Goal: Transaction & Acquisition: Purchase product/service

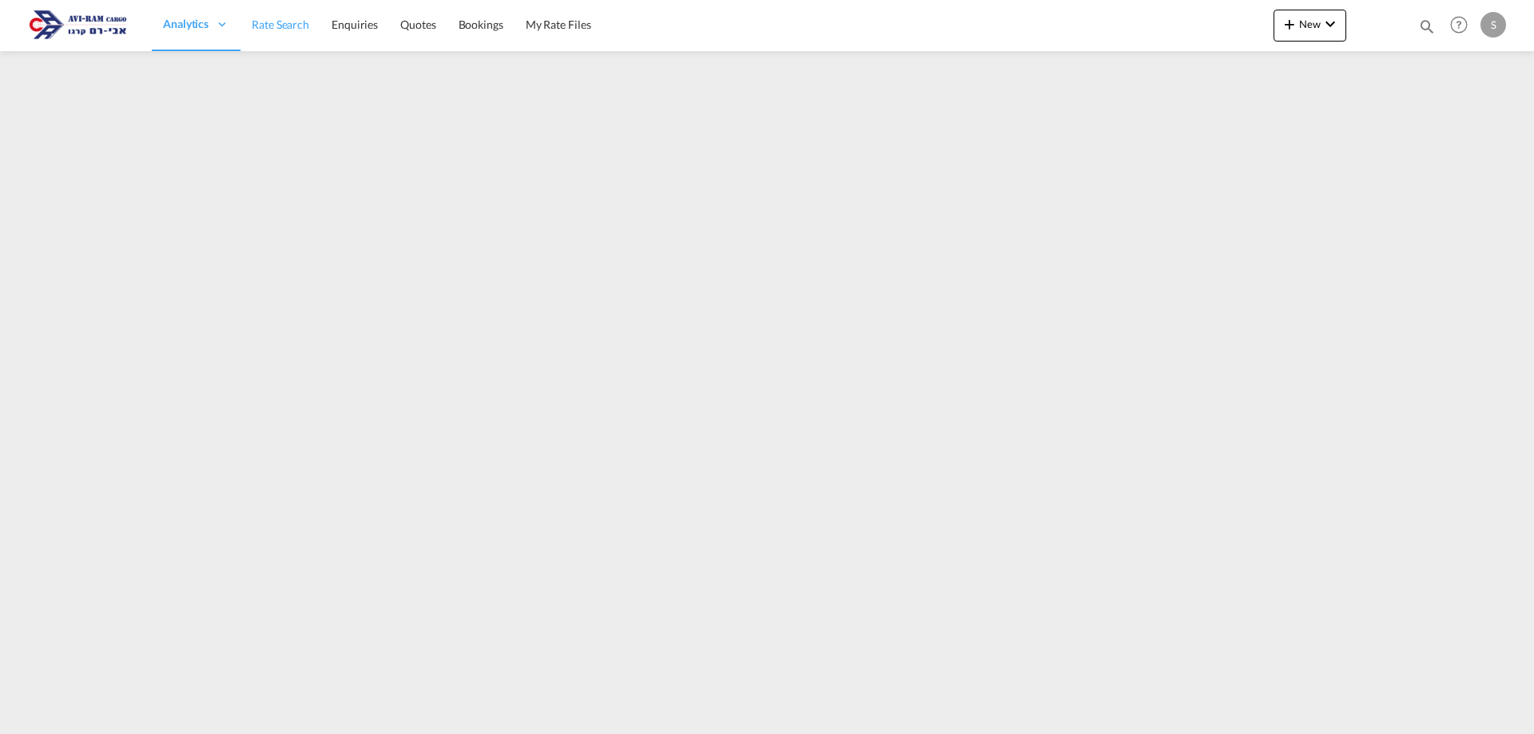
click at [283, 15] on link "Rate Search" at bounding box center [281, 25] width 80 height 52
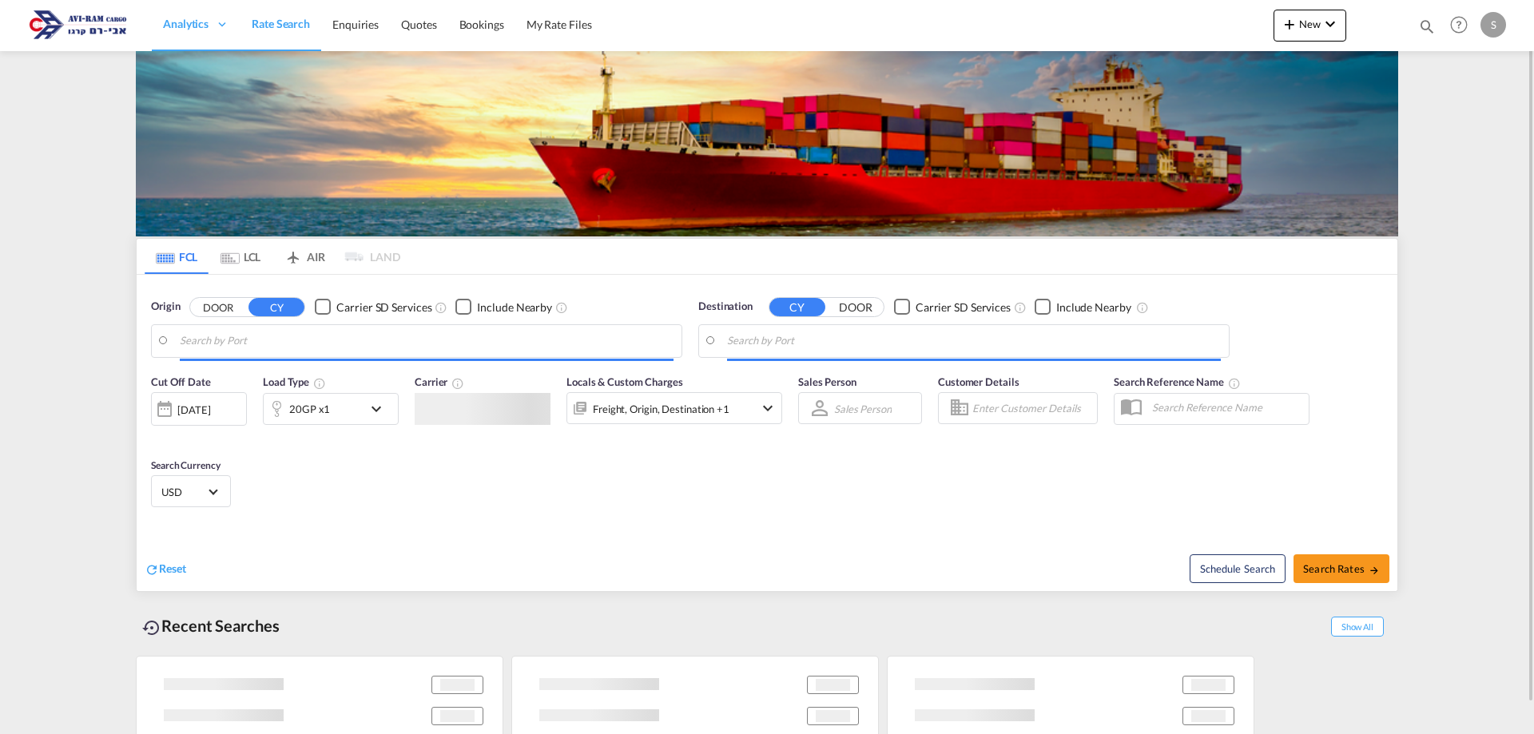
click at [257, 263] on md-tab-item "LCL" at bounding box center [241, 256] width 64 height 35
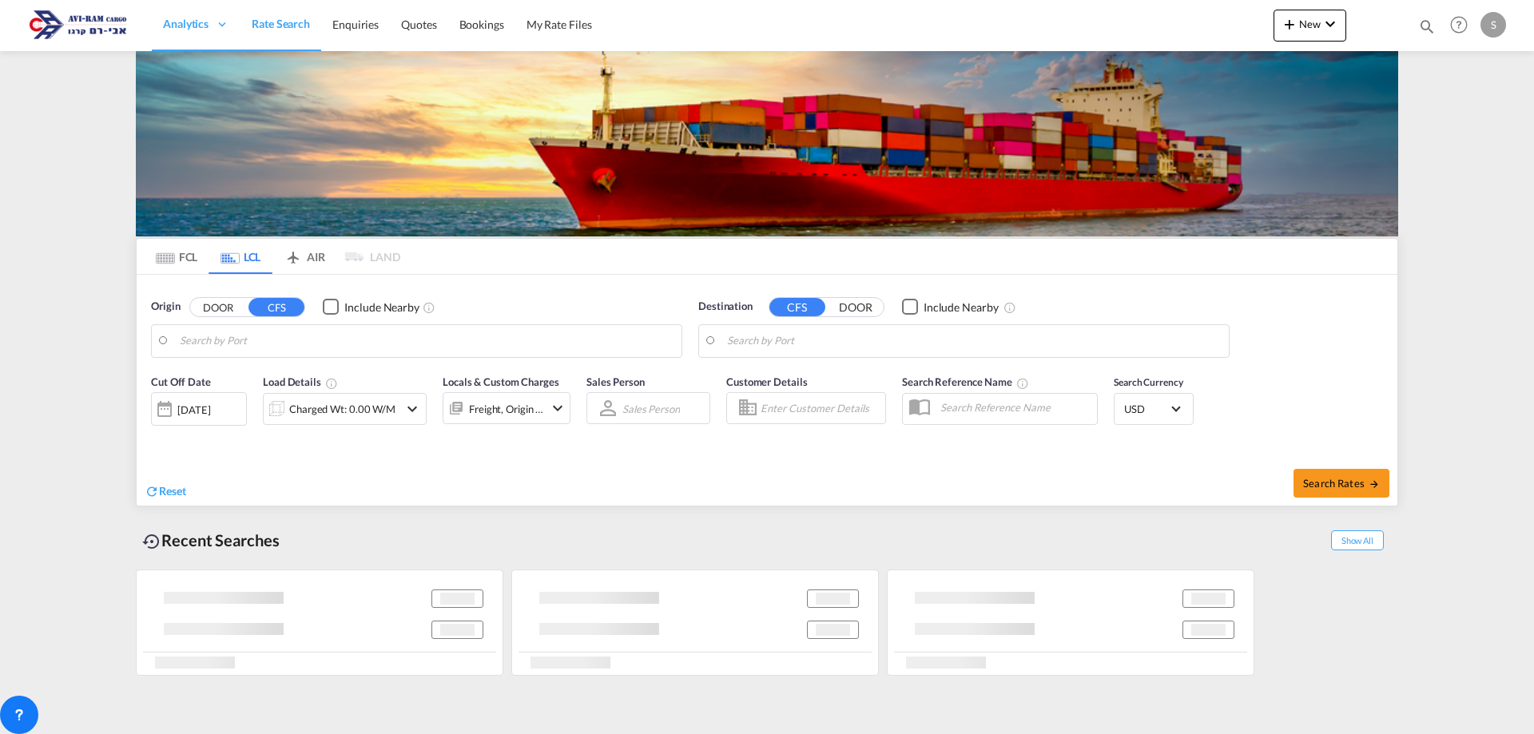
click at [275, 341] on input "Search by Port" at bounding box center [427, 341] width 494 height 24
type input "Hamburg, DEHAM"
type input "Ashdod, ILASH"
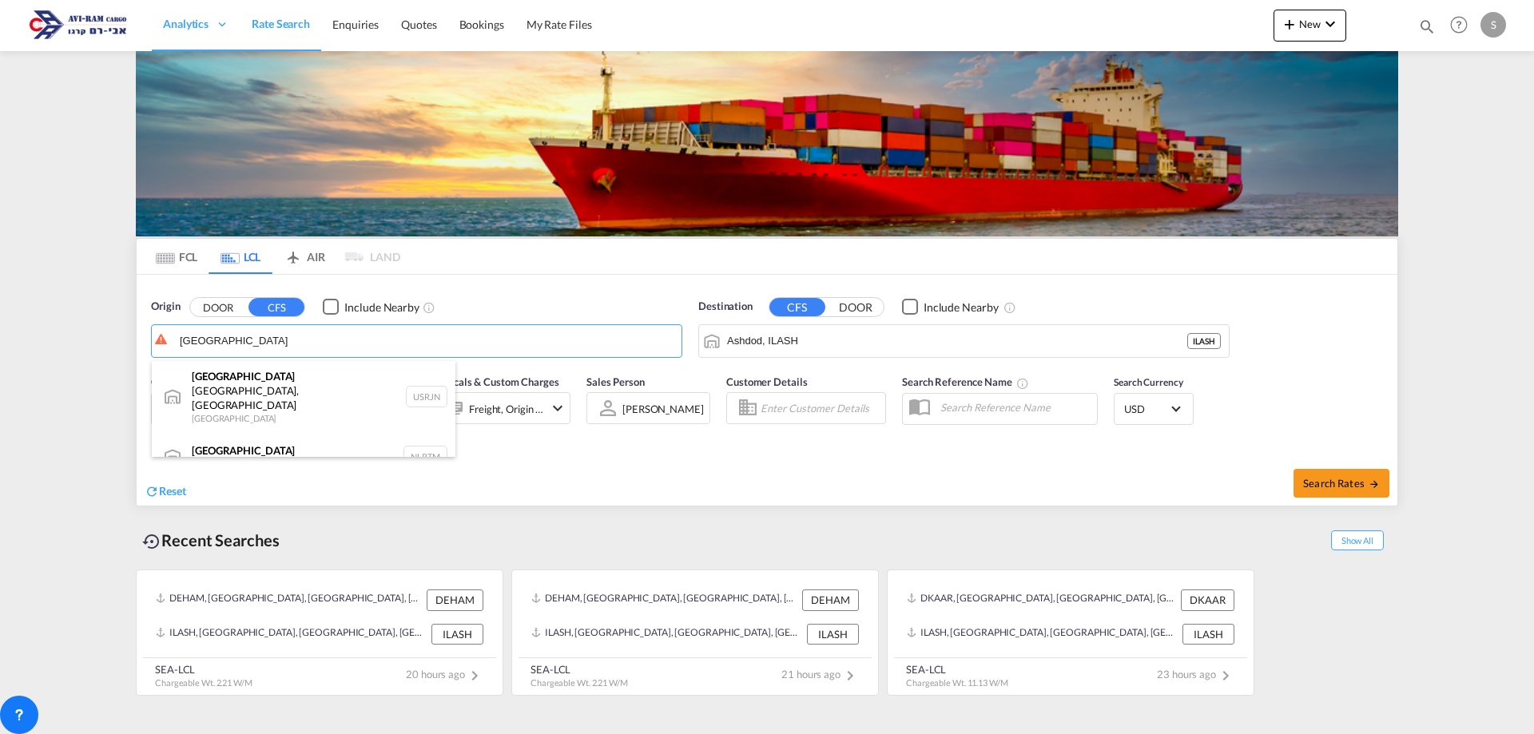
click at [275, 433] on div "Rotterdam Netherlands NLRTM" at bounding box center [304, 457] width 304 height 48
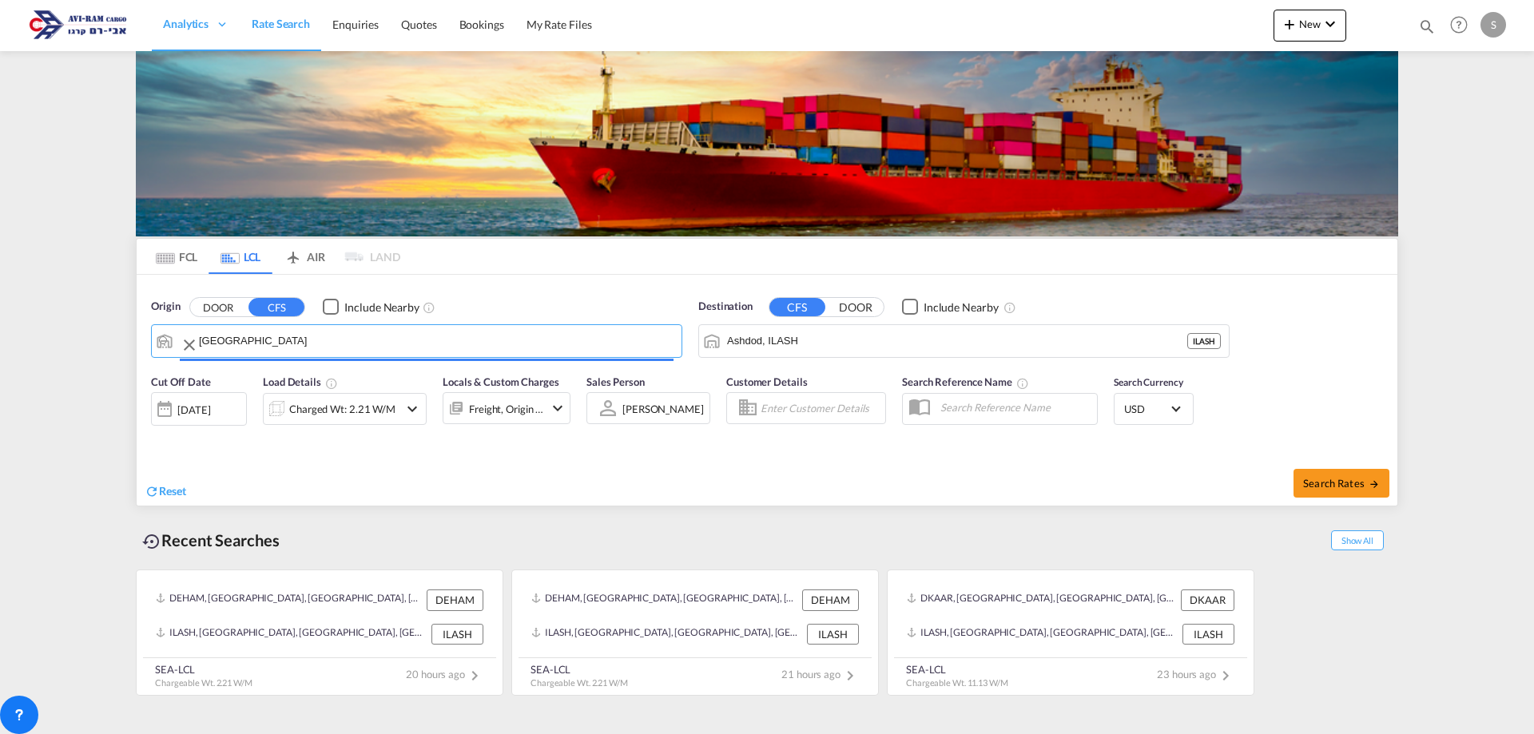
type input "Rotterdam, NLRTM"
click at [343, 408] on div "Charged Wt: 2.21 W/M" at bounding box center [342, 409] width 106 height 22
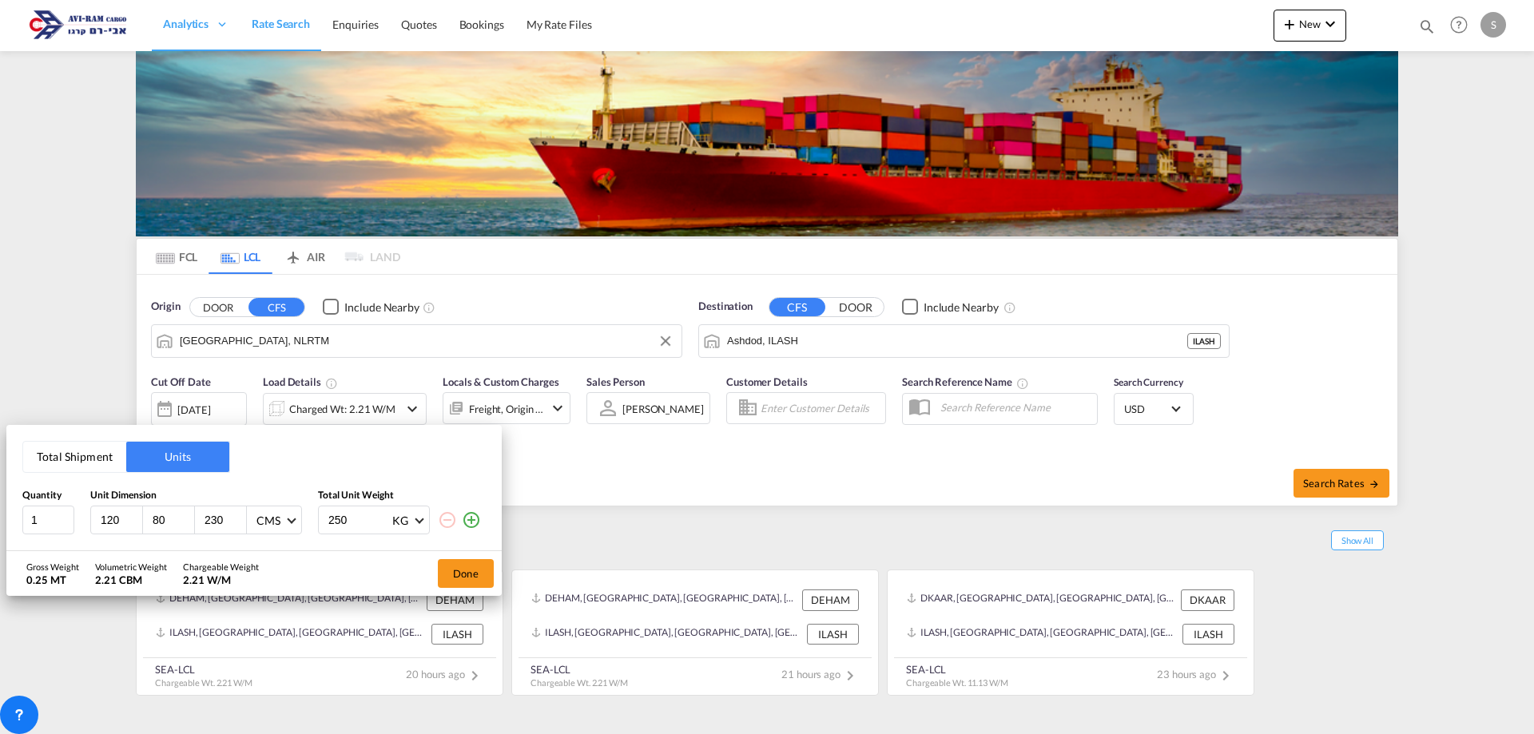
click at [98, 460] on button "Total Shipment" at bounding box center [74, 457] width 103 height 30
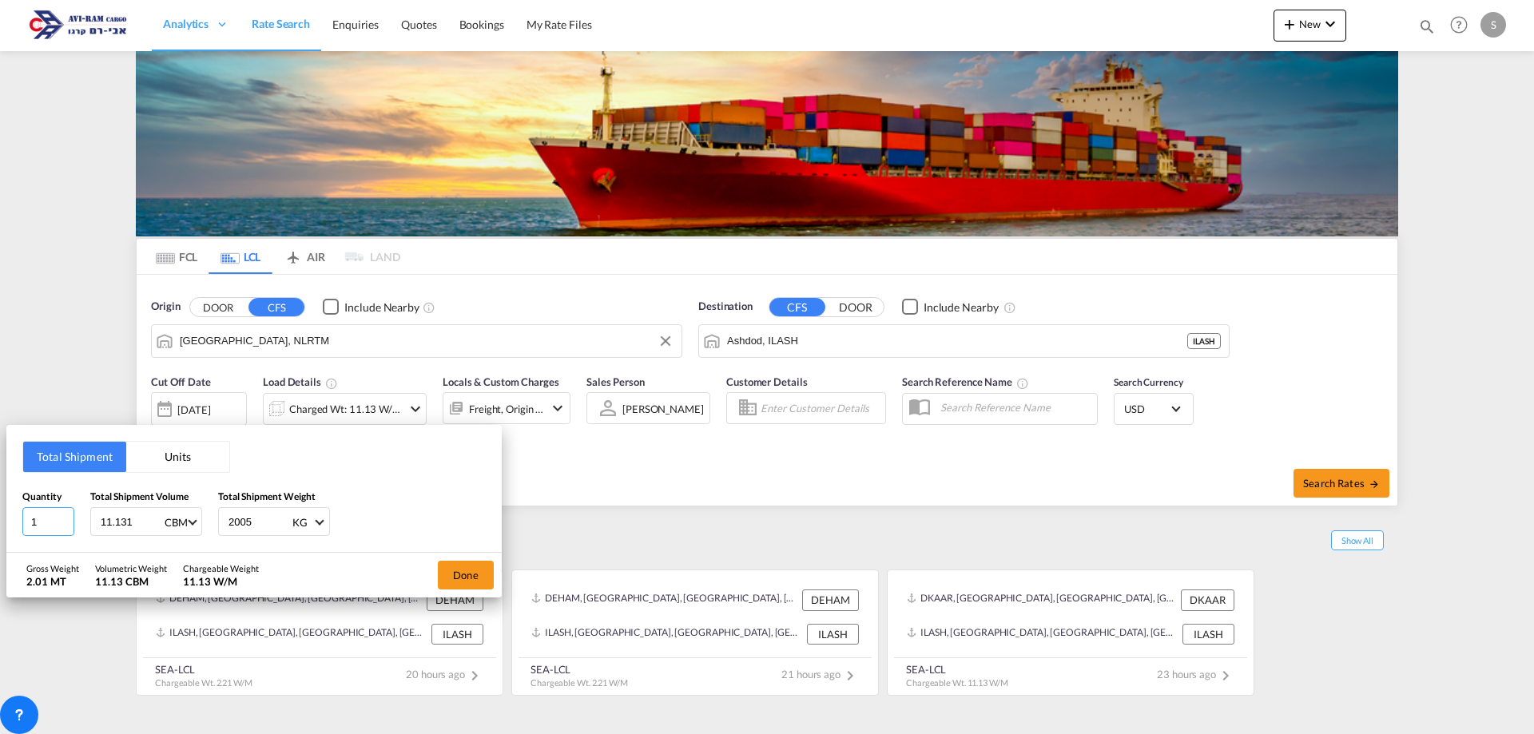
drag, startPoint x: 42, startPoint y: 520, endPoint x: -14, endPoint y: 516, distance: 56.1
click at [0, 516] on html "Analytics Dashboard Rate Search Enquiries Quotes Bookings" at bounding box center [767, 367] width 1534 height 734
type input "16"
type input "29.683"
type input "3701"
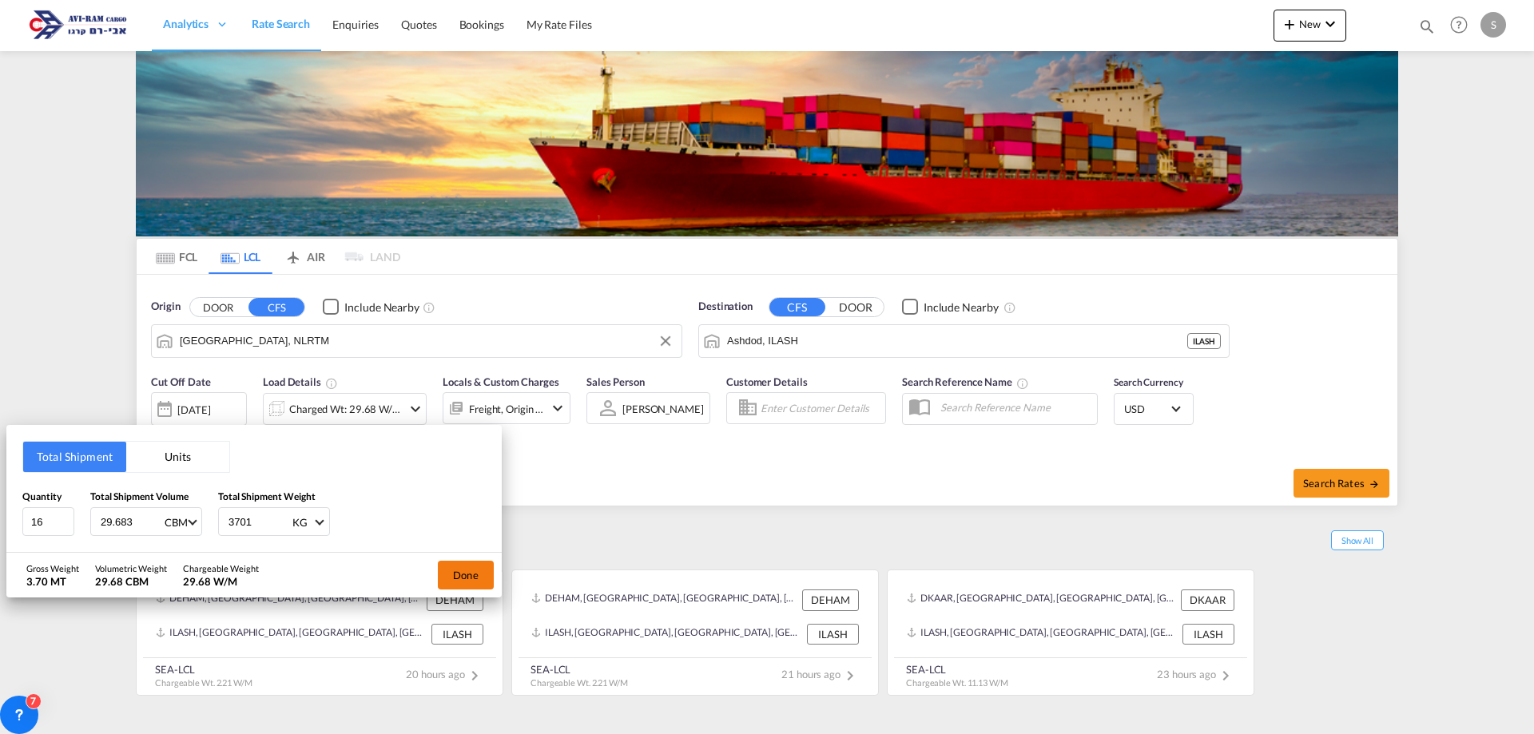
click at [466, 569] on button "Done" at bounding box center [466, 575] width 56 height 29
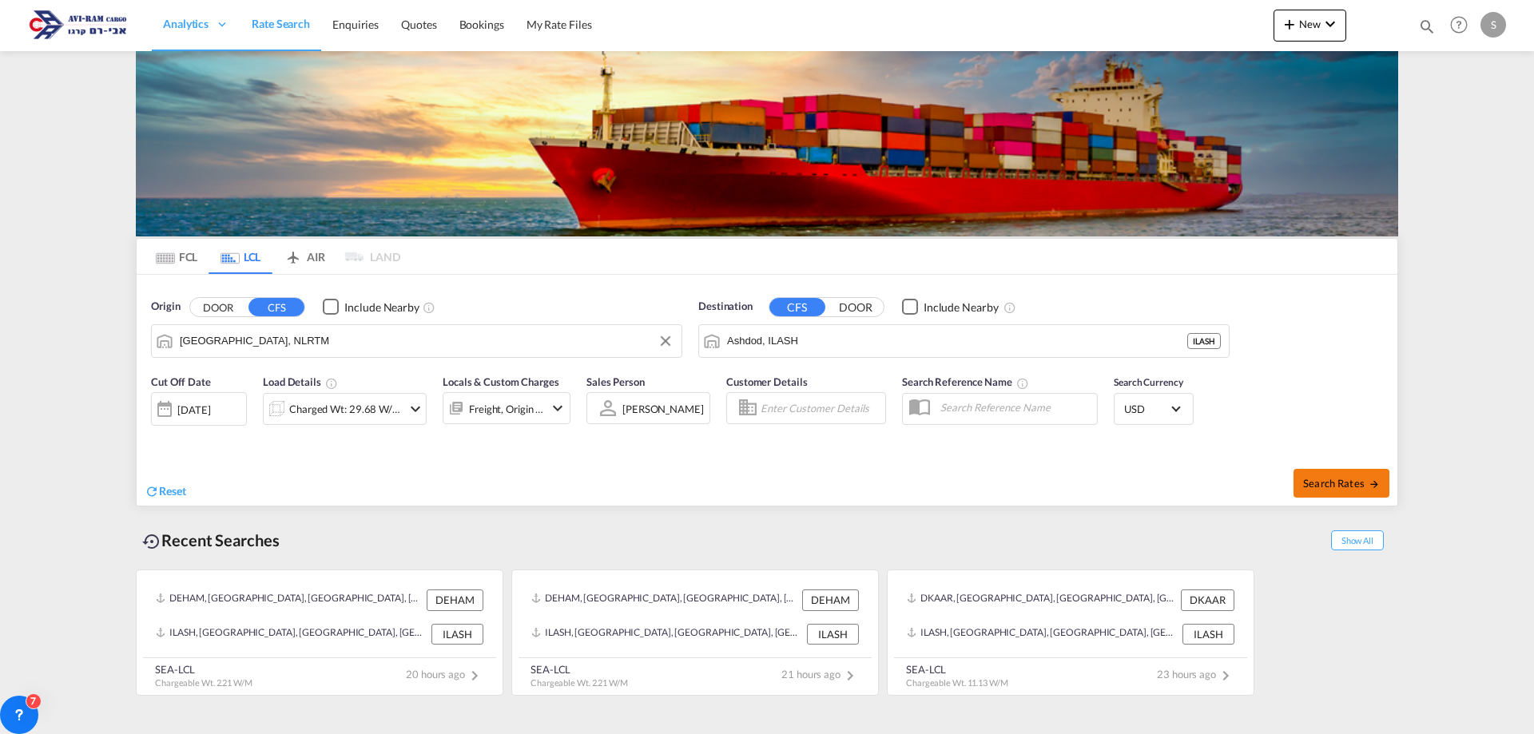
click at [1331, 485] on span "Search Rates" at bounding box center [1341, 483] width 77 height 13
type input "NLRTM to ILASH / 25 Aug 2025"
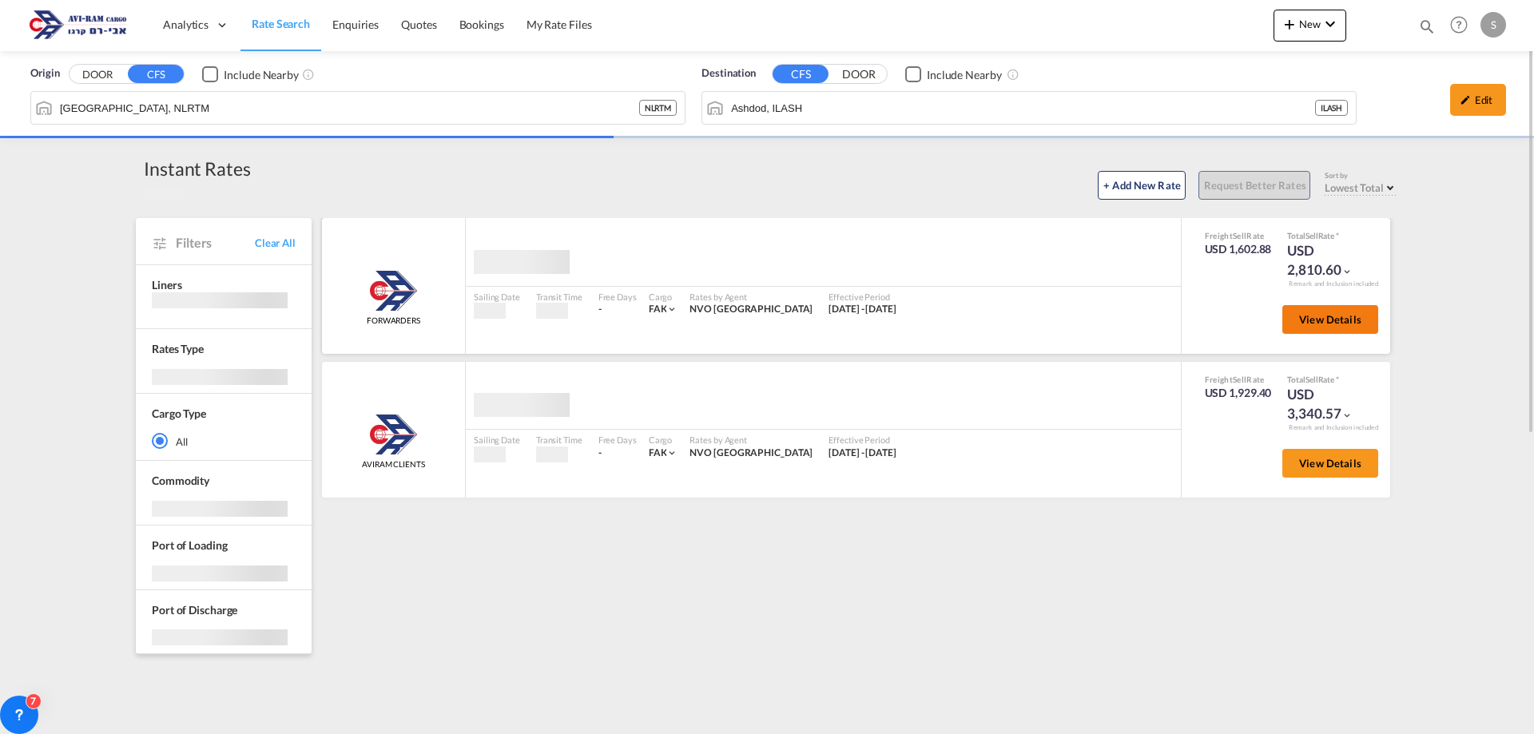
click at [1330, 312] on button "View Details" at bounding box center [1330, 319] width 96 height 29
click at [1321, 317] on span "View Details" at bounding box center [1330, 319] width 62 height 13
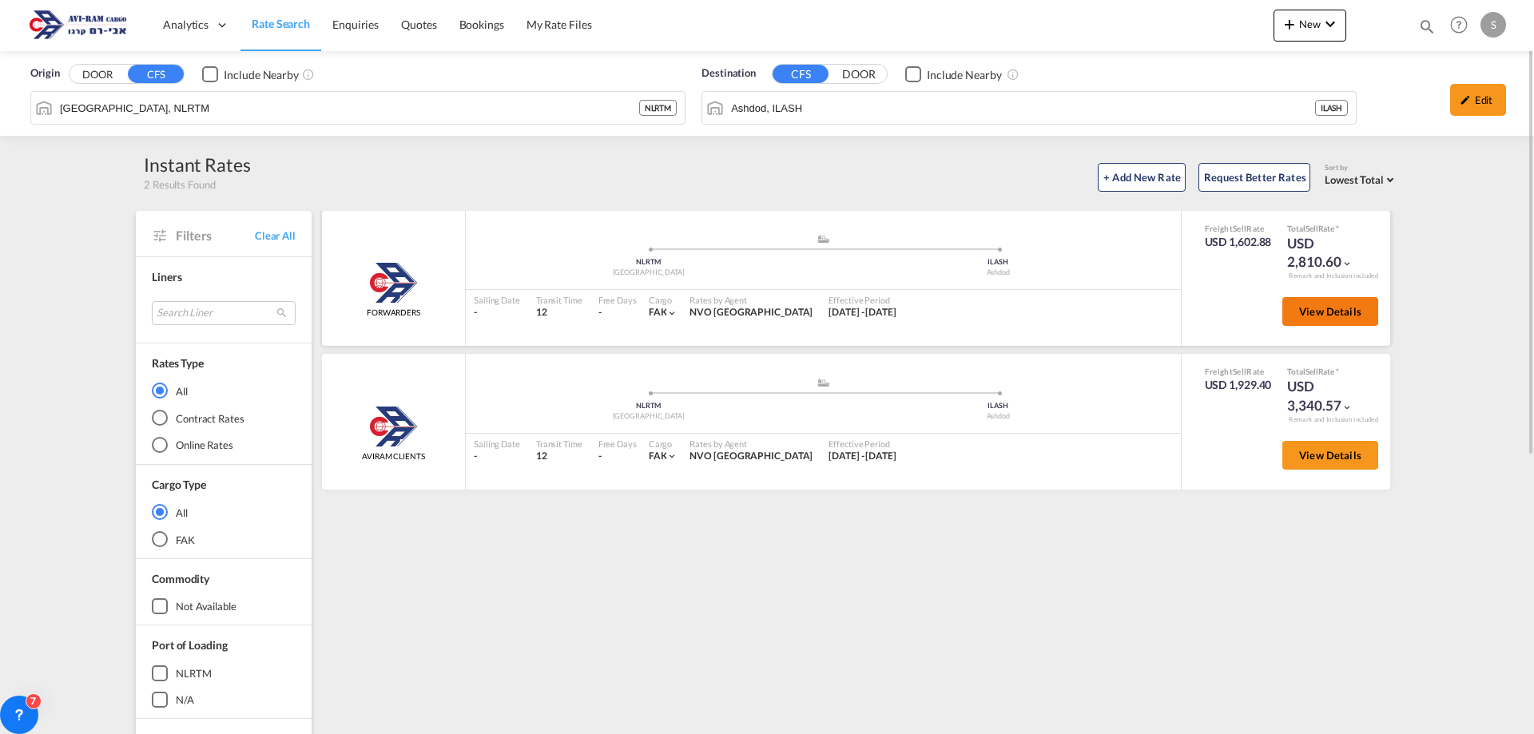
click at [1309, 318] on span "View Details" at bounding box center [1330, 311] width 62 height 13
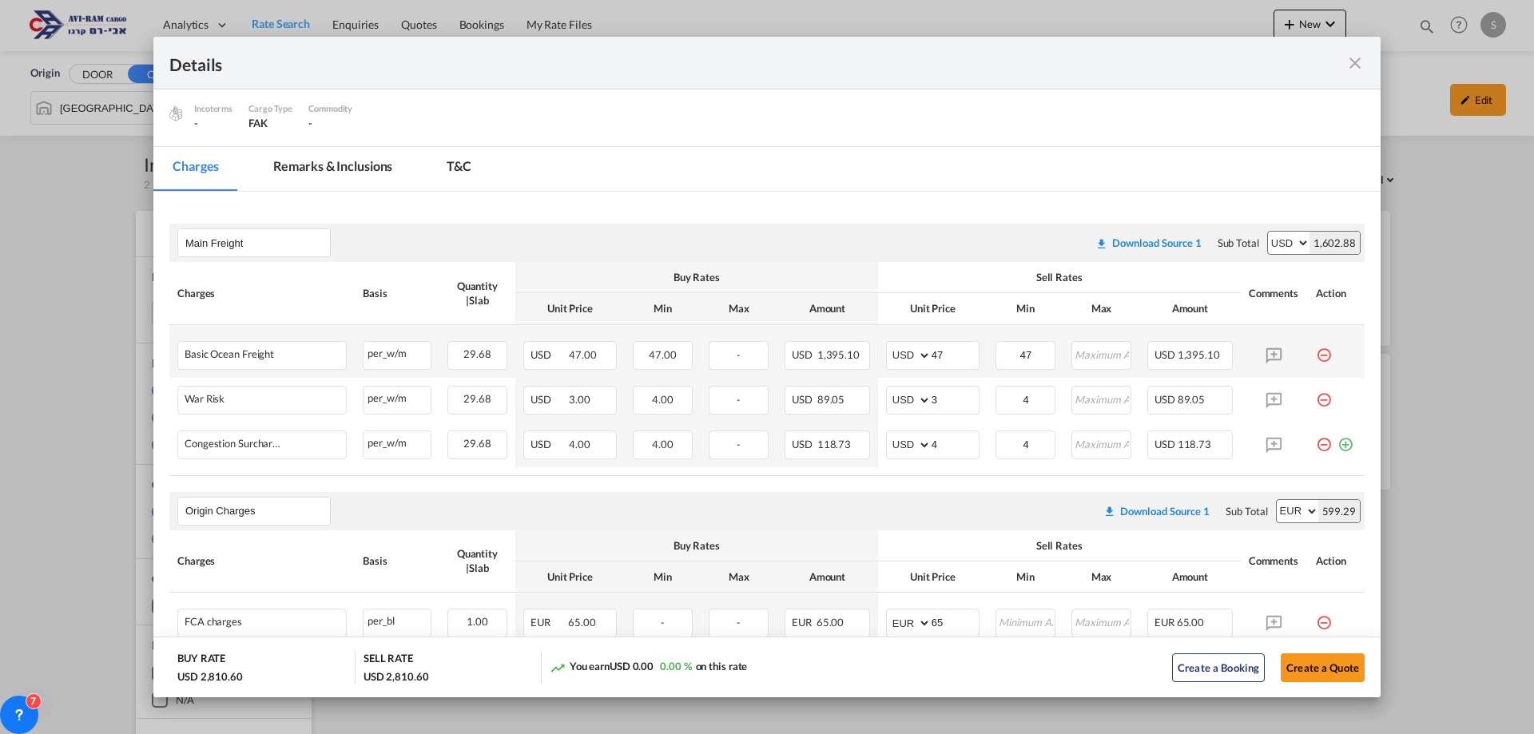
scroll to position [240, 0]
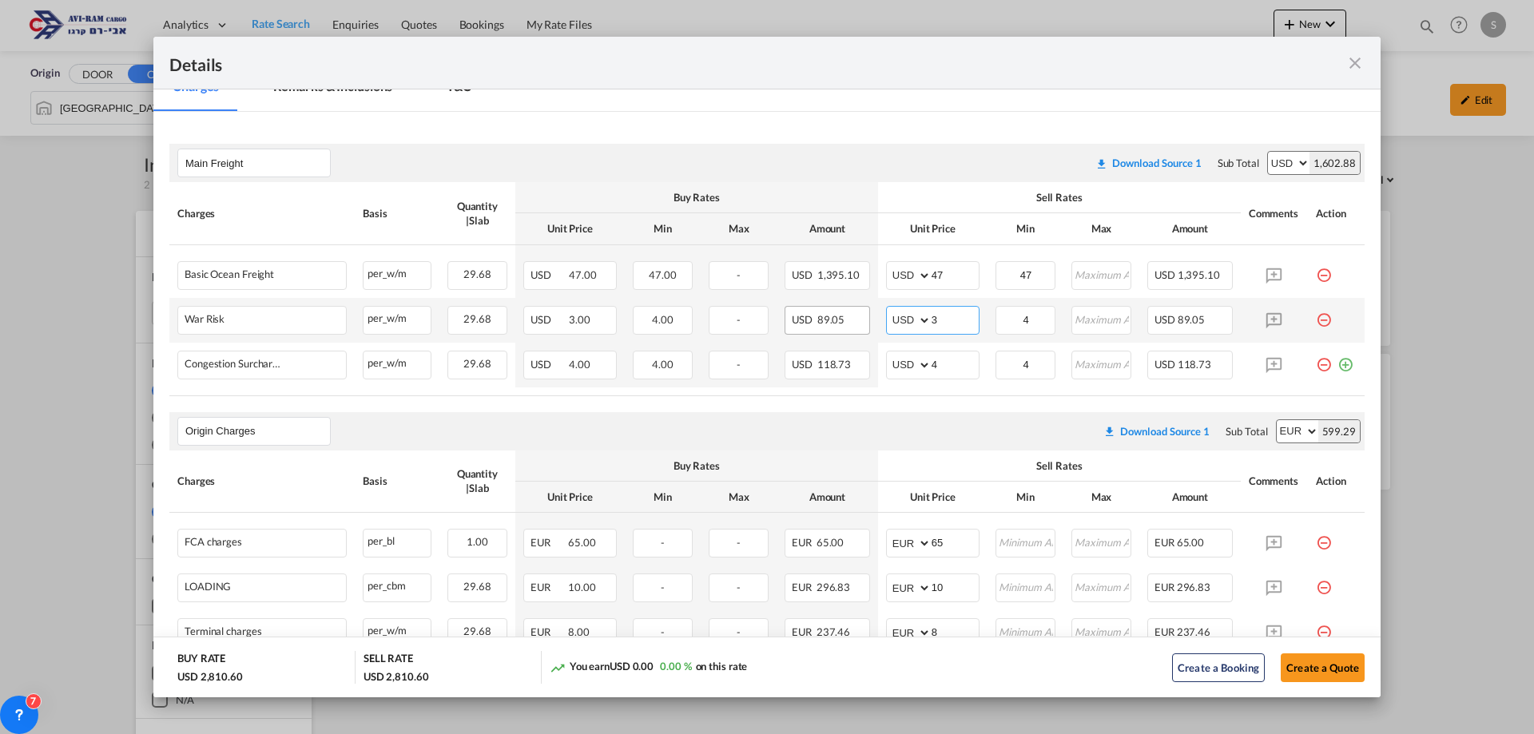
drag, startPoint x: 935, startPoint y: 324, endPoint x: 840, endPoint y: 329, distance: 95.3
click at [840, 329] on tr "War Risk Please Enter Already Exists per_w/m per_w/m can not applied for this c…" at bounding box center [766, 320] width 1195 height 45
type input "2"
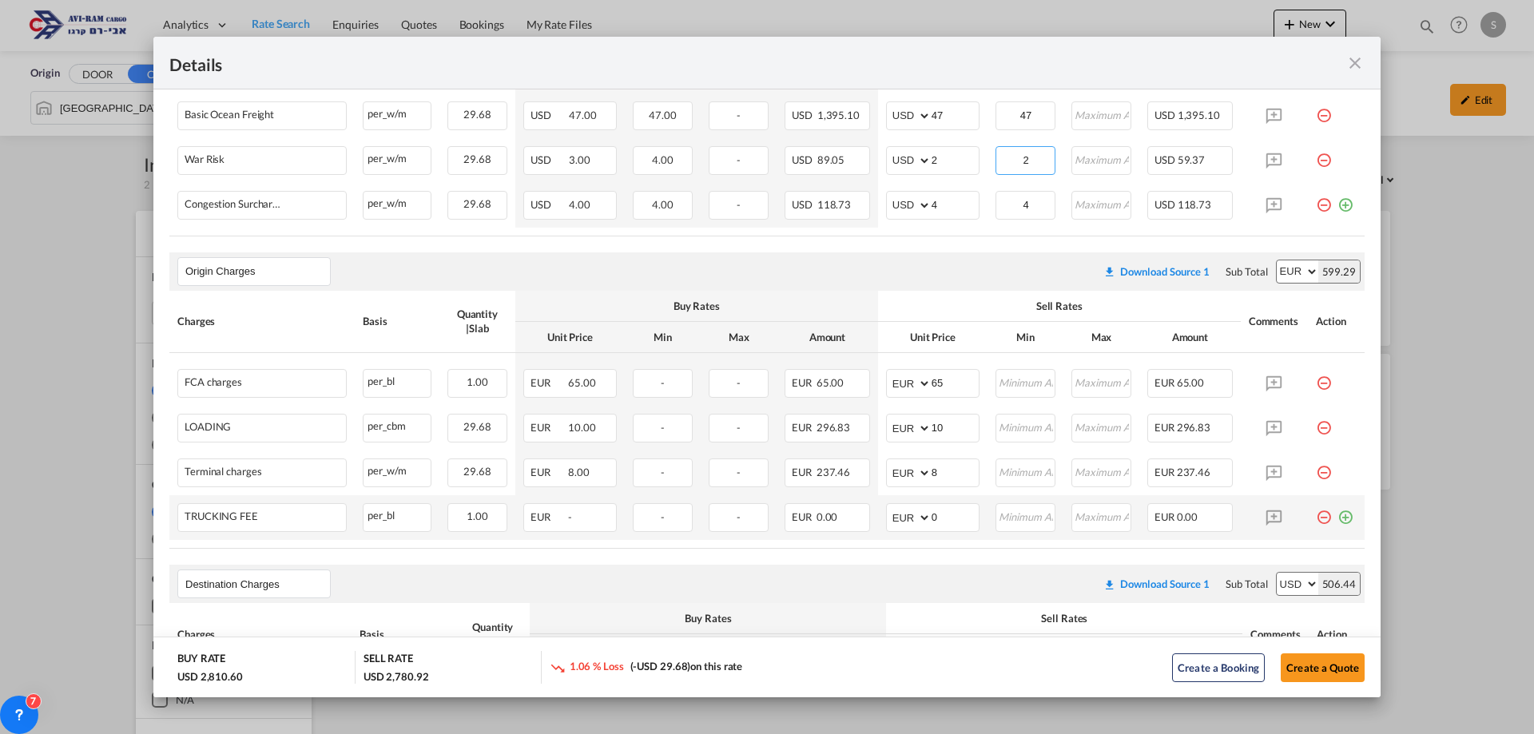
type input "2"
click at [1316, 519] on md-icon "icon-minus-circle-outline red-400-fg pt-7" at bounding box center [1324, 511] width 16 height 16
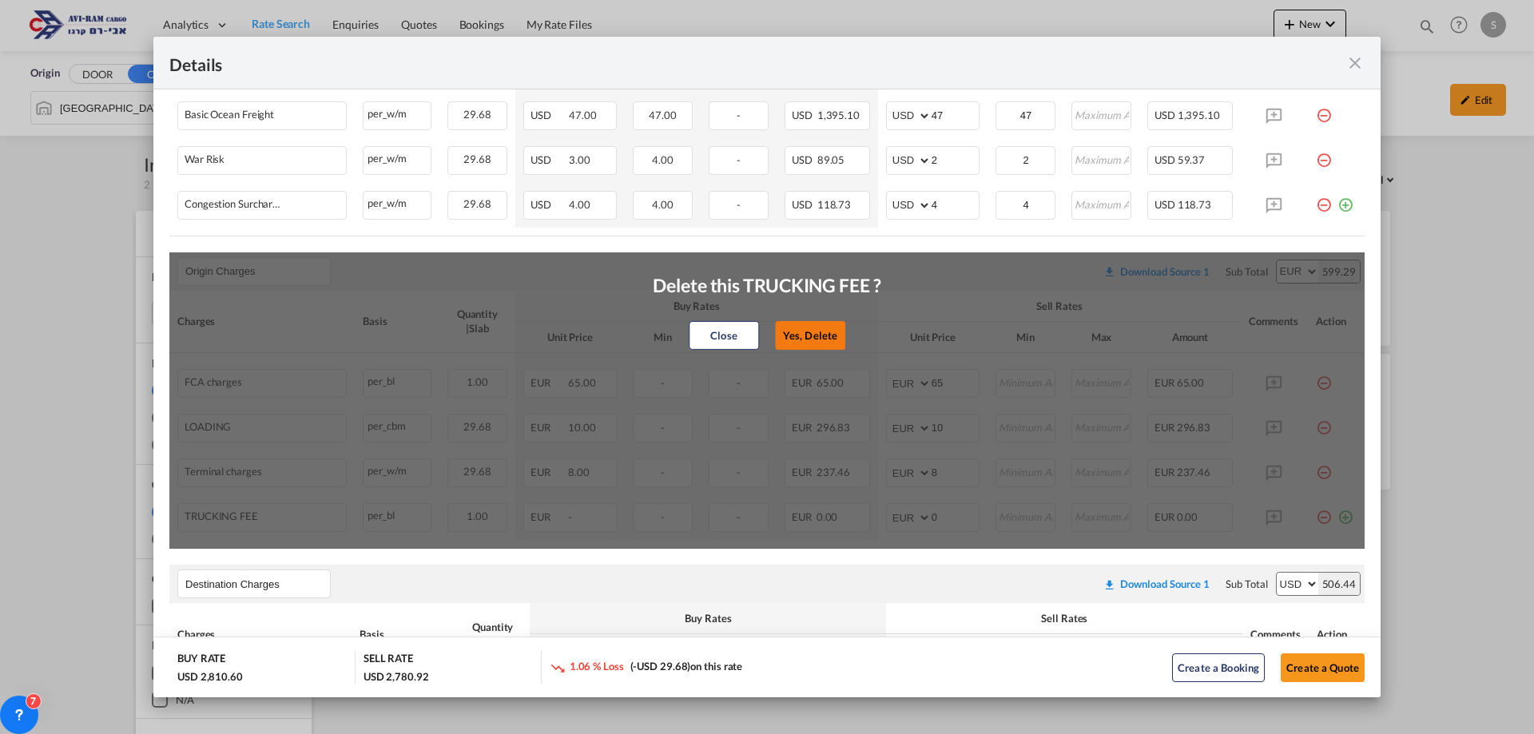
click at [825, 336] on button "Yes, Delete" at bounding box center [810, 335] width 70 height 29
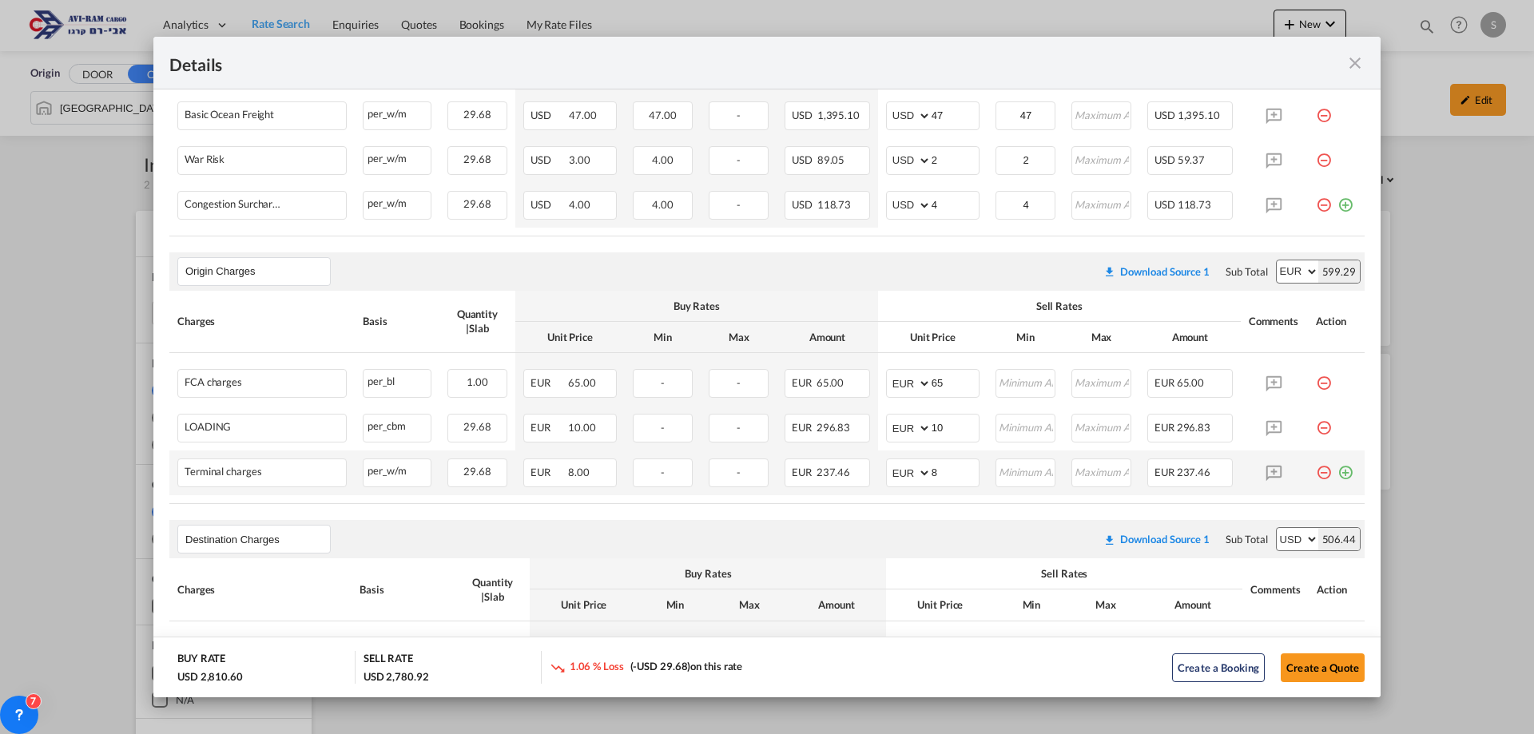
click at [1316, 475] on md-icon "icon-minus-circle-outline red-400-fg pt-7" at bounding box center [1324, 467] width 16 height 16
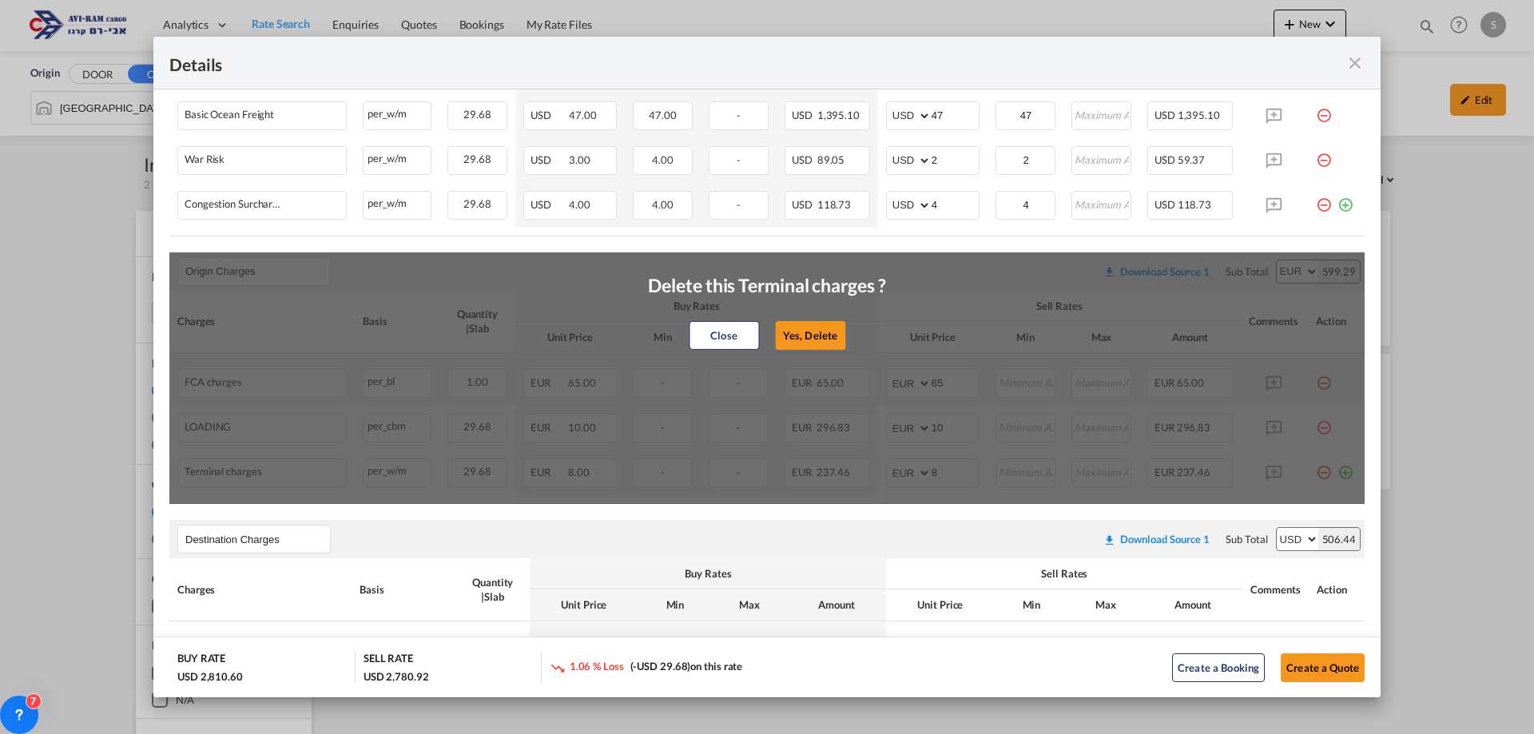
drag, startPoint x: 817, startPoint y: 334, endPoint x: 1126, endPoint y: 388, distance: 313.8
click at [821, 334] on button "Yes, Delete" at bounding box center [810, 335] width 70 height 29
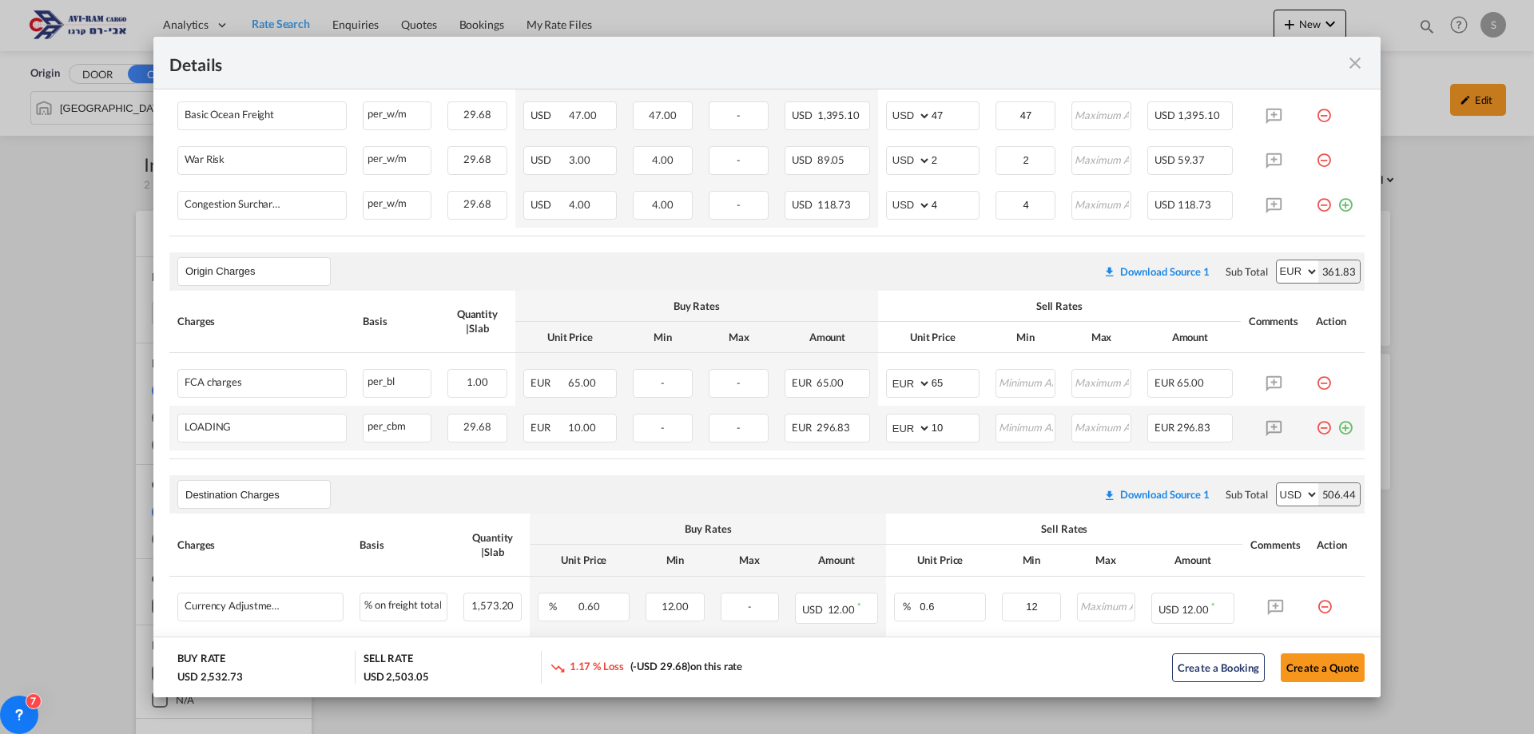
click at [1316, 423] on md-icon "icon-minus-circle-outline red-400-fg pt-7" at bounding box center [1324, 422] width 16 height 16
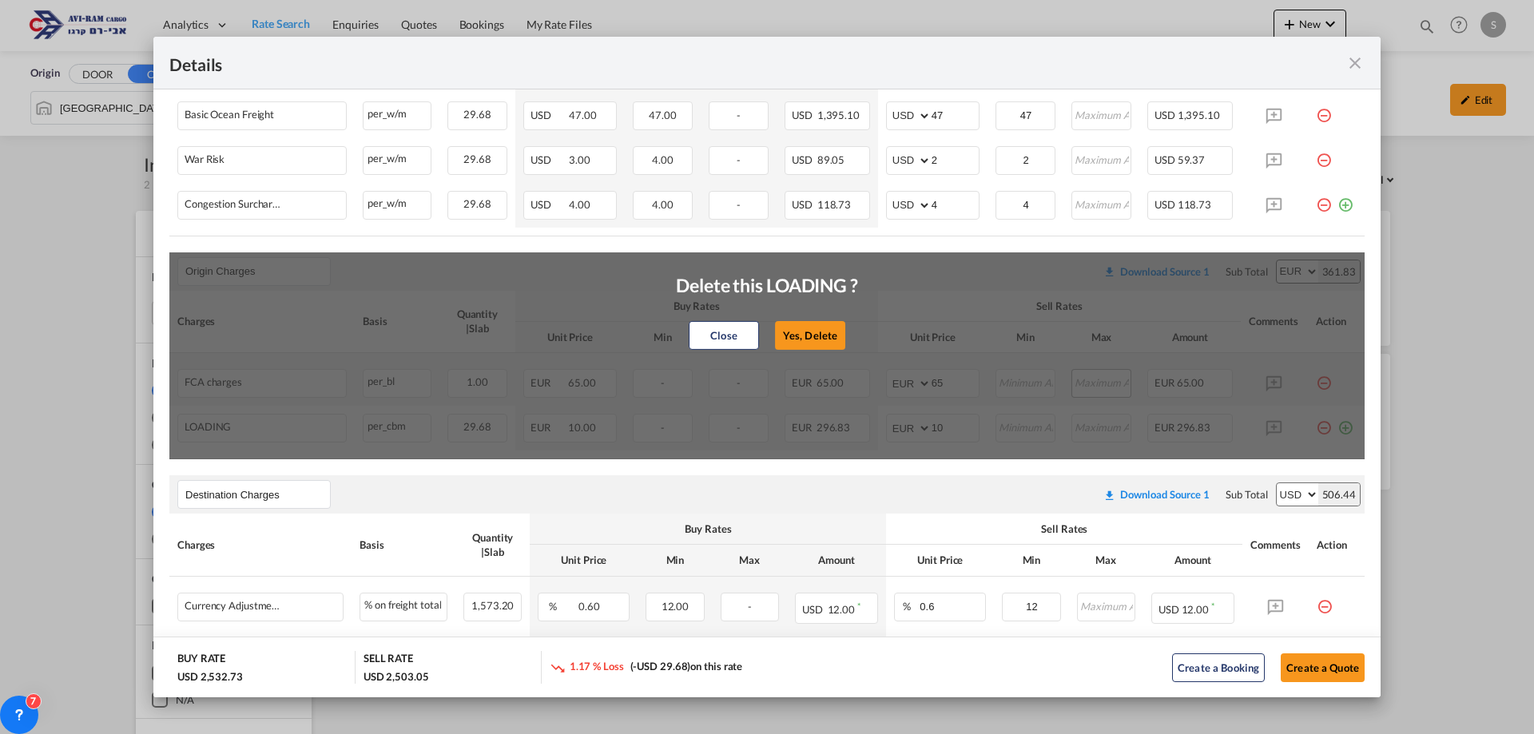
click at [809, 333] on button "Yes, Delete" at bounding box center [810, 335] width 70 height 29
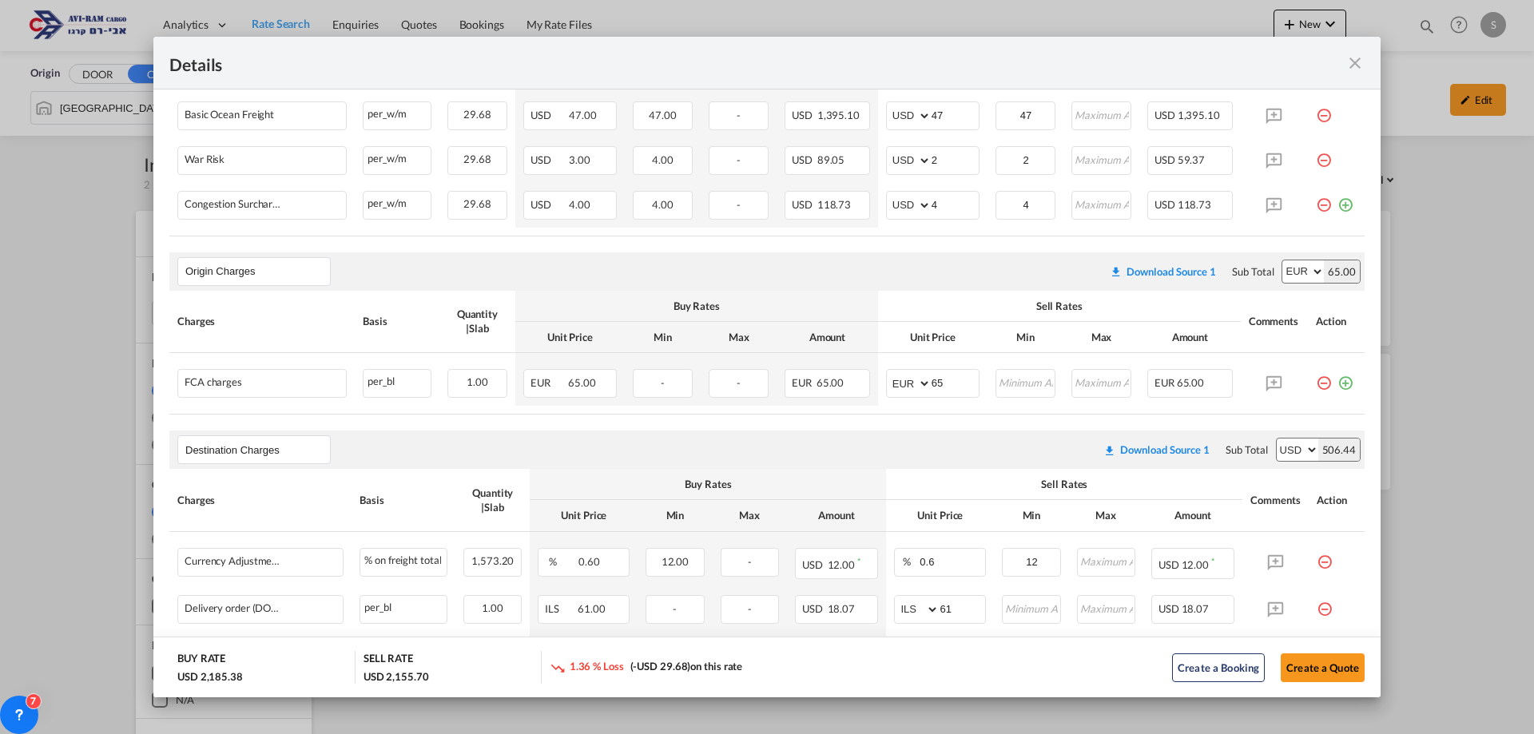
click at [1316, 383] on md-icon "icon-minus-circle-outline red-400-fg pt-7" at bounding box center [1324, 377] width 16 height 16
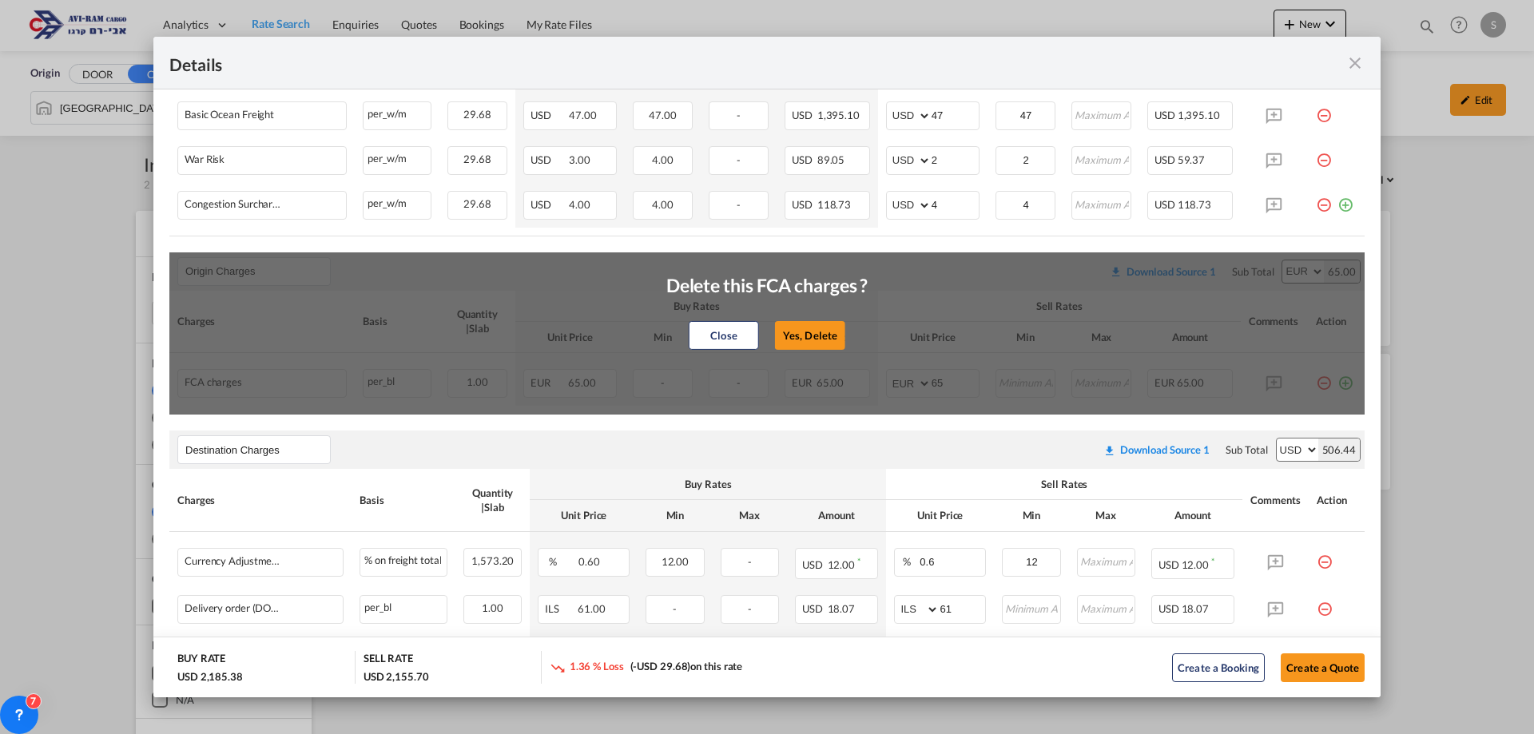
click at [823, 340] on button "Yes, Delete" at bounding box center [810, 335] width 70 height 29
type input "Destination Charges"
select select "string:USD"
type input "0.6"
type input "12"
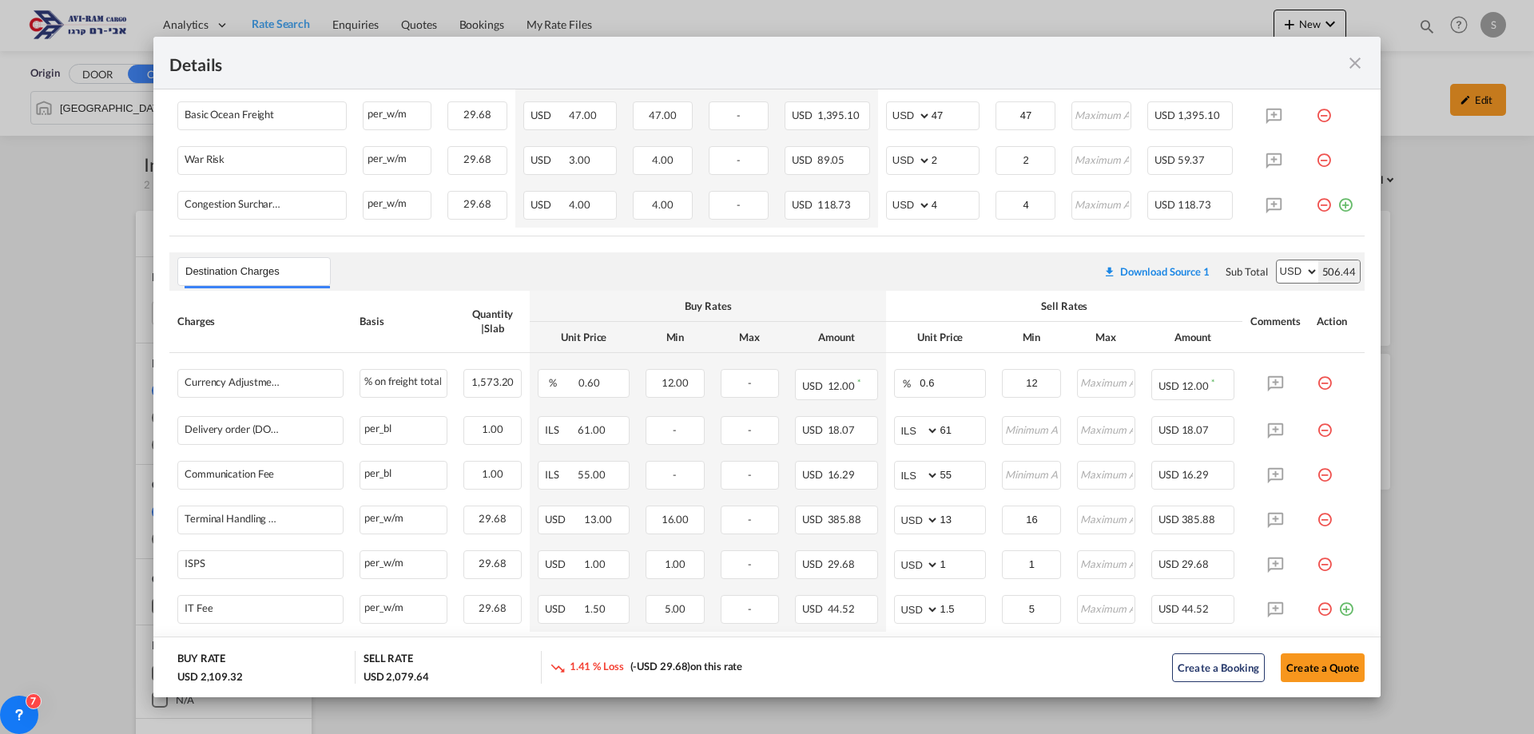
scroll to position [497, 0]
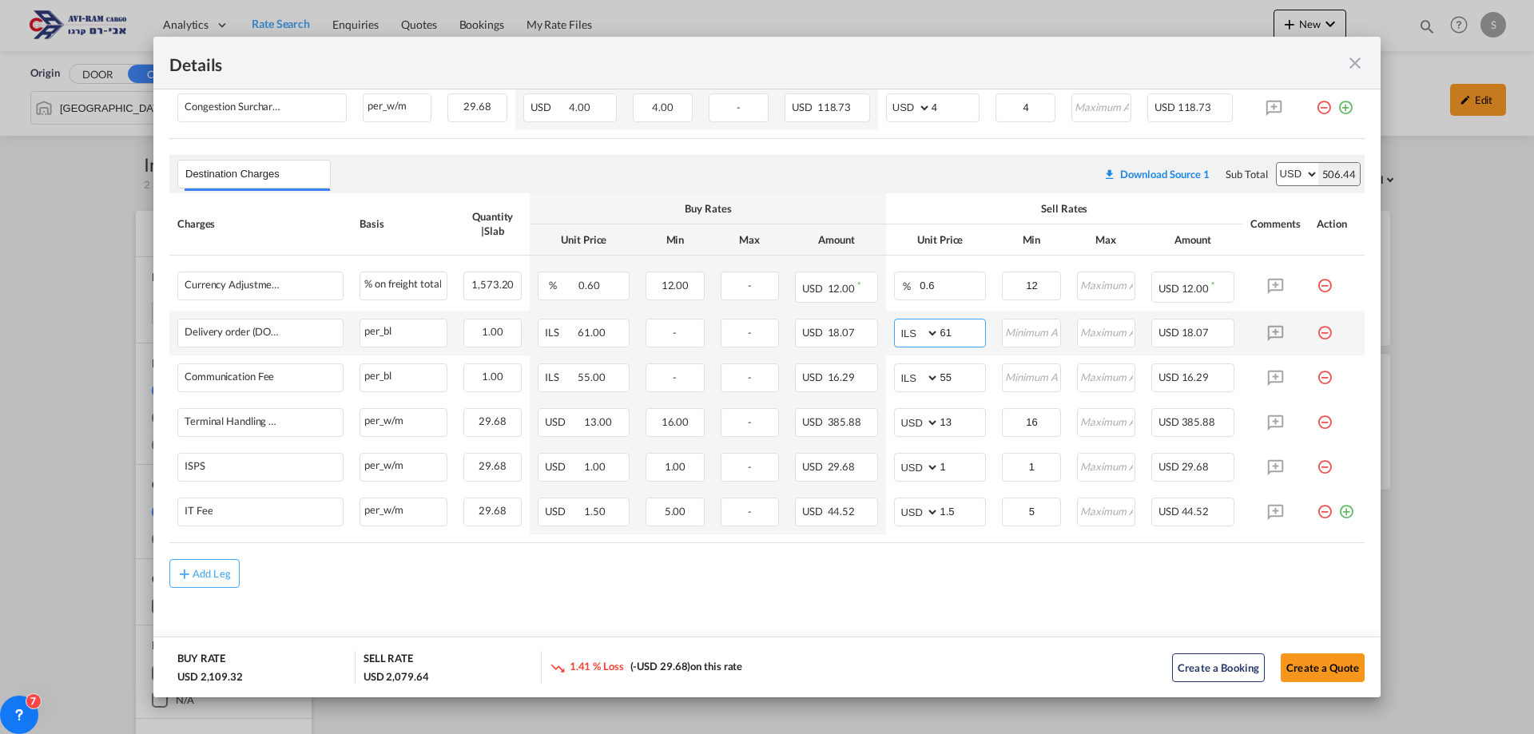
click at [886, 320] on td "AED AFN ALL AMD ANG AOA ARS AUD AWG AZN BAM BBD BDT BGN BHD BIF BMD BND BOB BRL…" at bounding box center [940, 333] width 108 height 45
type input "116"
type input "66"
type input "16"
click at [1338, 508] on md-icon "icon-plus-circle-outline green-400-fg" at bounding box center [1346, 506] width 16 height 16
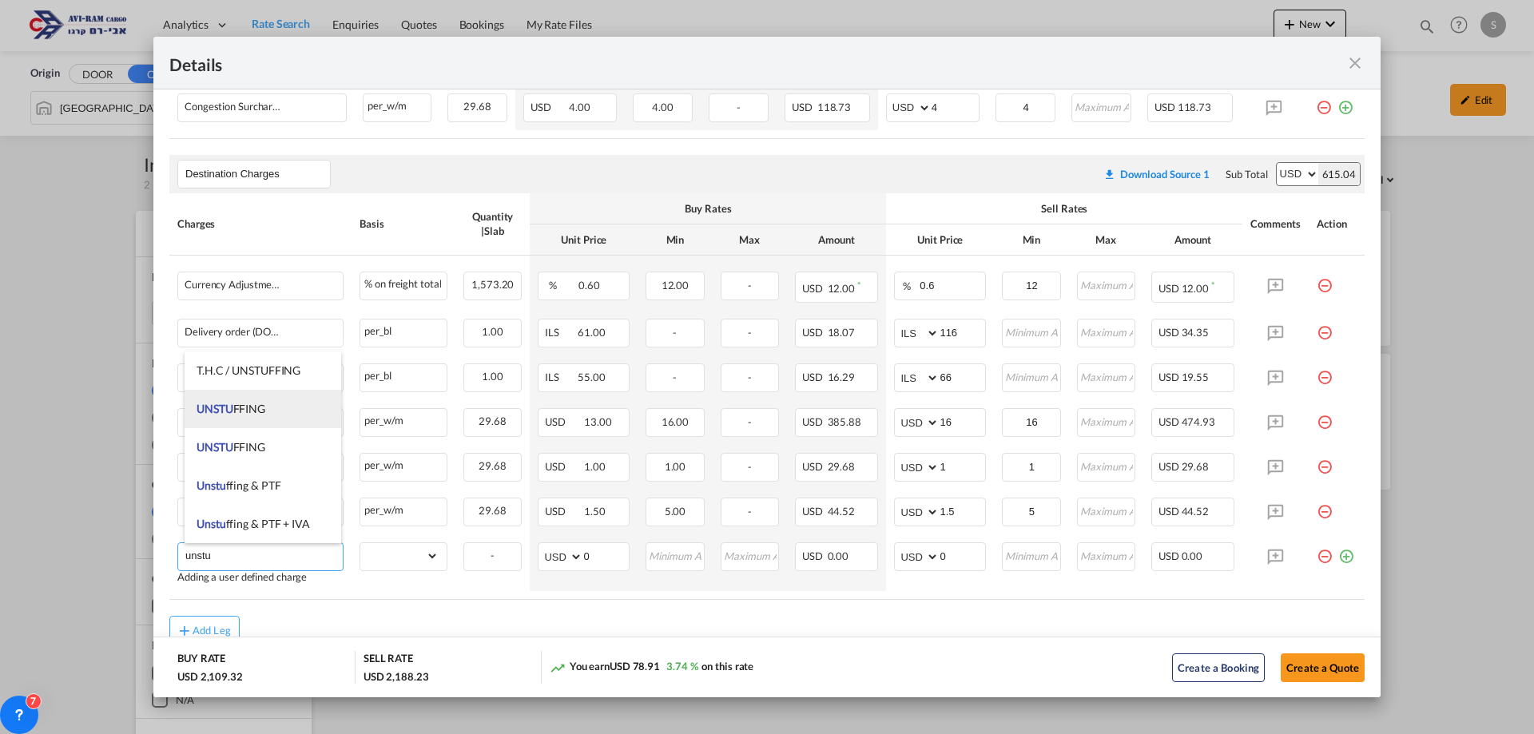
click at [270, 404] on li "UNSTU FFING" at bounding box center [263, 409] width 157 height 38
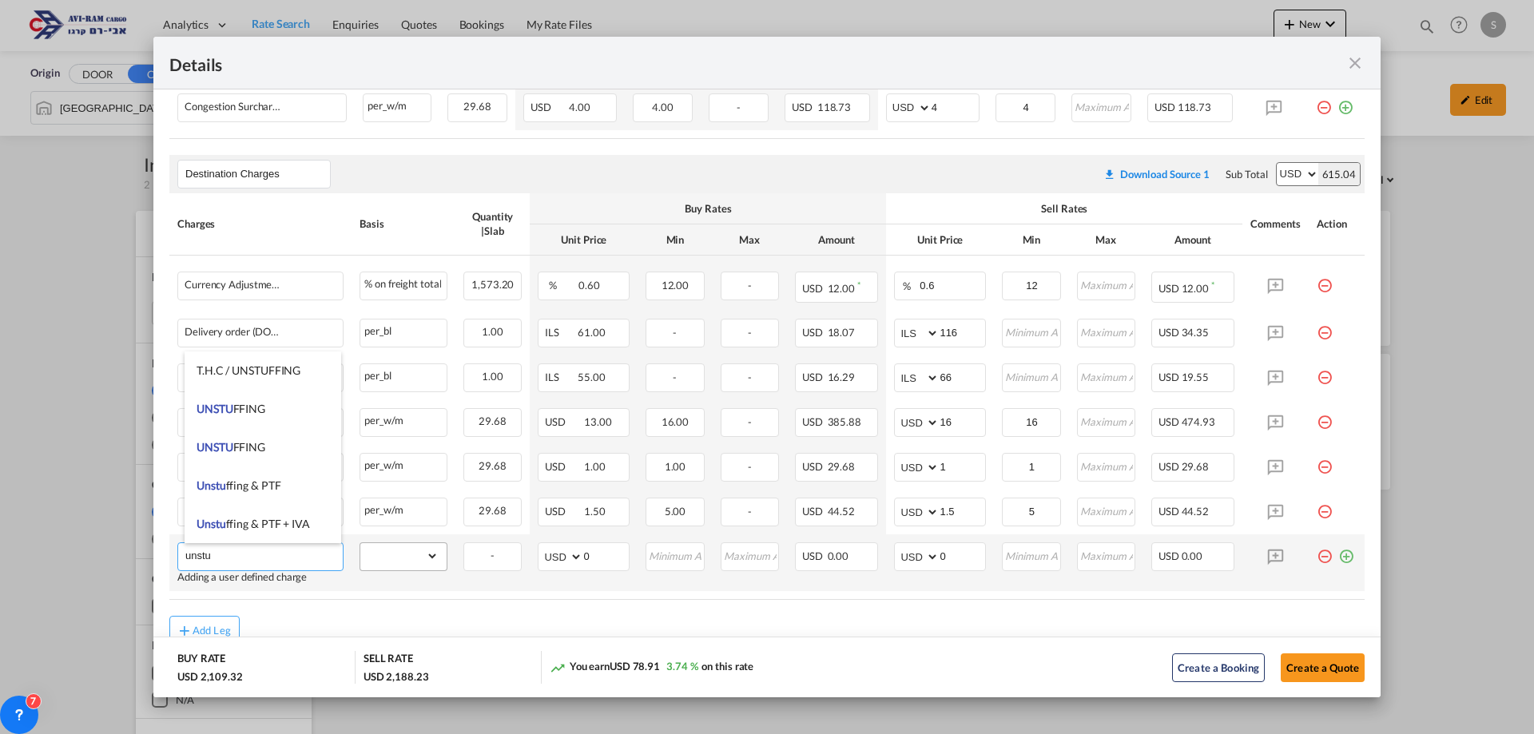
type input "UNSTUFFING"
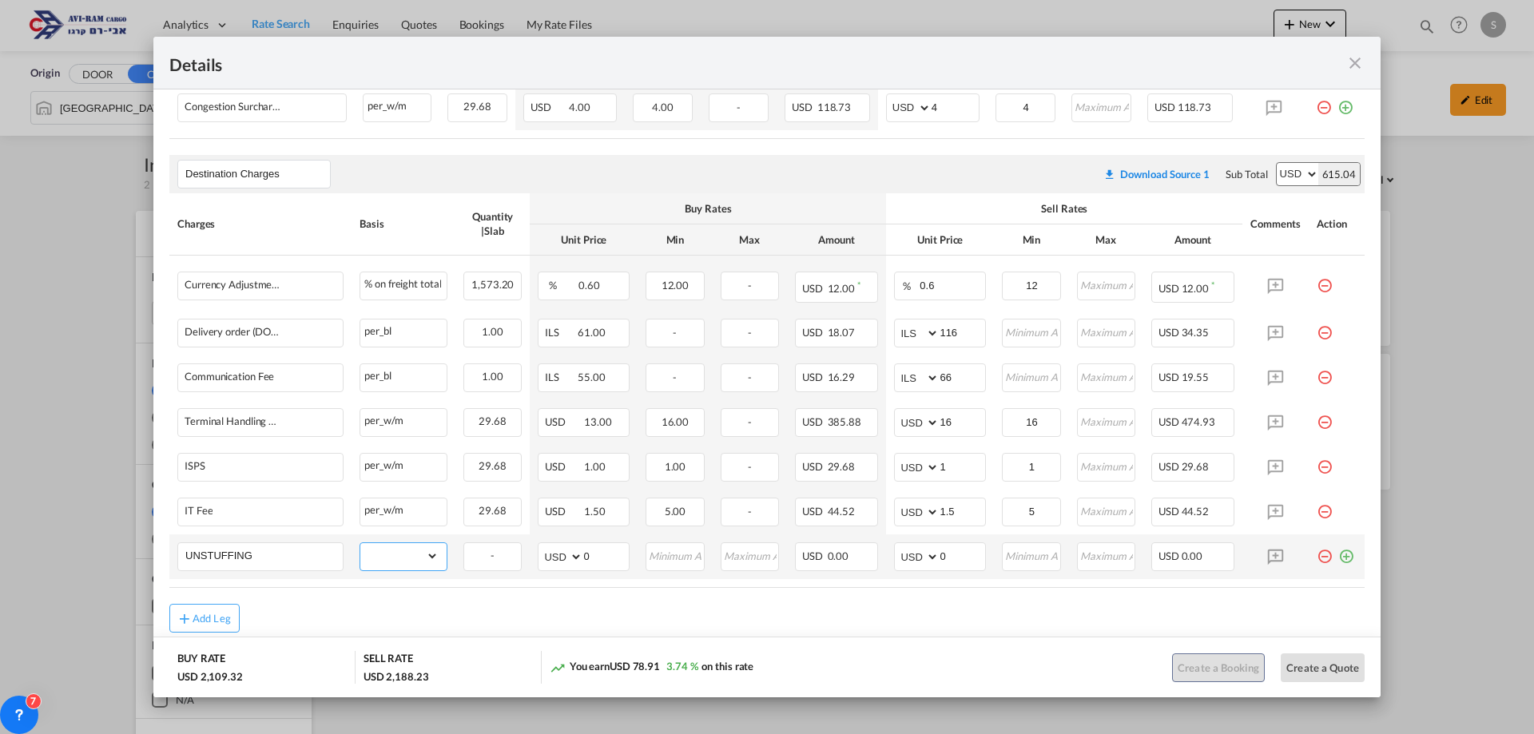
click at [368, 555] on select "gross_weight volumetric_weight per_shipment per_bl per_km per_hawb per_kg flat …" at bounding box center [399, 556] width 78 height 26
select select "per_ton"
click at [360, 543] on select "gross_weight volumetric_weight per_shipment per_bl per_km per_hawb per_kg flat …" at bounding box center [399, 556] width 78 height 26
drag, startPoint x: 928, startPoint y: 555, endPoint x: 907, endPoint y: 549, distance: 21.5
click at [907, 549] on md-input-container "AED AFN ALL AMD ANG AOA ARS AUD AWG AZN BAM BBD BDT BGN BHD BIF BMD BND BOB BRL…" at bounding box center [940, 557] width 92 height 29
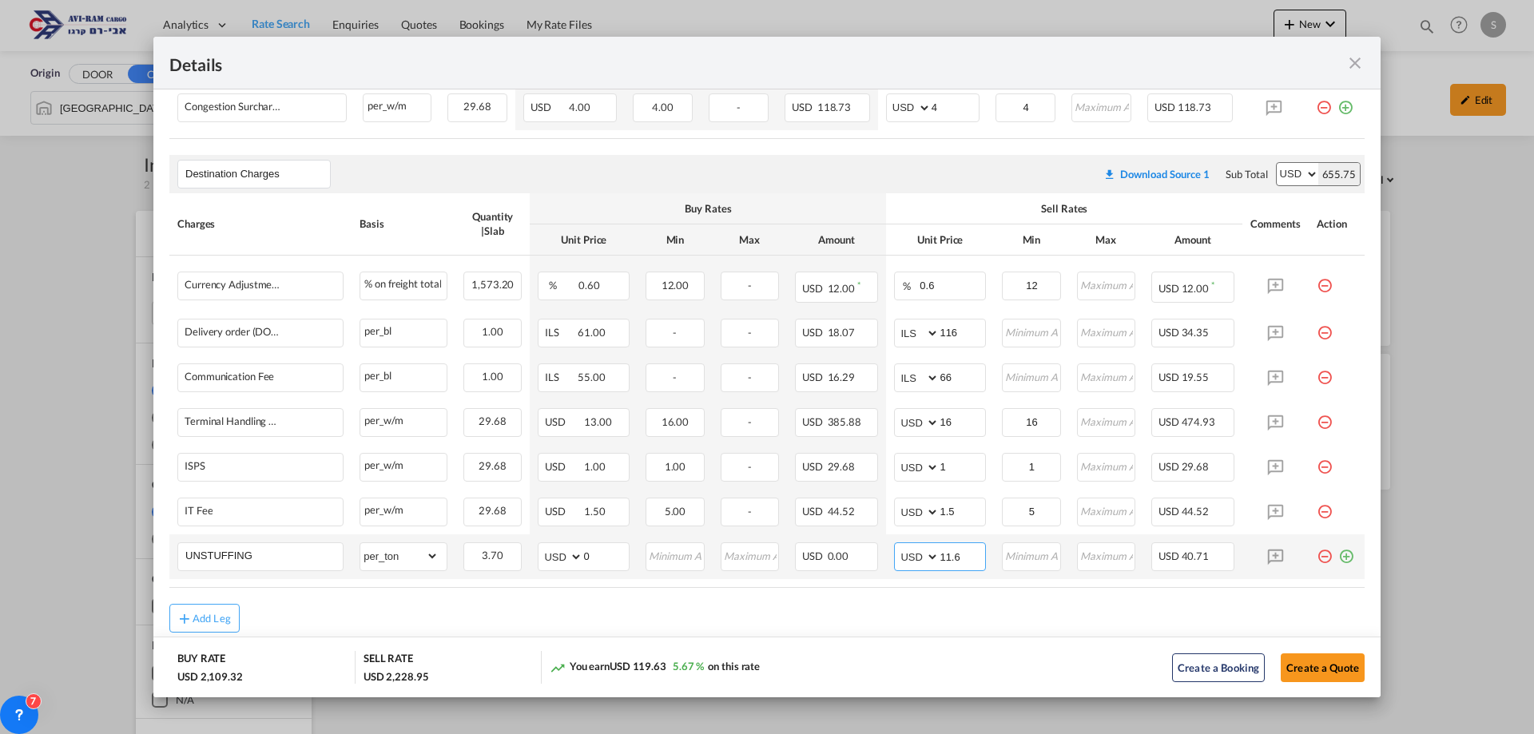
type input "11.6"
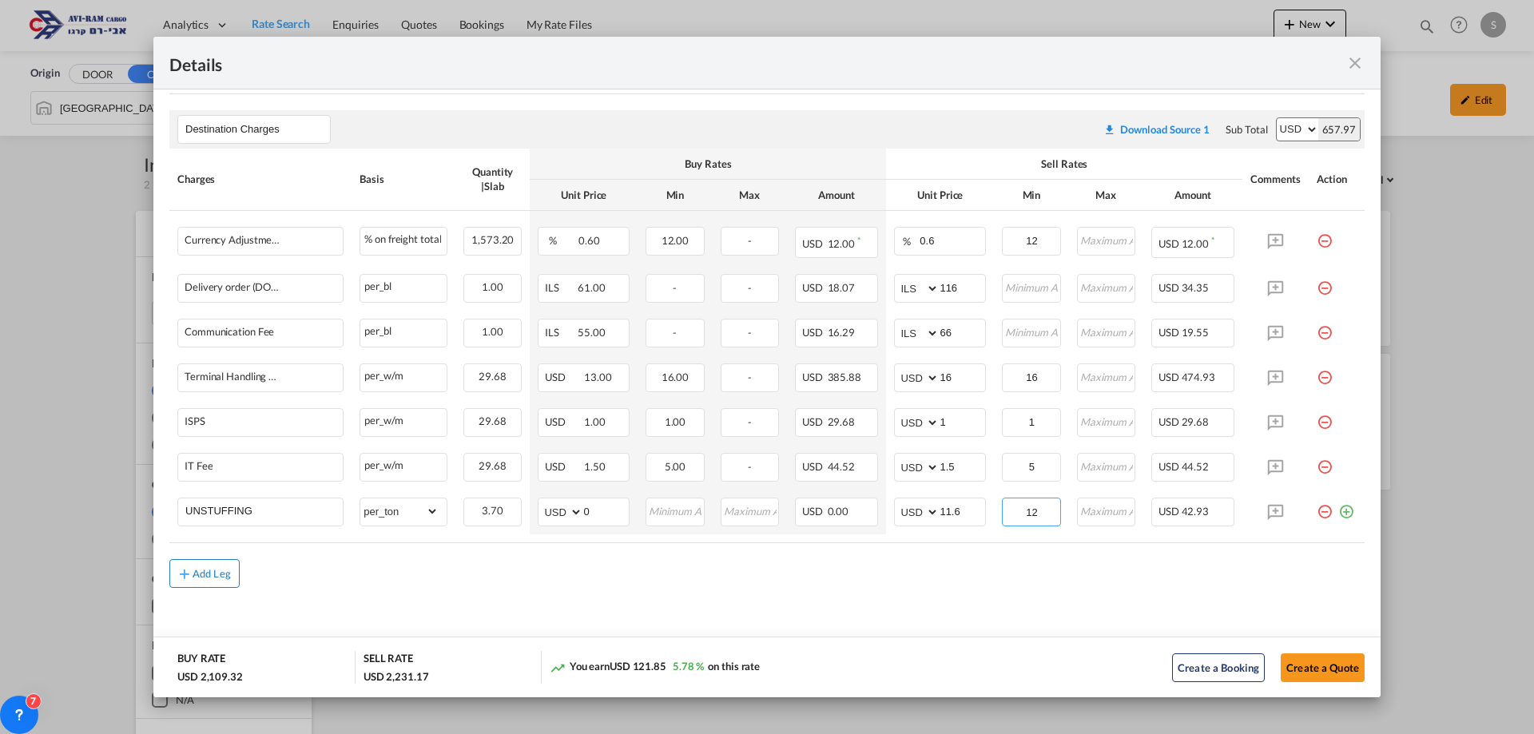
type input "12"
click at [213, 572] on div "Add Leg" at bounding box center [212, 574] width 38 height 10
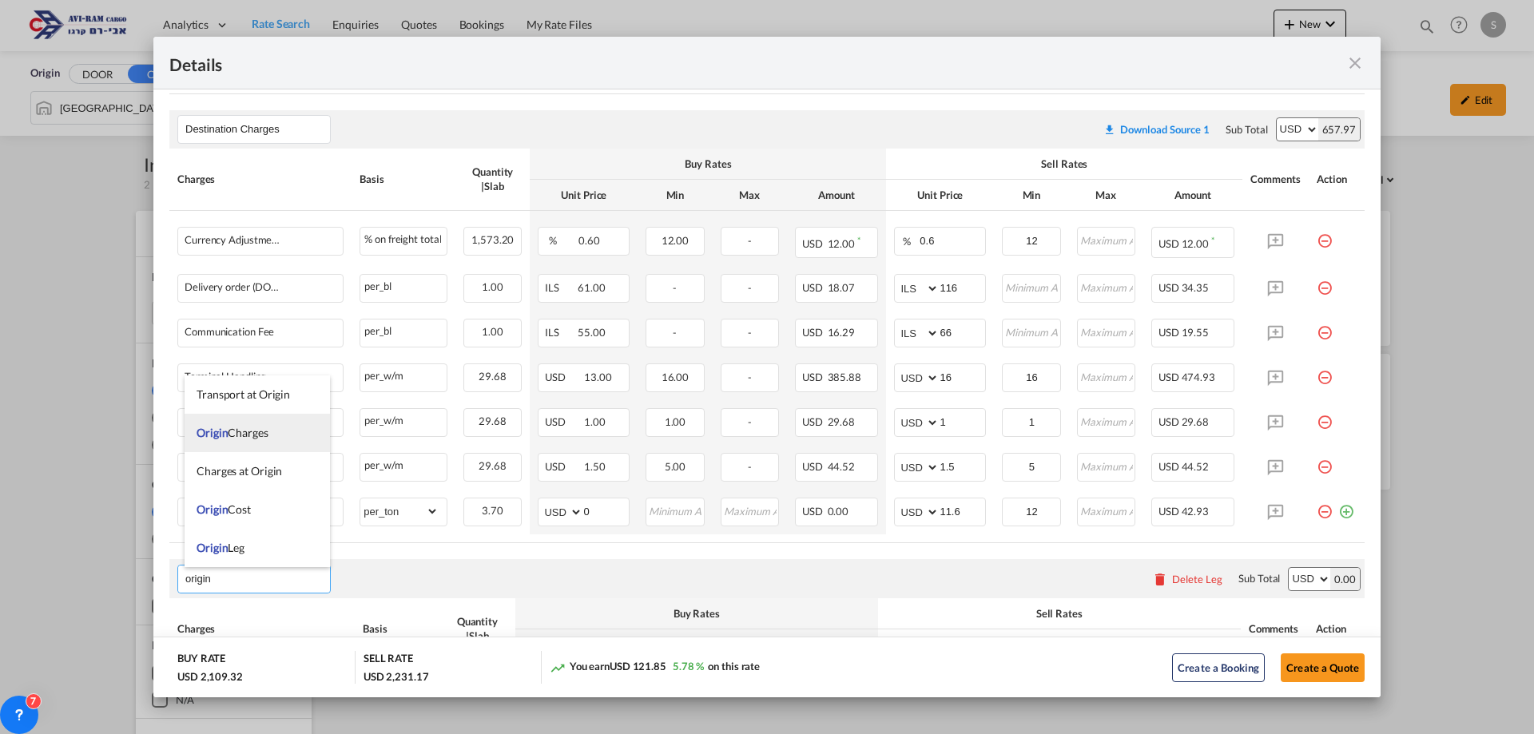
click at [253, 428] on span "Origin Charges" at bounding box center [233, 433] width 72 height 14
type input "Origin Charges"
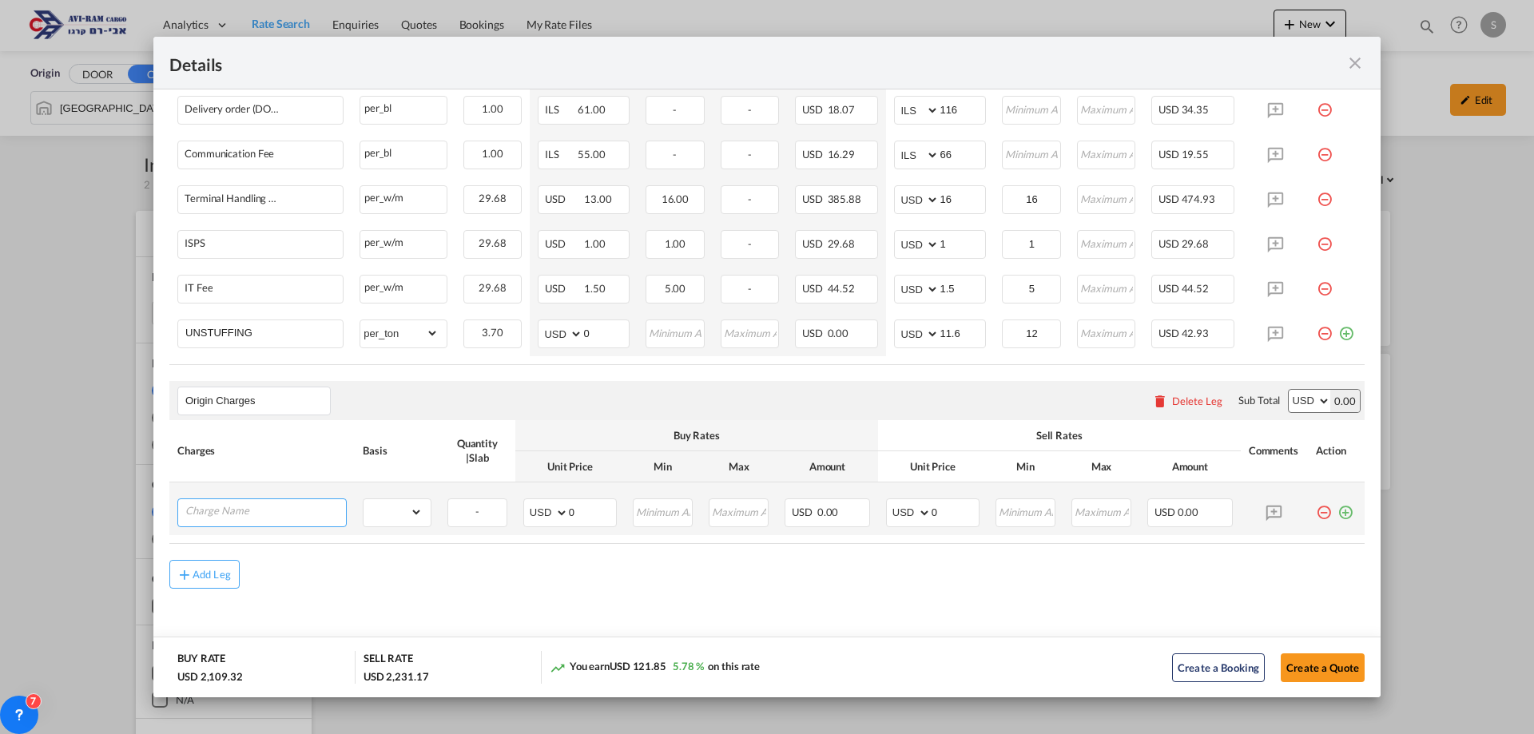
click at [319, 507] on input "Charge Name" at bounding box center [265, 511] width 161 height 24
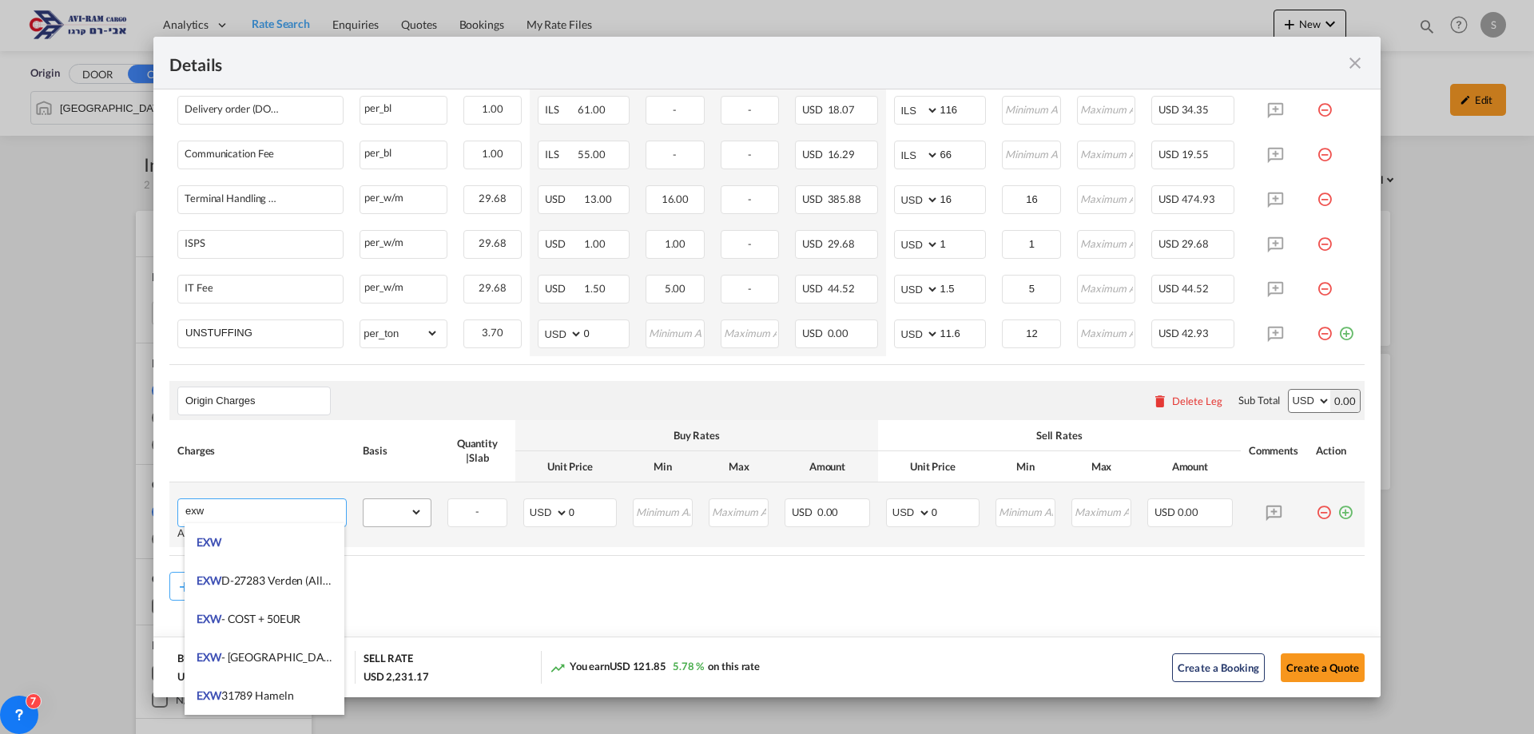
click at [259, 539] on li "EXW" at bounding box center [265, 542] width 160 height 38
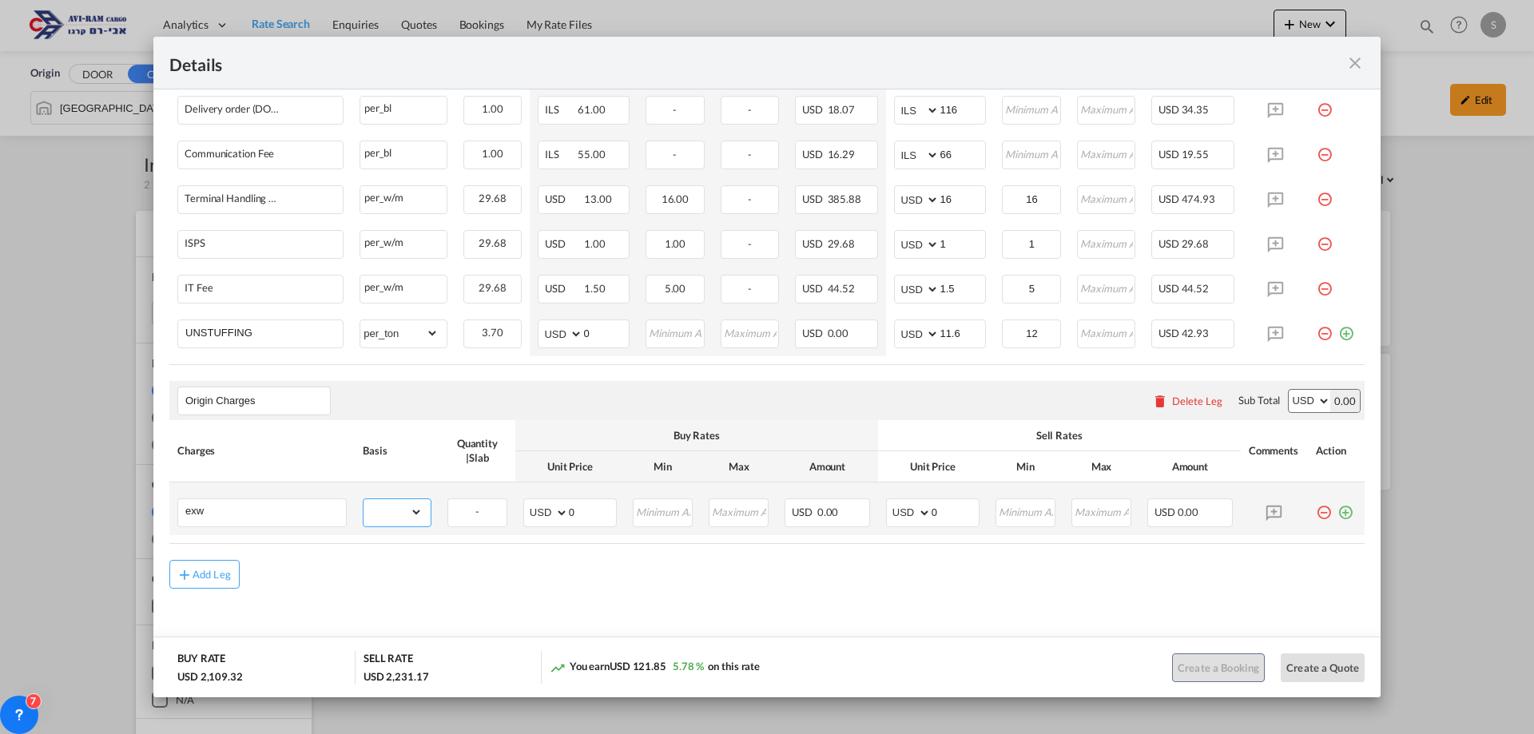
type input "EXW"
click at [394, 515] on select "gross_weight volumetric_weight per_shipment per_bl per_km per_hawb per_kg flat …" at bounding box center [393, 512] width 59 height 26
select select "per_shipment"
click at [364, 499] on select "gross_weight volumetric_weight per_shipment per_bl per_km per_hawb per_kg flat …" at bounding box center [393, 512] width 59 height 26
click at [891, 511] on select "AED AFN ALL AMD ANG AOA ARS AUD AWG AZN BAM BBD BDT BGN BHD BIF BMD BND BOB BRL…" at bounding box center [910, 513] width 42 height 22
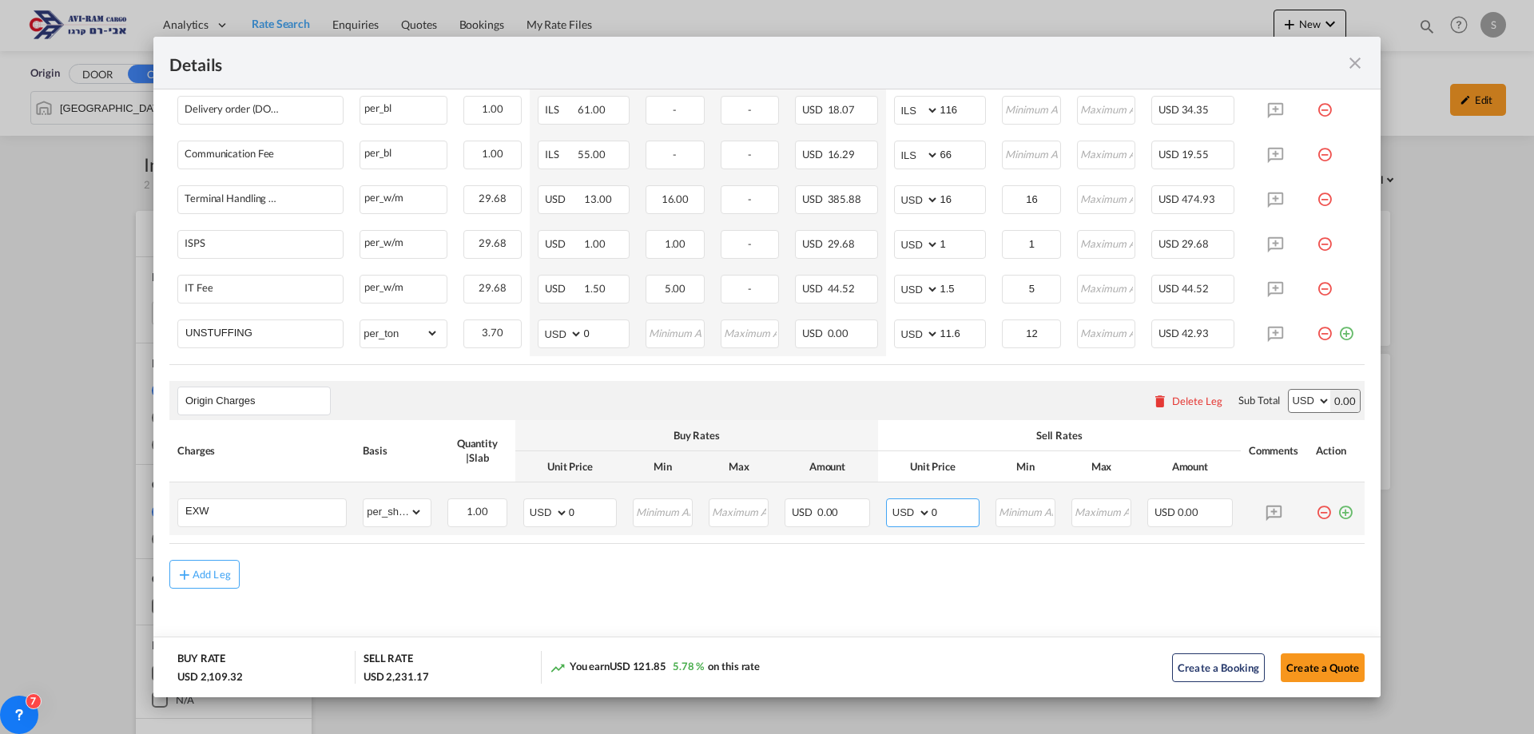
select select "string:EUR"
click at [889, 502] on select "AED AFN ALL AMD ANG AOA ARS AUD AWG AZN BAM BBD BDT BGN BHD BIF BMD BND BOB BRL…" at bounding box center [910, 513] width 42 height 22
drag, startPoint x: 917, startPoint y: 511, endPoint x: 869, endPoint y: 501, distance: 49.1
click at [867, 503] on tr "EXW Please Enter Already Exists gross_weight volumetric_weight per_shipment per…" at bounding box center [766, 509] width 1195 height 53
type input "1009"
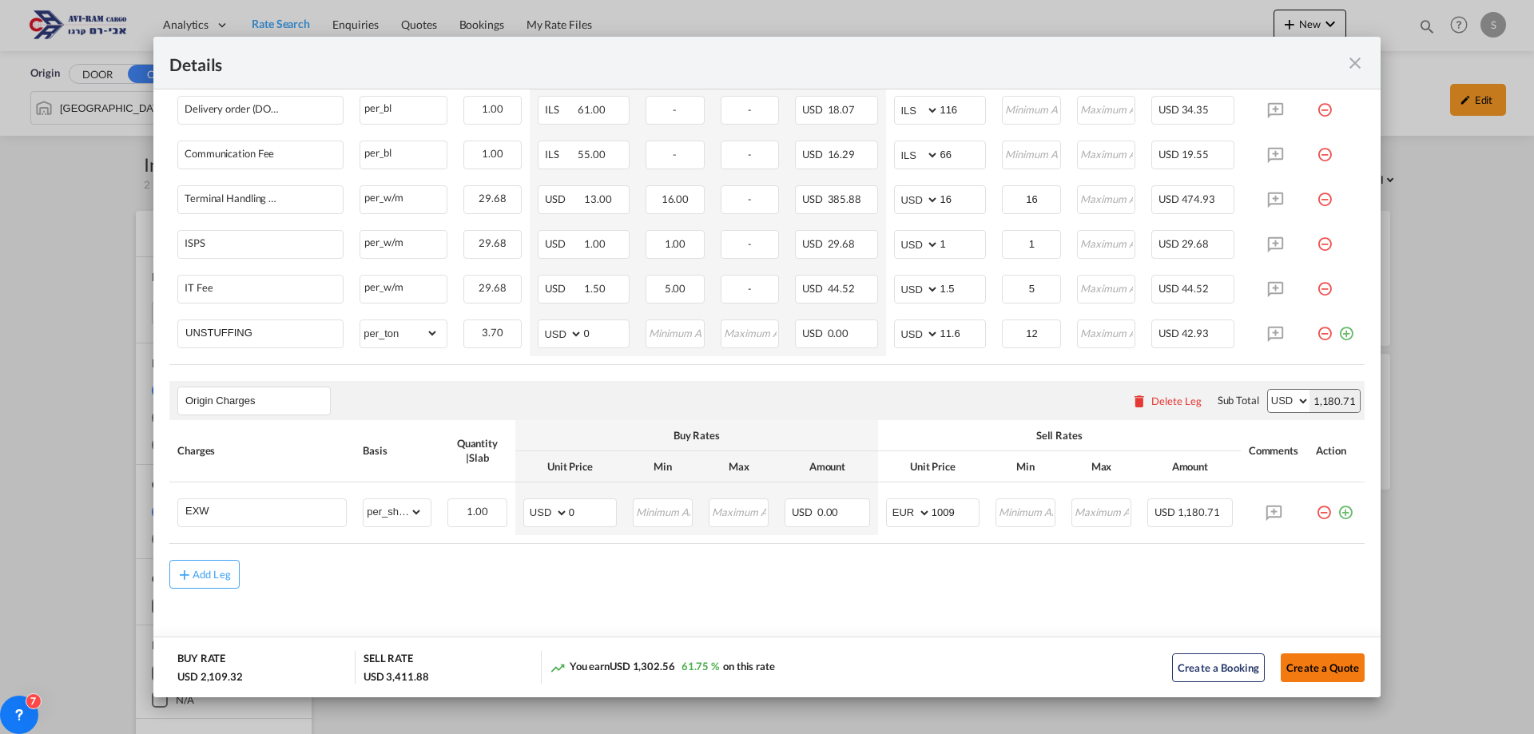
click at [1298, 664] on button "Create a Quote" at bounding box center [1323, 668] width 84 height 29
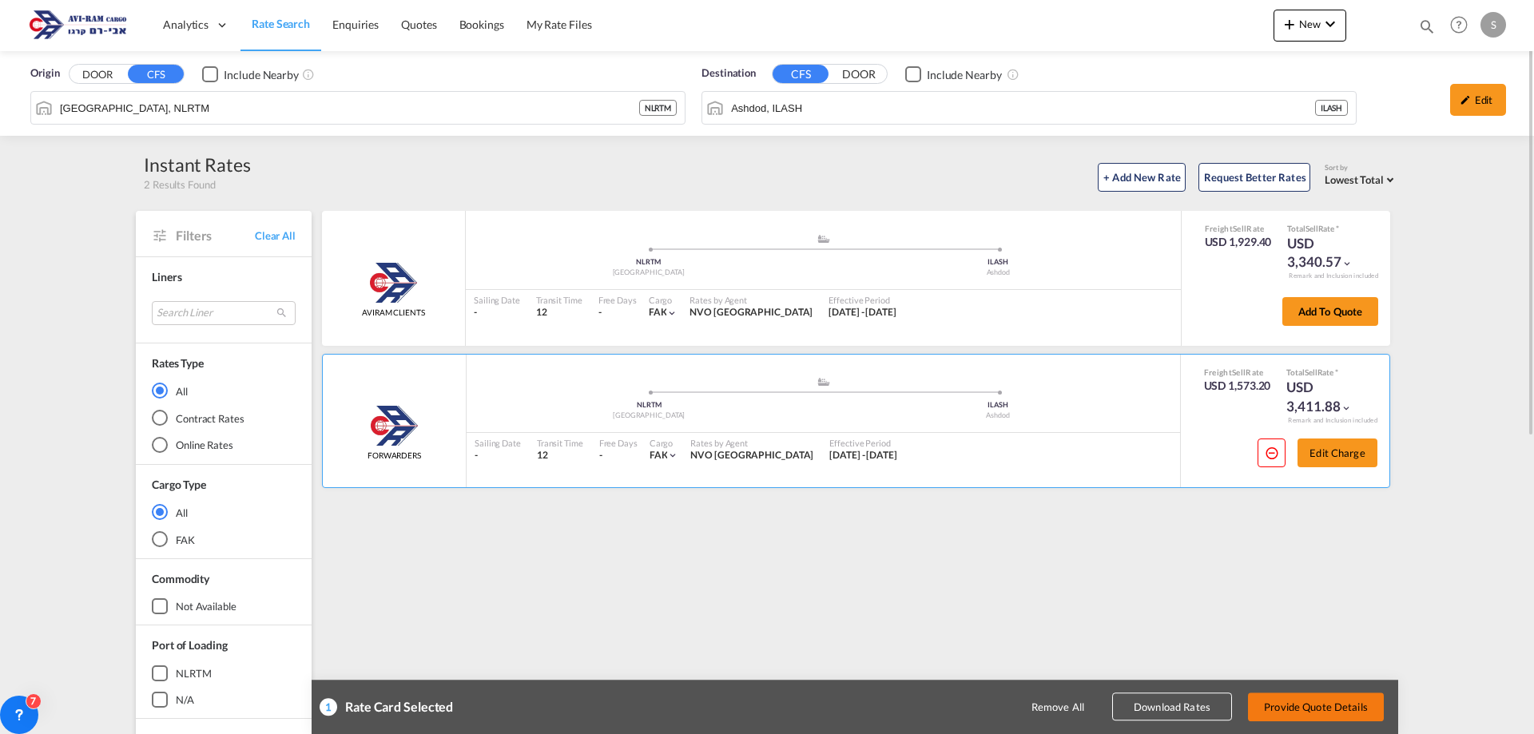
click at [1321, 709] on button "Provide Quote Details" at bounding box center [1316, 707] width 136 height 29
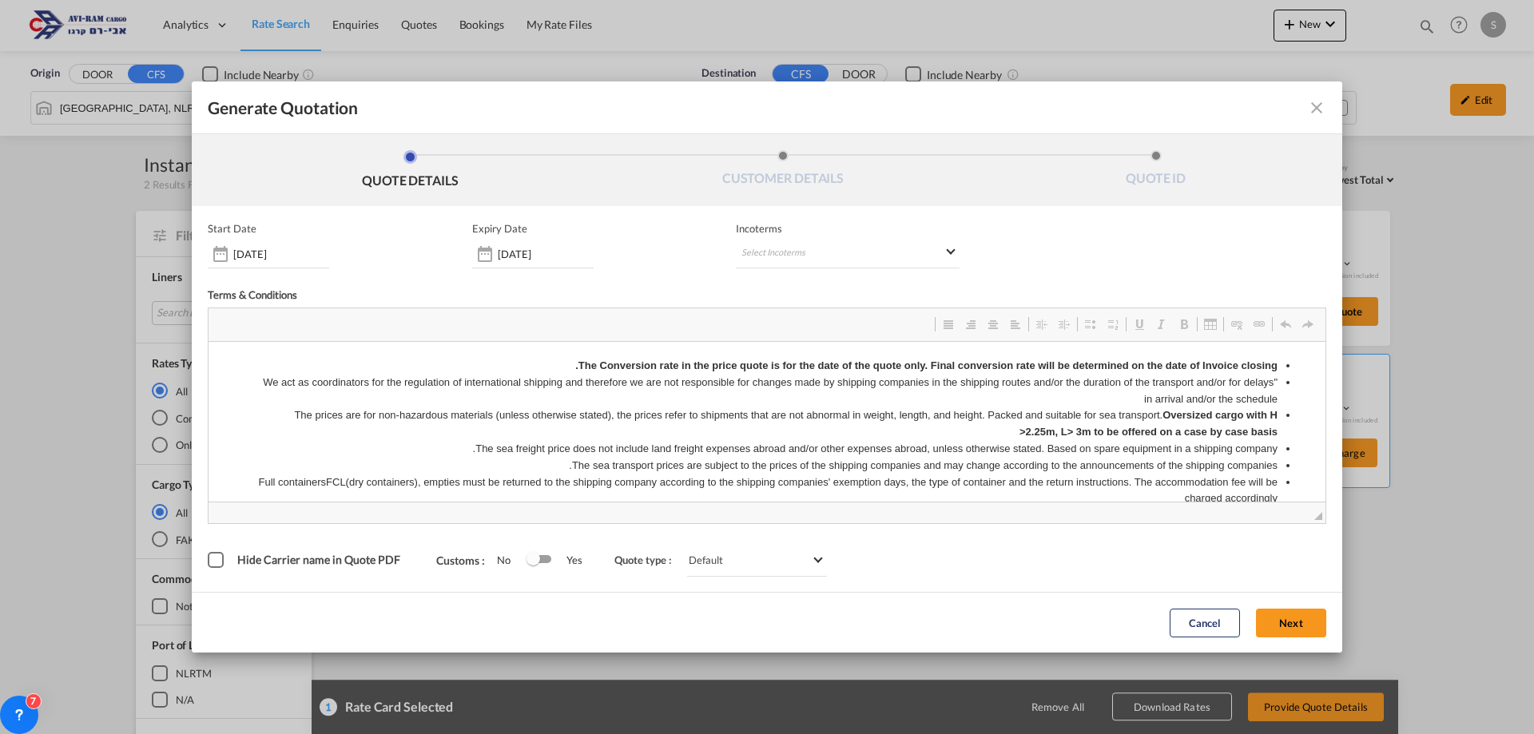
scroll to position [0, 0]
click at [800, 256] on md-select "Select Incoterms FCA - import Free Carrier FAS - export Free Alongside Ship DPU…" at bounding box center [848, 254] width 224 height 29
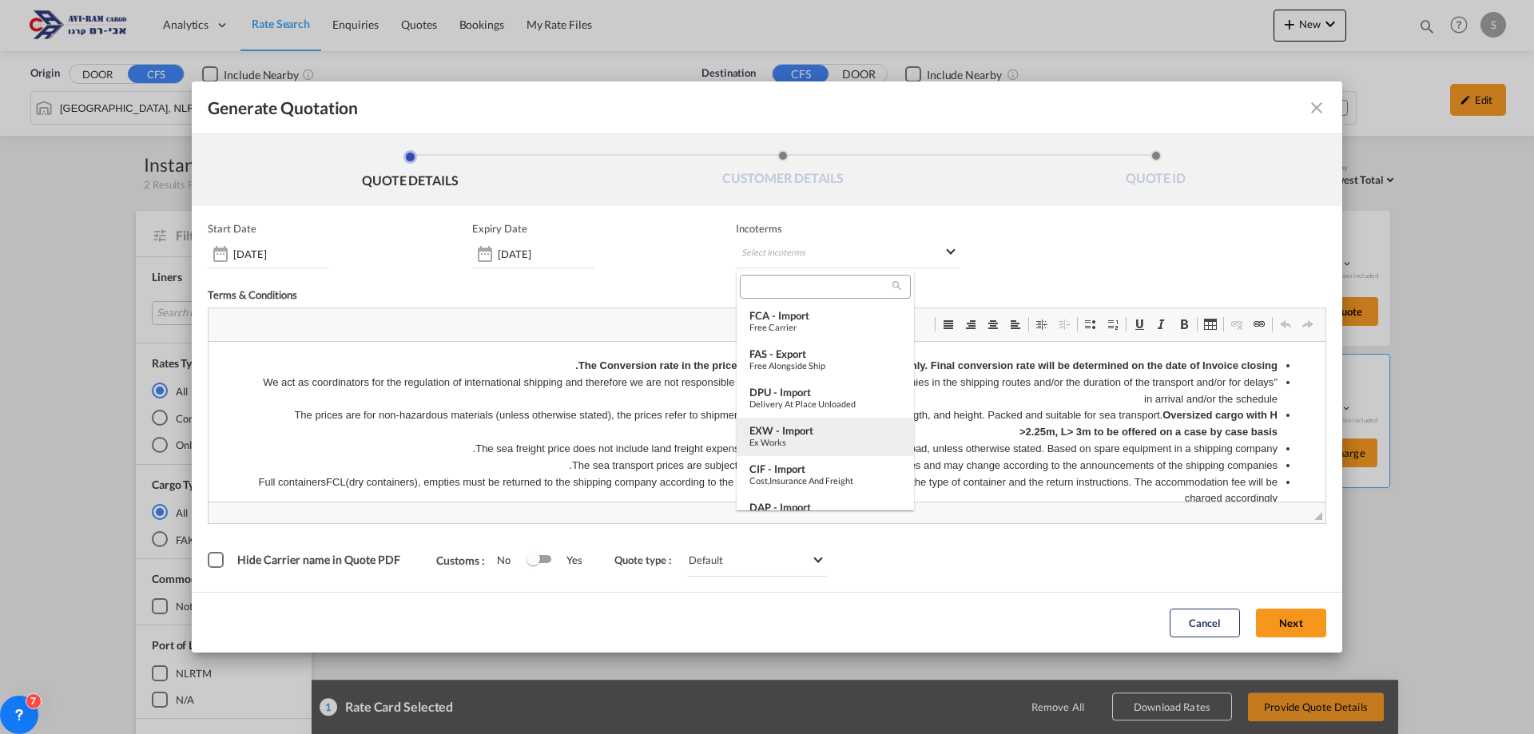
click at [820, 428] on div "EXW - import" at bounding box center [826, 430] width 152 height 13
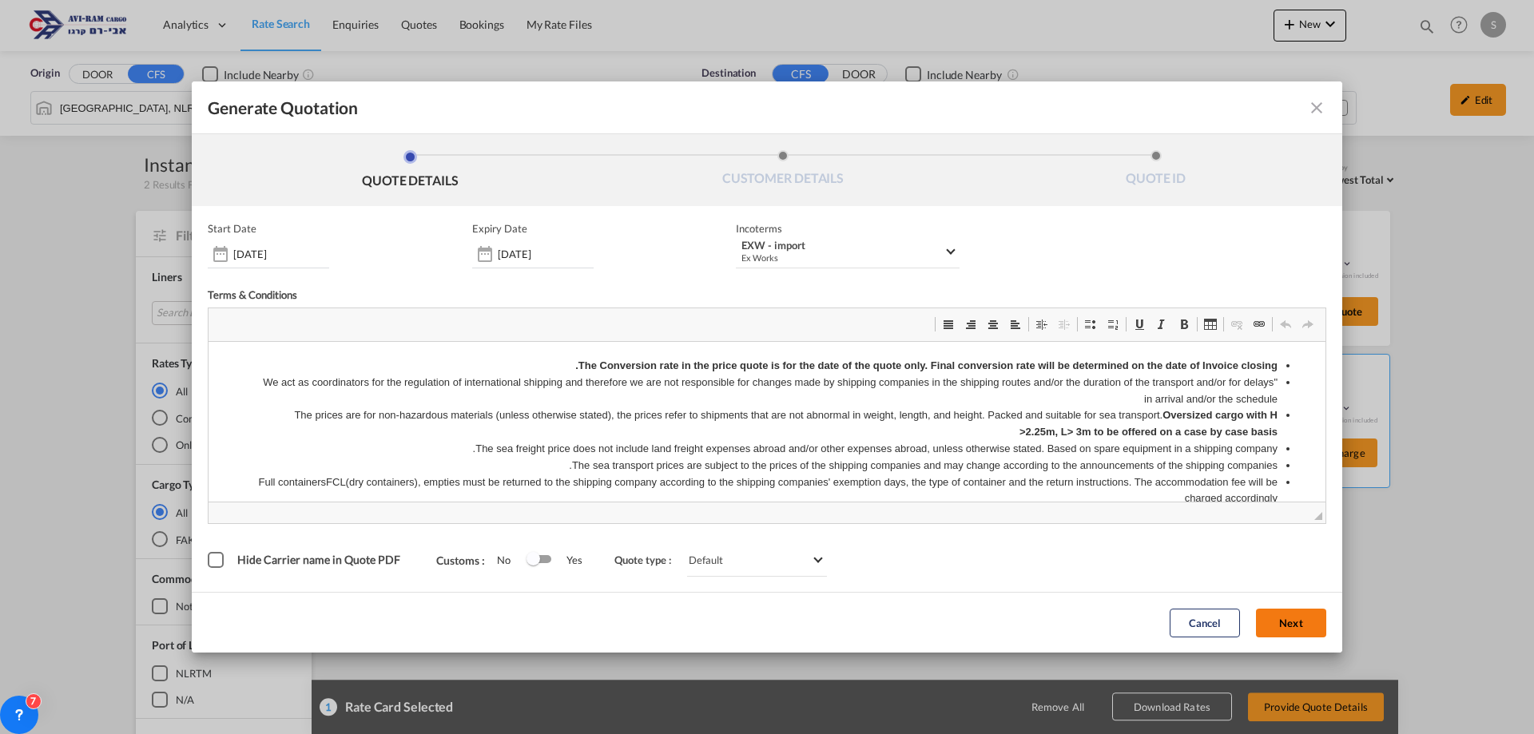
click at [1303, 623] on button "Next" at bounding box center [1291, 623] width 70 height 29
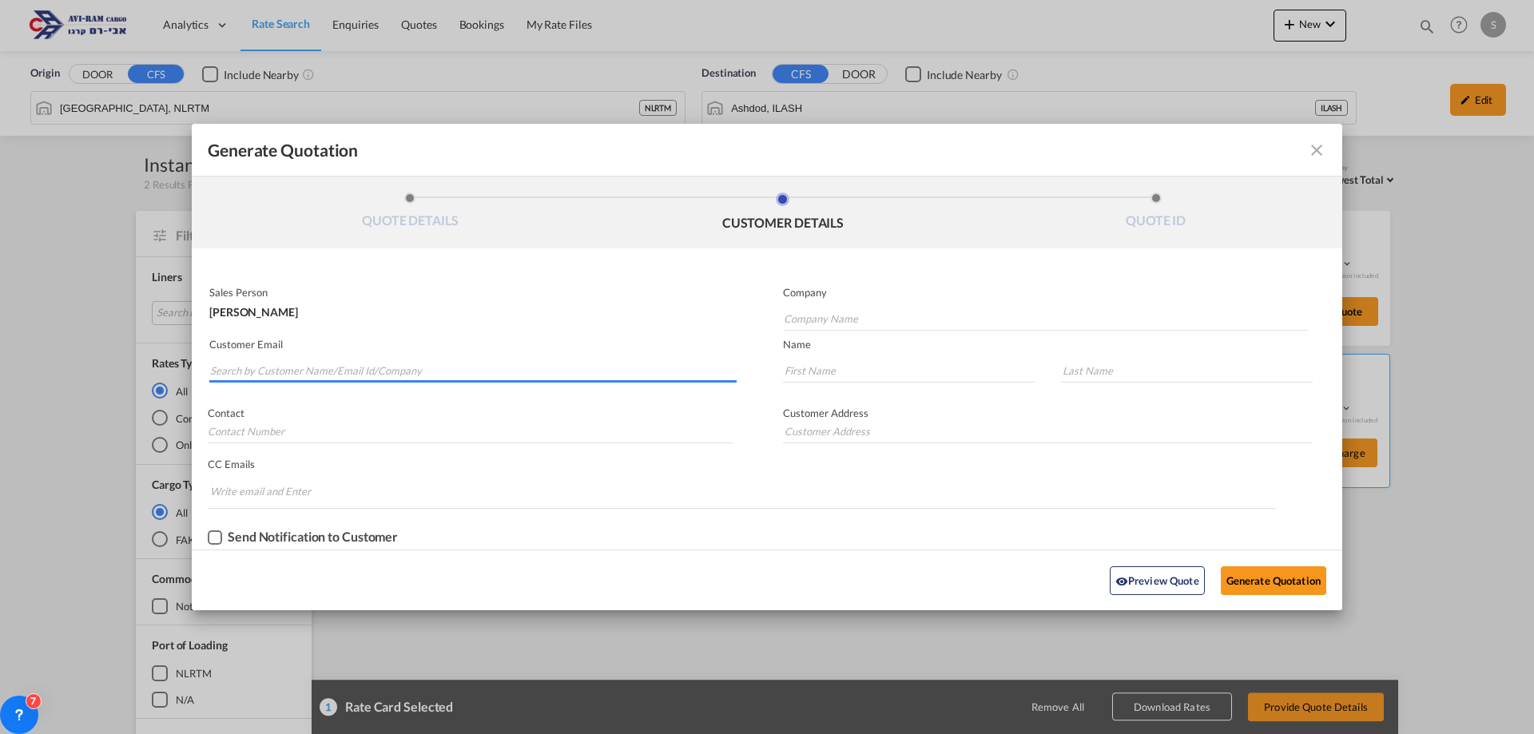
click at [313, 376] on input "Search by Customer Name/Email Id/Company" at bounding box center [473, 371] width 527 height 24
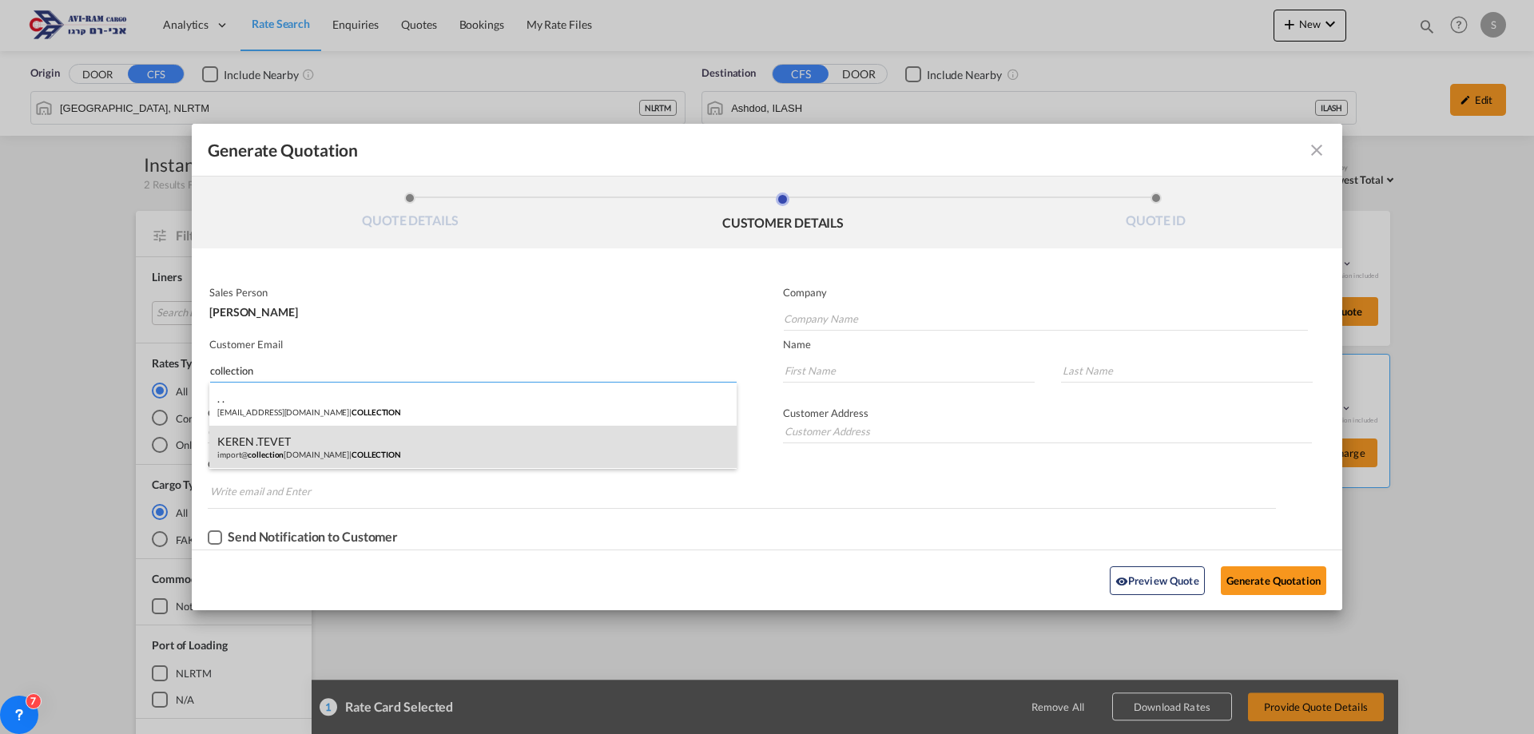
type input "collection"
click at [332, 441] on div "KEREN .TEVET import@ collection design.co.il | COLLECTION" at bounding box center [472, 447] width 527 height 43
type input "COLLECTION"
type input "import@collectiondesign.co.il"
type input "KEREN"
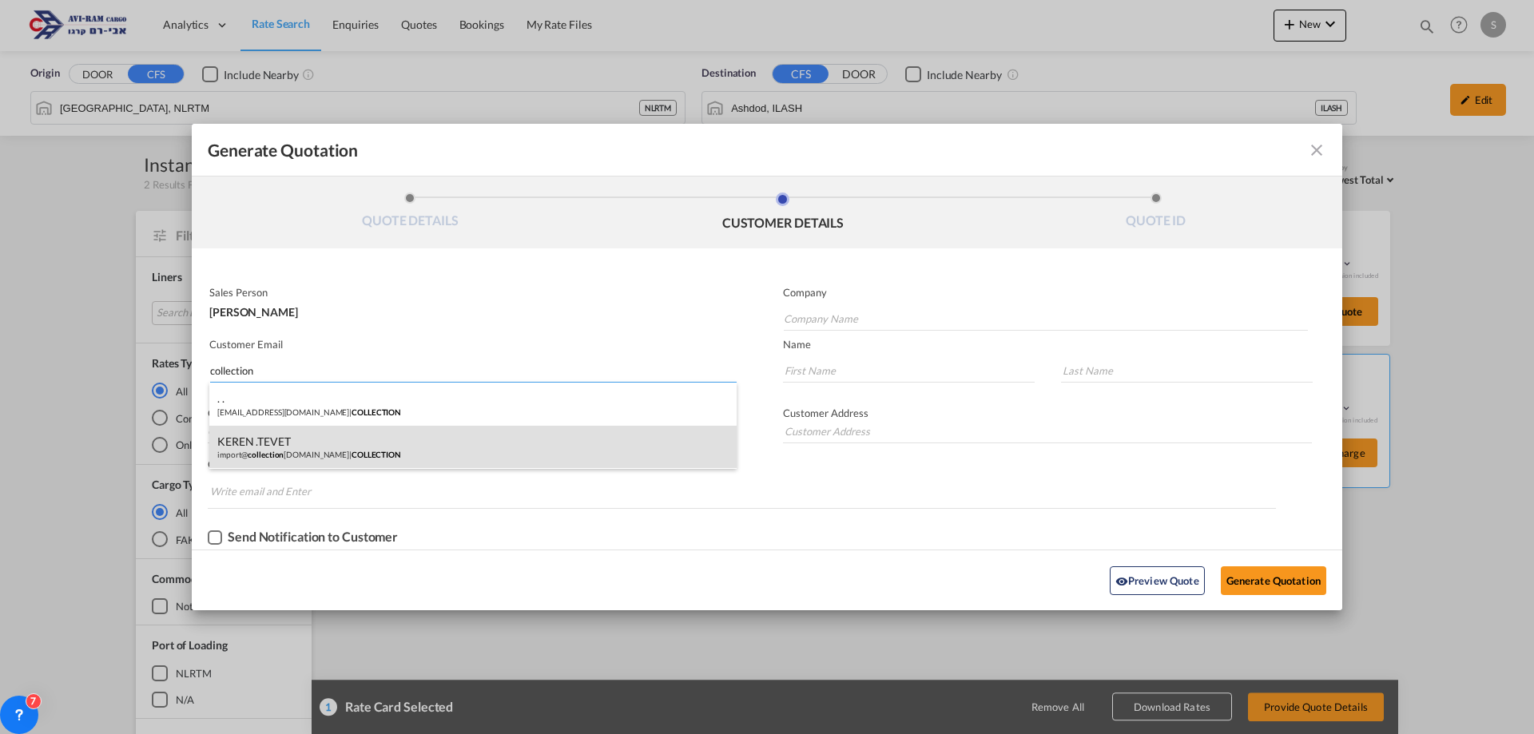
type input ".TEVET"
type input "."
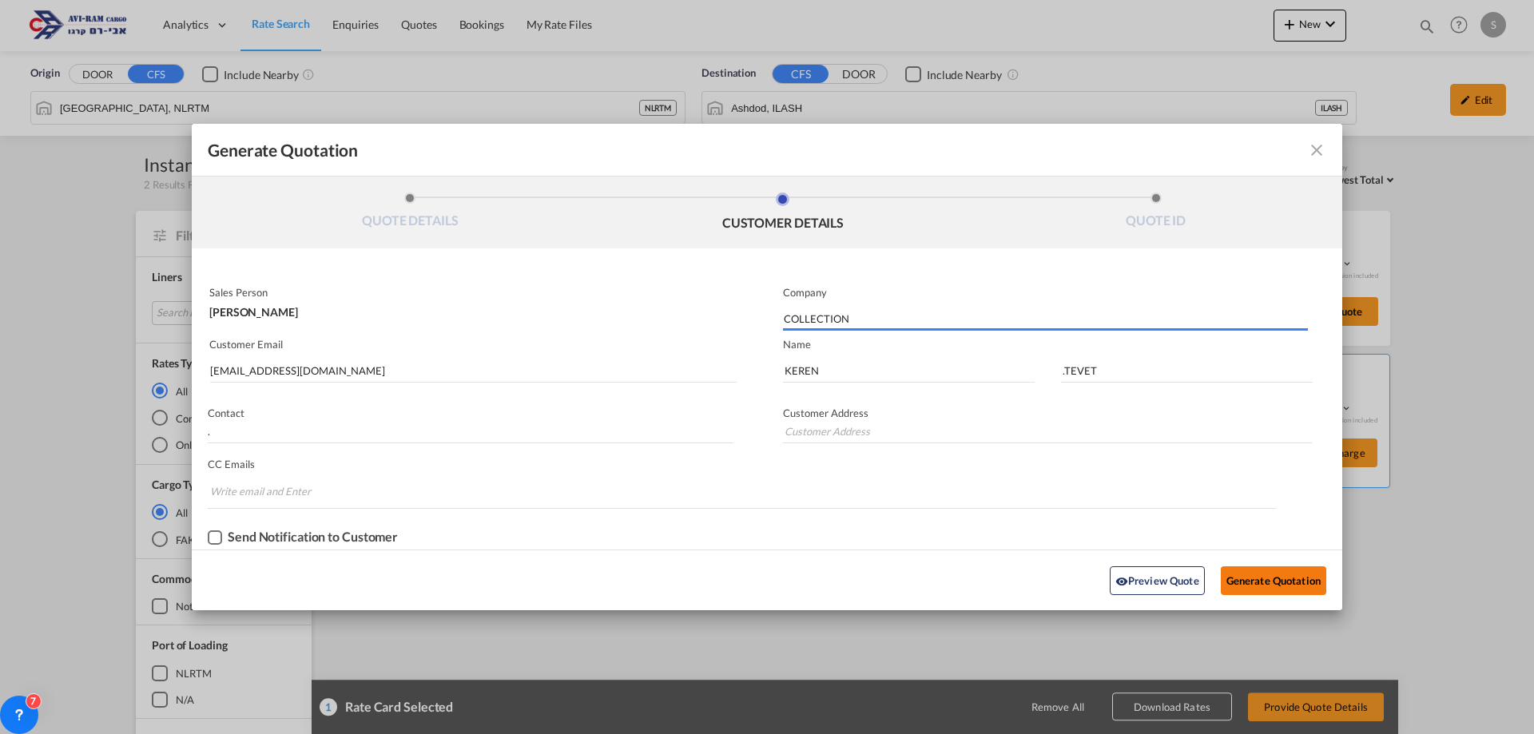
click at [1276, 578] on button "Generate Quotation" at bounding box center [1273, 581] width 105 height 29
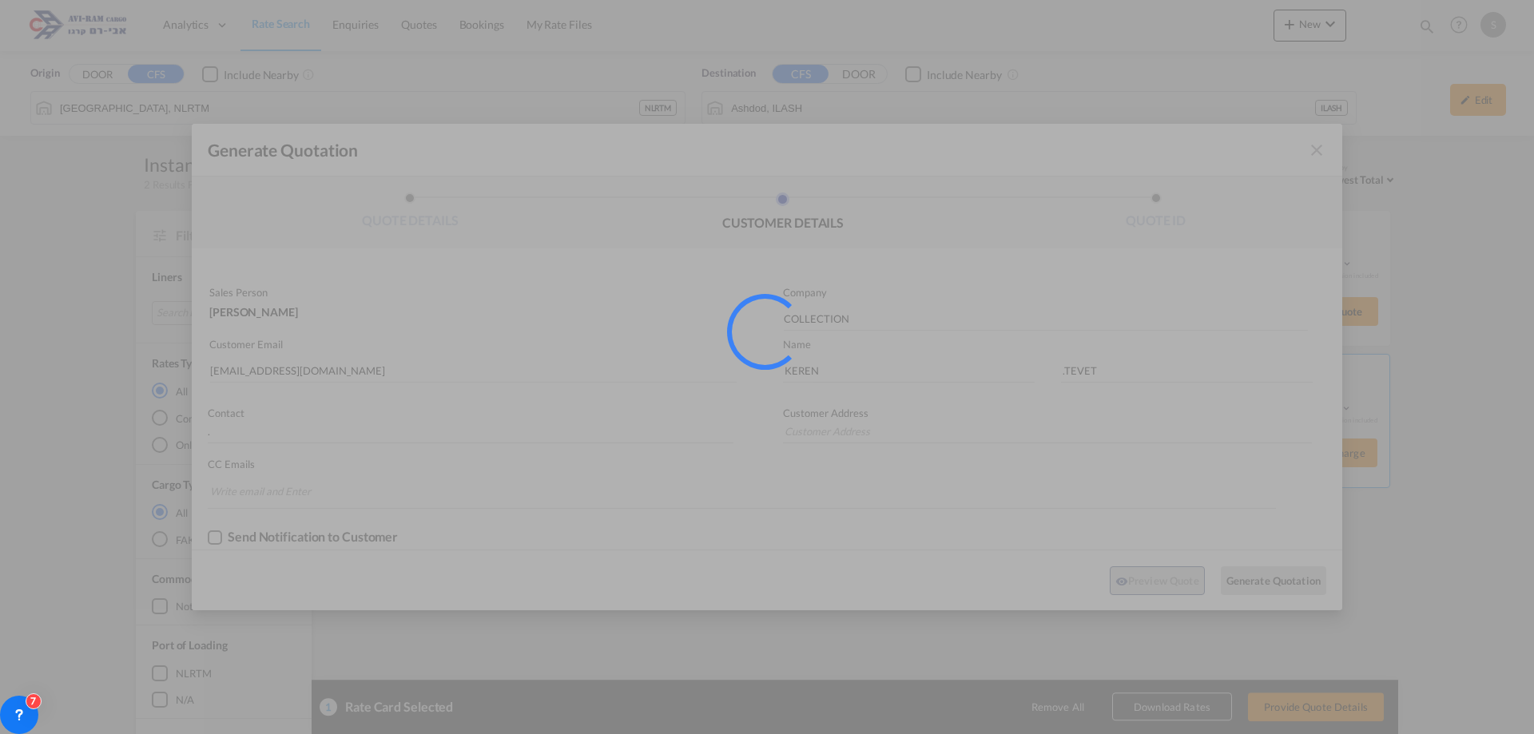
type input "."
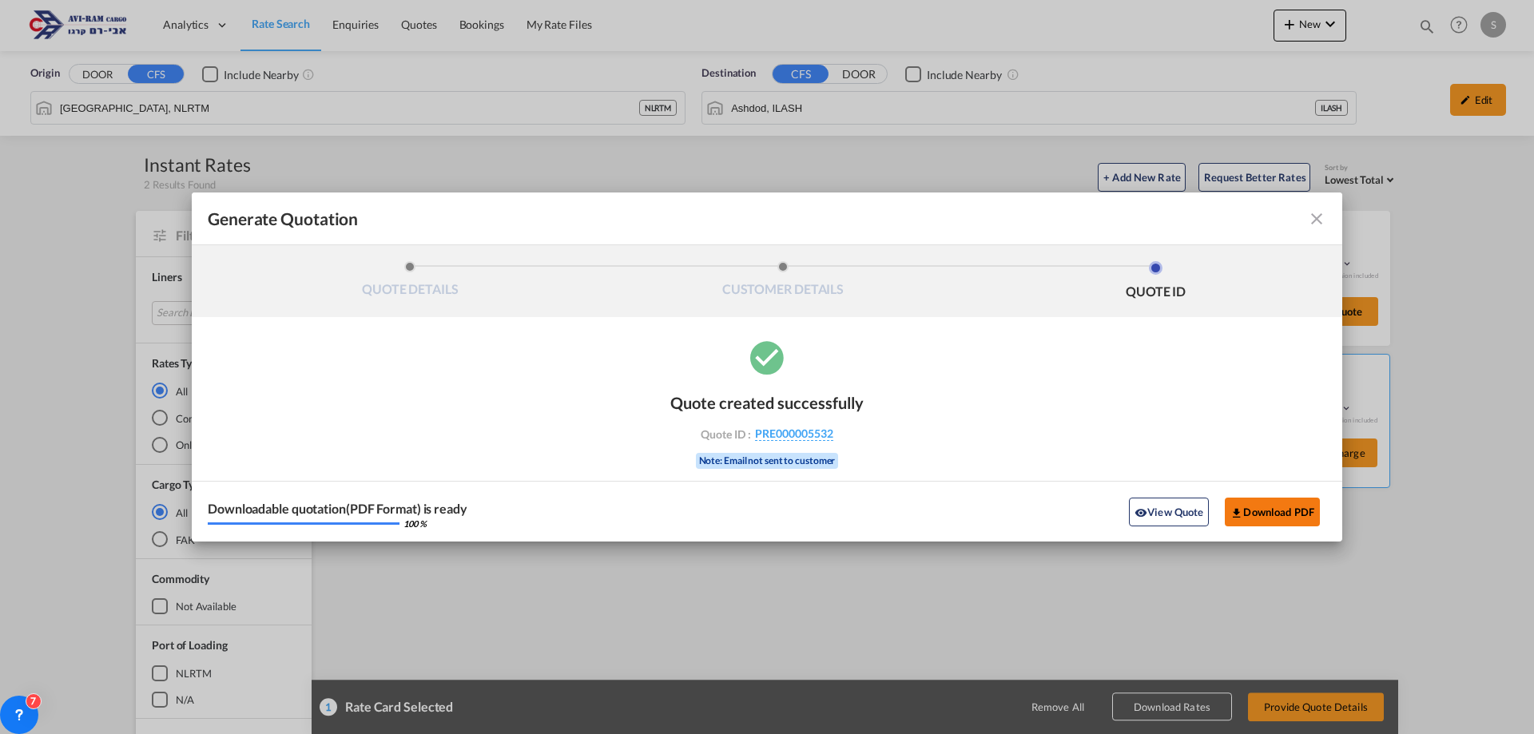
click at [1290, 519] on button "Download PDF" at bounding box center [1272, 512] width 95 height 29
click at [1322, 217] on md-icon "icon-close fg-AAA8AD cursor m-0" at bounding box center [1316, 218] width 19 height 19
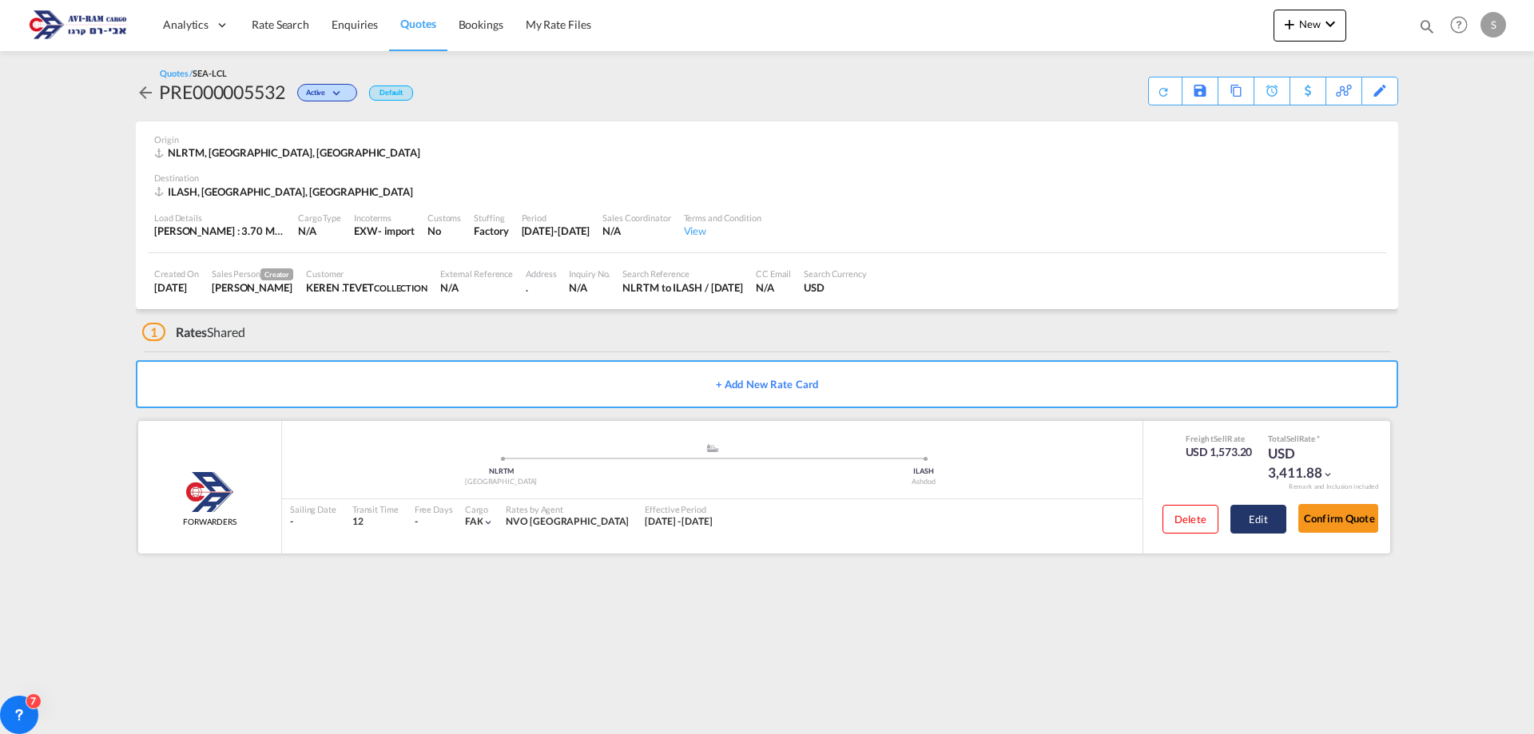
click at [1262, 523] on button "Edit" at bounding box center [1259, 519] width 56 height 29
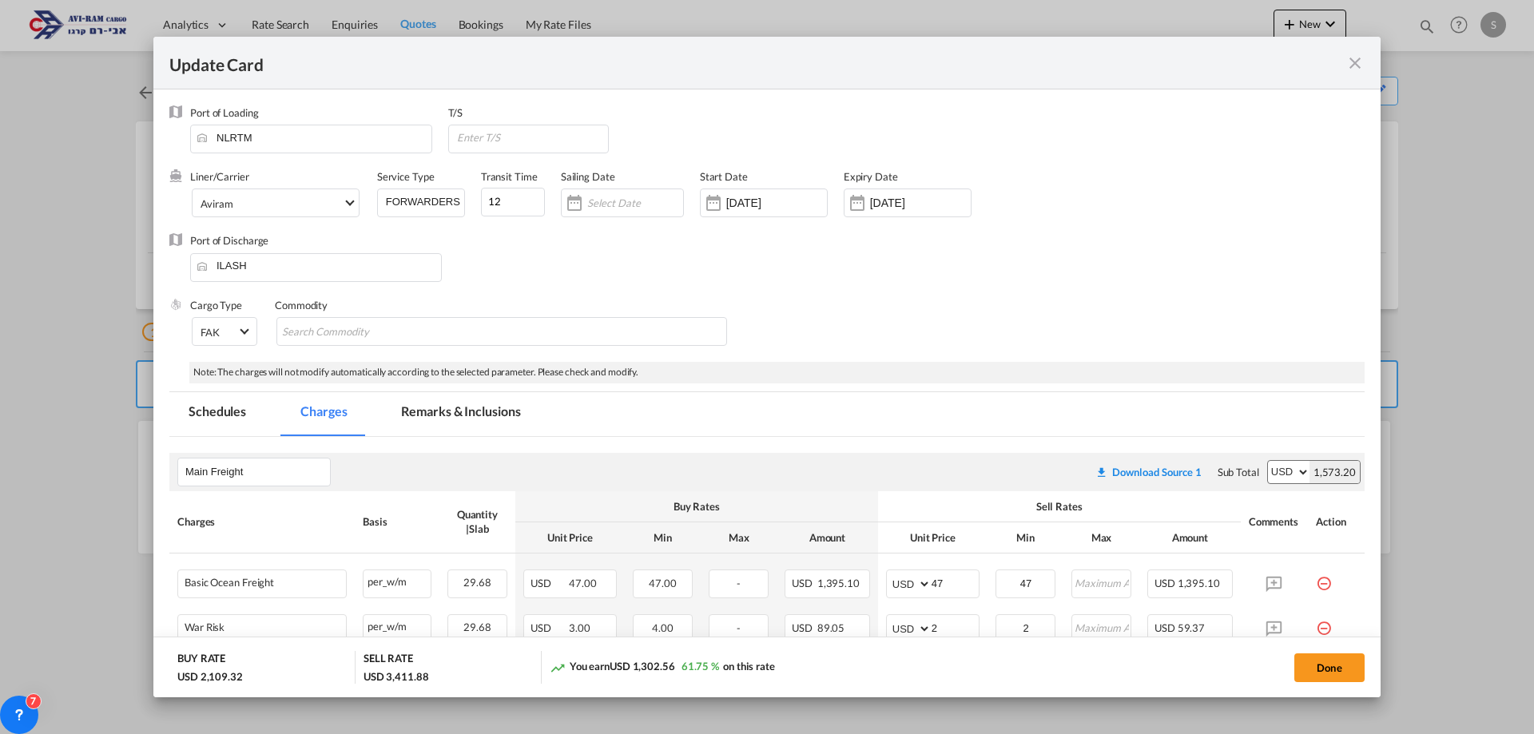
scroll to position [160, 0]
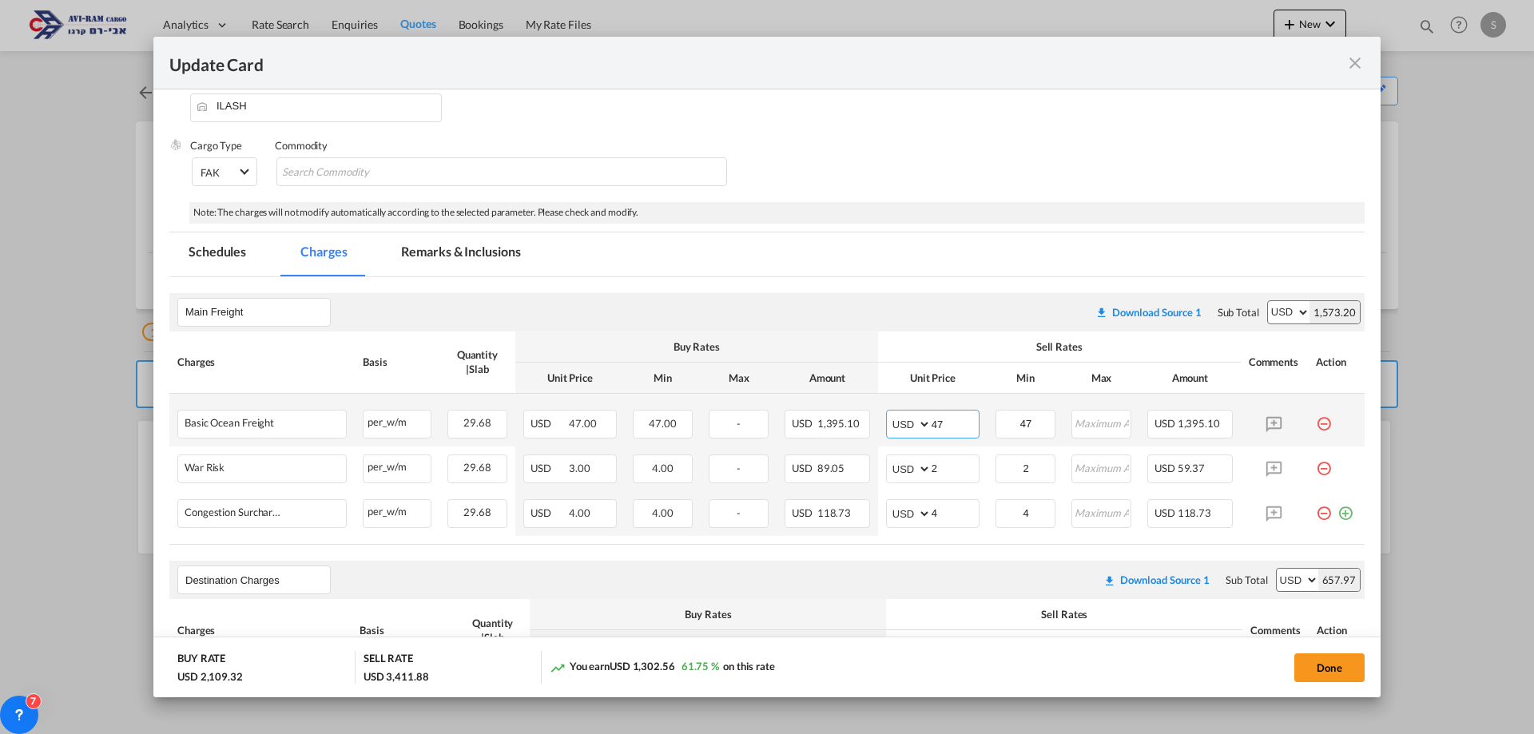
drag, startPoint x: 911, startPoint y: 420, endPoint x: 901, endPoint y: 424, distance: 10.1
click at [901, 423] on md-input-container "AED AFN ALL AMD ANG AOA ARS AUD AWG AZN BAM BBD BDT BGN BHD BIF BMD BND BOB BRL…" at bounding box center [932, 424] width 93 height 29
type input "46"
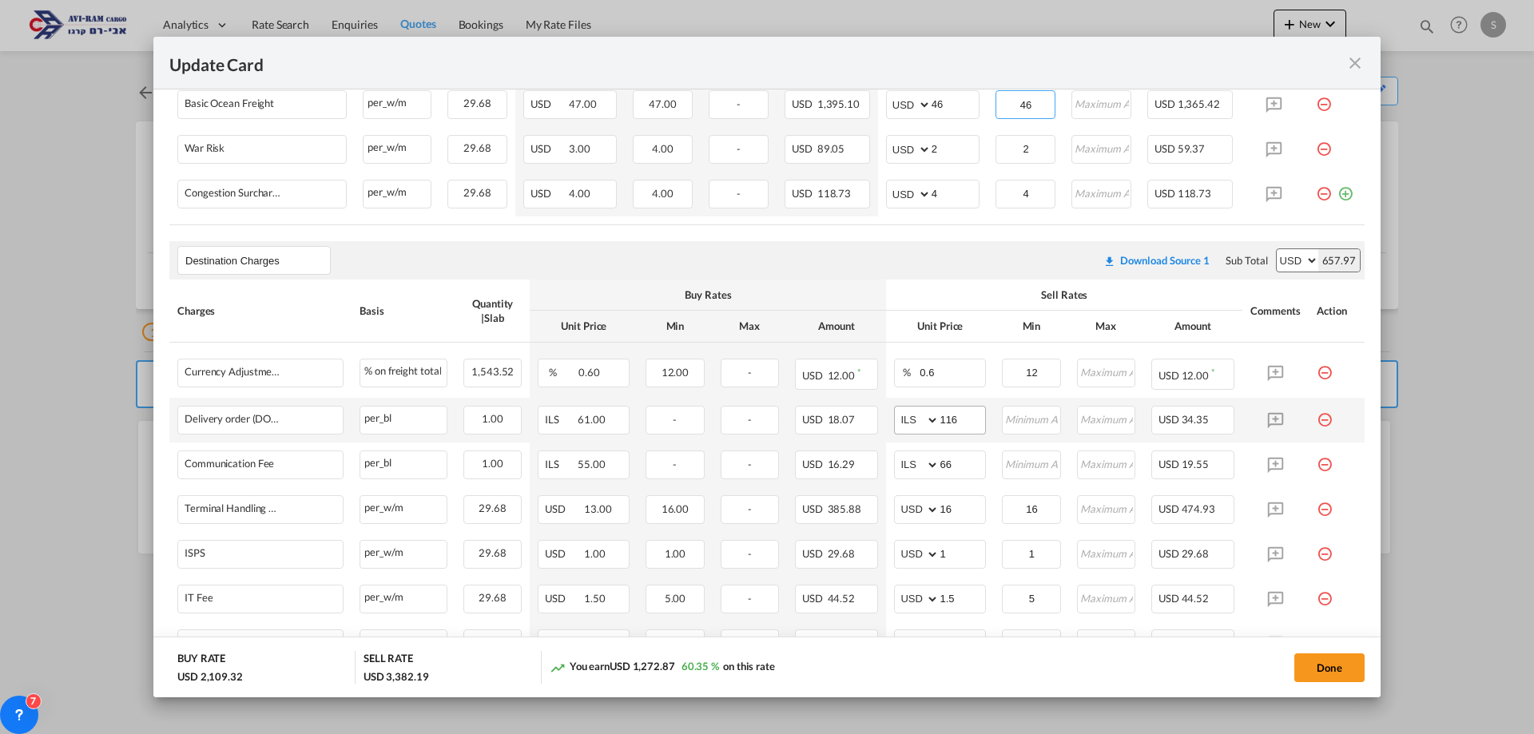
scroll to position [559, 0]
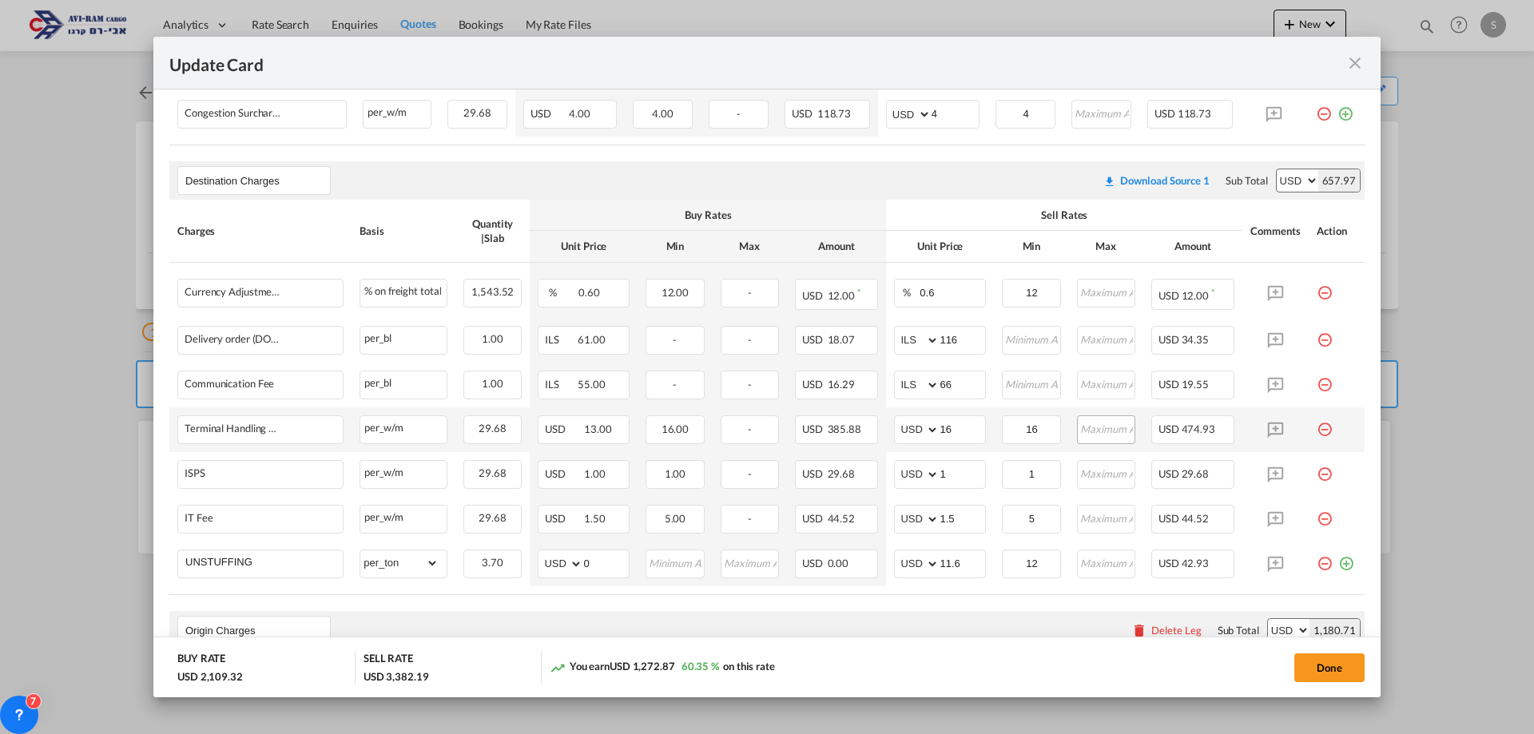
type input "46"
click at [1088, 429] on input "Update Card Port ..." at bounding box center [1107, 428] width 56 height 24
type input "350"
click at [1079, 479] on input "Update Card Port ..." at bounding box center [1107, 475] width 56 height 24
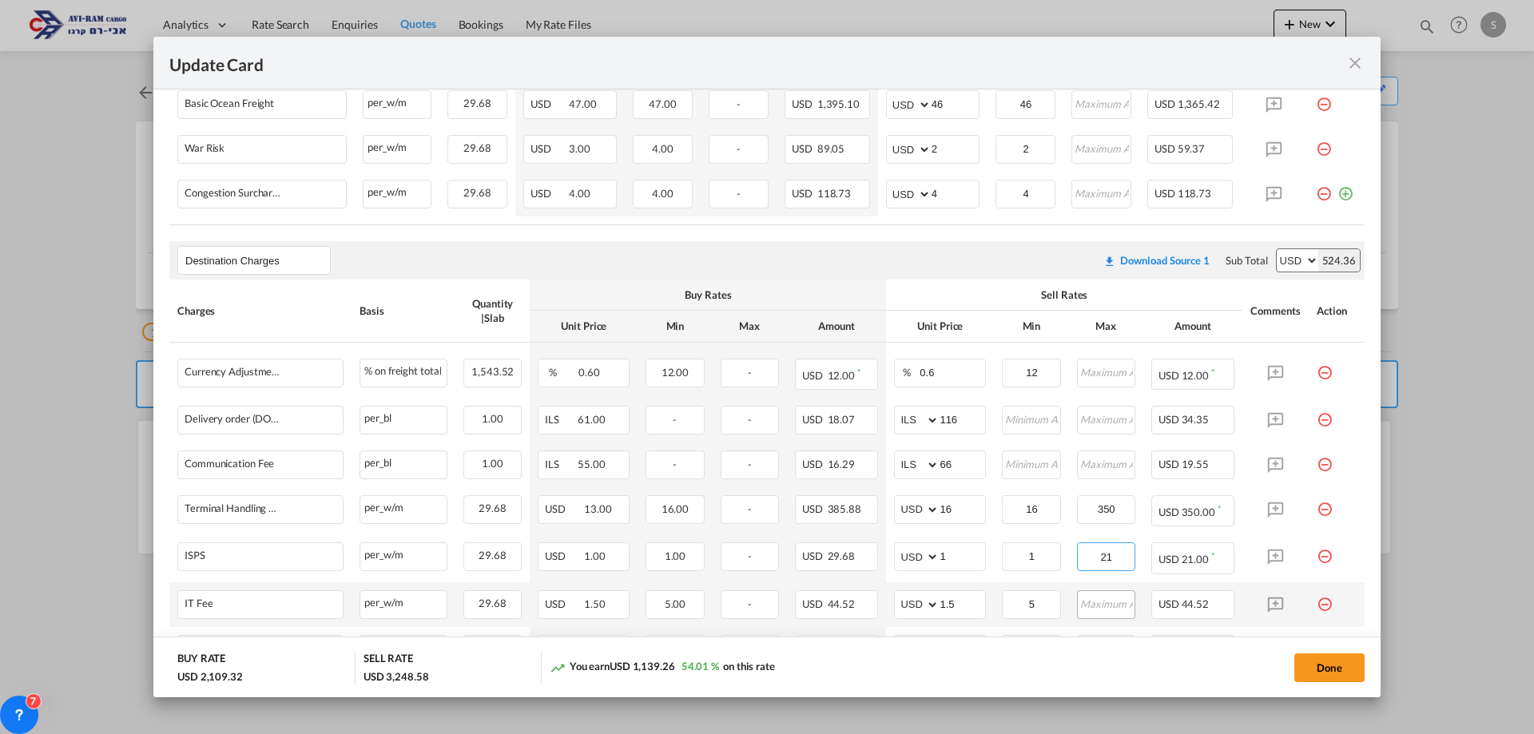
scroll to position [400, 0]
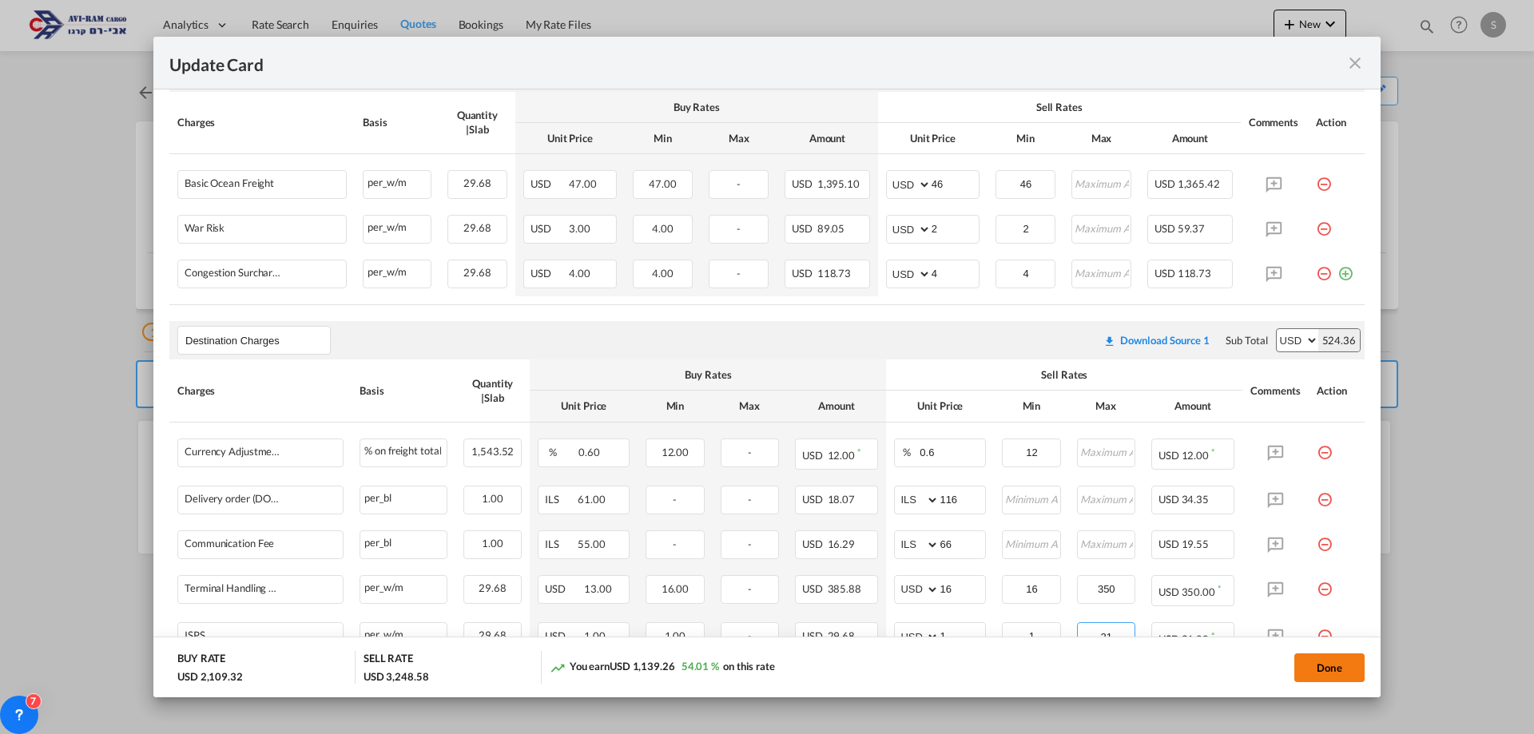
type input "21"
click at [1334, 676] on button "Done" at bounding box center [1329, 668] width 70 height 29
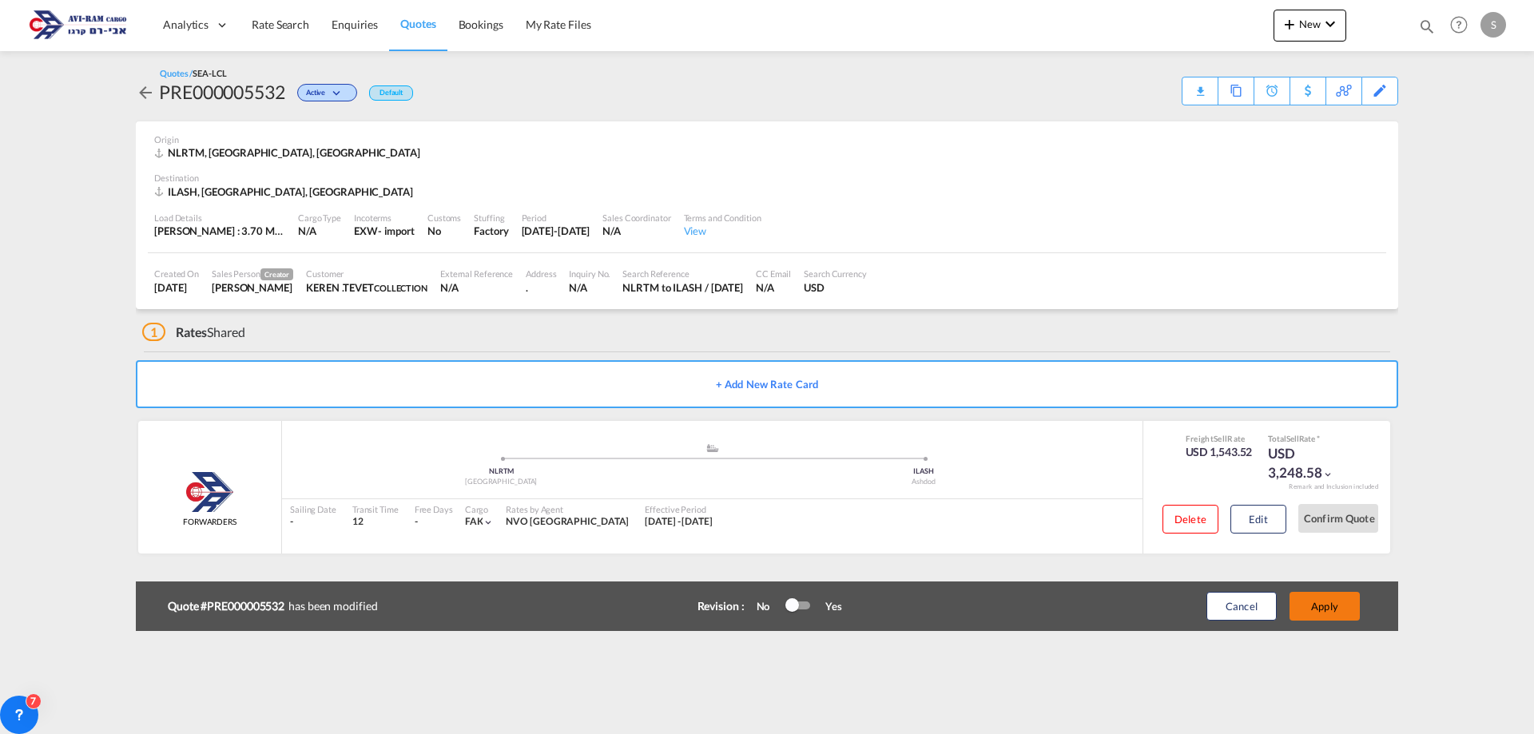
click at [1317, 606] on button "Apply" at bounding box center [1325, 606] width 70 height 29
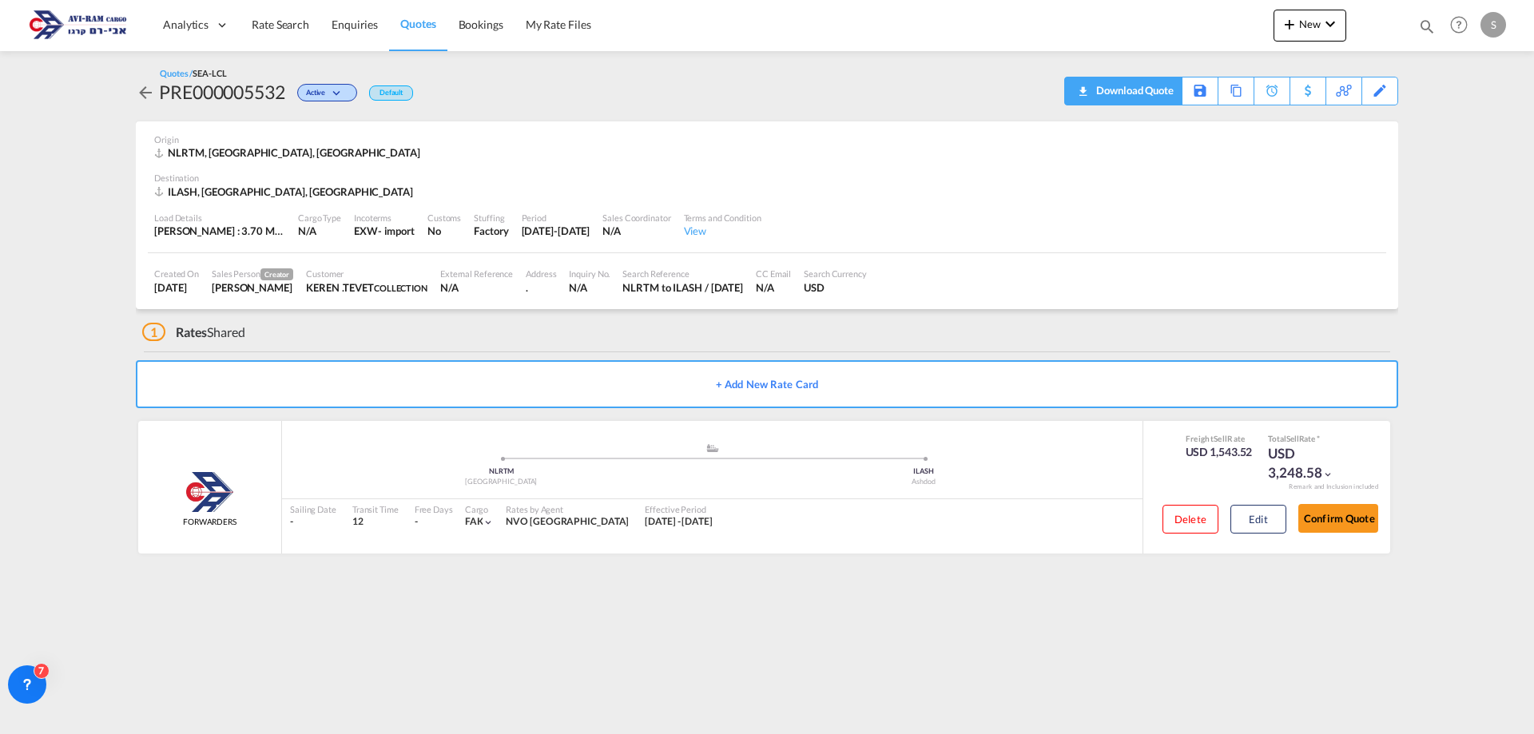
click at [1150, 90] on div "Download Quote" at bounding box center [1133, 91] width 82 height 26
click at [282, 19] on span "Rate Search" at bounding box center [281, 25] width 58 height 14
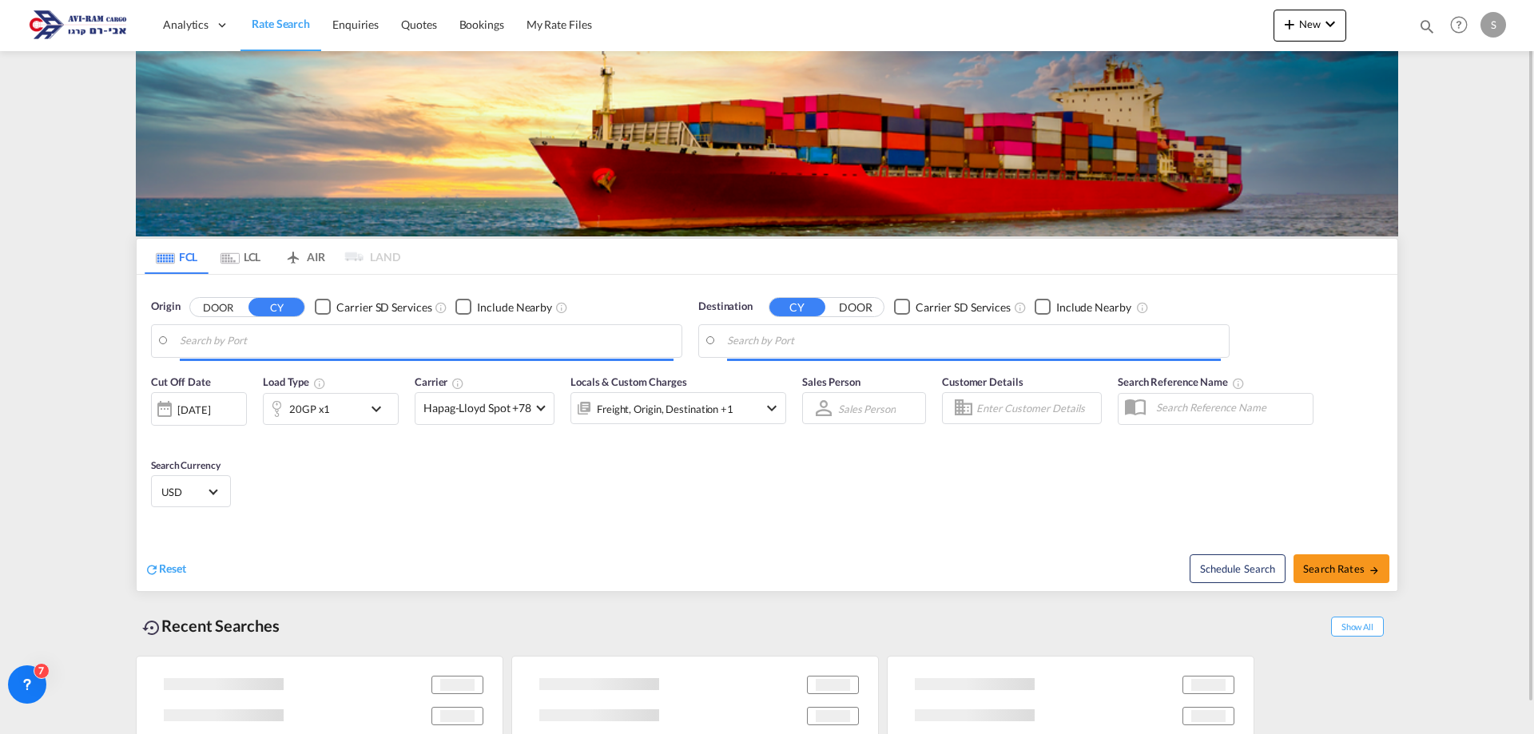
type input "Shanghai, CNSHA"
type input "[GEOGRAPHIC_DATA], [GEOGRAPHIC_DATA]"
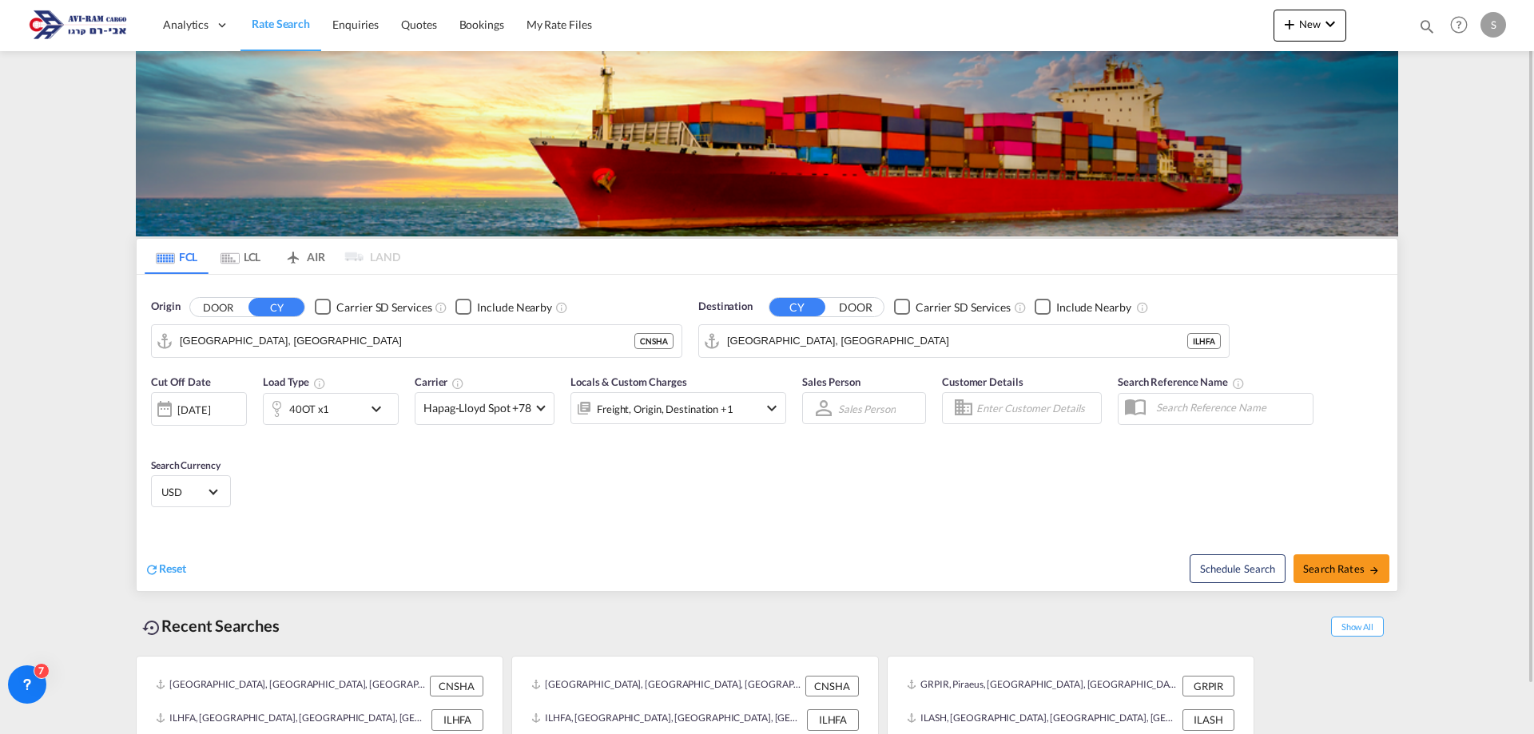
click at [266, 257] on md-tab-item "LCL" at bounding box center [241, 256] width 64 height 35
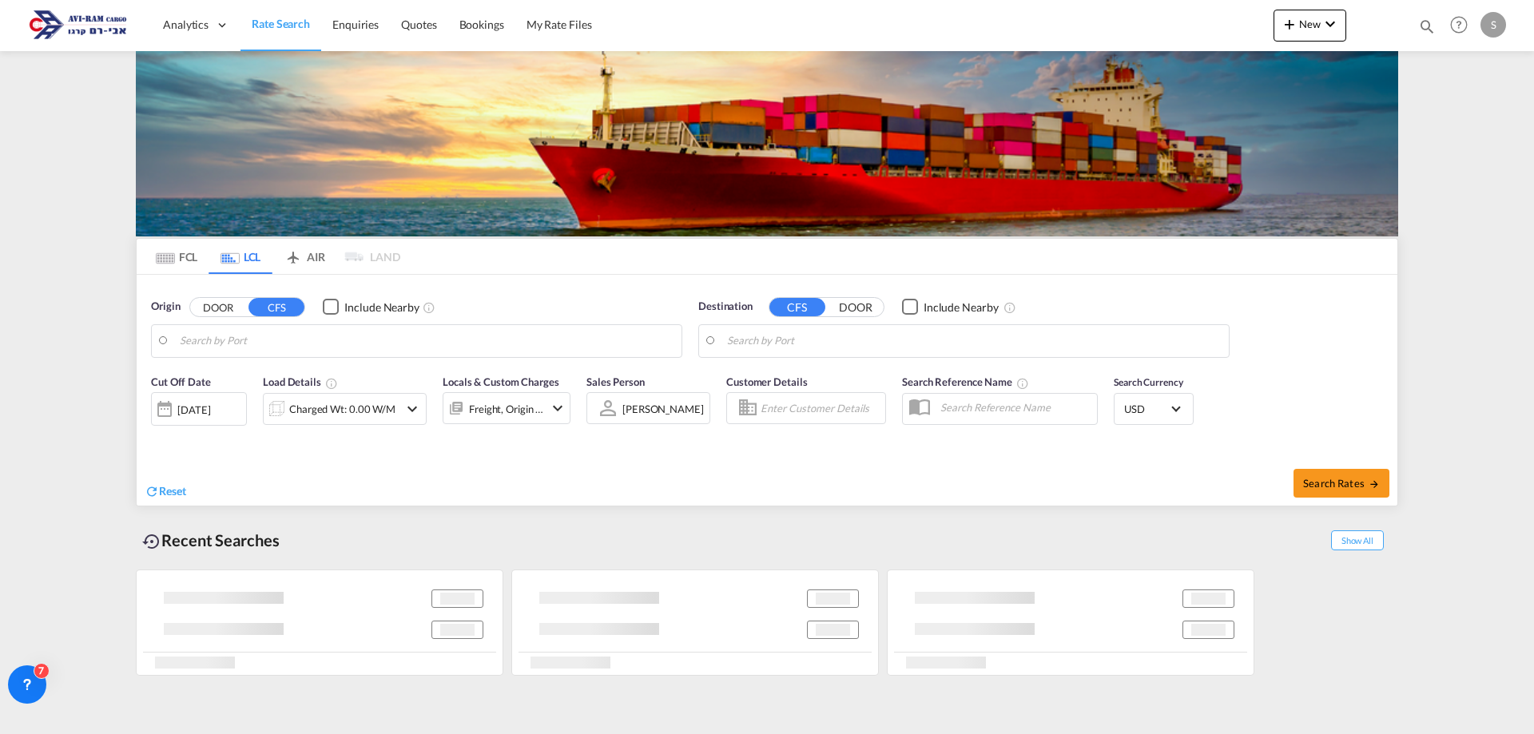
type input "Rotterdam, NLRTM"
type input "Ashdod, ILASH"
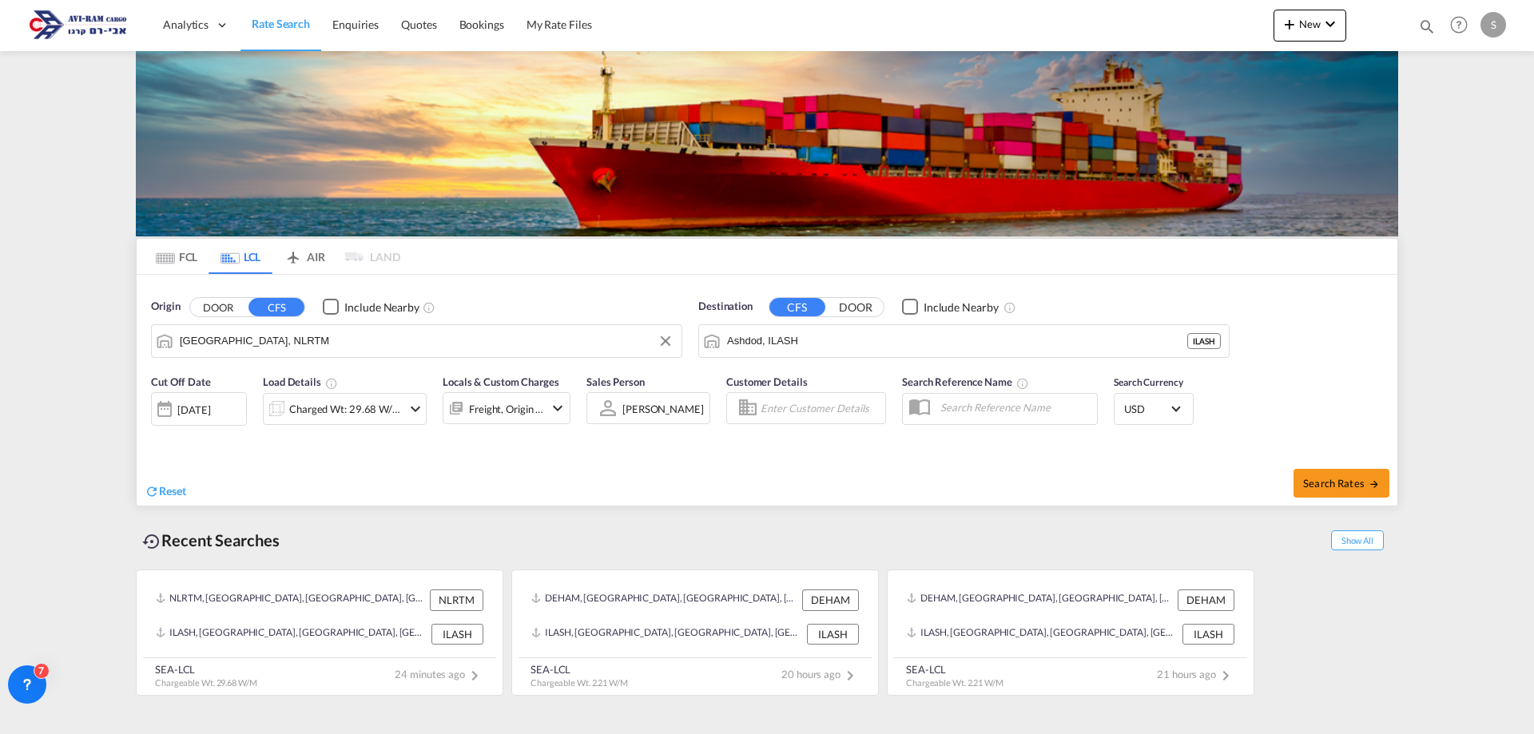
click at [318, 344] on input "Rotterdam, NLRTM" at bounding box center [427, 341] width 494 height 24
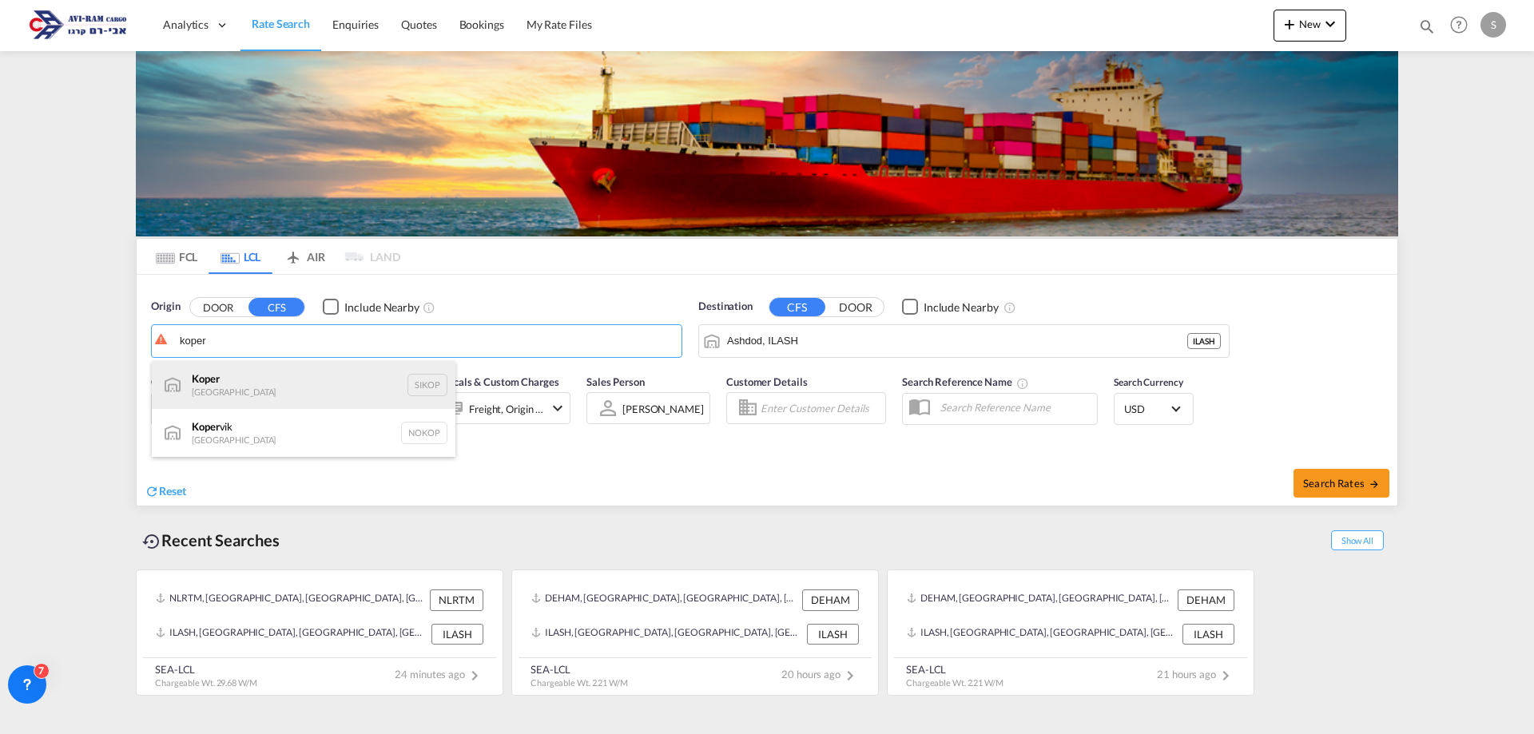
click at [241, 376] on div "Koper Slovenia SIKOP" at bounding box center [304, 385] width 304 height 48
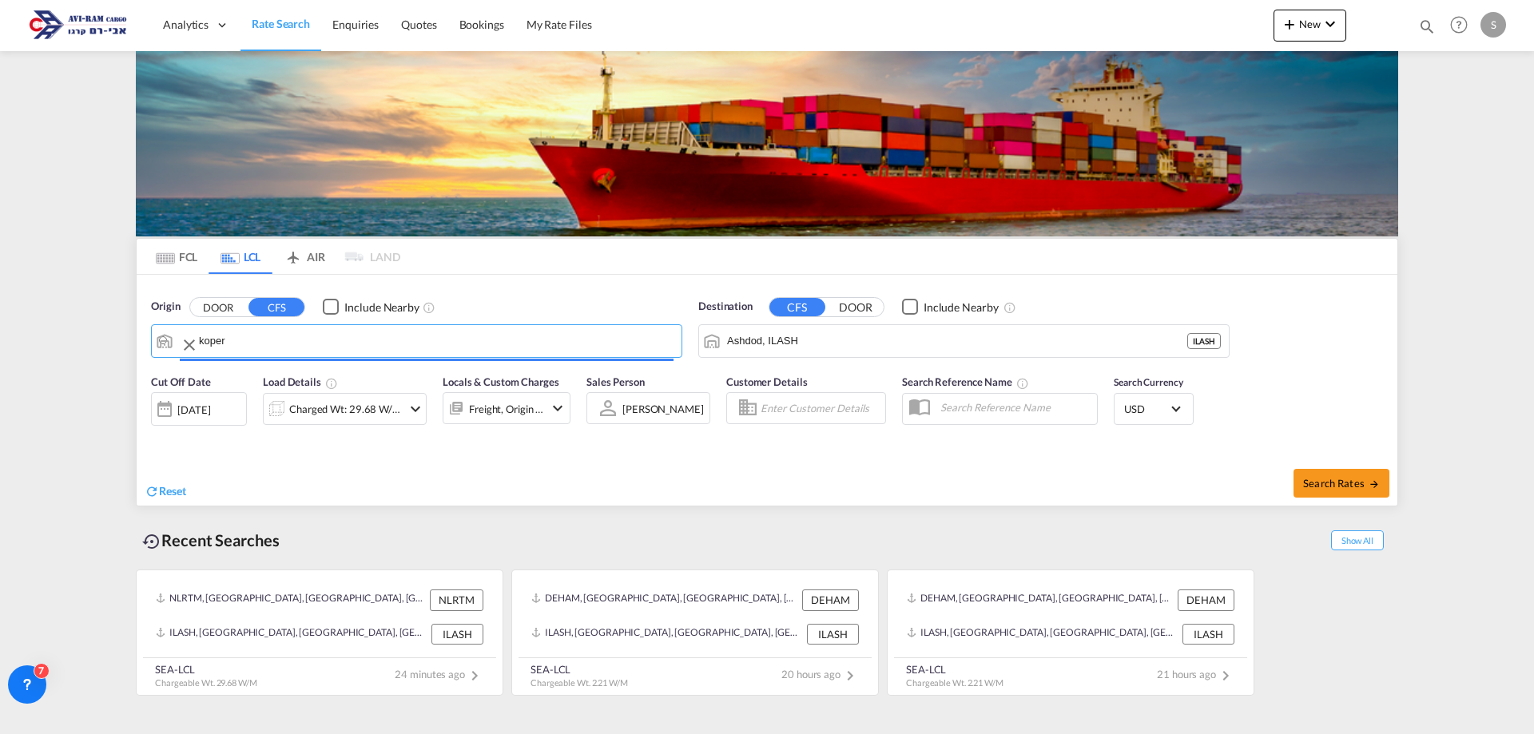
type input "Koper, SIKOP"
click at [373, 404] on div "Charged Wt: 29.68 W/M" at bounding box center [345, 409] width 113 height 22
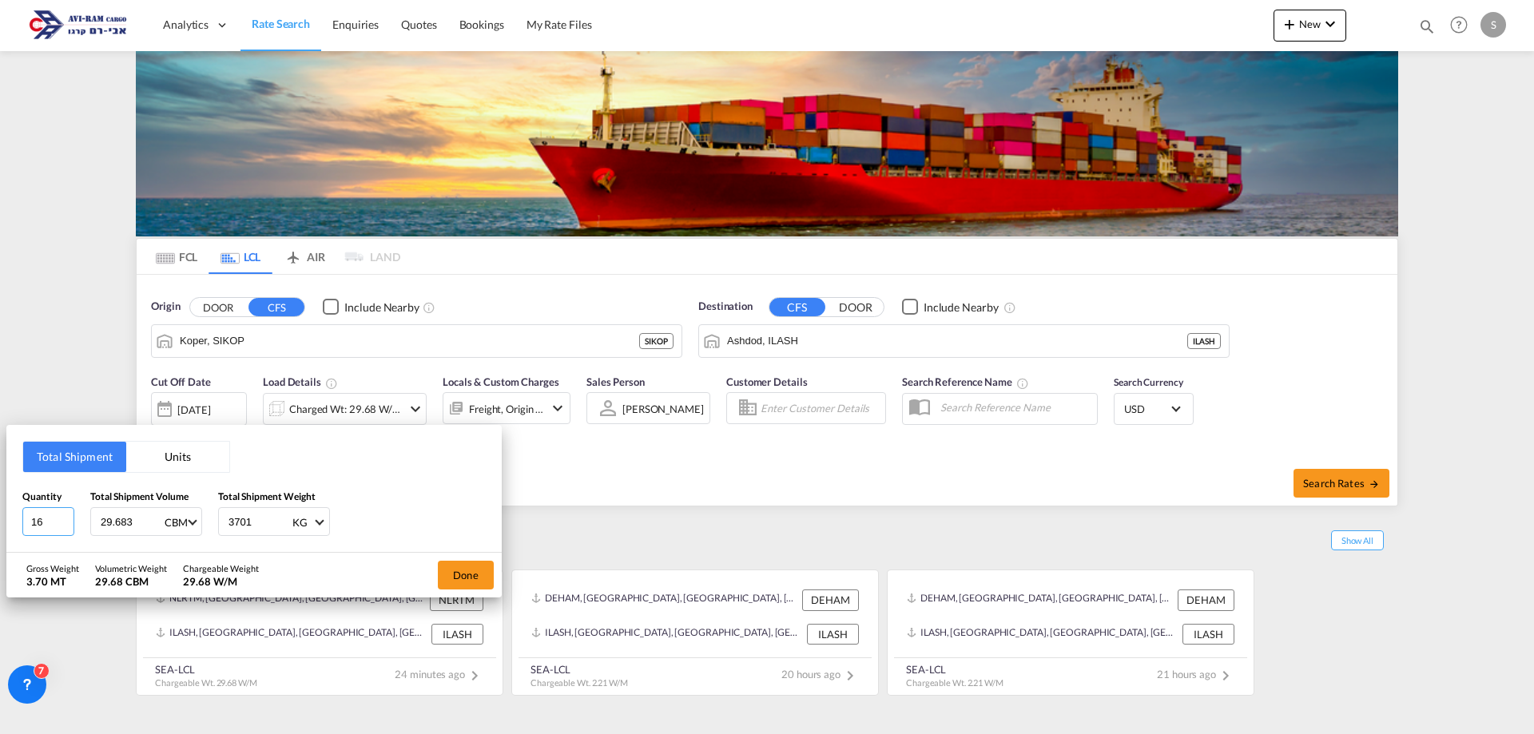
drag, startPoint x: 50, startPoint y: 526, endPoint x: 22, endPoint y: 517, distance: 29.3
click at [22, 517] on input "16" at bounding box center [48, 521] width 52 height 29
type input "4"
type input "8.5"
type input "3163.878"
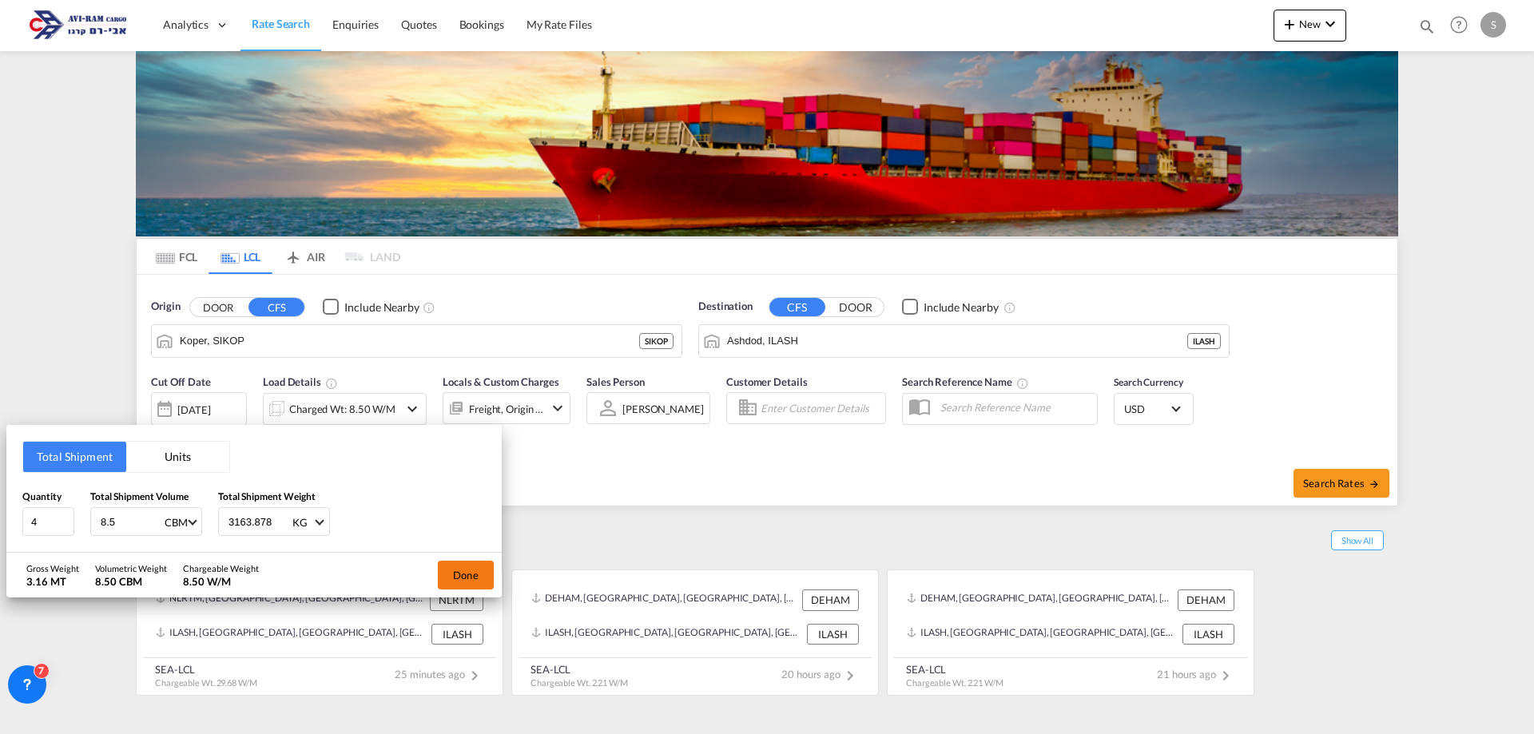
drag, startPoint x: 443, startPoint y: 570, endPoint x: 471, endPoint y: 571, distance: 28.0
click at [443, 570] on button "Done" at bounding box center [466, 575] width 56 height 29
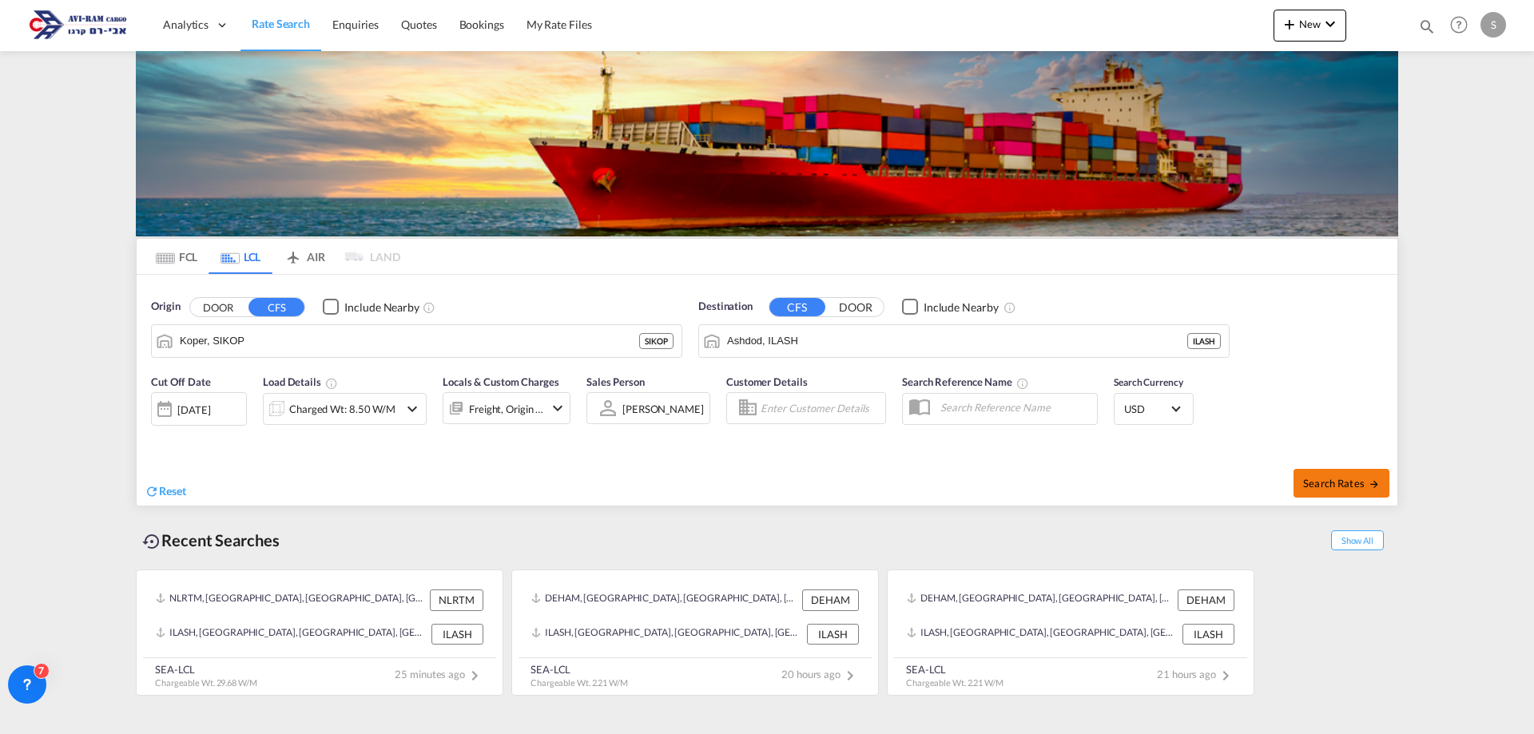
click at [1315, 480] on span "Search Rates" at bounding box center [1341, 483] width 77 height 13
type input "SIKOP to ILASH / [DATE]"
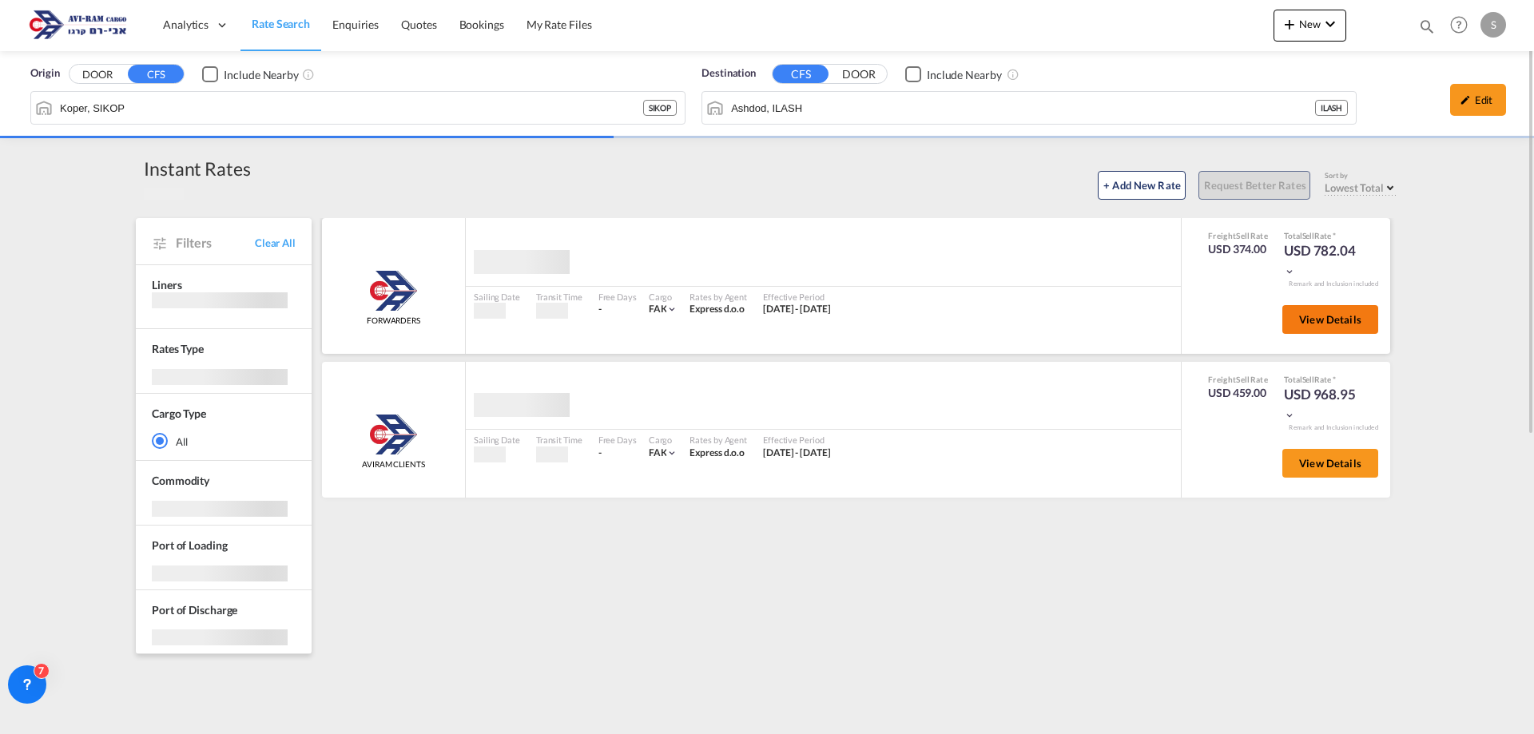
click at [1319, 324] on span "View Details" at bounding box center [1330, 319] width 62 height 13
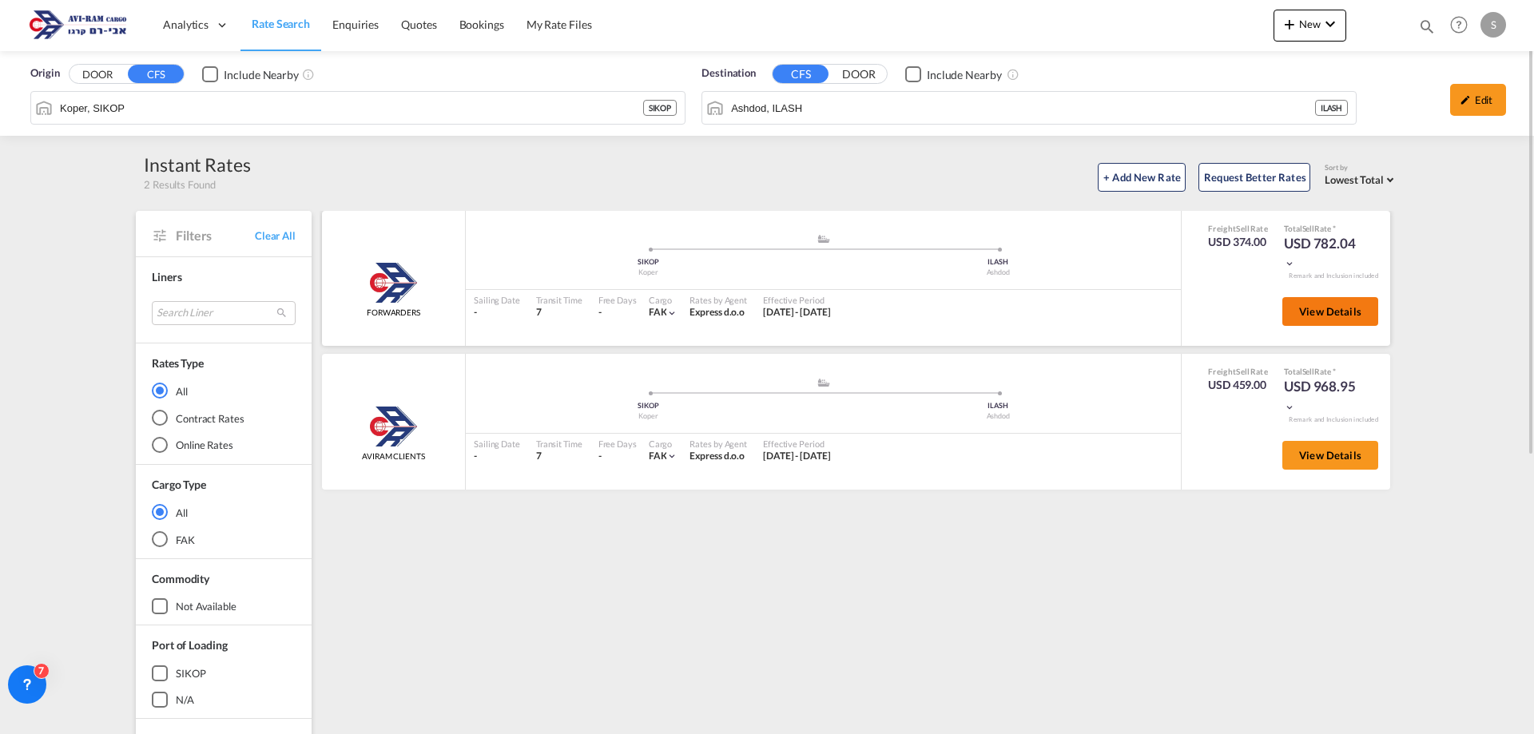
click at [1307, 317] on span "View Details" at bounding box center [1330, 311] width 62 height 13
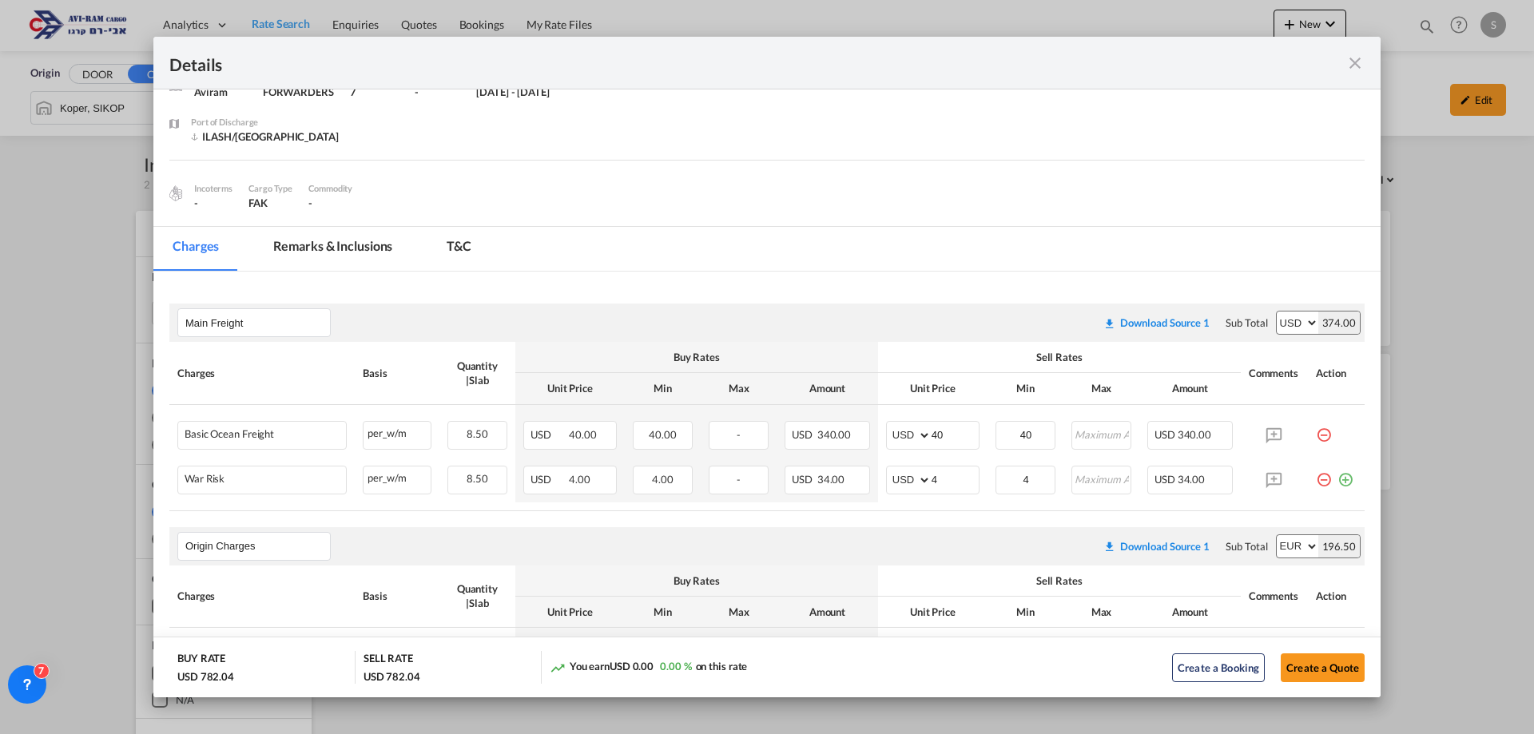
scroll to position [320, 0]
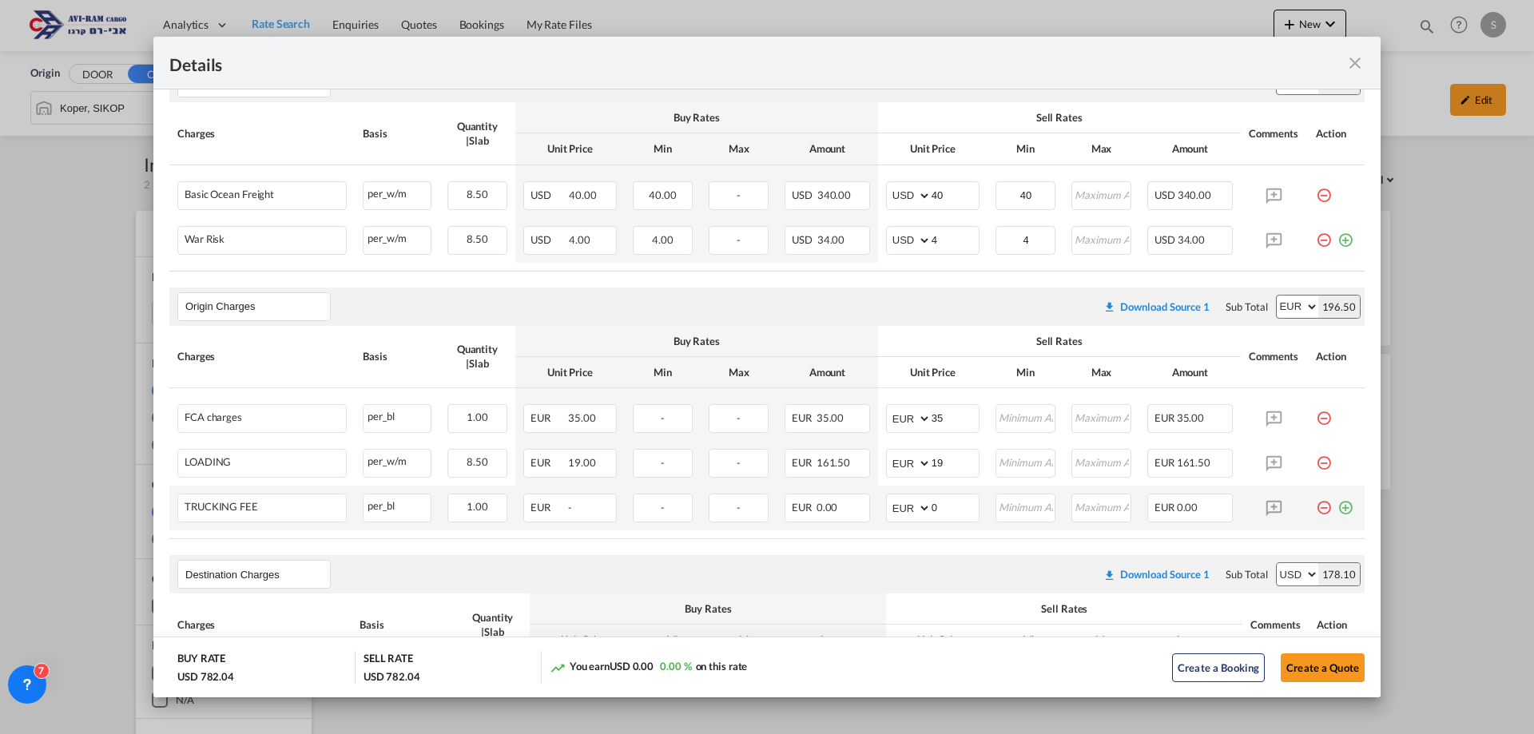
click at [1316, 508] on md-icon "icon-minus-circle-outline red-400-fg pt-7" at bounding box center [1324, 502] width 16 height 16
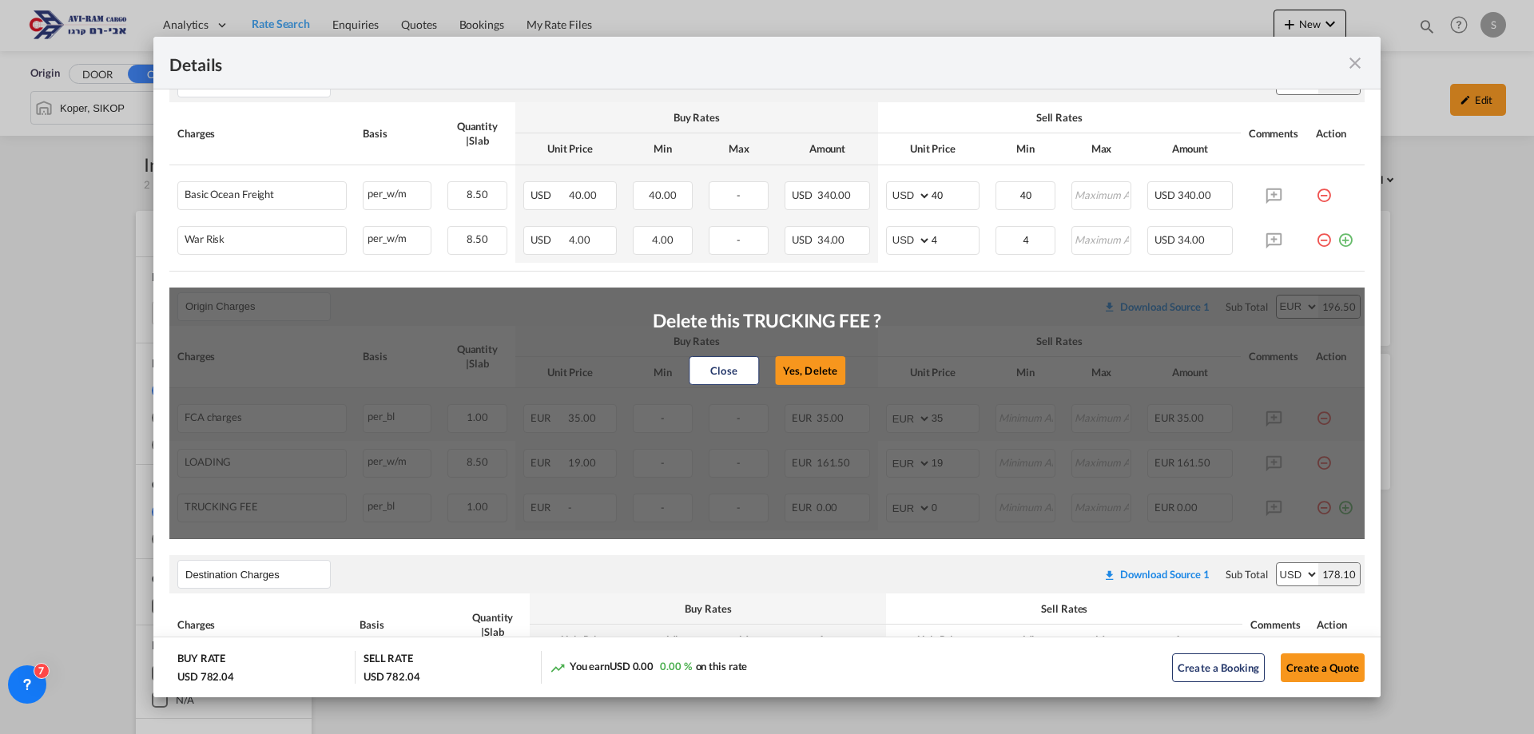
drag, startPoint x: 818, startPoint y: 376, endPoint x: 1060, endPoint y: 427, distance: 246.7
click at [818, 375] on button "Yes, Delete" at bounding box center [810, 370] width 70 height 29
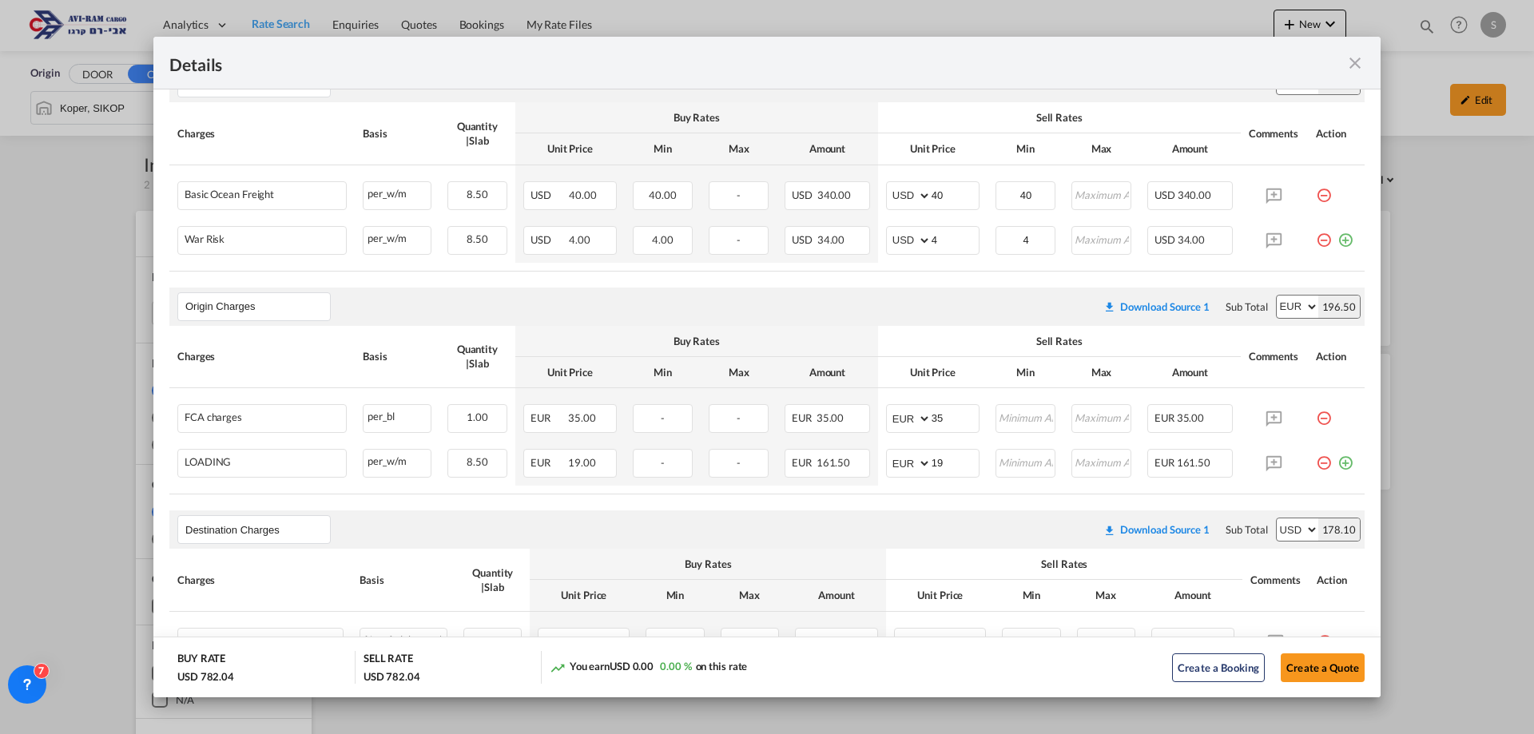
drag, startPoint x: 1310, startPoint y: 463, endPoint x: 1064, endPoint y: 412, distance: 252.2
click at [1316, 459] on md-icon "icon-minus-circle-outline red-400-fg pt-7" at bounding box center [1324, 457] width 16 height 16
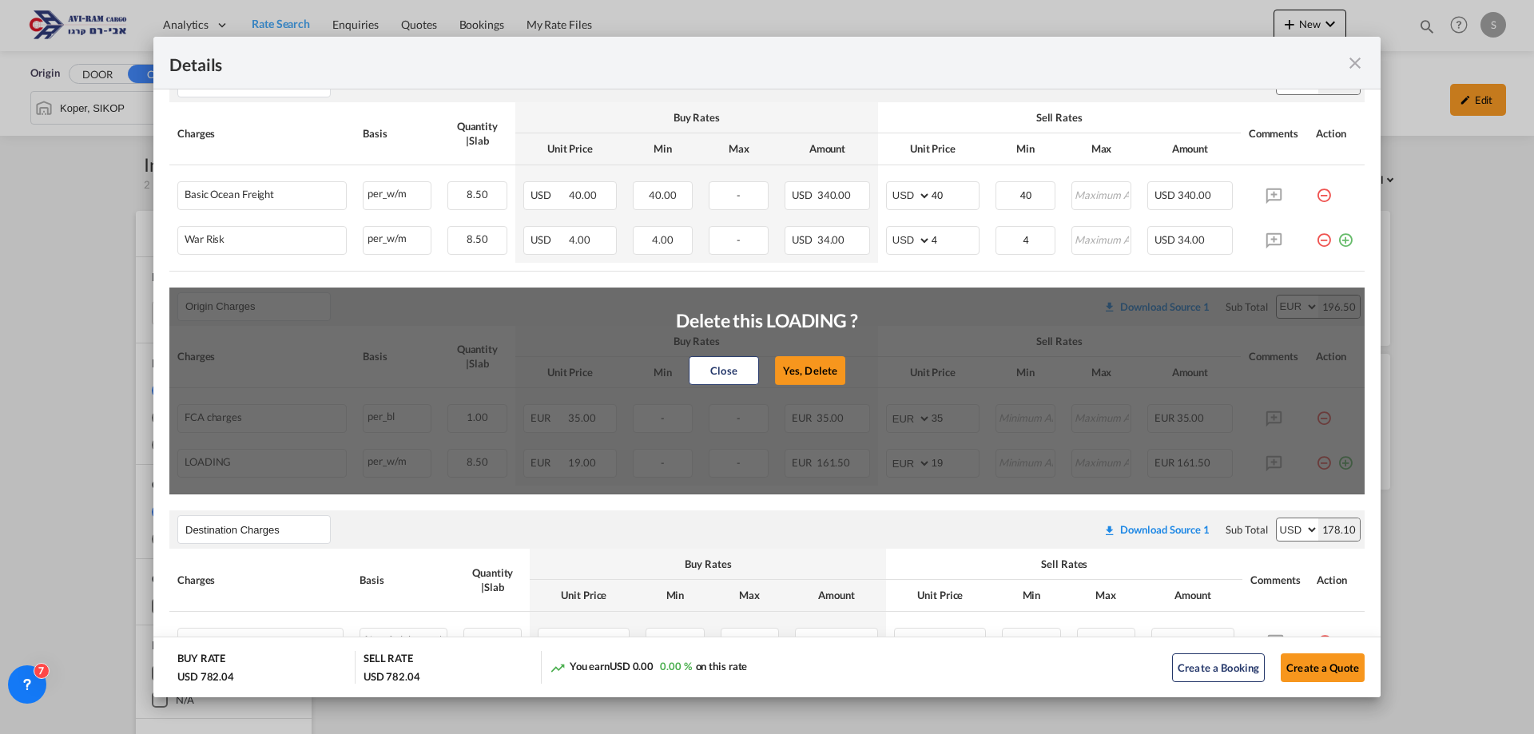
drag, startPoint x: 786, startPoint y: 372, endPoint x: 843, endPoint y: 378, distance: 57.1
click at [788, 372] on button "Yes, Delete" at bounding box center [810, 370] width 70 height 29
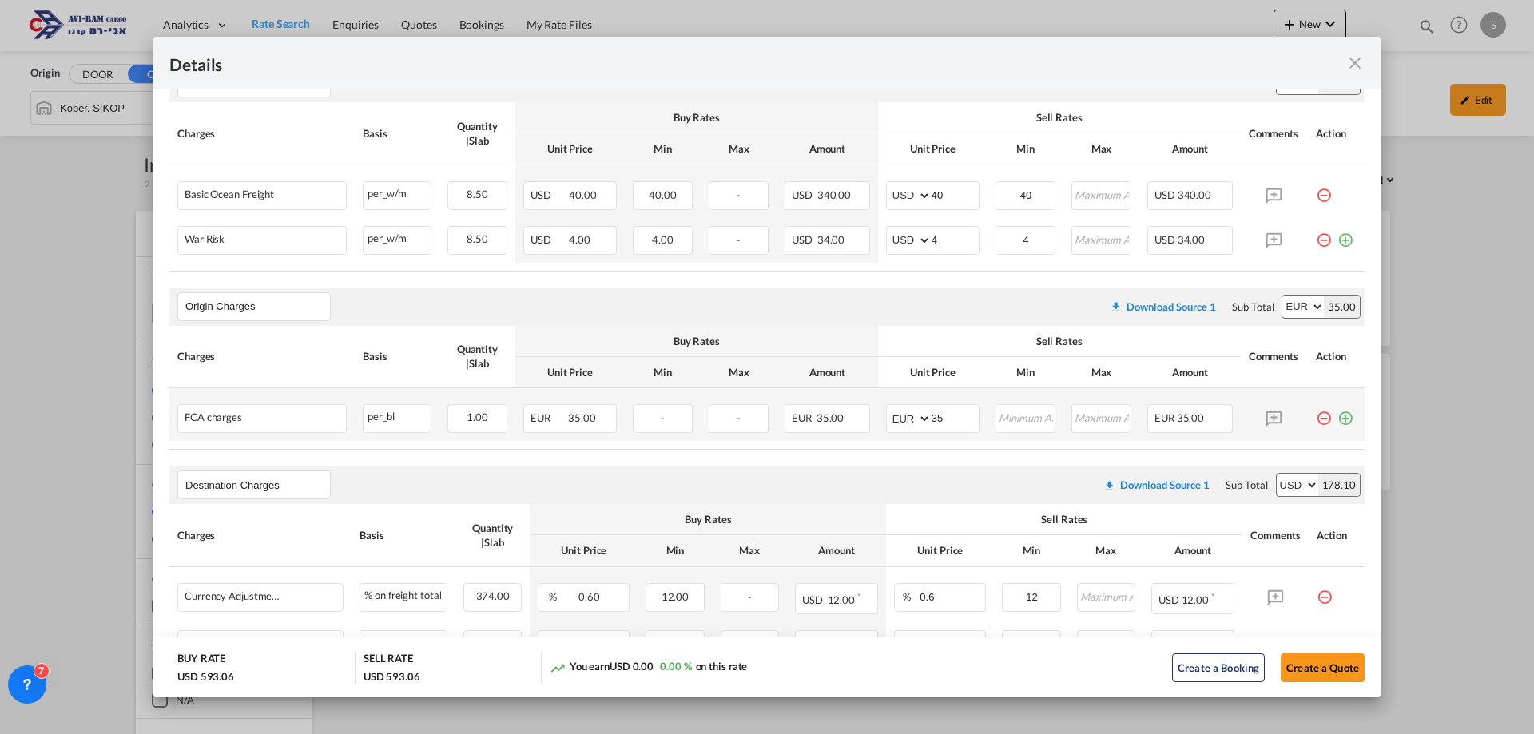
click at [1316, 420] on md-icon "icon-minus-circle-outline red-400-fg pt-7" at bounding box center [1324, 412] width 16 height 16
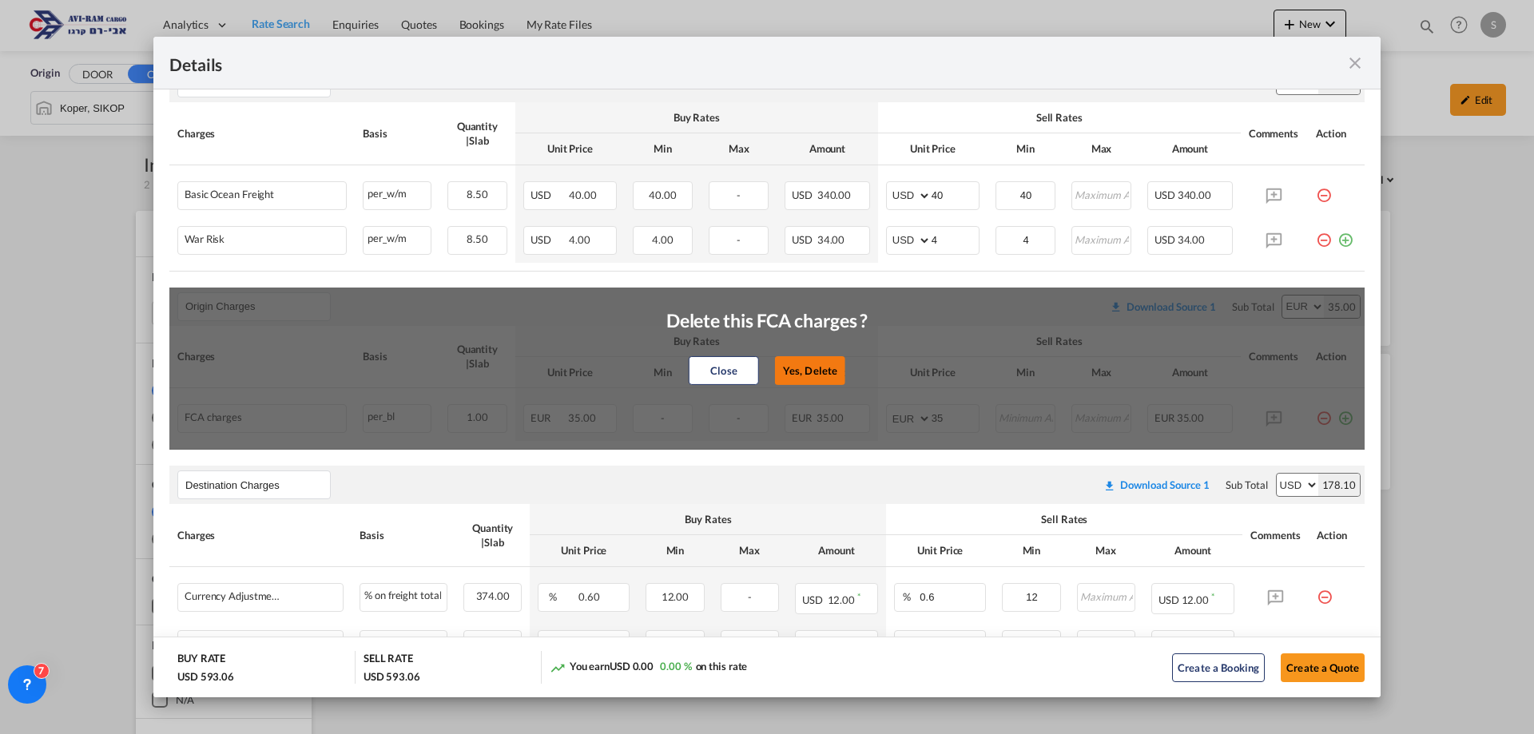
click at [809, 370] on button "Yes, Delete" at bounding box center [810, 370] width 70 height 29
type input "Destination Charges"
select select "string:USD"
type input "0.6"
type input "12"
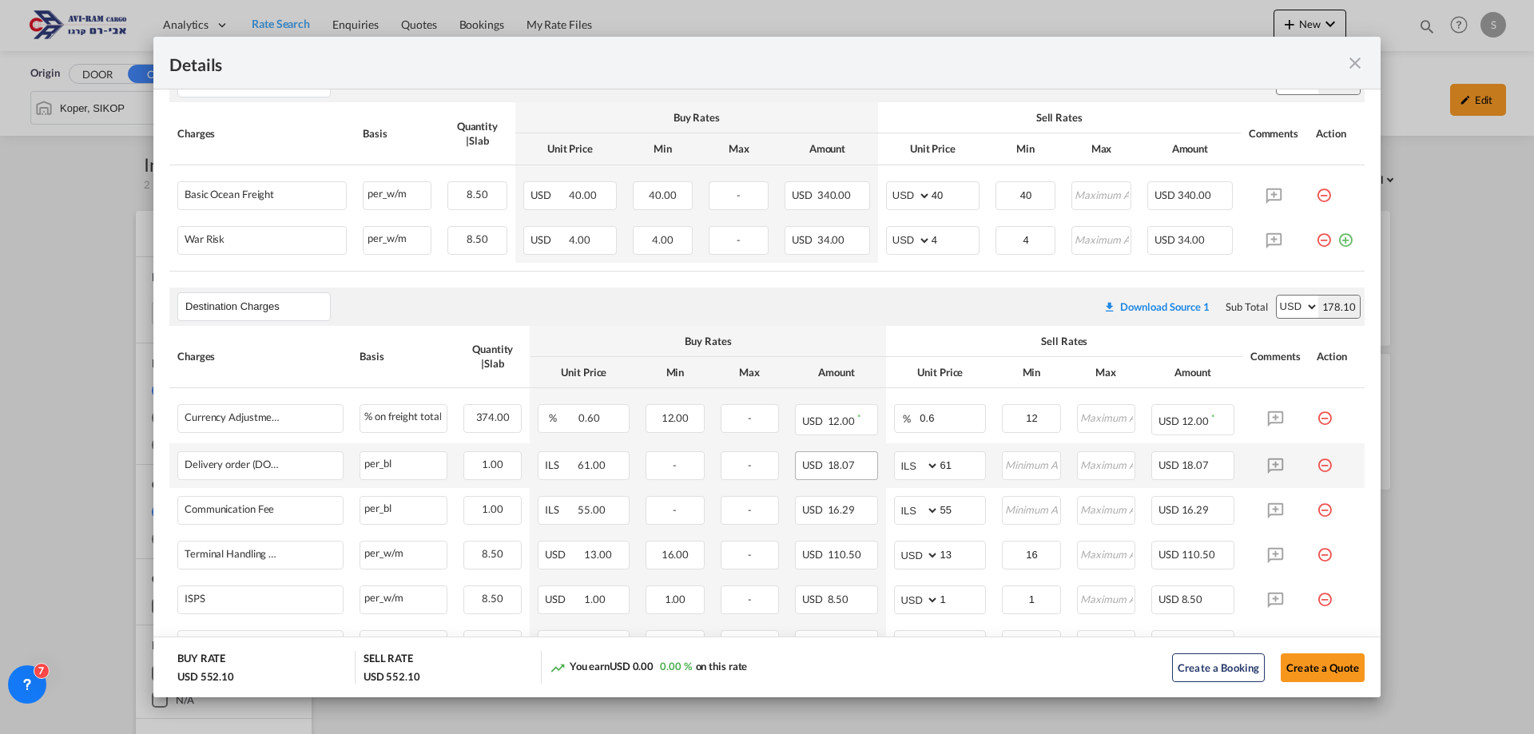
scroll to position [425, 0]
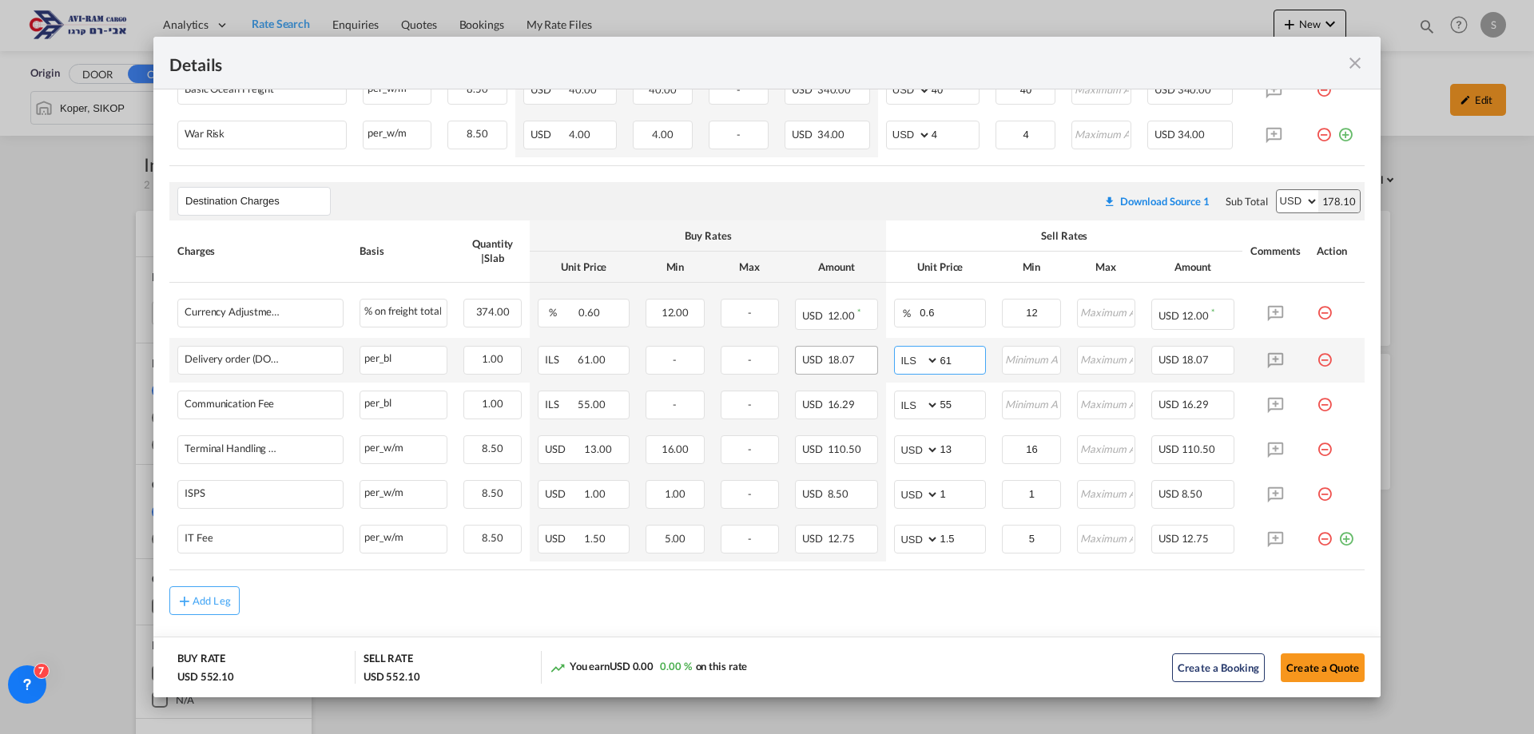
drag, startPoint x: 948, startPoint y: 358, endPoint x: 800, endPoint y: 355, distance: 148.7
click at [803, 354] on tr "Delivery order (DO Fee) Please Enter Already Exists per_bl per_bl can not appli…" at bounding box center [766, 360] width 1195 height 45
type input "116"
type input "66"
type input "16"
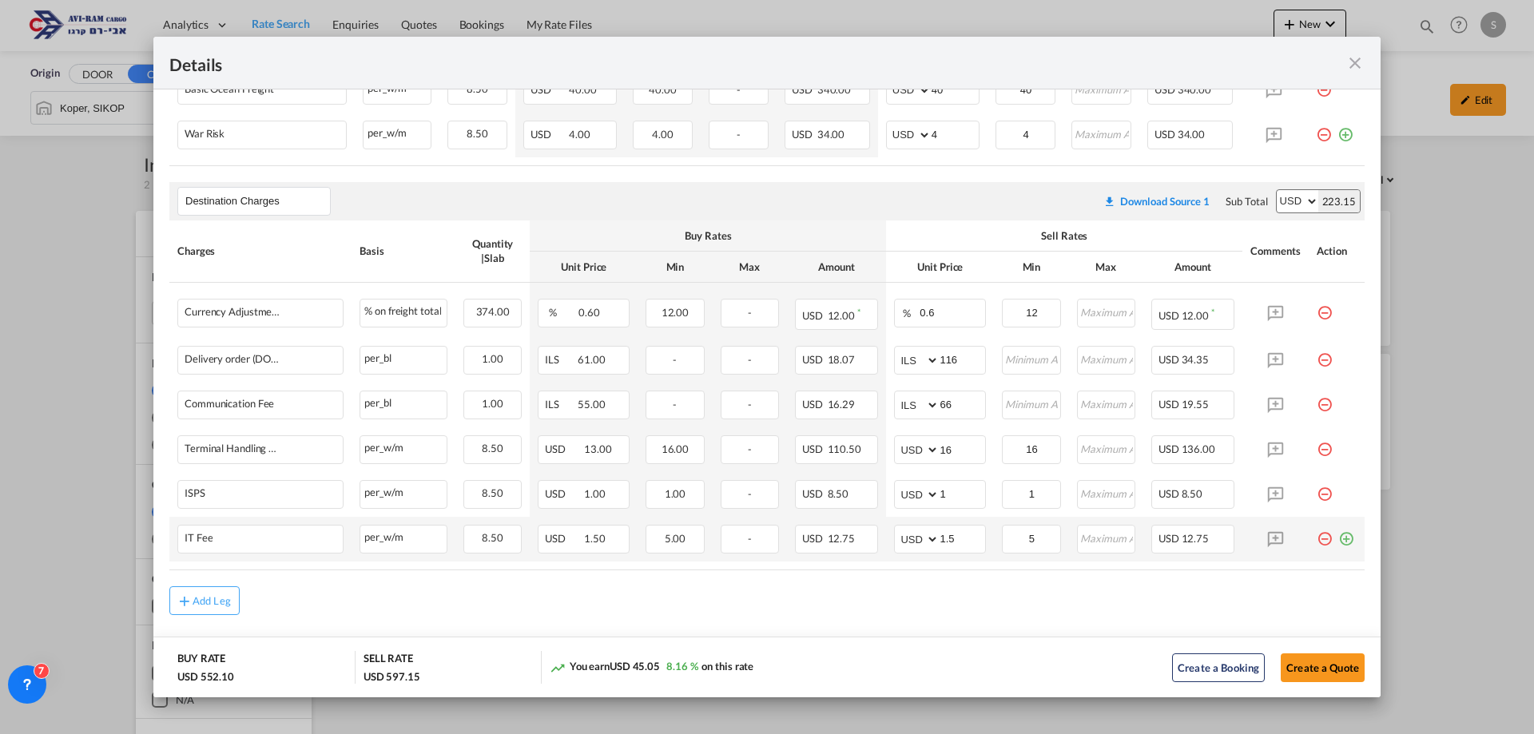
click at [1338, 540] on md-icon "icon-plus-circle-outline green-400-fg" at bounding box center [1346, 533] width 16 height 16
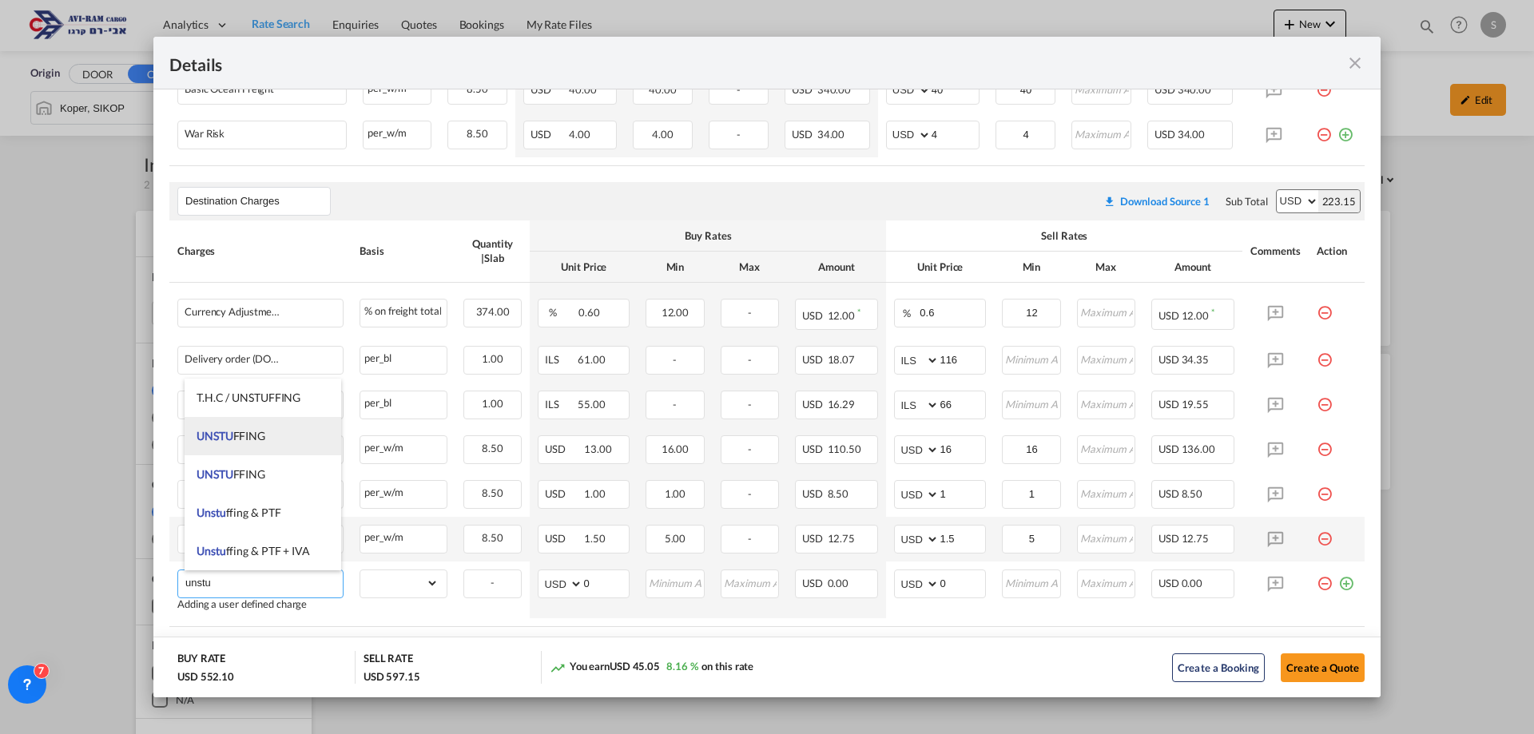
click at [269, 442] on li "UNSTU FFING" at bounding box center [263, 436] width 157 height 38
type input "UNSTUFFING"
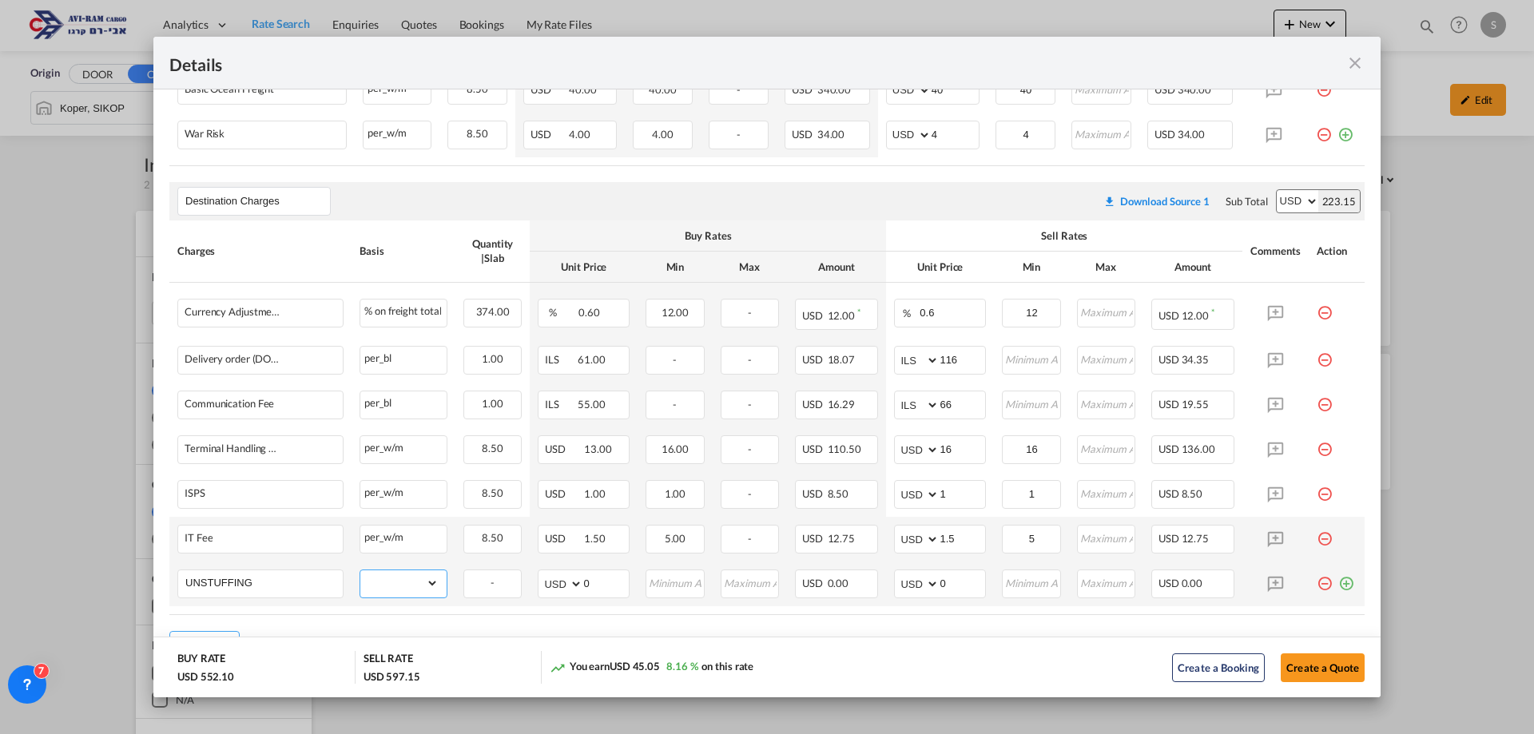
click at [391, 594] on select "gross_weight volumetric_weight per_shipment per_bl per_km per_hawb per_kg flat …" at bounding box center [399, 584] width 78 height 26
select select "per_ton"
click at [360, 571] on select "gross_weight volumetric_weight per_shipment per_bl per_km per_hawb per_kg flat …" at bounding box center [399, 584] width 78 height 26
drag, startPoint x: 952, startPoint y: 581, endPoint x: 890, endPoint y: 580, distance: 62.3
click at [894, 580] on md-input-container "AED AFN ALL AMD ANG AOA ARS AUD AWG AZN BAM BBD BDT BGN BHD BIF BMD BND BOB BRL…" at bounding box center [940, 584] width 92 height 29
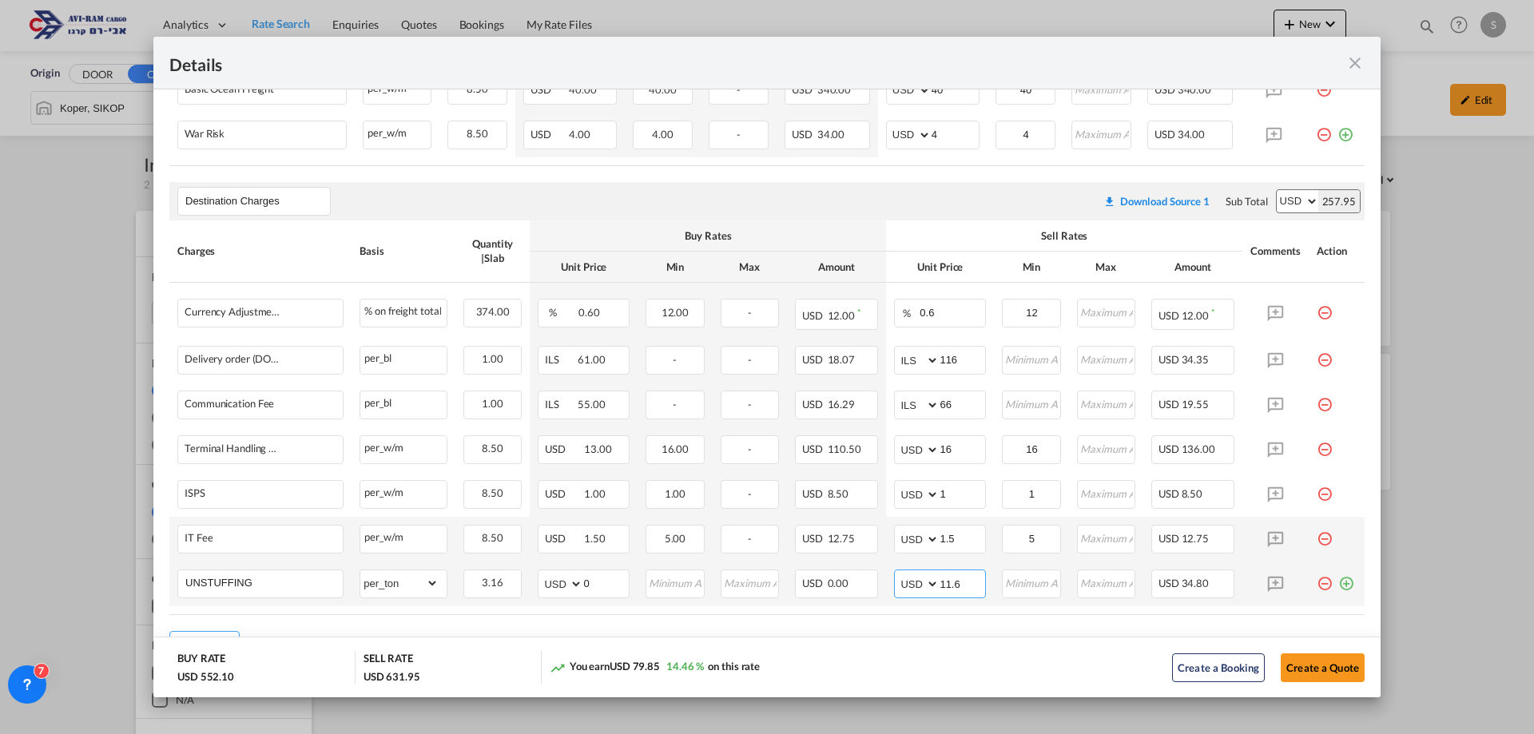
type input "11.6"
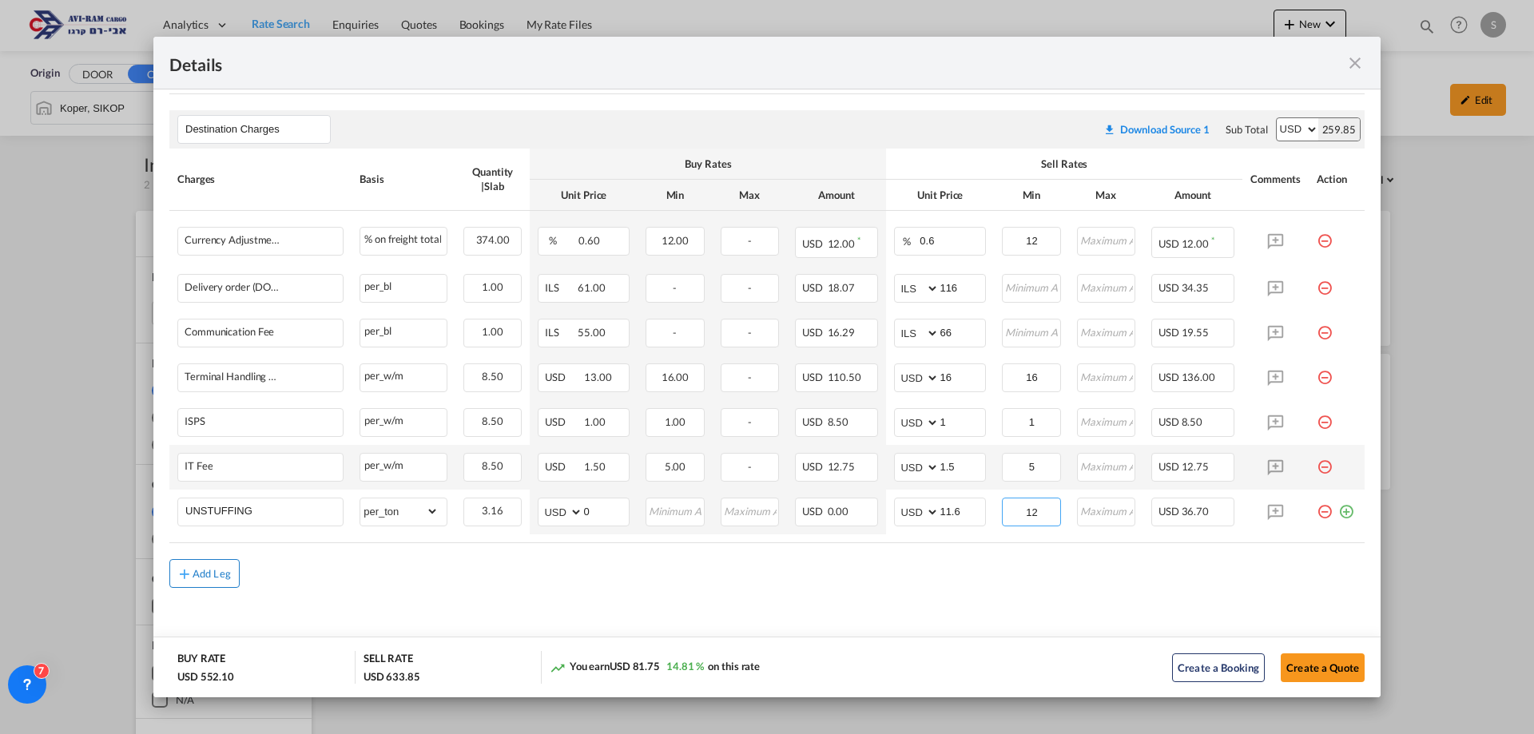
type input "12"
click at [205, 575] on div "Add Leg" at bounding box center [212, 574] width 38 height 10
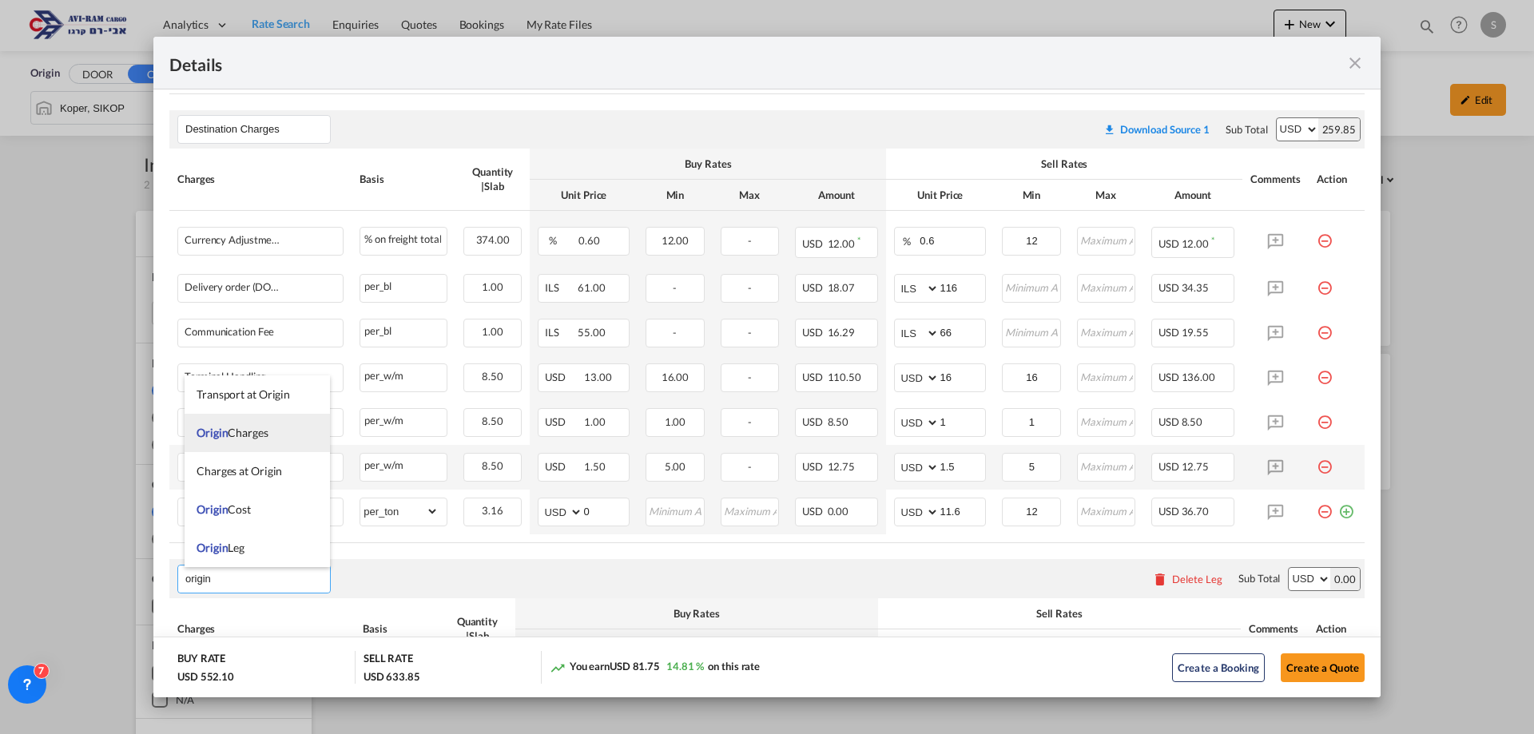
click at [267, 424] on li "Origin Charges" at bounding box center [257, 433] width 145 height 38
type input "Origin Charges"
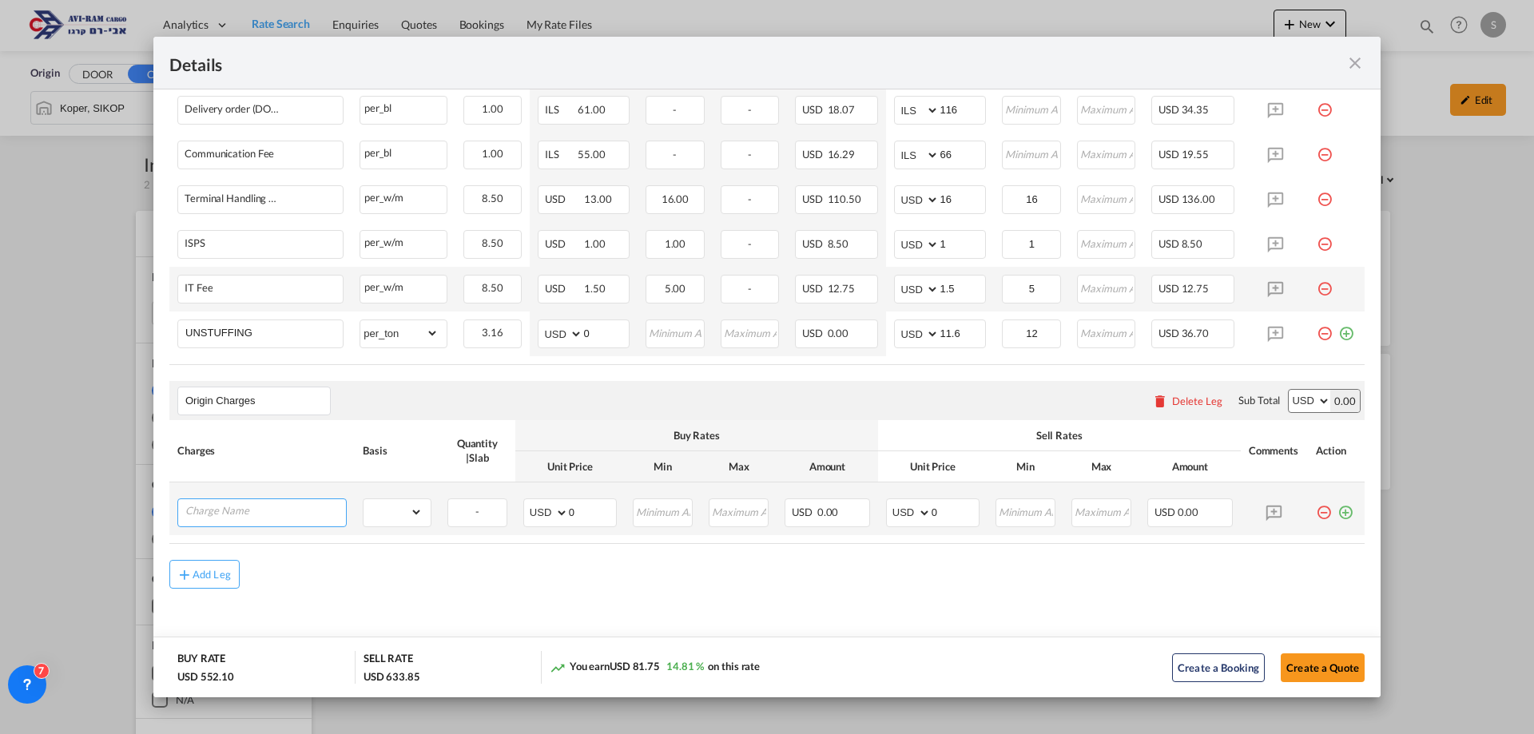
click at [284, 512] on input "Charge Name" at bounding box center [265, 511] width 161 height 24
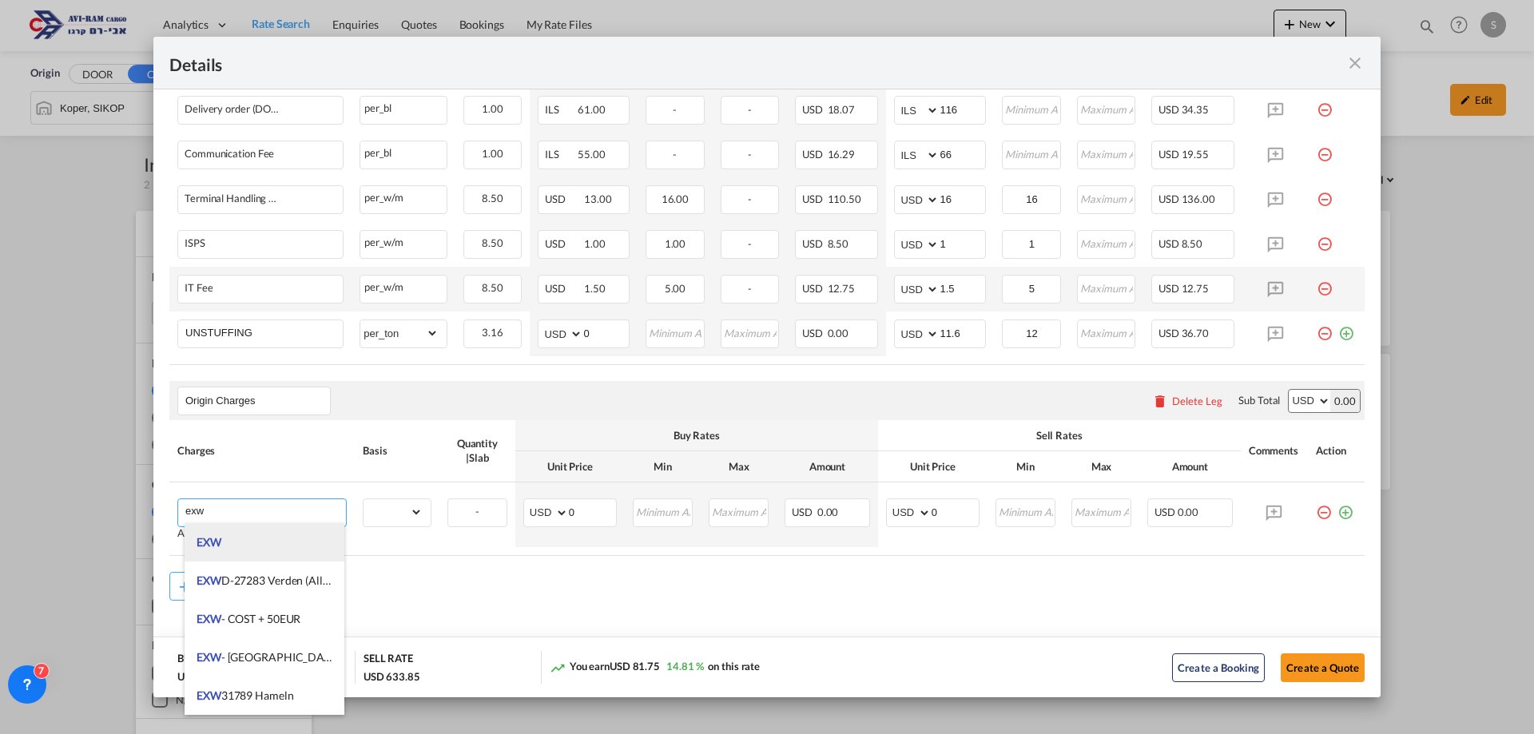
click at [273, 542] on li "EXW" at bounding box center [265, 542] width 160 height 38
type input "EXW"
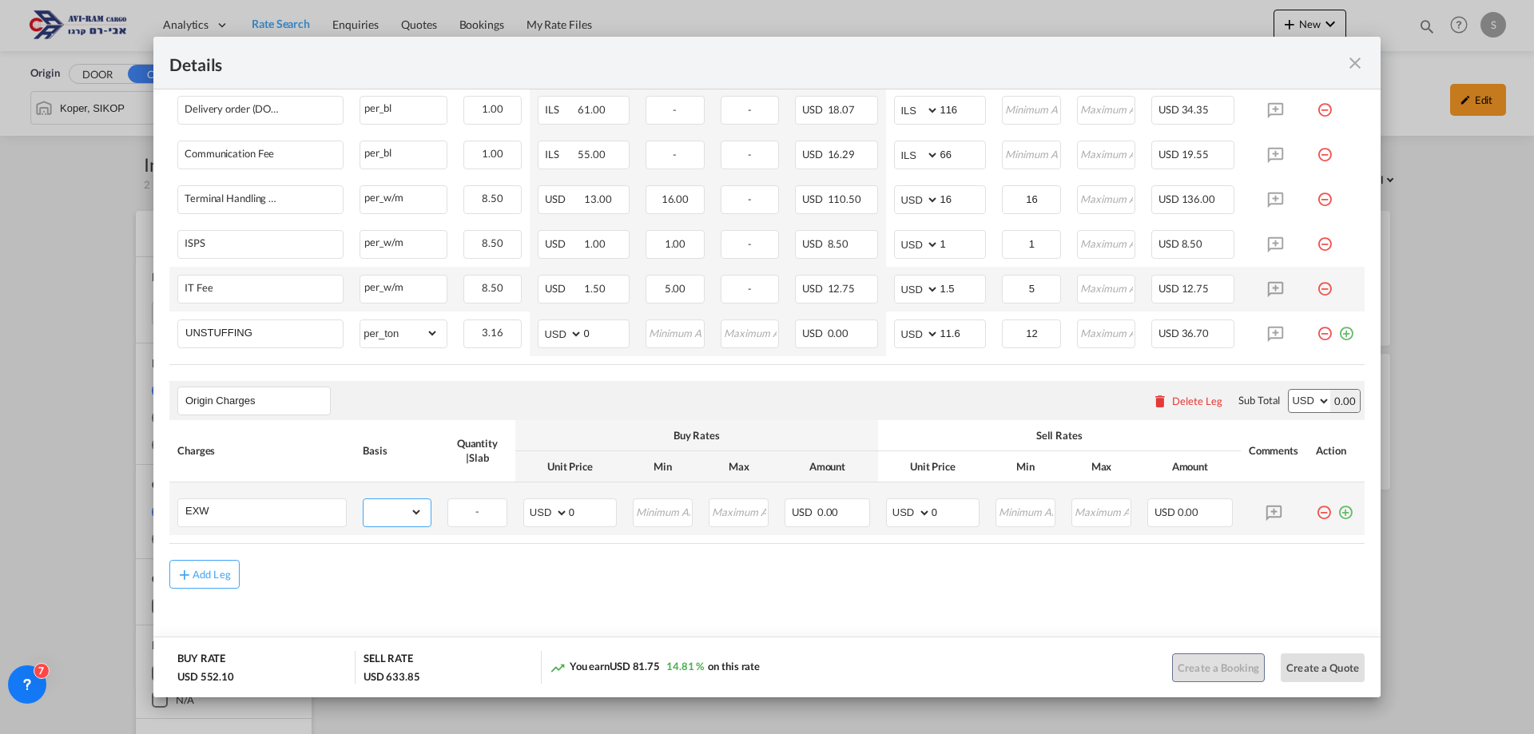
click at [388, 511] on select "gross_weight volumetric_weight per_shipment per_bl per_km per_hawb per_kg flat …" at bounding box center [393, 512] width 59 height 26
select select "per_shipment"
click at [364, 499] on select "gross_weight volumetric_weight per_shipment per_bl per_km per_hawb per_kg flat …" at bounding box center [393, 512] width 59 height 26
click at [902, 515] on select "AED AFN ALL AMD ANG AOA ARS AUD AWG AZN BAM BBD BDT BGN BHD BIF BMD BND [PERSON…" at bounding box center [910, 513] width 42 height 22
select select "string:EUR"
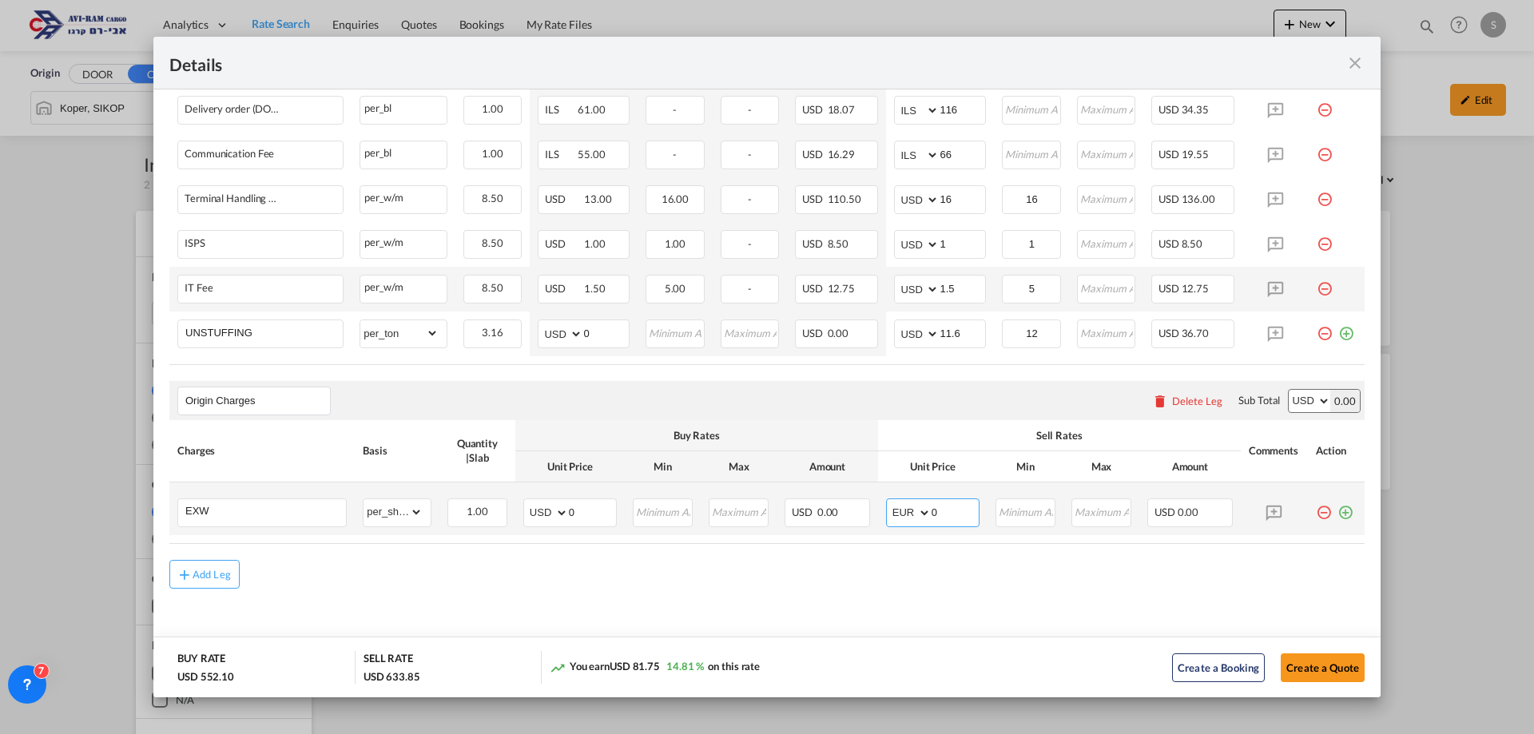
click at [889, 502] on select "AED AFN ALL AMD ANG AOA ARS AUD AWG AZN BAM BBD BDT BGN BHD BIF BMD BND [PERSON…" at bounding box center [910, 513] width 42 height 22
drag, startPoint x: 925, startPoint y: 507, endPoint x: 901, endPoint y: 510, distance: 23.3
click at [901, 510] on md-input-container "AED AFN ALL AMD ANG AOA ARS AUD AWG AZN BAM BBD BDT BGN BHD BIF BMD BND BOB BRL…" at bounding box center [932, 513] width 93 height 29
type input "922"
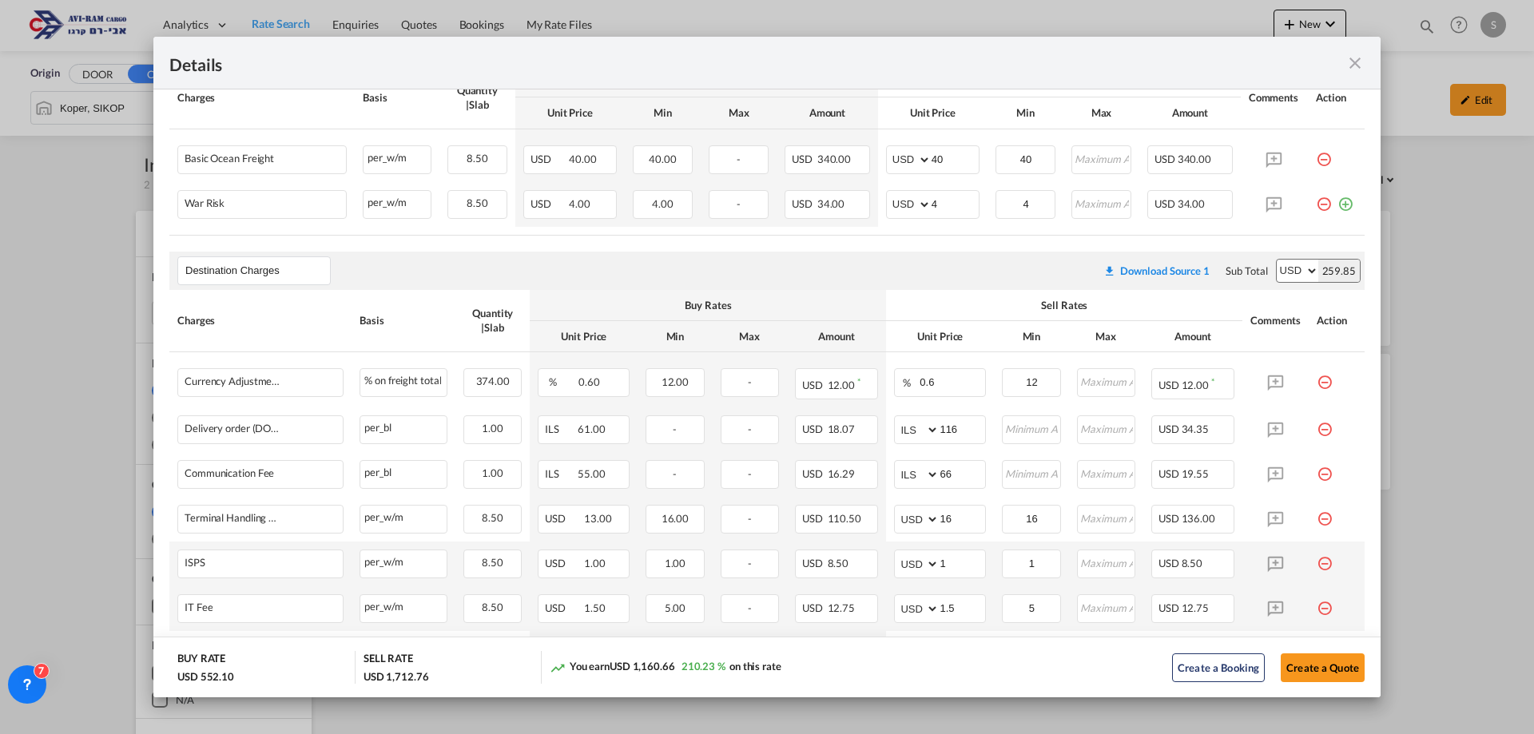
scroll to position [276, 0]
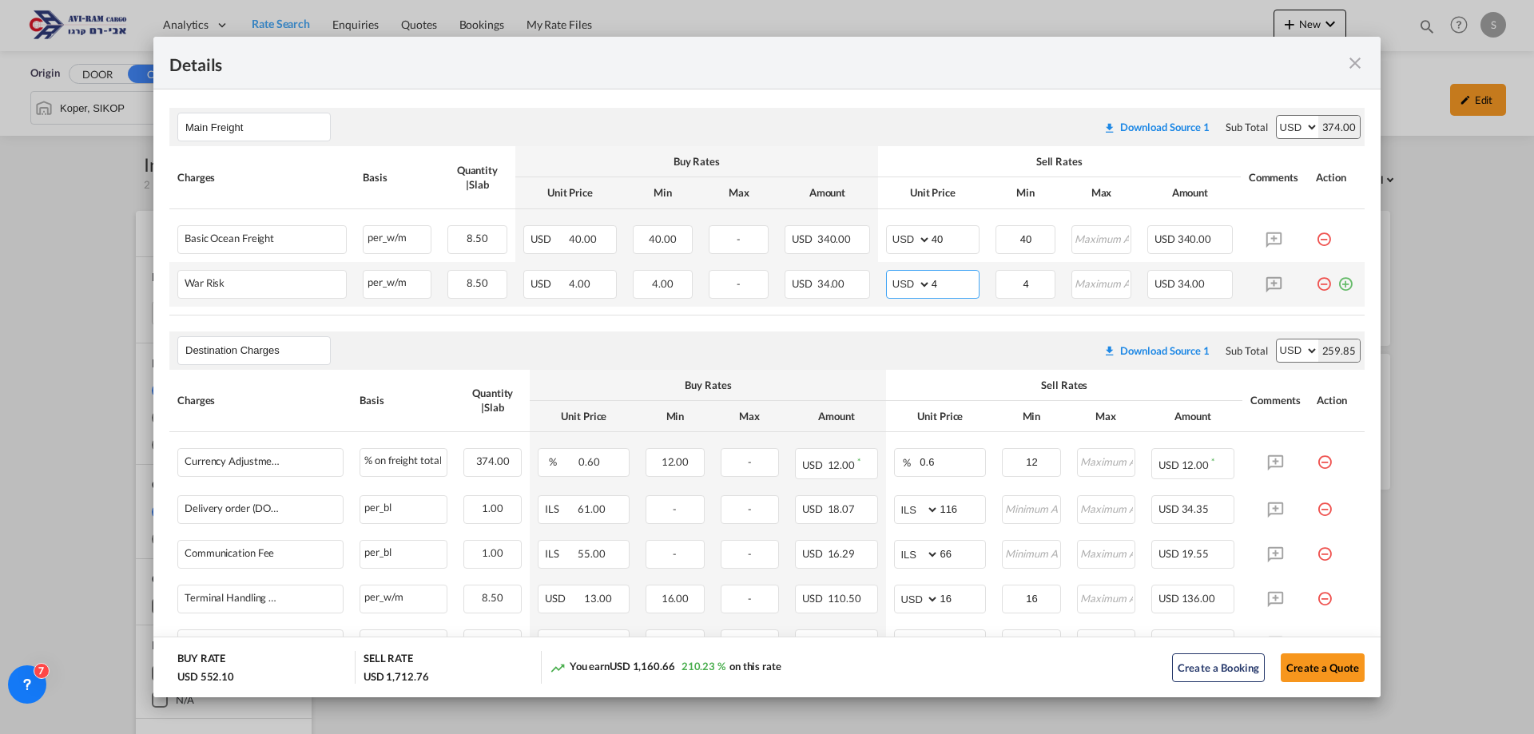
drag, startPoint x: 947, startPoint y: 285, endPoint x: 890, endPoint y: 281, distance: 56.9
click at [890, 281] on md-input-container "AED AFN ALL AMD ANG AOA ARS AUD AWG AZN BAM BBD BDT BGN BHD BIF BMD BND BOB BRL…" at bounding box center [932, 284] width 93 height 29
type input "2"
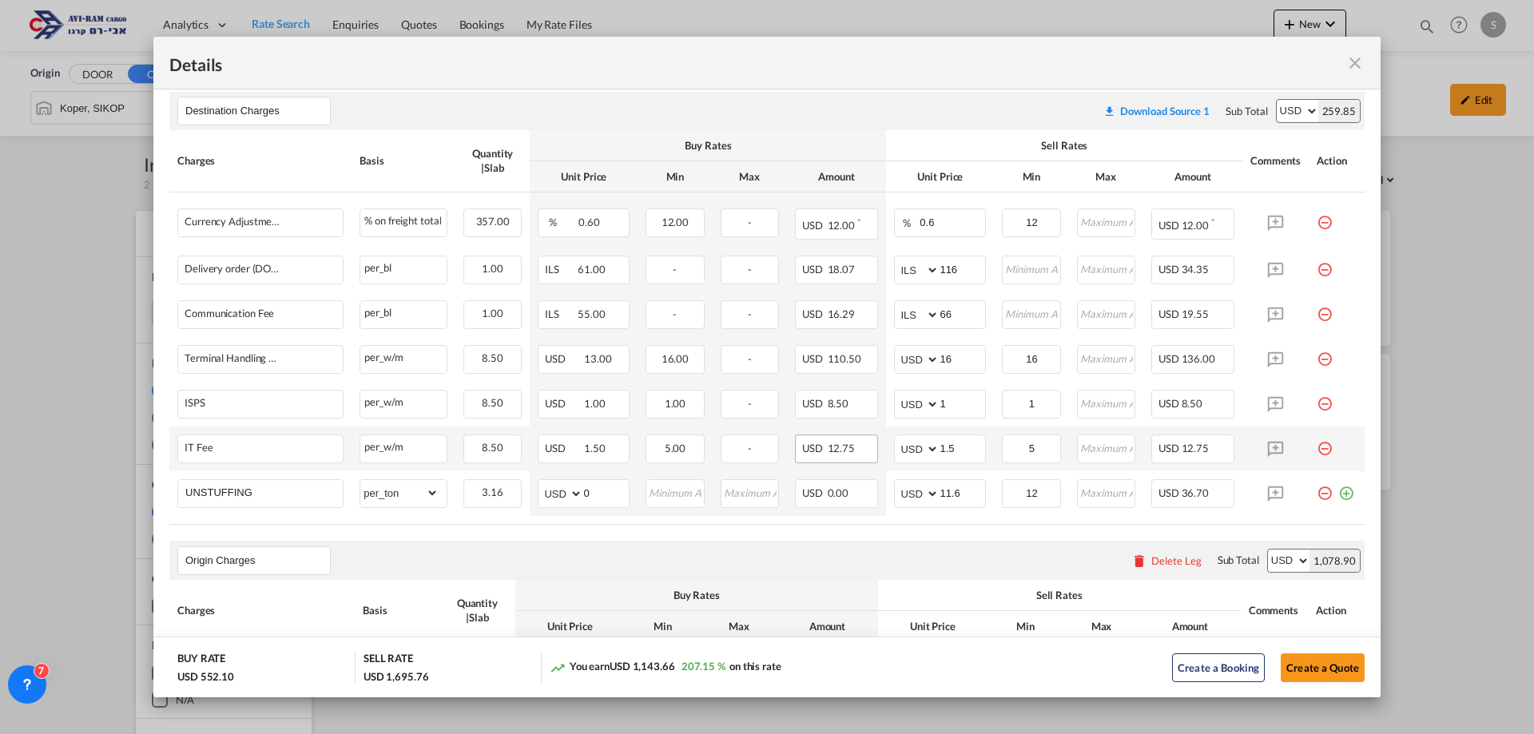
scroll to position [675, 0]
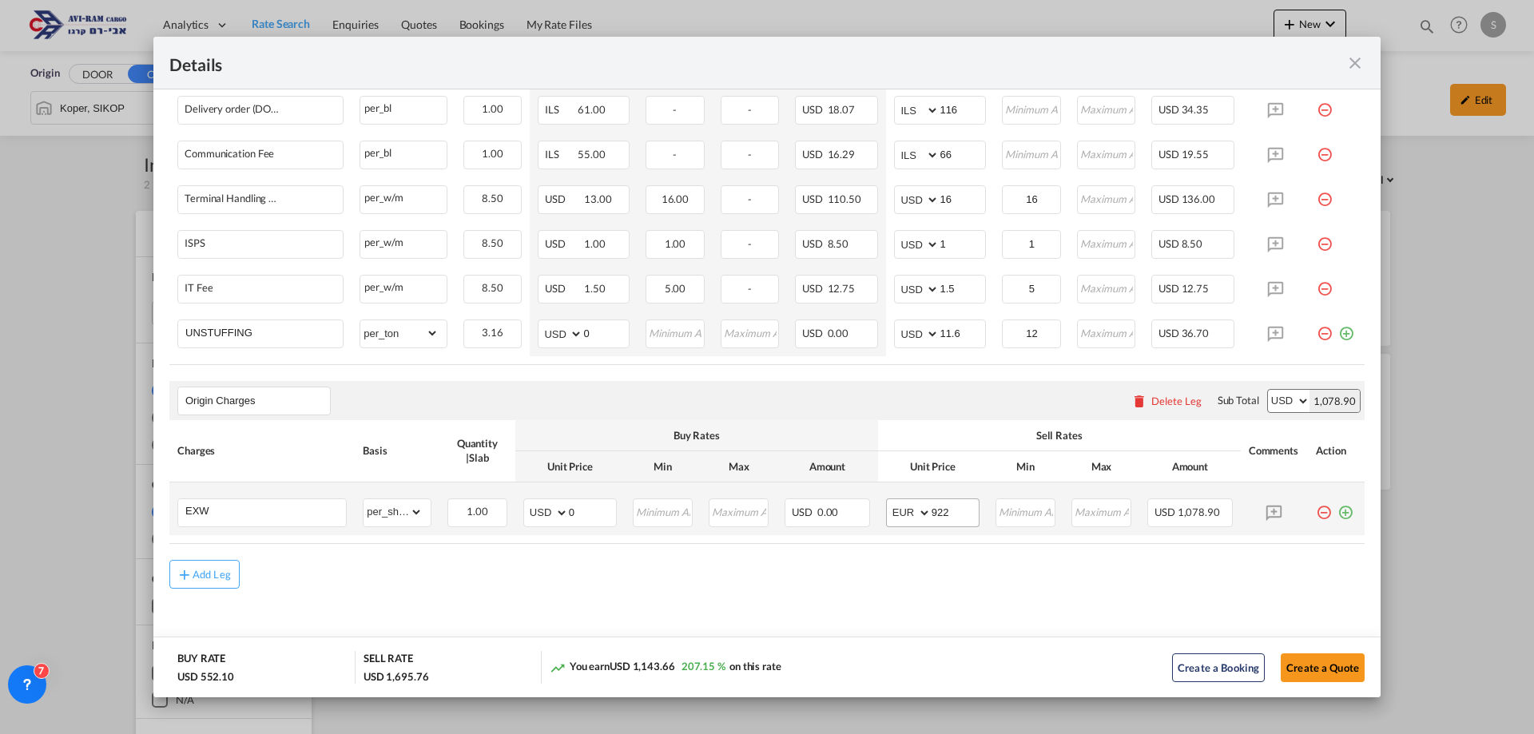
type input "2"
click at [944, 517] on input "922" at bounding box center [955, 511] width 47 height 24
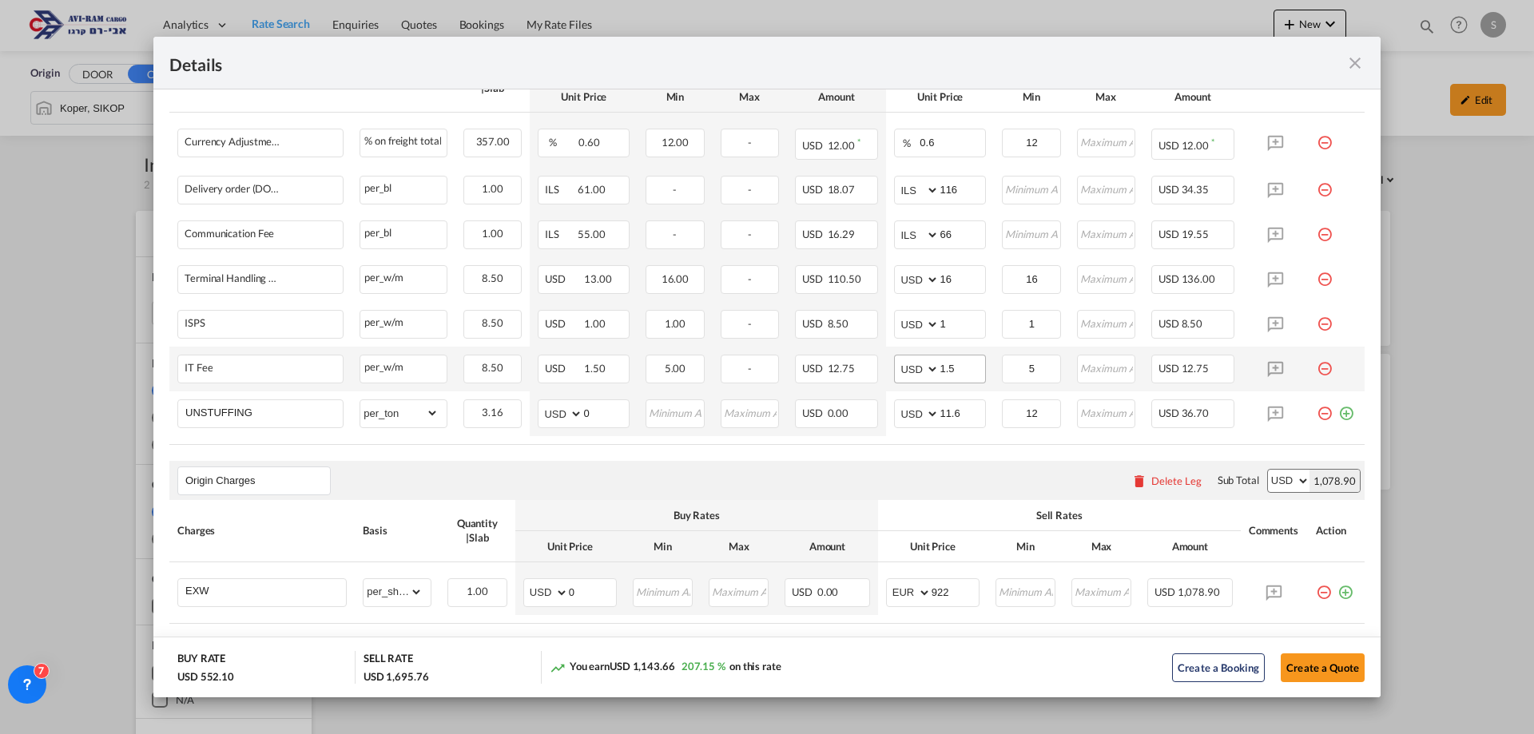
scroll to position [515, 0]
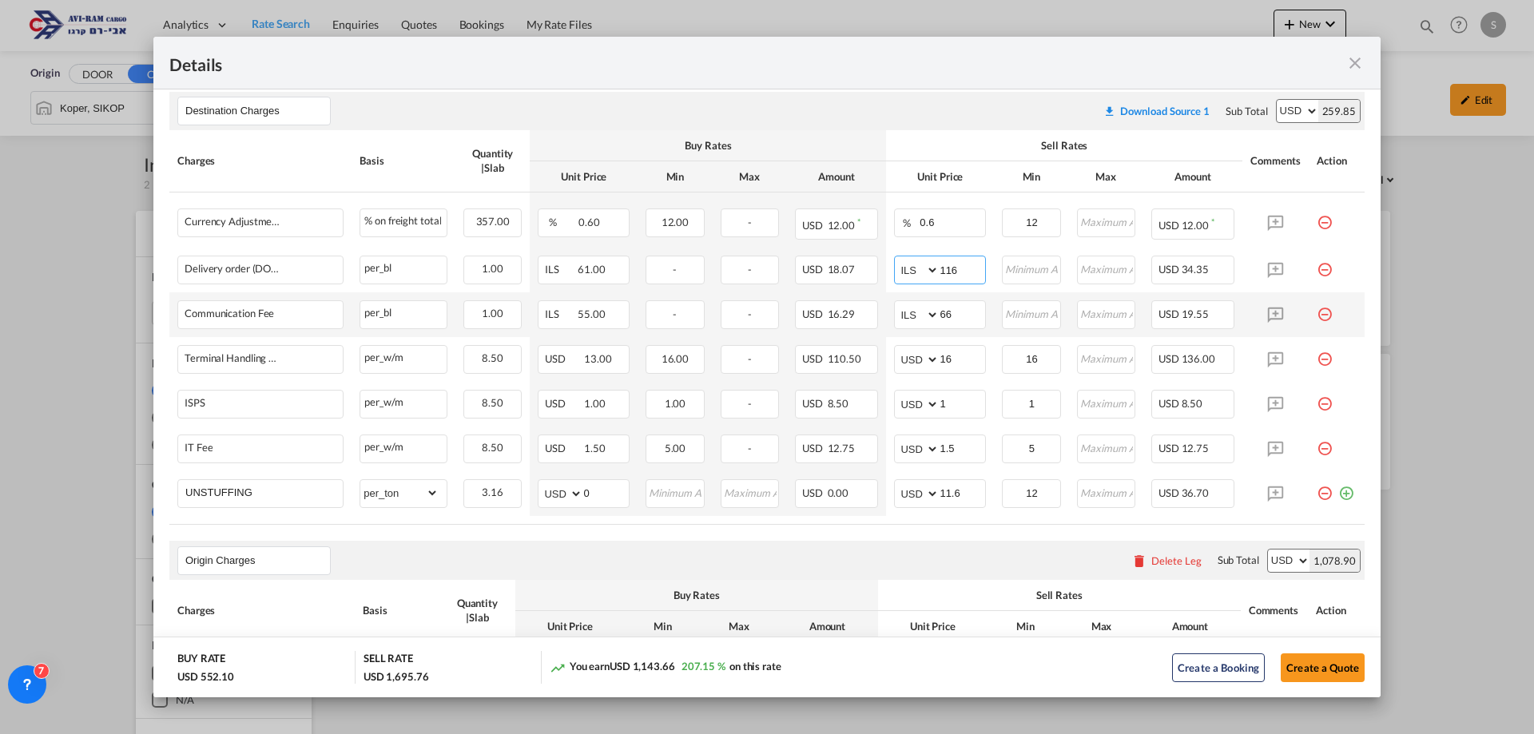
drag, startPoint x: 956, startPoint y: 272, endPoint x: 943, endPoint y: 299, distance: 30.0
click at [931, 271] on md-input-container "AED AFN ALL AMD ANG AOA ARS AUD AWG AZN BAM BBD BDT BGN BHD BIF BMD BND BOB BRL…" at bounding box center [940, 270] width 92 height 29
click at [950, 489] on input "11.6" at bounding box center [963, 492] width 46 height 24
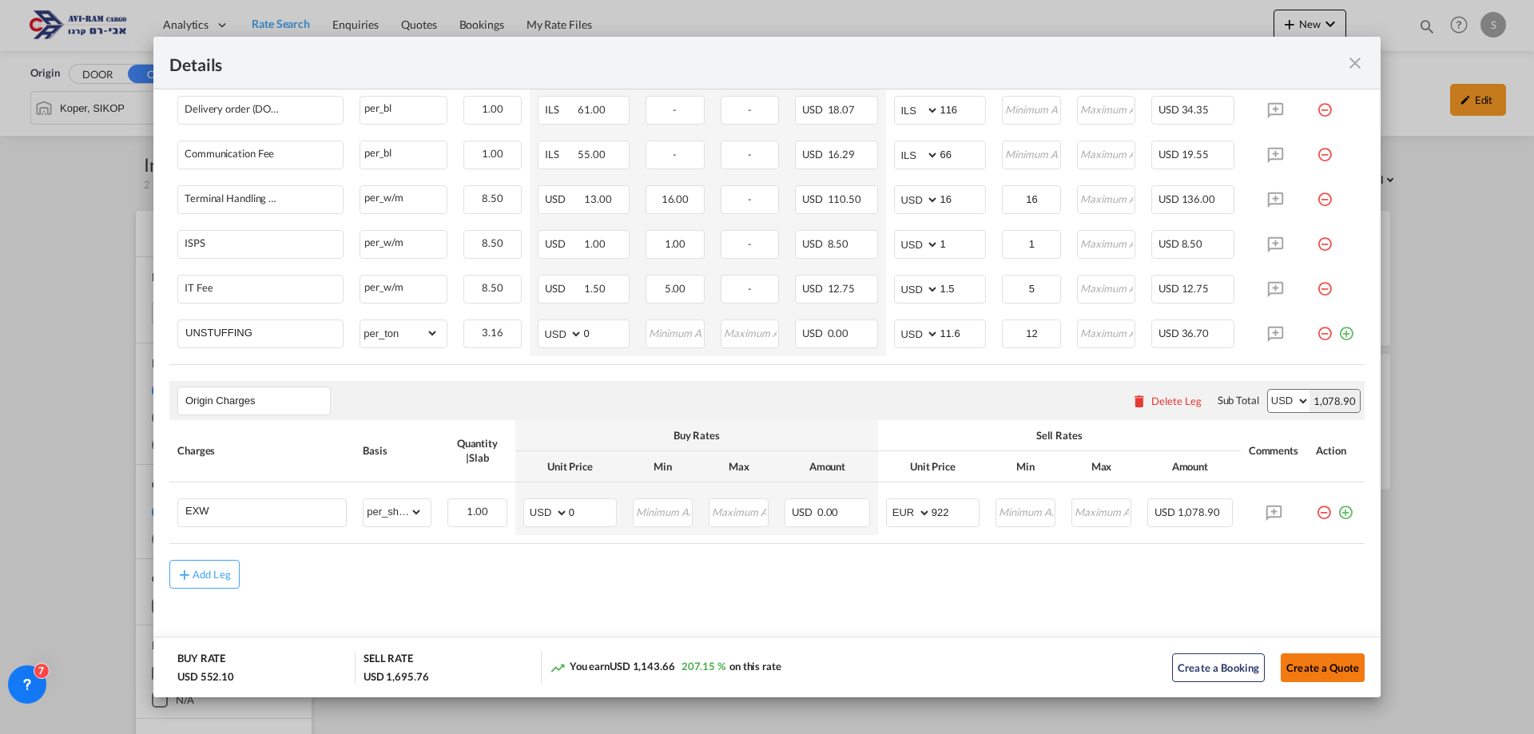
click at [1285, 662] on button "Create a Quote" at bounding box center [1323, 668] width 84 height 29
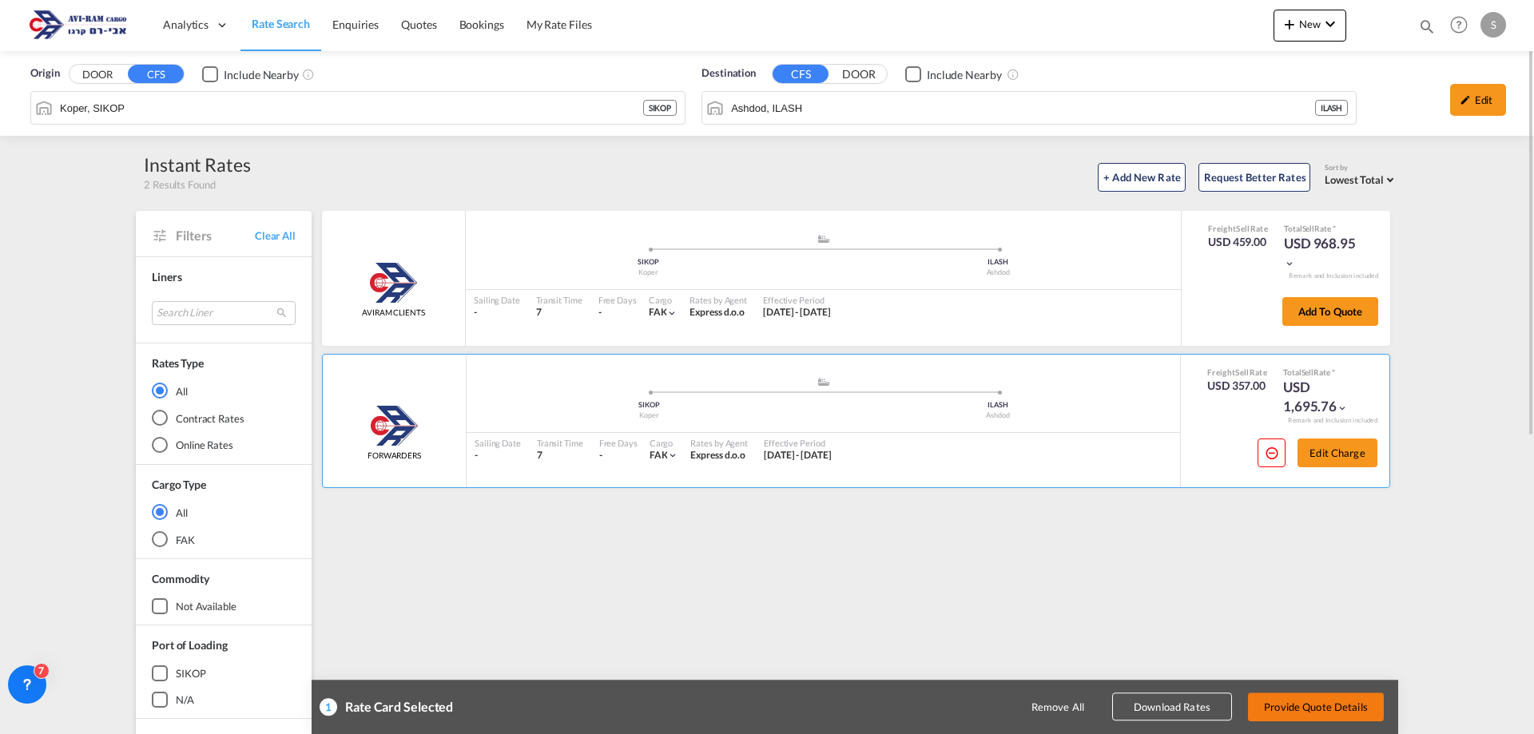
click at [1306, 702] on button "Provide Quote Details" at bounding box center [1316, 707] width 136 height 29
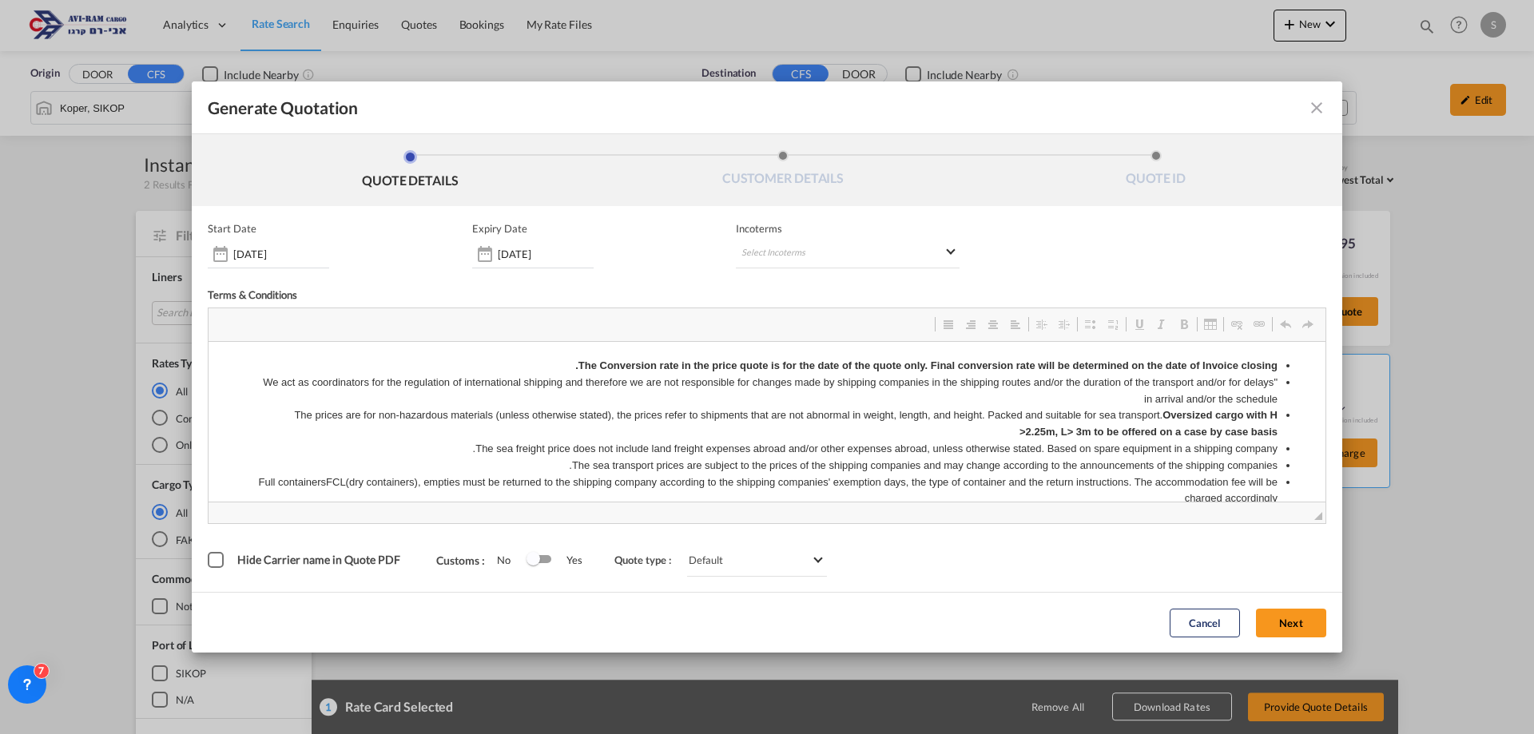
scroll to position [0, 0]
click at [785, 249] on md-select "Select Incoterms FCA - import Free Carrier FAS - export Free Alongside Ship DPU…" at bounding box center [848, 254] width 224 height 29
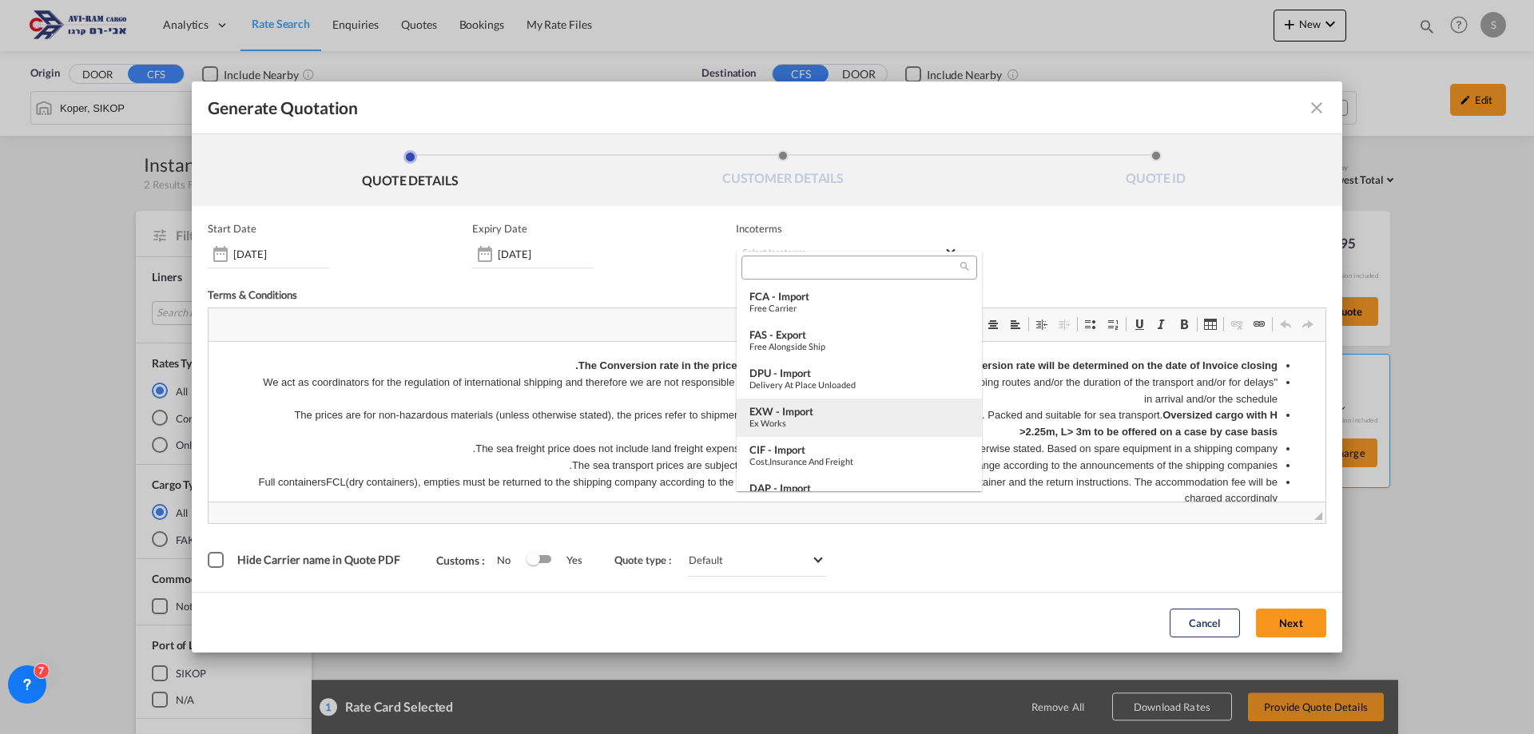
click at [826, 409] on div "EXW - import" at bounding box center [860, 411] width 220 height 13
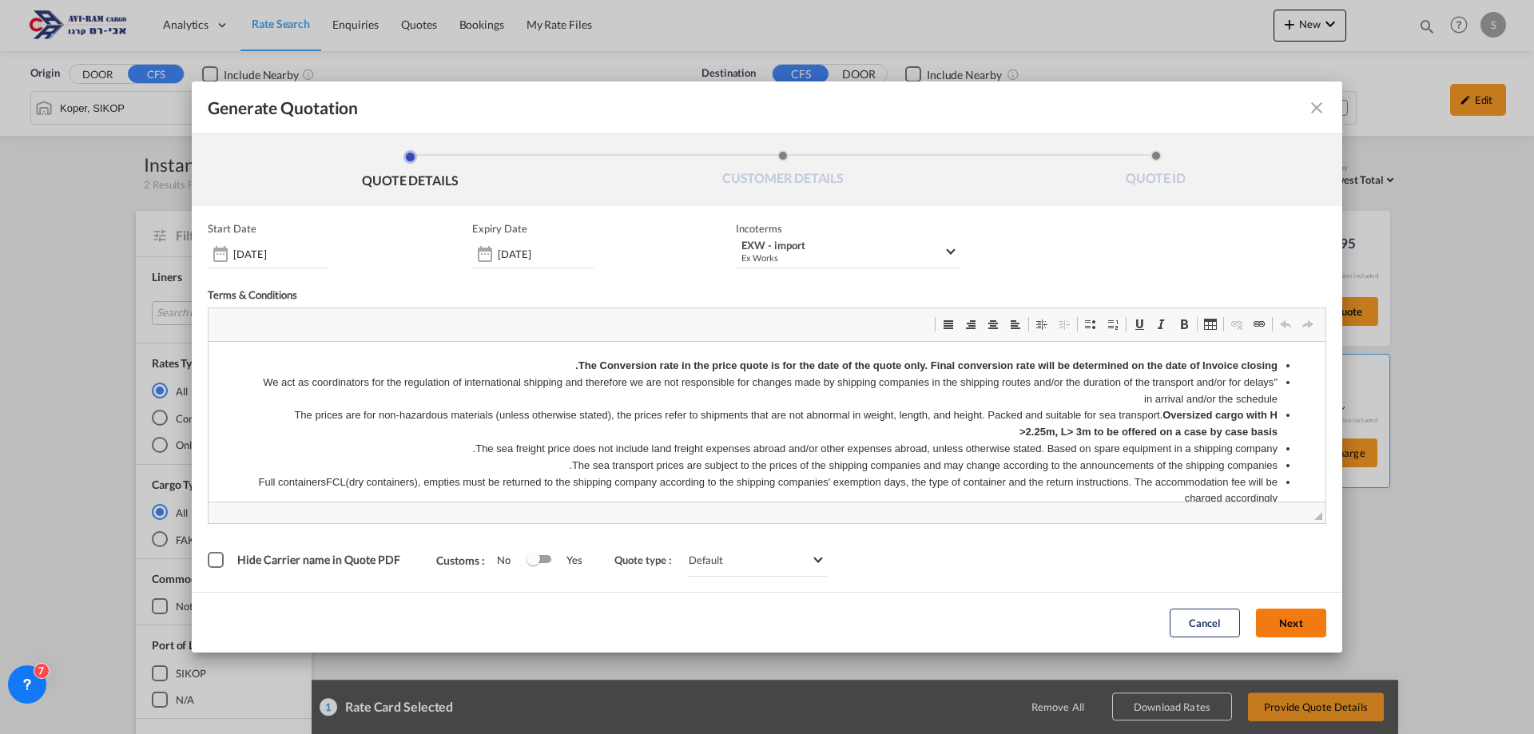
click at [1282, 620] on button "Next" at bounding box center [1291, 623] width 70 height 29
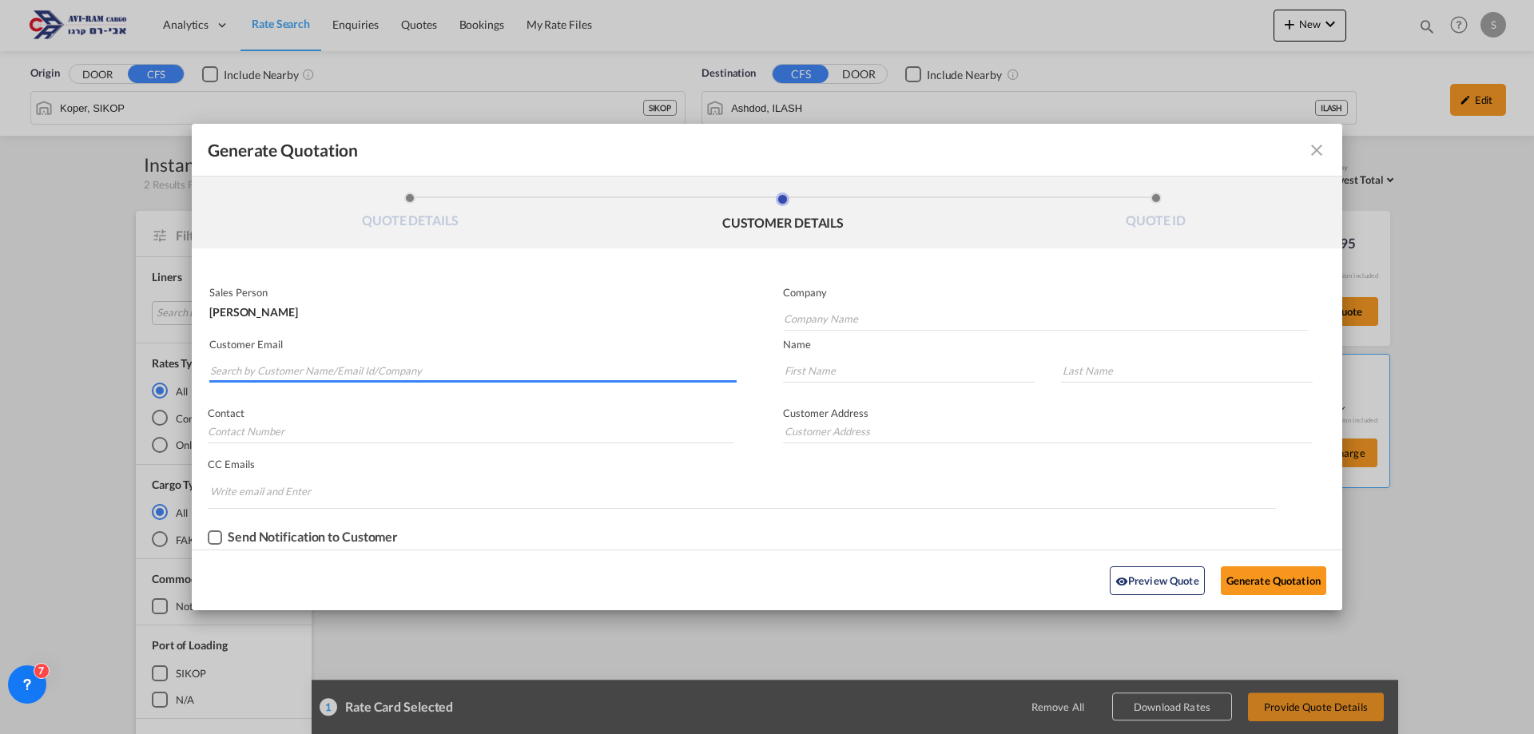
click at [447, 367] on input "Search by Customer Name/Email Id/Company" at bounding box center [473, 371] width 527 height 24
type input "scope"
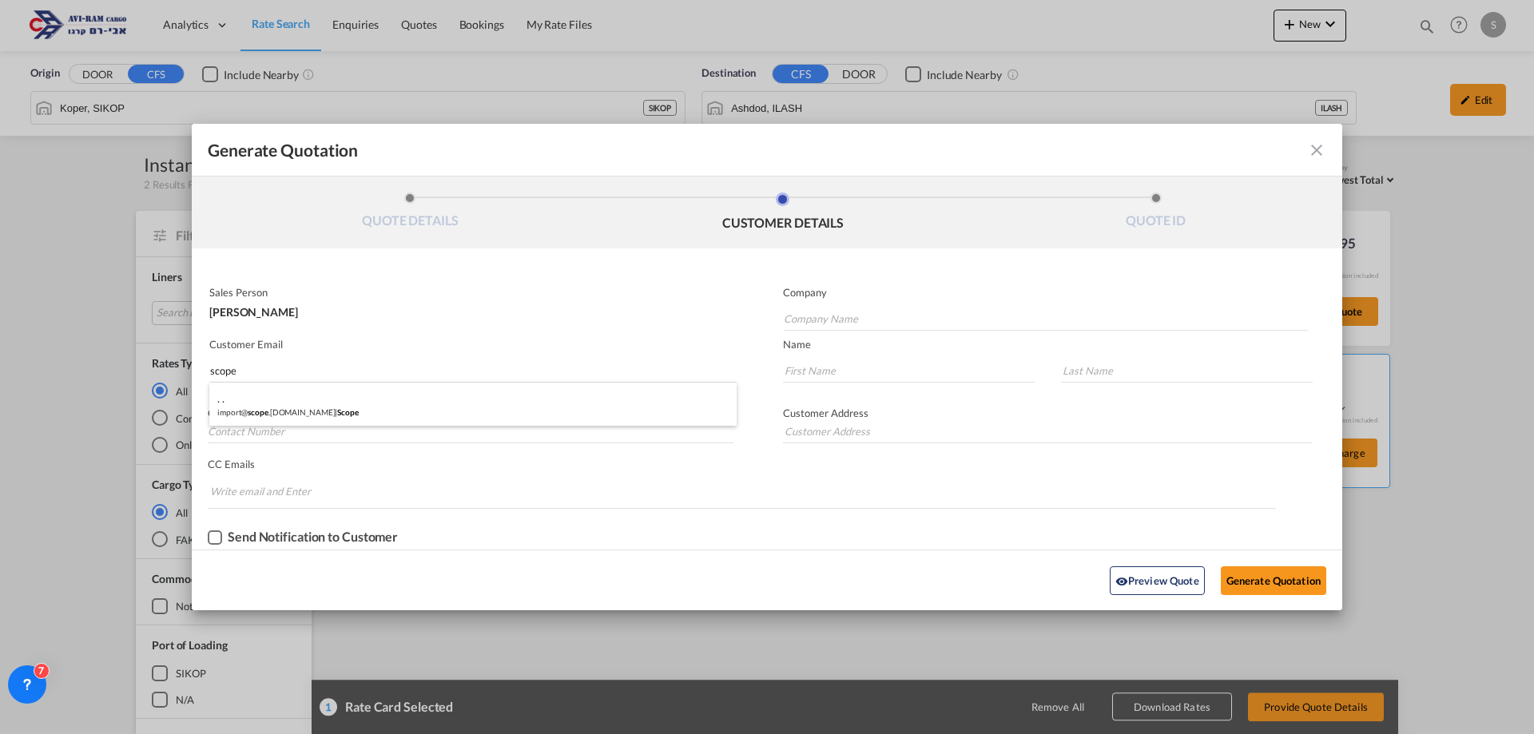
click at [1325, 153] on md-icon "icon-close fg-AAA8AD cursor m-0" at bounding box center [1316, 150] width 19 height 19
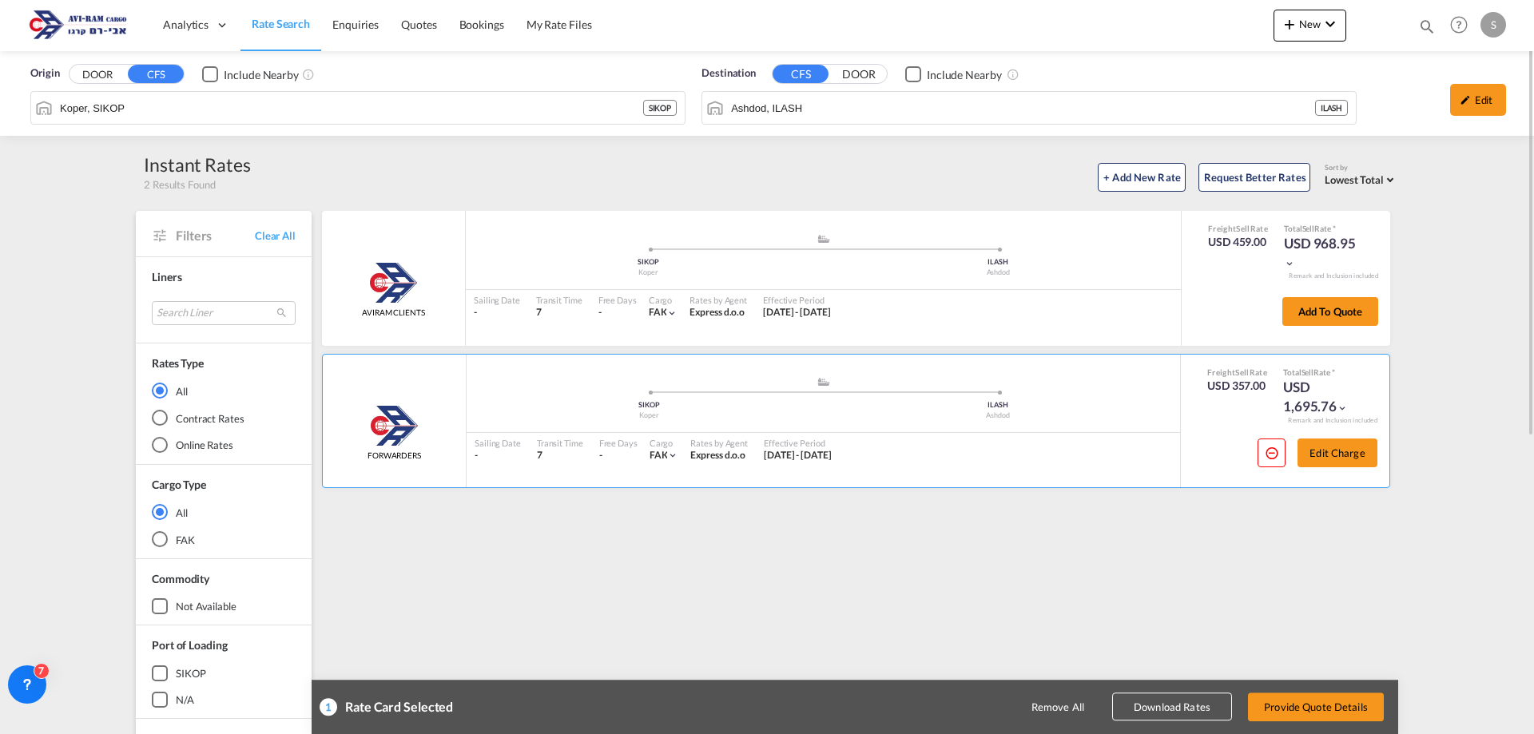
click at [261, 21] on span "Rate Search" at bounding box center [281, 24] width 58 height 14
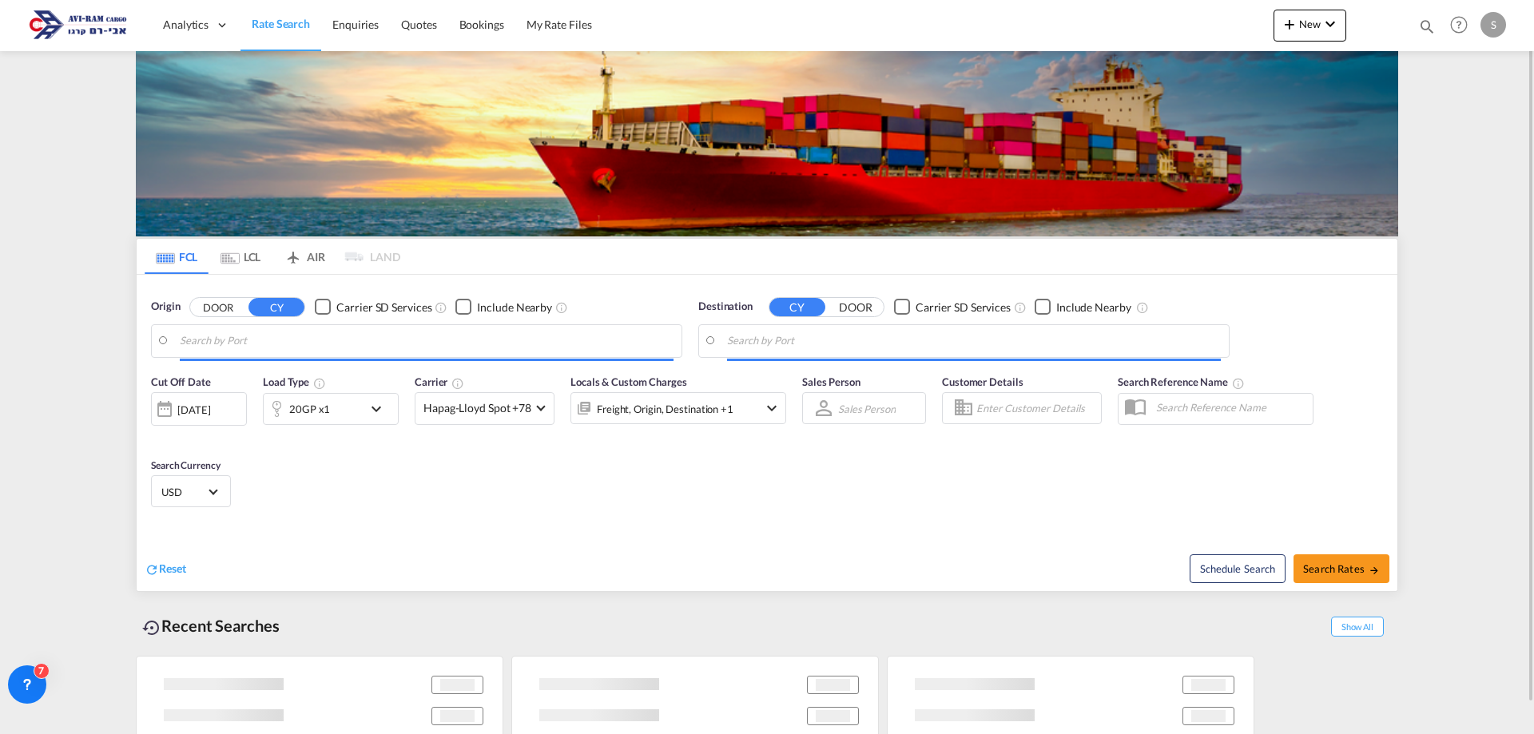
type input "Shanghai, CNSHA"
type input "[GEOGRAPHIC_DATA], [GEOGRAPHIC_DATA]"
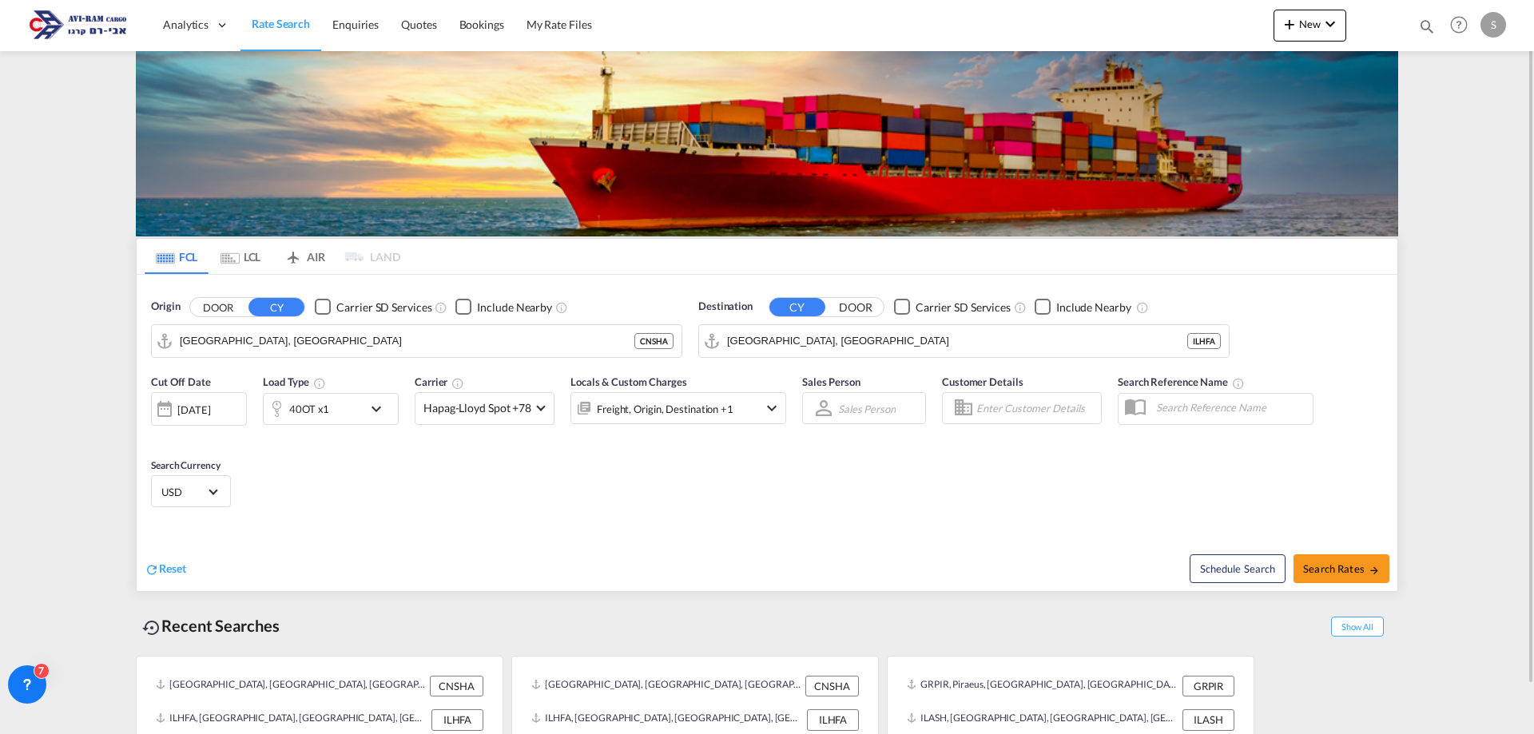
click at [249, 268] on md-tab-item "LCL" at bounding box center [241, 256] width 64 height 35
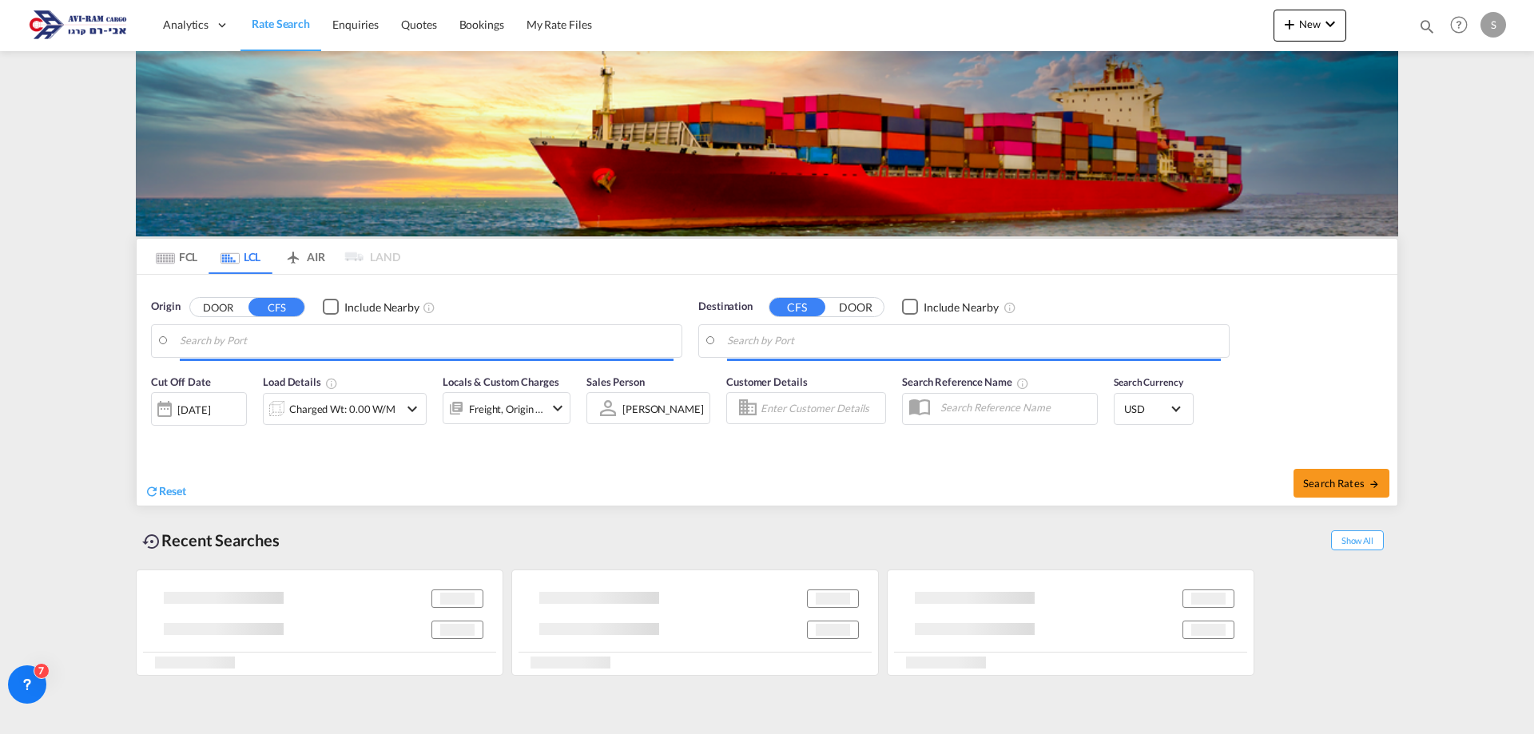
type input "Koper, SIKOP"
type input "Ashdod, ILASH"
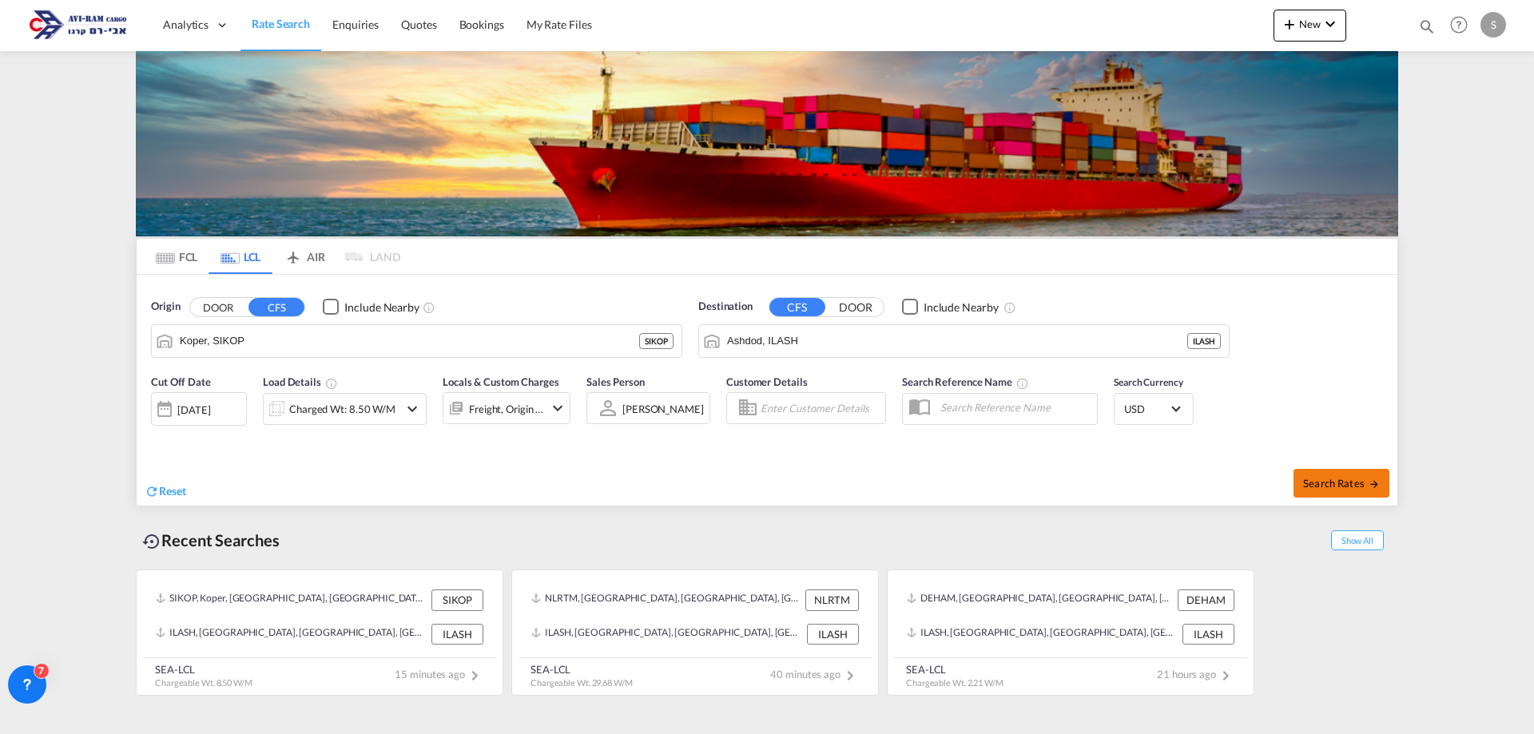
click at [1357, 479] on span "Search Rates" at bounding box center [1341, 483] width 77 height 13
type input "SIKOP to ILASH / [DATE]"
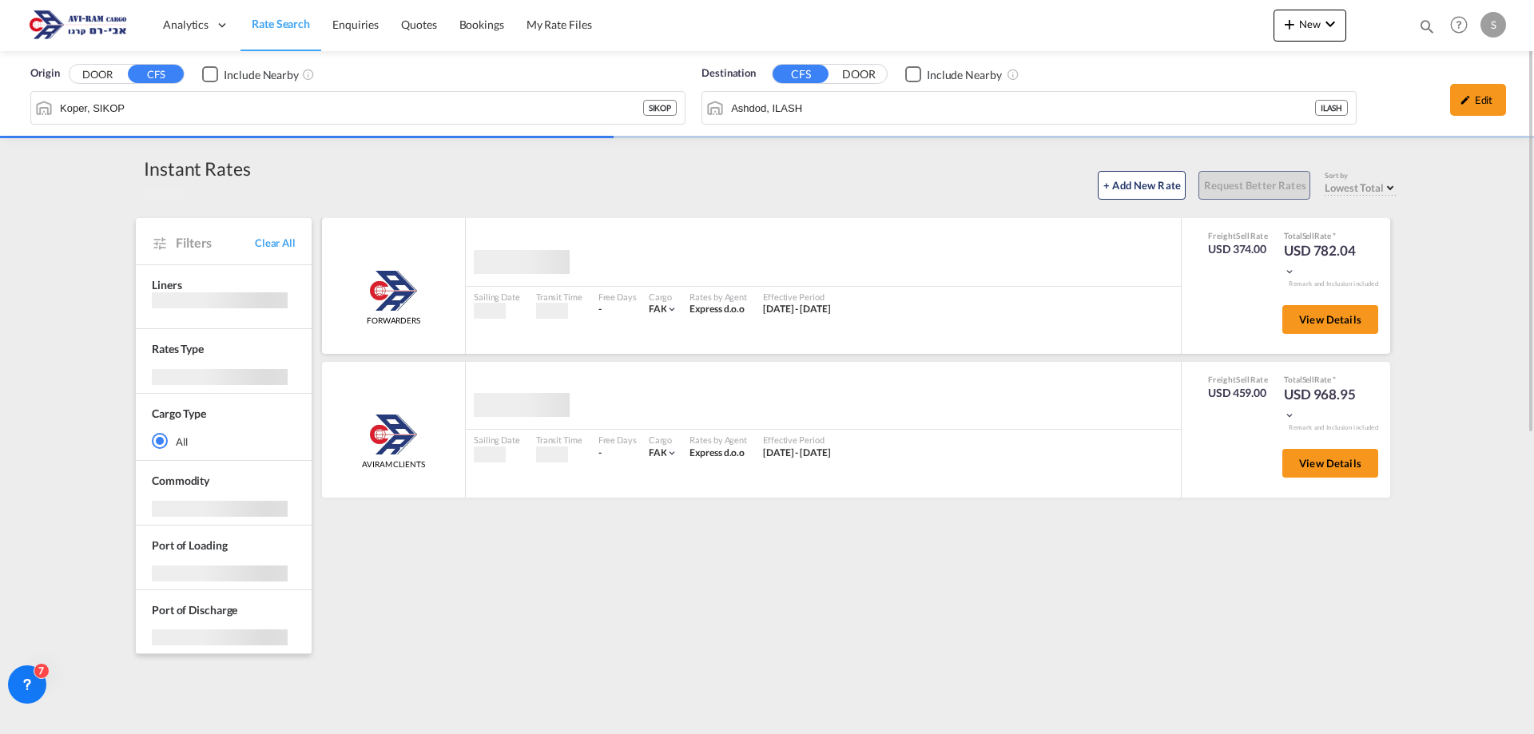
click at [1314, 304] on div "View Details" at bounding box center [1325, 323] width 108 height 46
click at [1318, 317] on span "View Details" at bounding box center [1330, 319] width 62 height 13
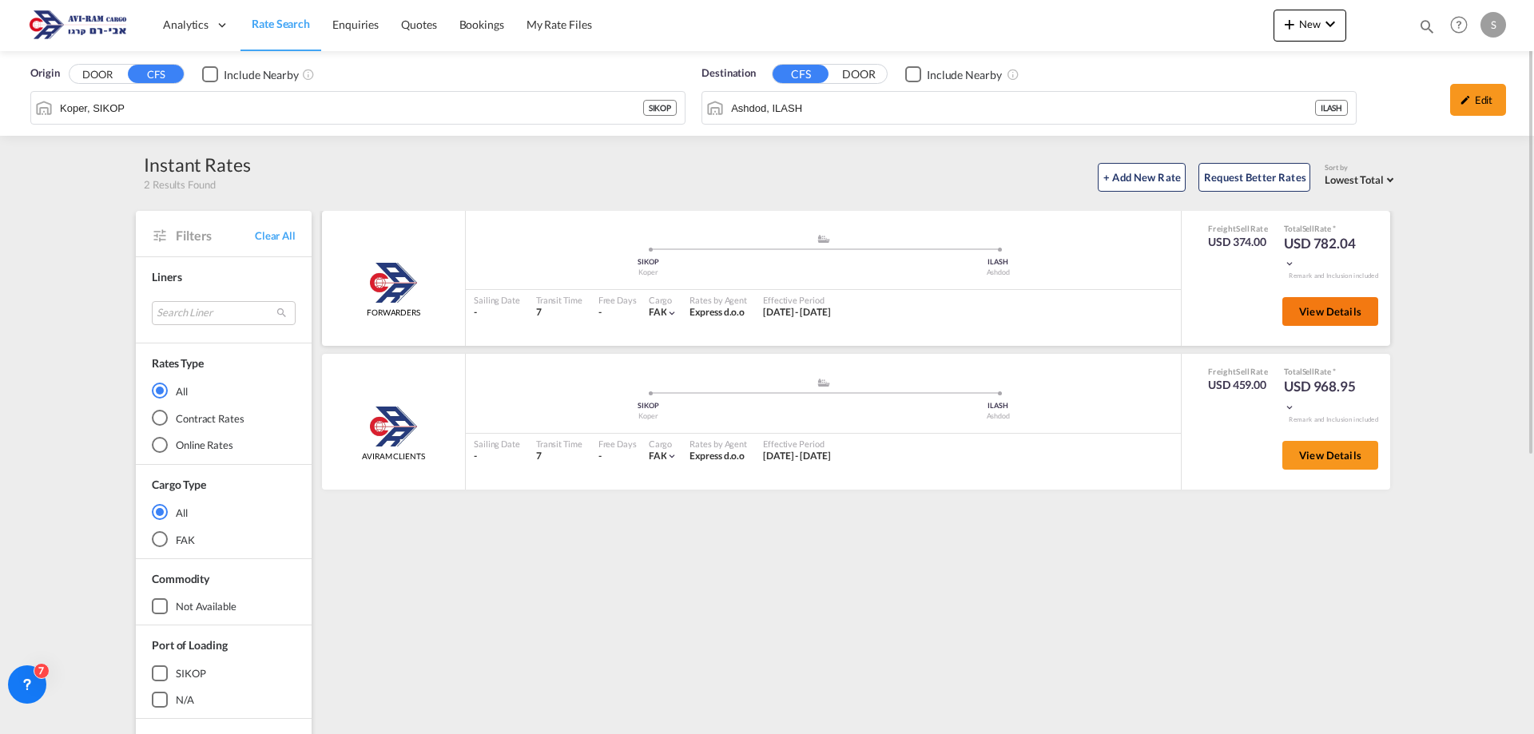
click at [1321, 317] on span "View Details" at bounding box center [1330, 311] width 62 height 13
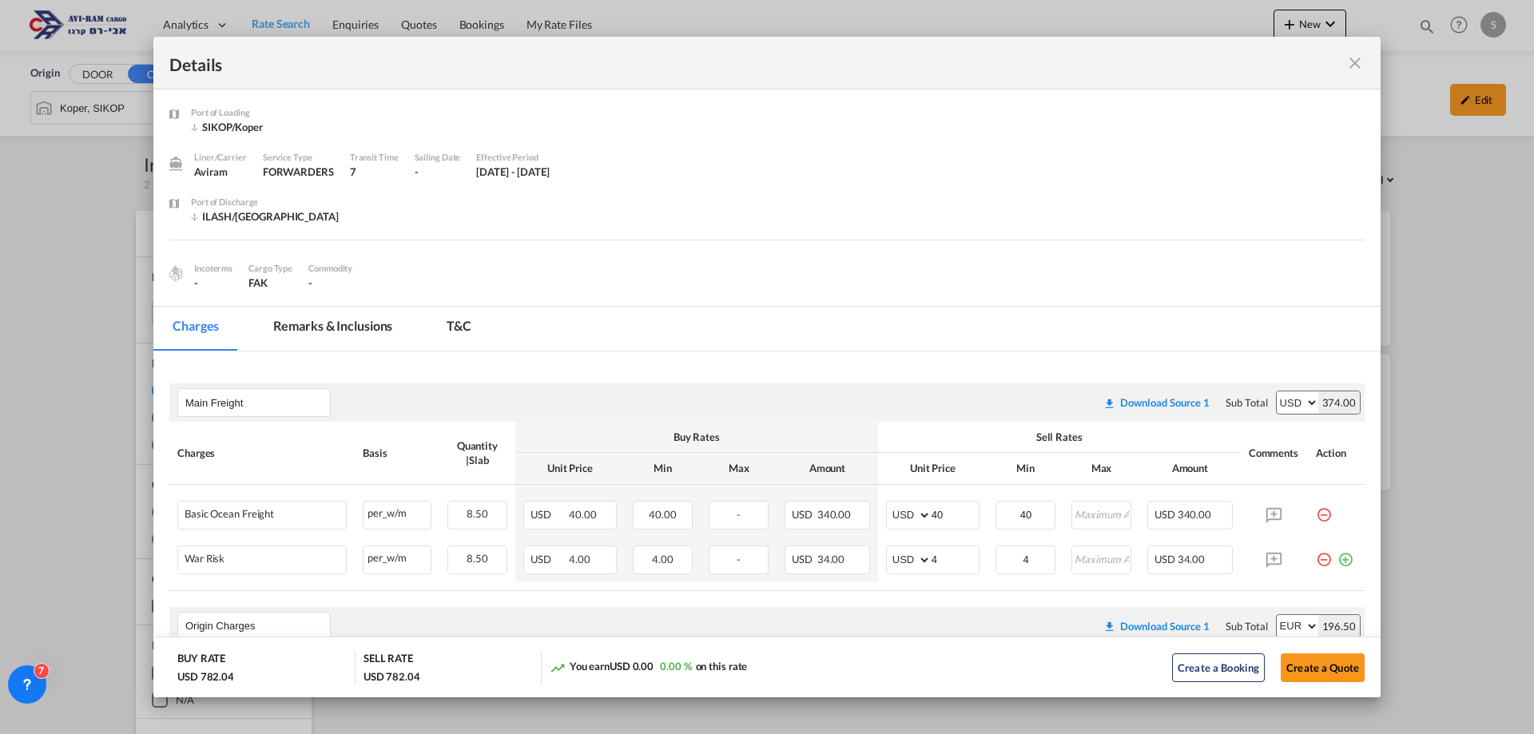
scroll to position [240, 0]
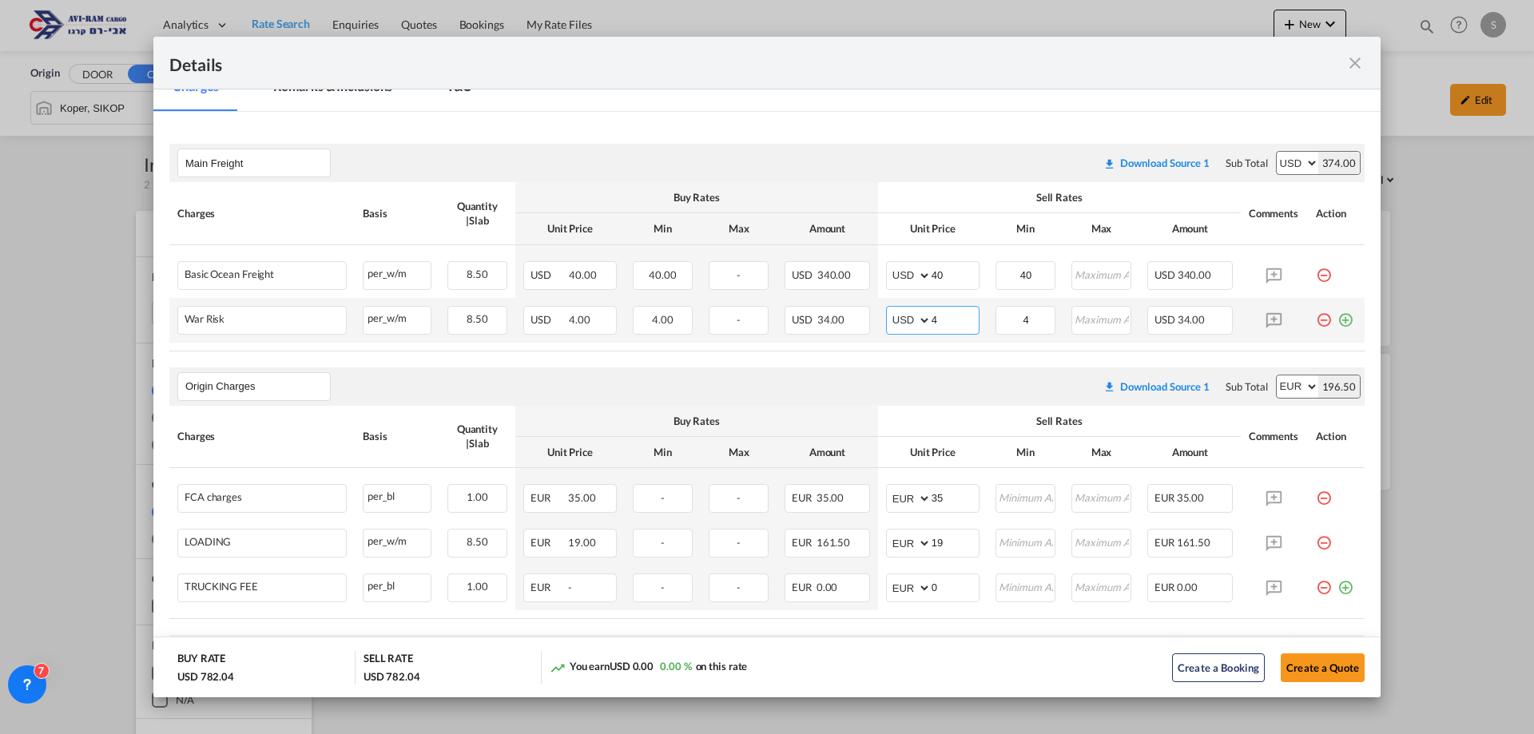
drag, startPoint x: 943, startPoint y: 308, endPoint x: 880, endPoint y: 312, distance: 63.2
click at [886, 312] on md-input-container "AED AFN ALL AMD ANG AOA ARS AUD AWG AZN BAM BBD BDT BGN BHD BIF BMD BND BOB BRL…" at bounding box center [932, 320] width 93 height 29
type input "2"
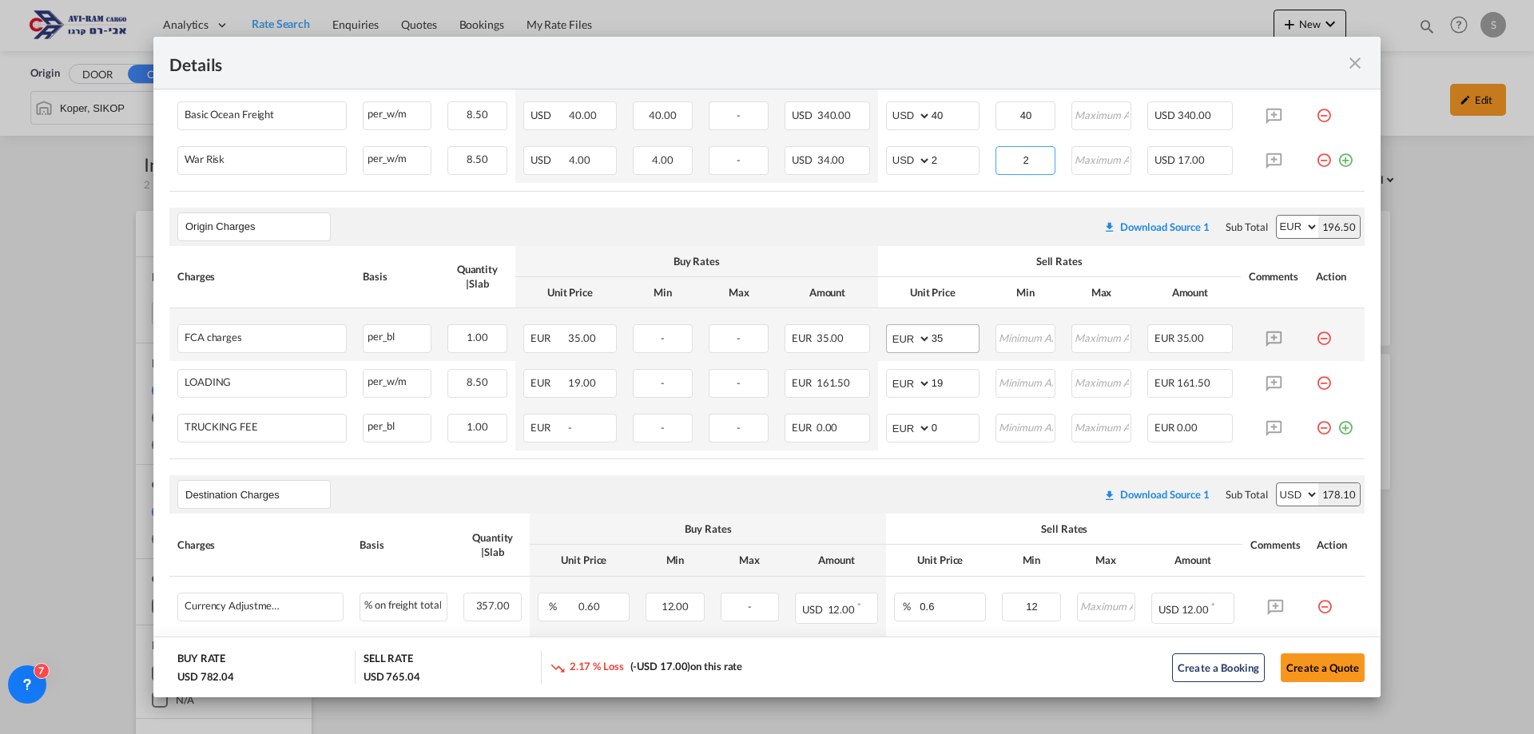
type input "2"
drag, startPoint x: 933, startPoint y: 334, endPoint x: 868, endPoint y: 344, distance: 66.2
click at [869, 345] on tr "FCA charges Please Enter Already Exists per_bl per_bl can not applied for this …" at bounding box center [766, 334] width 1195 height 53
type input "40"
click at [928, 283] on th "Unit Price" at bounding box center [932, 292] width 109 height 31
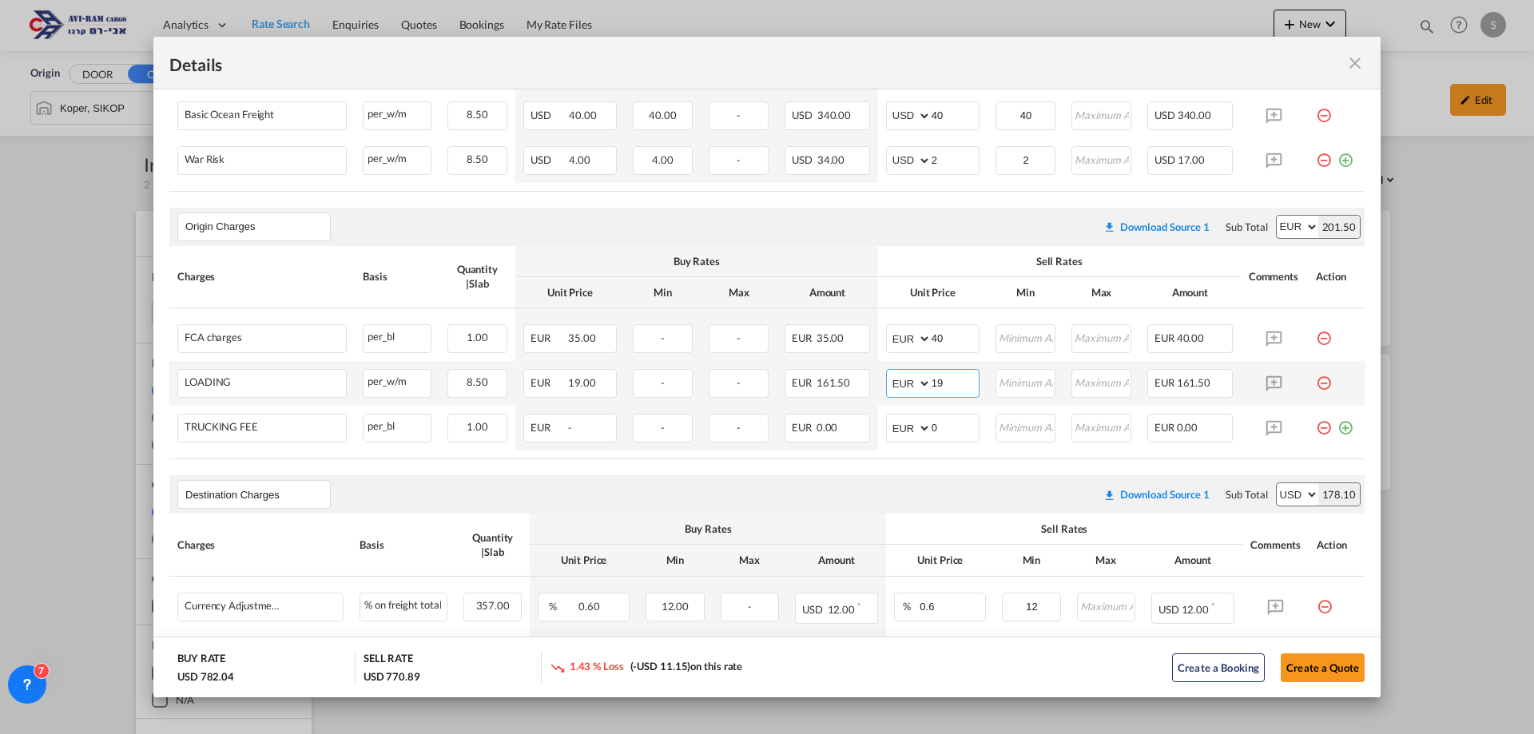
click at [945, 378] on input "19" at bounding box center [955, 382] width 47 height 24
click at [892, 447] on td "AED AFN ALL AMD ANG AOA ARS AUD AWG AZN BAM BBD BDT BGN BHD BIF BMD BND [PERSON…" at bounding box center [932, 428] width 109 height 45
click at [943, 424] on input "0" at bounding box center [955, 427] width 47 height 24
drag, startPoint x: 944, startPoint y: 428, endPoint x: 894, endPoint y: 432, distance: 49.7
click at [894, 432] on md-input-container "AED AFN ALL AMD ANG AOA ARS AUD AWG AZN BAM BBD BDT BGN BHD BIF BMD BND BOB BRL…" at bounding box center [932, 428] width 93 height 29
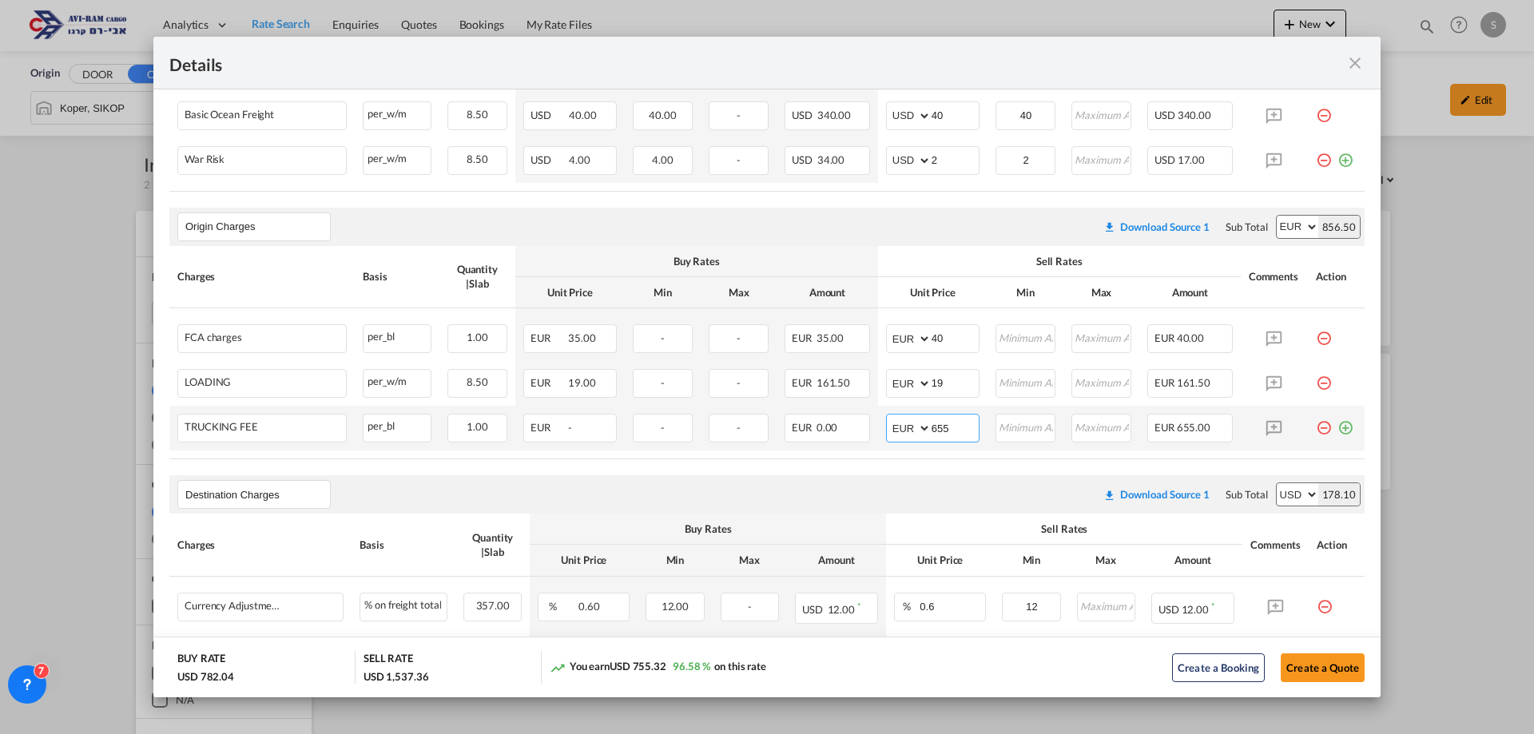
type input "655"
click at [1335, 435] on td "Port of ..." at bounding box center [1336, 428] width 57 height 45
click at [1338, 430] on md-icon "icon-plus-circle-outline green-400-fg" at bounding box center [1346, 422] width 16 height 16
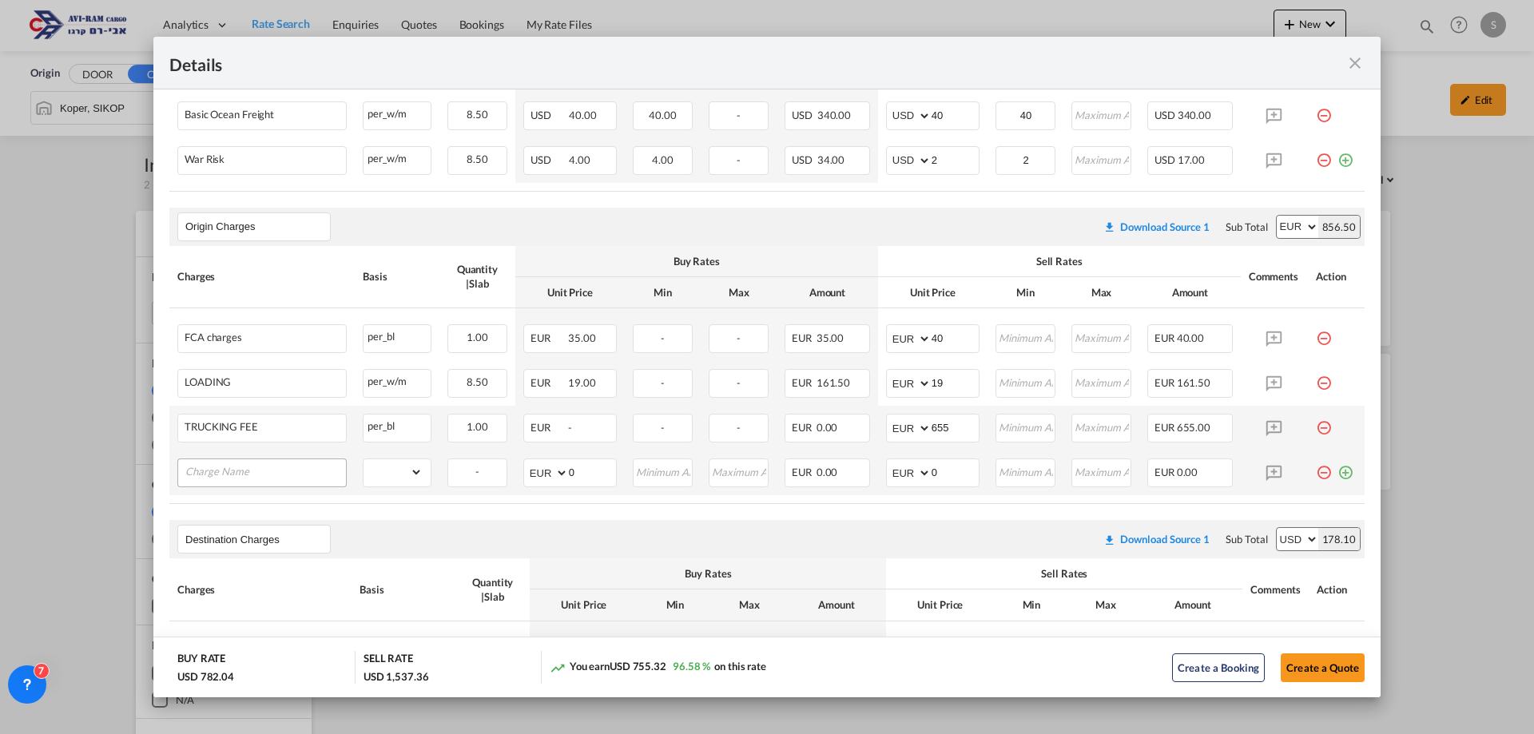
click at [264, 475] on input "Charge Name" at bounding box center [265, 471] width 161 height 24
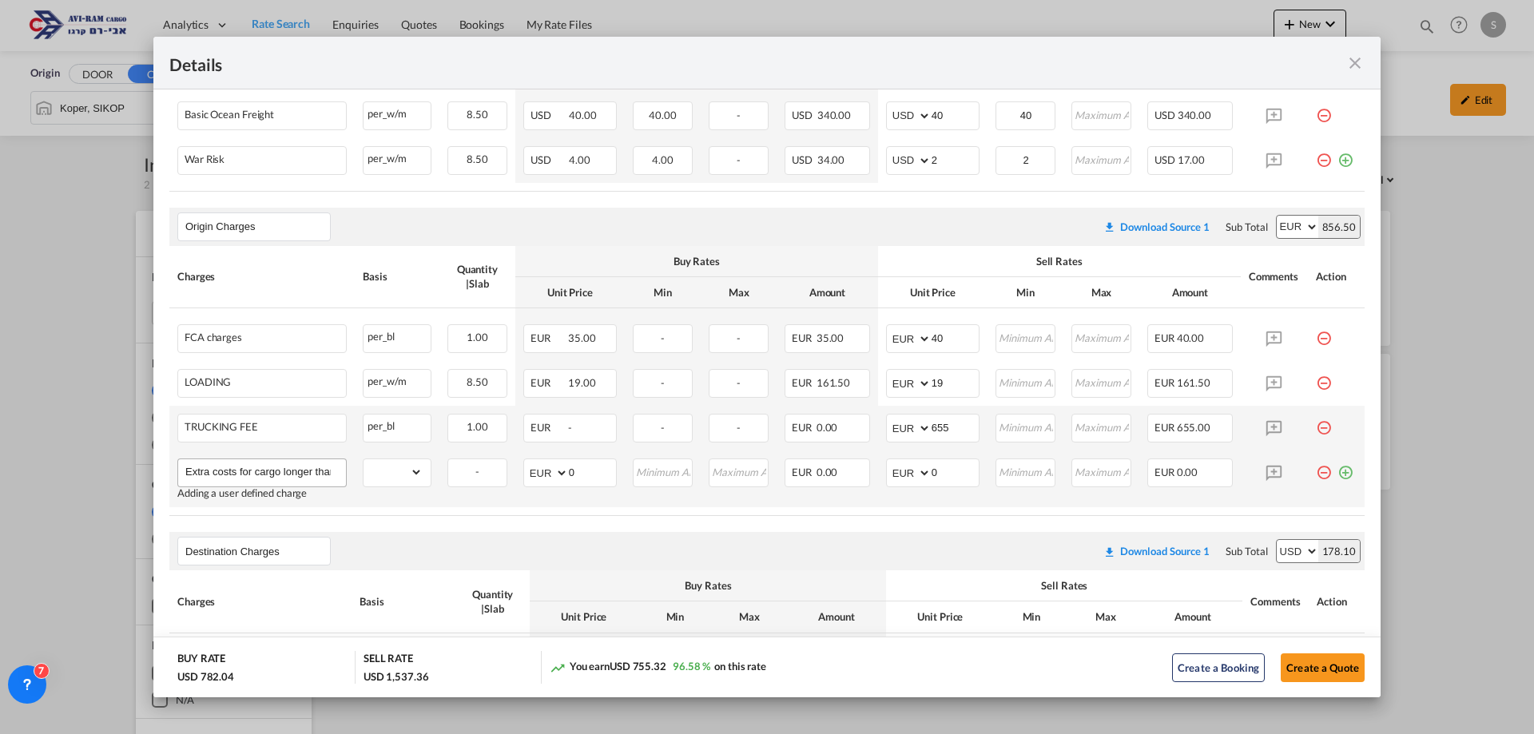
scroll to position [0, 46]
type input "Extra costs for cargo longer than 299 cm"
click at [405, 471] on select "gross_weight volumetric_weight per_shipment per_bl per_km per_hawb per_kg flat …" at bounding box center [393, 472] width 59 height 26
select select "per_shipment"
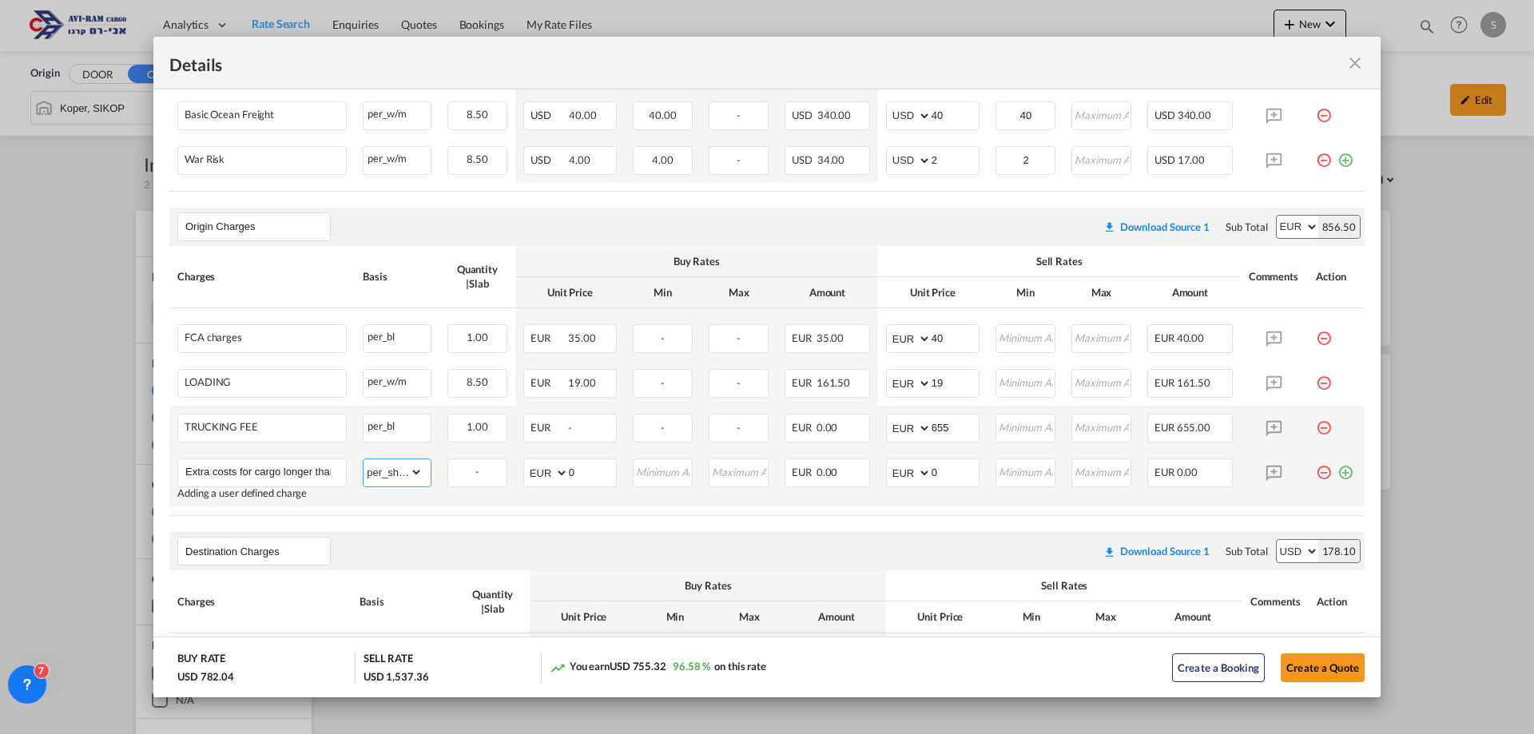
click at [364, 459] on select "gross_weight volumetric_weight per_shipment per_bl per_km per_hawb per_kg flat …" at bounding box center [393, 472] width 59 height 26
drag, startPoint x: 937, startPoint y: 471, endPoint x: 919, endPoint y: 477, distance: 19.2
click at [919, 477] on md-input-container "AED AFN ALL AMD ANG AOA ARS AUD AWG AZN BAM BBD BDT BGN BHD BIF BMD BND BOB BRL…" at bounding box center [932, 473] width 93 height 29
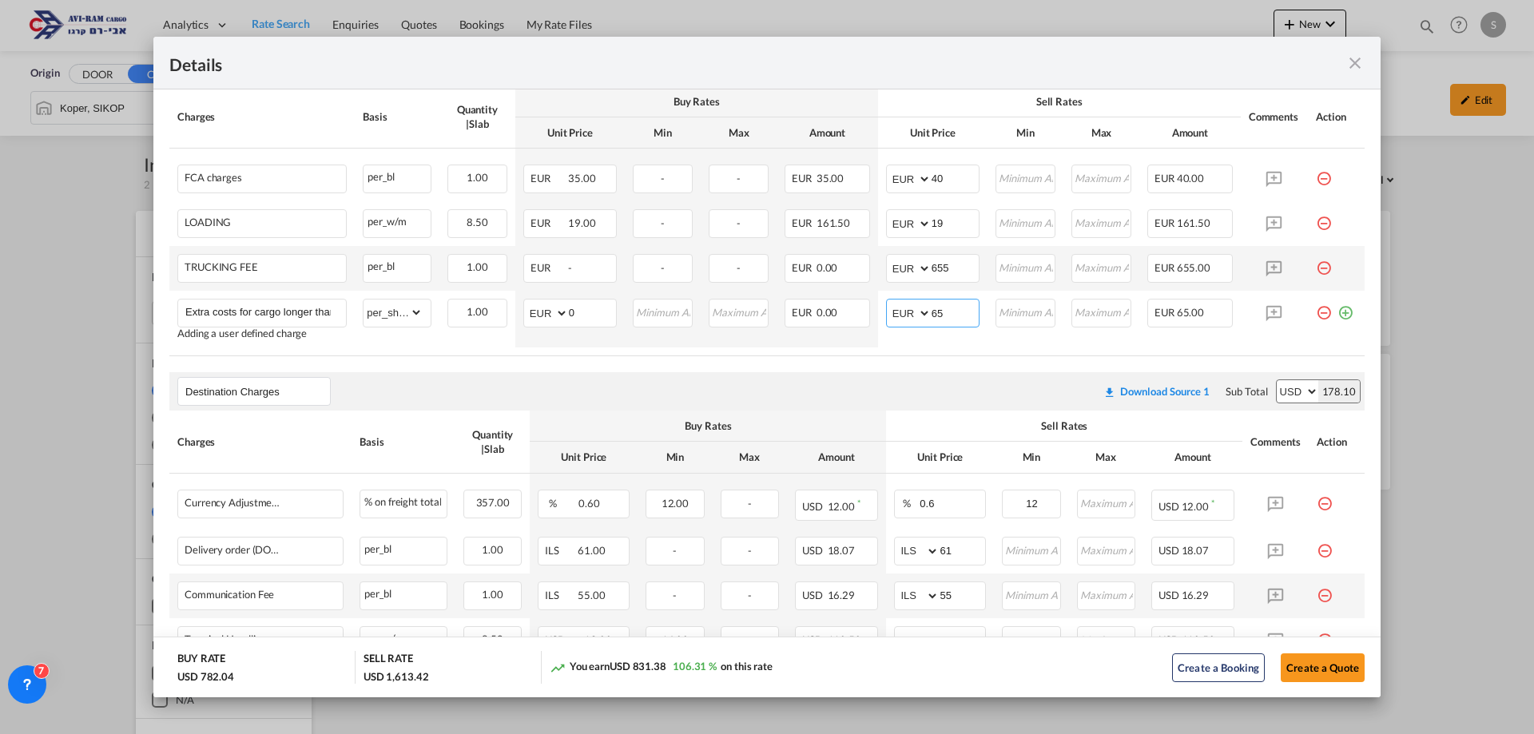
scroll to position [777, 0]
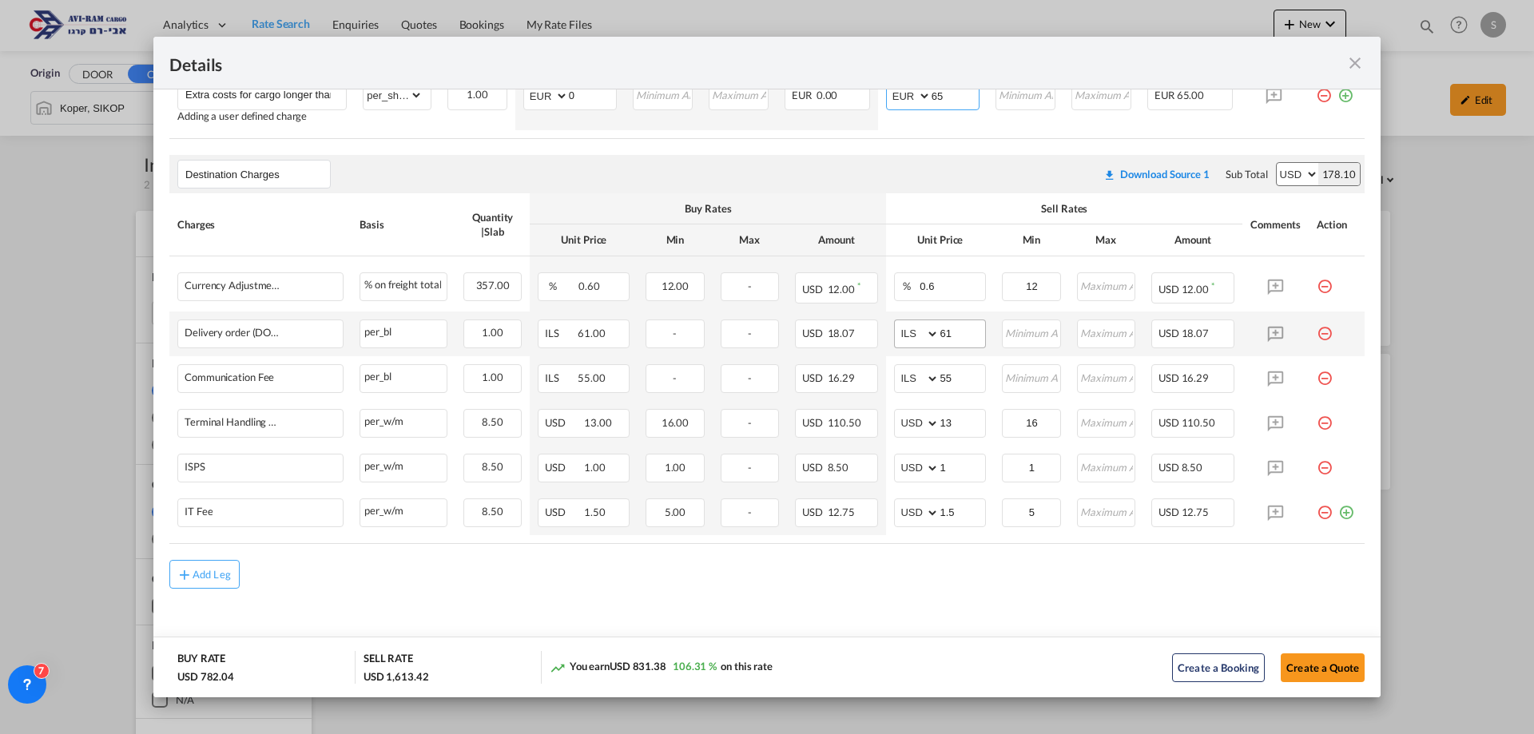
type input "65"
drag, startPoint x: 936, startPoint y: 339, endPoint x: 898, endPoint y: 340, distance: 37.6
click at [896, 334] on md-input-container "AED AFN ALL AMD ANG AOA ARS AUD AWG AZN BAM BBD BDT BGN BHD BIF BMD BND [PERSON…" at bounding box center [940, 334] width 92 height 29
type input "116"
type input "66"
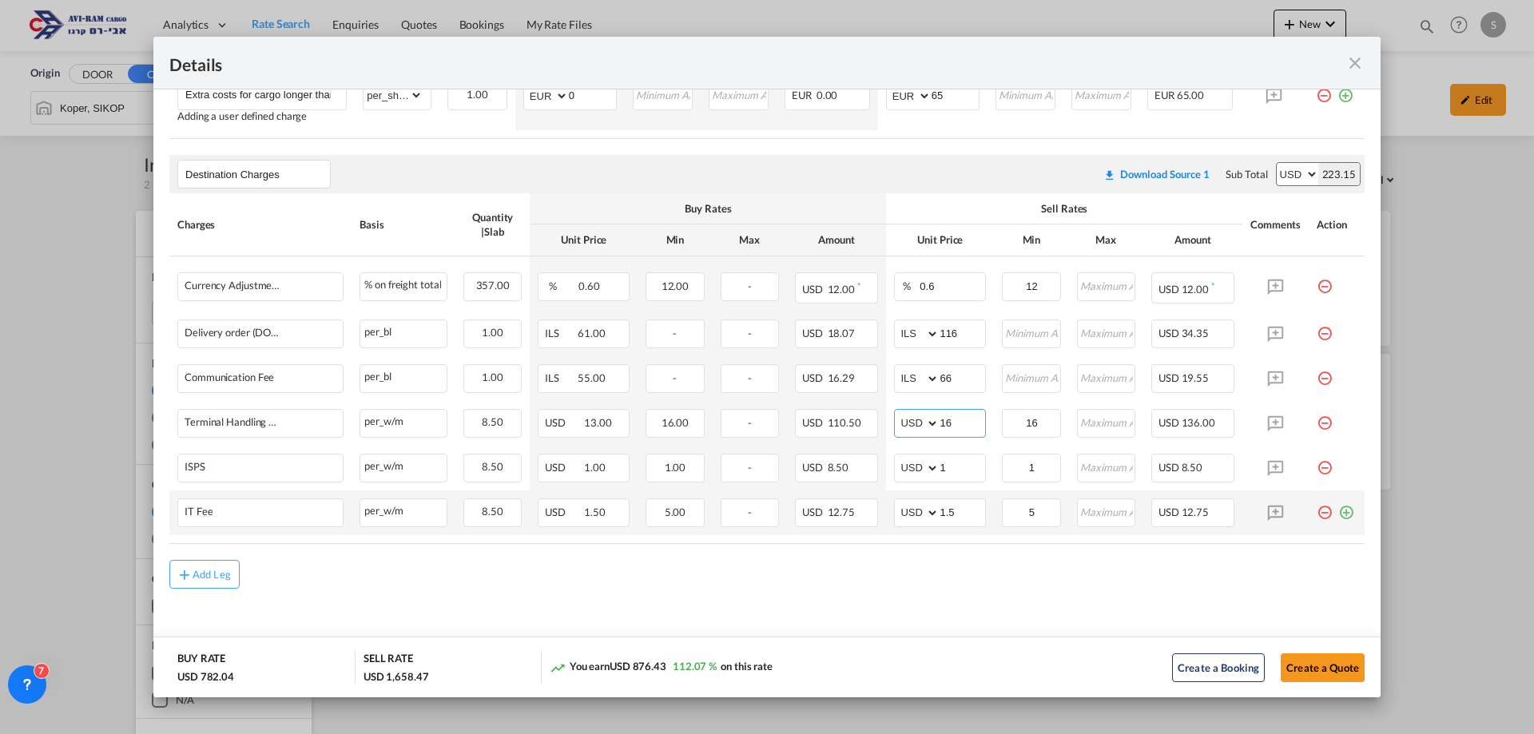
type input "16"
click at [1338, 513] on md-icon "icon-plus-circle-outline green-400-fg" at bounding box center [1346, 507] width 16 height 16
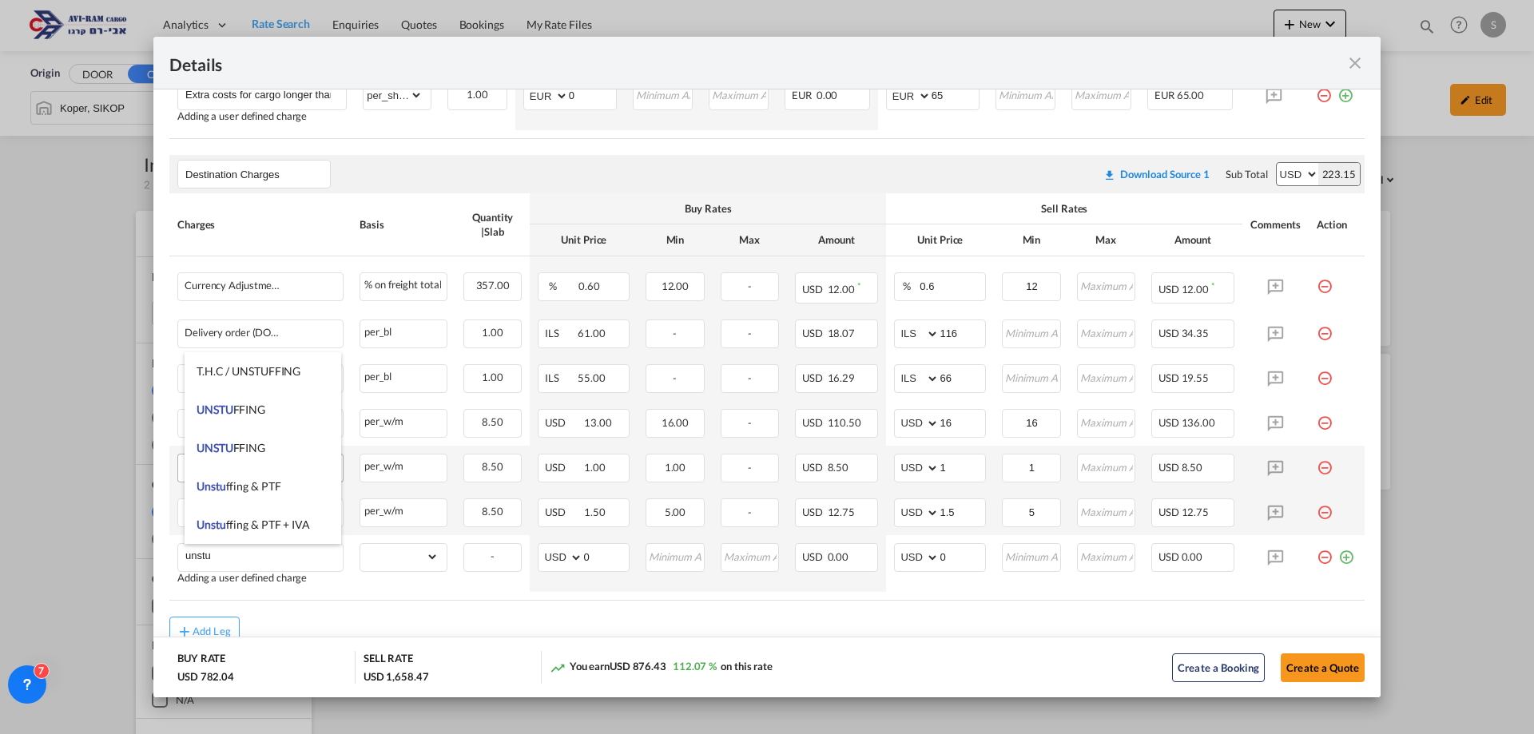
drag, startPoint x: 249, startPoint y: 412, endPoint x: 326, endPoint y: 463, distance: 92.4
click at [249, 412] on span "UNSTU FFING" at bounding box center [231, 410] width 69 height 14
type input "UNSTUFFING"
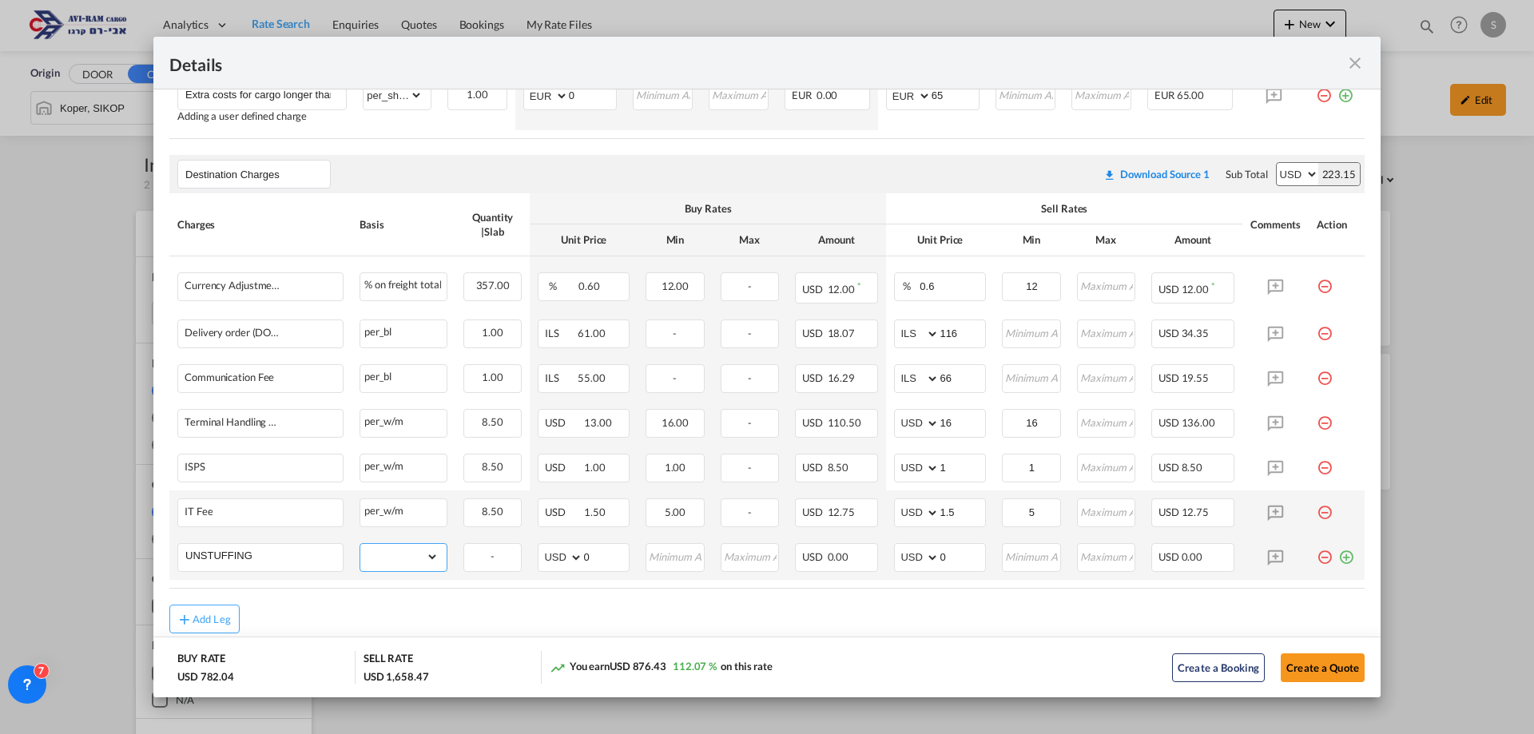
click at [401, 555] on select "gross_weight volumetric_weight per_shipment per_bl per_km per_hawb per_kg flat …" at bounding box center [399, 557] width 78 height 26
select select "per_ton"
click at [360, 544] on select "gross_weight volumetric_weight per_shipment per_bl per_km per_hawb per_kg flat …" at bounding box center [399, 557] width 78 height 26
click at [897, 551] on md-input-container "AED AFN ALL AMD ANG AOA ARS AUD AWG AZN BAM BBD BDT BGN BHD BIF BMD BND BOB BRL…" at bounding box center [940, 557] width 92 height 29
type input "11.6"
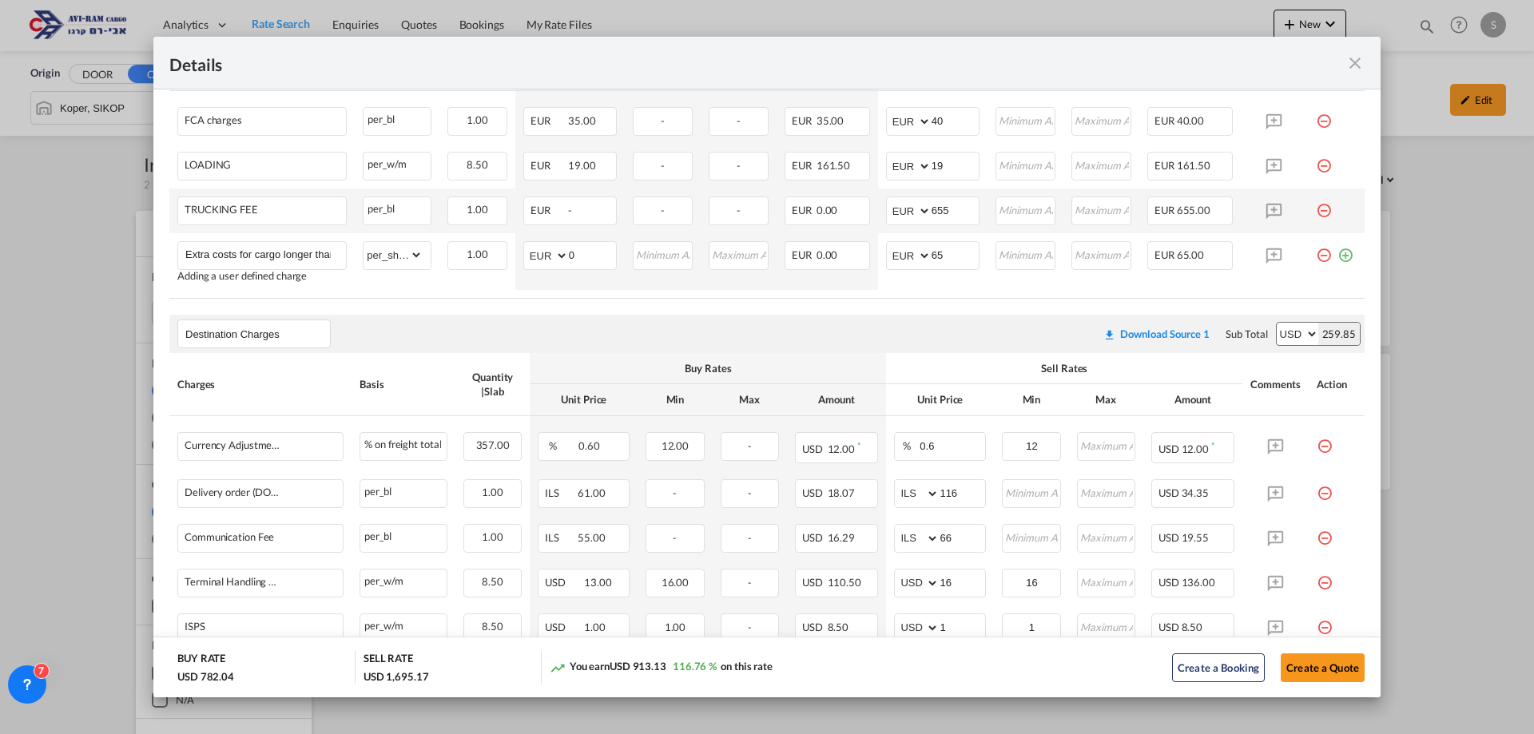
scroll to position [697, 0]
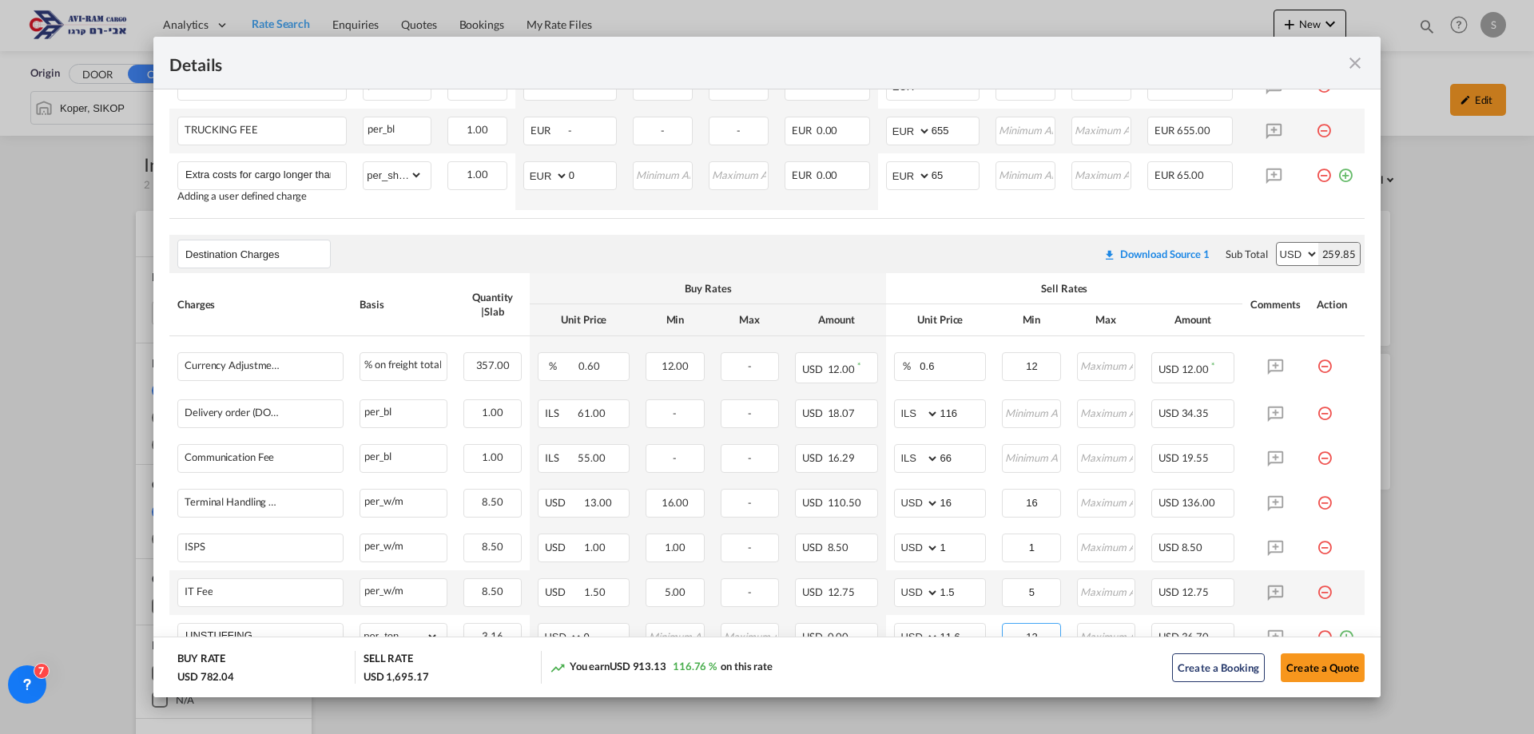
type input "12"
click at [894, 284] on div "Sell Rates" at bounding box center [1064, 288] width 340 height 14
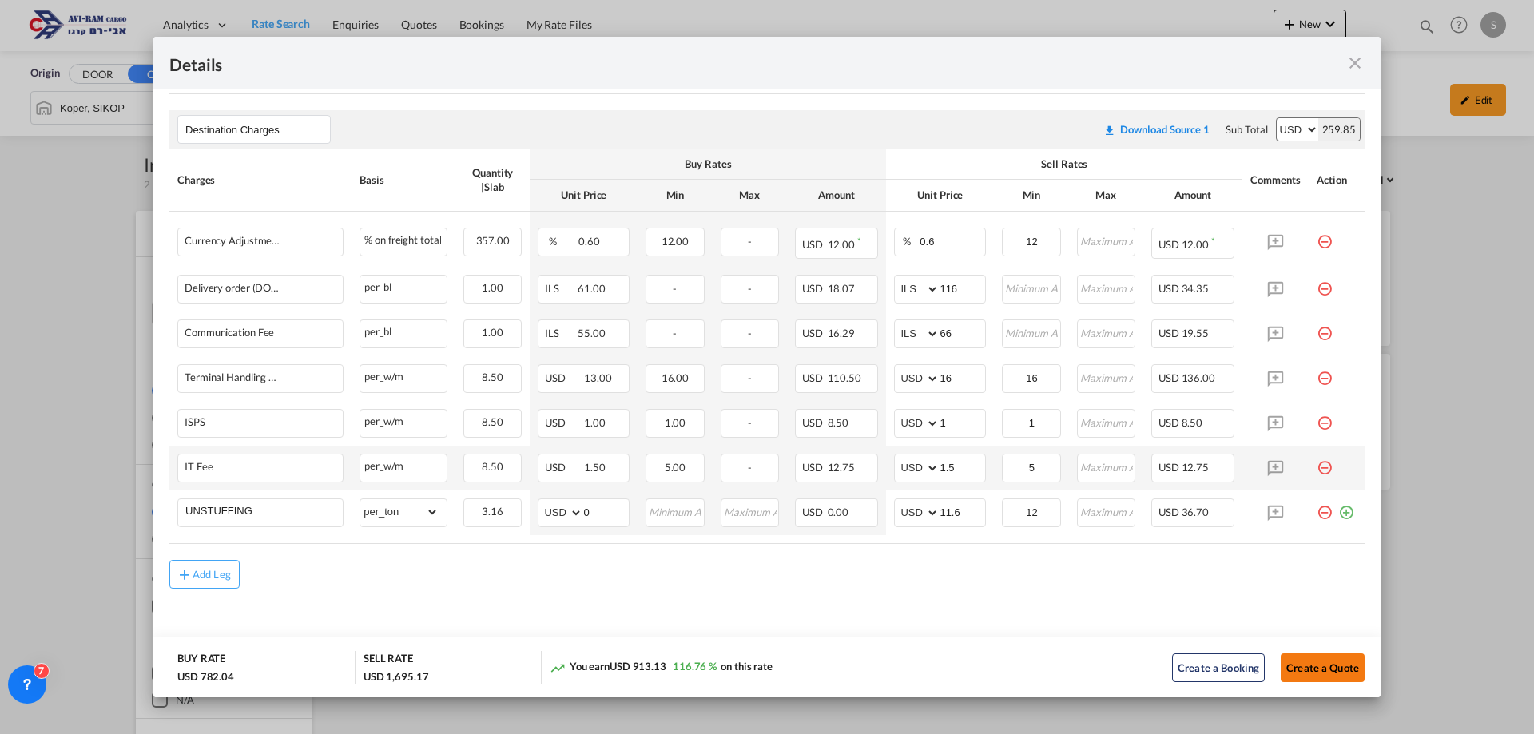
click at [1311, 679] on button "Create a Quote" at bounding box center [1323, 668] width 84 height 29
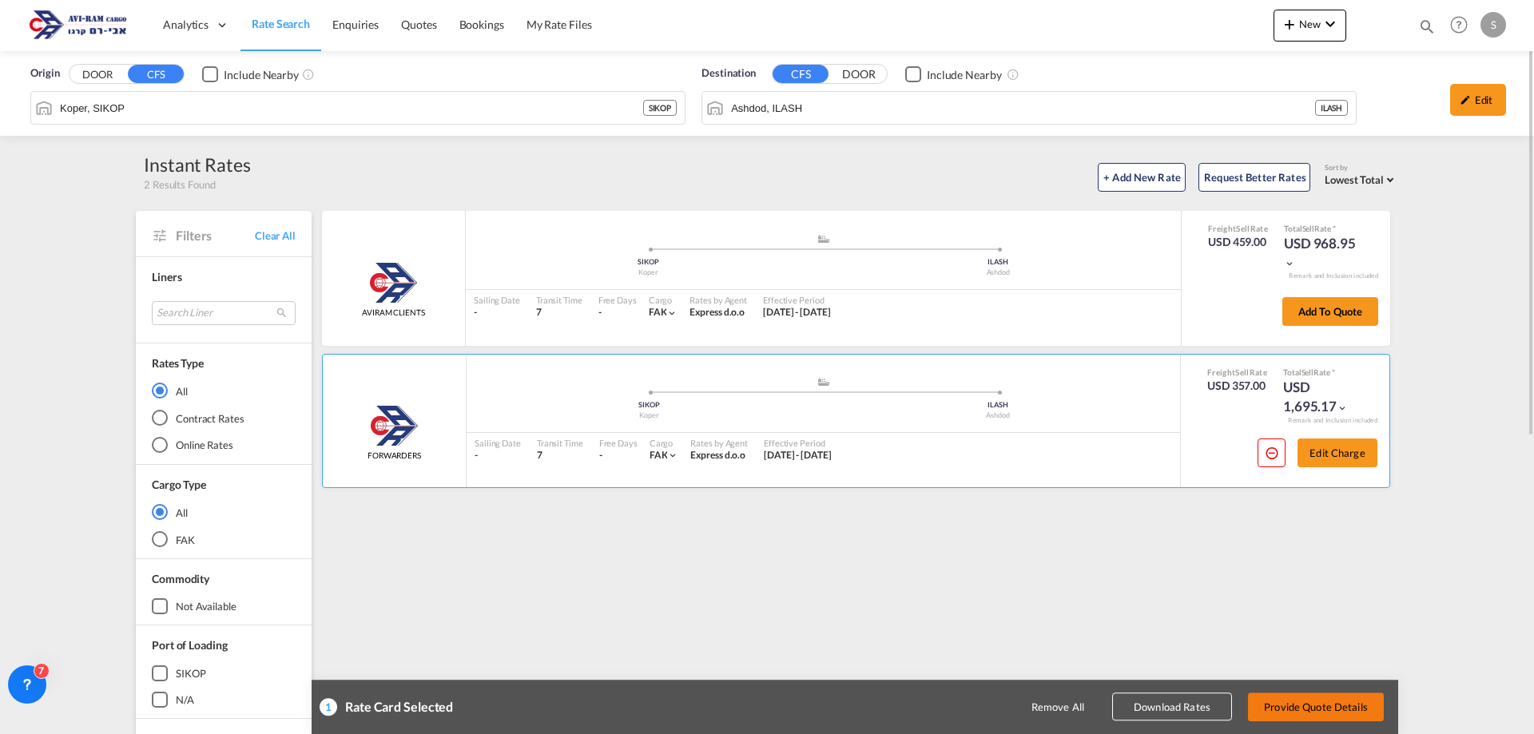
click at [1328, 705] on button "Provide Quote Details" at bounding box center [1316, 707] width 136 height 29
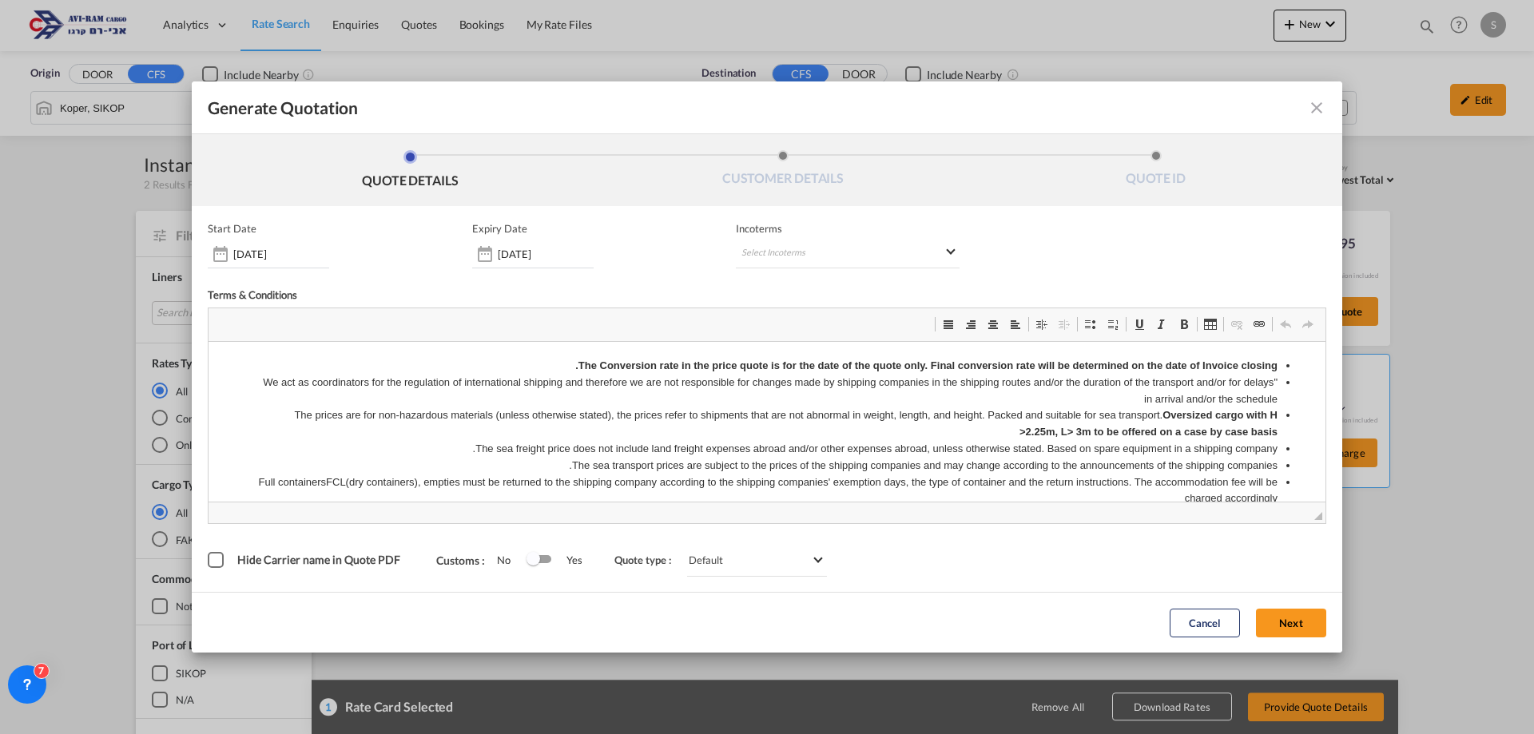
scroll to position [0, 0]
click at [815, 260] on md-select "Select Incoterms FCA - import Free Carrier FAS - export Free Alongside Ship DPU…" at bounding box center [848, 254] width 224 height 29
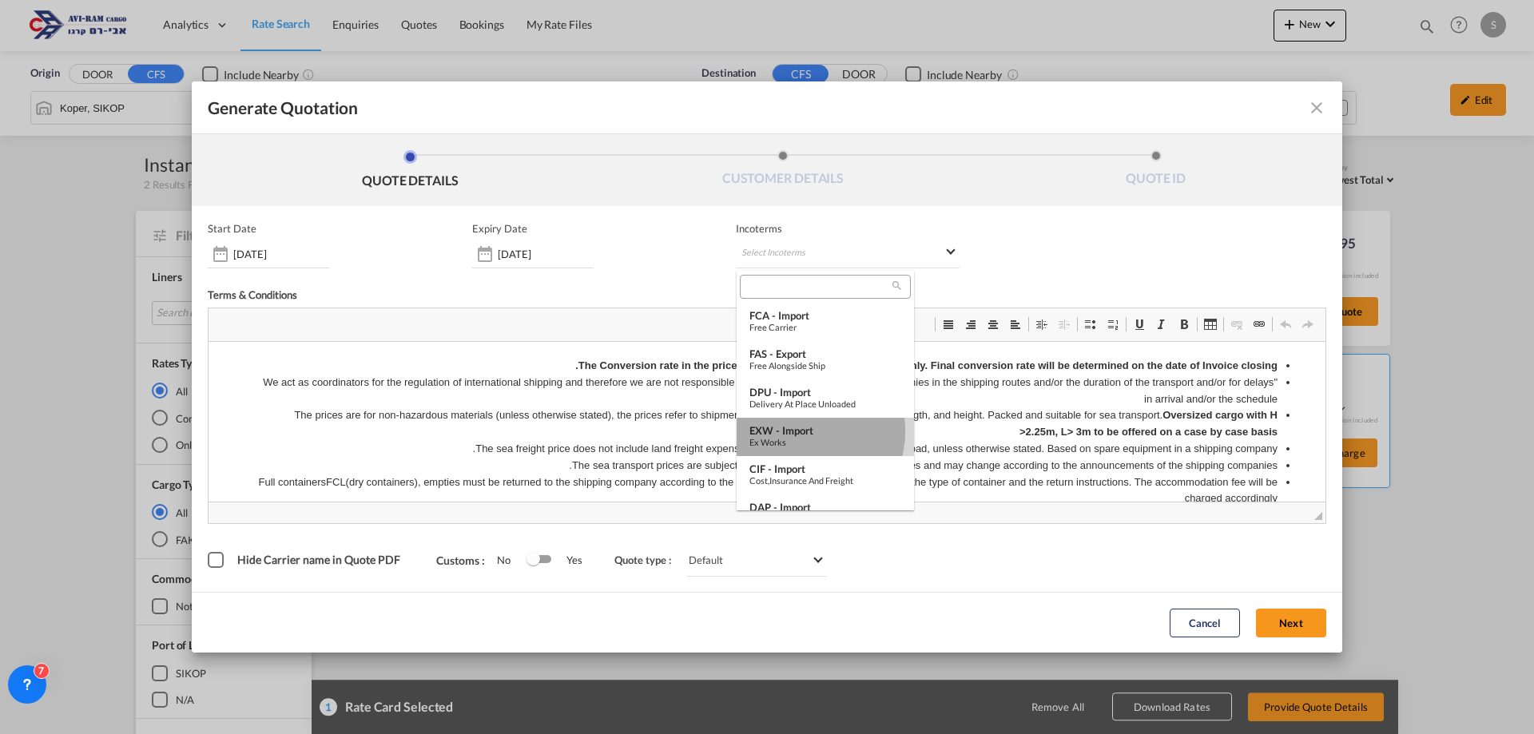
click at [804, 431] on div "EXW - import" at bounding box center [826, 430] width 152 height 13
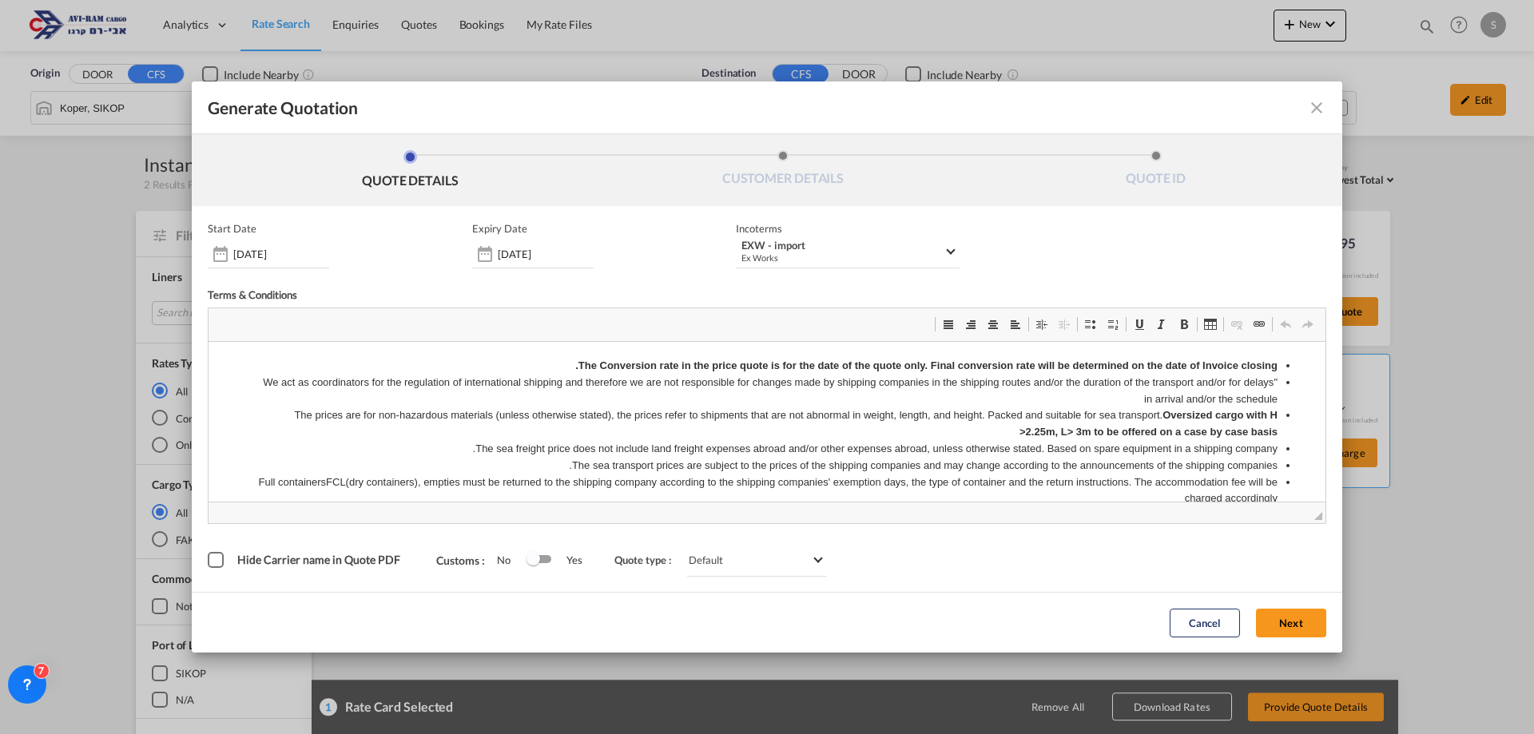
click at [1266, 567] on div "Hide Carrier name in Quote PDF Customs : No Yes Quote type : Default All in Leg…" at bounding box center [767, 560] width 1119 height 32
click at [543, 260] on input "[DATE]" at bounding box center [546, 254] width 96 height 13
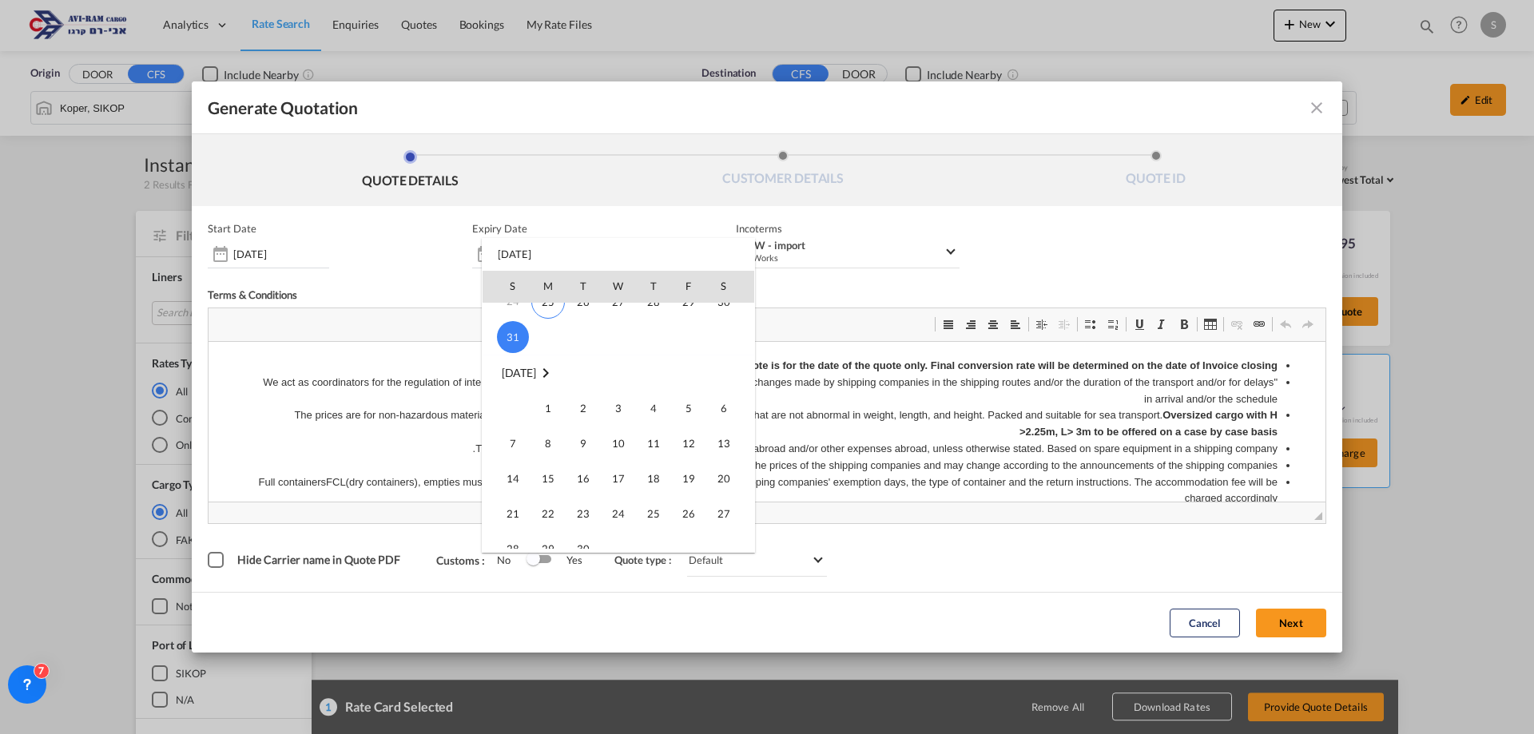
scroll to position [320, 0]
click at [579, 388] on span "30" at bounding box center [583, 389] width 32 height 32
type input "[DATE]"
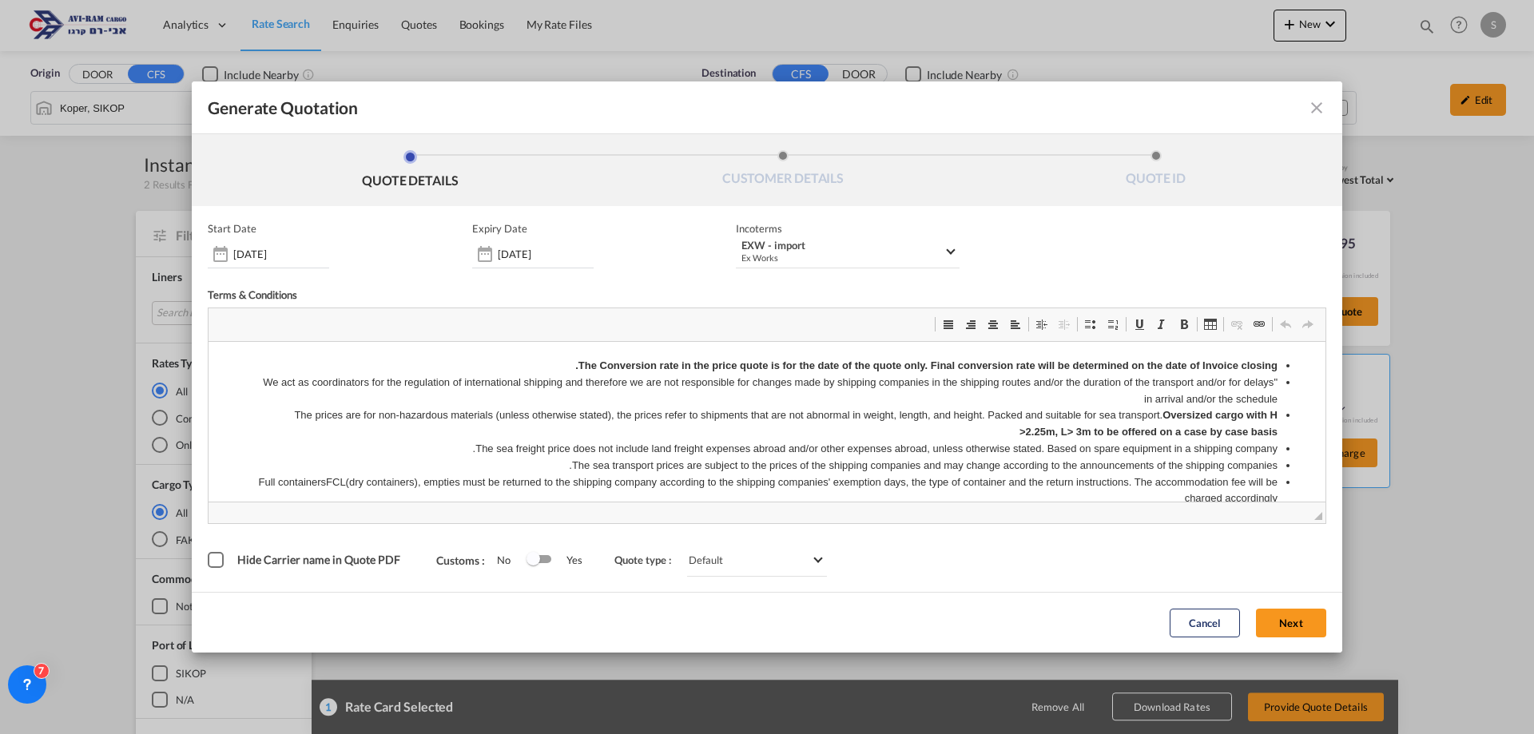
drag, startPoint x: 1286, startPoint y: 629, endPoint x: 1084, endPoint y: 546, distance: 217.8
click at [1286, 629] on button "Next" at bounding box center [1291, 623] width 70 height 29
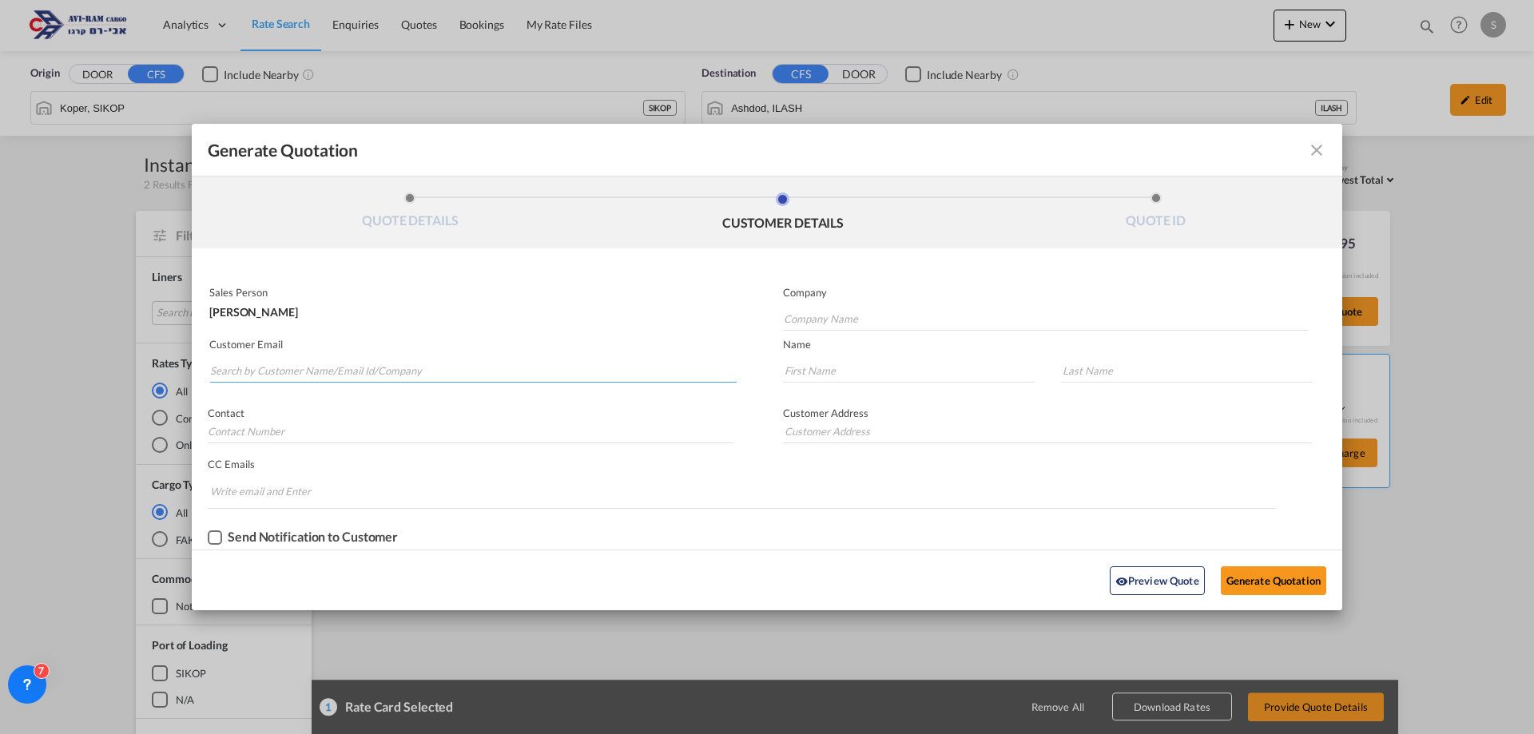
click at [406, 372] on input "Search by Customer Name/Email Id/Company" at bounding box center [473, 371] width 527 height 24
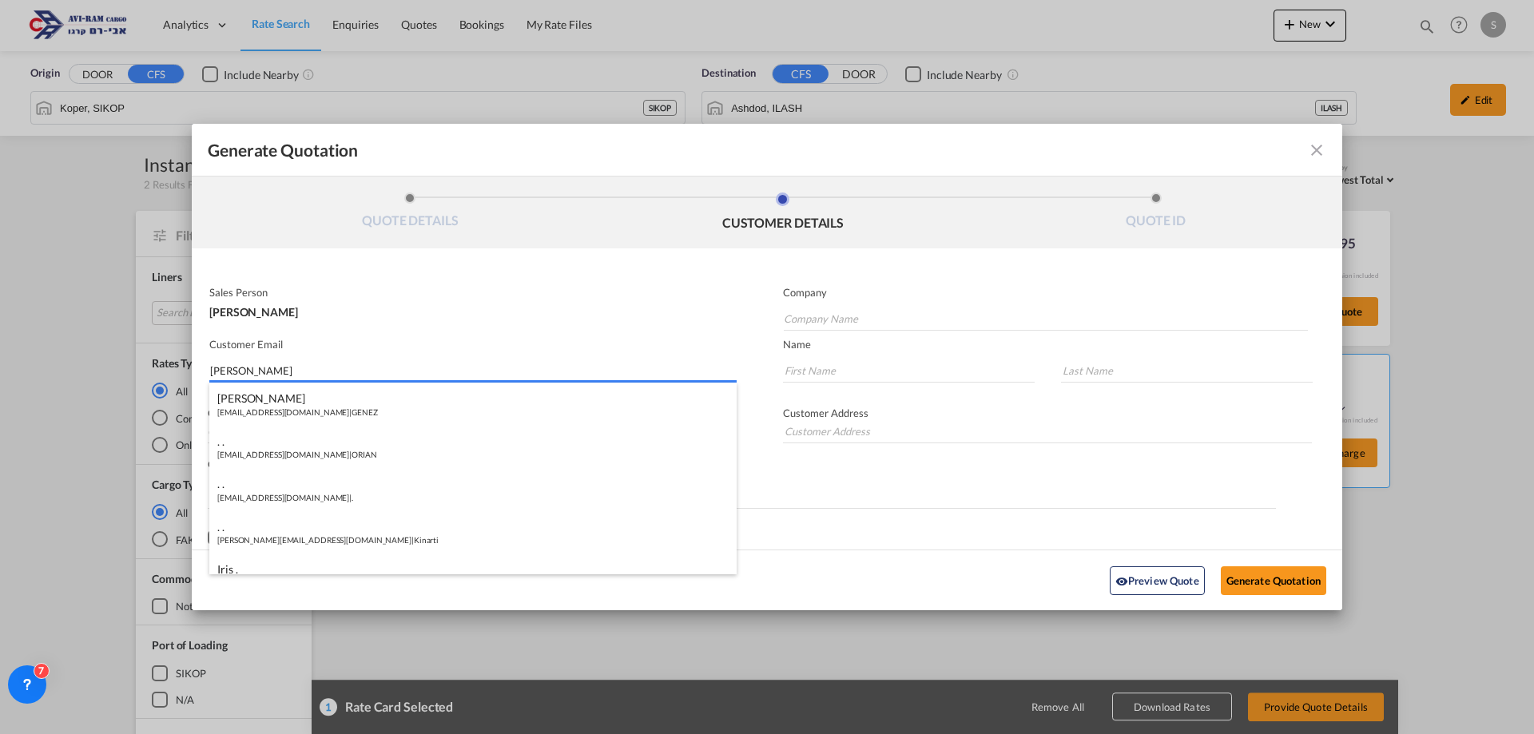
type input "ד"
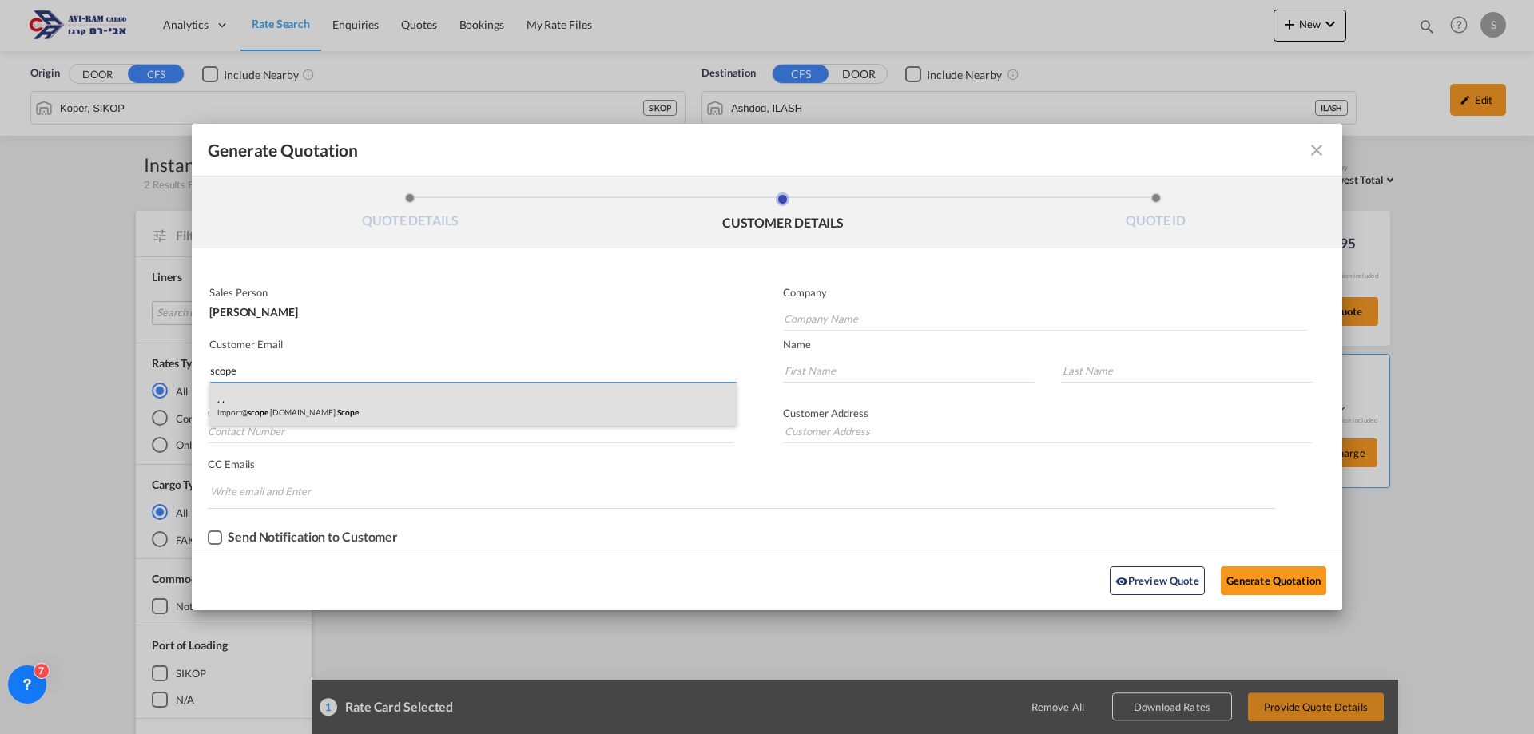
type input "scope"
click at [386, 400] on div ". . import@ scope .[DOMAIN_NAME] | Scope" at bounding box center [472, 404] width 527 height 43
type input "Scope"
type input "[EMAIL_ADDRESS][DOMAIN_NAME]"
type input "."
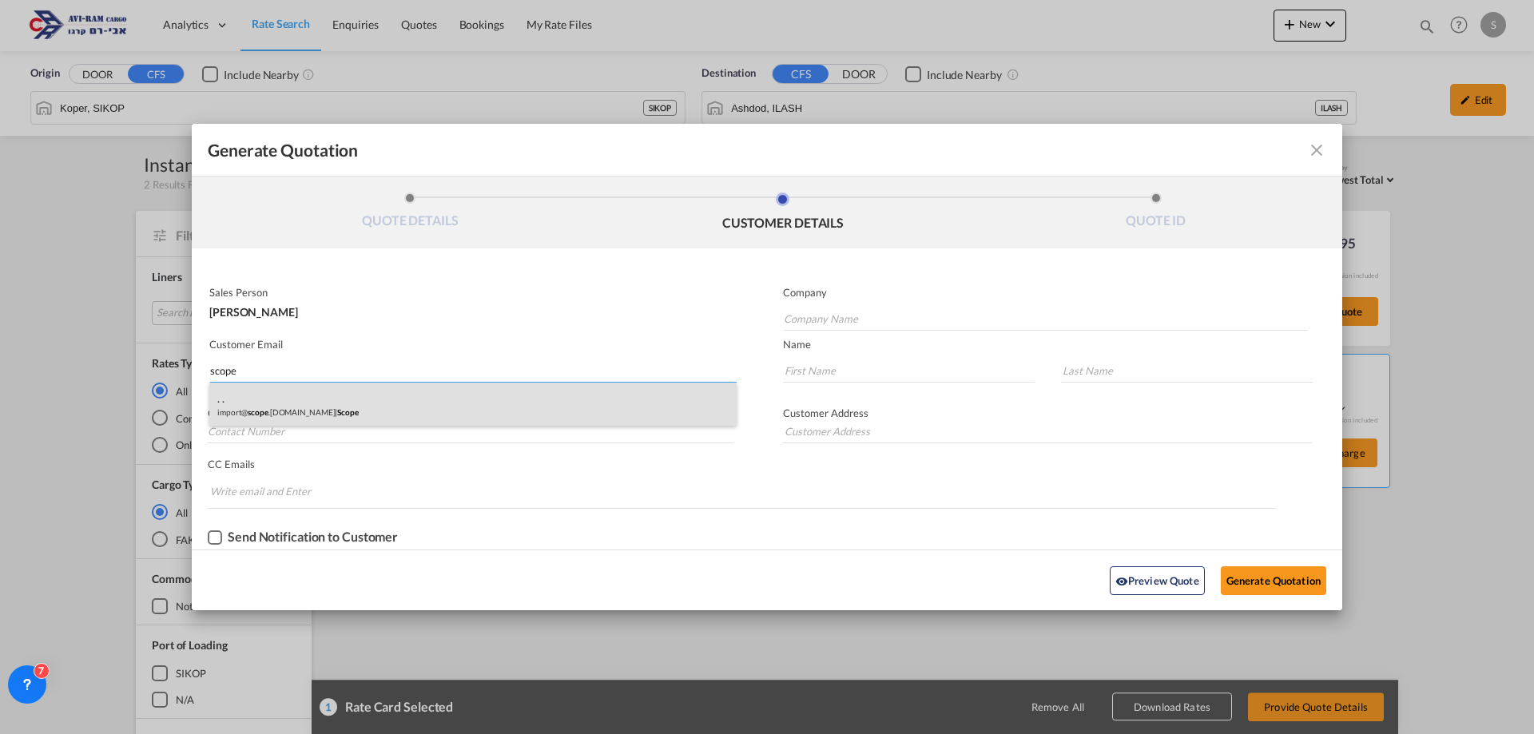
type input "."
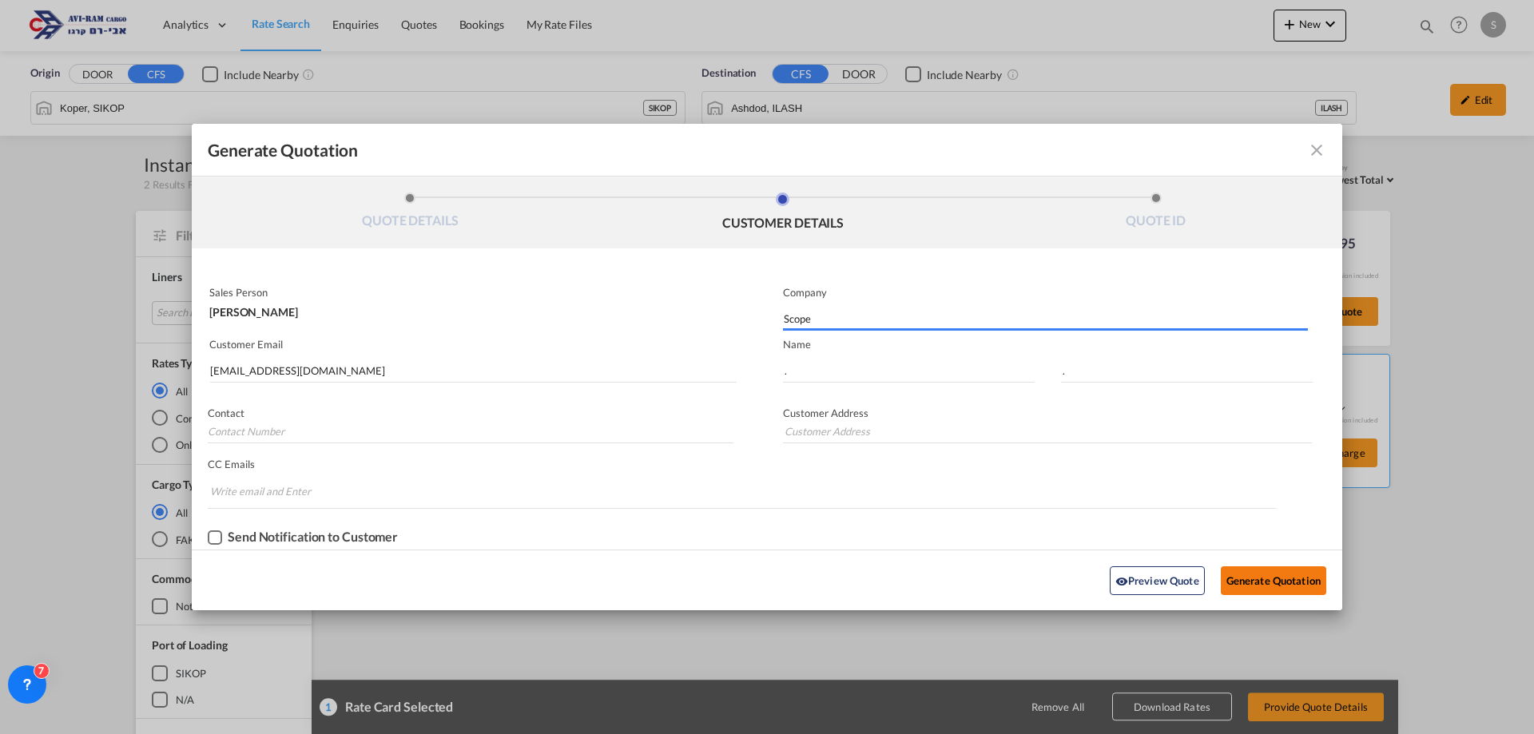
click at [1269, 580] on button "Generate Quotation" at bounding box center [1273, 581] width 105 height 29
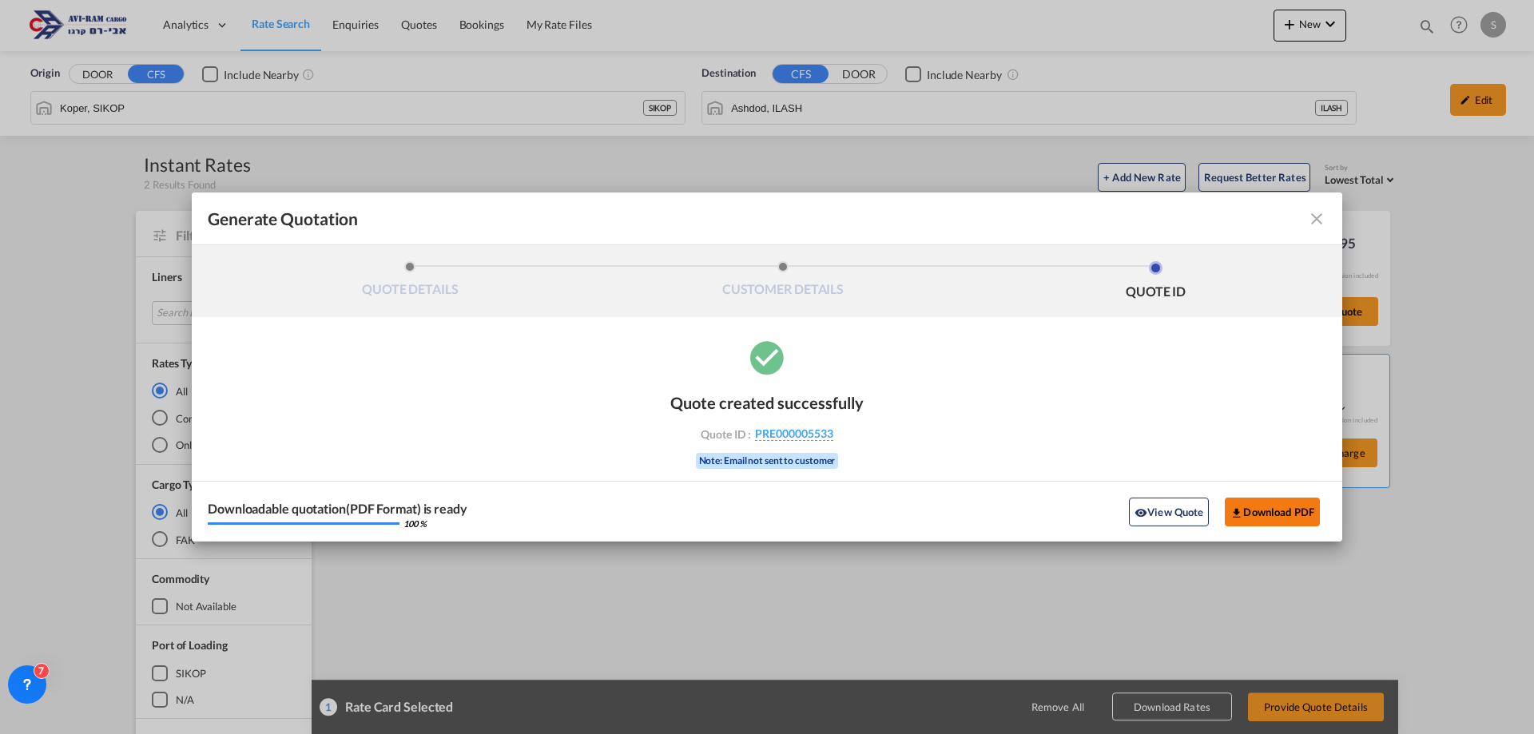
click at [1296, 511] on button "Download PDF" at bounding box center [1272, 512] width 95 height 29
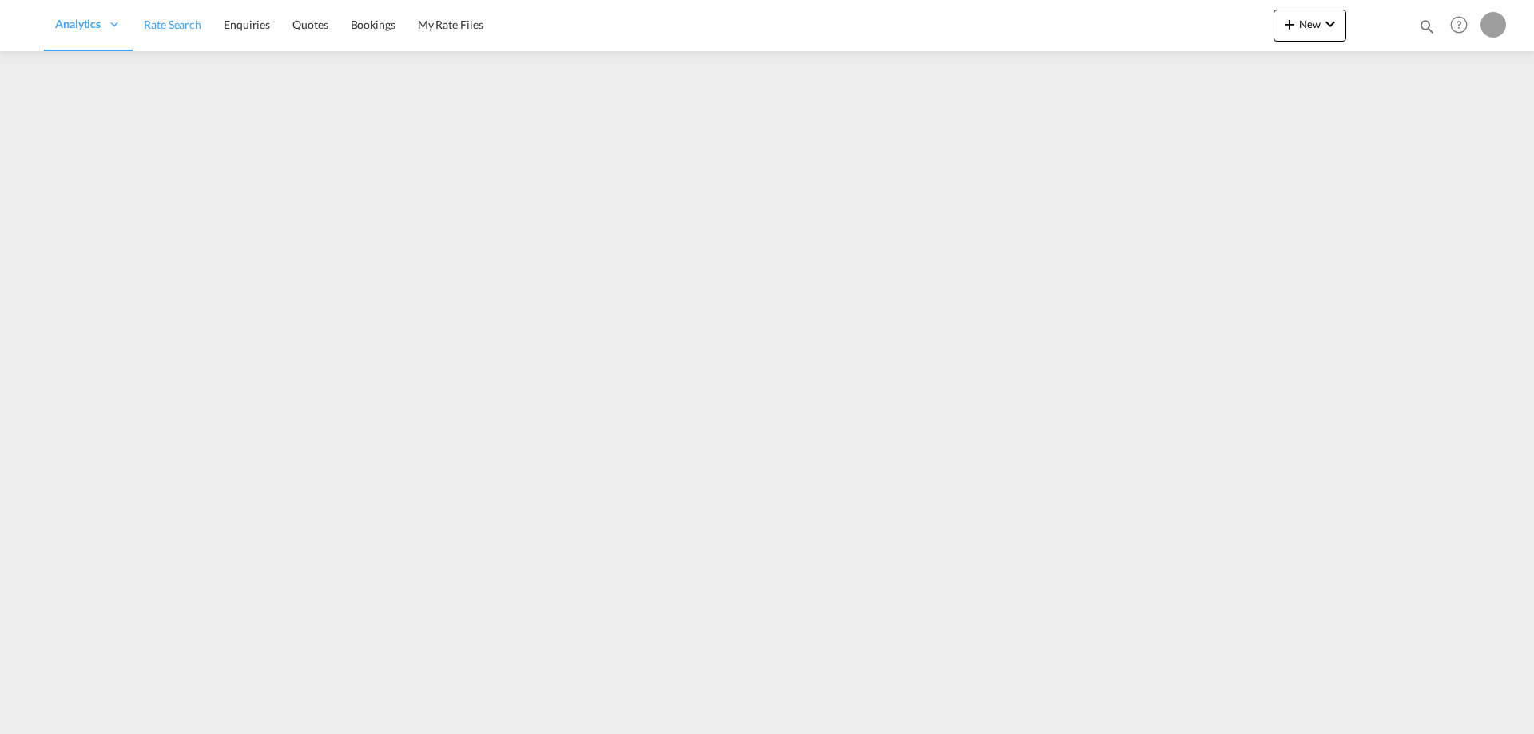
click at [195, 27] on span "Rate Search" at bounding box center [173, 25] width 58 height 14
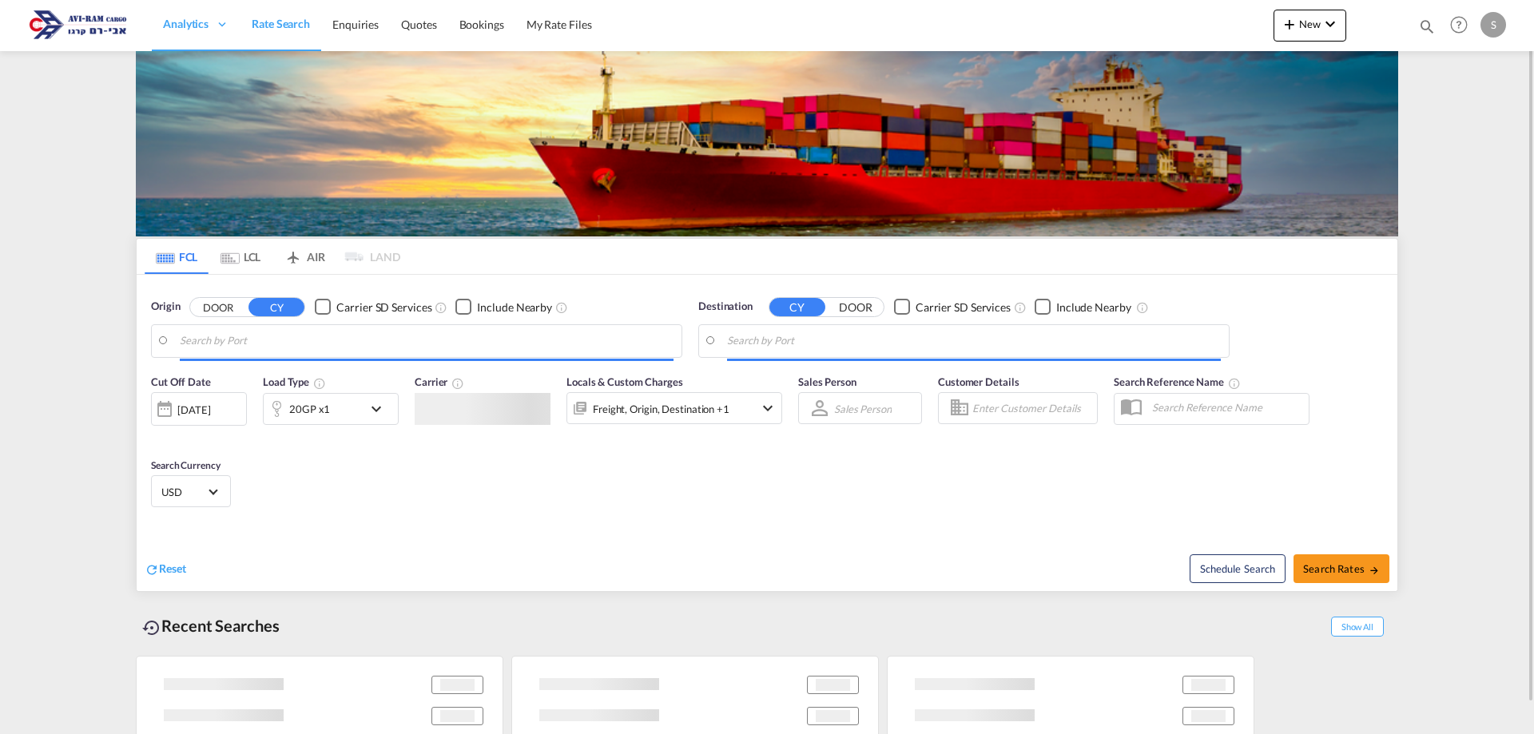
click at [292, 30] on span "Rate Search" at bounding box center [281, 24] width 58 height 14
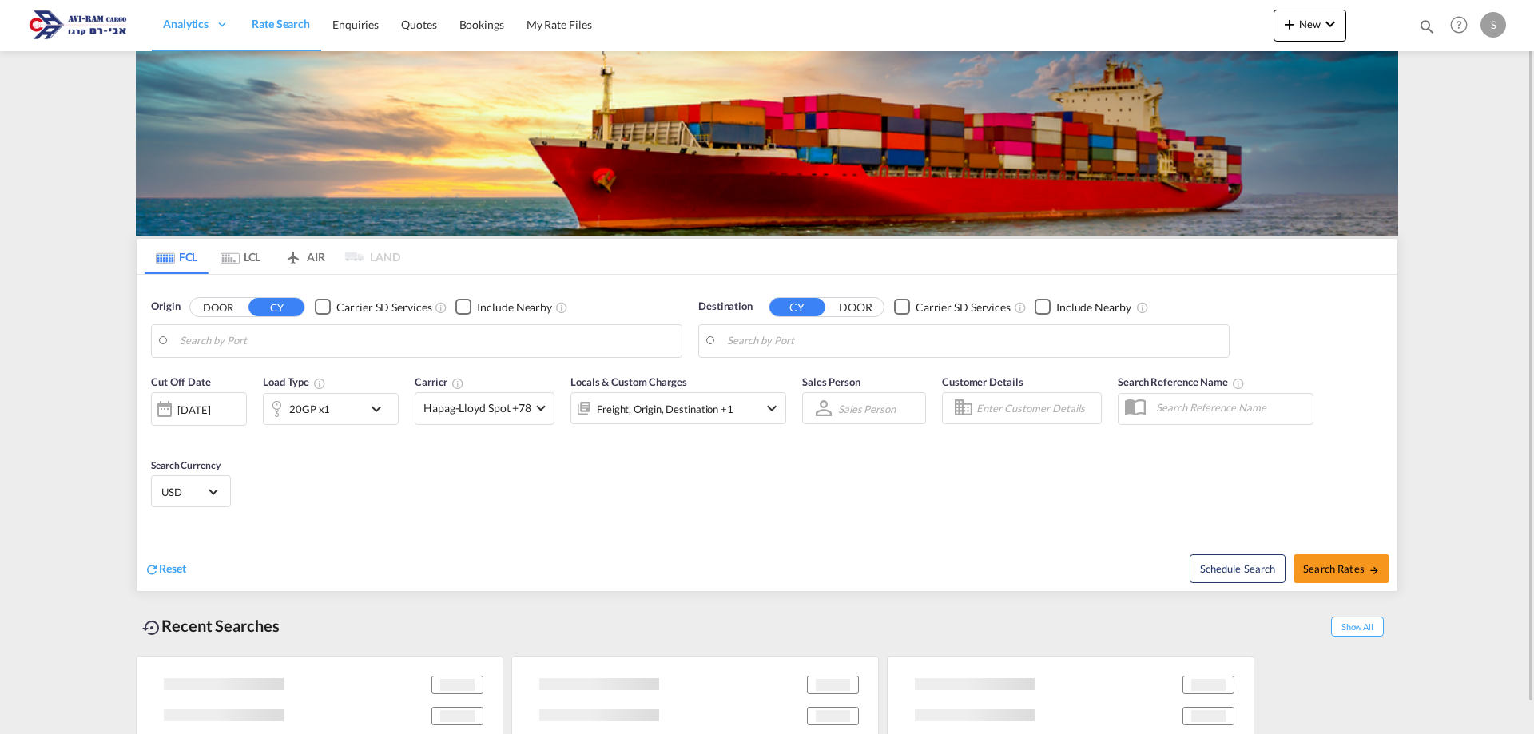
type input "[GEOGRAPHIC_DATA], [GEOGRAPHIC_DATA]"
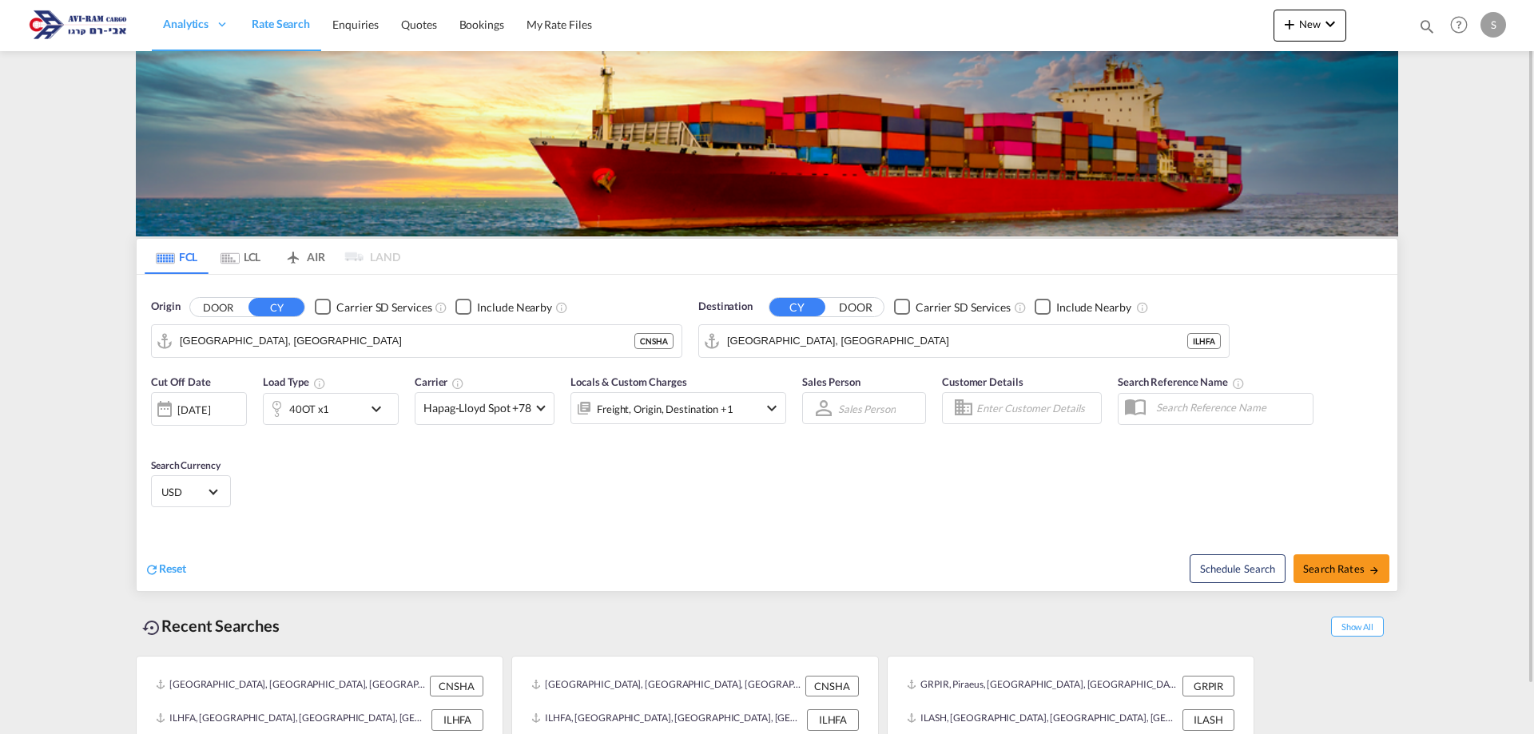
click at [247, 256] on md-tab-item "LCL" at bounding box center [241, 256] width 64 height 35
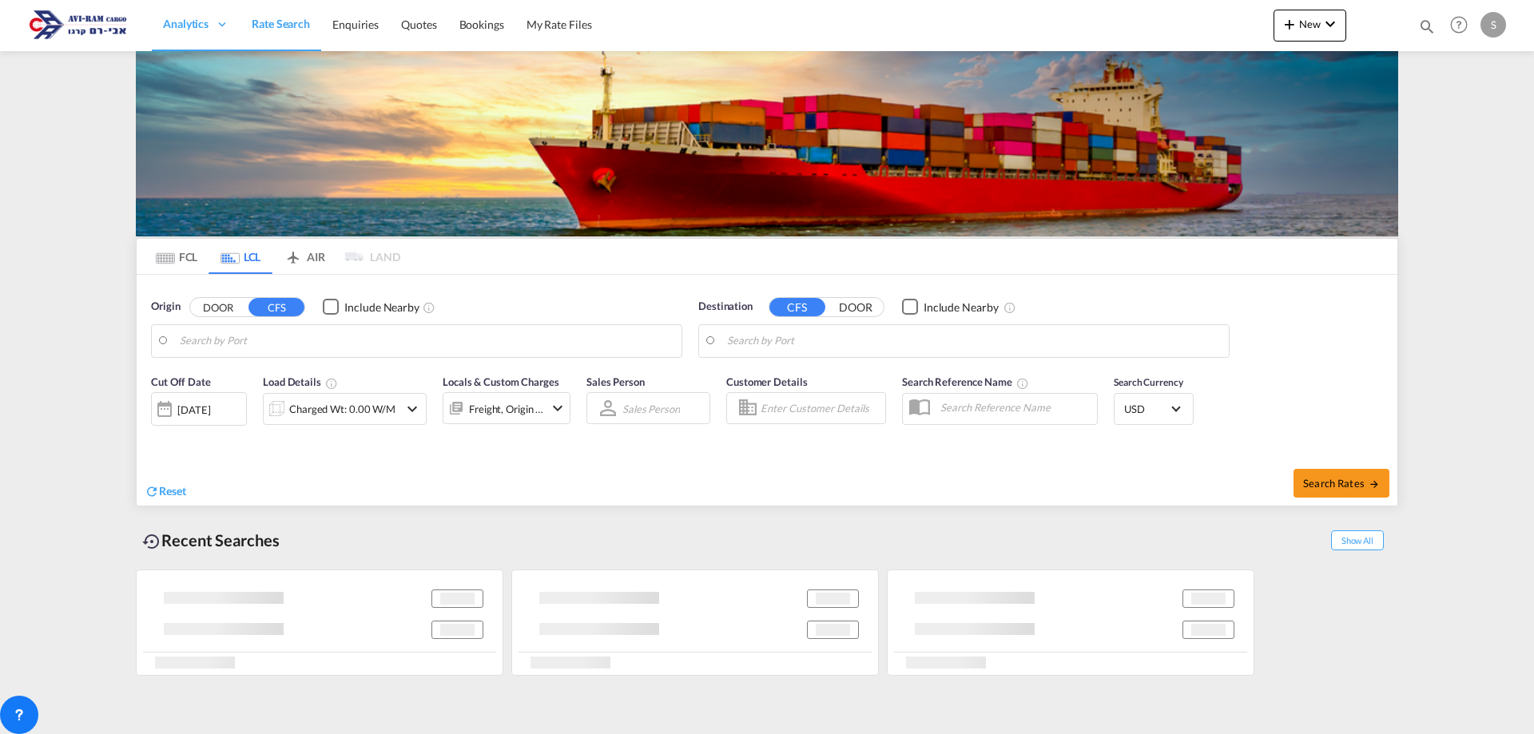
type input "Koper, SIKOP"
type input "Ashdod, ILASH"
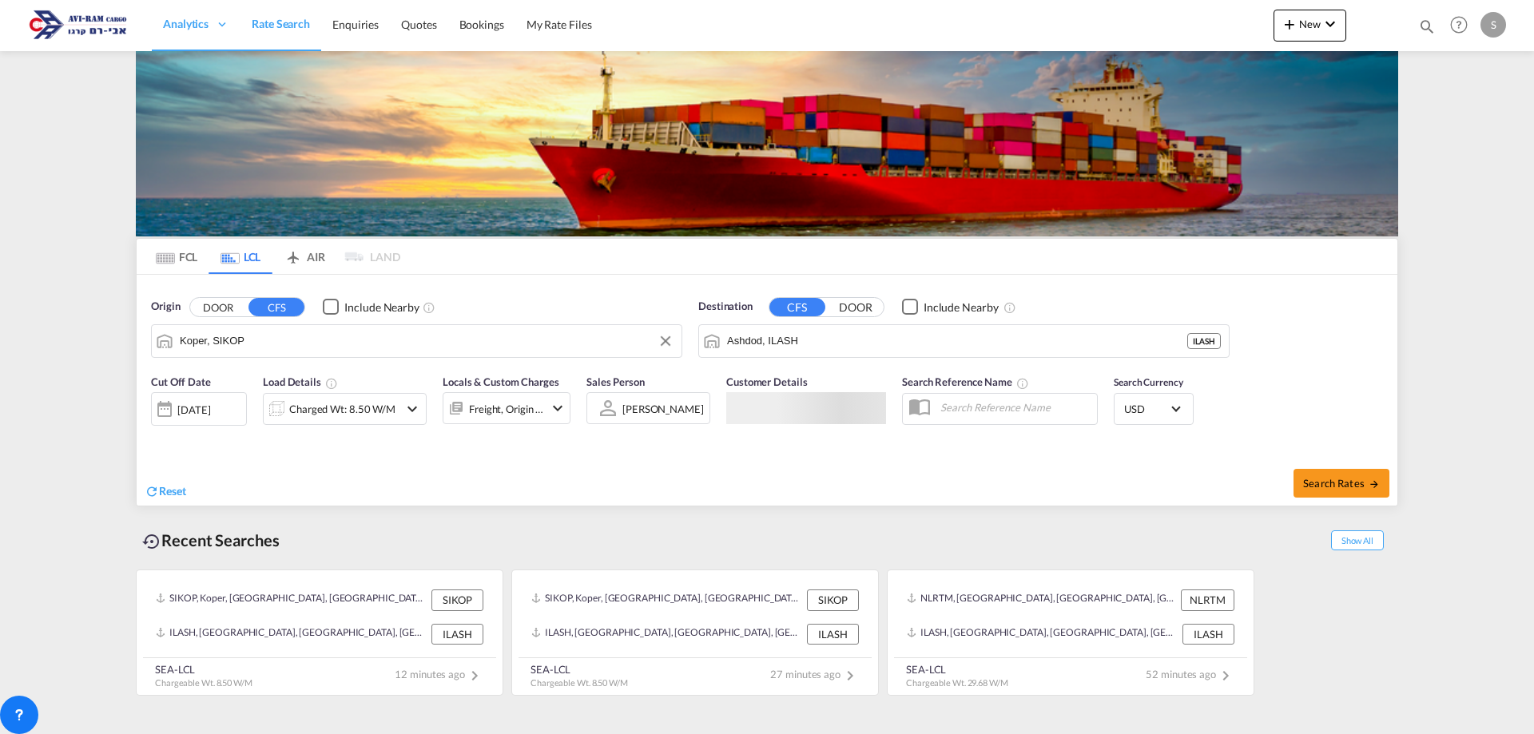
click at [223, 344] on input "Koper, SIKOP" at bounding box center [427, 341] width 494 height 24
click at [324, 407] on div "Charged Wt: 8.50 W/M" at bounding box center [342, 409] width 106 height 22
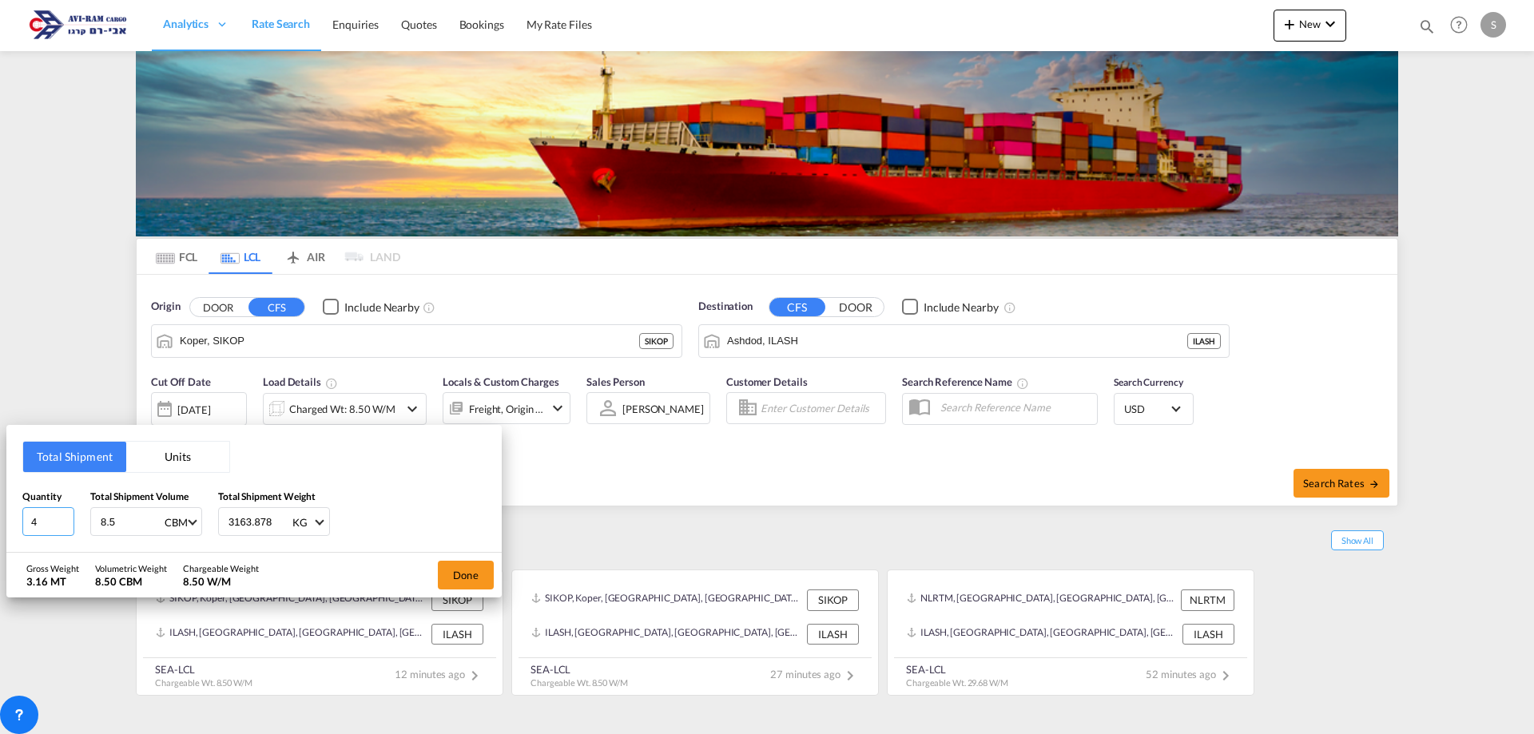
drag, startPoint x: 58, startPoint y: 515, endPoint x: 7, endPoint y: 524, distance: 51.2
click at [7, 524] on div "Total Shipment Units Quantity 4 Total Shipment Volume 8.5 CBM CBM CFT Total Shi…" at bounding box center [253, 489] width 495 height 128
type input "2"
type input "3.5"
type input "448"
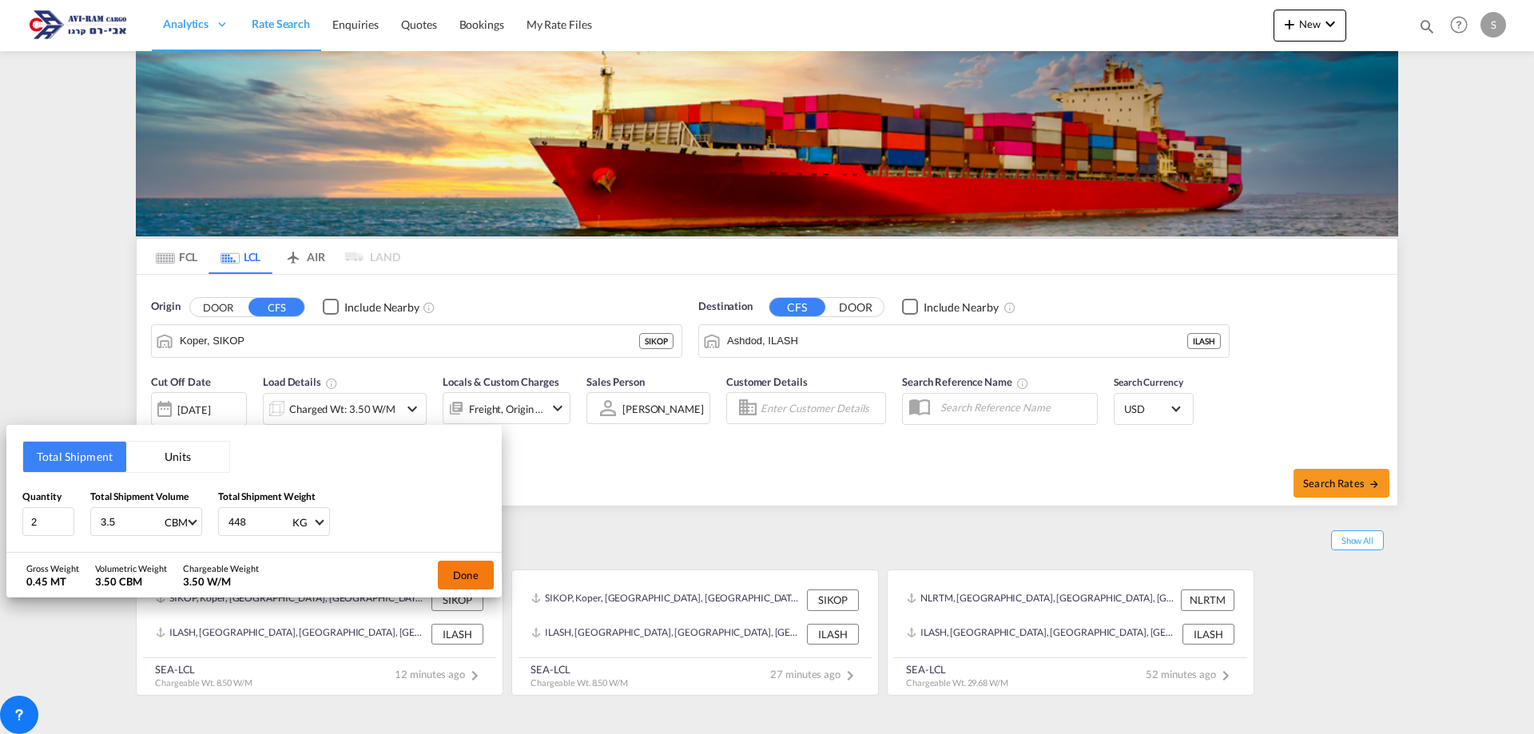
click at [447, 578] on button "Done" at bounding box center [466, 575] width 56 height 29
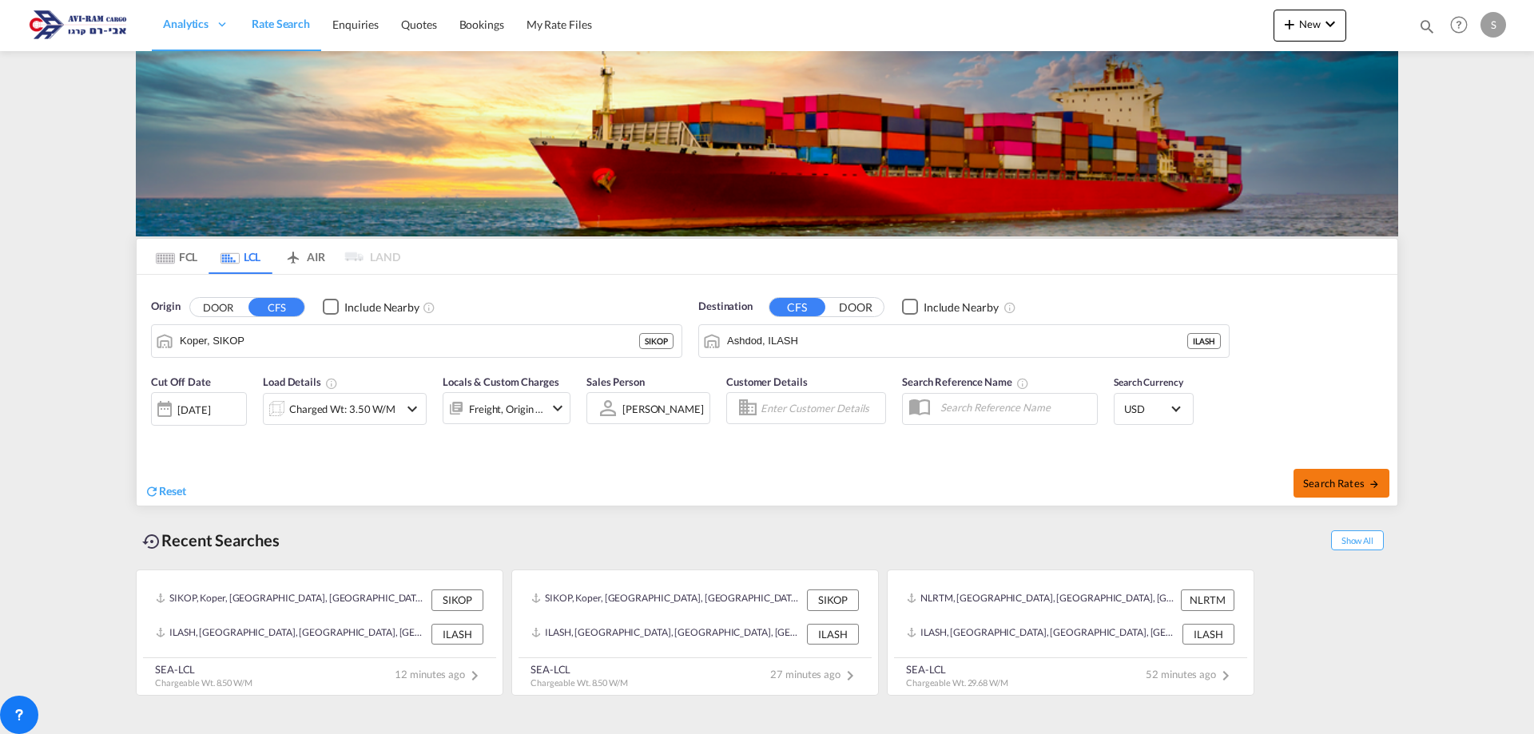
click at [1326, 480] on span "Search Rates" at bounding box center [1341, 483] width 77 height 13
type input "SIKOP to ILASH / 25 Aug 2025"
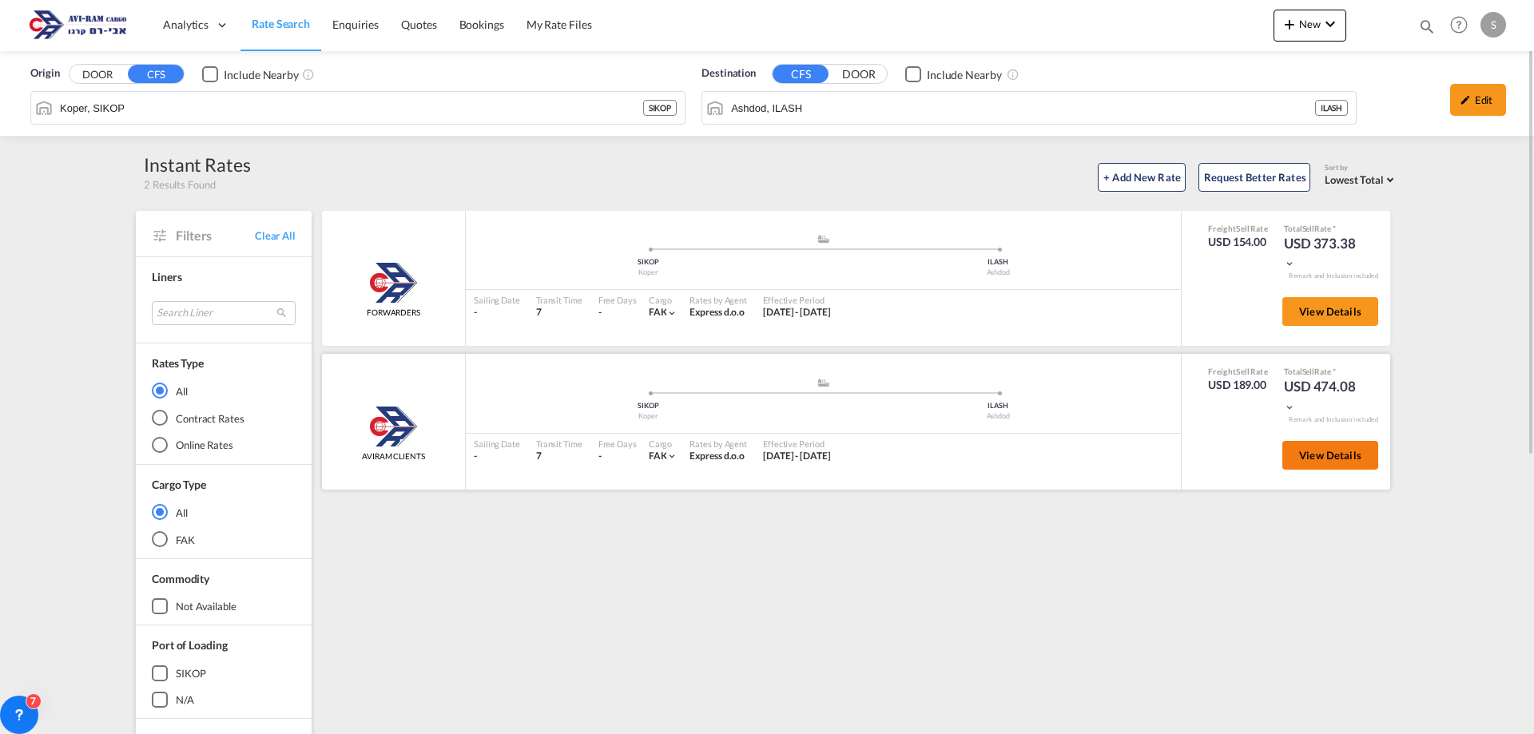
click at [1322, 465] on button "View Details" at bounding box center [1330, 455] width 96 height 29
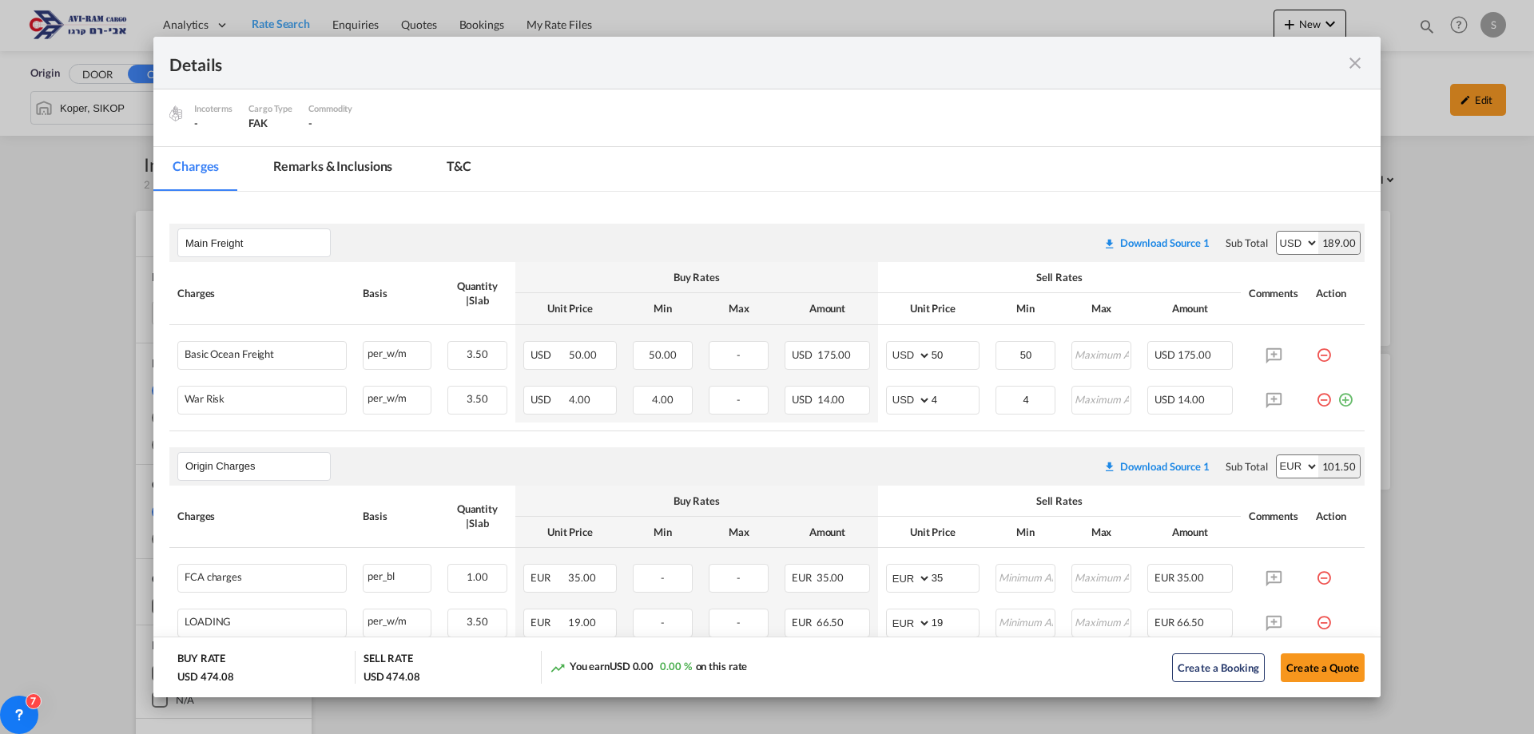
scroll to position [320, 0]
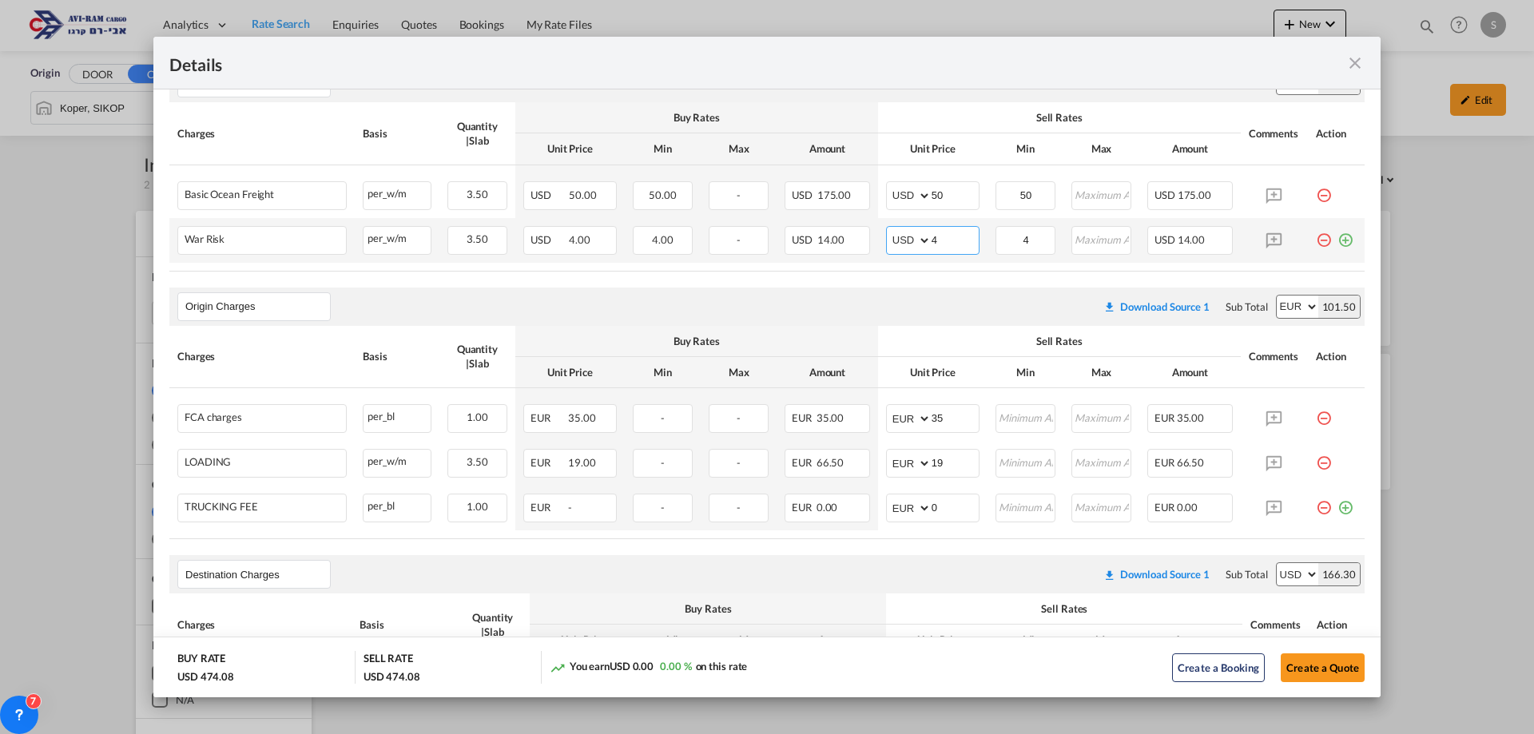
drag, startPoint x: 903, startPoint y: 242, endPoint x: 844, endPoint y: 256, distance: 60.7
click at [845, 254] on tr "War Risk Please Enter Already Exists per_w/m per_w/m can not applied for this c…" at bounding box center [766, 240] width 1195 height 45
type input "2"
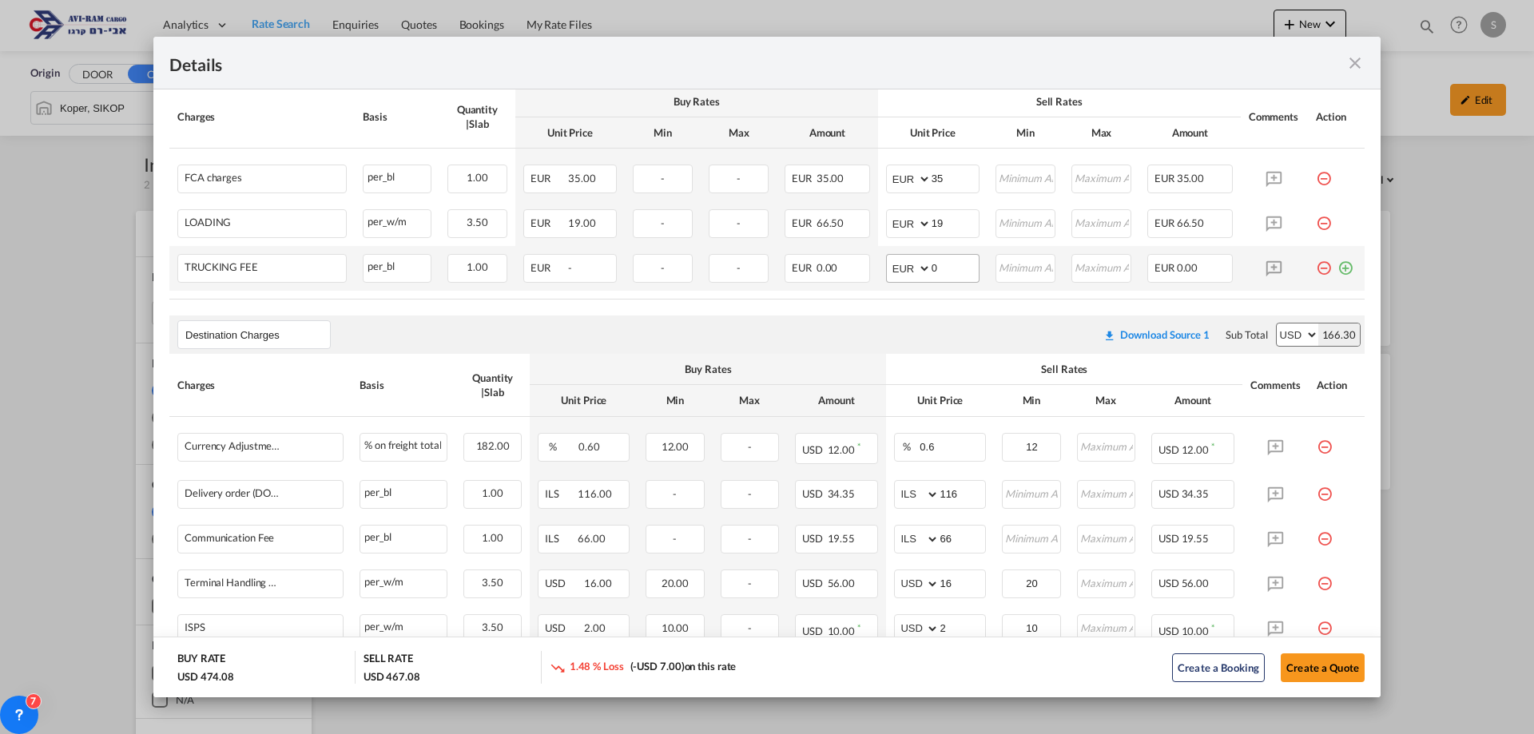
type input "2"
click at [941, 267] on input "0" at bounding box center [955, 267] width 47 height 24
drag, startPoint x: 917, startPoint y: 170, endPoint x: 890, endPoint y: 184, distance: 30.4
click at [890, 181] on md-input-container "AED AFN ALL AMD ANG AOA ARS AUD AWG AZN BAM BBD BDT BGN BHD BIF BMD BND BOB BRL…" at bounding box center [932, 179] width 93 height 29
type input "40"
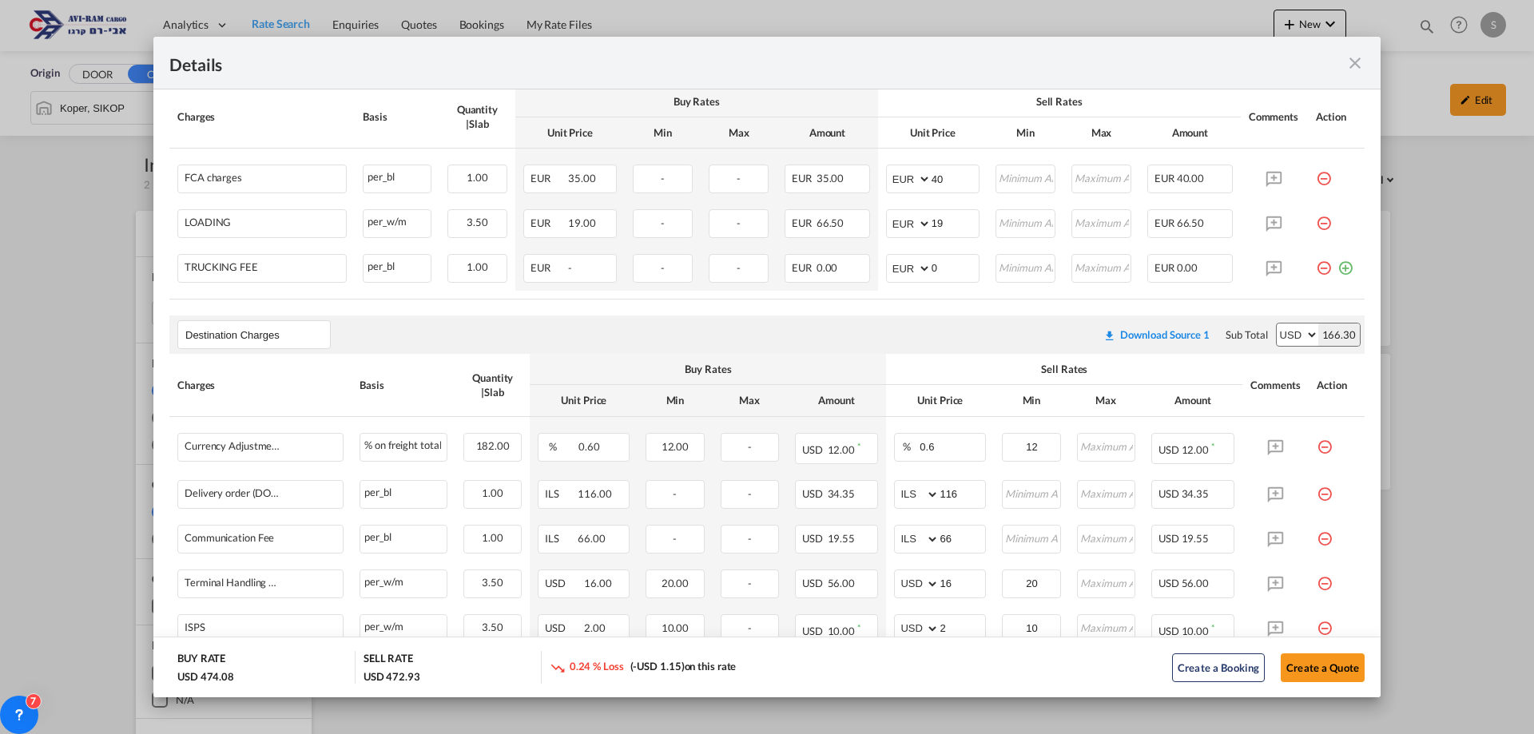
click at [888, 312] on air-lcl-rate-modification "Main Freight Please enter leg name Leg Name Already Exists Download Source 1 Su…" at bounding box center [766, 327] width 1195 height 1039
drag, startPoint x: 952, startPoint y: 263, endPoint x: 891, endPoint y: 265, distance: 60.8
click at [891, 265] on md-input-container "AED AFN ALL AMD ANG AOA ARS AUD AWG AZN BAM BBD BDT BGN BHD BIF BMD BND BOB BRL…" at bounding box center [932, 268] width 93 height 29
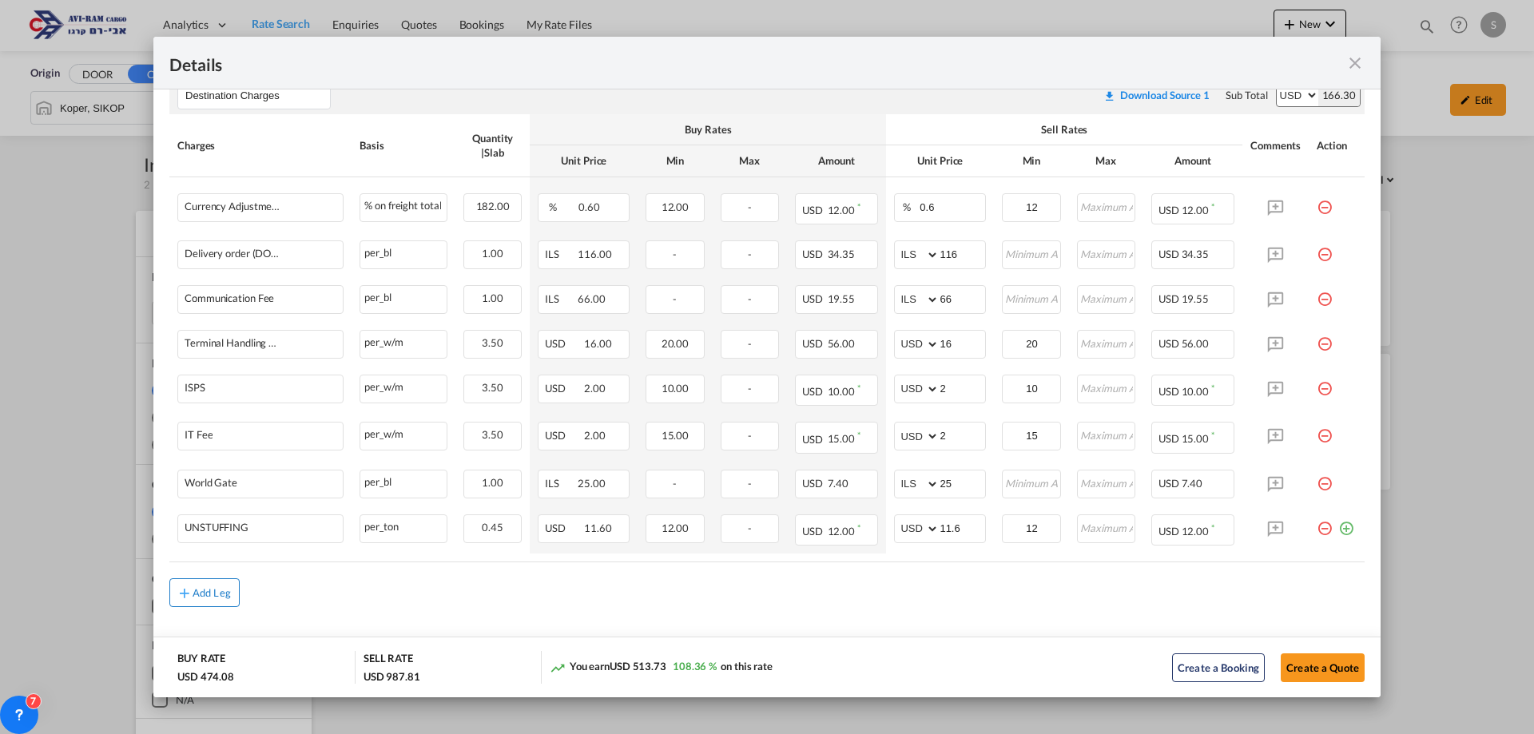
type input "440"
click at [224, 592] on div "Add Leg" at bounding box center [212, 593] width 38 height 10
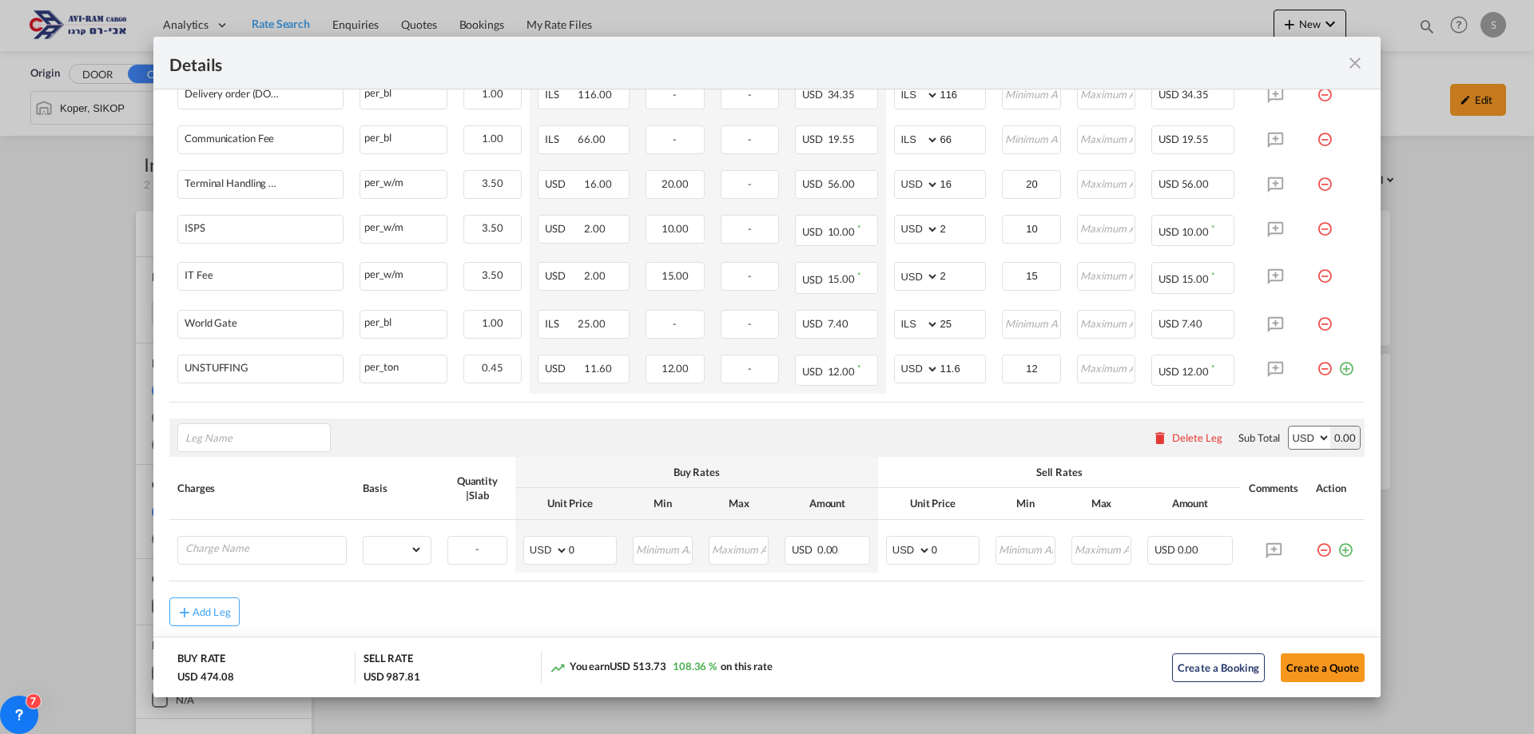
click at [1187, 435] on div "Delete Leg" at bounding box center [1197, 437] width 50 height 13
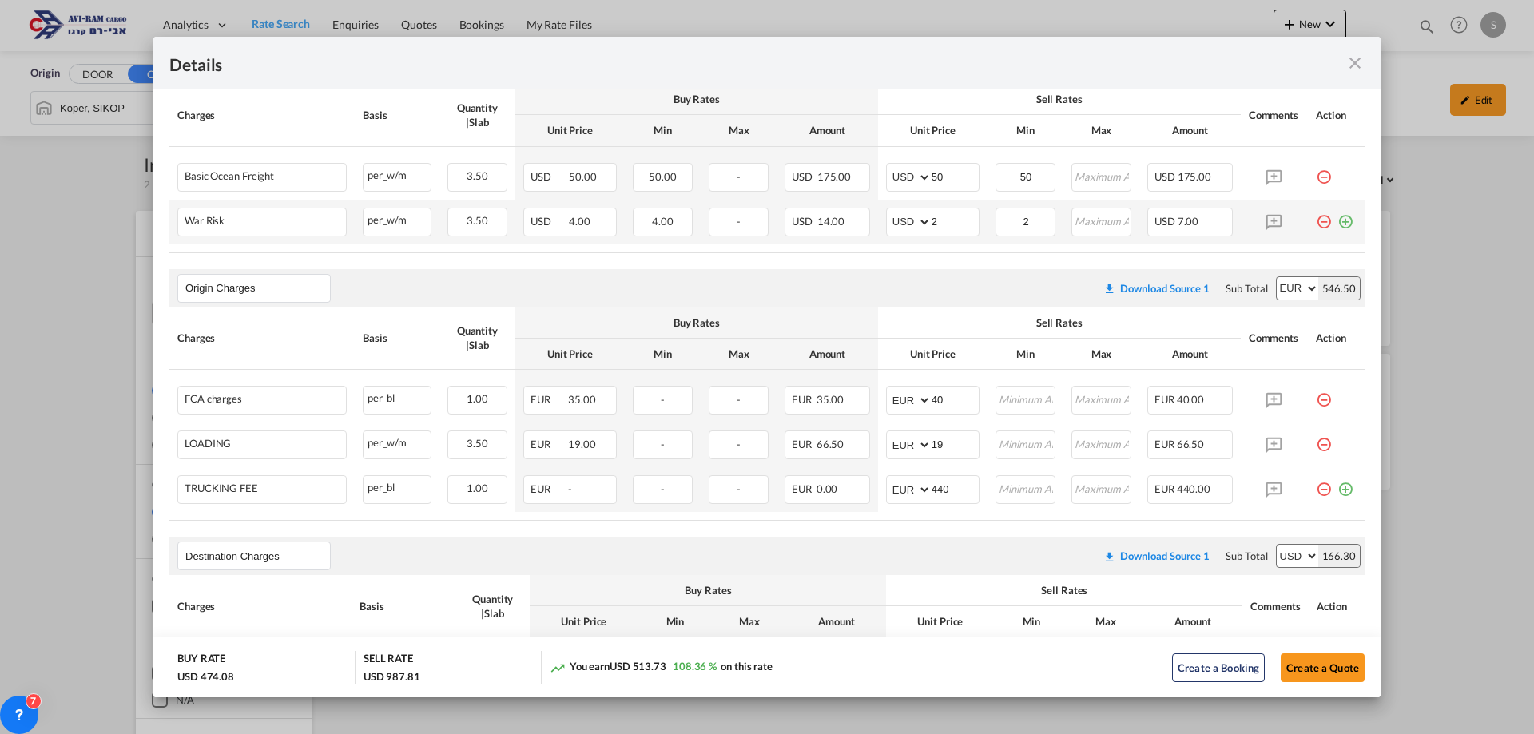
scroll to position [498, 0]
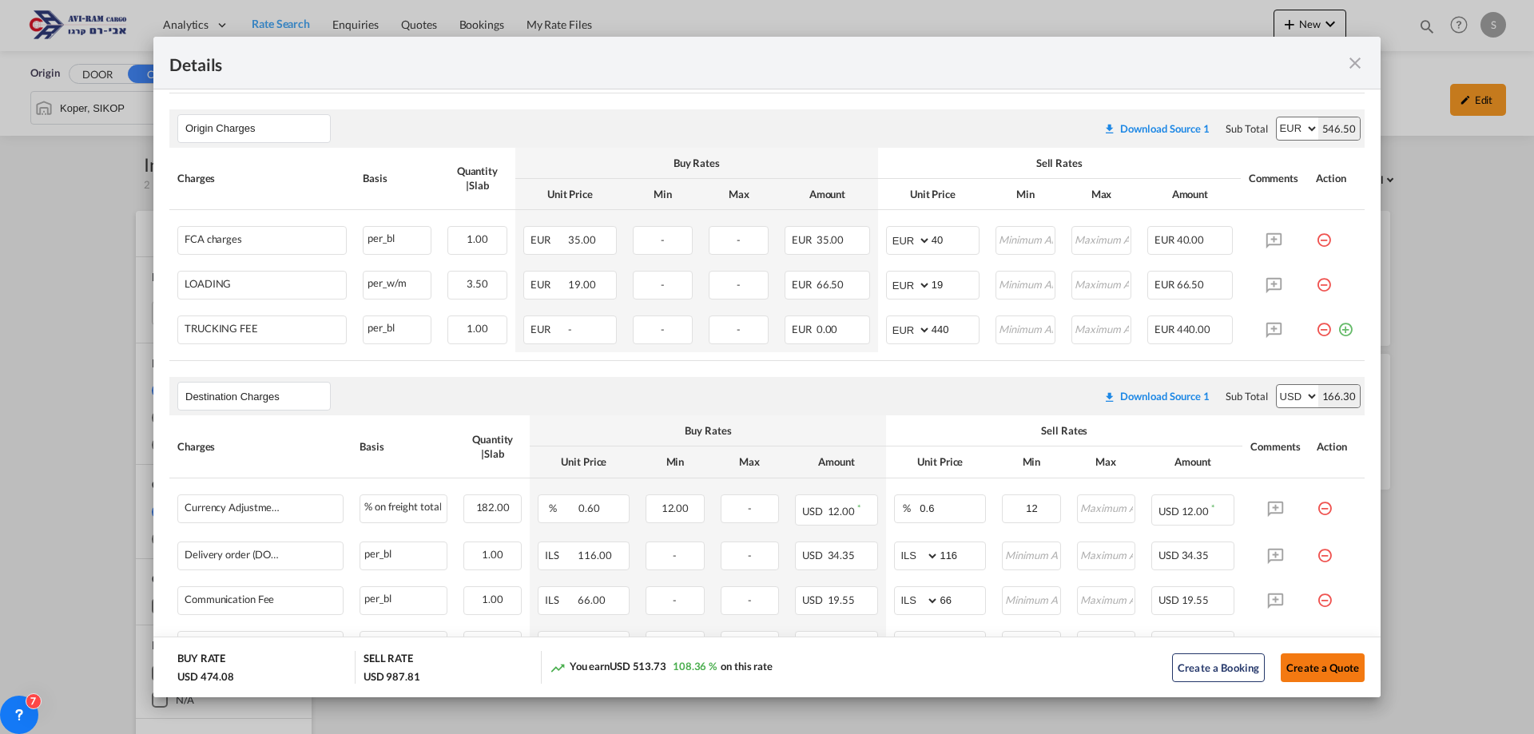
click at [1304, 670] on button "Create a Quote" at bounding box center [1323, 668] width 84 height 29
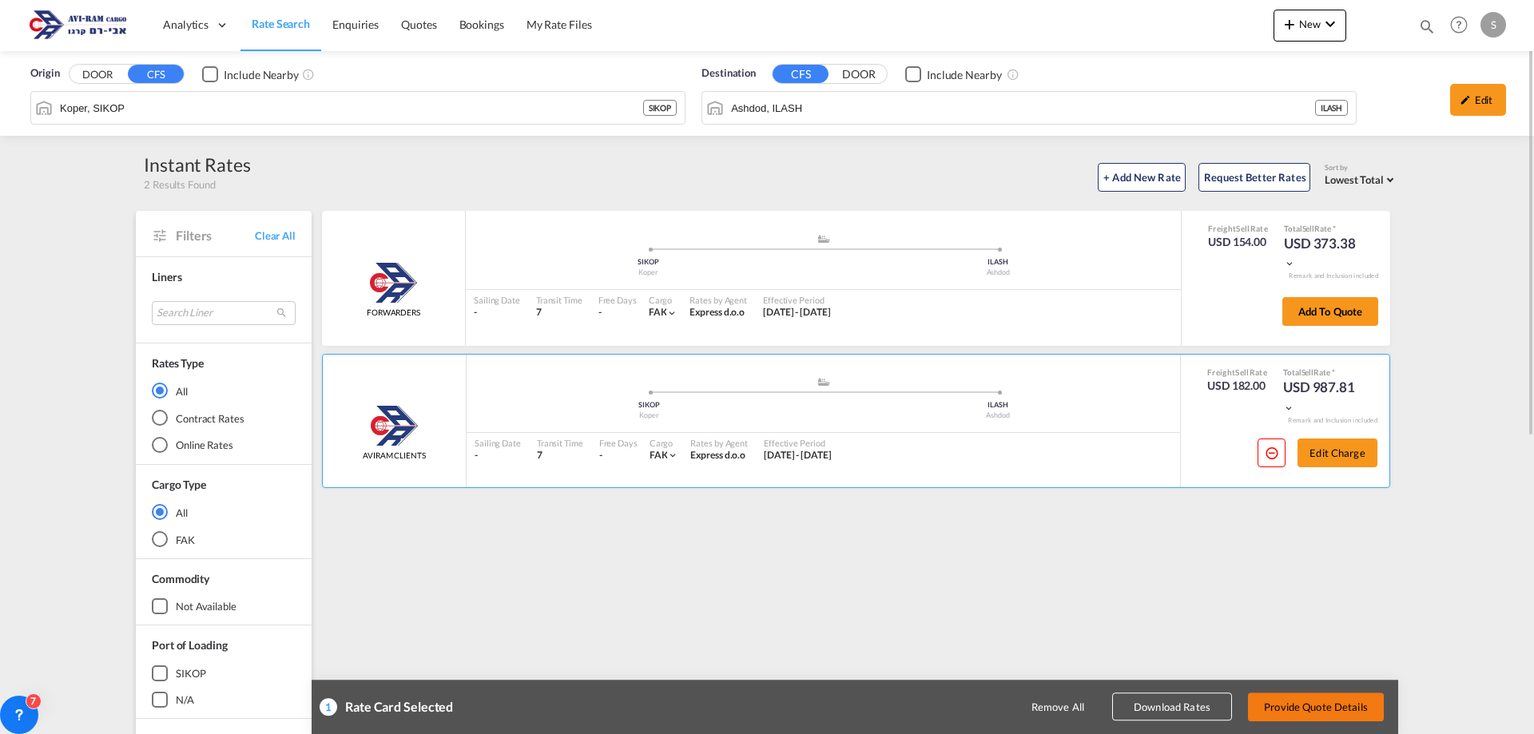
click at [1323, 708] on button "Provide Quote Details" at bounding box center [1316, 707] width 136 height 29
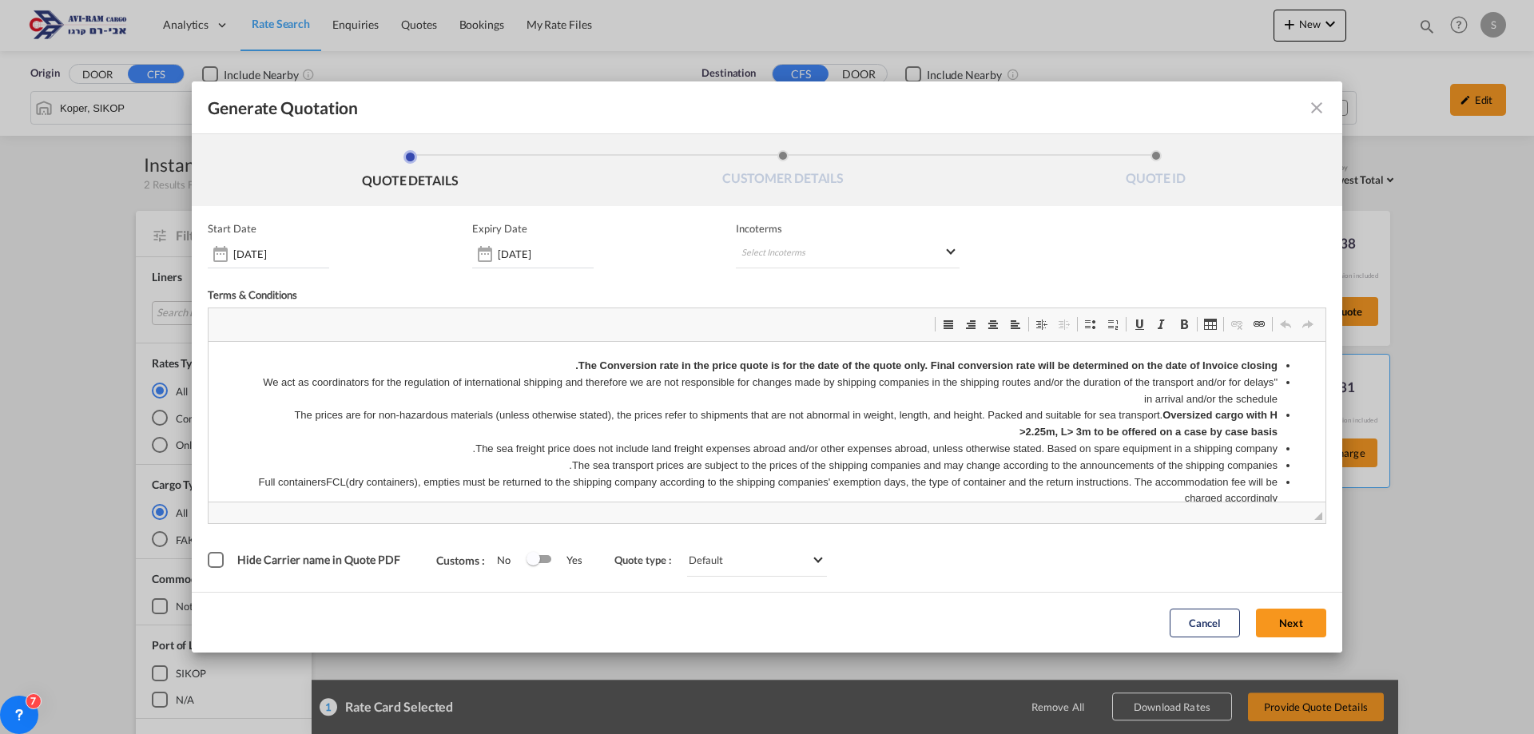
scroll to position [0, 0]
click at [560, 249] on input "[DATE]" at bounding box center [546, 254] width 96 height 13
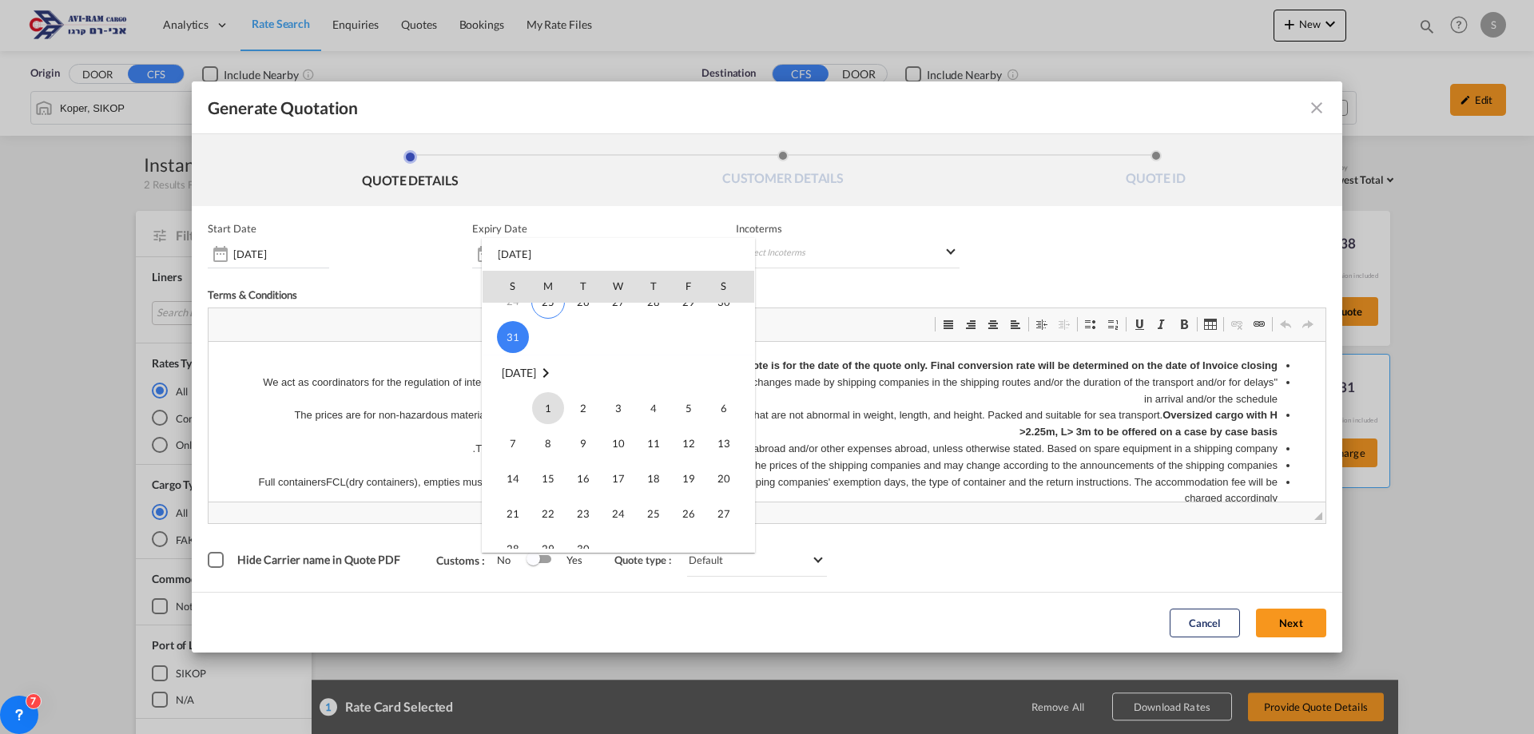
scroll to position [240, 0]
drag, startPoint x: 583, startPoint y: 470, endPoint x: 393, endPoint y: 113, distance: 404.7
click at [583, 470] on span "30" at bounding box center [583, 469] width 32 height 32
type input "[DATE]"
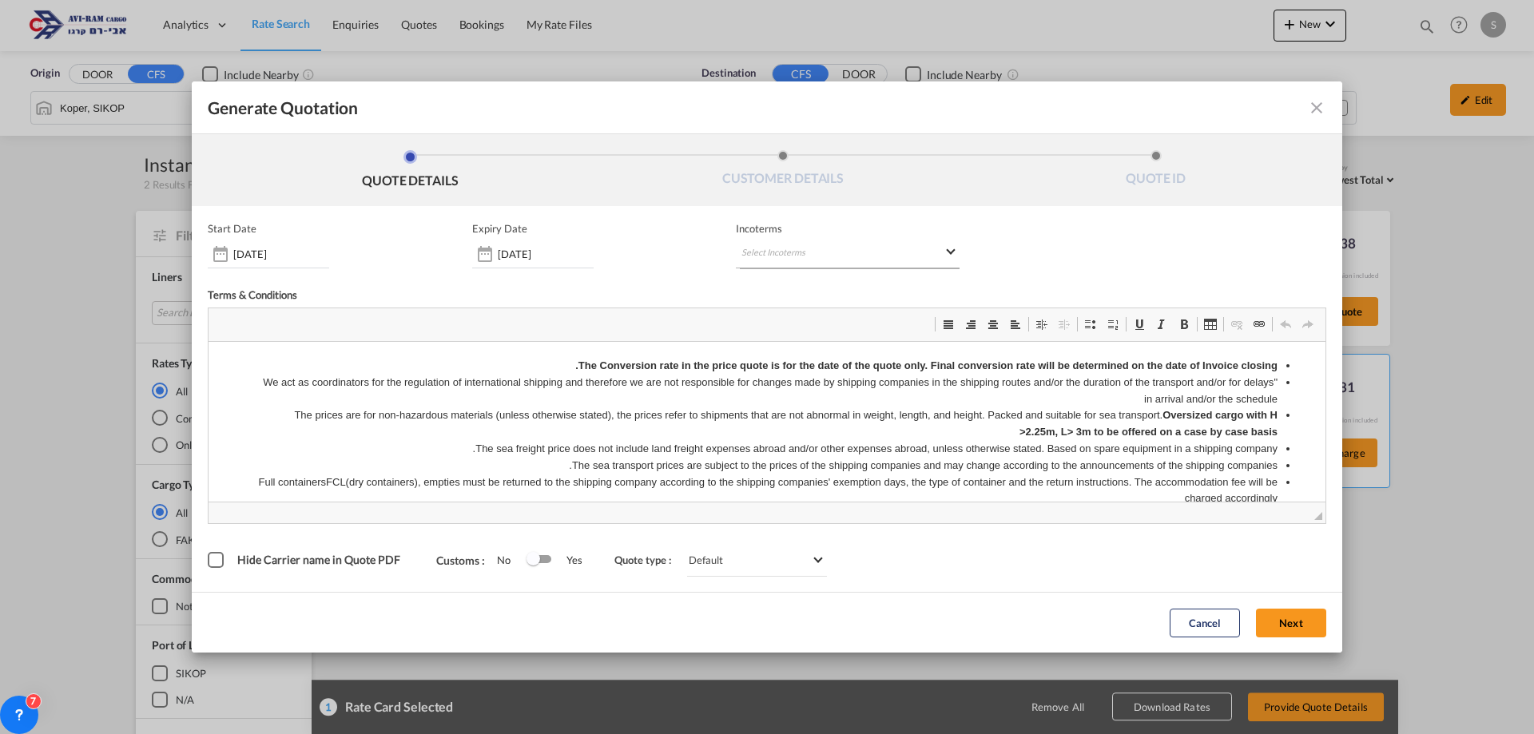
click at [786, 250] on md-select "Select Incoterms CIP - import Carriage and Insurance Paid to CIF - import Cost,…" at bounding box center [848, 254] width 224 height 29
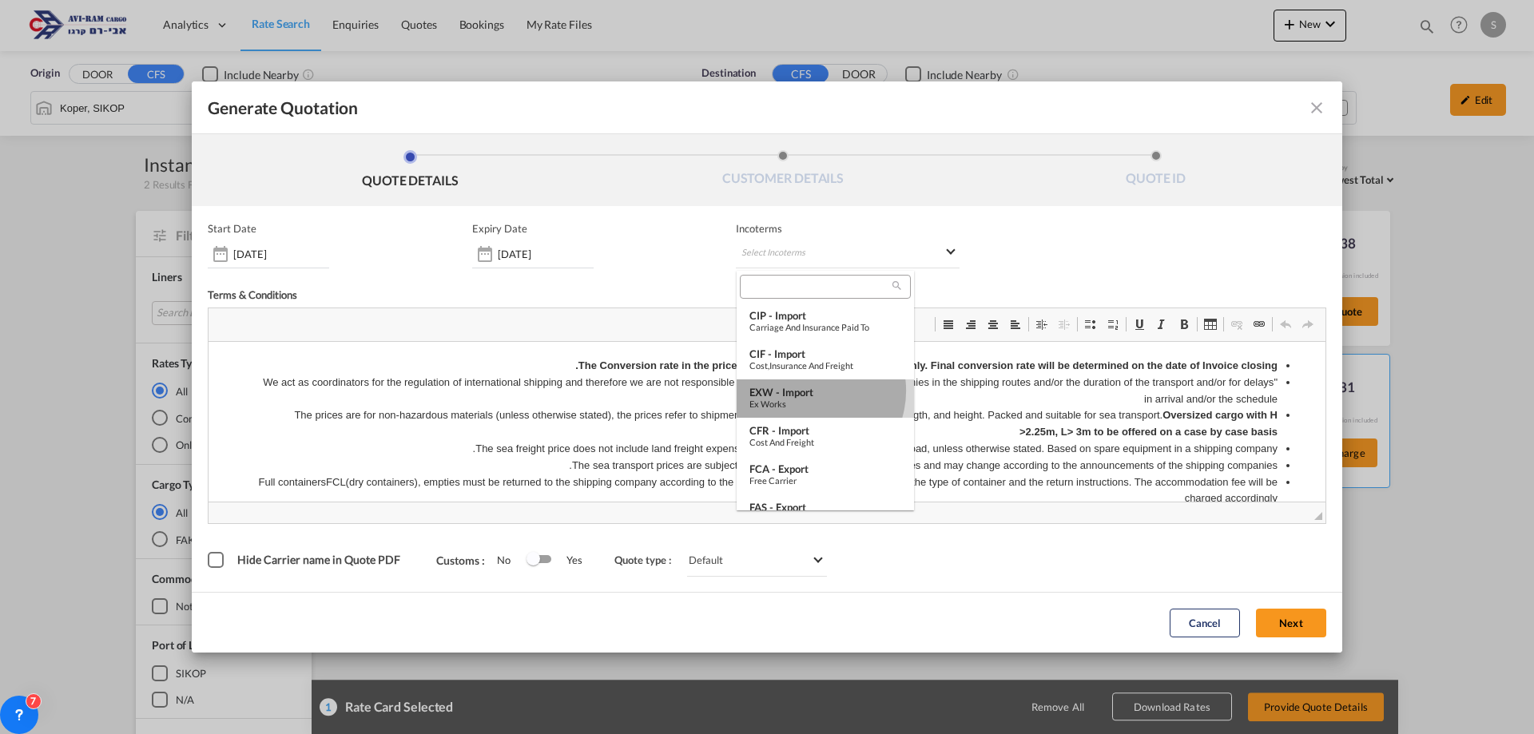
click at [809, 390] on div "EXW - import" at bounding box center [826, 392] width 152 height 13
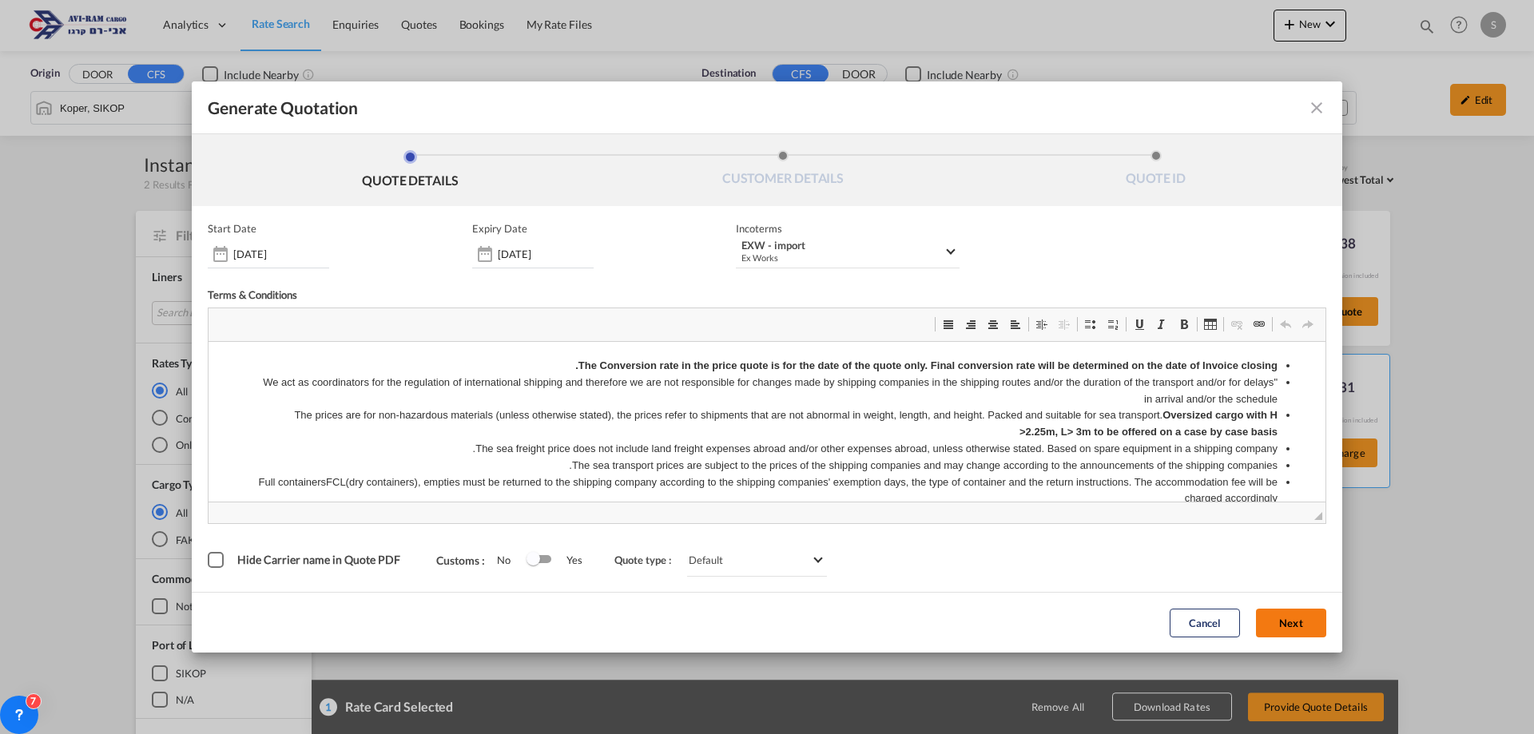
click at [1299, 618] on button "Next" at bounding box center [1291, 623] width 70 height 29
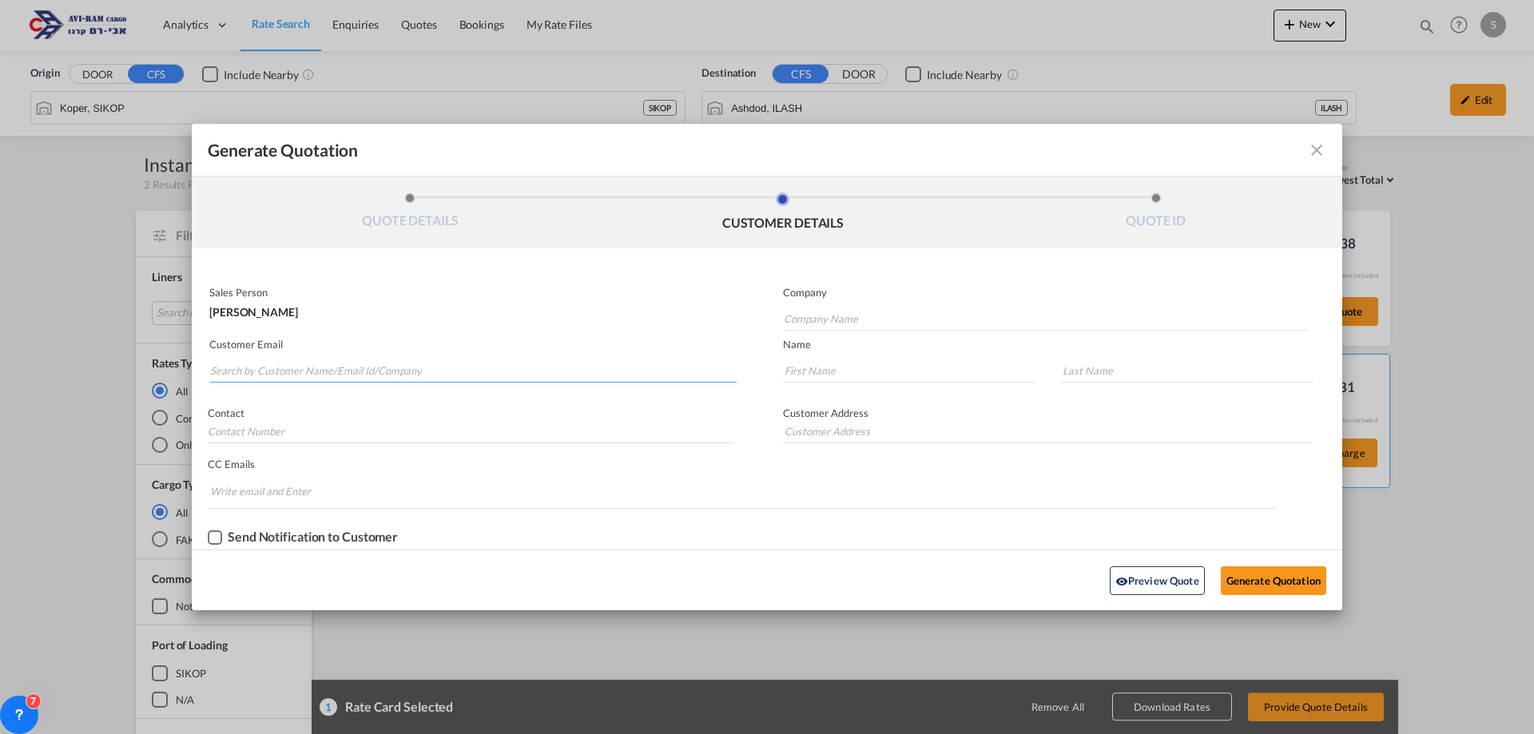
click at [433, 372] on input "Search by Customer Name/Email Id/Company" at bounding box center [473, 371] width 527 height 24
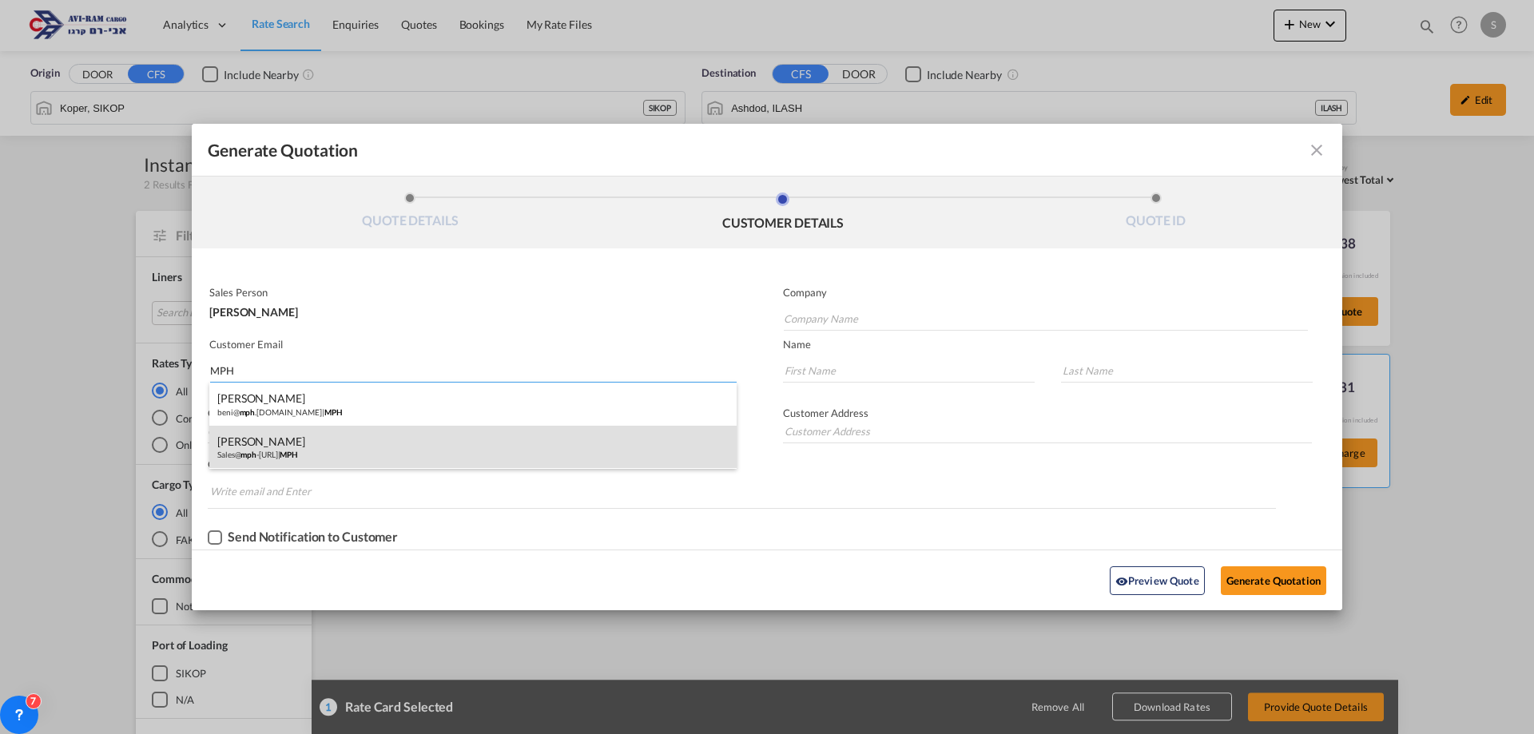
type input "MPH"
click at [332, 439] on div "BENI POPPER Sales@ mph -elec.co.il | MPH" at bounding box center [472, 447] width 527 height 43
type input "MPH"
type input "Sales@mph-elec.co.il"
type input "BENI"
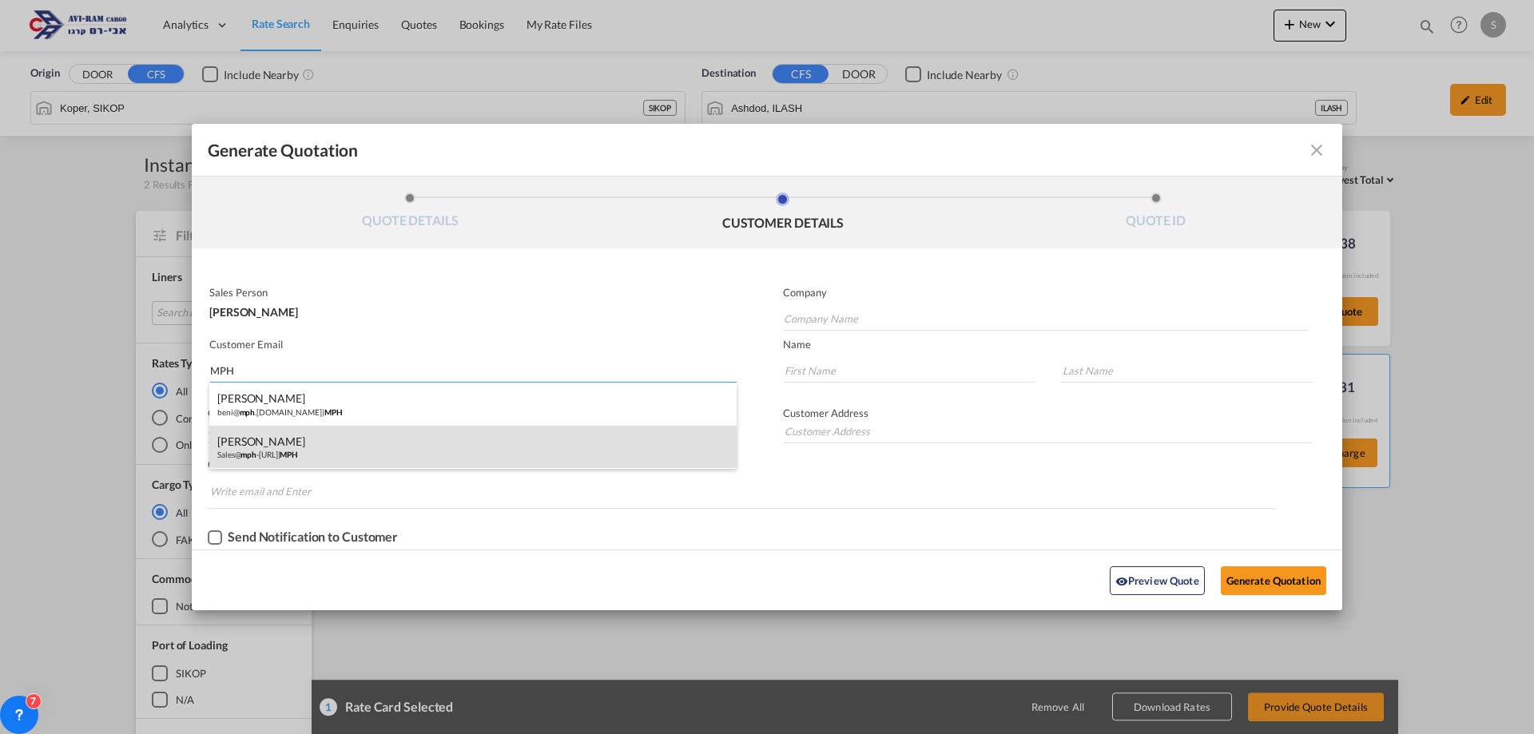
type input "POPPER"
type input "."
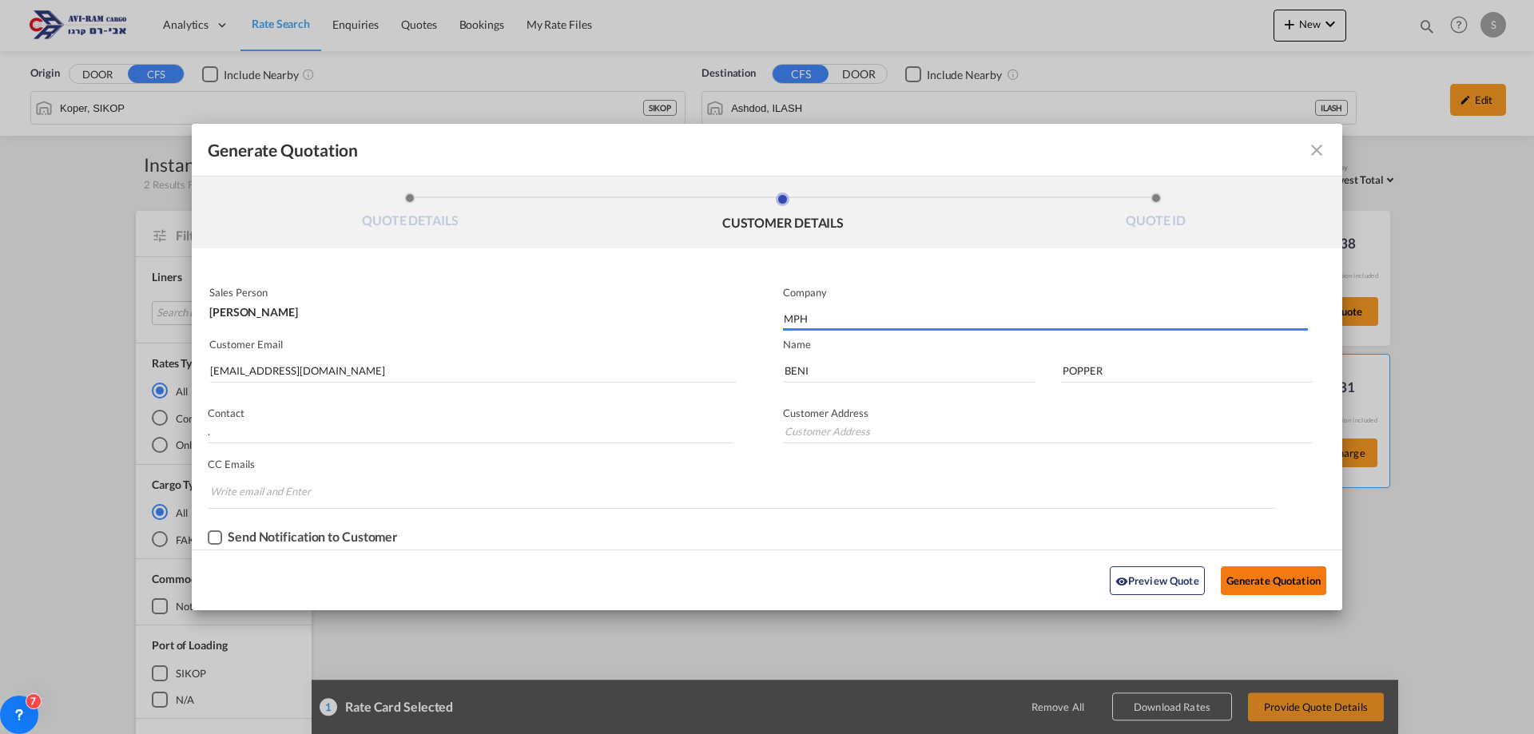
click at [1267, 574] on button "Generate Quotation" at bounding box center [1273, 581] width 105 height 29
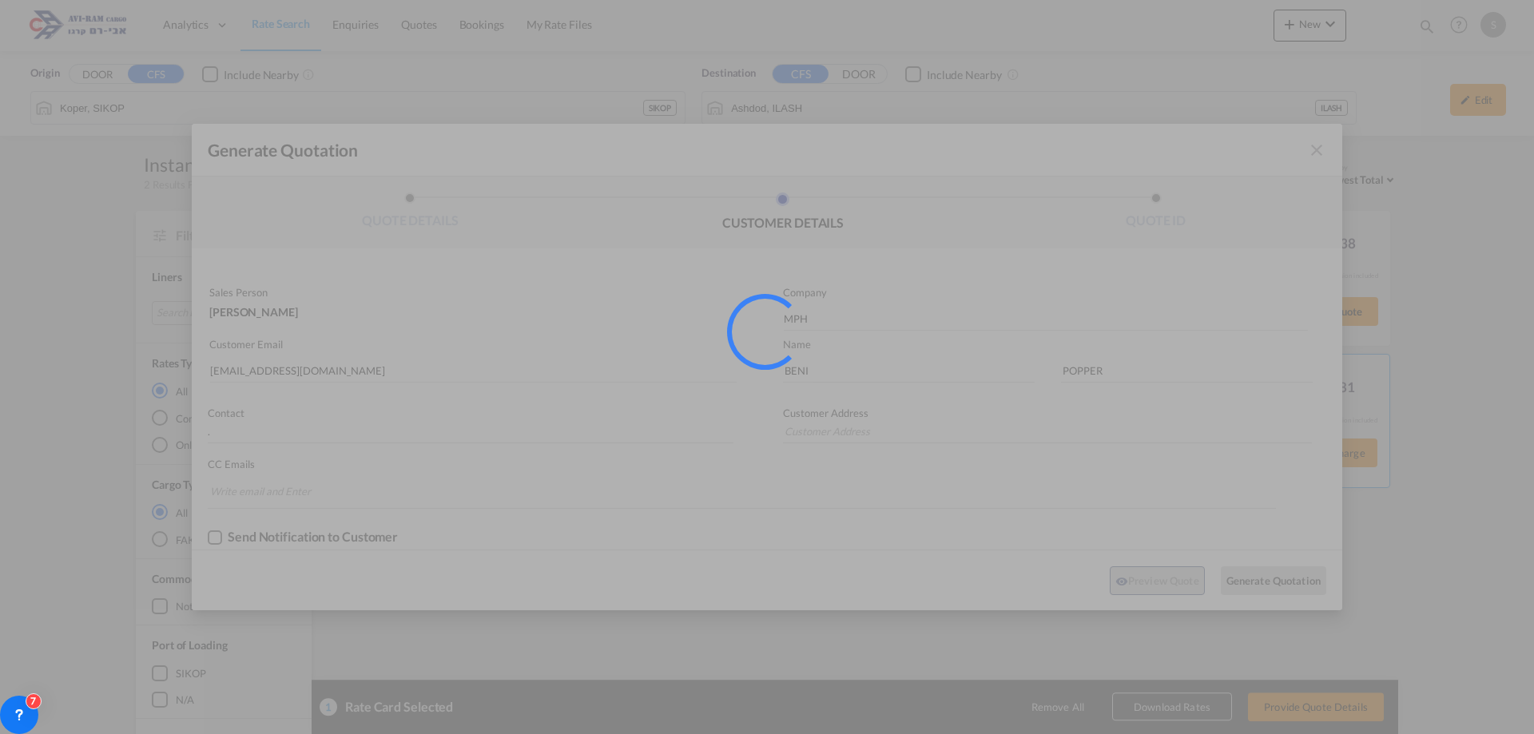
type input "."
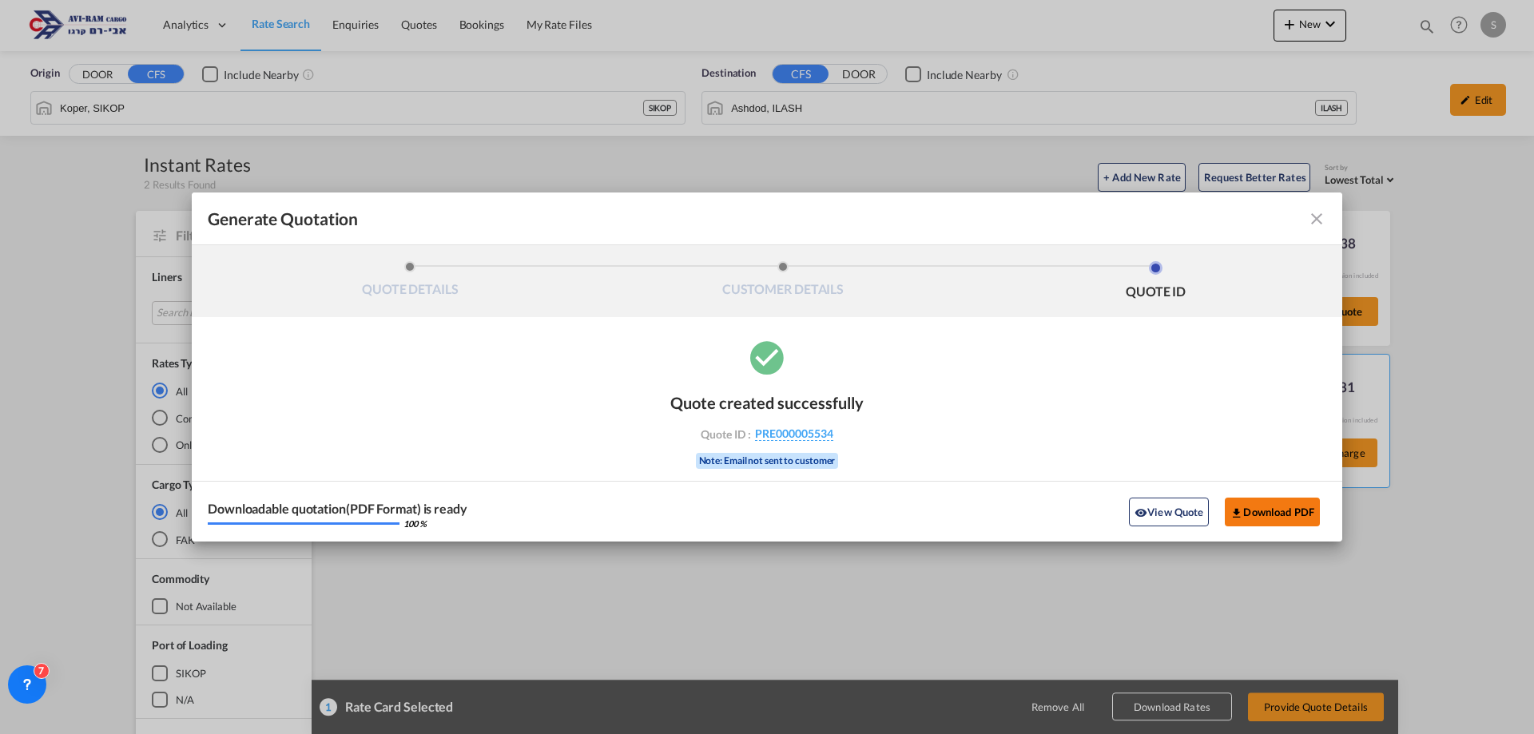
click at [1258, 513] on button "Download PDF" at bounding box center [1272, 512] width 95 height 29
click at [1313, 217] on md-icon "icon-close fg-AAA8AD cursor m-0" at bounding box center [1316, 218] width 19 height 19
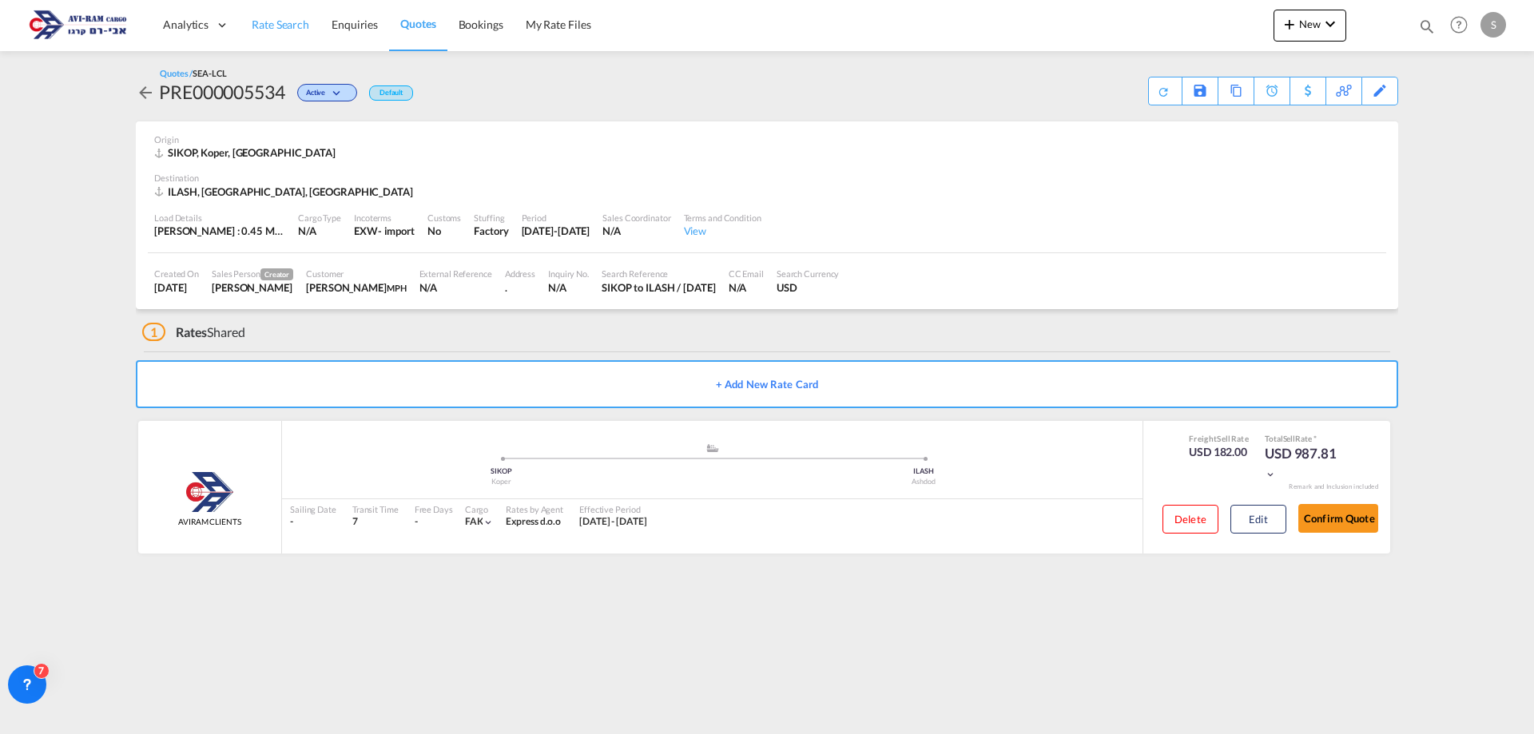
click at [270, 22] on span "Rate Search" at bounding box center [281, 25] width 58 height 14
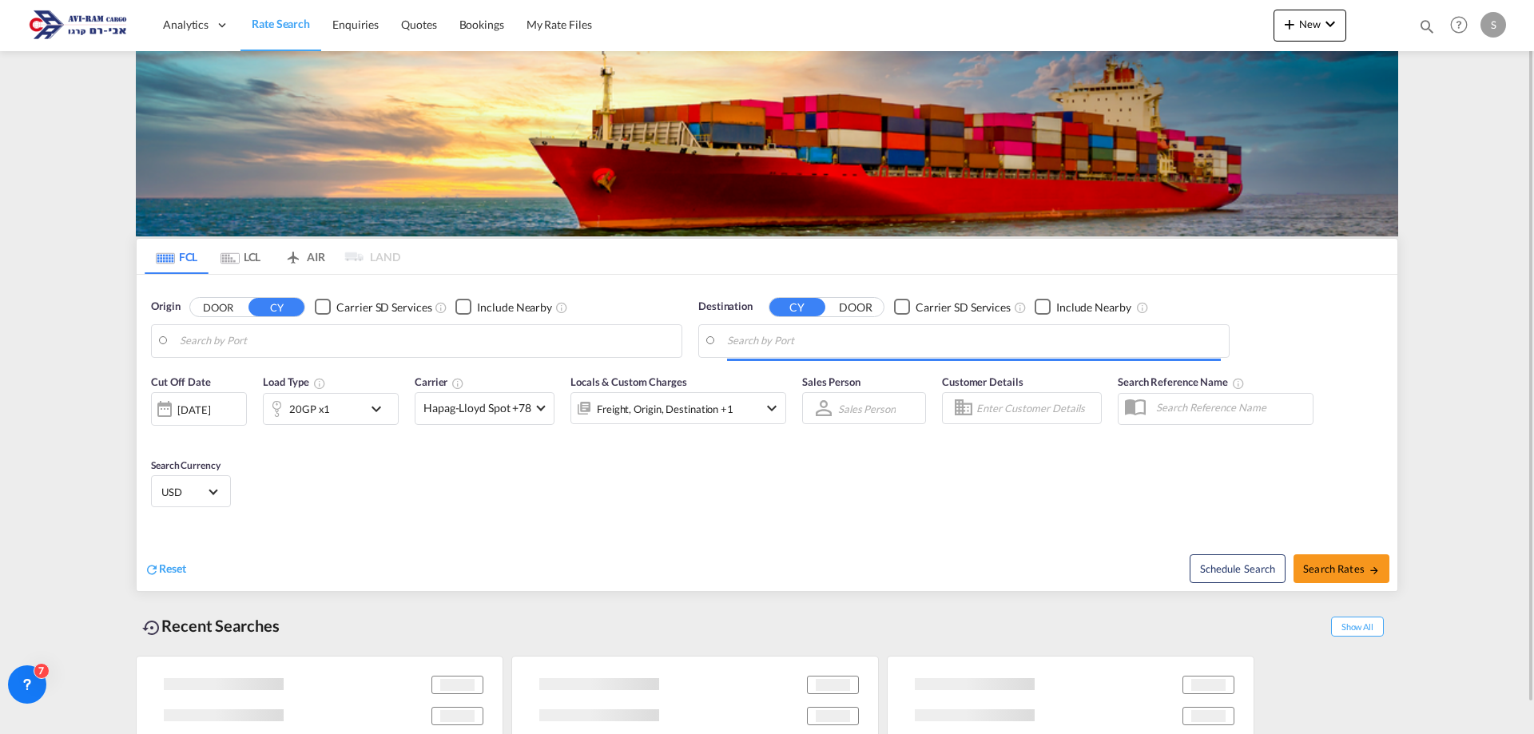
type input "Shanghai, CNSHA"
type input "[GEOGRAPHIC_DATA], [GEOGRAPHIC_DATA]"
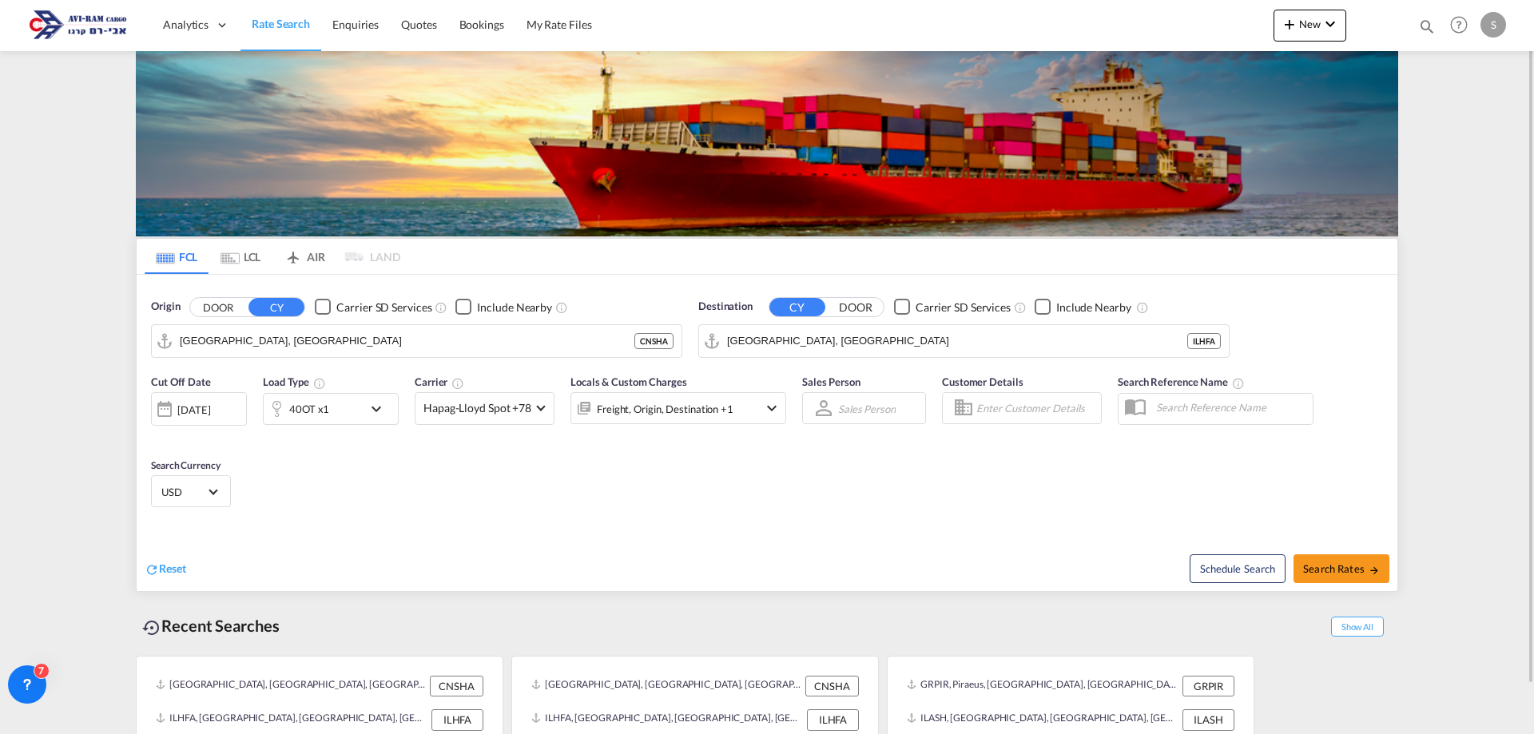
click at [245, 261] on md-tab-item "LCL" at bounding box center [241, 256] width 64 height 35
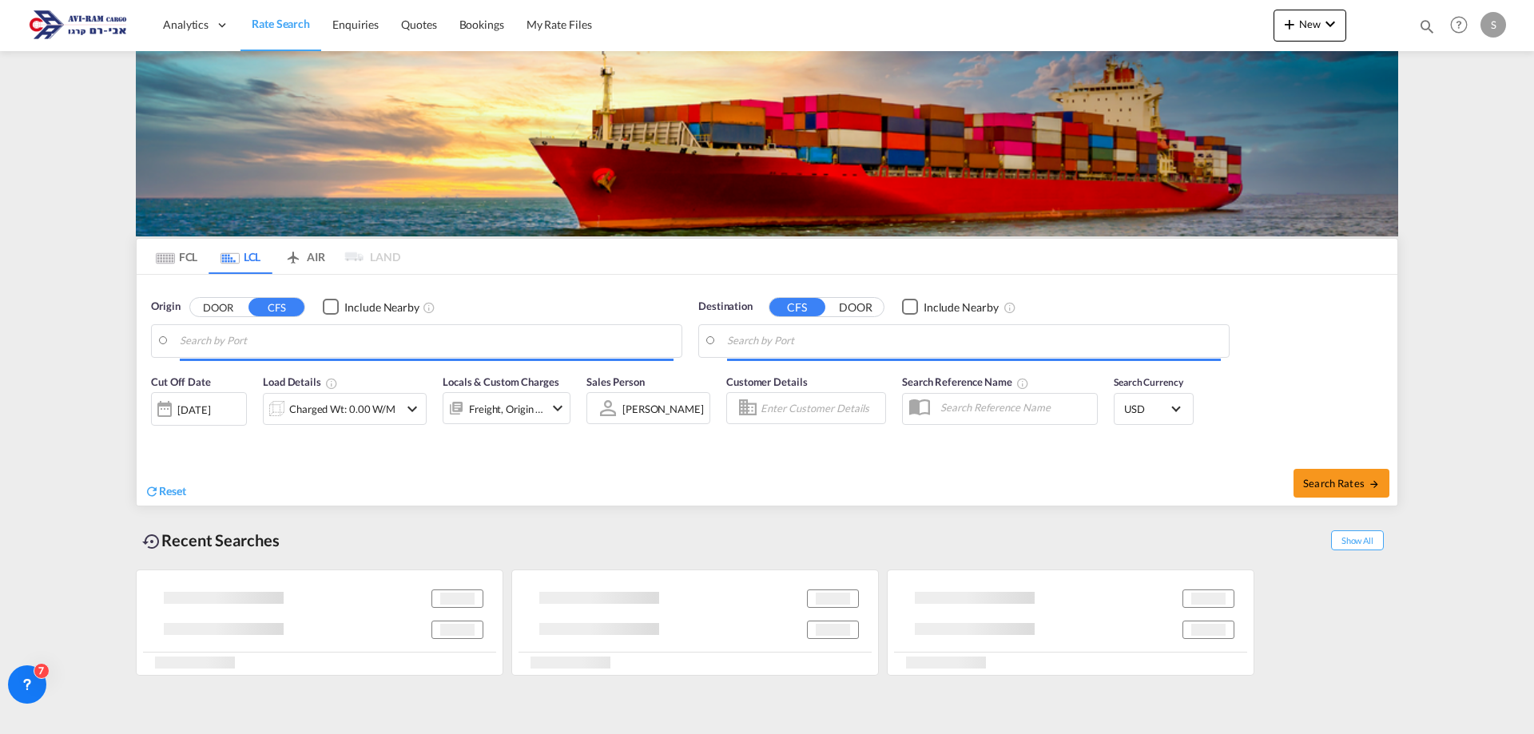
type input "Koper, SIKOP"
type input "Ashdod, ILASH"
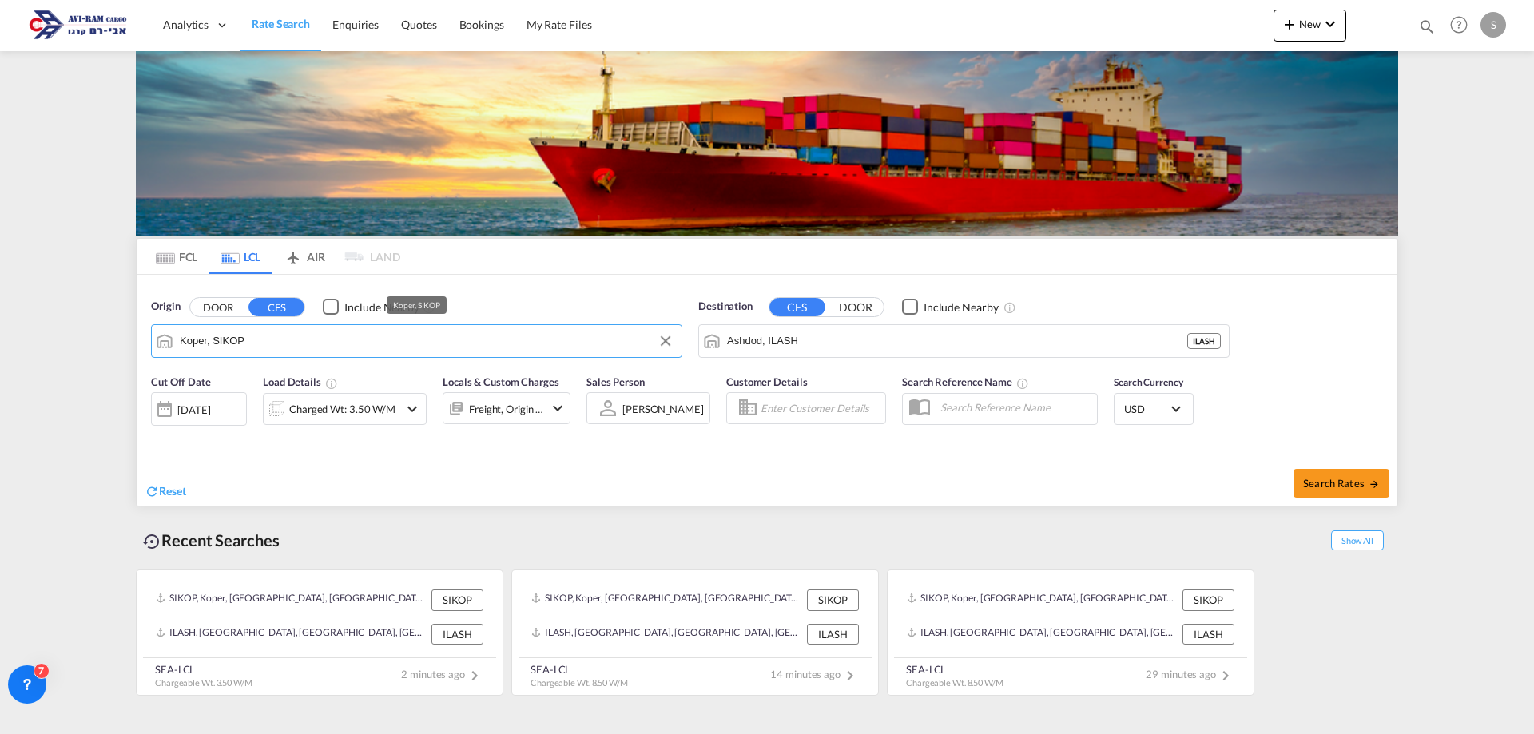
click at [271, 338] on input "Koper, SIKOP" at bounding box center [427, 341] width 494 height 24
type input "י"
click at [254, 378] on div "Helsingfors ( Helsinki ) Finland FIHEL" at bounding box center [304, 390] width 304 height 58
type input "Helsingfors (Helsinki), FIHEL"
click at [1323, 477] on span "Search Rates" at bounding box center [1341, 483] width 77 height 13
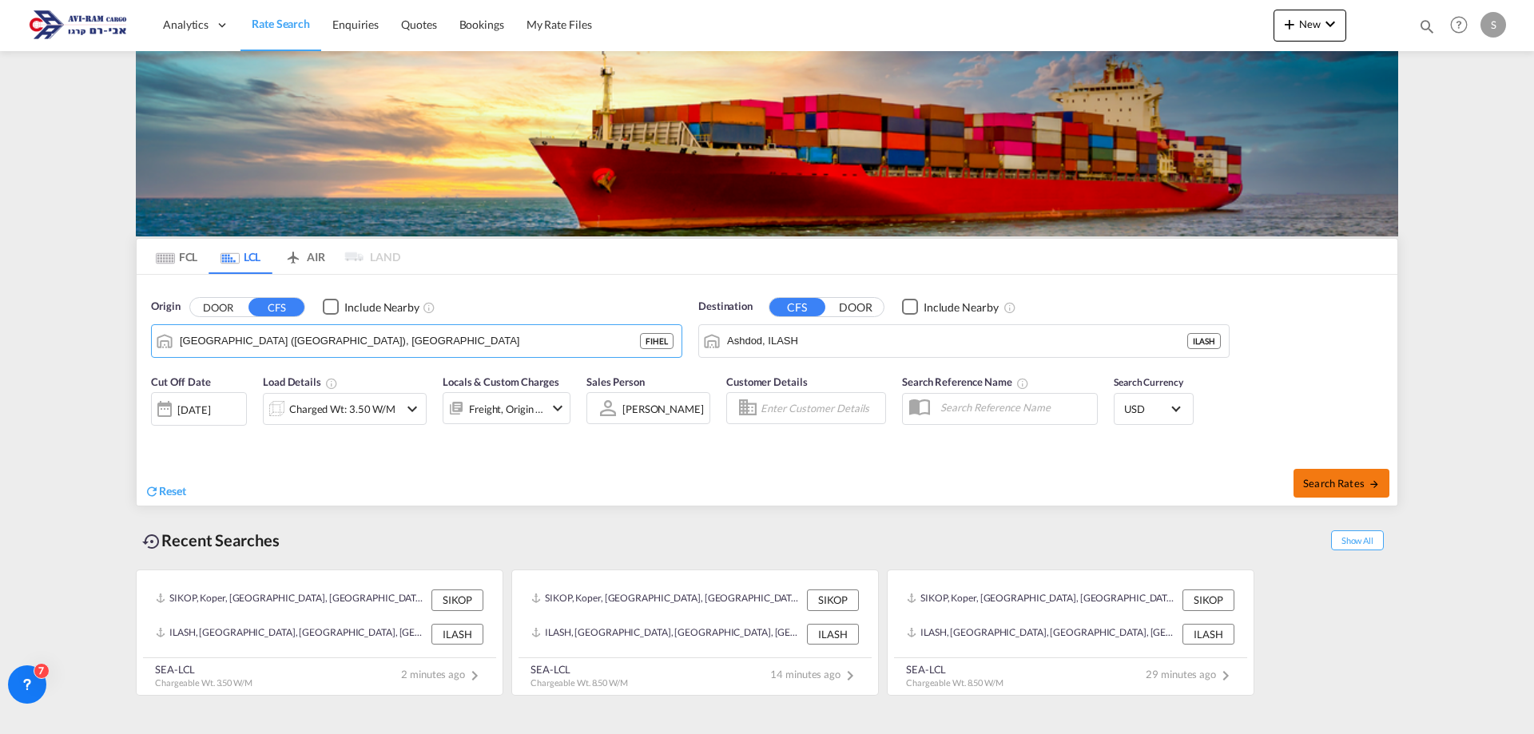
type input "FIHEL to ILASH / 25 Aug 2025"
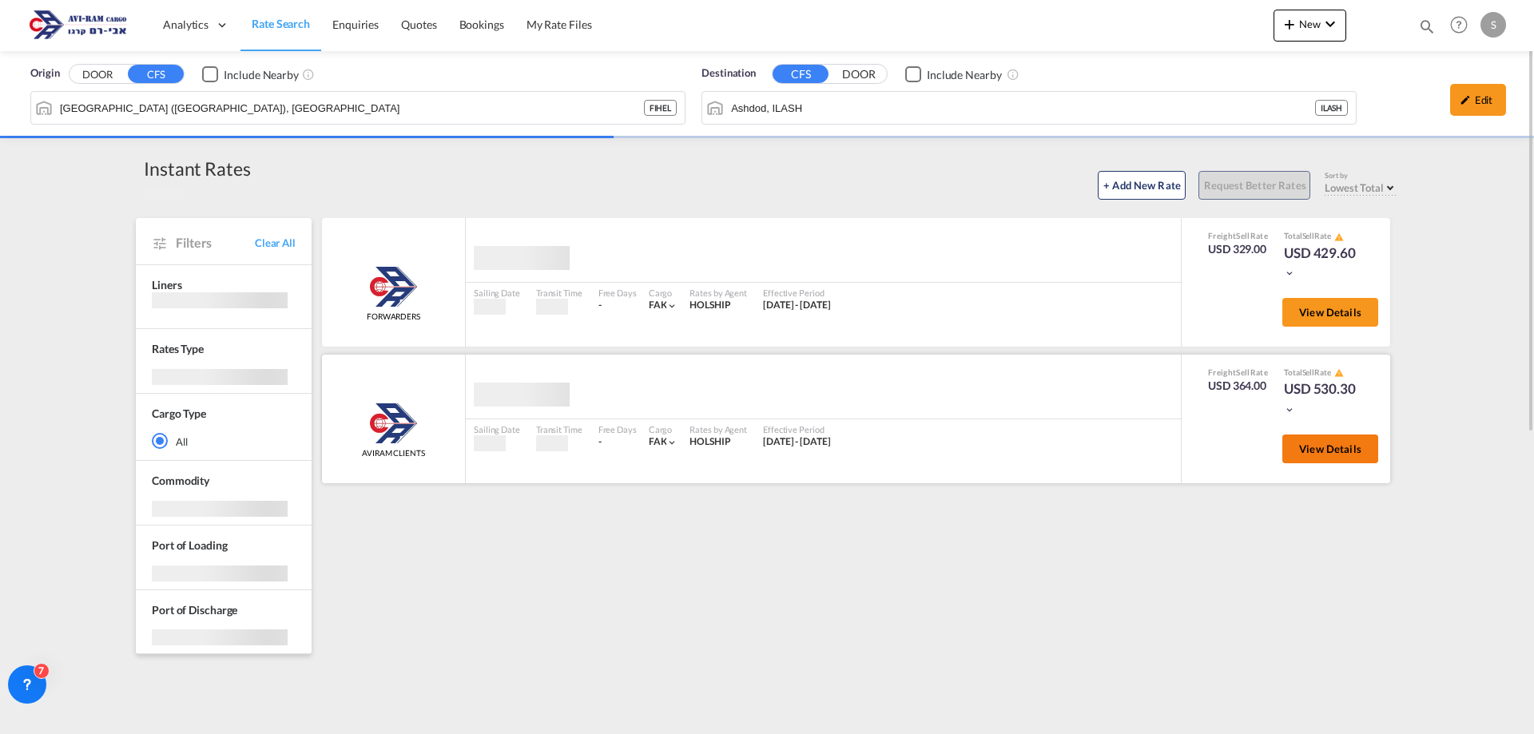
click at [1295, 448] on button "View Details" at bounding box center [1330, 449] width 96 height 29
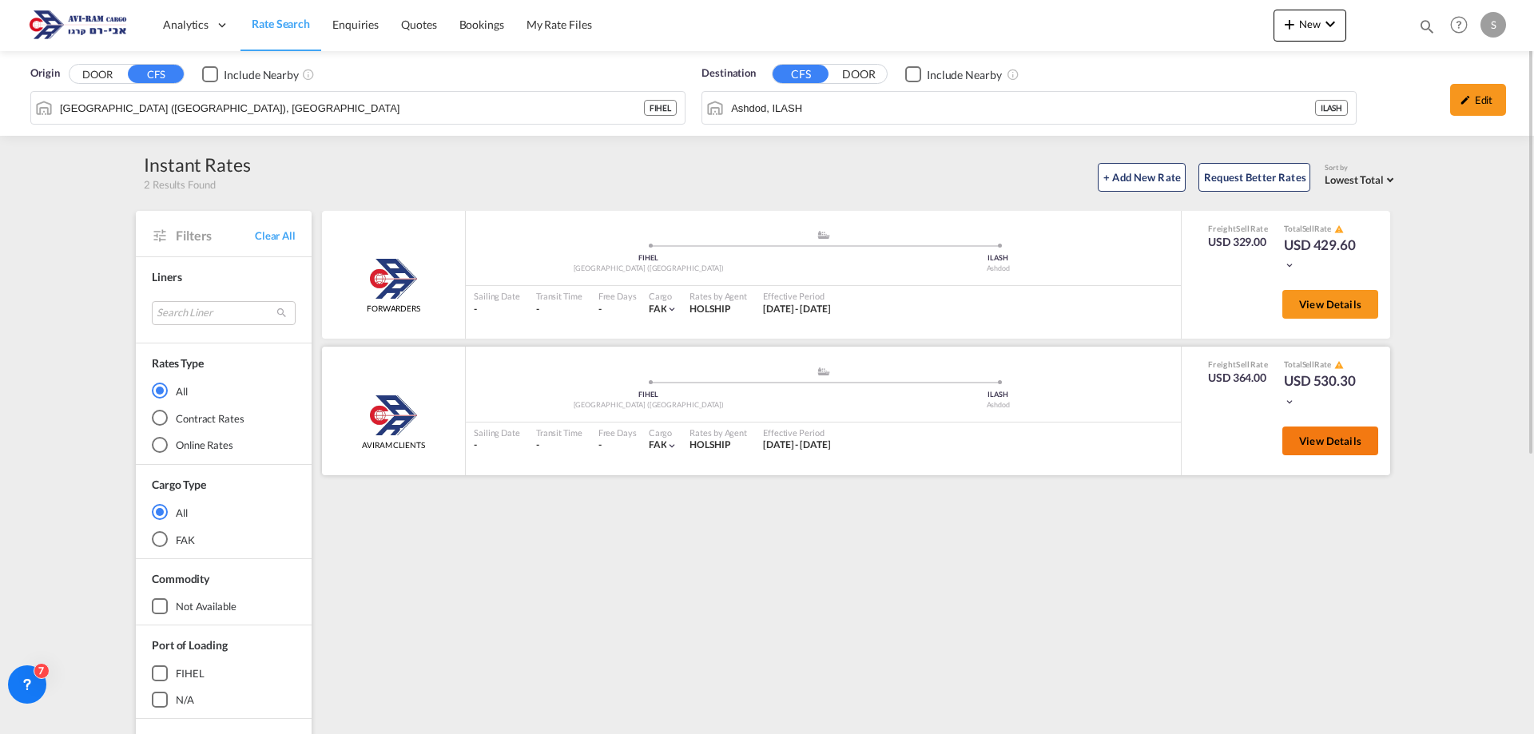
click at [1332, 443] on span "View Details" at bounding box center [1330, 441] width 62 height 13
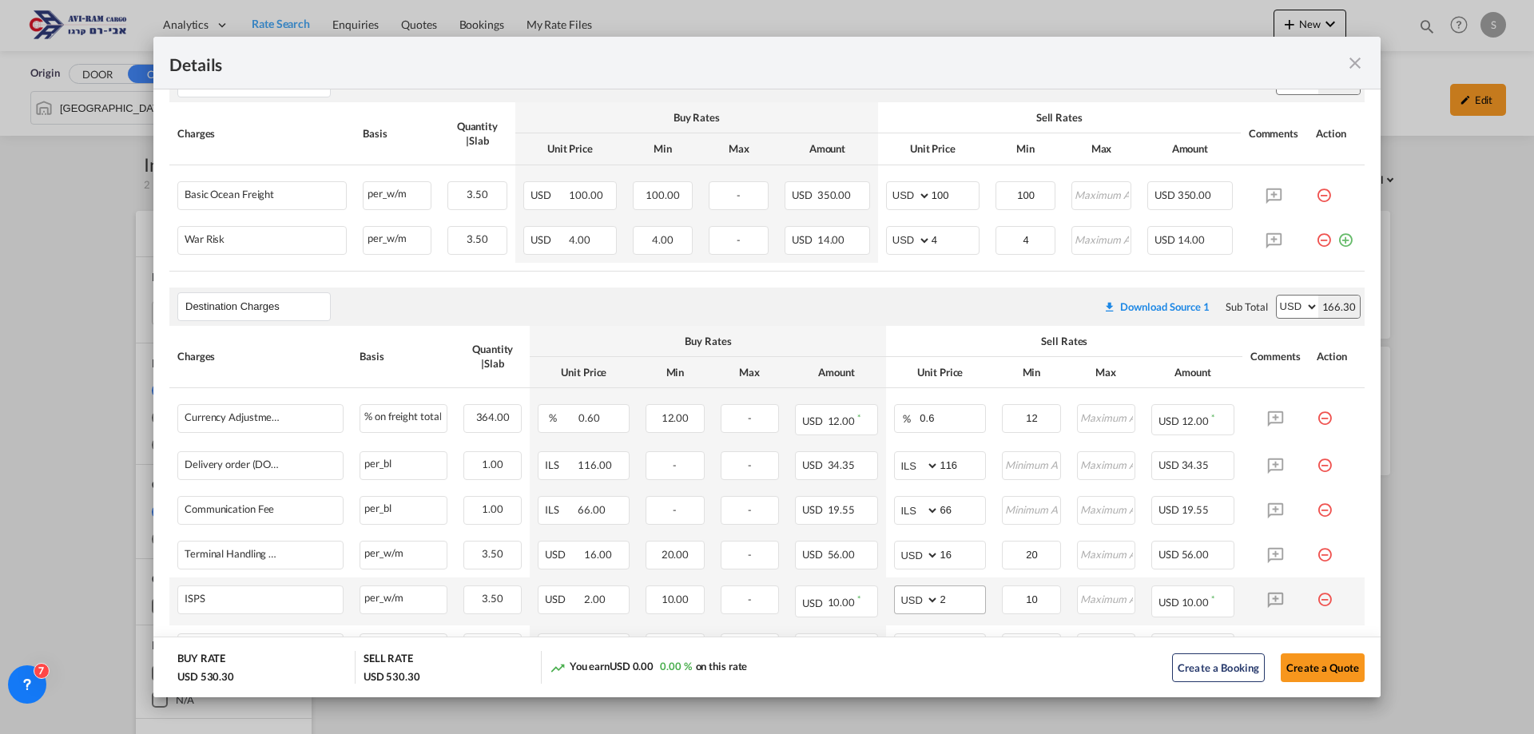
scroll to position [550, 0]
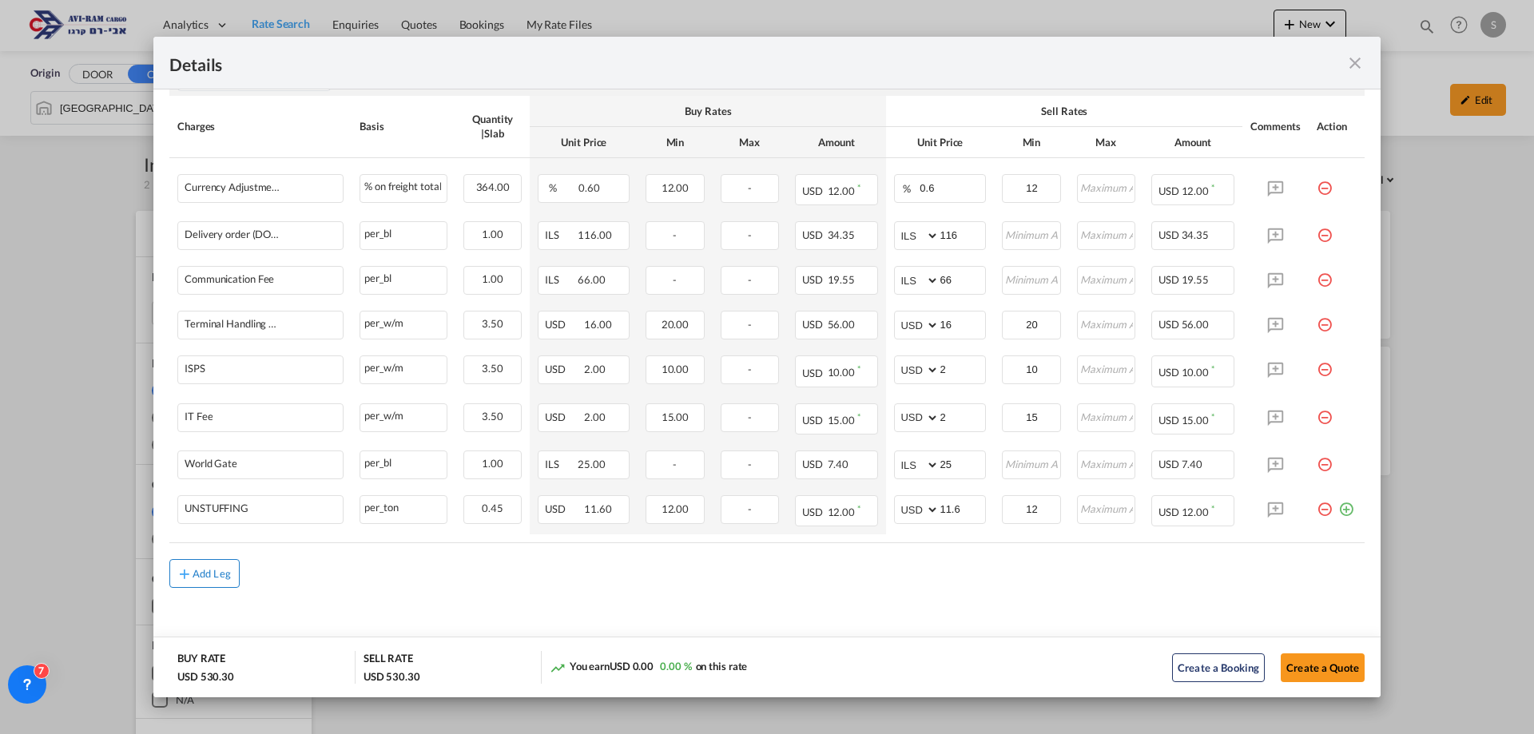
click at [203, 577] on div "Add Leg" at bounding box center [212, 574] width 38 height 10
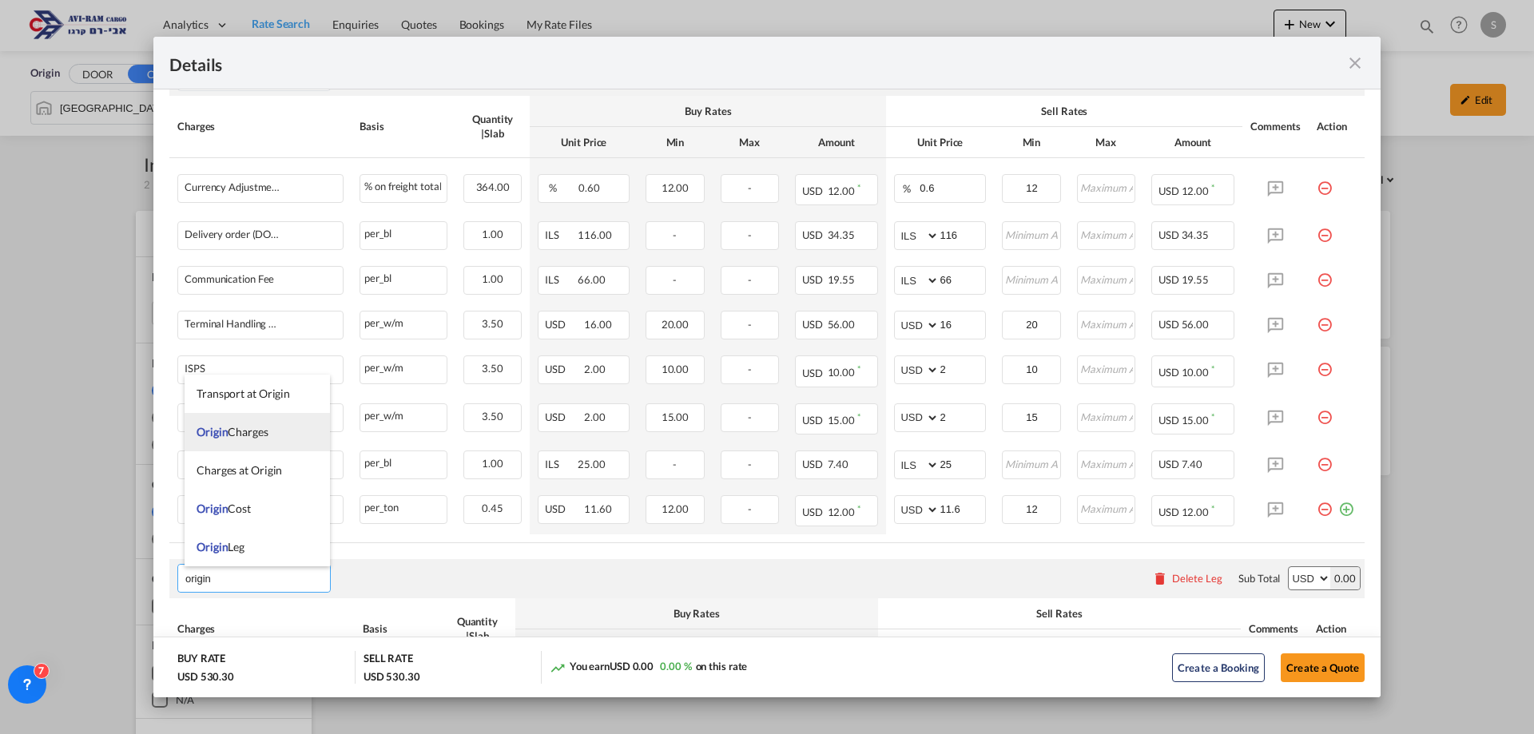
click at [257, 427] on span "Origin Charges" at bounding box center [233, 432] width 72 height 14
type input "Origin Charges"
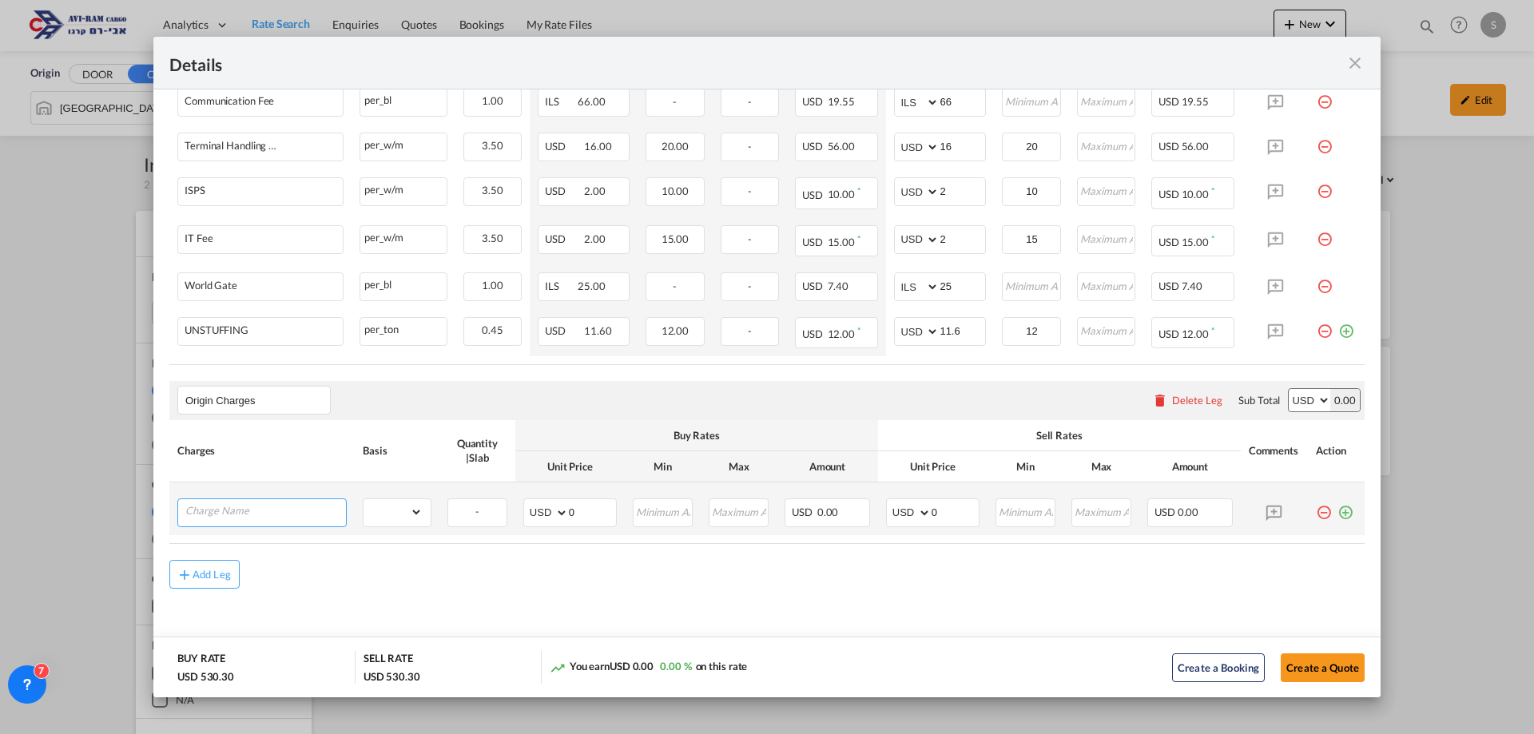
click at [284, 516] on input "Charge Name" at bounding box center [265, 511] width 161 height 24
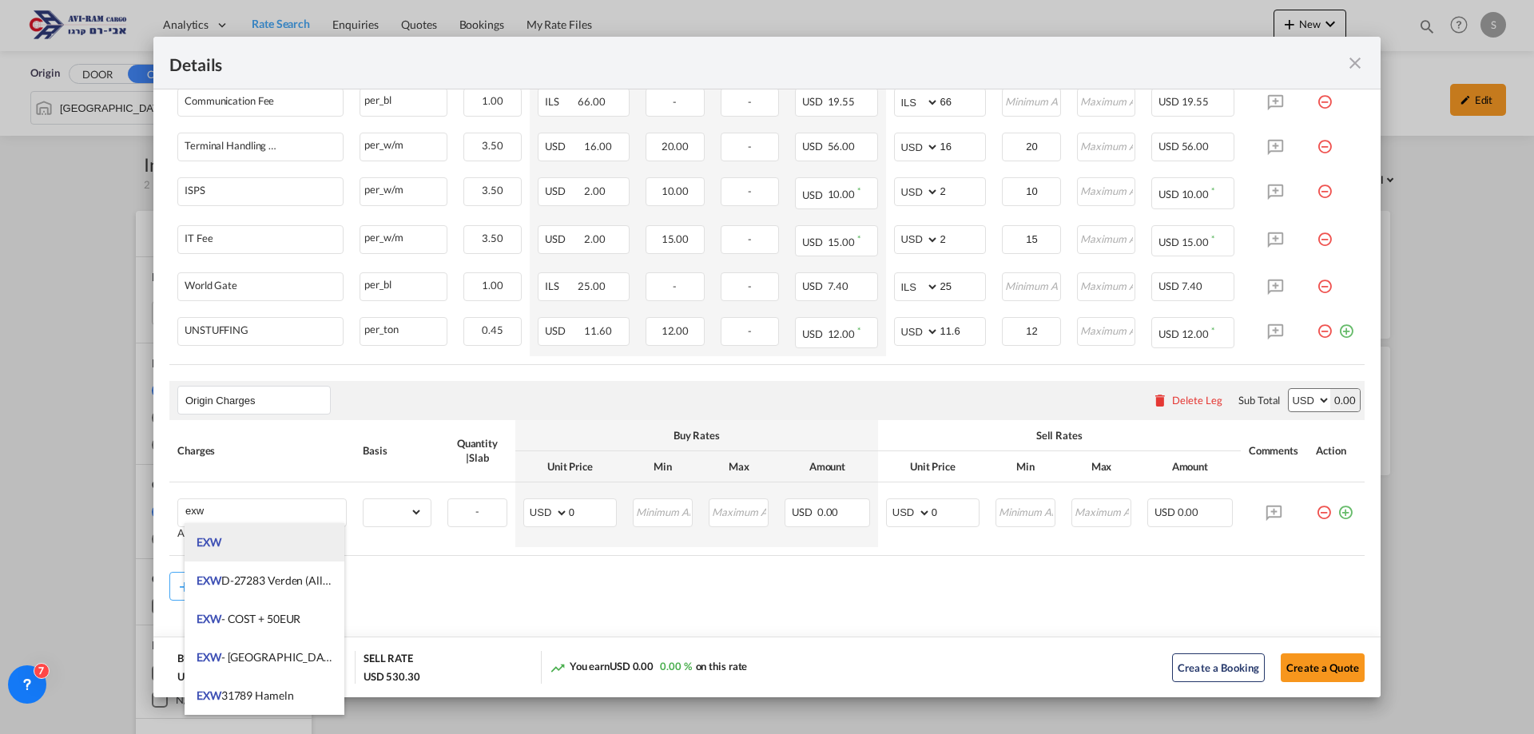
drag, startPoint x: 264, startPoint y: 546, endPoint x: 294, endPoint y: 538, distance: 30.6
click at [264, 545] on li "EXW" at bounding box center [265, 542] width 160 height 38
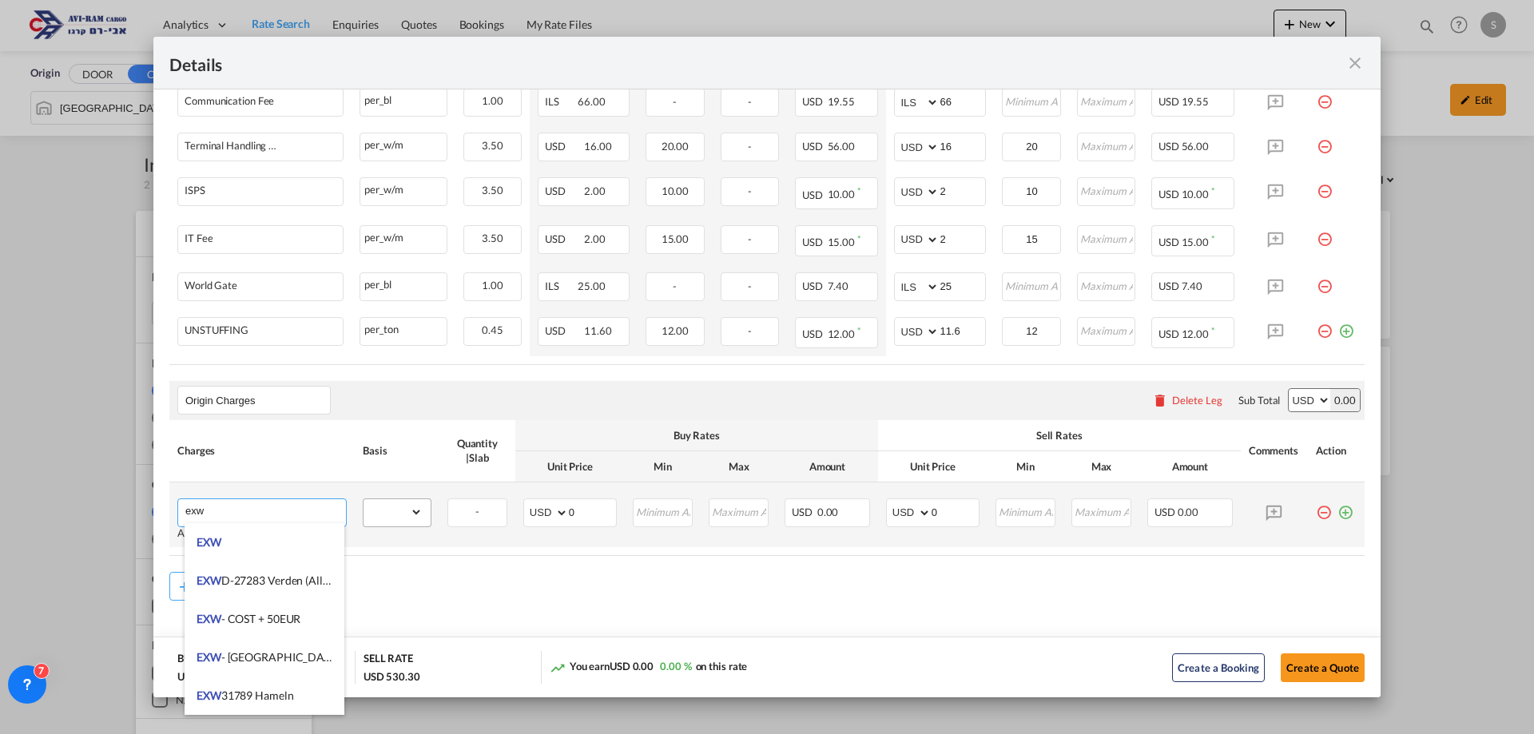
type input "EXW"
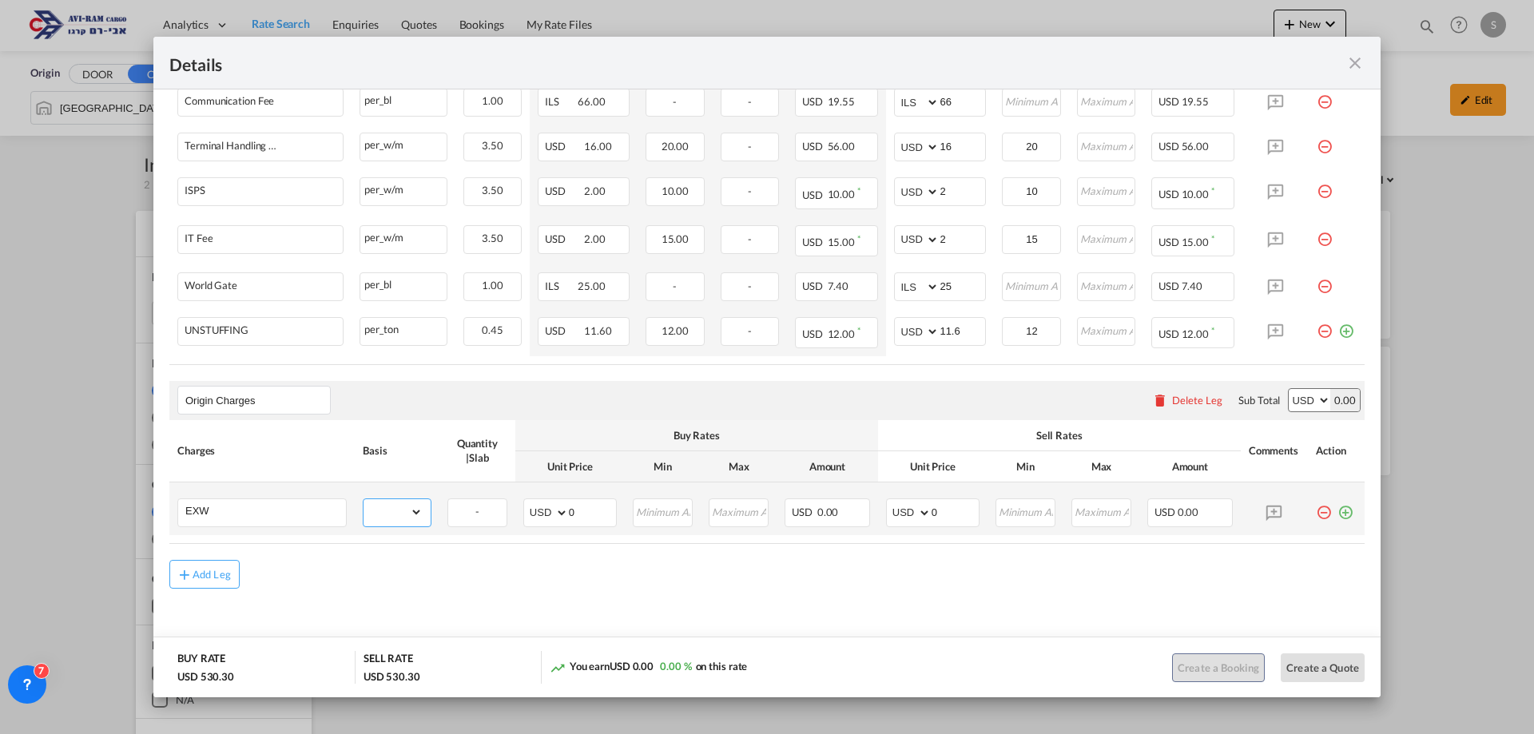
click at [388, 513] on select "gross_weight volumetric_weight per_shipment per_bl per_km per_hawb per_kg flat …" at bounding box center [393, 512] width 59 height 26
select select "per_shipment"
click at [364, 499] on select "gross_weight volumetric_weight per_shipment per_bl per_km per_hawb per_kg flat …" at bounding box center [393, 512] width 59 height 26
click at [894, 512] on select "AED AFN ALL AMD ANG AOA ARS AUD AWG AZN BAM BBD BDT BGN BHD BIF BMD BND [PERSON…" at bounding box center [910, 513] width 42 height 22
select select "string:EUR"
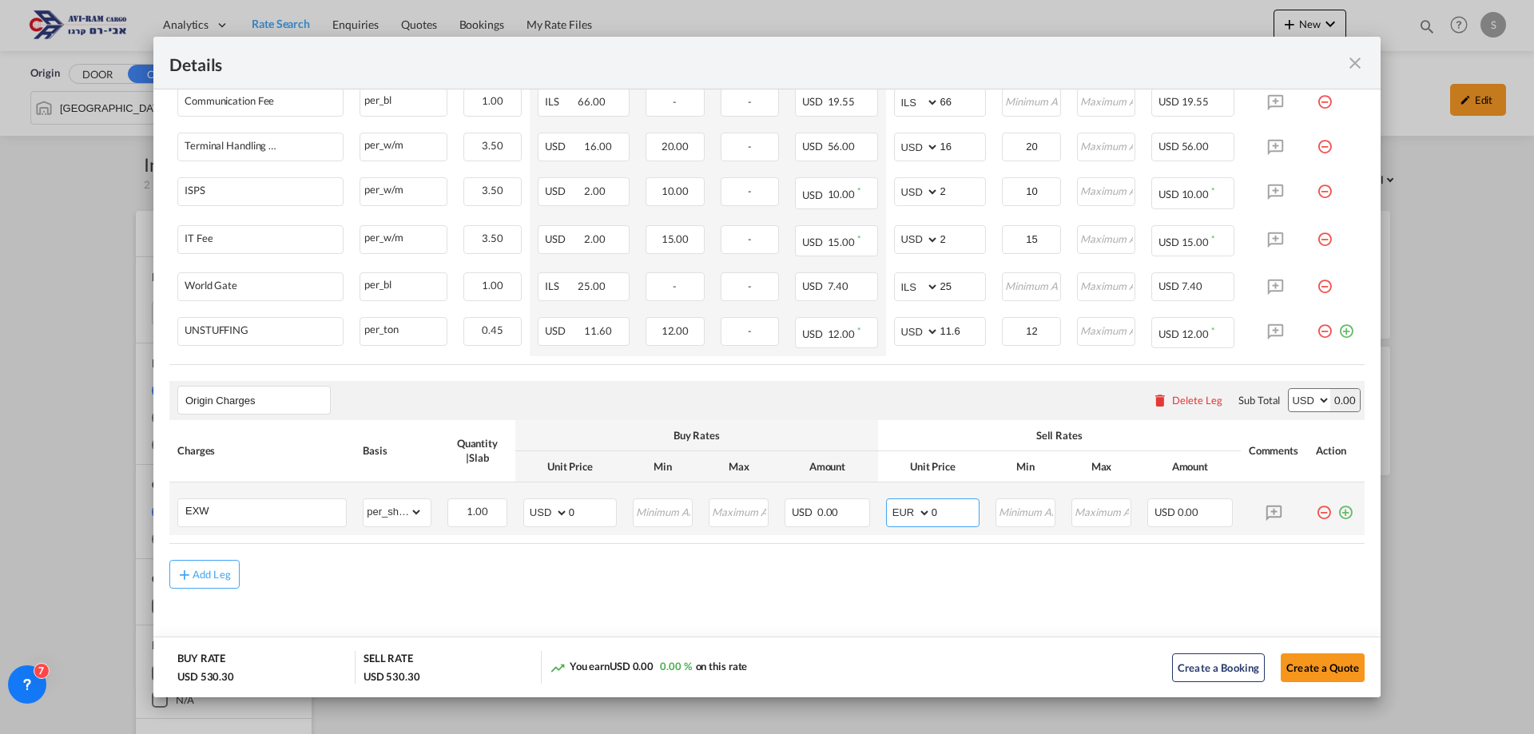
click at [889, 502] on select "AED AFN ALL AMD ANG AOA ARS AUD AWG AZN BAM BBD BDT BGN BHD BIF BMD BND [PERSON…" at bounding box center [910, 513] width 42 height 22
drag, startPoint x: 937, startPoint y: 517, endPoint x: 891, endPoint y: 507, distance: 46.7
click at [891, 507] on md-input-container "AED AFN ALL AMD ANG AOA ARS AUD AWG AZN BAM BBD BDT BGN BHD BIF BMD BND BOB BRL…" at bounding box center [932, 513] width 93 height 29
type input "355"
click at [1303, 666] on button "Create a Quote" at bounding box center [1323, 668] width 84 height 29
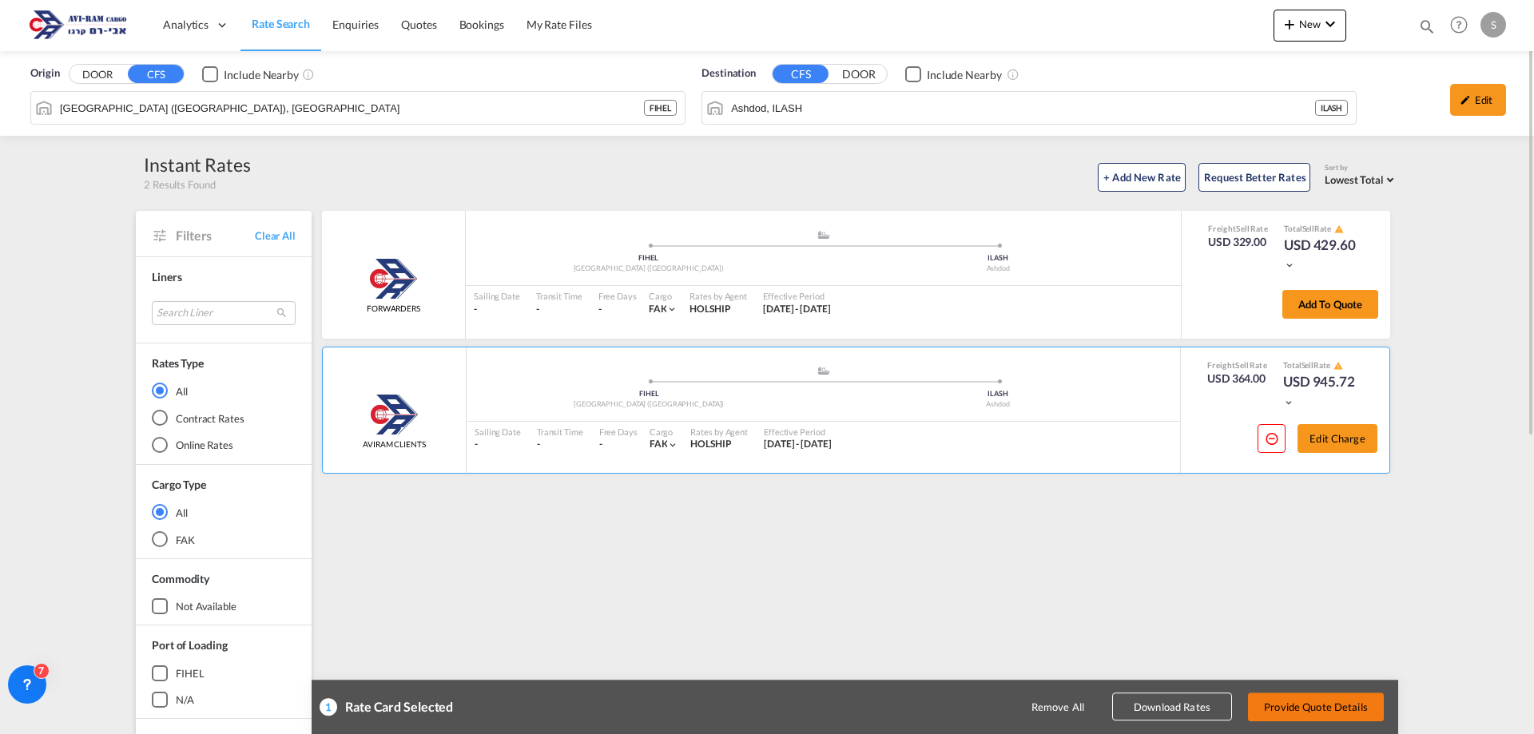
click at [1324, 709] on button "Provide Quote Details" at bounding box center [1316, 707] width 136 height 29
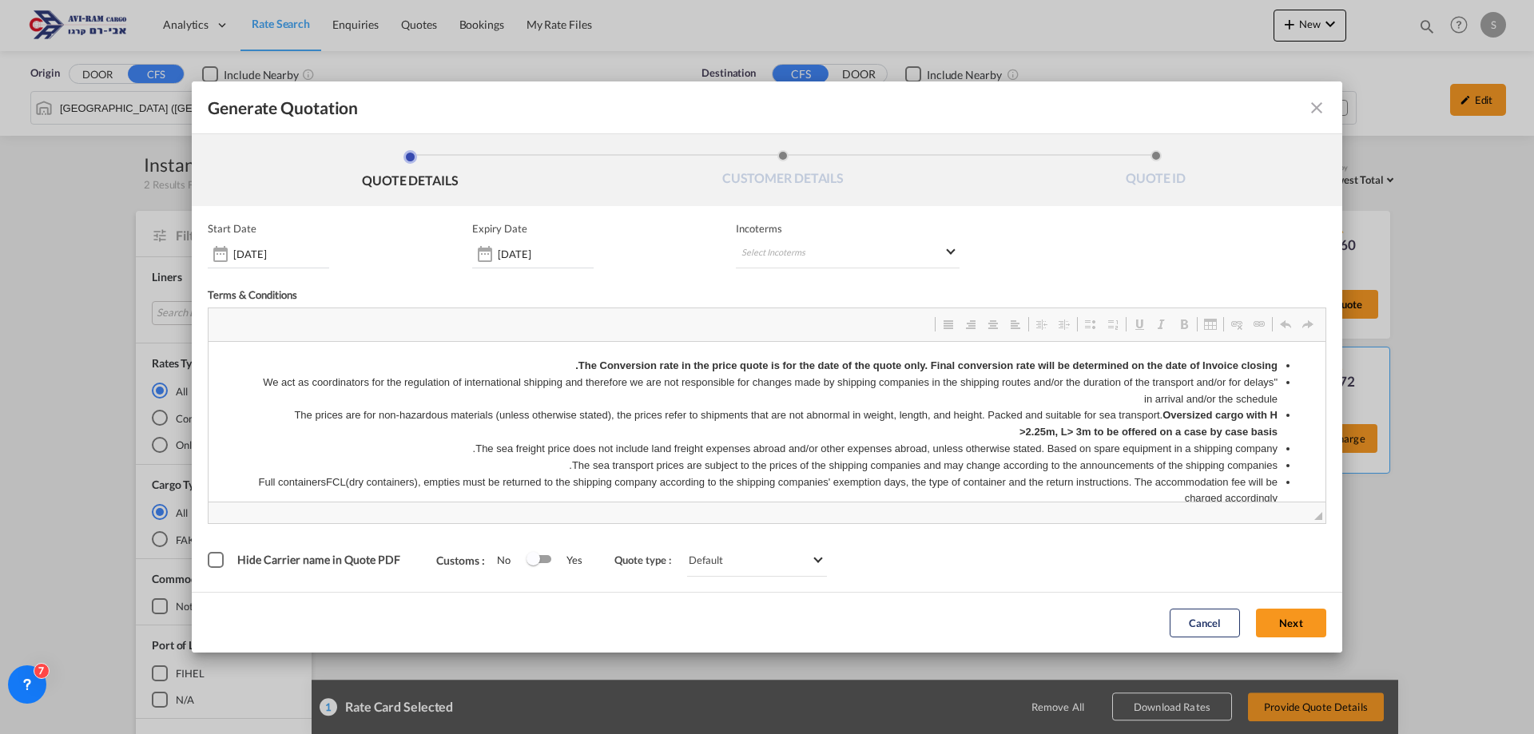
scroll to position [0, 0]
click at [770, 247] on md-select "Select Incoterms CIP - import Carriage and Insurance Paid to CIF - import Cost,…" at bounding box center [848, 254] width 224 height 29
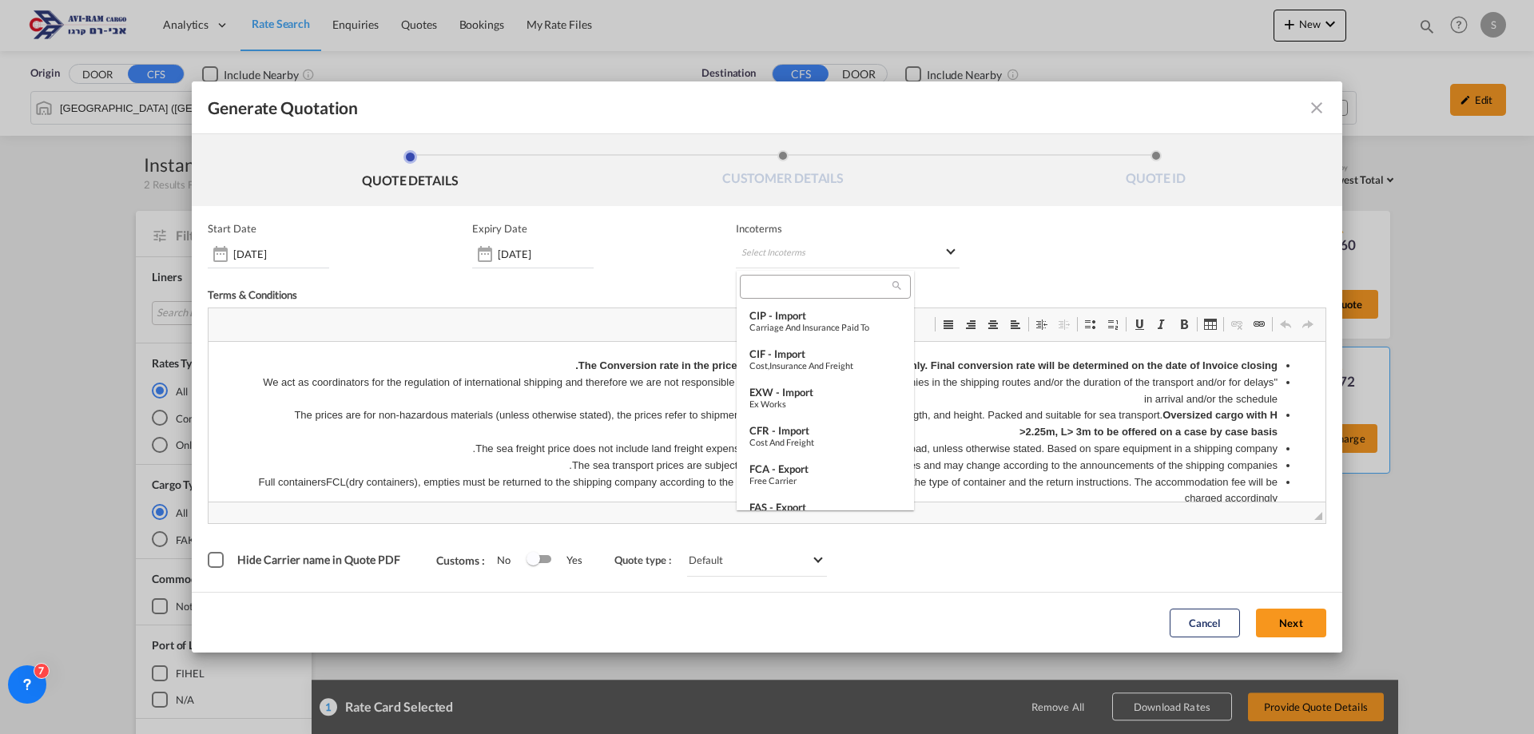
click at [559, 253] on md-backdrop at bounding box center [767, 367] width 1534 height 734
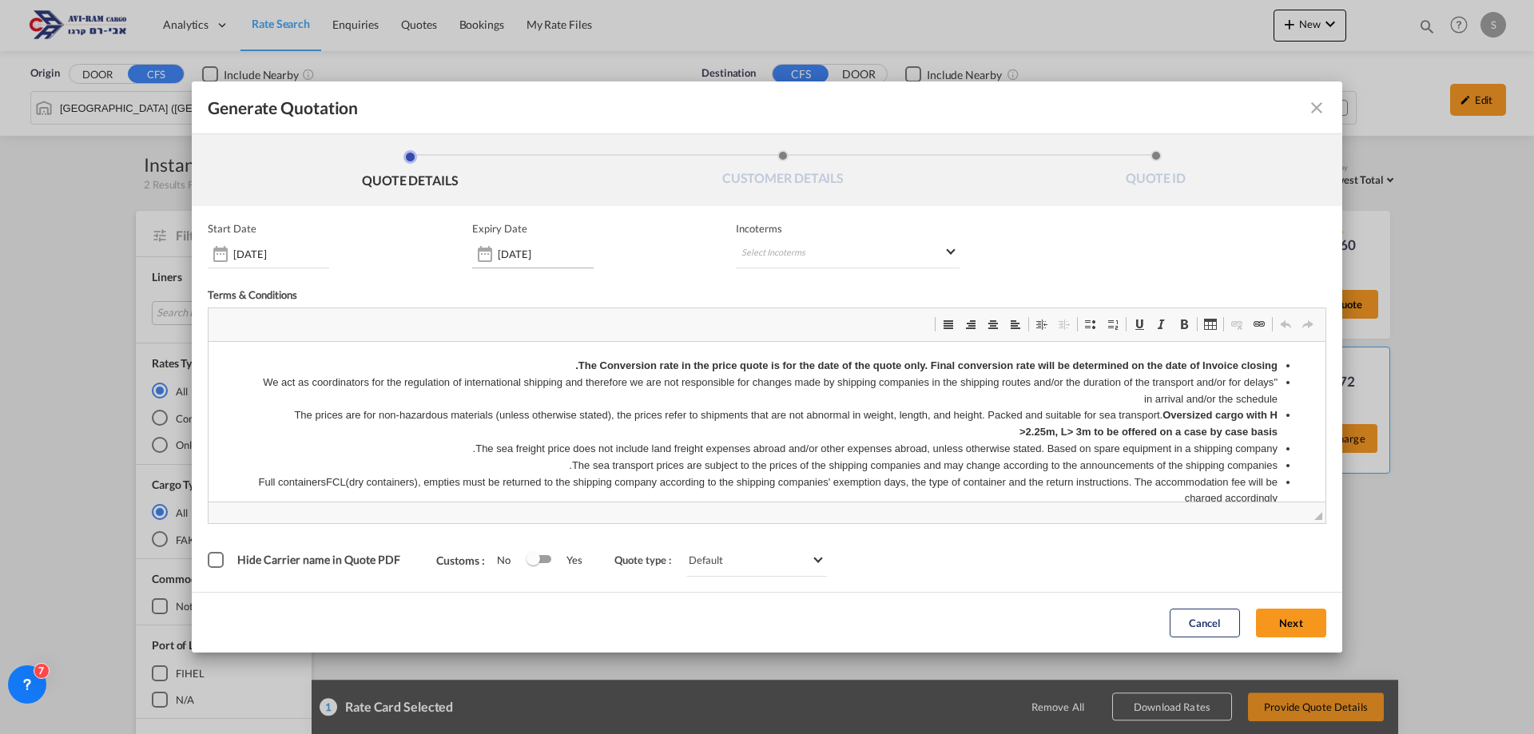
click at [542, 258] on input "[DATE]" at bounding box center [546, 254] width 96 height 13
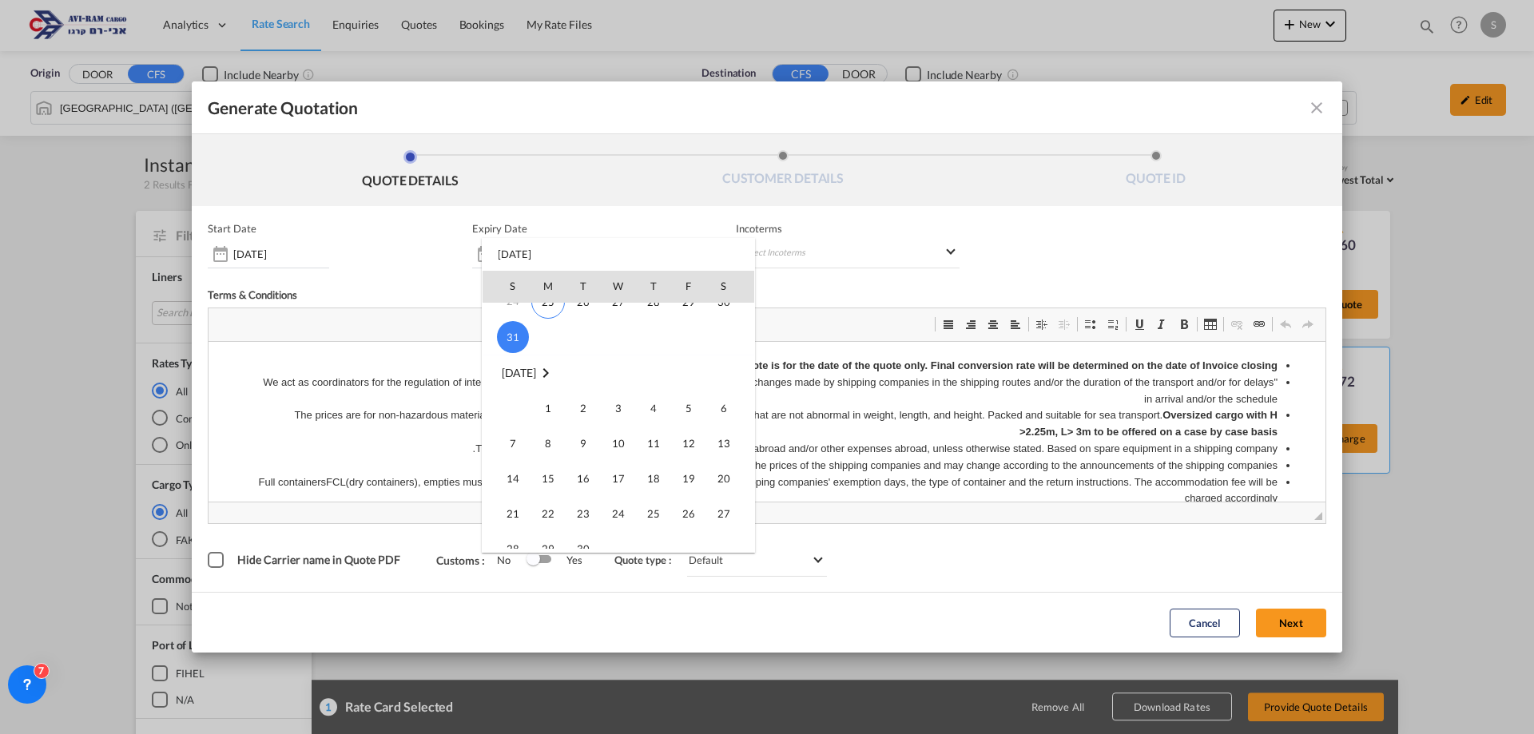
scroll to position [240, 0]
click at [587, 462] on span "30" at bounding box center [583, 469] width 32 height 32
type input "[DATE]"
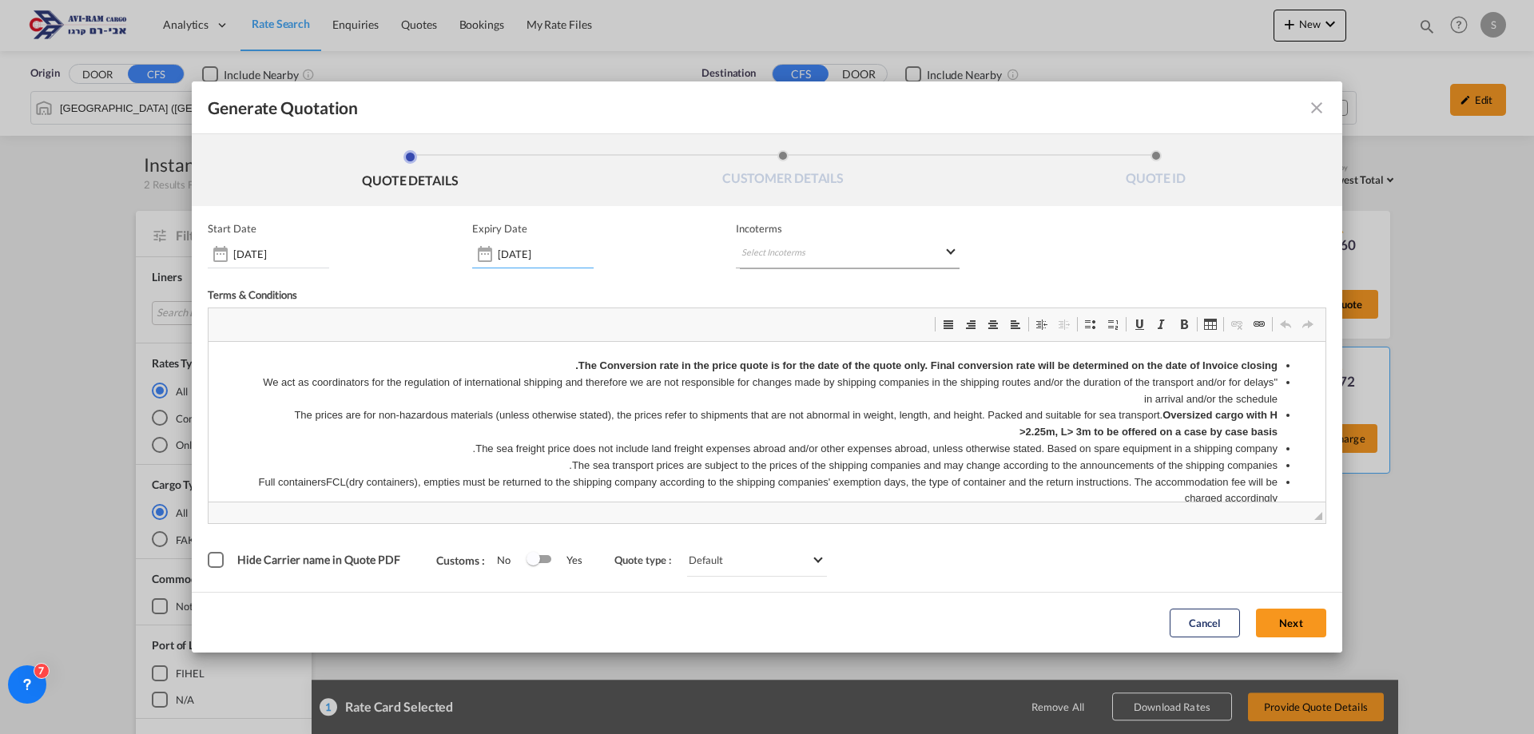
click at [779, 253] on md-select "Select Incoterms" at bounding box center [848, 254] width 224 height 29
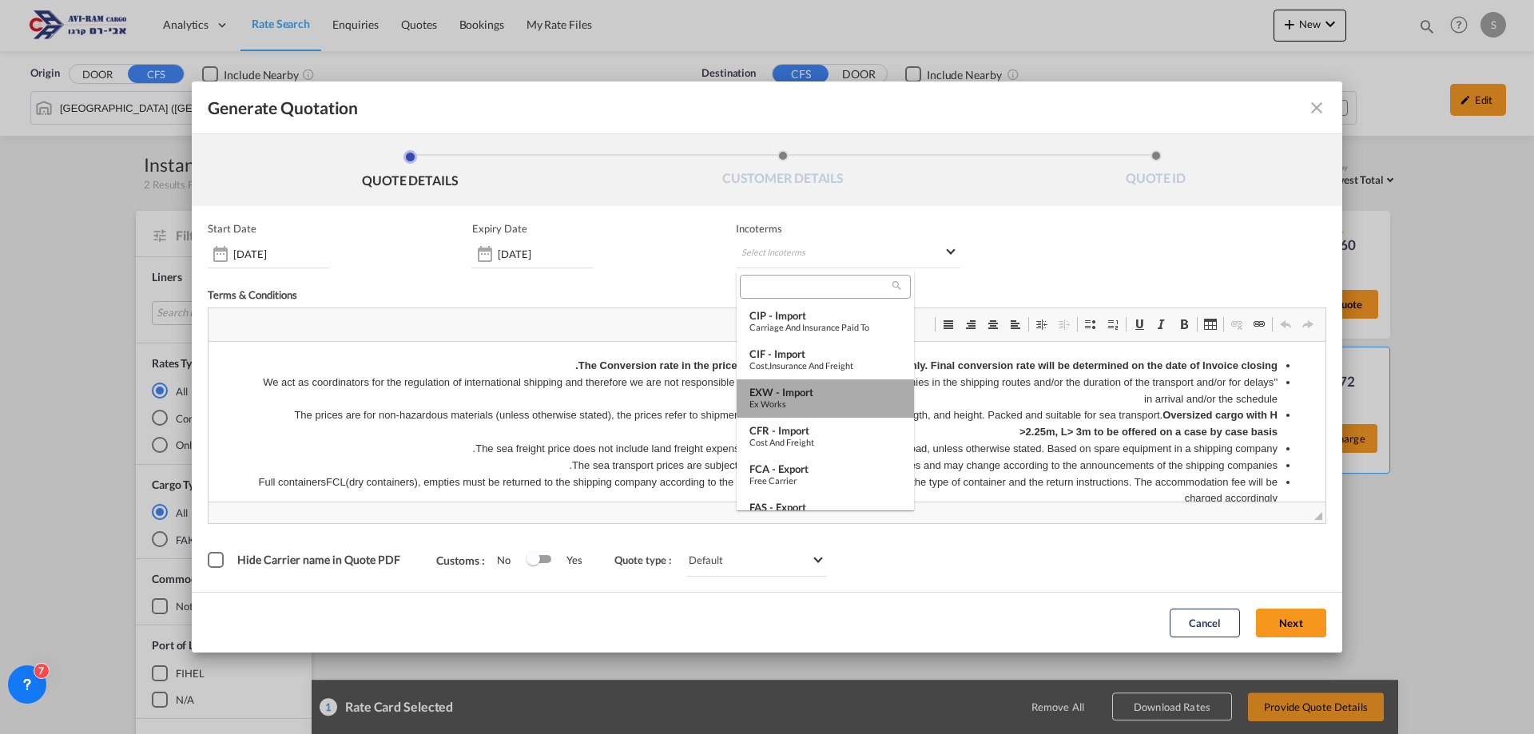
click at [827, 400] on div "Ex Works" at bounding box center [826, 404] width 152 height 10
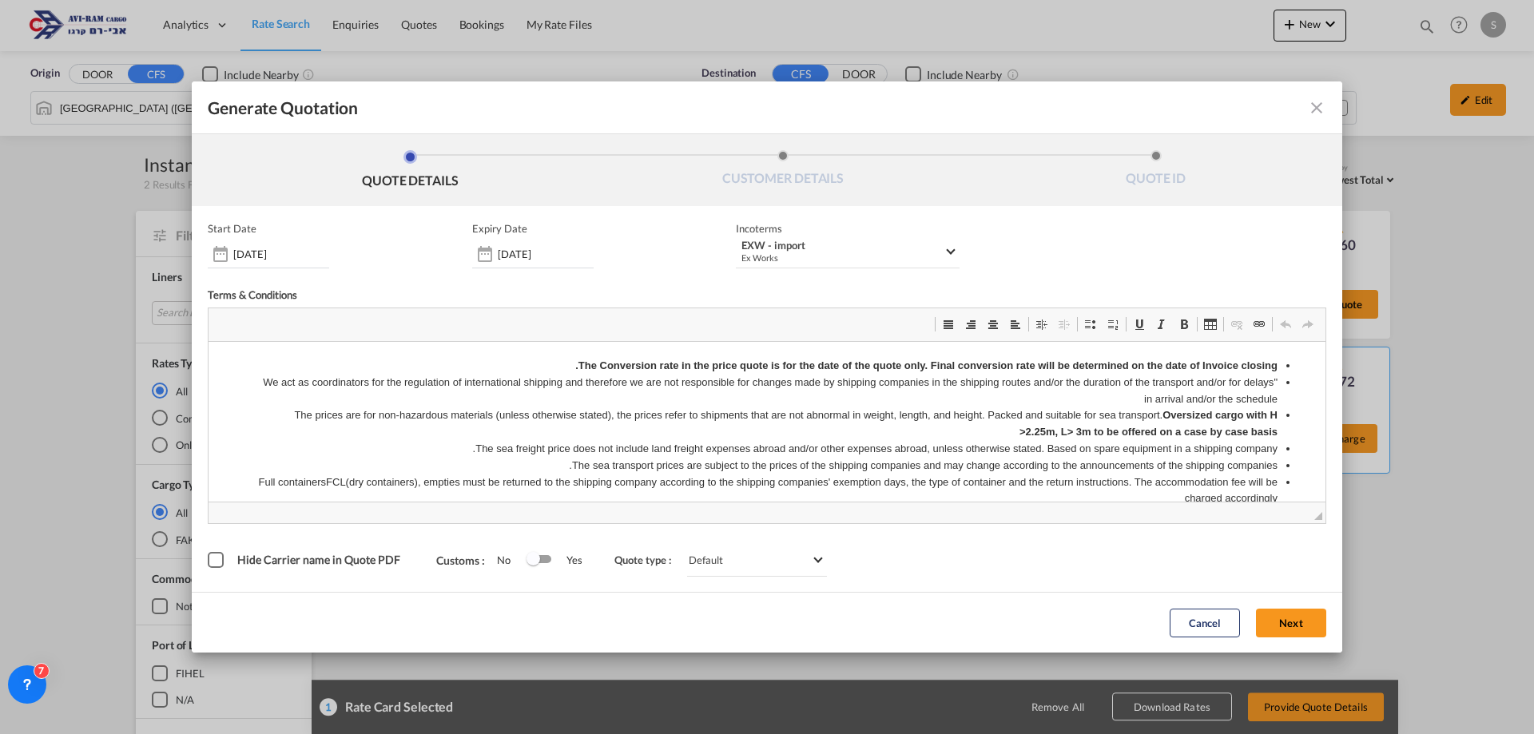
drag, startPoint x: 1291, startPoint y: 629, endPoint x: 1192, endPoint y: 597, distance: 104.1
click at [1292, 629] on button "Next" at bounding box center [1291, 623] width 70 height 29
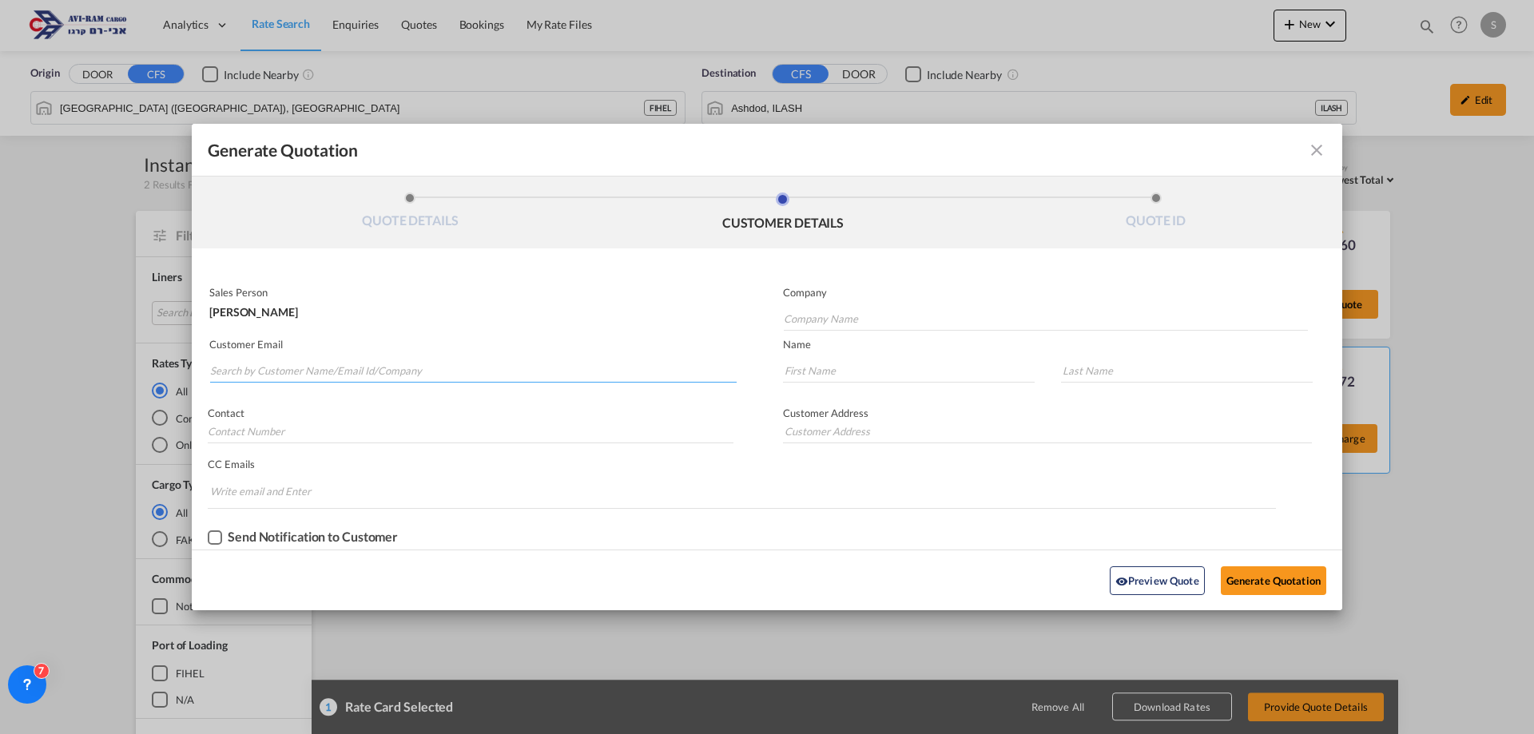
click at [332, 373] on input "Search by Customer Name/Email Id/Company" at bounding box center [473, 371] width 527 height 24
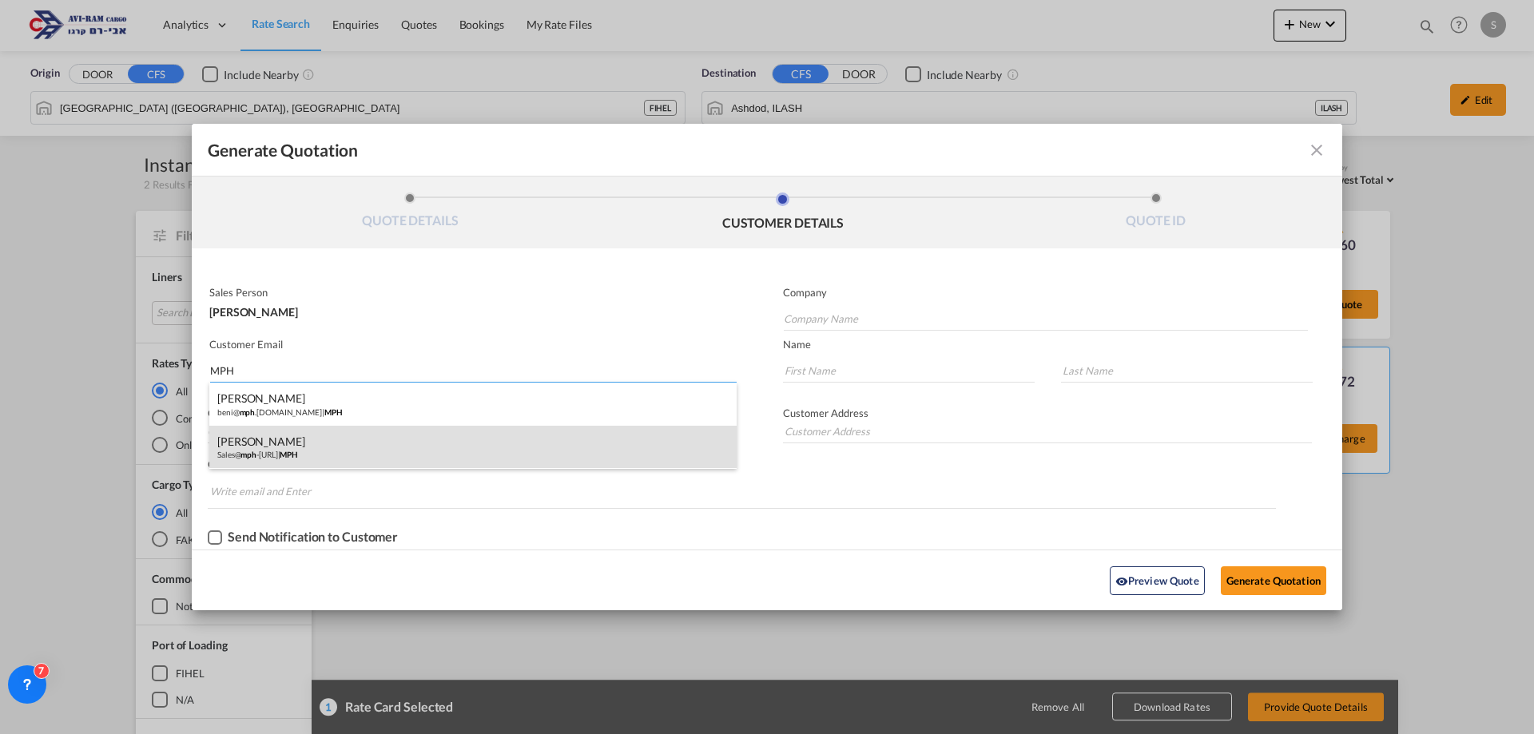
type input "MPH"
click at [347, 436] on div "BENI POPPER Sales@ mph -elec.co.il | MPH" at bounding box center [472, 447] width 527 height 43
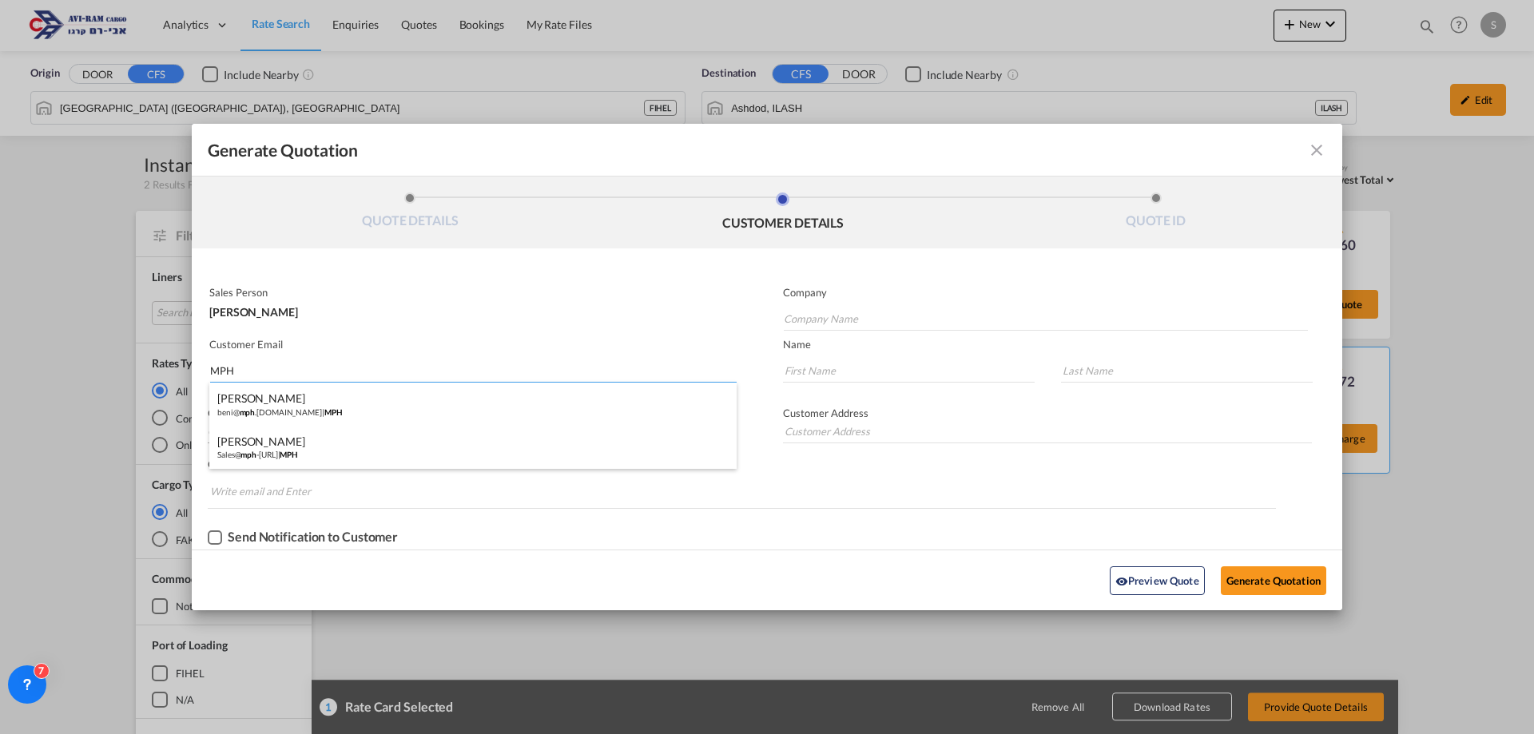
type input "MPH"
type input "Sales@mph-elec.co.il"
type input "BENI"
type input "POPPER"
type input "."
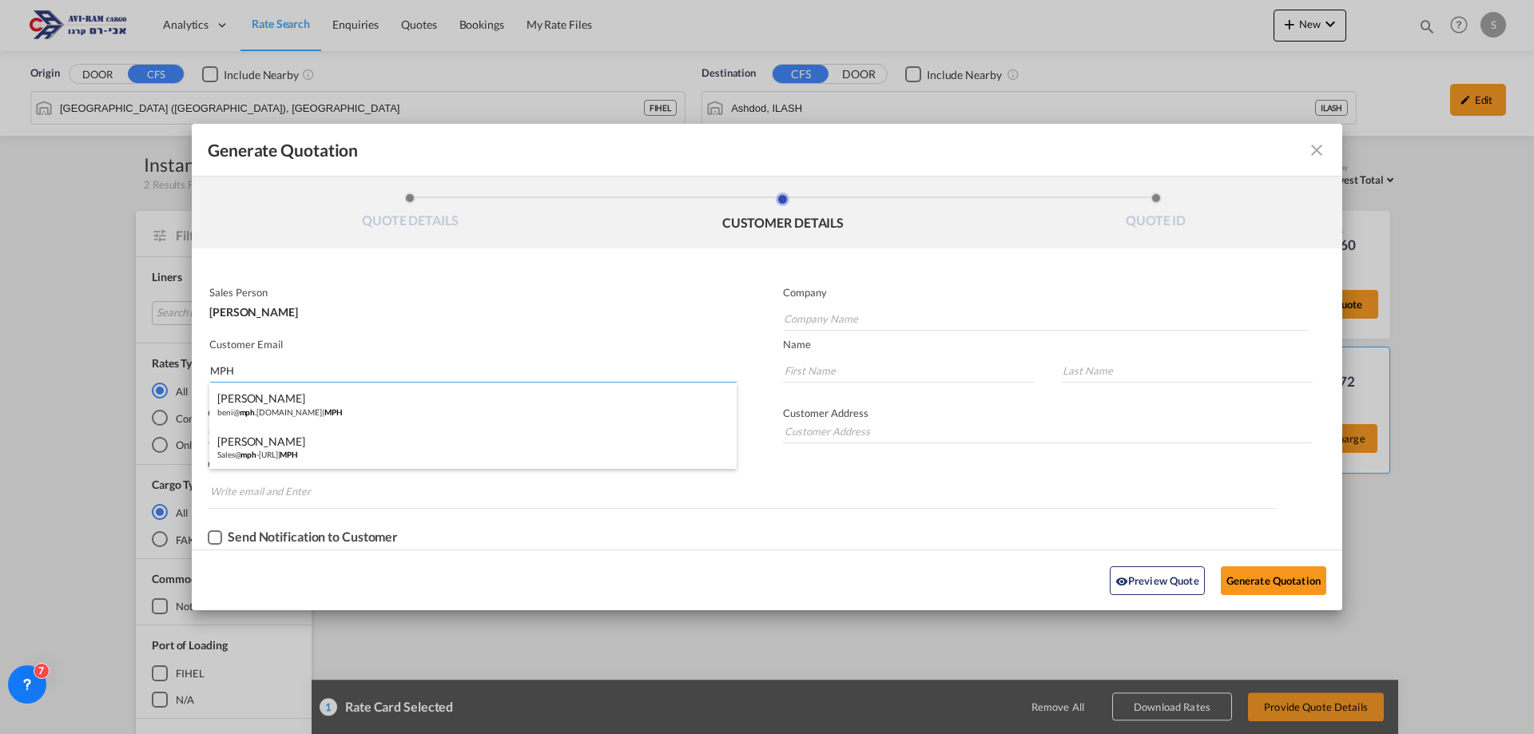
type input "."
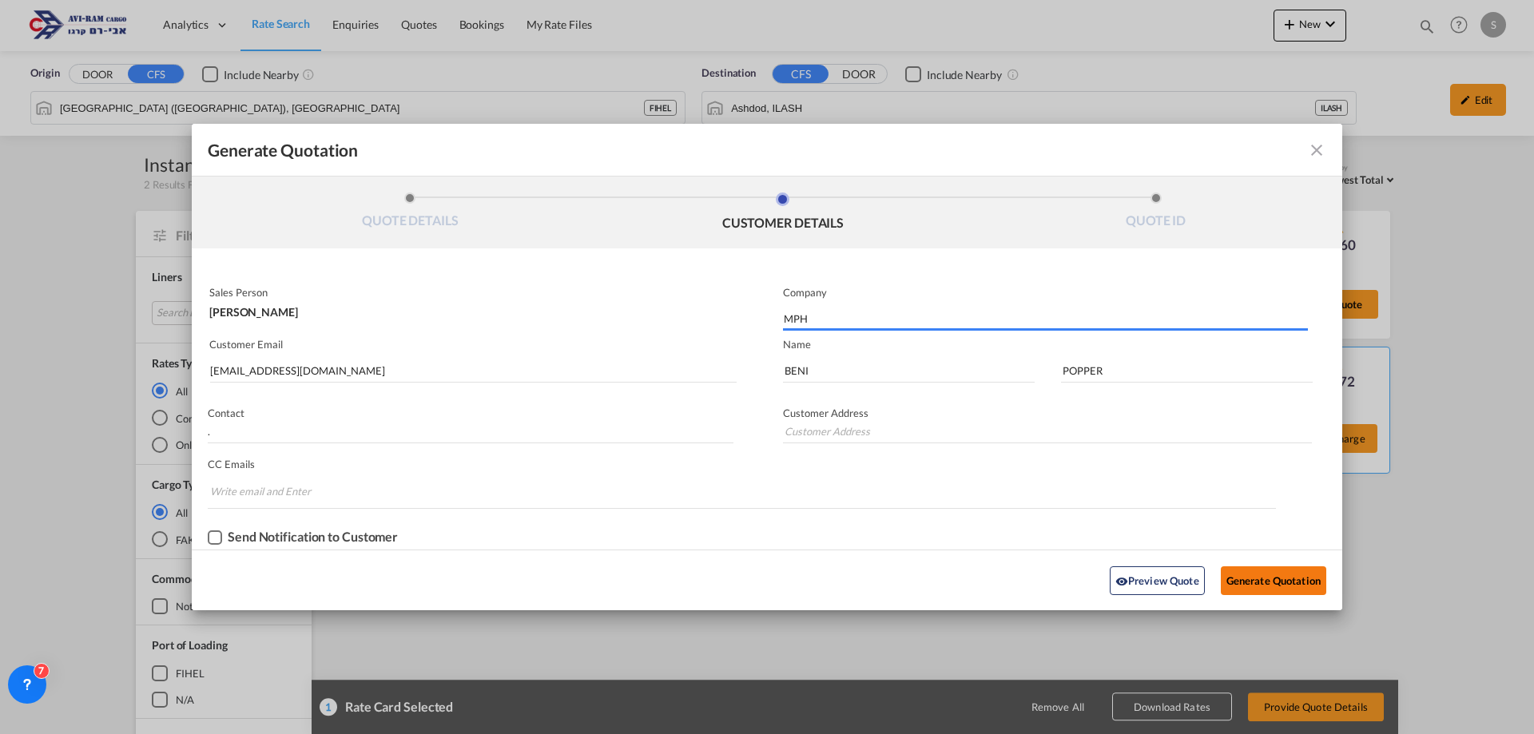
click at [1268, 576] on button "Generate Quotation" at bounding box center [1273, 581] width 105 height 29
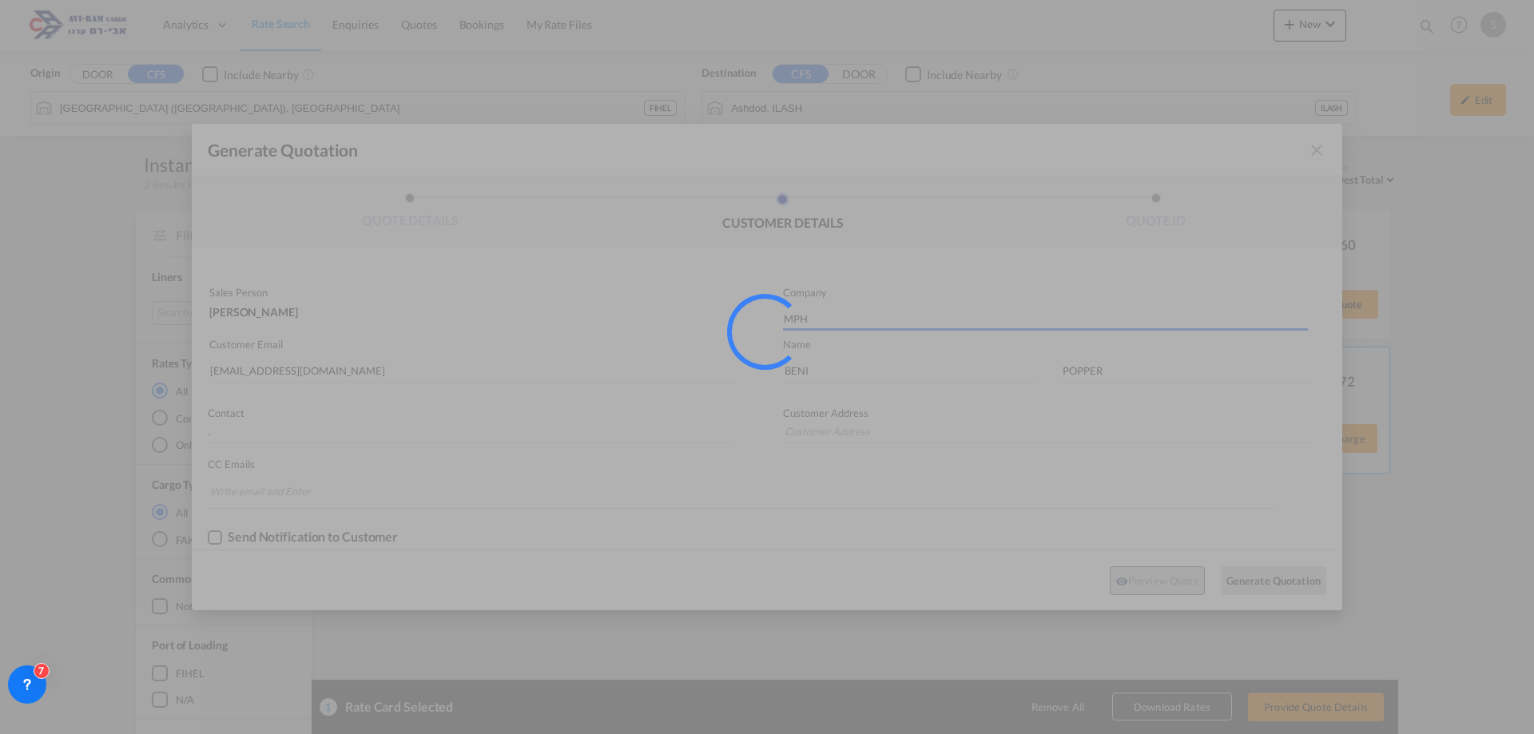
type input "."
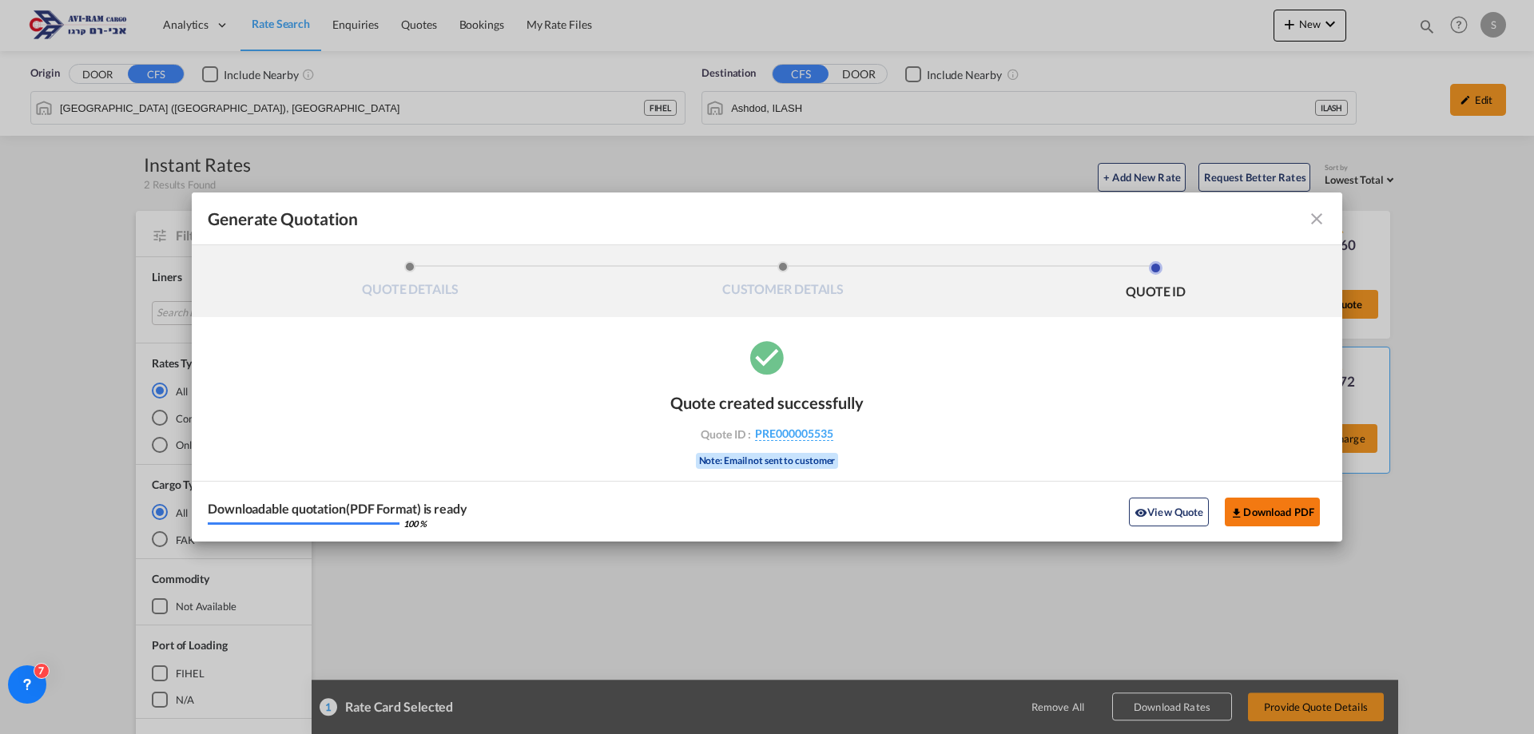
click at [1258, 516] on button "Download PDF" at bounding box center [1272, 512] width 95 height 29
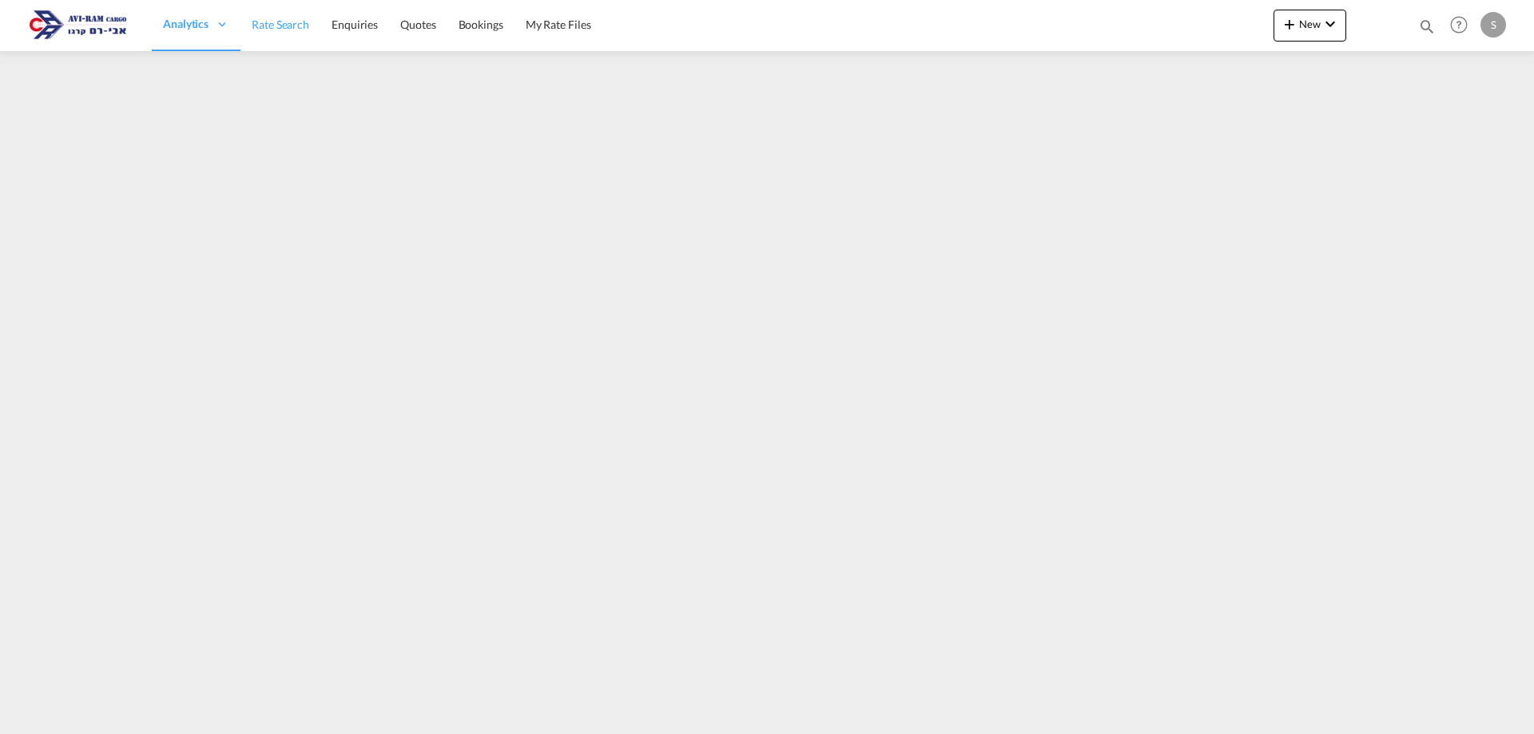
click at [271, 22] on span "Rate Search" at bounding box center [281, 25] width 58 height 14
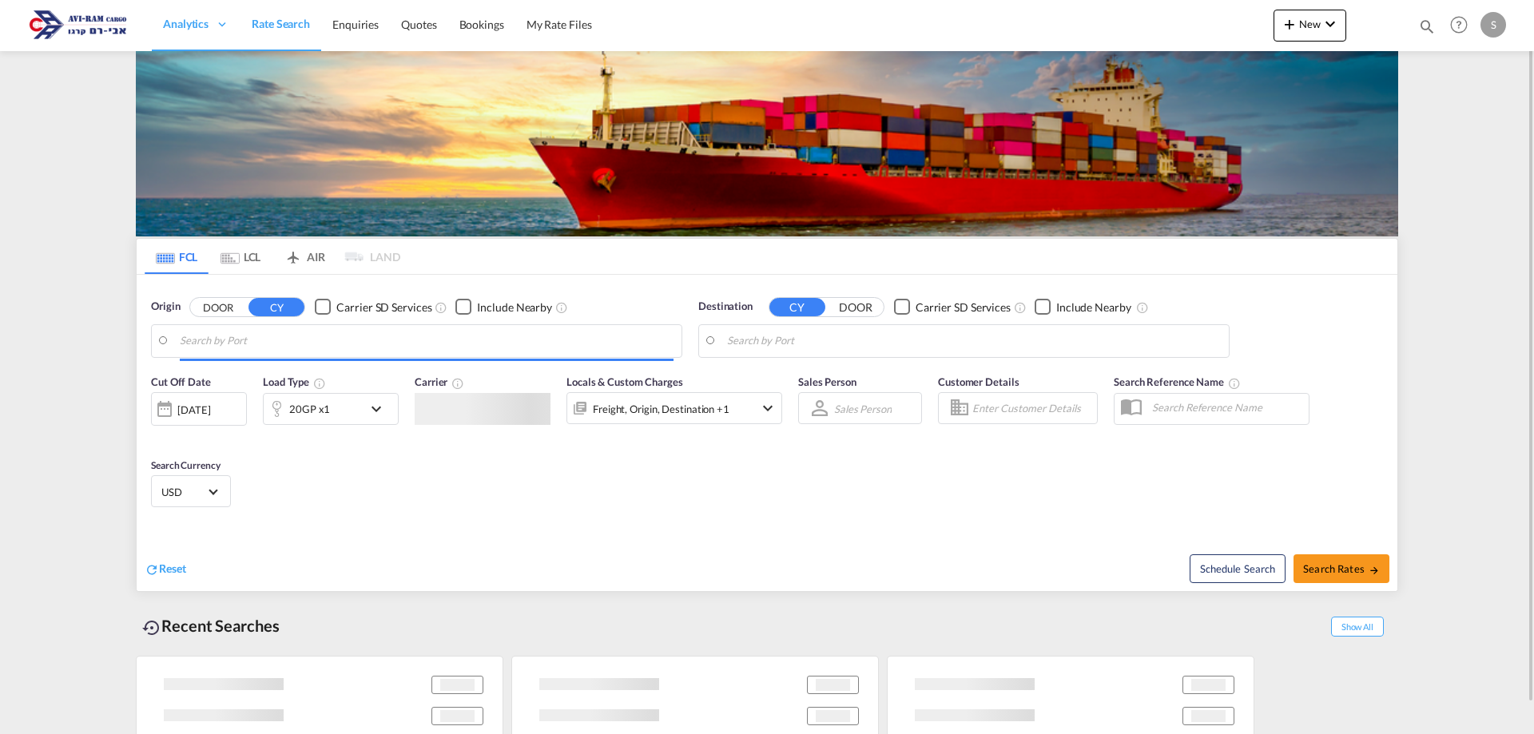
type input "[GEOGRAPHIC_DATA], [GEOGRAPHIC_DATA]"
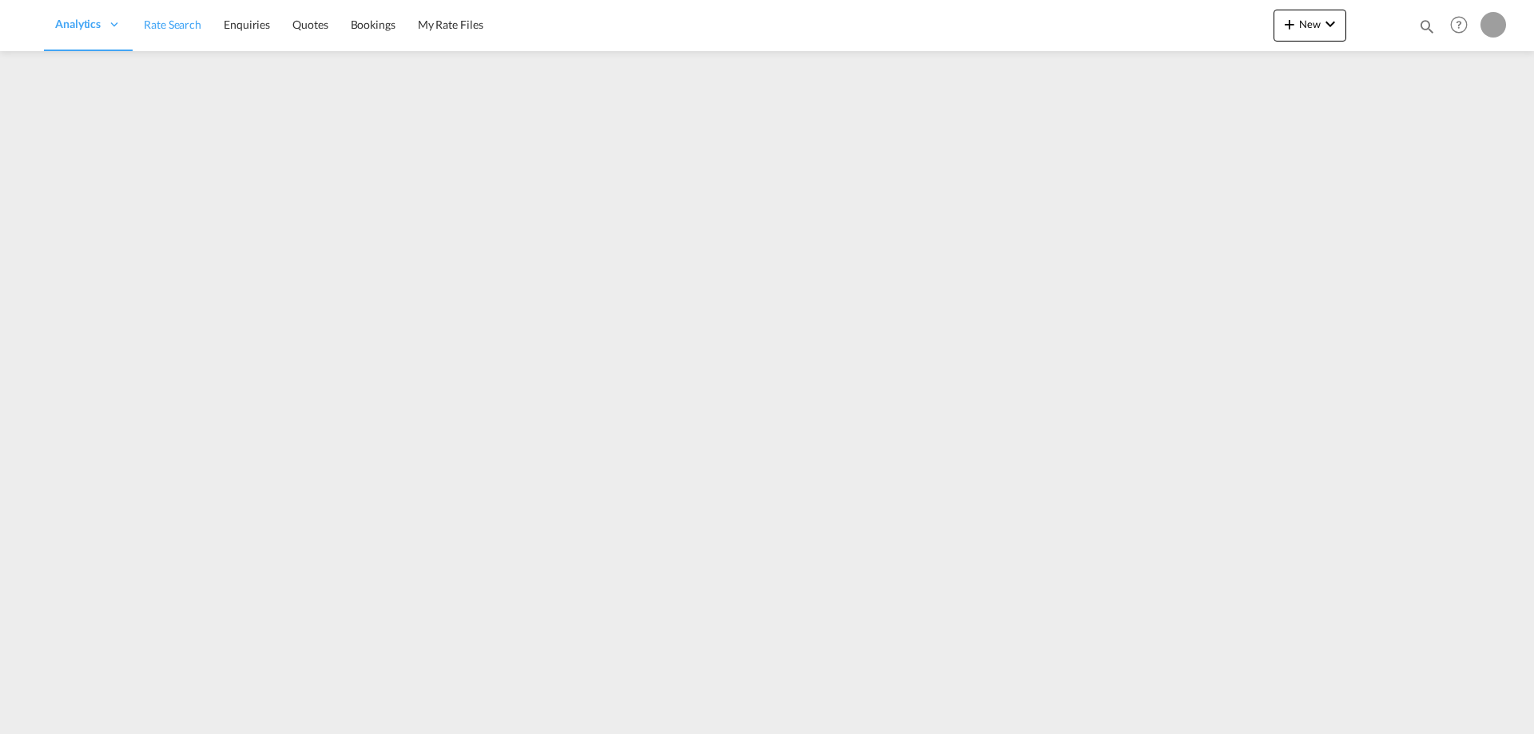
click at [191, 29] on span "Rate Search" at bounding box center [173, 25] width 58 height 14
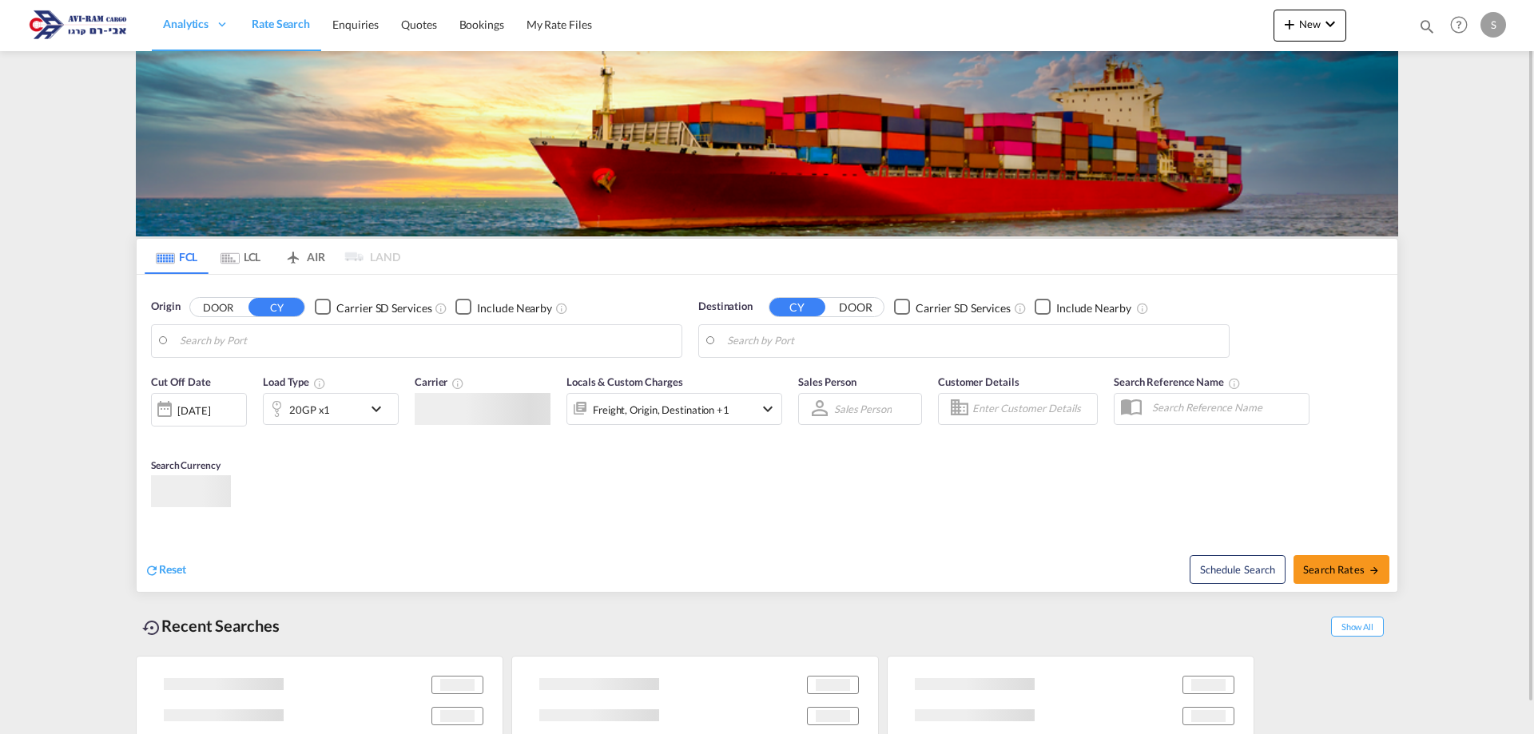
click at [269, 25] on span "Rate Search" at bounding box center [281, 24] width 58 height 14
click at [252, 260] on md-tab-item "LCL" at bounding box center [241, 256] width 64 height 35
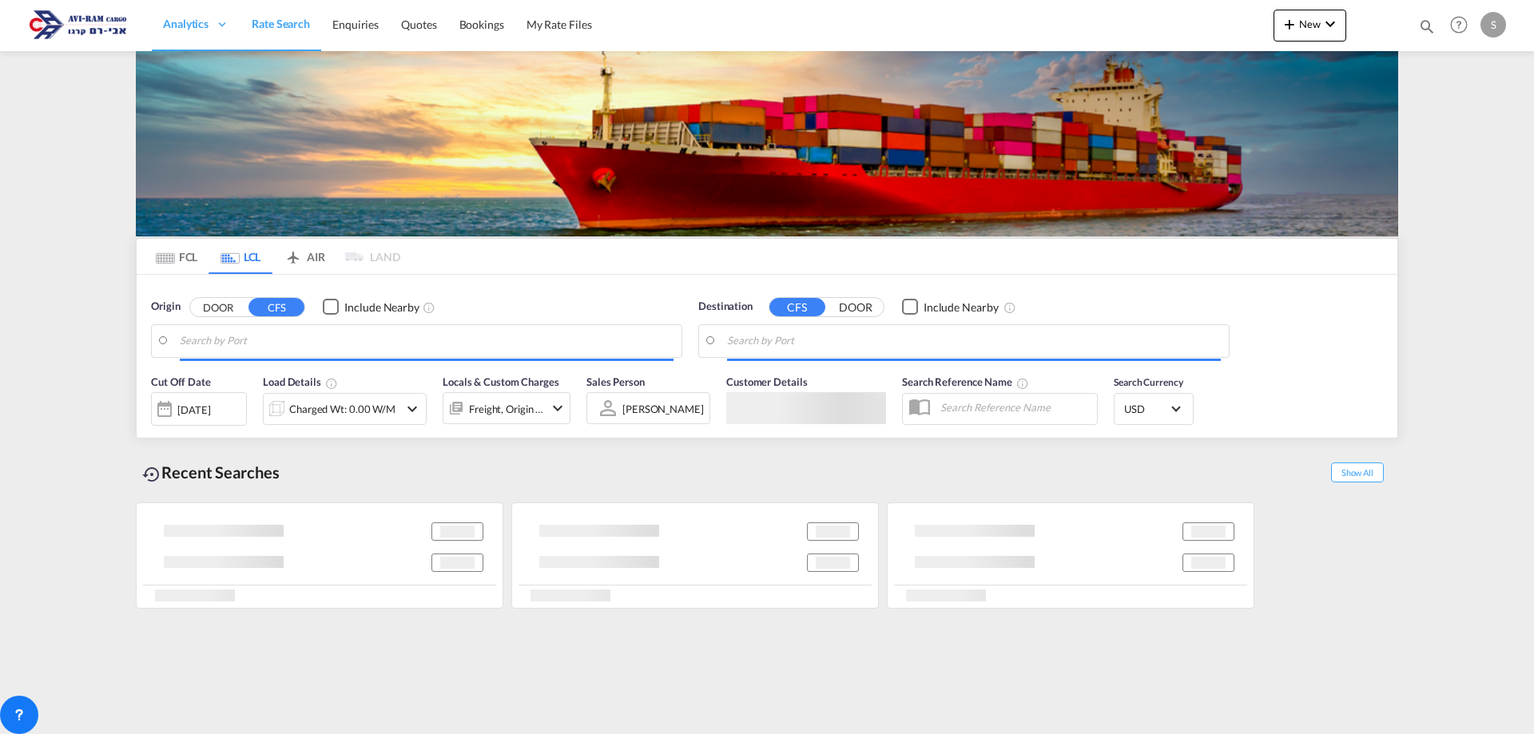
type input "[GEOGRAPHIC_DATA] ([GEOGRAPHIC_DATA]), [GEOGRAPHIC_DATA]"
type input "Ashdod, ILASH"
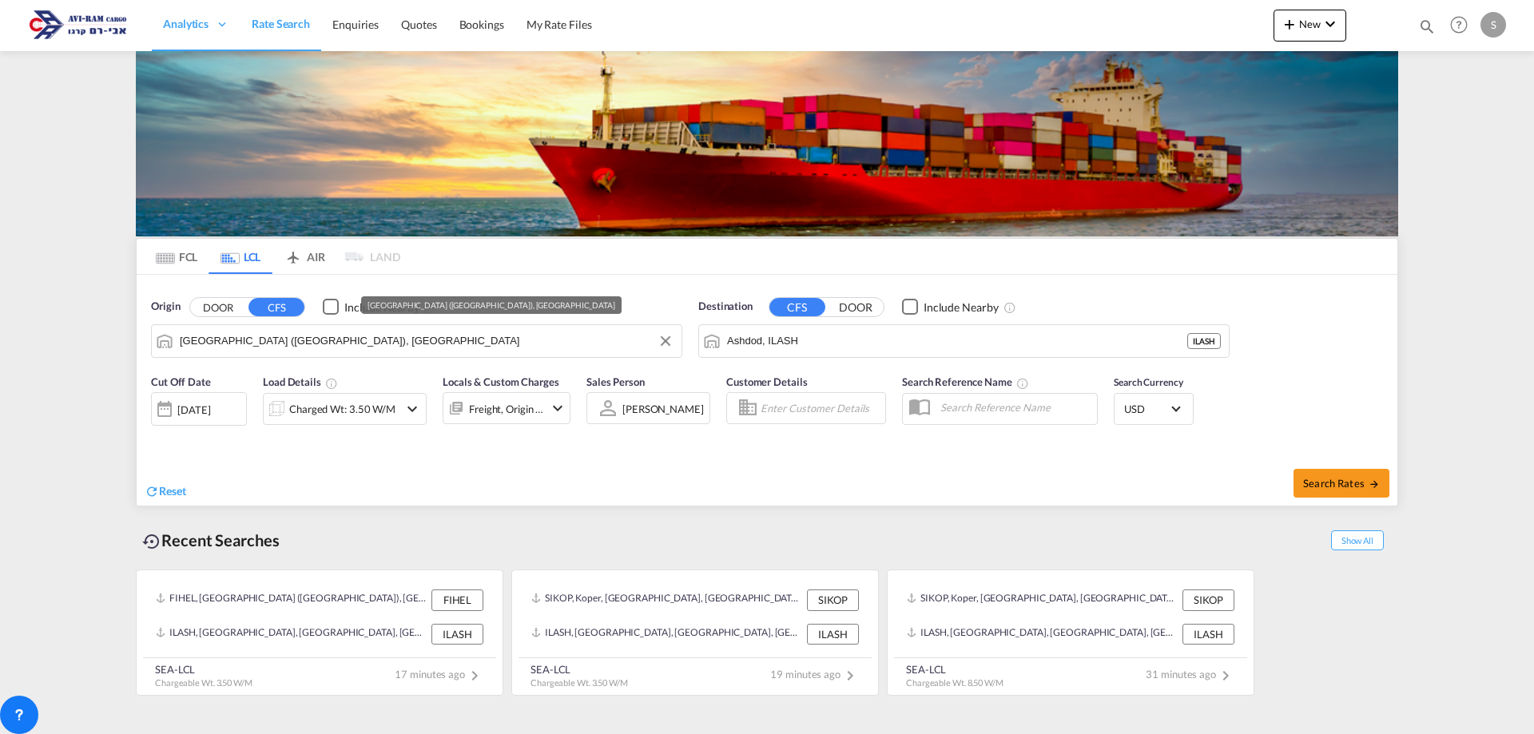
click at [213, 346] on input "Helsingfors (Helsinki), FIHEL" at bounding box center [427, 341] width 494 height 24
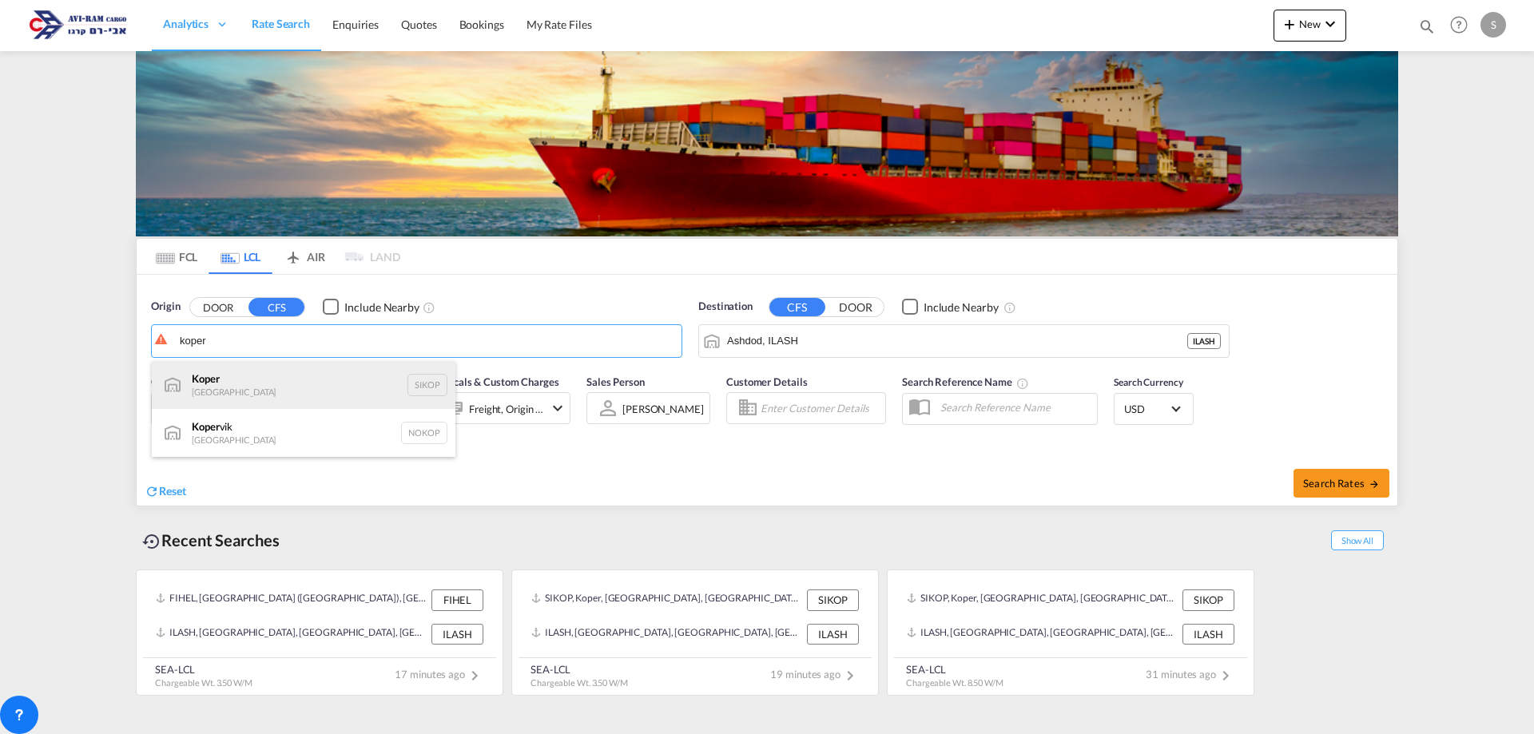
click at [238, 393] on div "Koper Slovenia SIKOP" at bounding box center [304, 385] width 304 height 48
type input "Koper, SIKOP"
click at [348, 396] on div "Charged Wt: 3.50 W/M" at bounding box center [331, 409] width 135 height 32
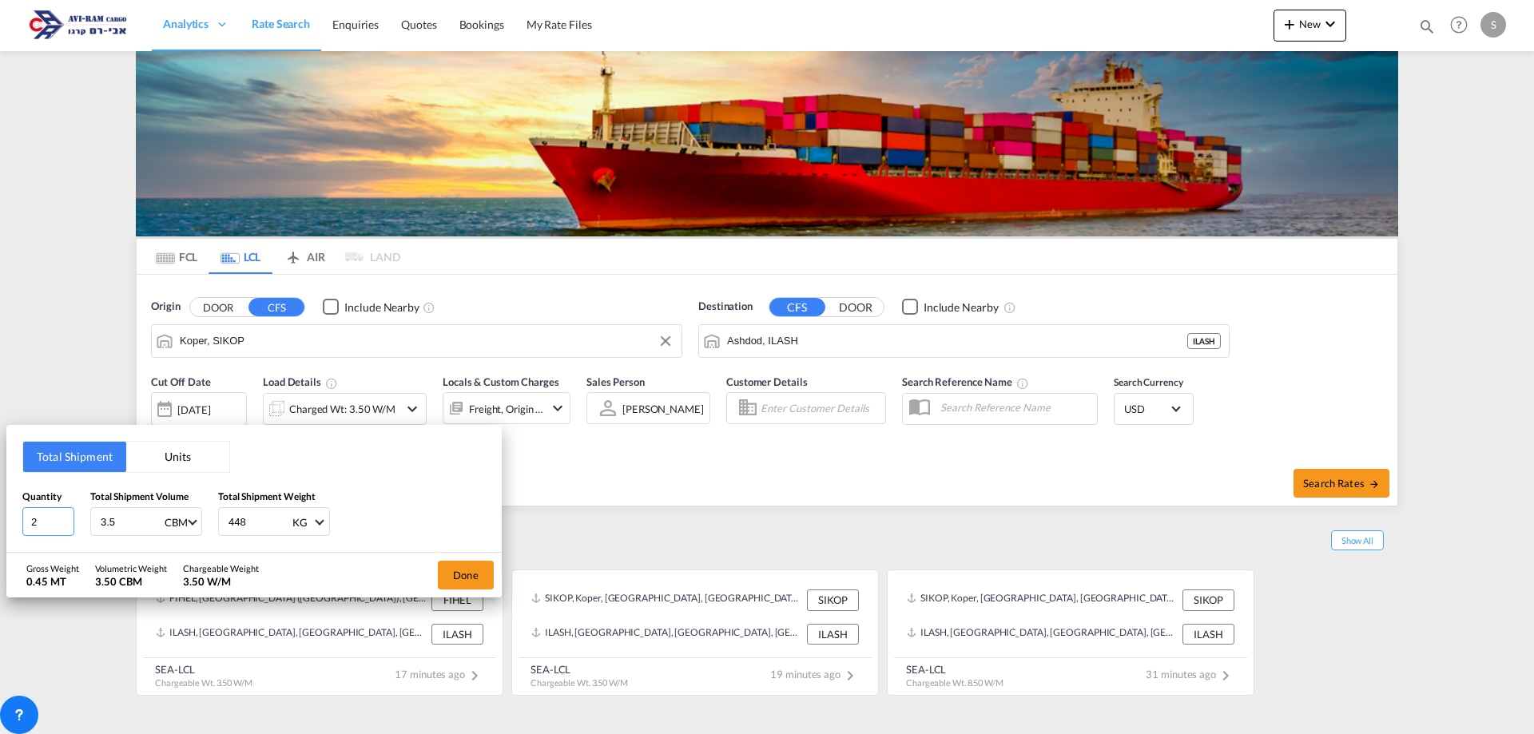
drag, startPoint x: 50, startPoint y: 517, endPoint x: -33, endPoint y: 520, distance: 82.4
click at [0, 520] on html "Analytics Dashboard Rate Search Enquiries Quotes Bookings" at bounding box center [767, 367] width 1534 height 734
type input "4"
type input "8.6"
type input "1528"
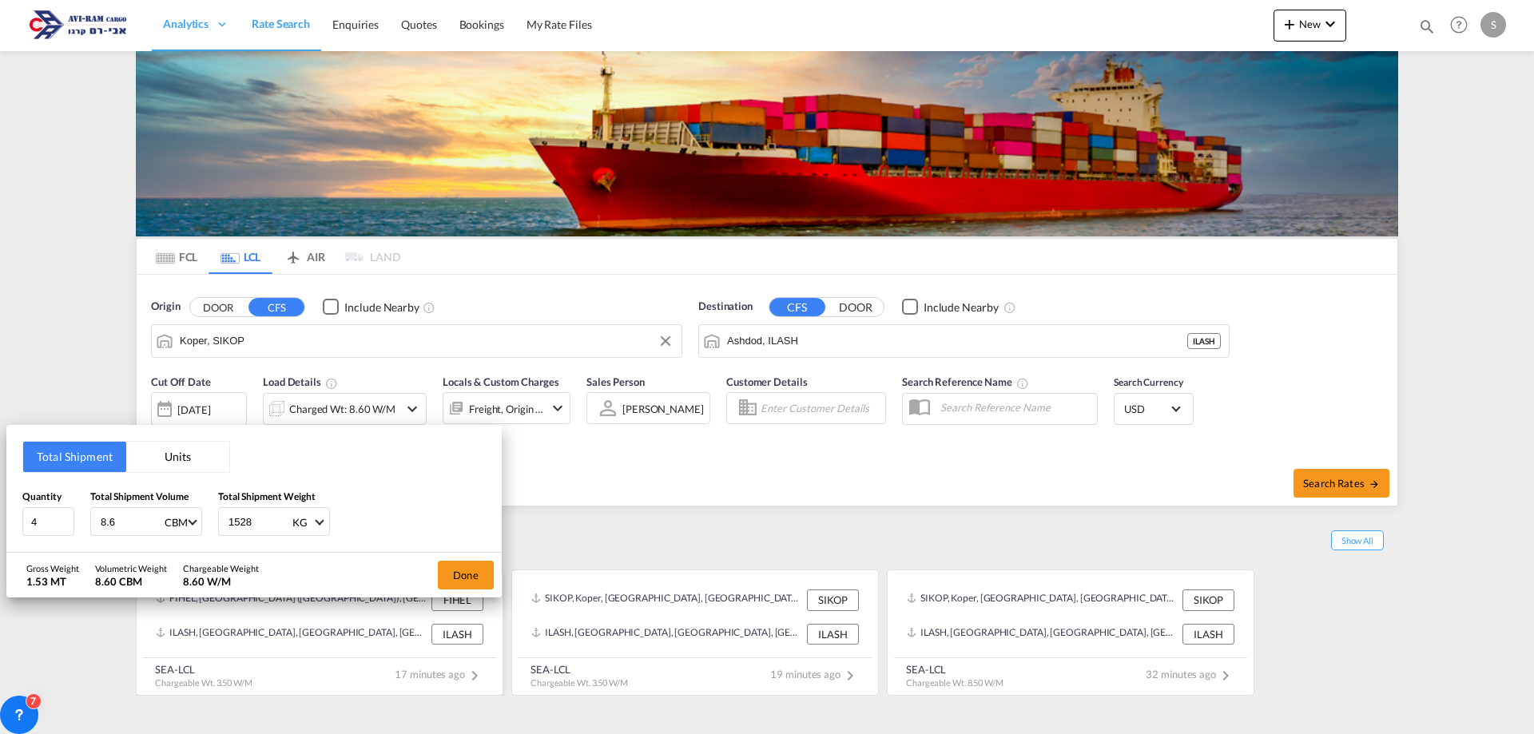
click at [479, 580] on button "Done" at bounding box center [466, 575] width 56 height 29
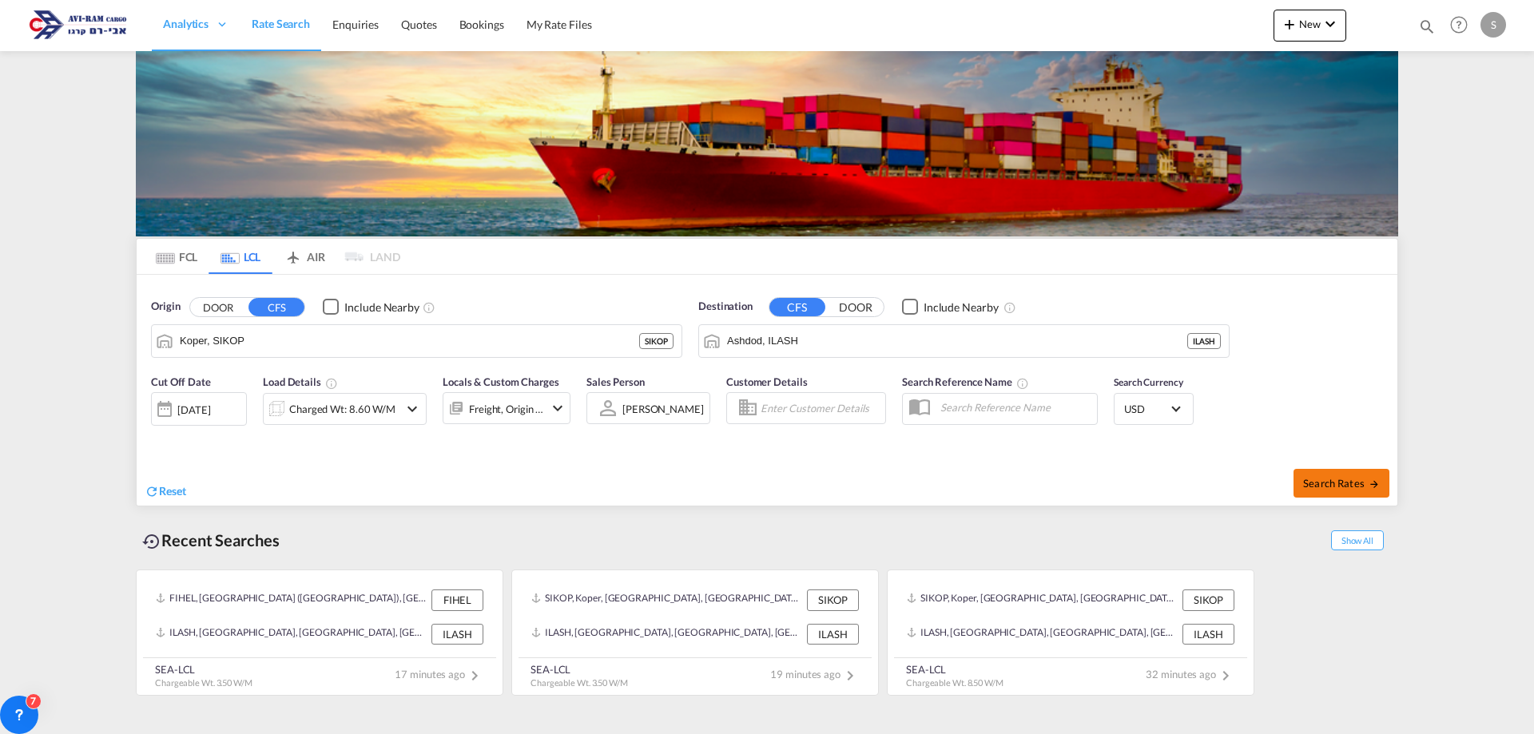
click at [1374, 485] on md-icon "icon-arrow-right" at bounding box center [1374, 484] width 11 height 11
type input "SIKOP to ILASH / 25 Aug 2025"
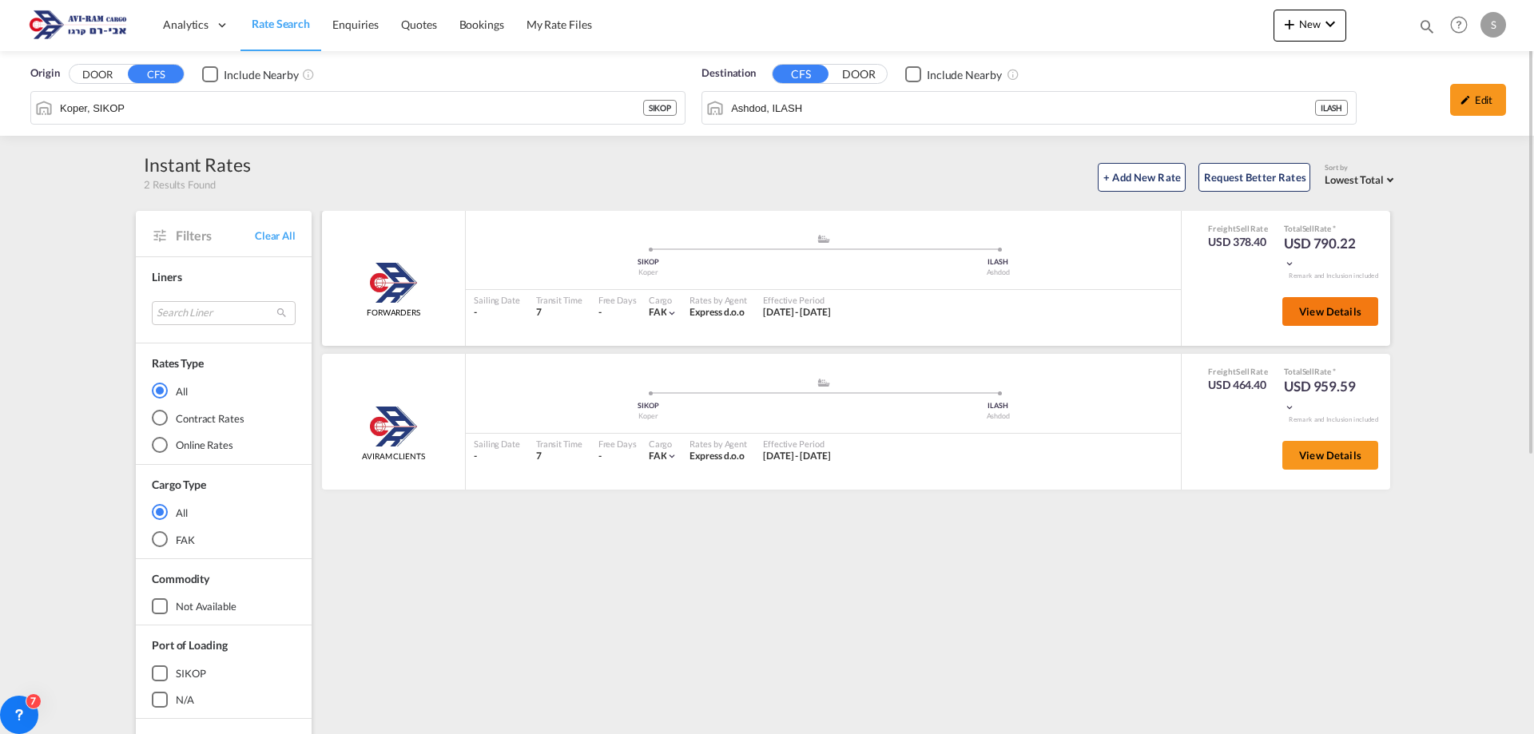
click at [1342, 314] on span "View Details" at bounding box center [1330, 311] width 62 height 13
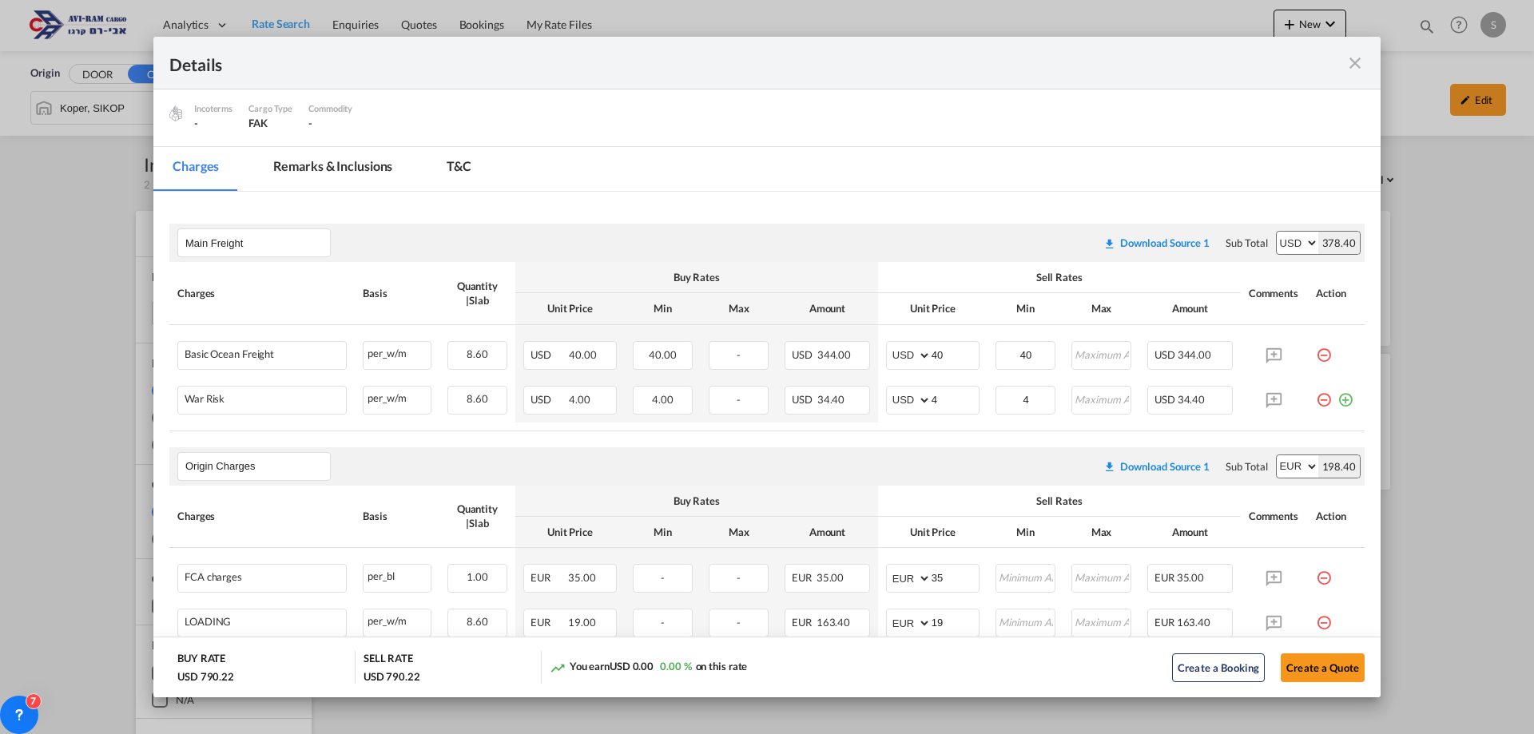
scroll to position [320, 0]
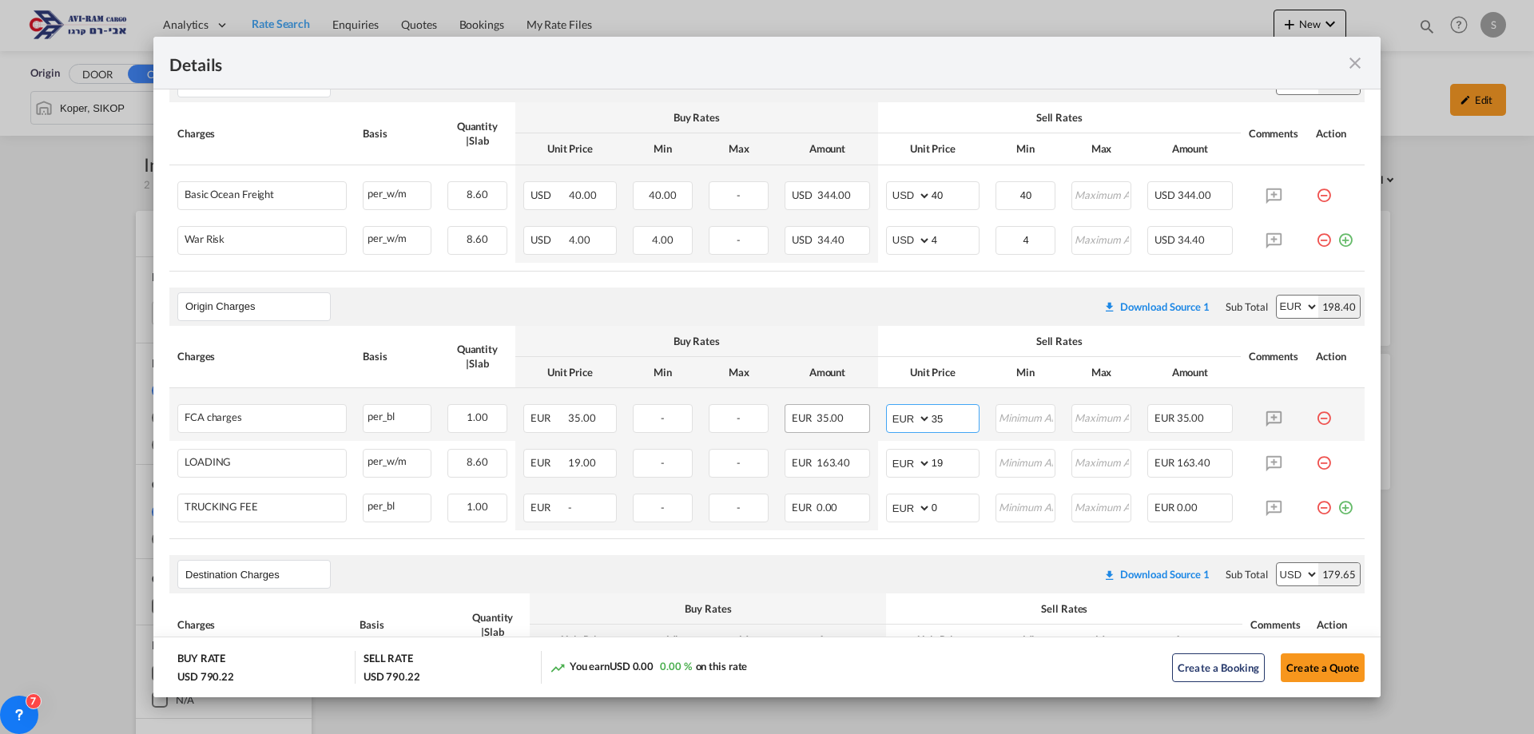
drag, startPoint x: 955, startPoint y: 421, endPoint x: 859, endPoint y: 417, distance: 96.0
click at [859, 417] on tr "FCA charges Please Enter Already Exists per_bl per_bl can not applied for this …" at bounding box center [766, 414] width 1195 height 53
type input "100"
click at [933, 511] on input "0" at bounding box center [955, 507] width 47 height 24
drag, startPoint x: 942, startPoint y: 503, endPoint x: 912, endPoint y: 507, distance: 30.5
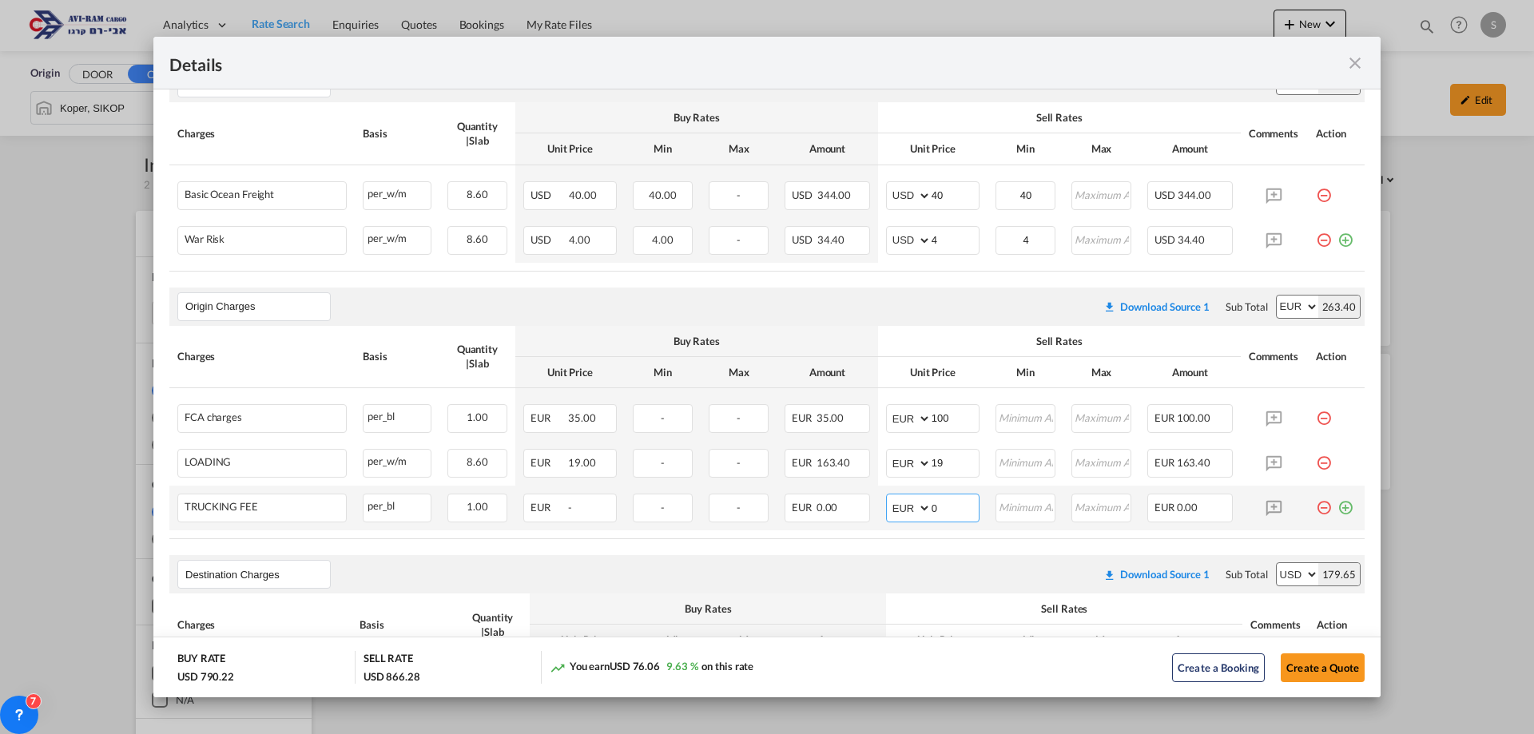
click at [912, 507] on md-input-container "AED AFN ALL AMD ANG AOA ARS AUD AWG AZN BAM BBD BDT BGN BHD BIF BMD BND BOB BRL…" at bounding box center [932, 508] width 93 height 29
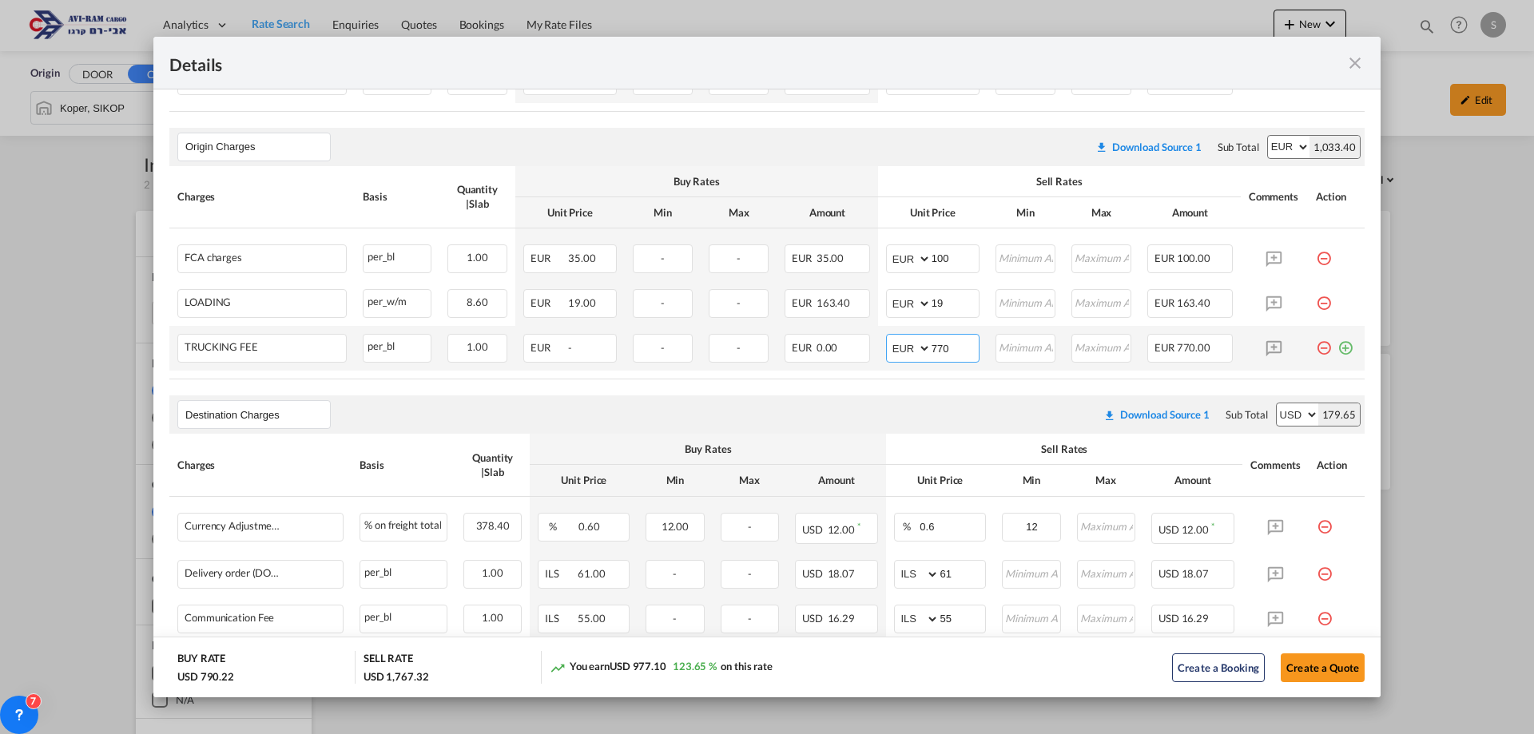
click at [943, 348] on input "770" at bounding box center [955, 347] width 47 height 24
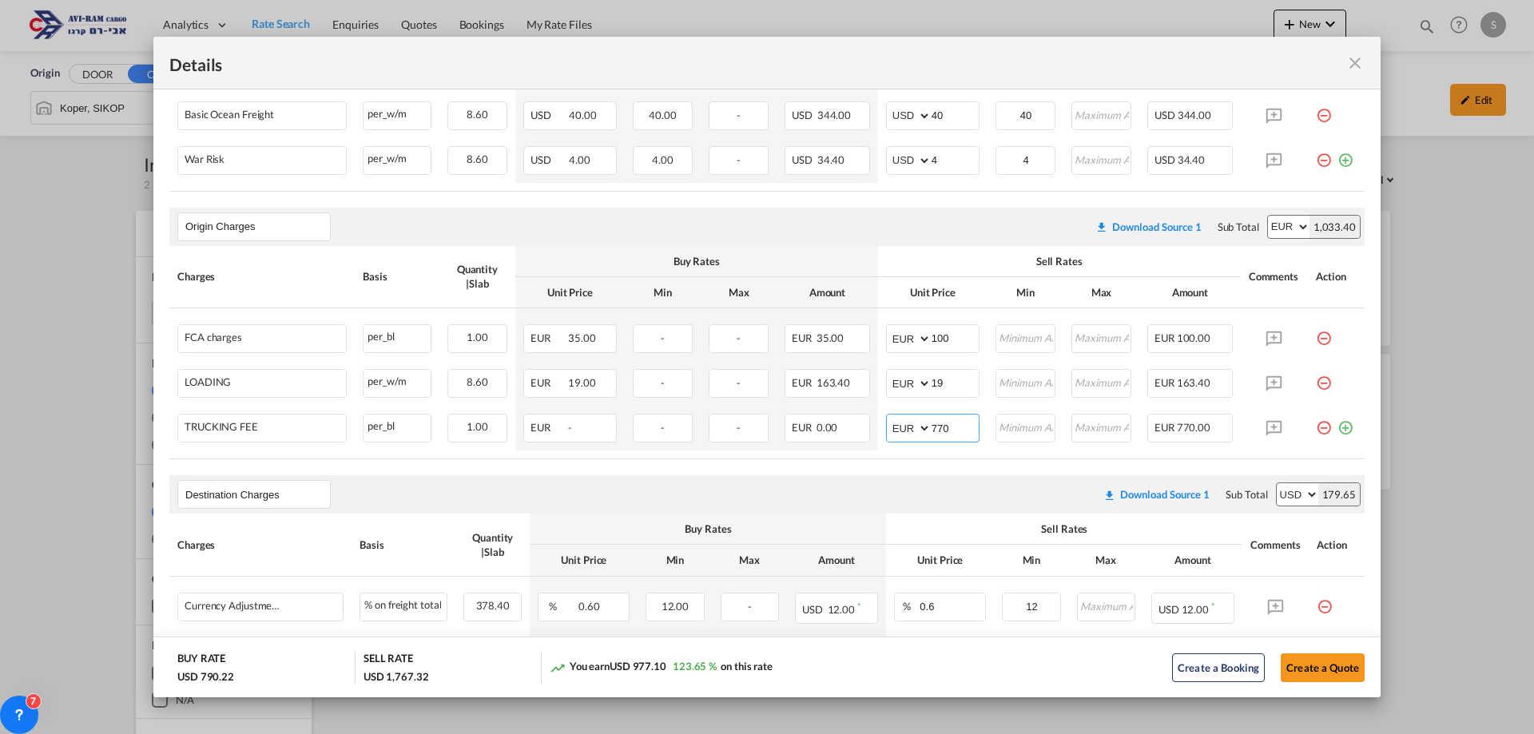
scroll to position [719, 0]
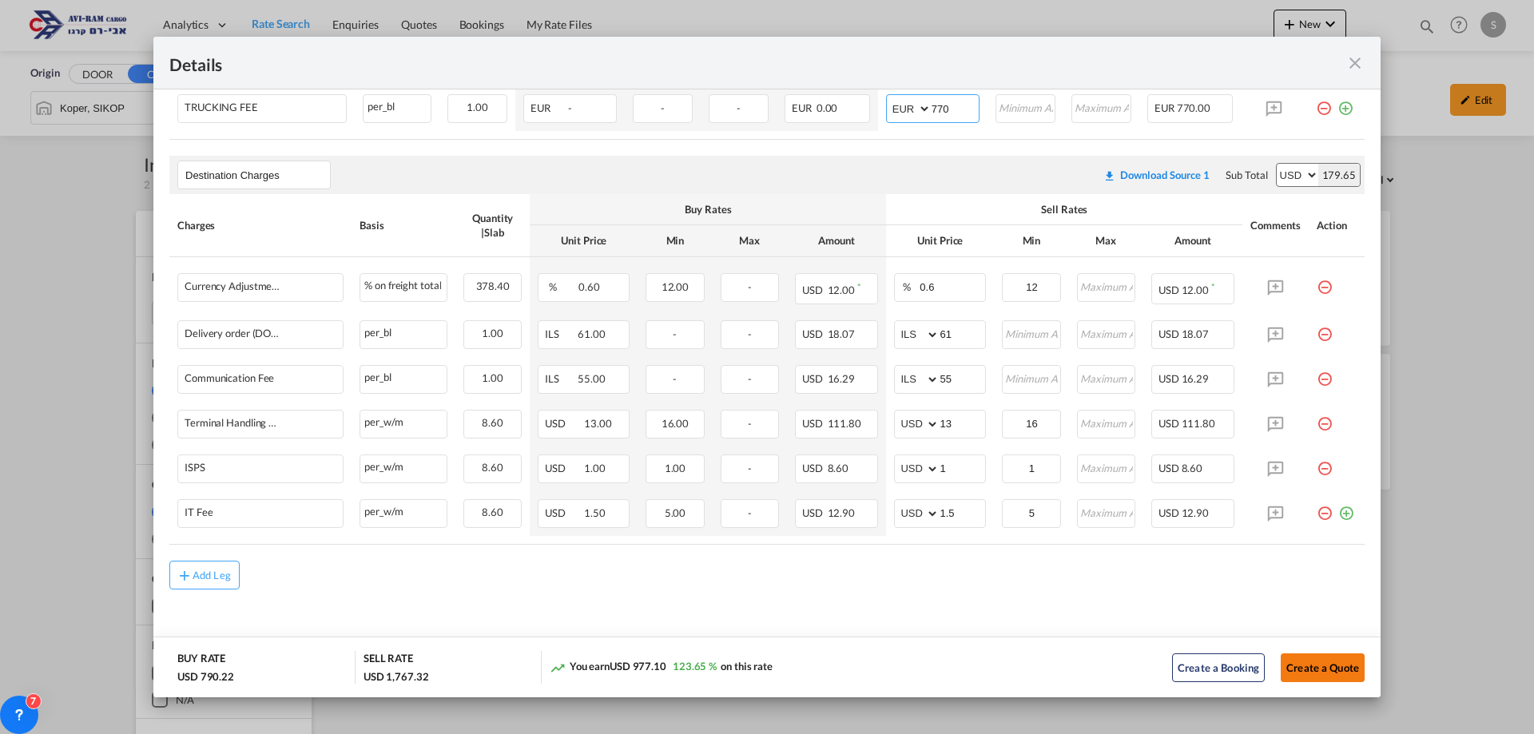
type input "770"
click at [1310, 663] on button "Create a Quote" at bounding box center [1323, 668] width 84 height 29
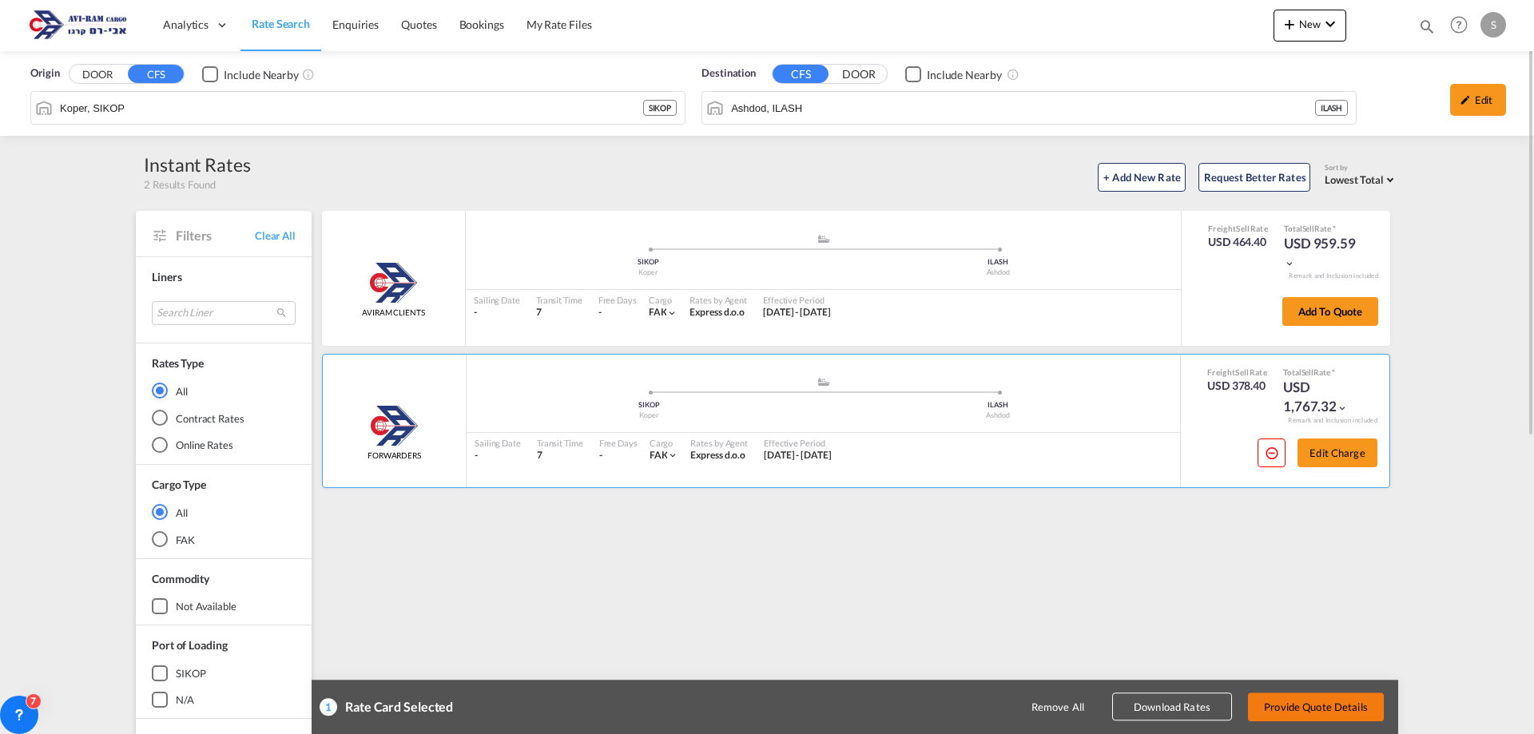
click at [1318, 694] on button "Provide Quote Details" at bounding box center [1316, 707] width 136 height 29
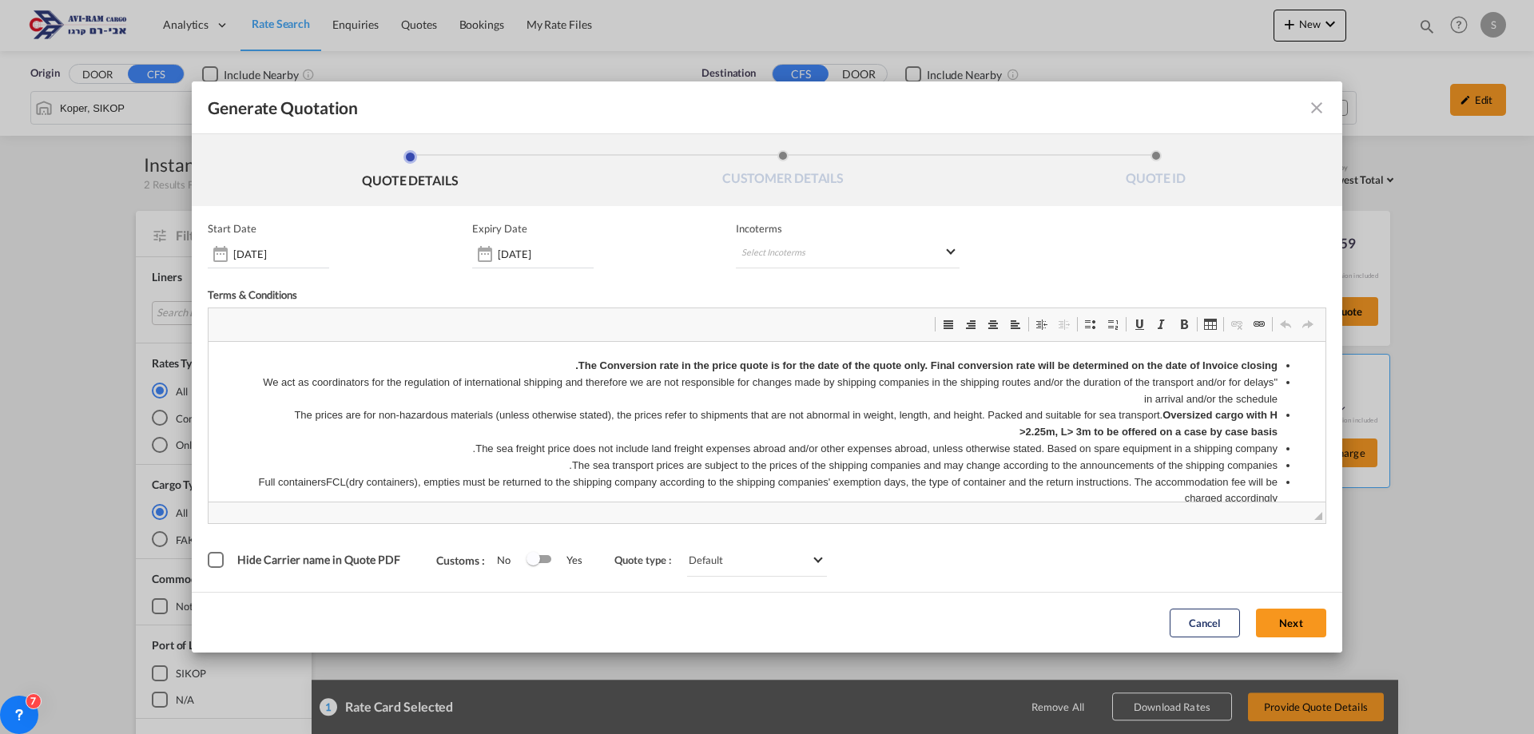
scroll to position [0, 0]
click at [562, 255] on input "31 Aug 2025" at bounding box center [546, 254] width 96 height 13
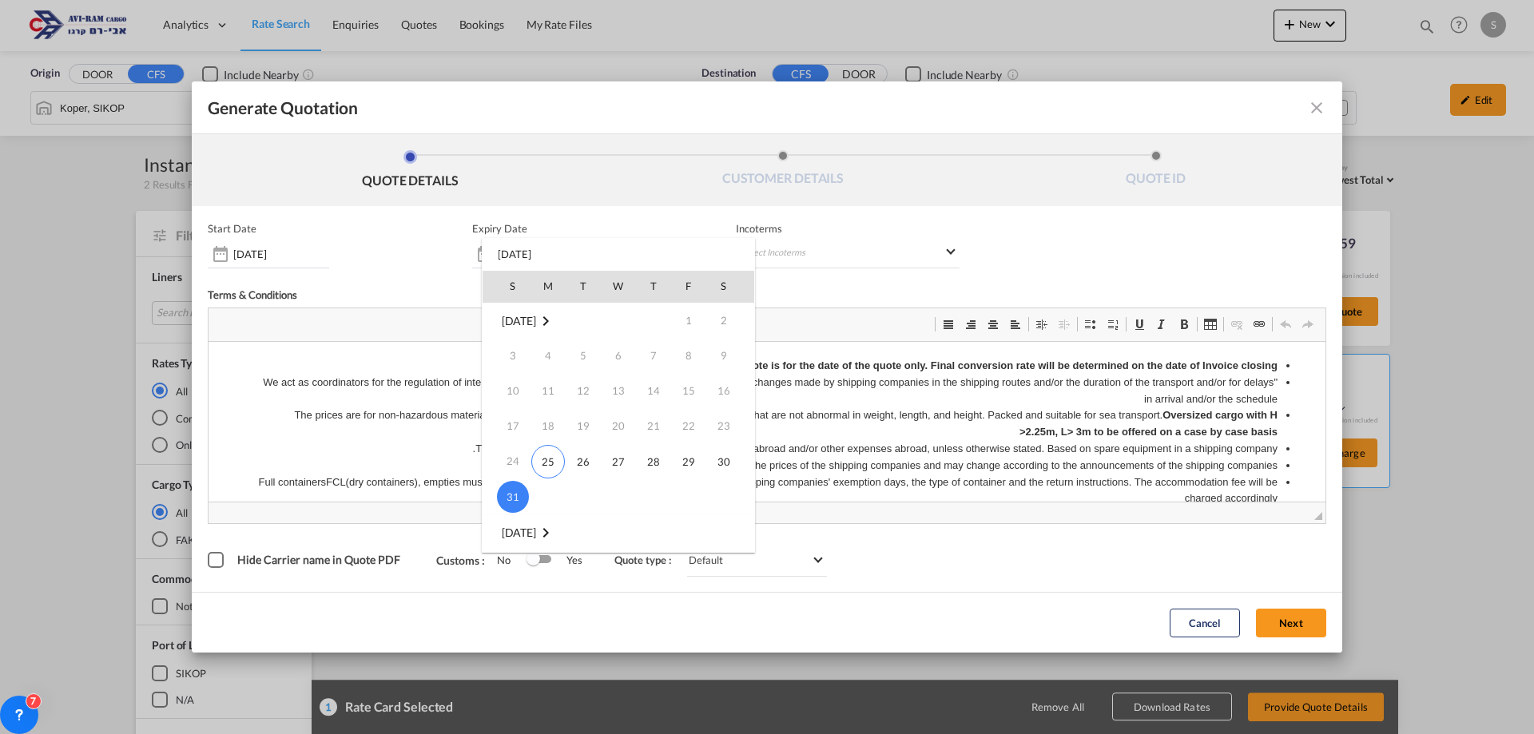
scroll to position [240, 0]
drag, startPoint x: 583, startPoint y: 469, endPoint x: 376, endPoint y: 126, distance: 400.8
click at [583, 469] on span "30" at bounding box center [583, 469] width 32 height 32
type input "30 Sep 2025"
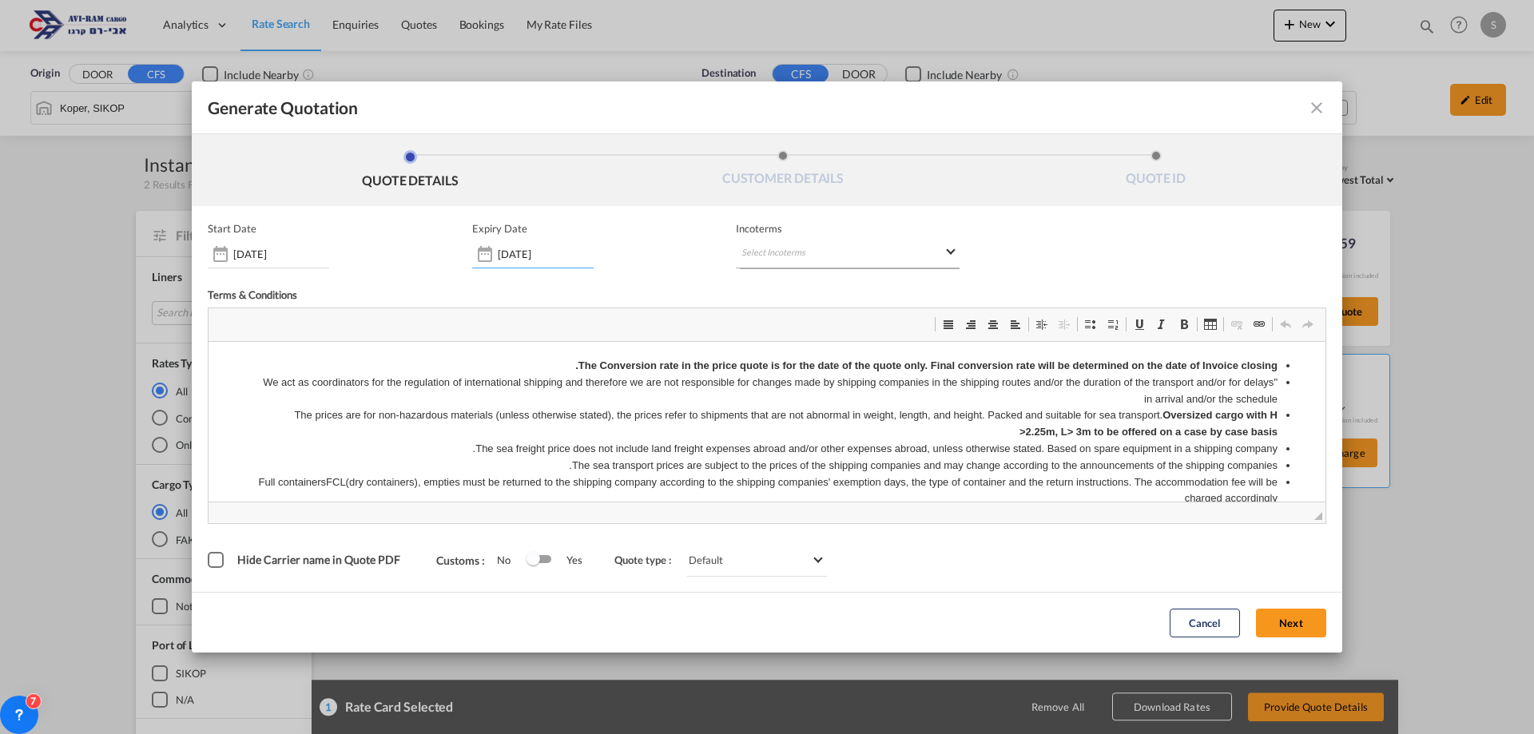
click at [817, 240] on md-select "Select Incoterms DAP - export Delivered at Place DAP - import Delivered at Plac…" at bounding box center [848, 254] width 224 height 29
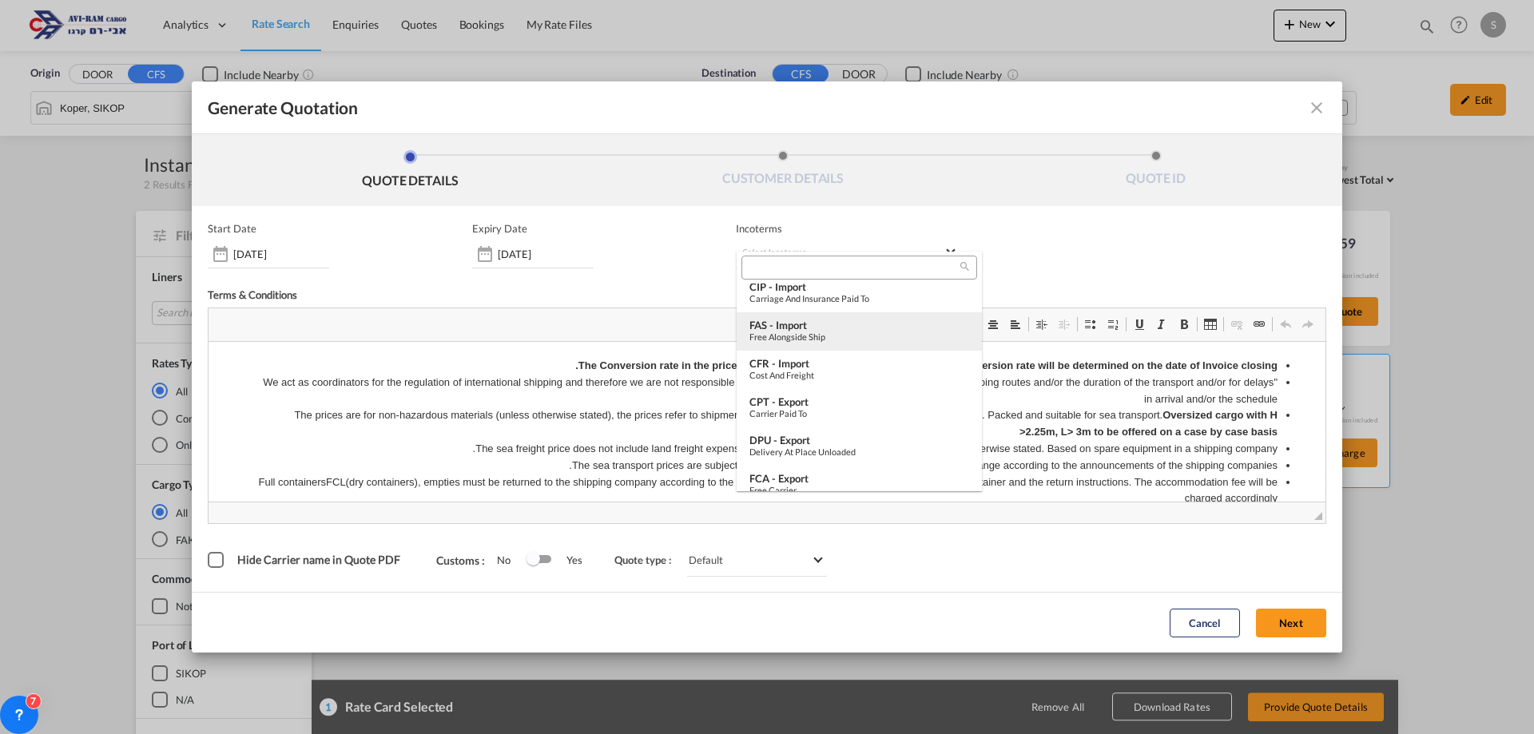
scroll to position [400, 0]
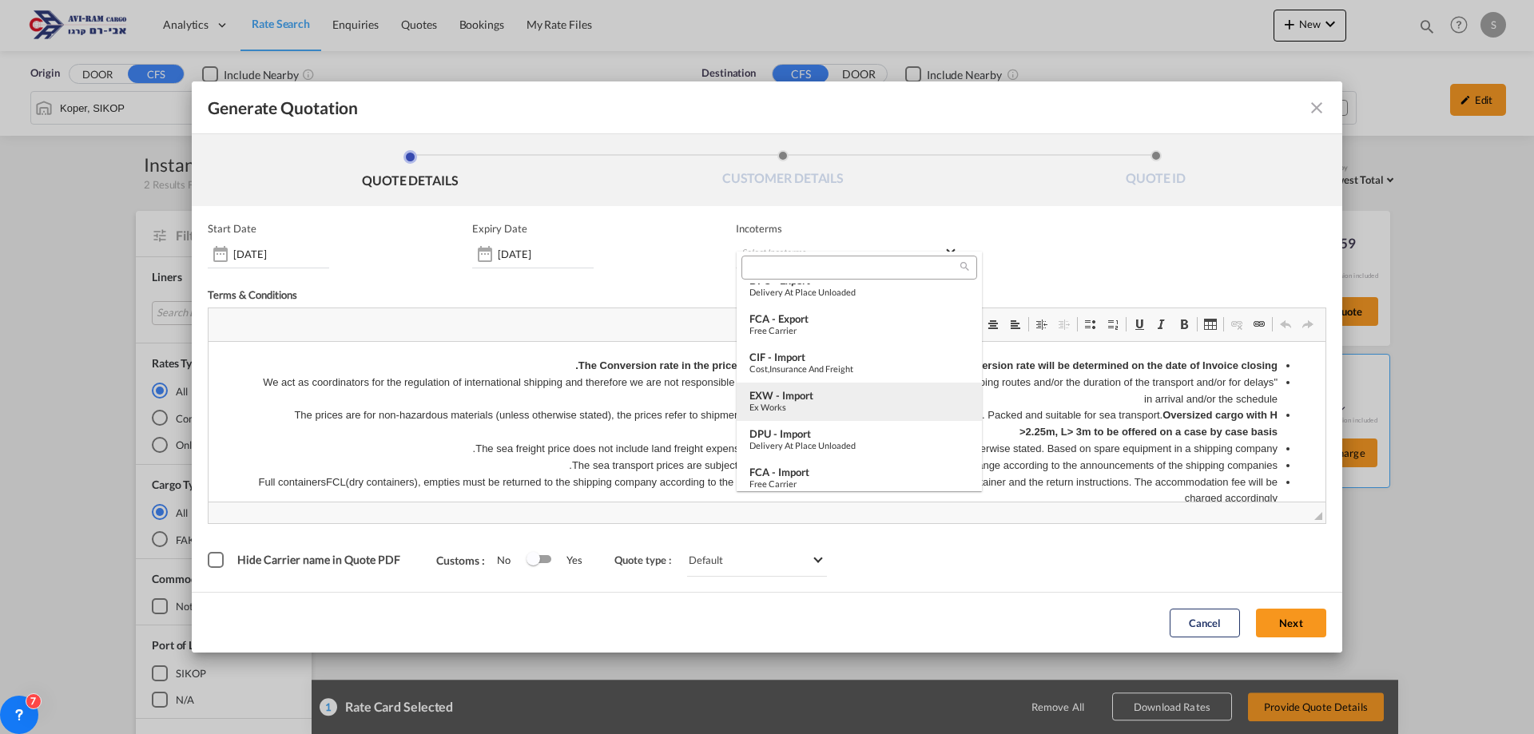
click at [851, 397] on div "EXW - import" at bounding box center [860, 395] width 220 height 13
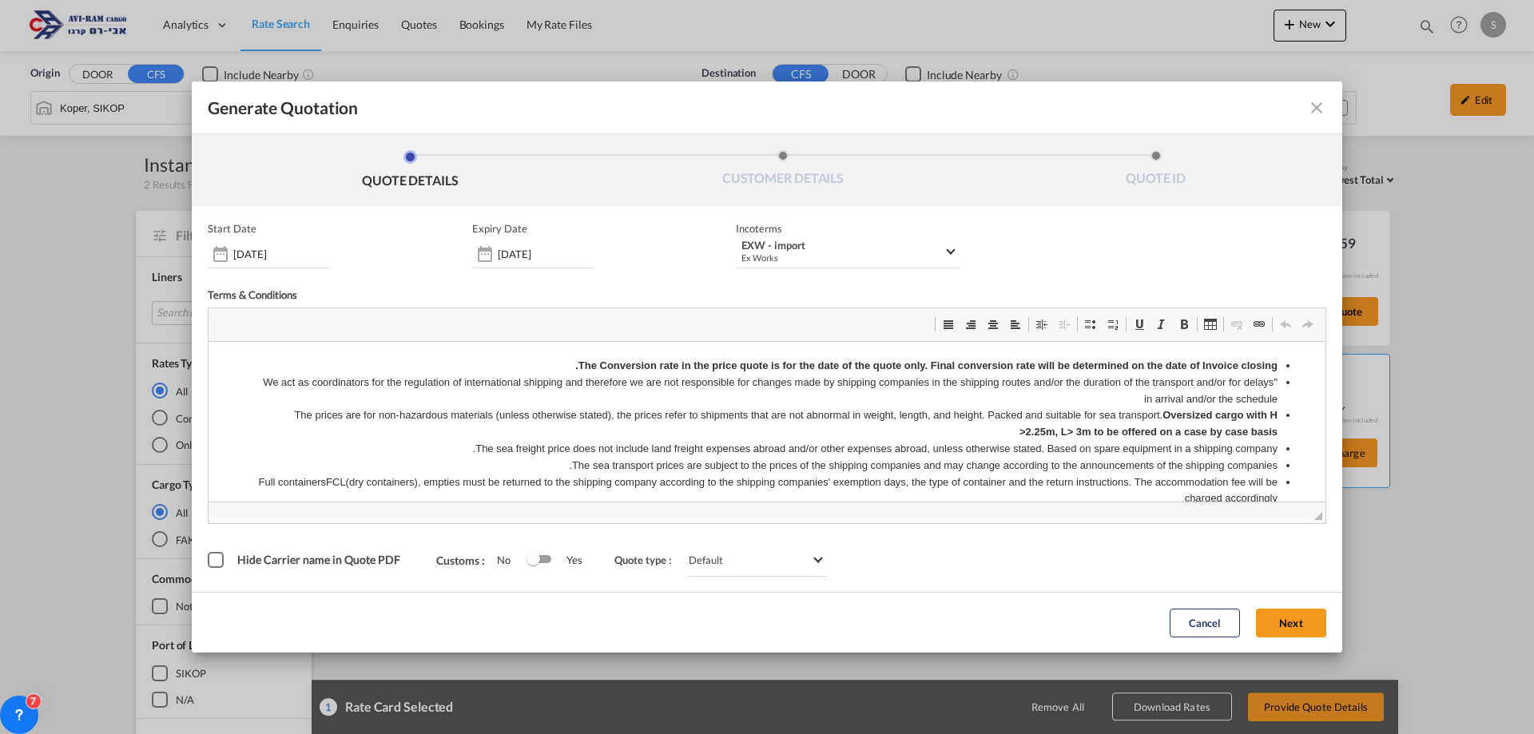
click at [1309, 634] on button "Next" at bounding box center [1291, 623] width 70 height 29
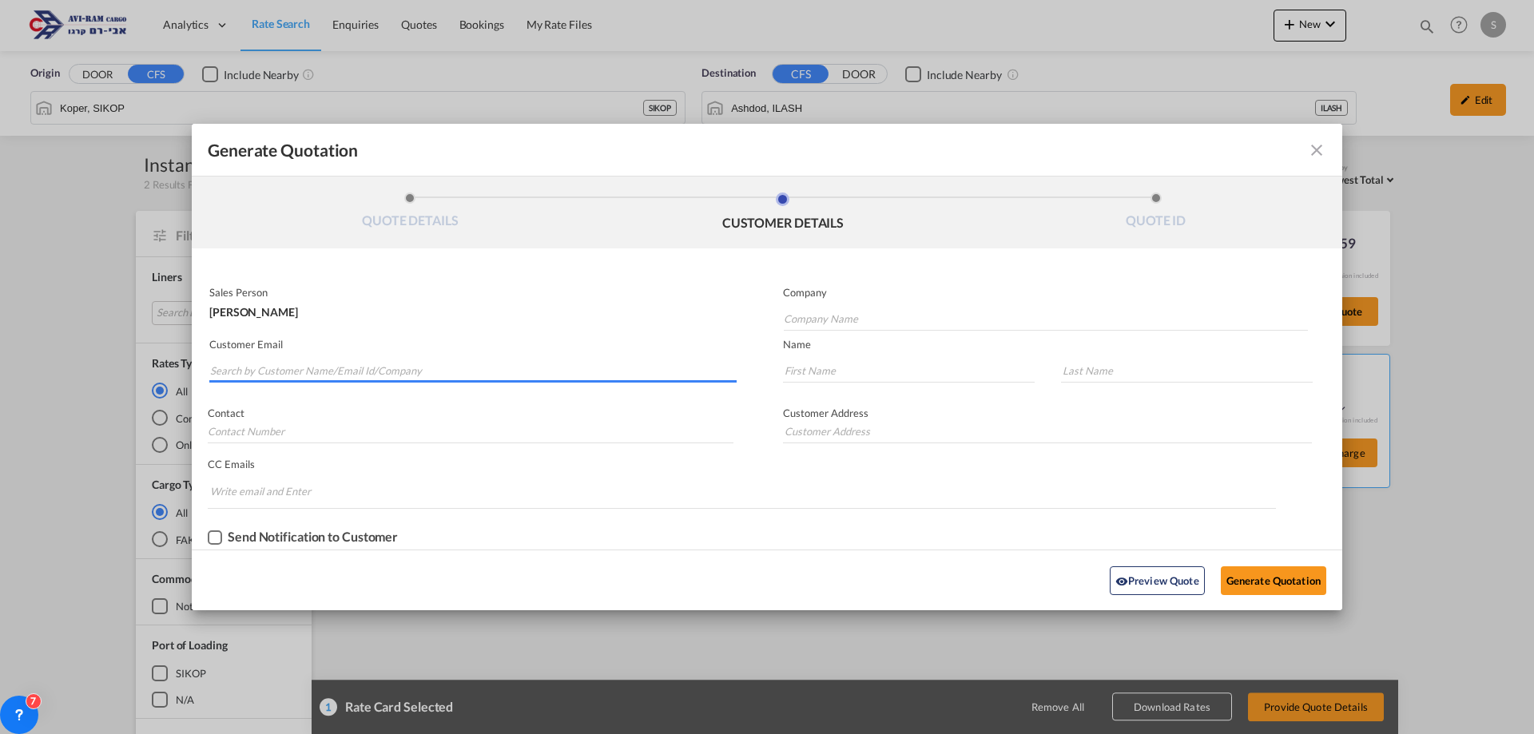
click at [424, 365] on input "Search by Customer Name/Email Id/Company" at bounding box center [473, 371] width 527 height 24
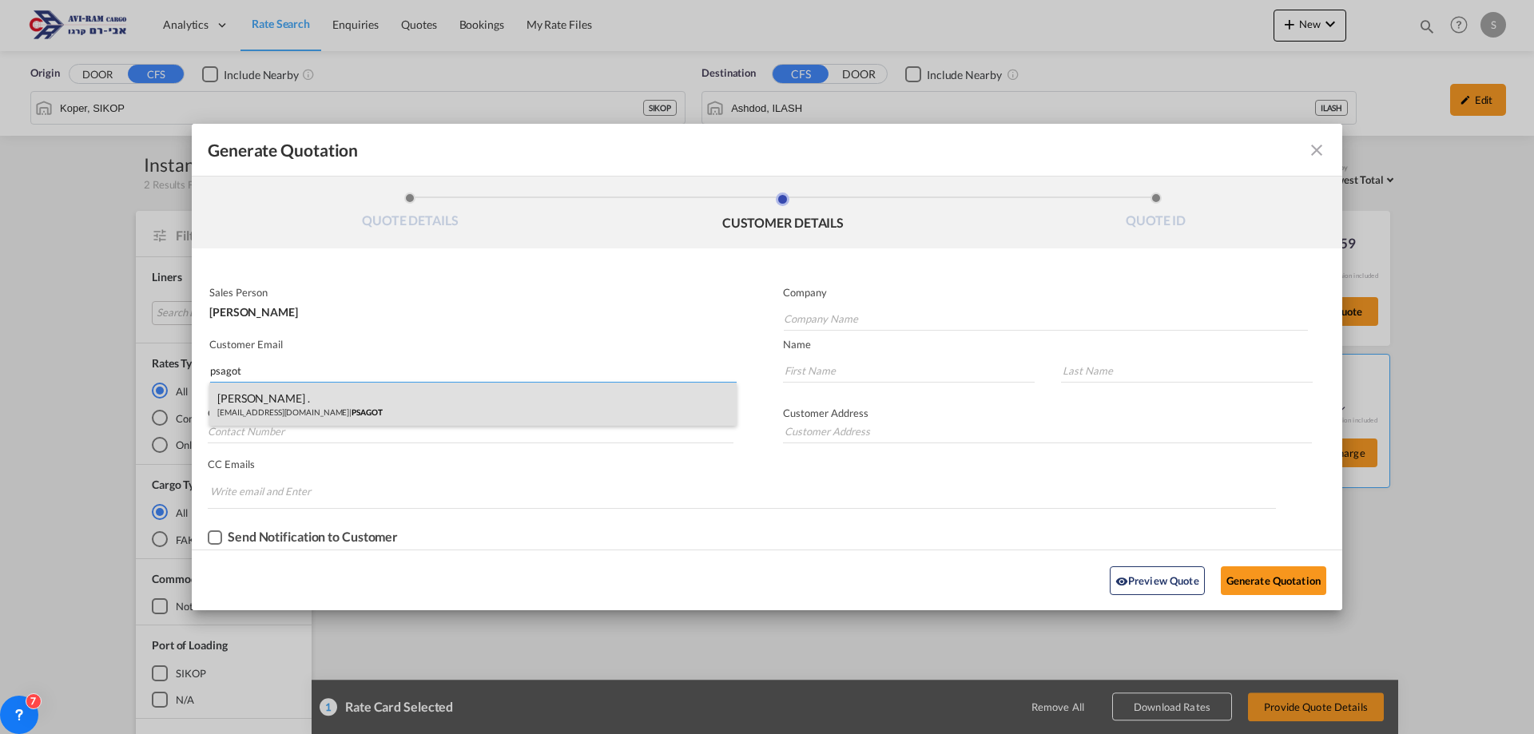
type input "psagot"
click at [392, 394] on div "MICHAL . import@m-ps.co.il | PSAGOT" at bounding box center [472, 404] width 527 height 43
type input "PSAGOT"
type input "import@m-ps.co.il"
type input "MICHAL"
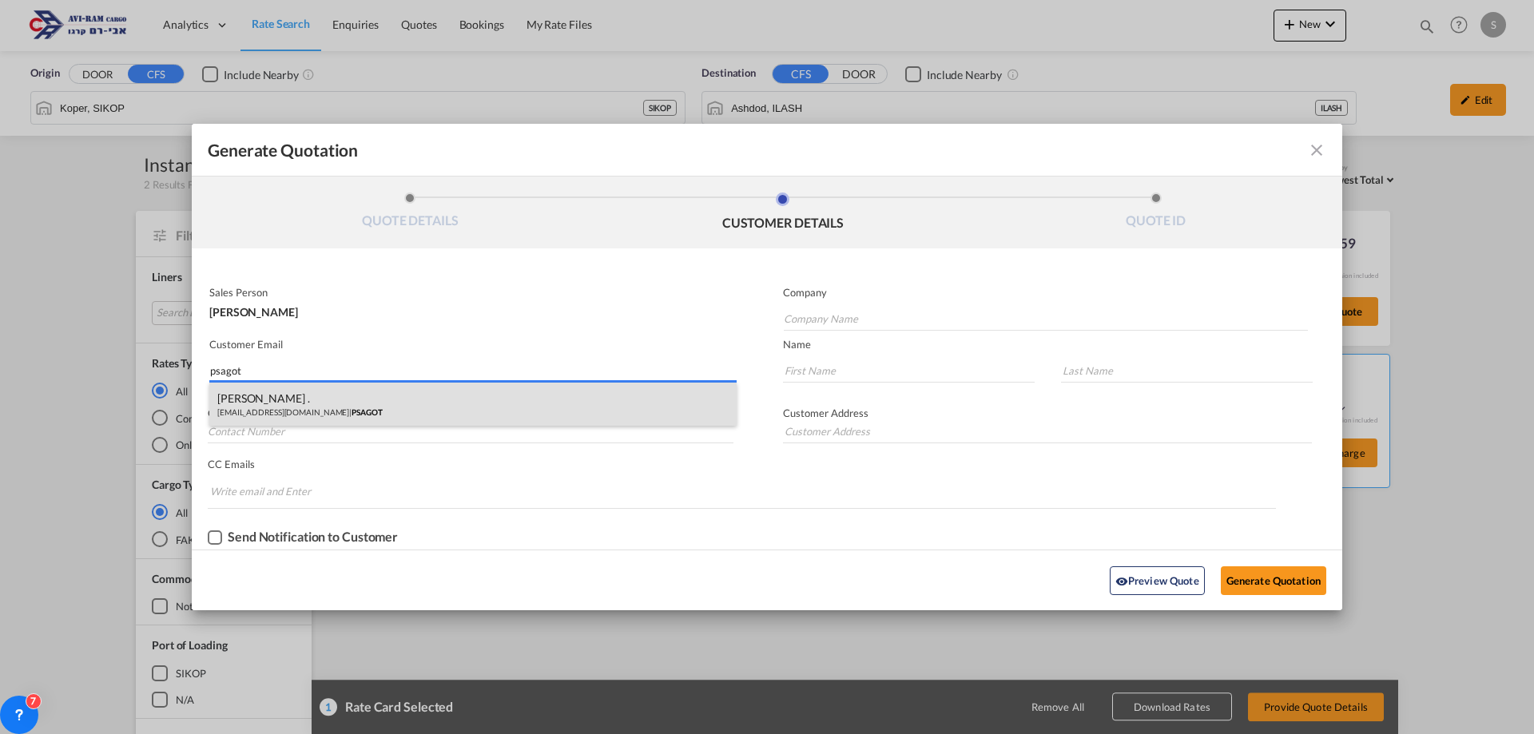
type input "."
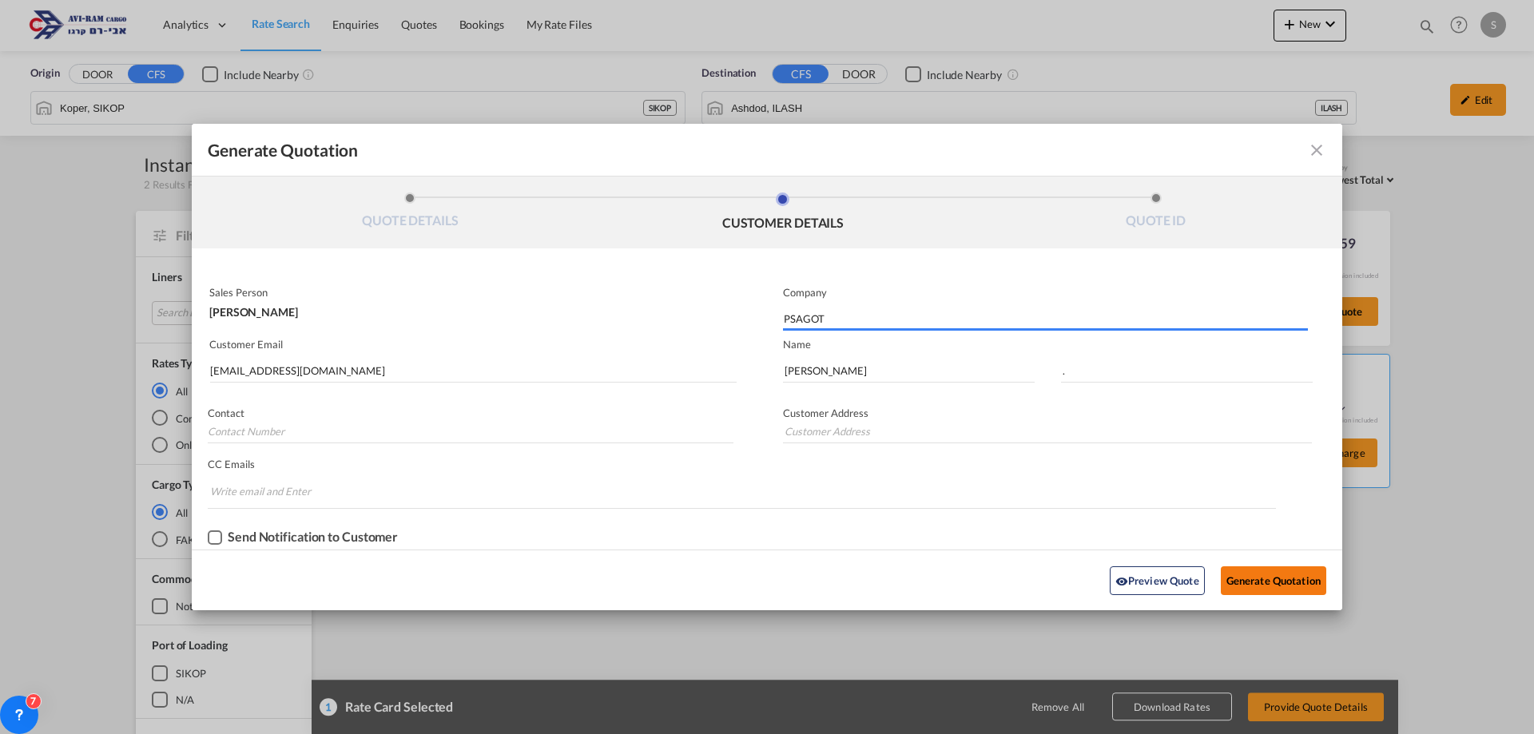
click at [1300, 579] on button "Generate Quotation" at bounding box center [1273, 581] width 105 height 29
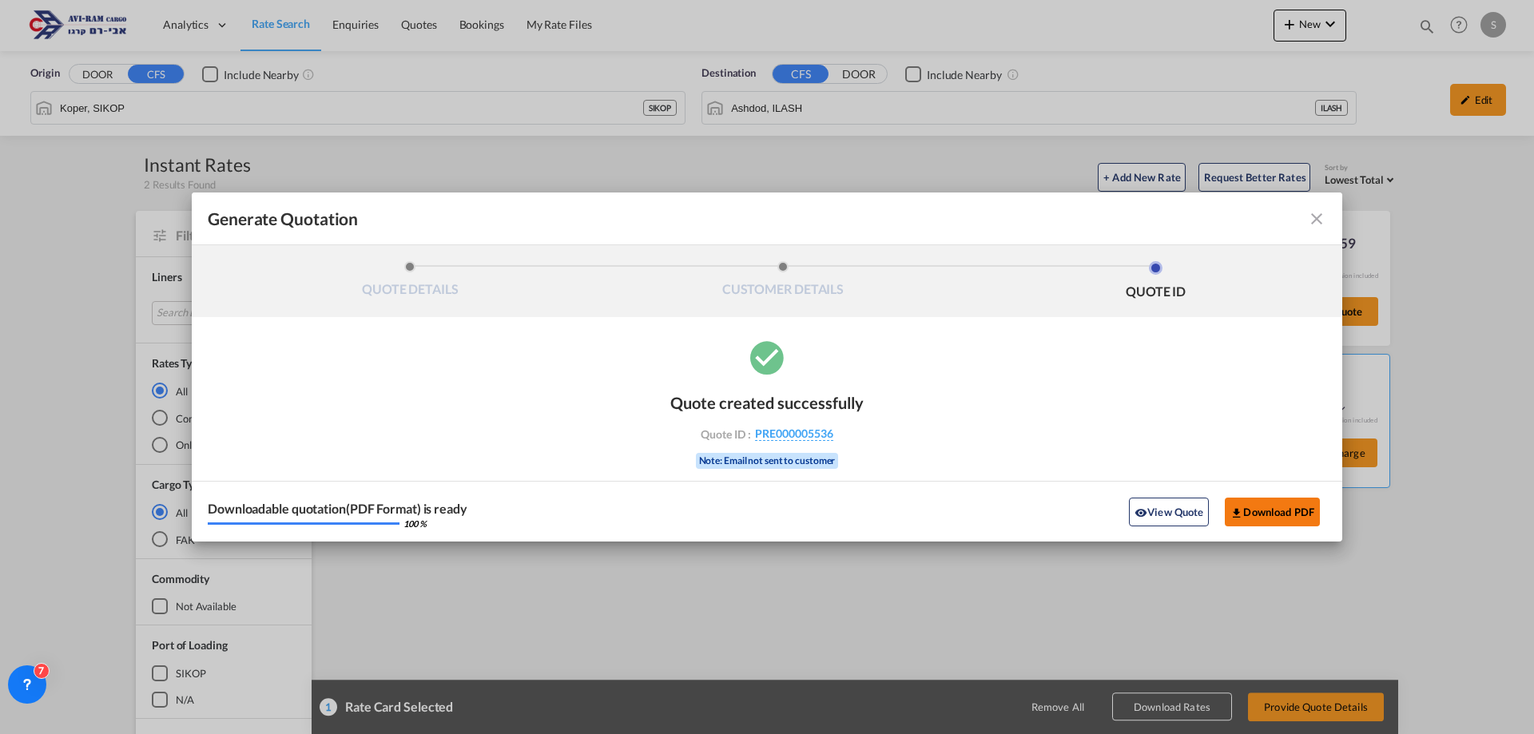
click at [1280, 510] on button "Download PDF" at bounding box center [1272, 512] width 95 height 29
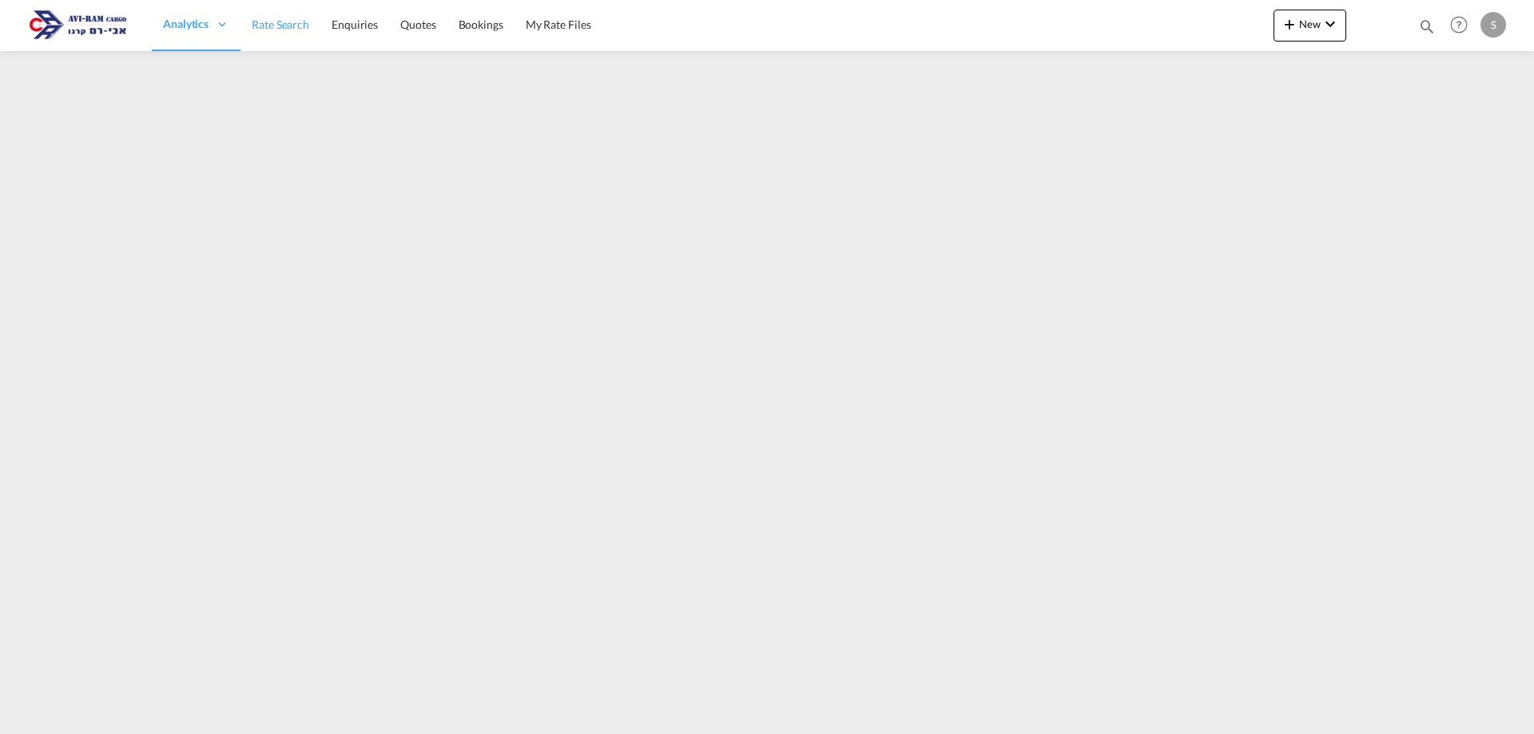
click at [290, 23] on span "Rate Search" at bounding box center [281, 25] width 58 height 14
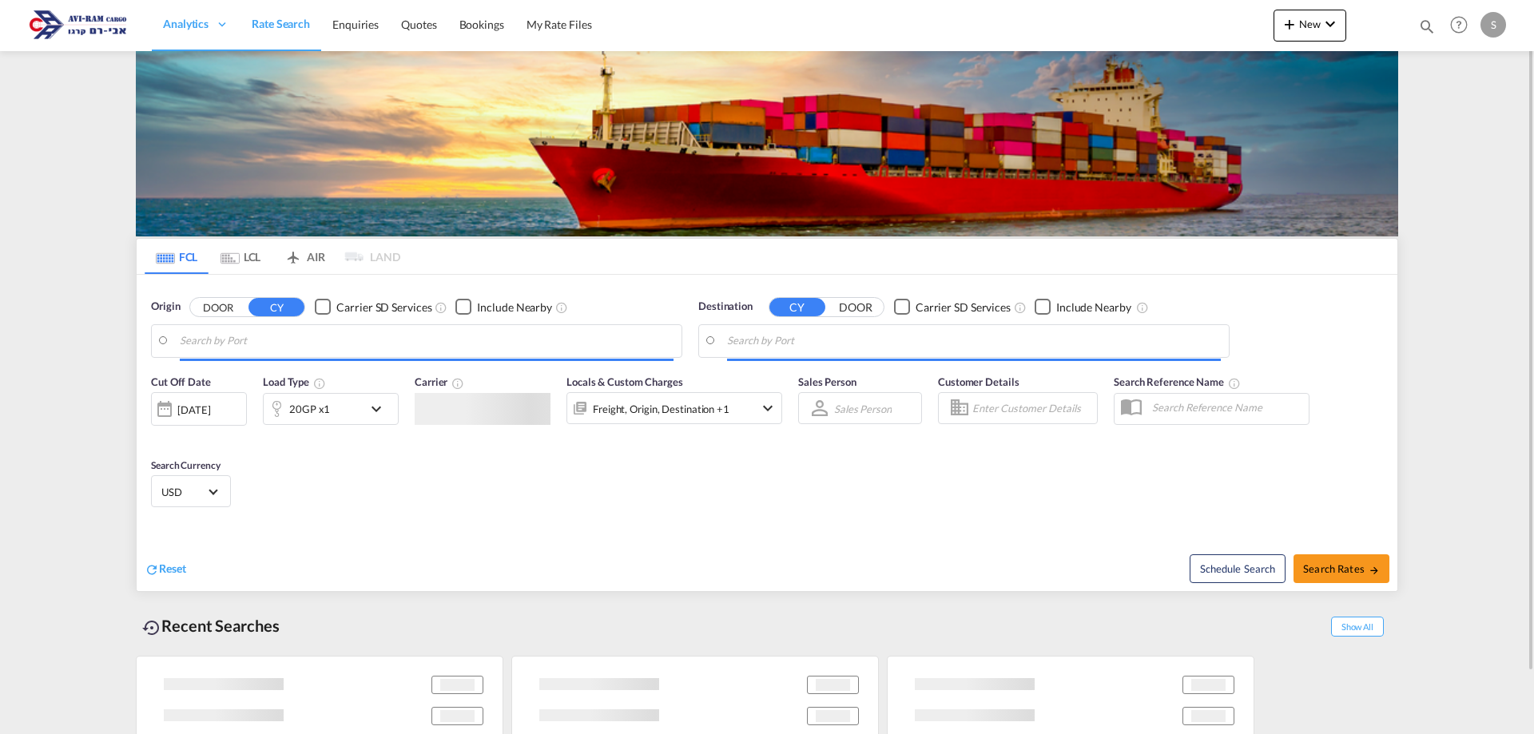
type input "[GEOGRAPHIC_DATA], [GEOGRAPHIC_DATA]"
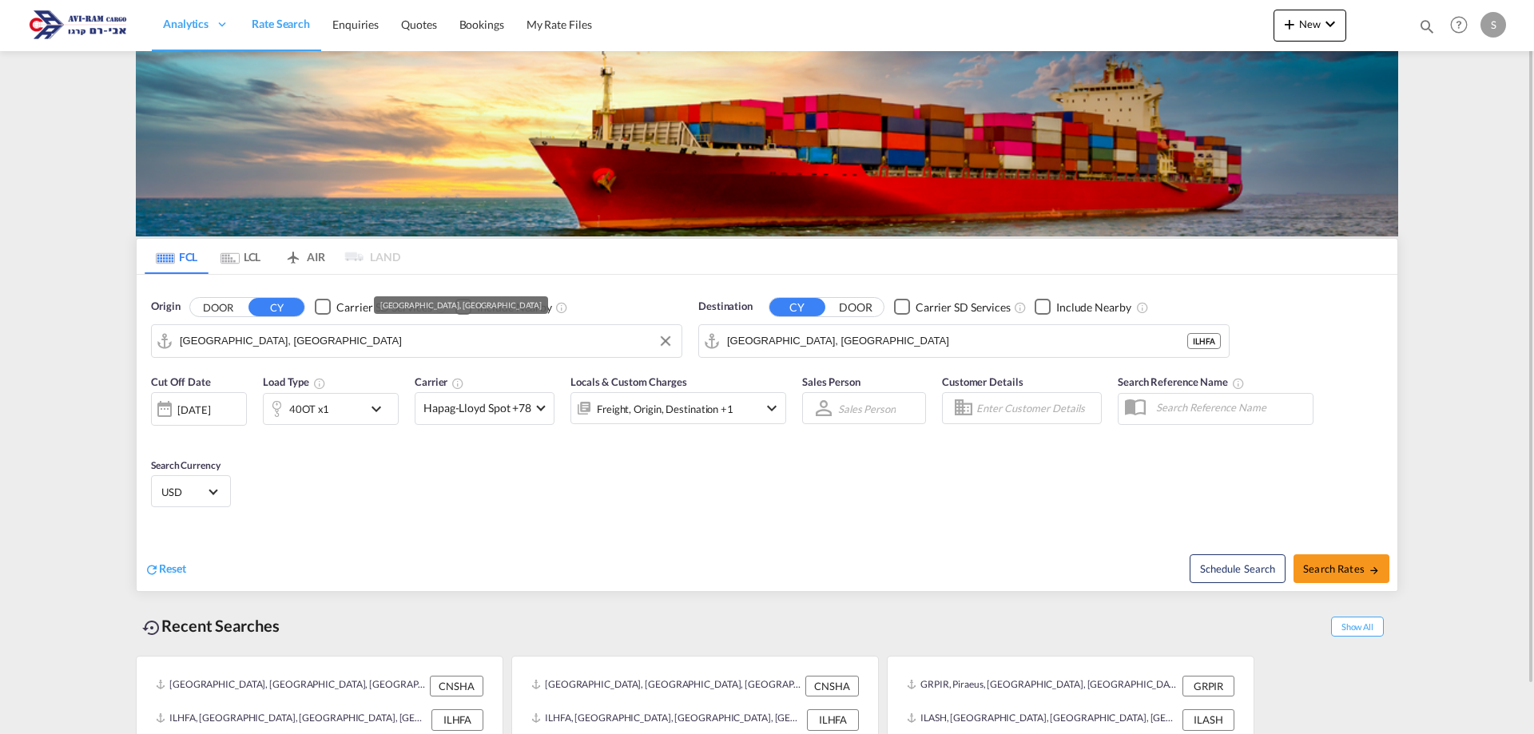
click at [272, 347] on input "[GEOGRAPHIC_DATA], [GEOGRAPHIC_DATA]" at bounding box center [427, 341] width 494 height 24
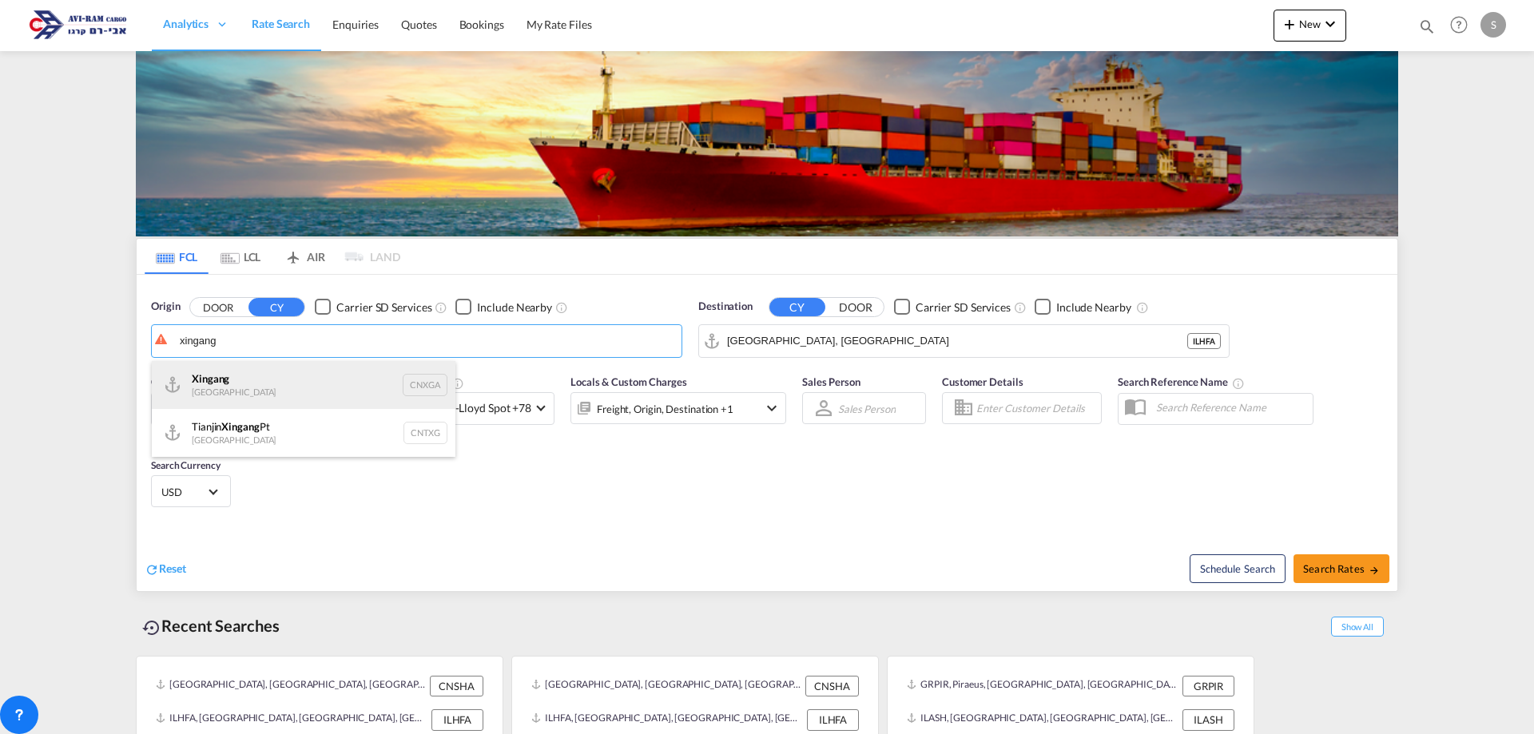
click at [272, 374] on div "Xingang [GEOGRAPHIC_DATA] CNXGA" at bounding box center [304, 385] width 304 height 48
type input "Xingang, CNXGA"
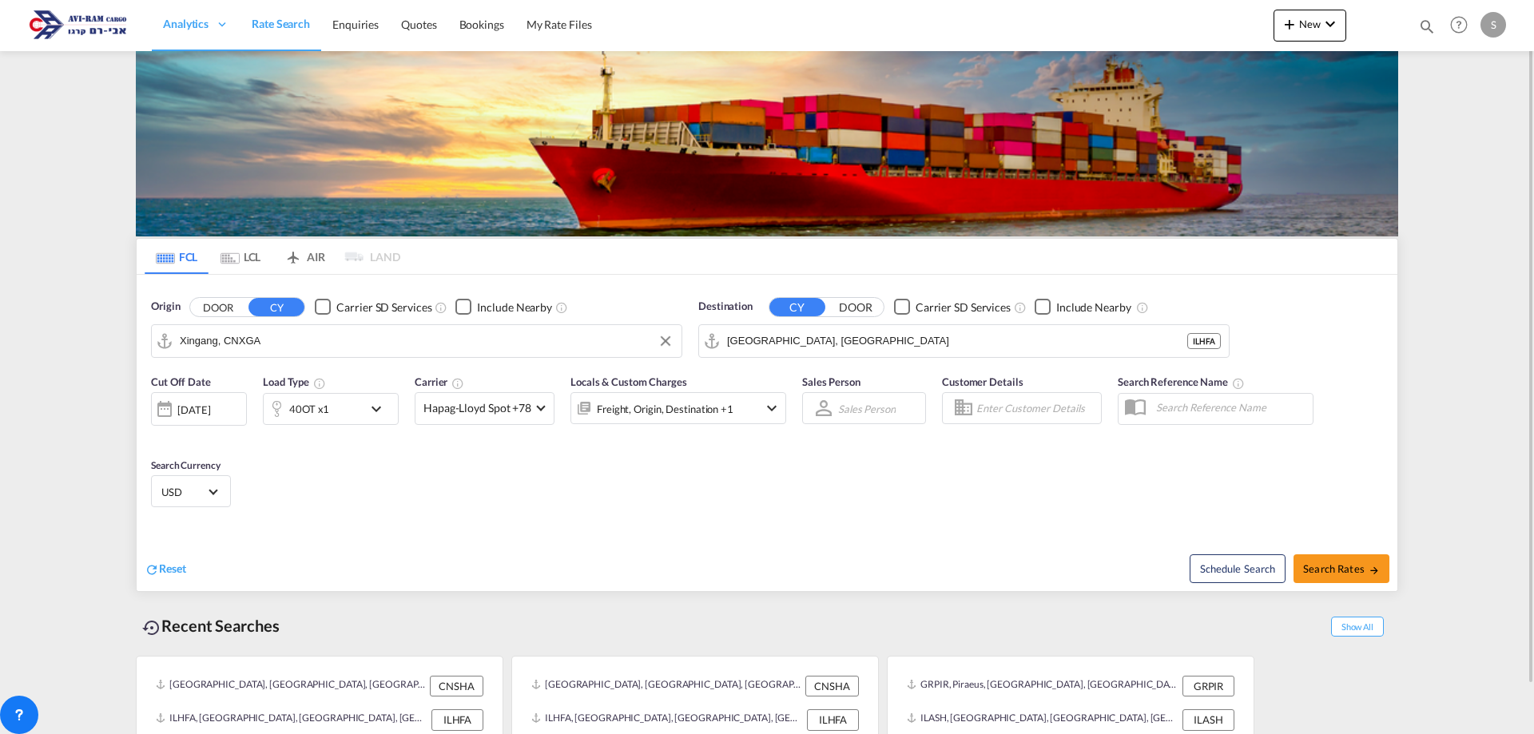
click at [349, 416] on div "40OT x1" at bounding box center [313, 409] width 99 height 32
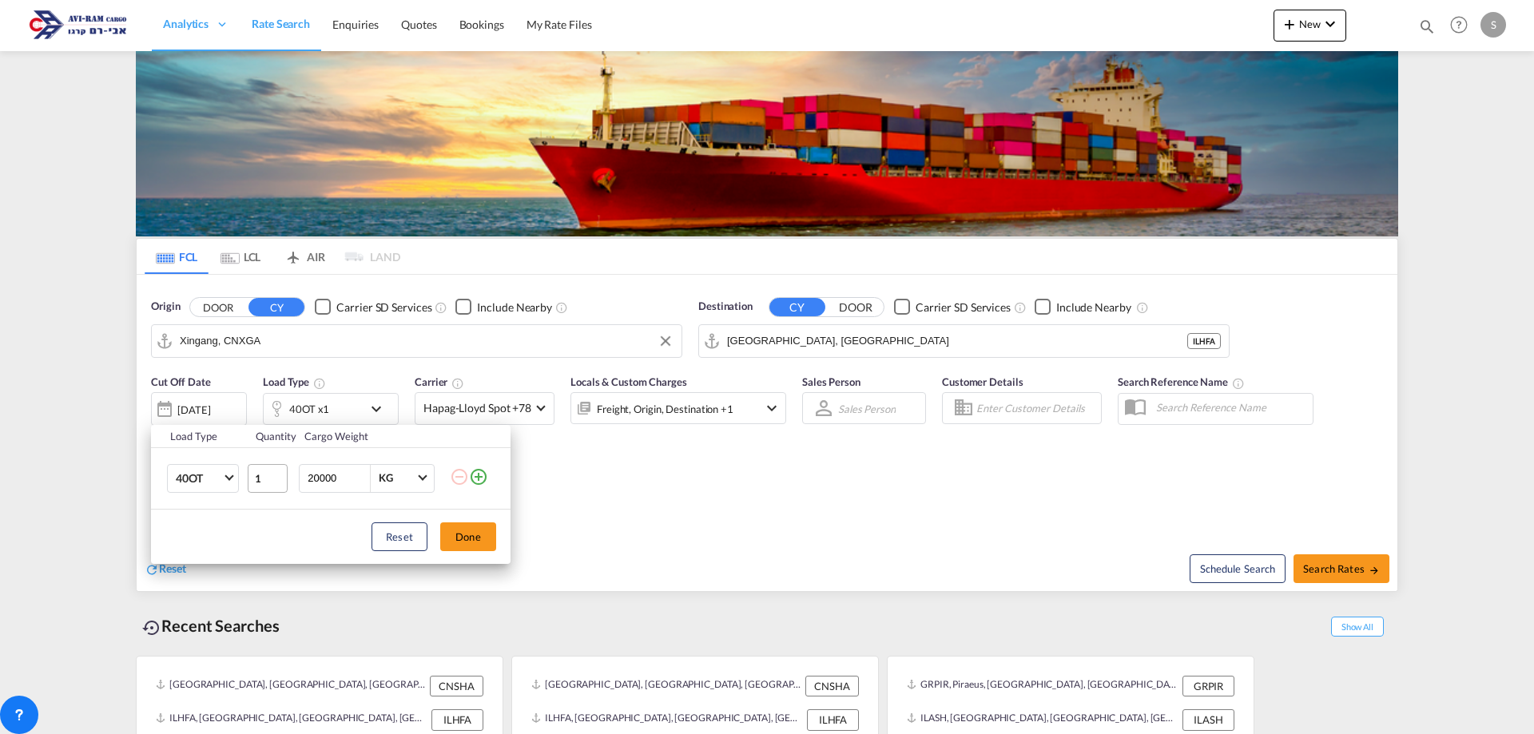
drag, startPoint x: 340, startPoint y: 478, endPoint x: 260, endPoint y: 478, distance: 79.9
click at [260, 478] on tr "40OT 20GP 40GP 40HC 45HC 20RE 40RE 40HR 20OT 40OT 20FR 40FR 40NR 20NR 45S 20TK …" at bounding box center [331, 478] width 360 height 62
type input "27000"
click at [467, 535] on button "Done" at bounding box center [468, 537] width 56 height 29
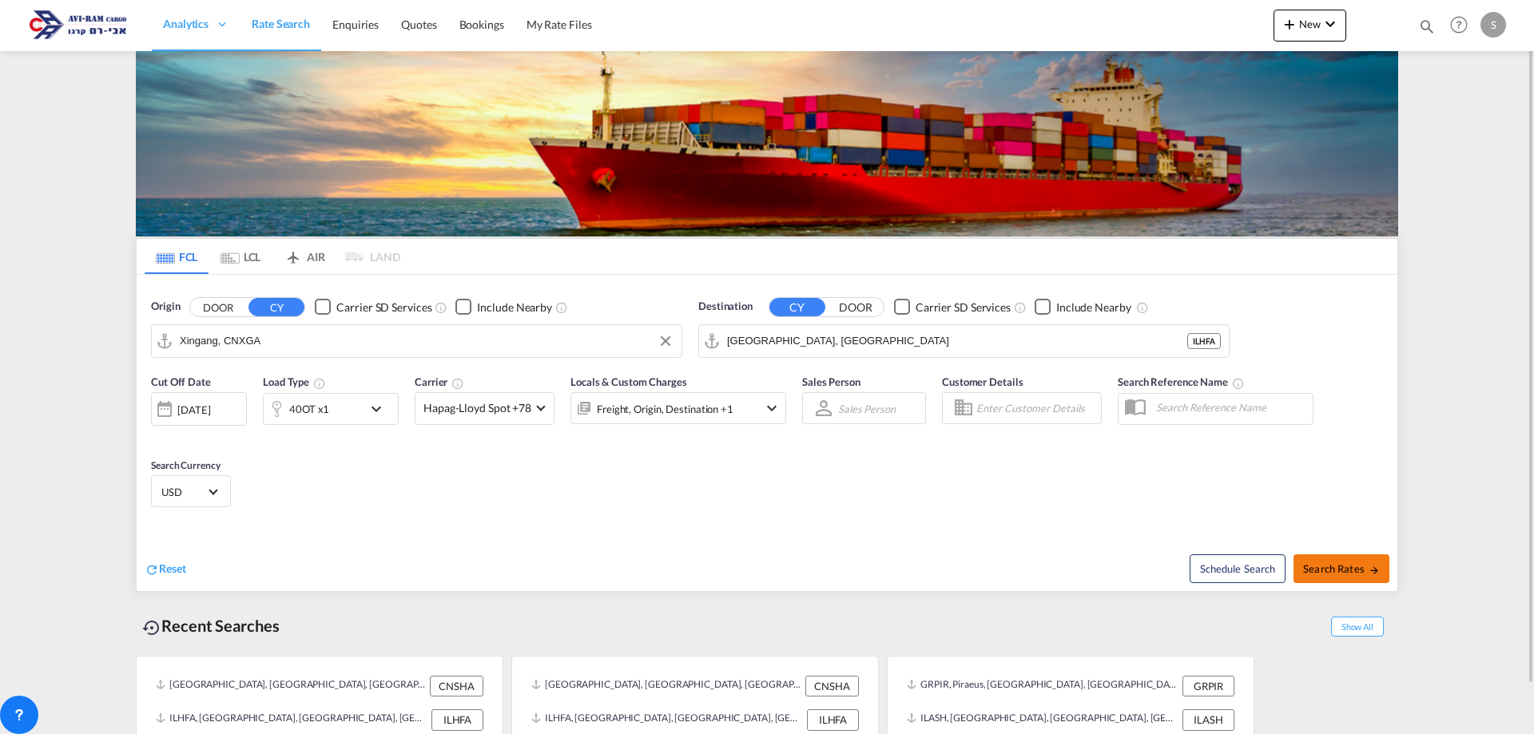
click at [1335, 569] on span "Search Rates" at bounding box center [1341, 569] width 77 height 13
type input "CNXGA to ILHFA / [DATE]"
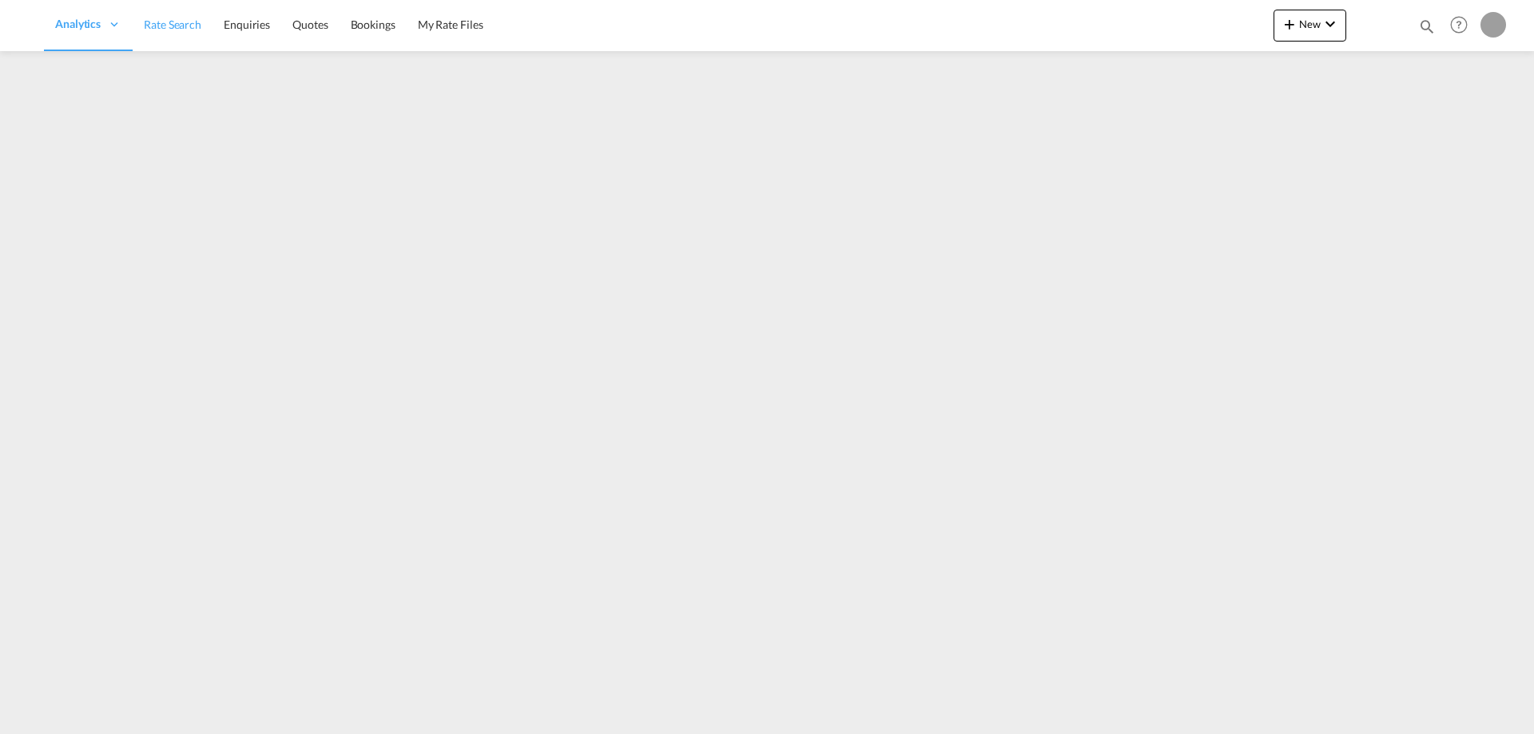
click at [188, 22] on ul "Analytics Dashboard Rate Search Enquiries Quotes Bookings" at bounding box center [269, 25] width 450 height 52
click at [270, 24] on span "Rate Search" at bounding box center [281, 25] width 58 height 14
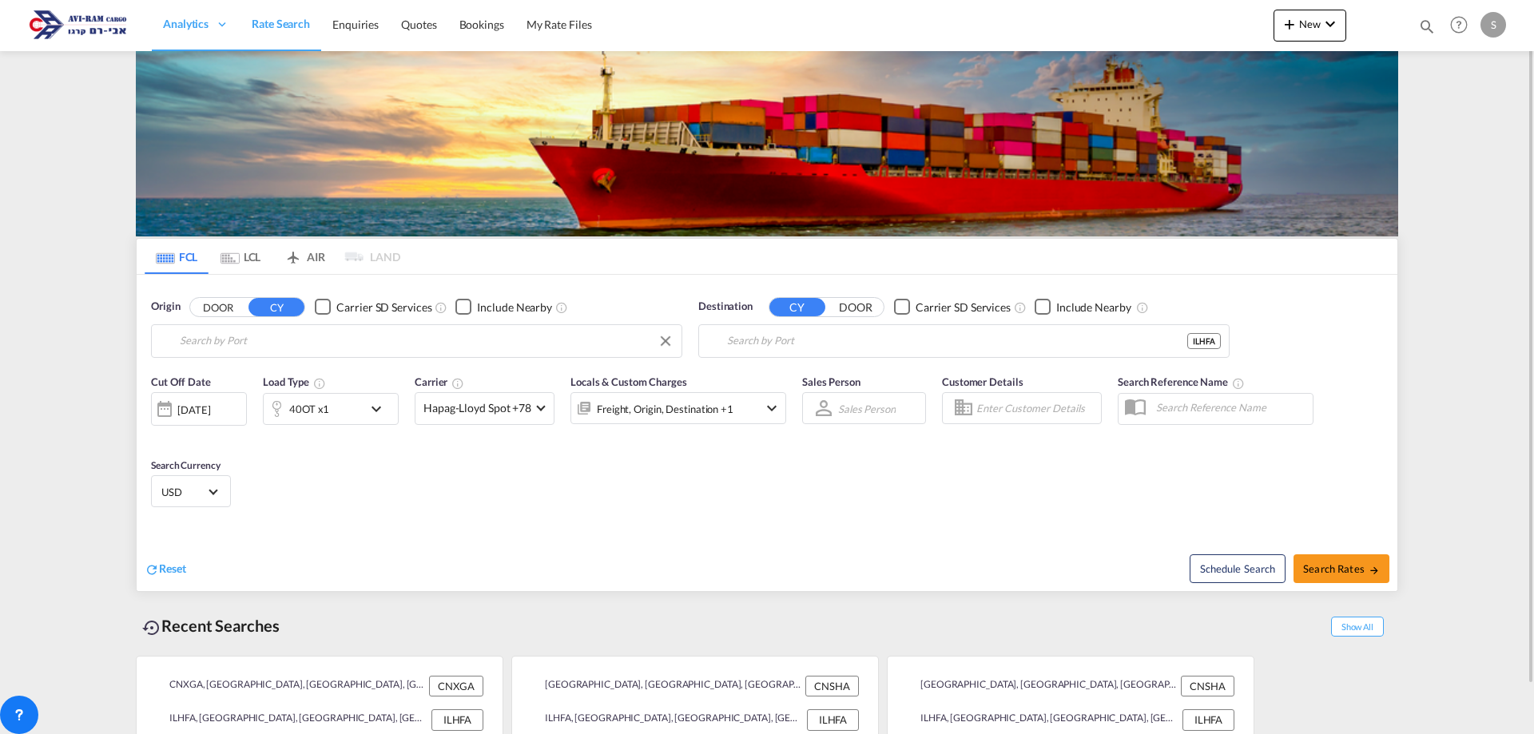
type input "Xingang, CNXGA"
type input "[GEOGRAPHIC_DATA], [GEOGRAPHIC_DATA]"
click at [261, 340] on input "Xingang, CNXGA" at bounding box center [427, 341] width 494 height 24
click at [257, 251] on md-tab-item "LCL" at bounding box center [241, 256] width 64 height 35
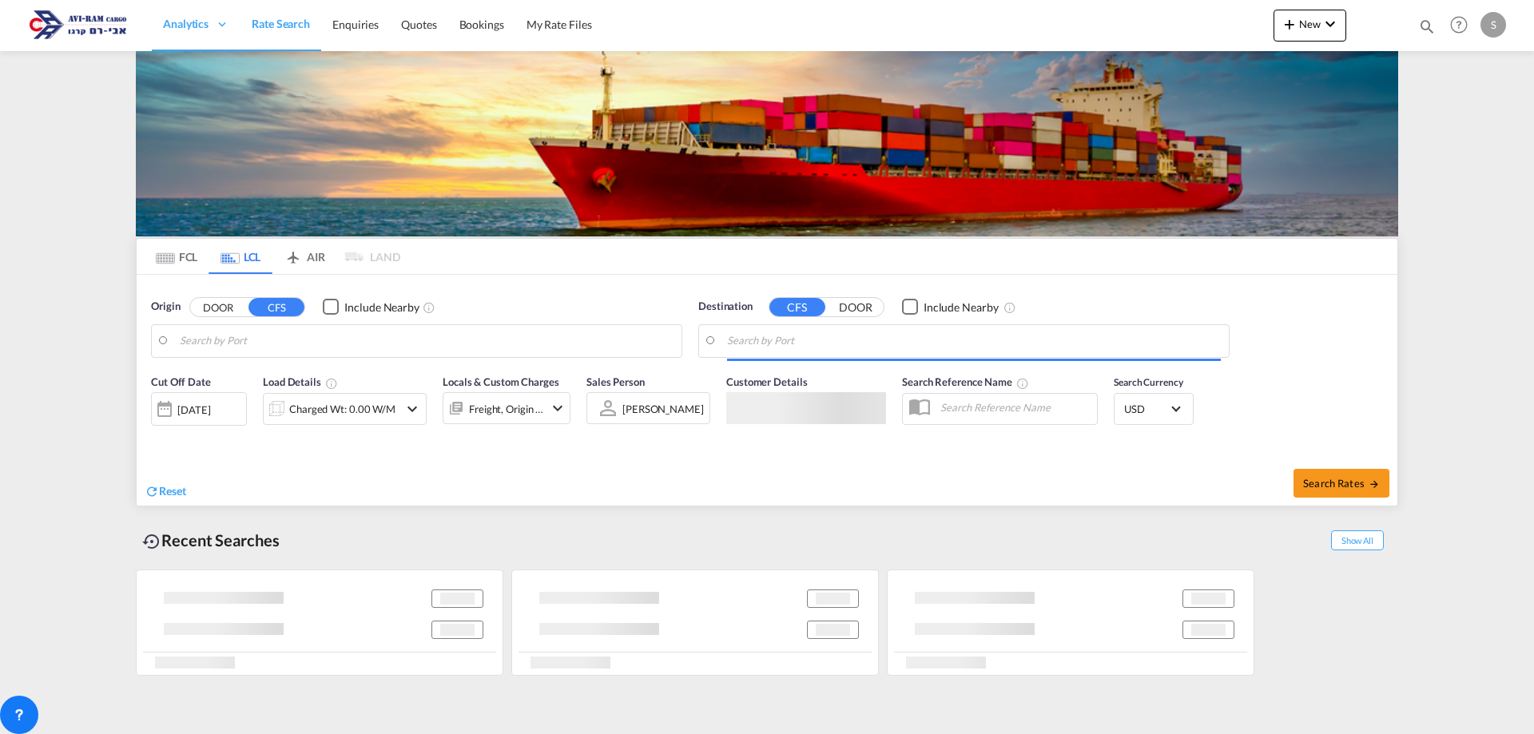
type input "Koper, SIKOP"
type input "Ashdod, ILASH"
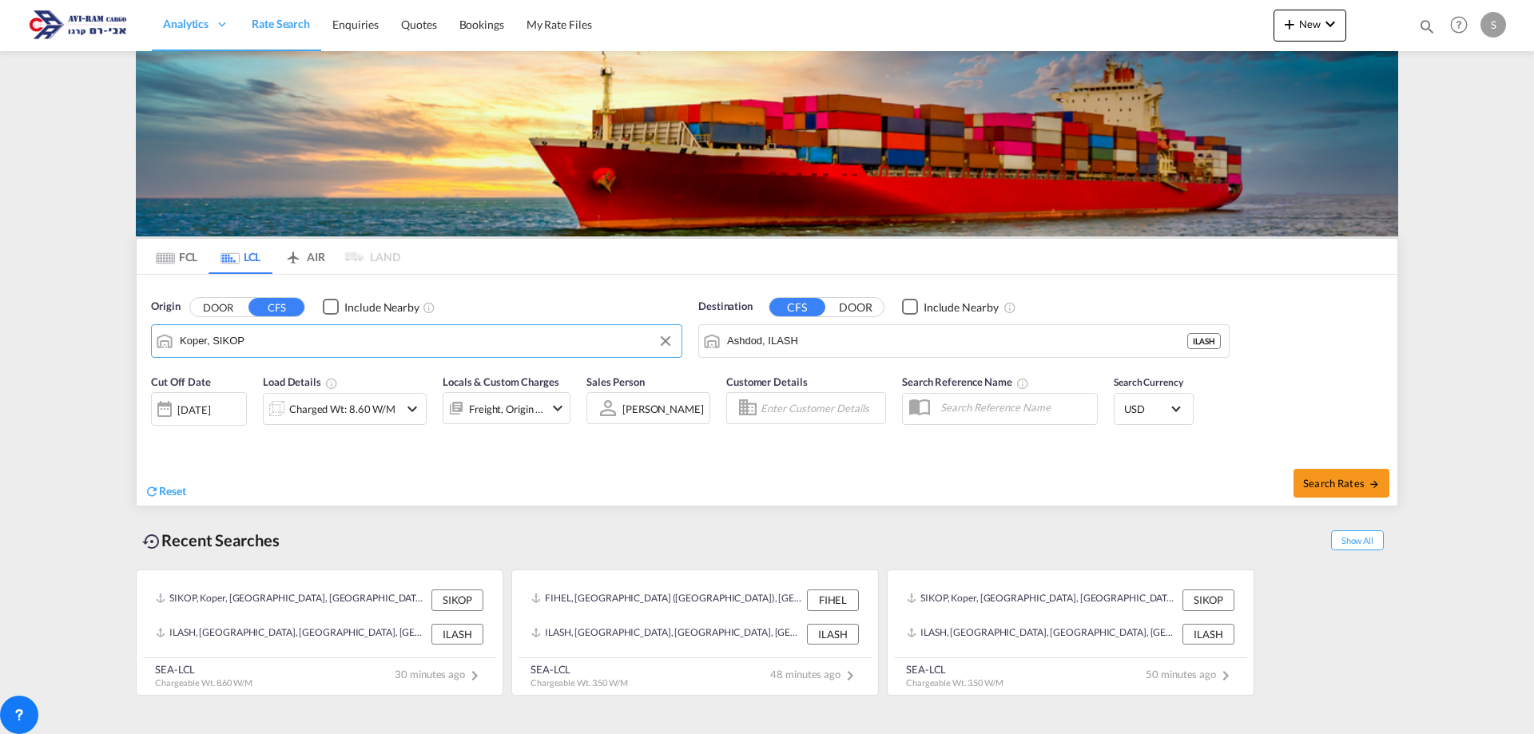
click at [256, 340] on input "Koper, SIKOP" at bounding box center [427, 341] width 494 height 24
type input "ע"
click at [241, 378] on div "[GEOGRAPHIC_DATA] [GEOGRAPHIC_DATA] PLGDY" at bounding box center [304, 385] width 304 height 48
type input "[GEOGRAPHIC_DATA], PLGDY"
click at [340, 414] on div "Charged Wt: 8.60 W/M" at bounding box center [342, 409] width 106 height 22
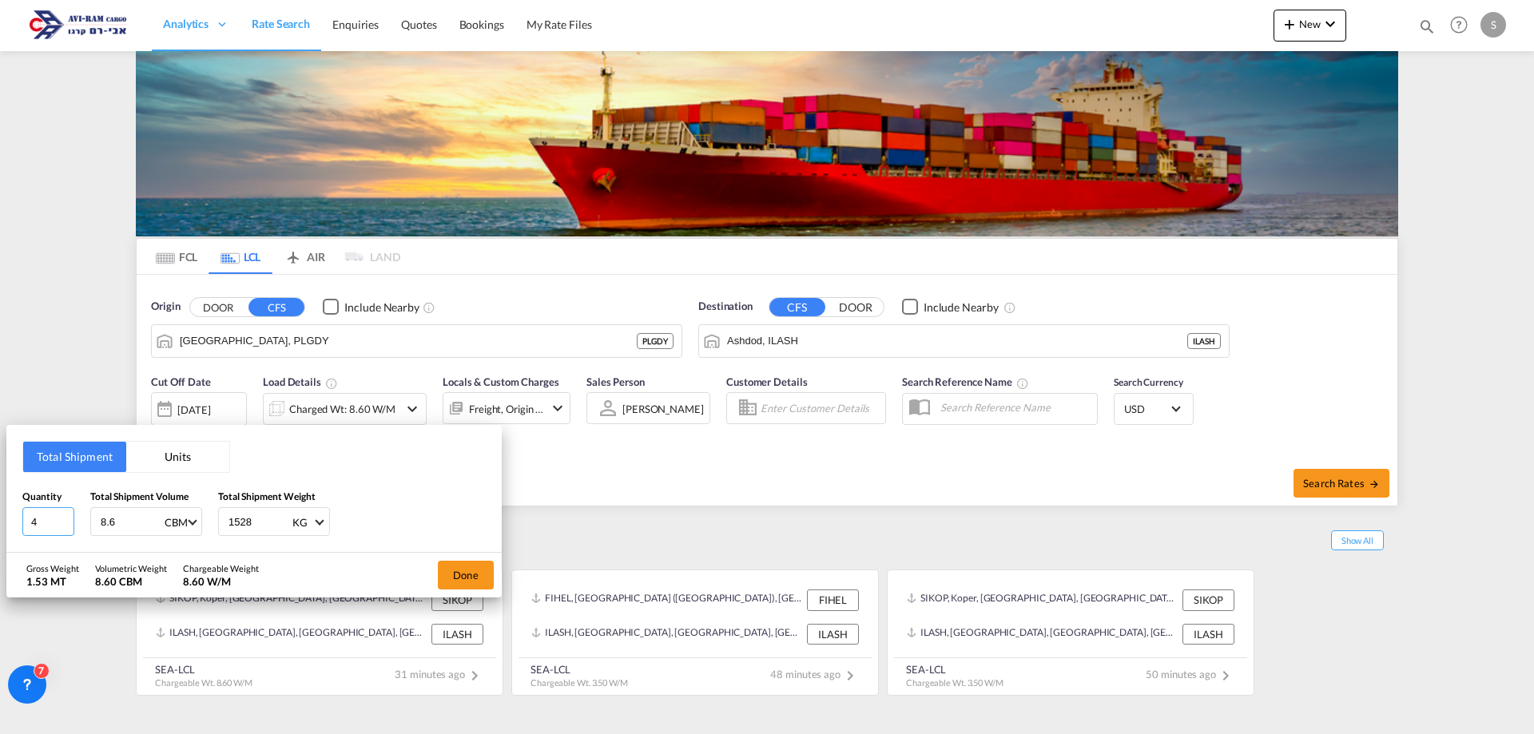
drag, startPoint x: 46, startPoint y: 519, endPoint x: 2, endPoint y: 520, distance: 44.0
click at [2, 520] on div "Total Shipment Units Quantity 4 Total Shipment Volume 8.6 CBM CBM CFT Total Shi…" at bounding box center [767, 367] width 1534 height 734
click at [467, 570] on button "Done" at bounding box center [466, 575] width 56 height 29
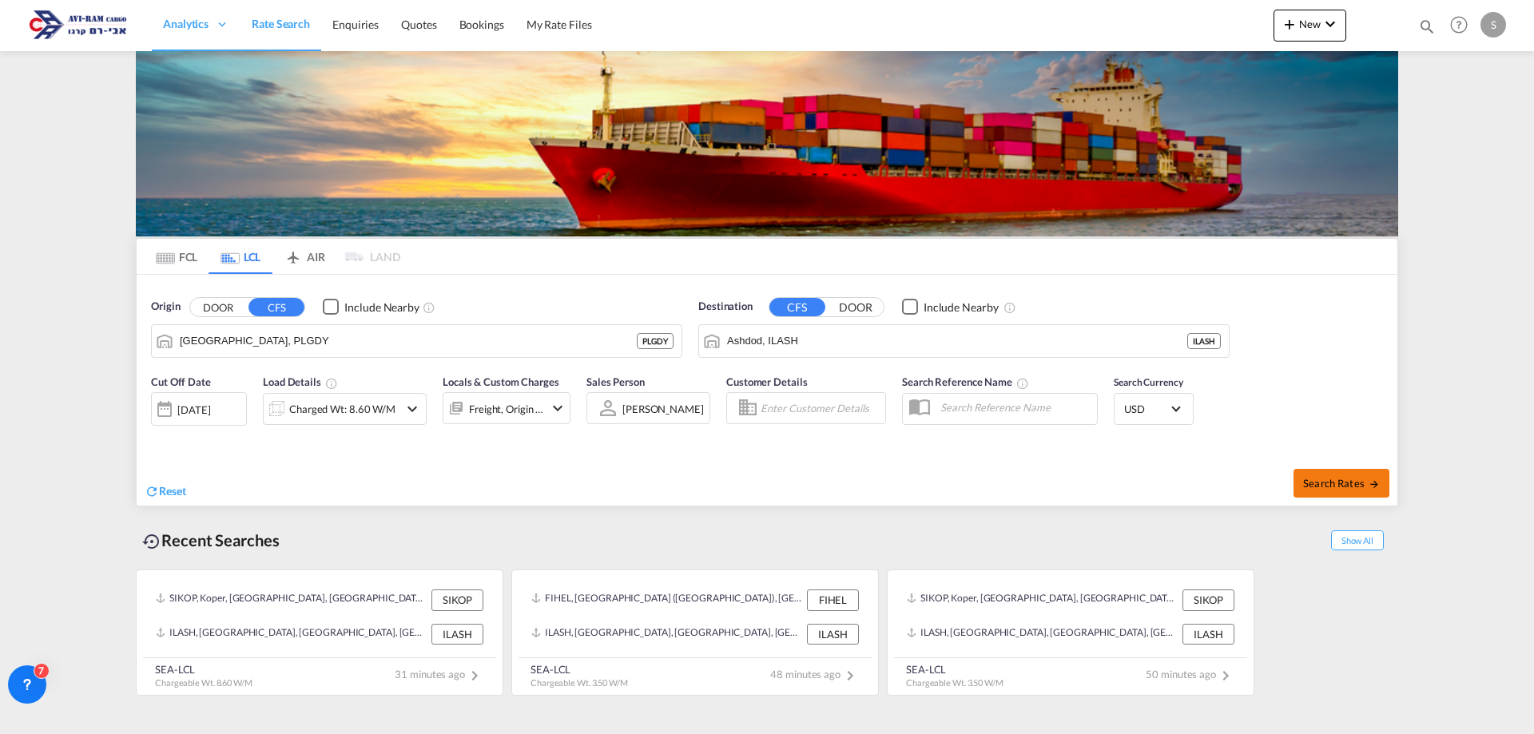
click at [1326, 478] on span "Search Rates" at bounding box center [1341, 483] width 77 height 13
type input "PLGDY to ILASH / [DATE]"
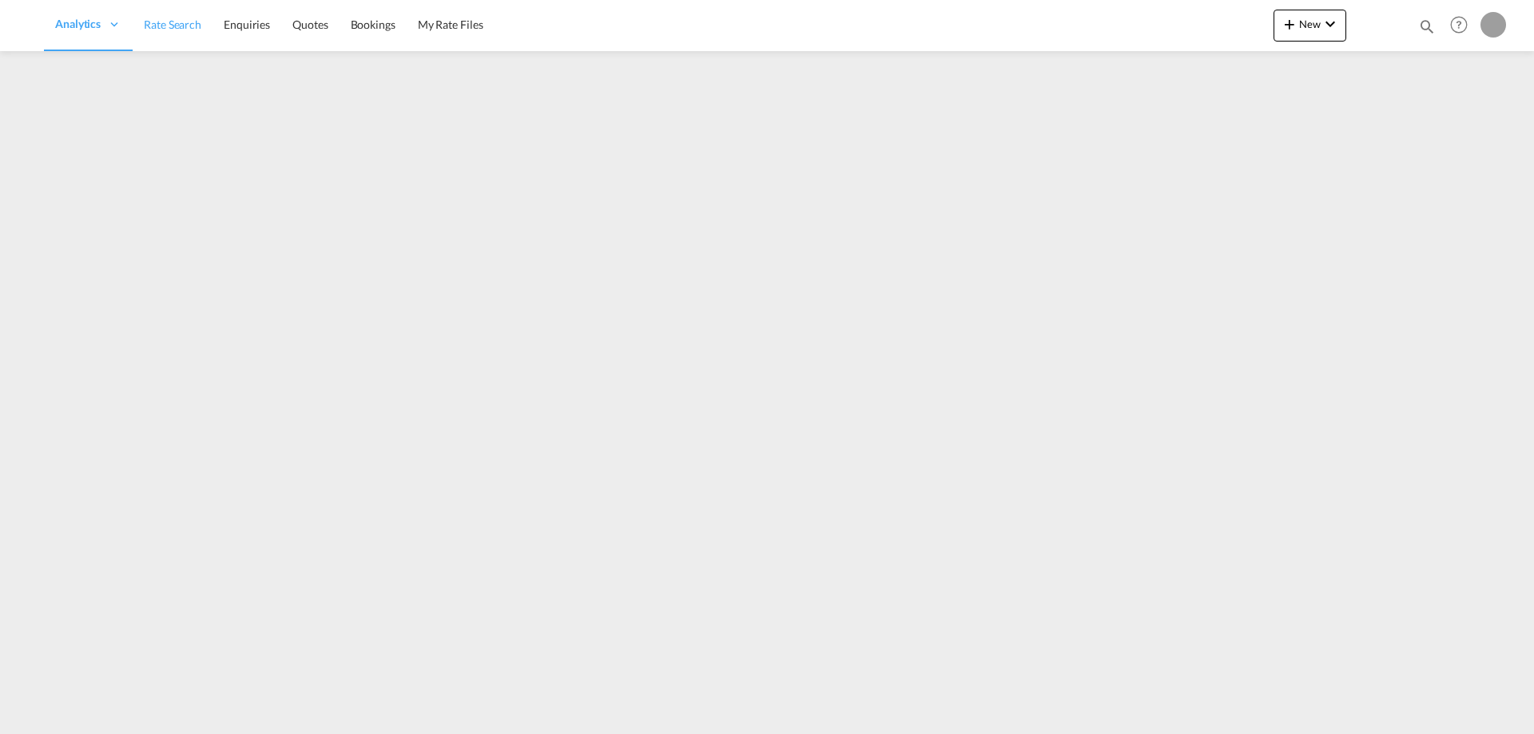
click at [191, 31] on span "Rate Search" at bounding box center [173, 25] width 58 height 16
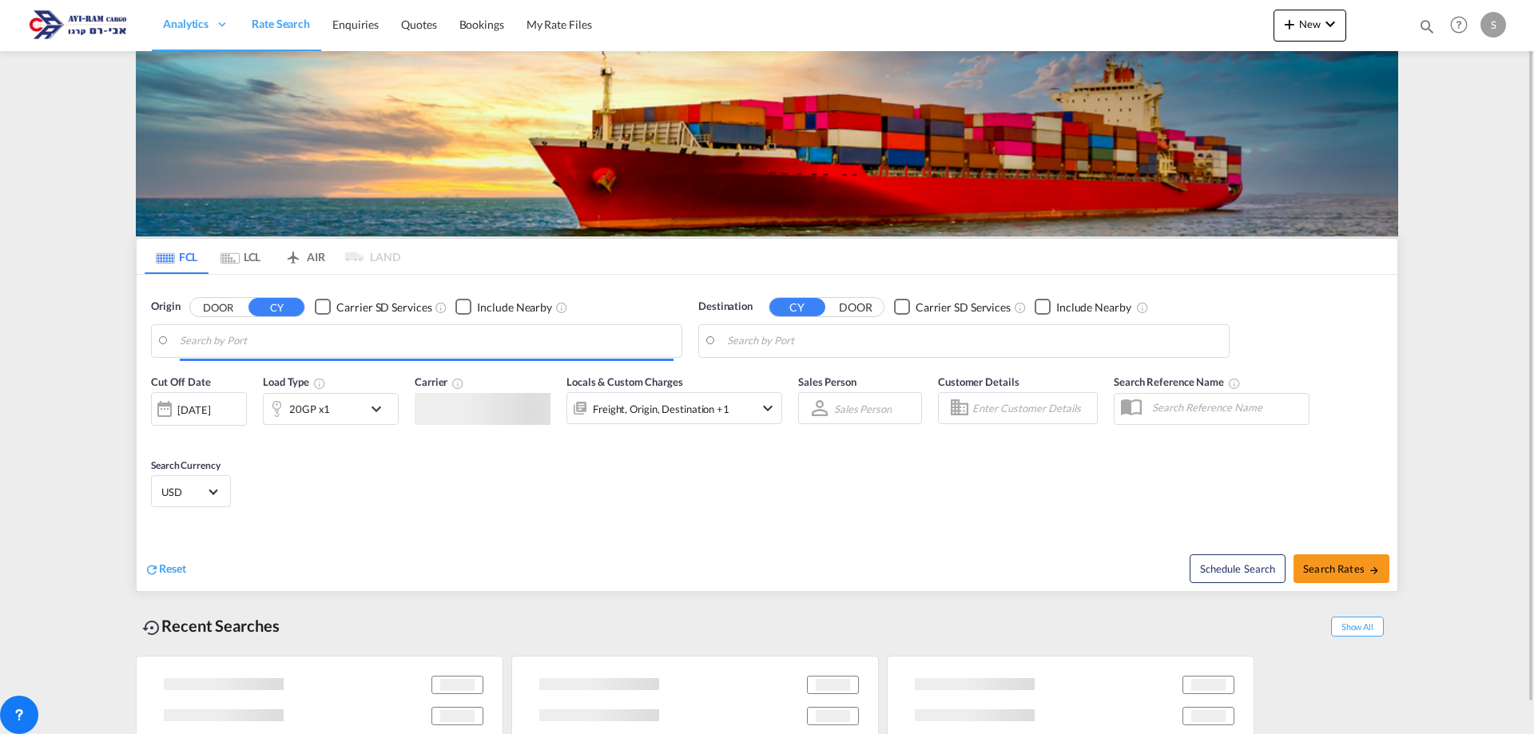
type input "Xingang, CNXGA"
type input "[GEOGRAPHIC_DATA], [GEOGRAPHIC_DATA]"
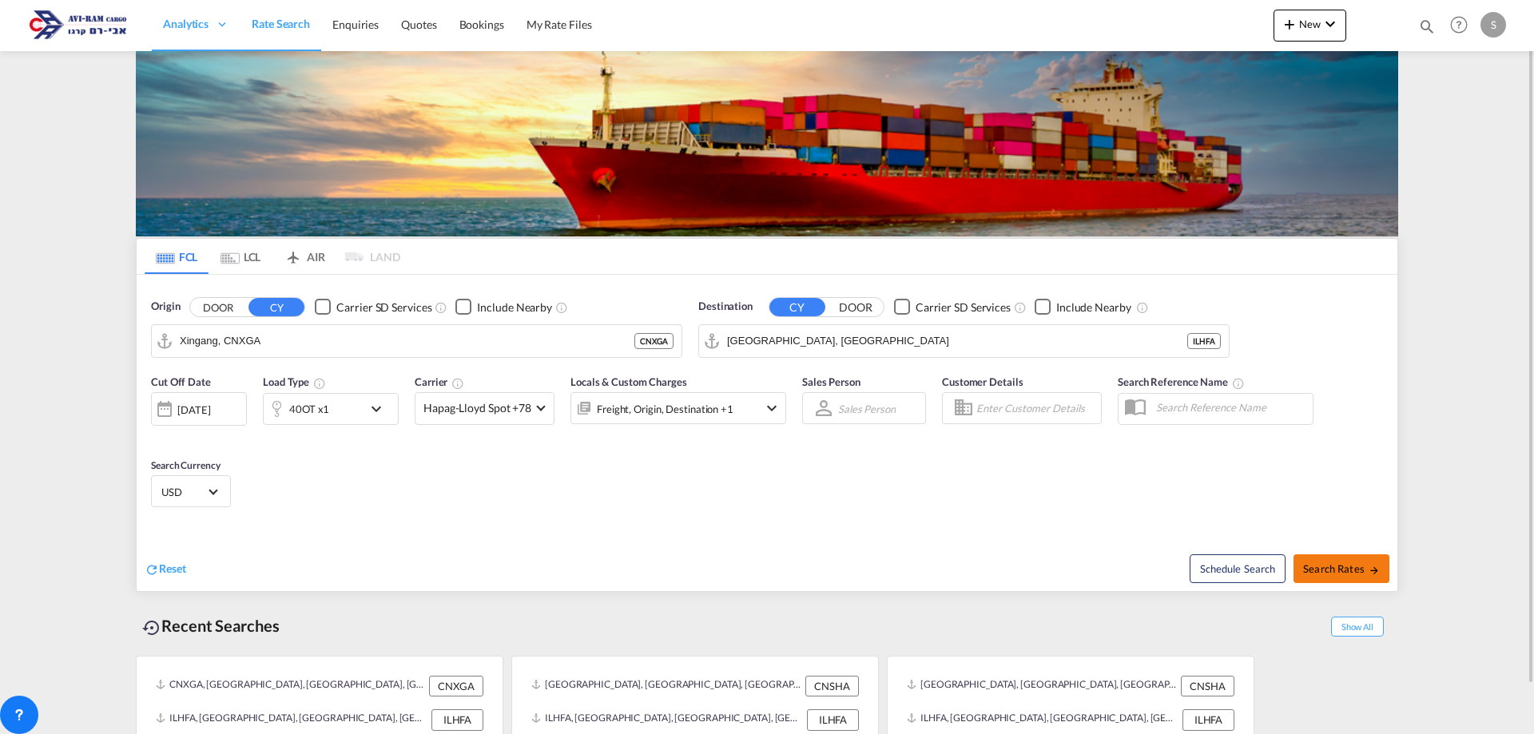
click at [1345, 564] on span "Search Rates" at bounding box center [1341, 569] width 77 height 13
type input "CNXGA to ILHFA / [DATE]"
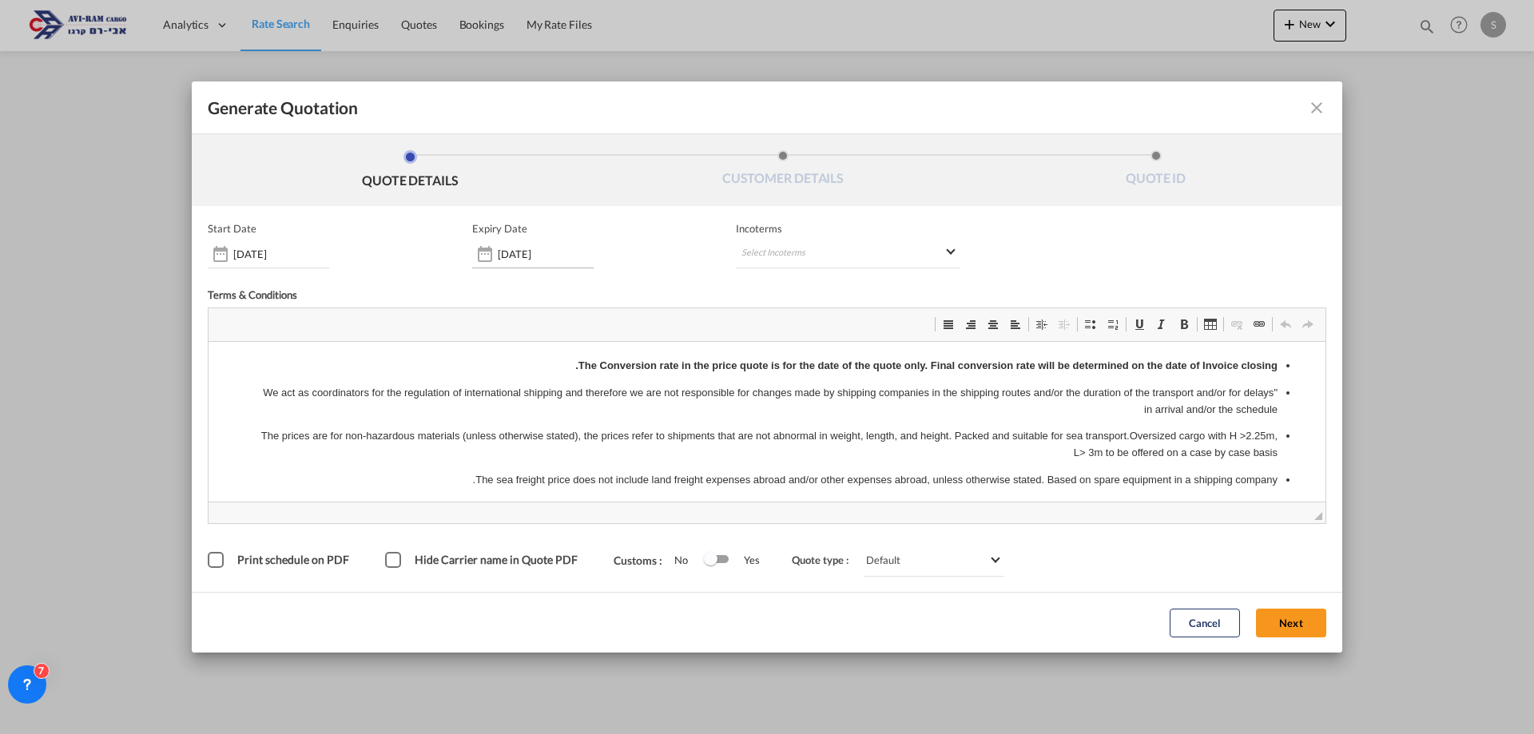
click at [530, 251] on input "[DATE]" at bounding box center [546, 254] width 96 height 13
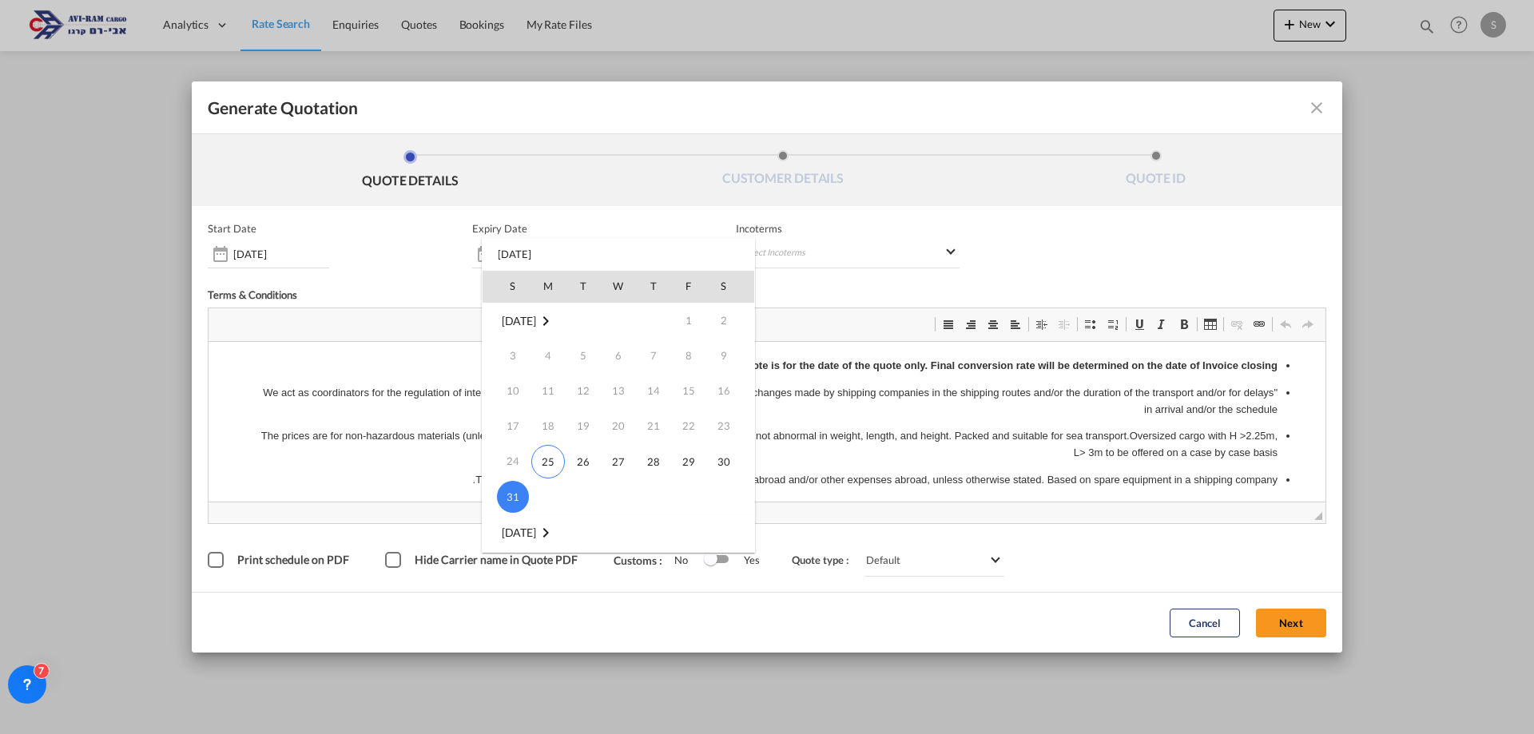
scroll to position [240, 0]
click at [514, 404] on span "14" at bounding box center [513, 399] width 32 height 32
type input "[DATE]"
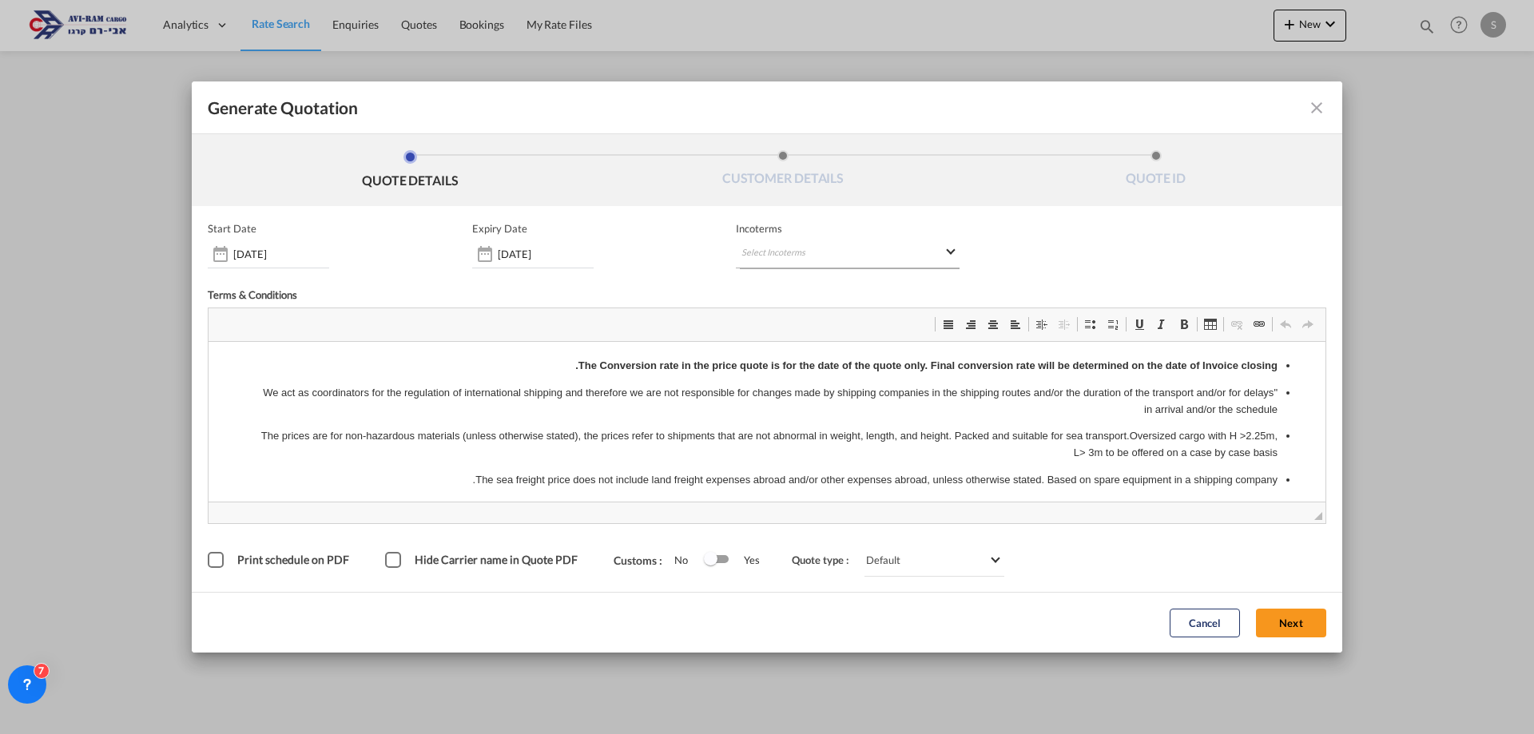
click at [810, 254] on md-select "Select Incoterms CIP - export Carriage and Insurance Paid to FOB - import Free …" at bounding box center [848, 254] width 224 height 29
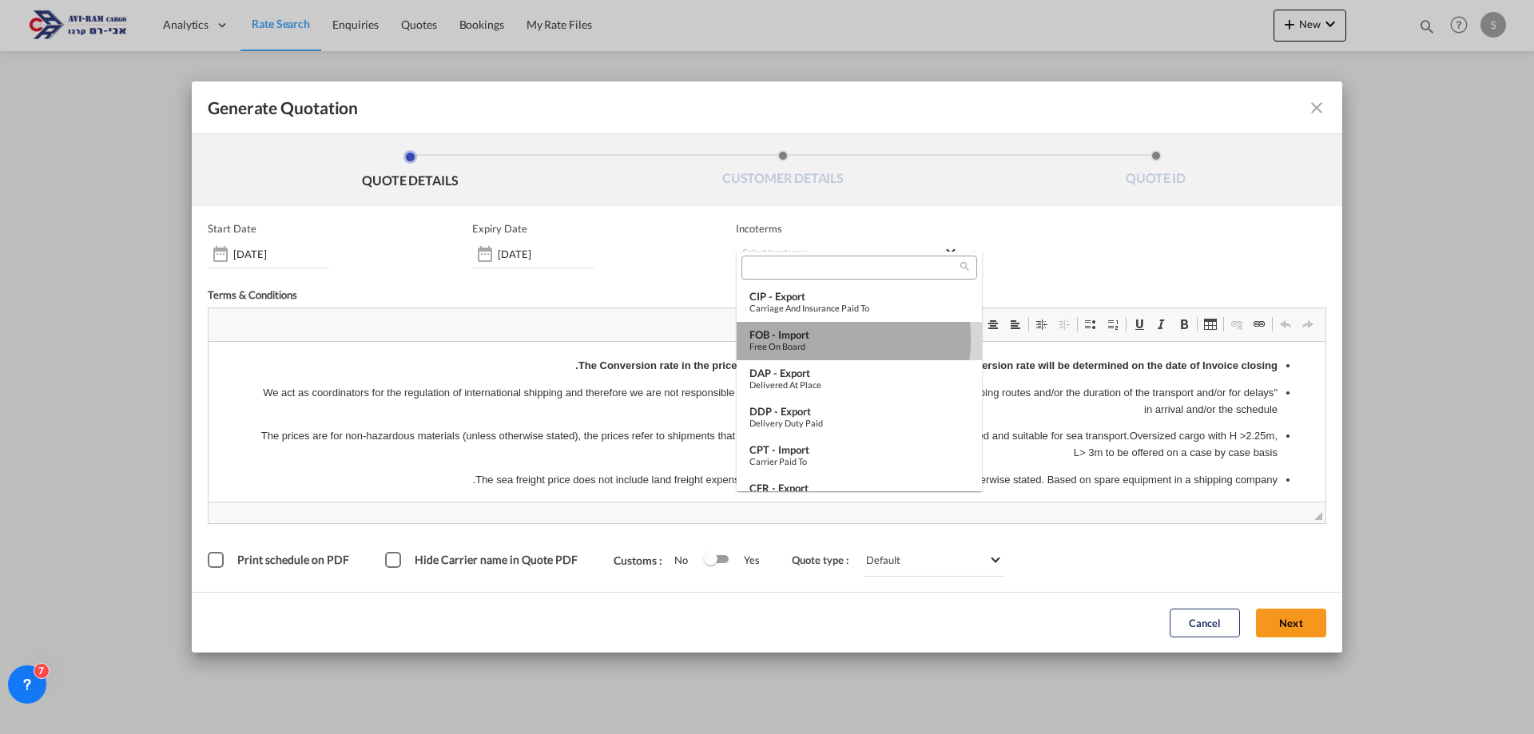
drag, startPoint x: 826, startPoint y: 340, endPoint x: 636, endPoint y: 9, distance: 382.3
click at [826, 341] on div "Free on Board" at bounding box center [860, 346] width 220 height 10
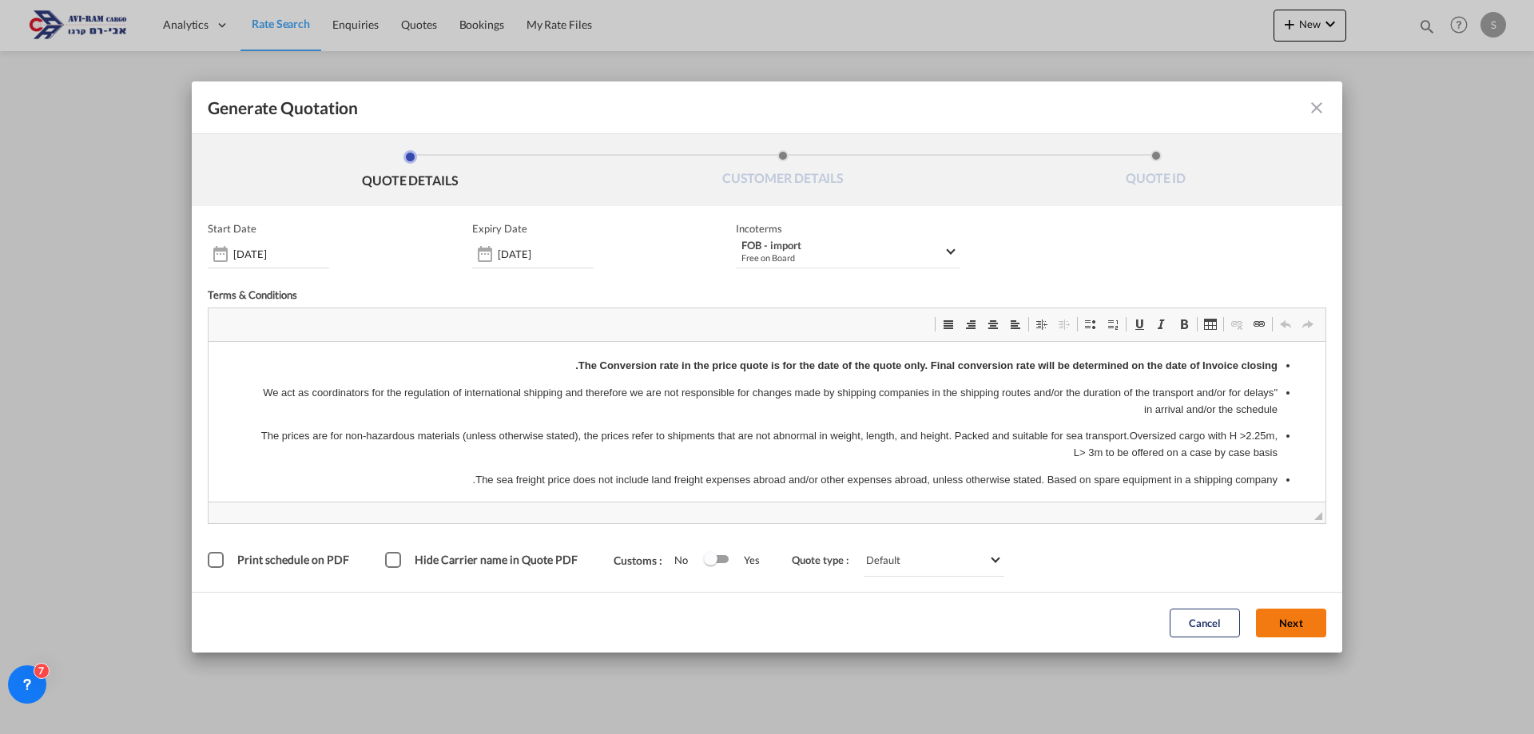
click at [1293, 625] on button "Next" at bounding box center [1291, 623] width 70 height 29
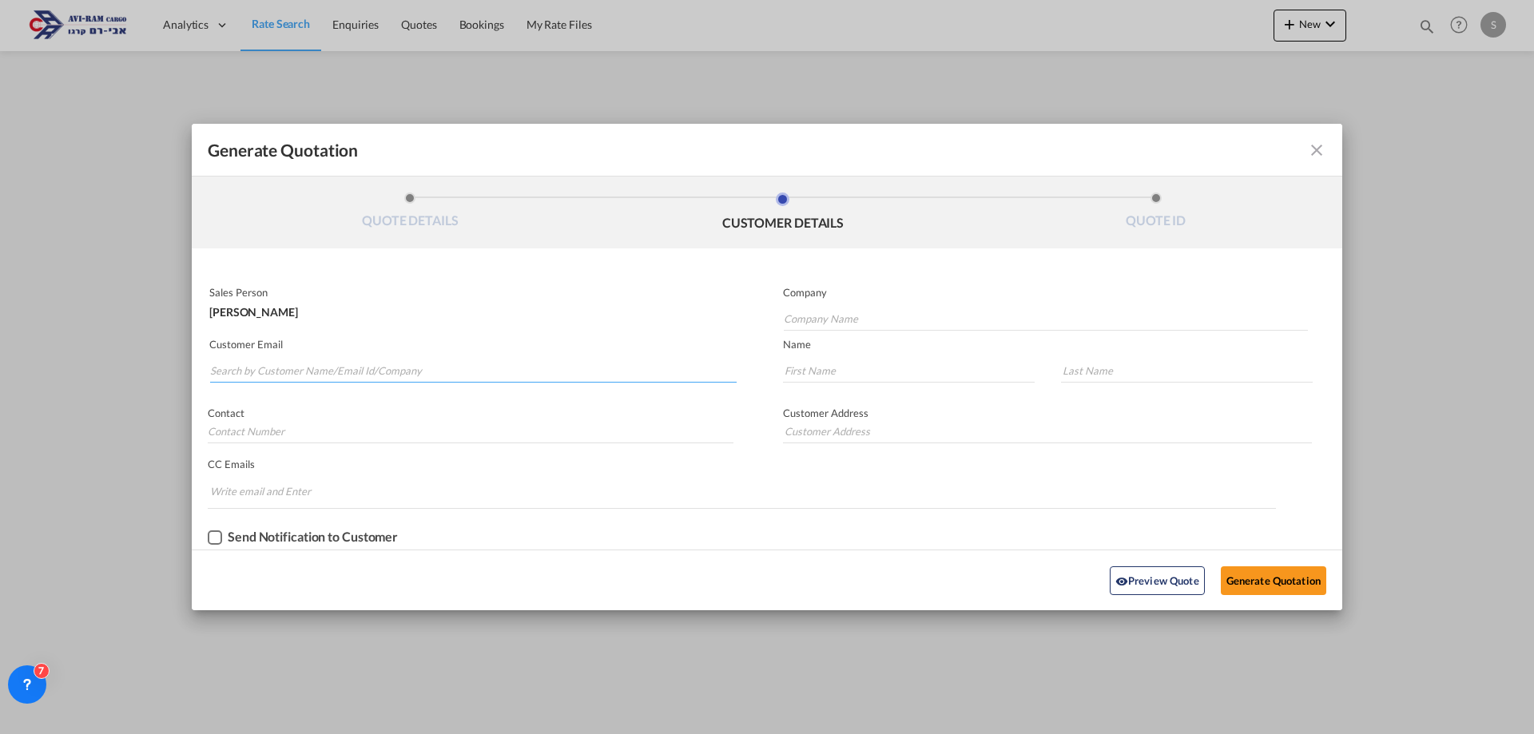
click at [442, 371] on input "Search by Customer Name/Email Id/Company" at bounding box center [473, 371] width 527 height 24
type input "suntop"
click at [427, 400] on div ". . eng.rahal@ suntop .co.il | SunTop" at bounding box center [472, 404] width 527 height 43
type input "SunTop"
type input "eng.rahal@suntop.co.il"
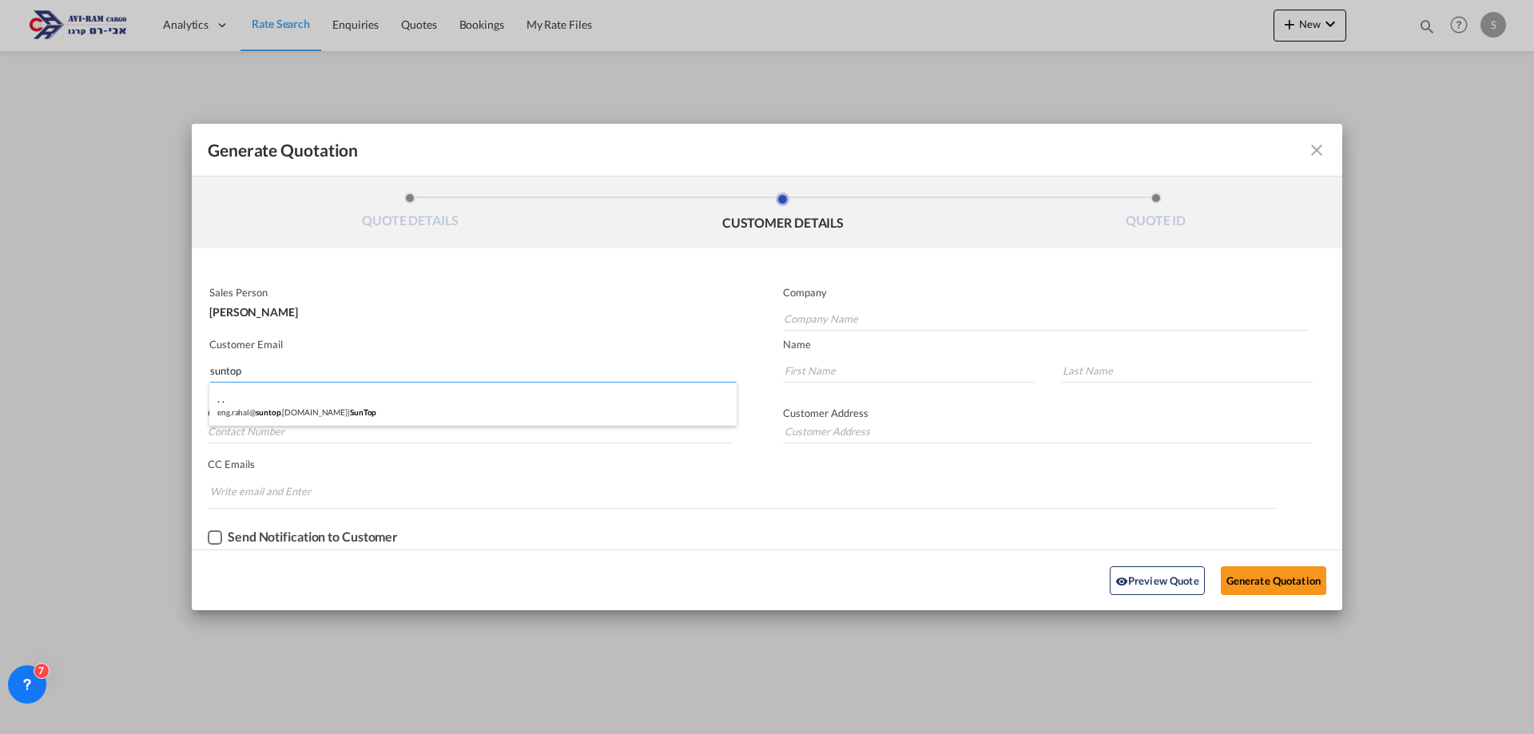
type input "."
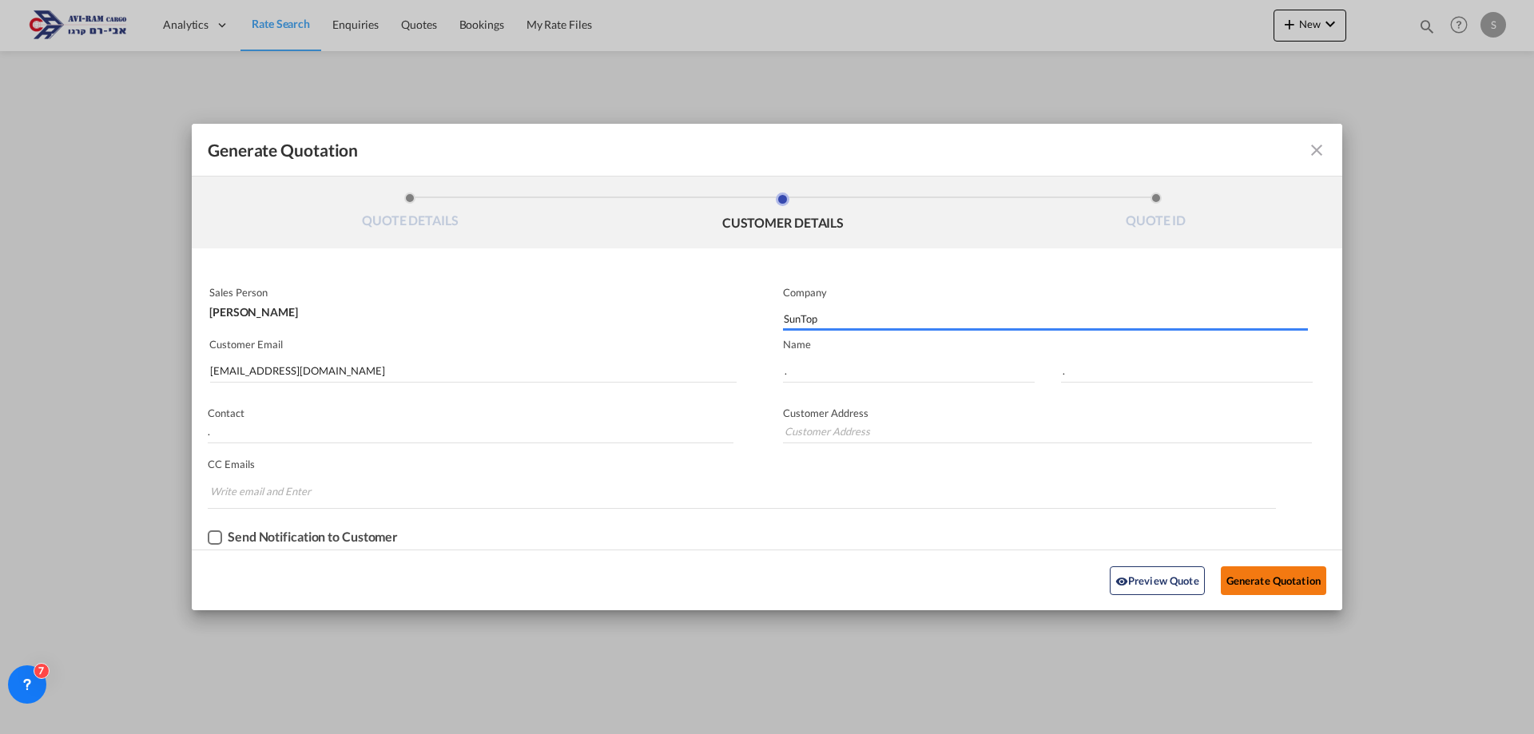
click at [1270, 579] on button "Generate Quotation" at bounding box center [1273, 581] width 105 height 29
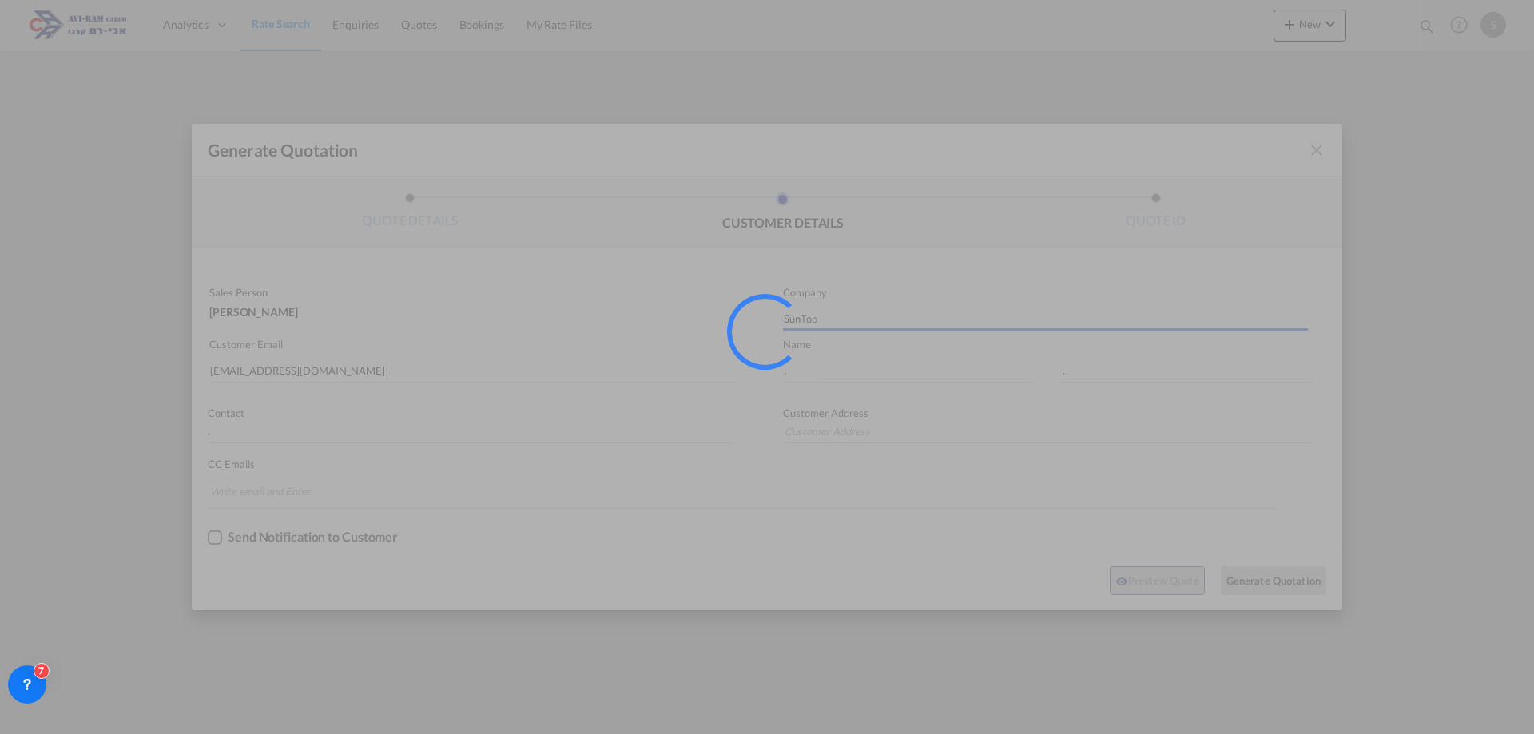
type input "."
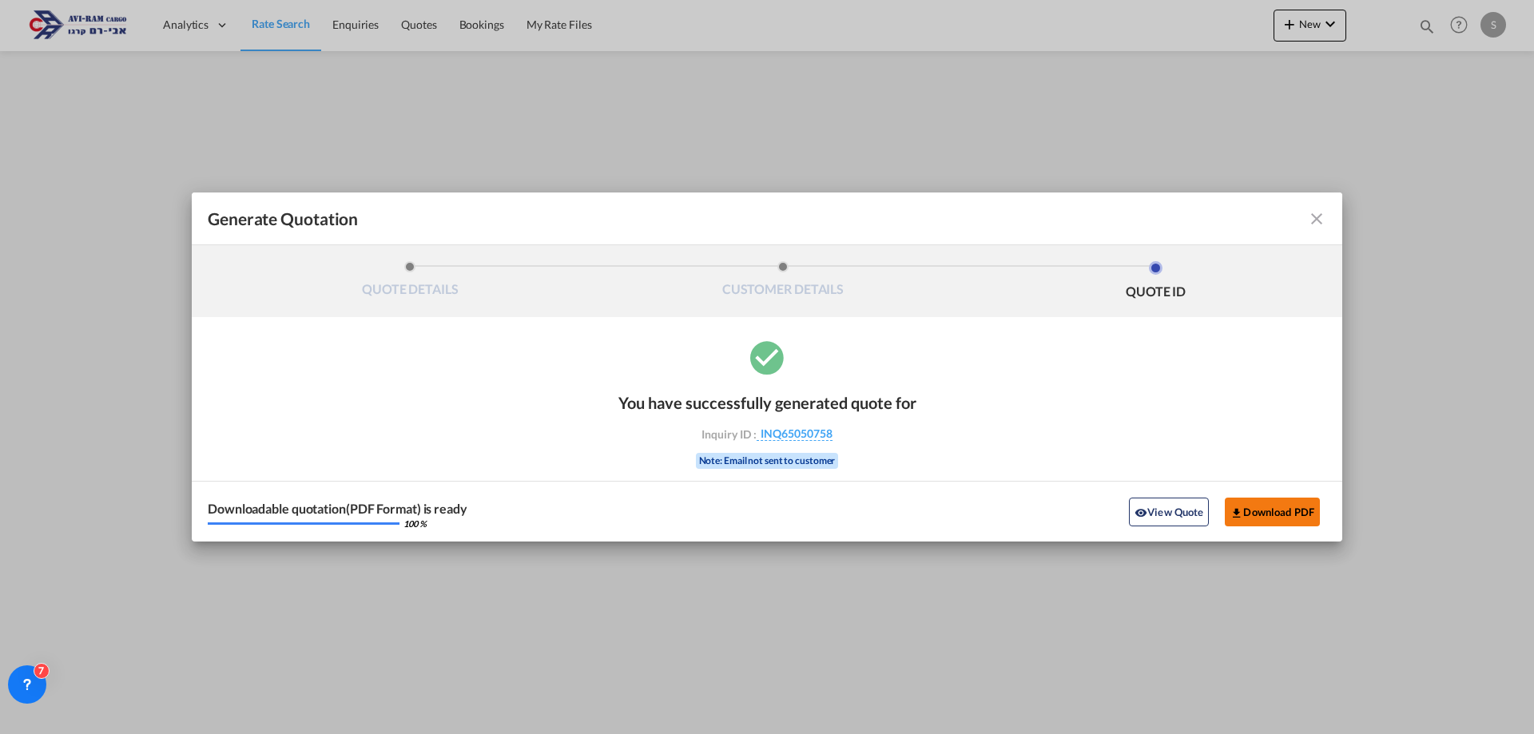
click at [1248, 516] on button "Download PDF" at bounding box center [1272, 512] width 95 height 29
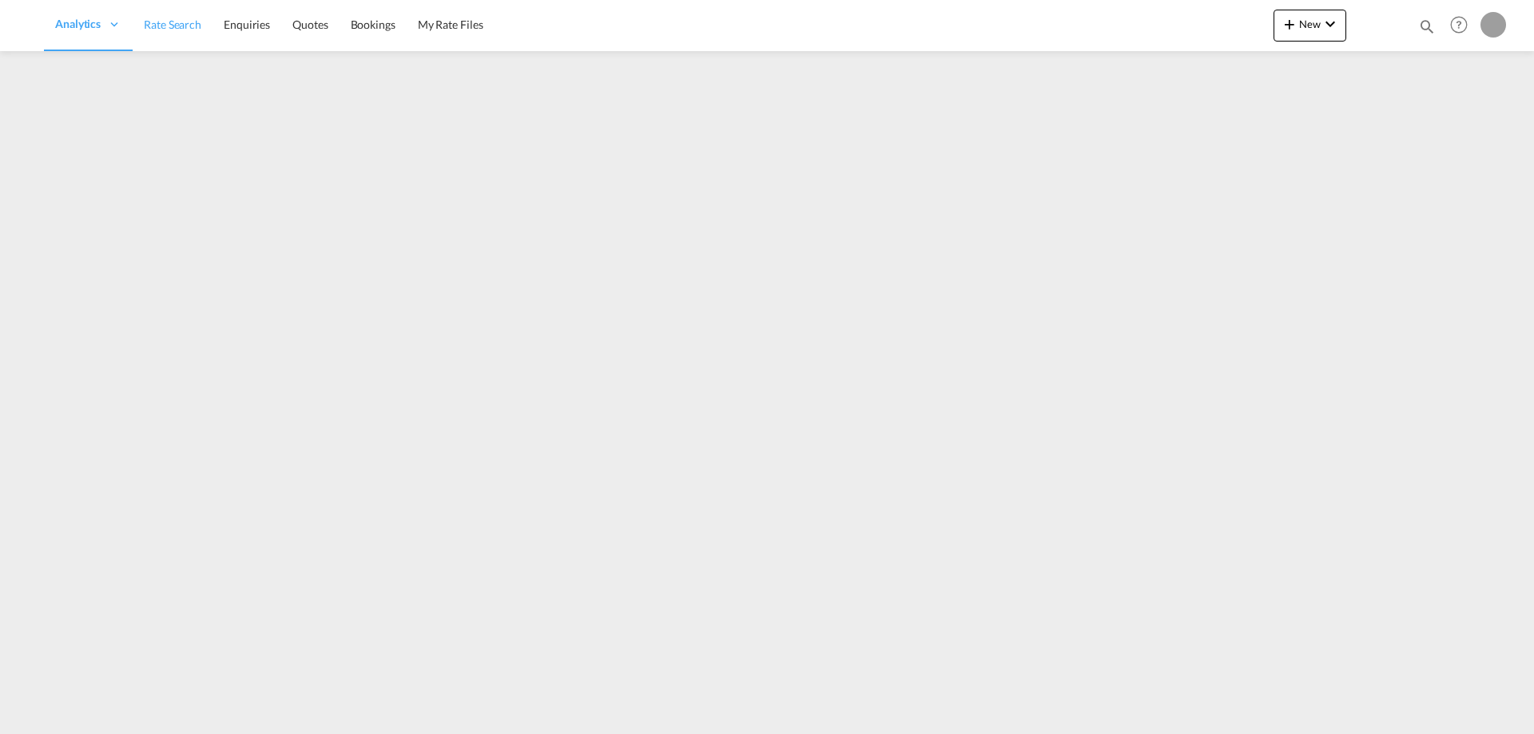
click at [170, 29] on span "Rate Search" at bounding box center [173, 25] width 58 height 14
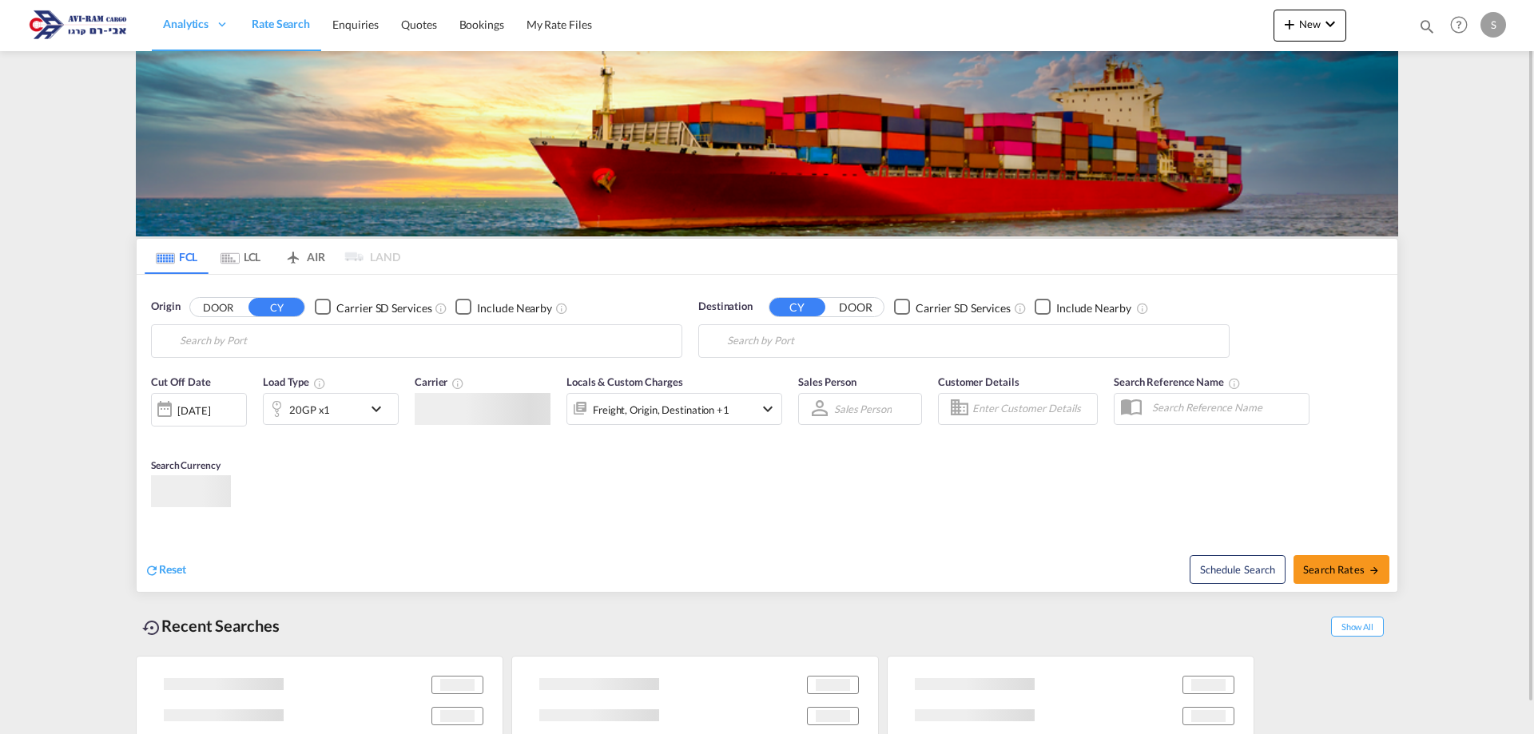
click at [269, 34] on link "Rate Search" at bounding box center [281, 25] width 81 height 52
type input "Xingang, CNXGA"
type input "[GEOGRAPHIC_DATA], [GEOGRAPHIC_DATA]"
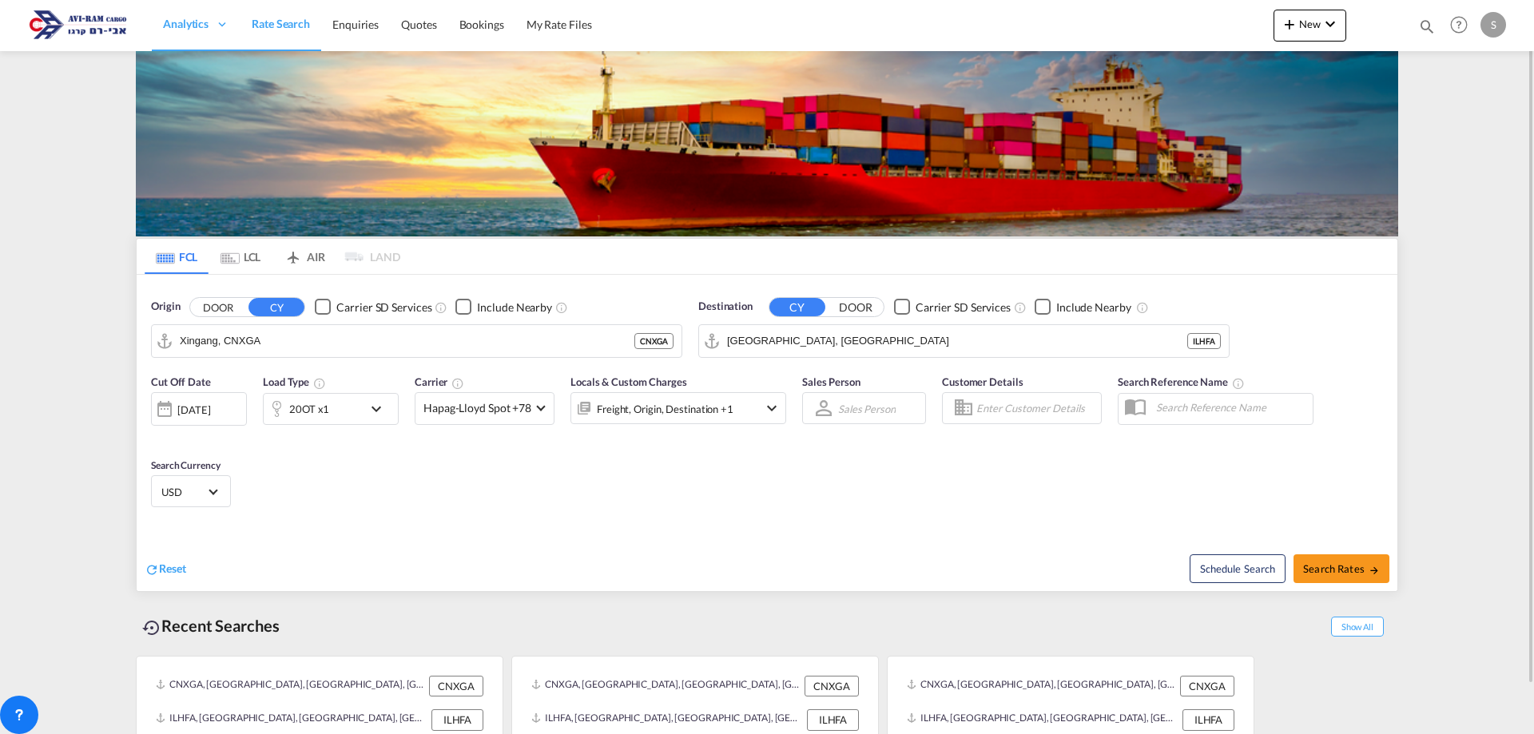
click at [242, 254] on md-tab-item "LCL" at bounding box center [241, 256] width 64 height 35
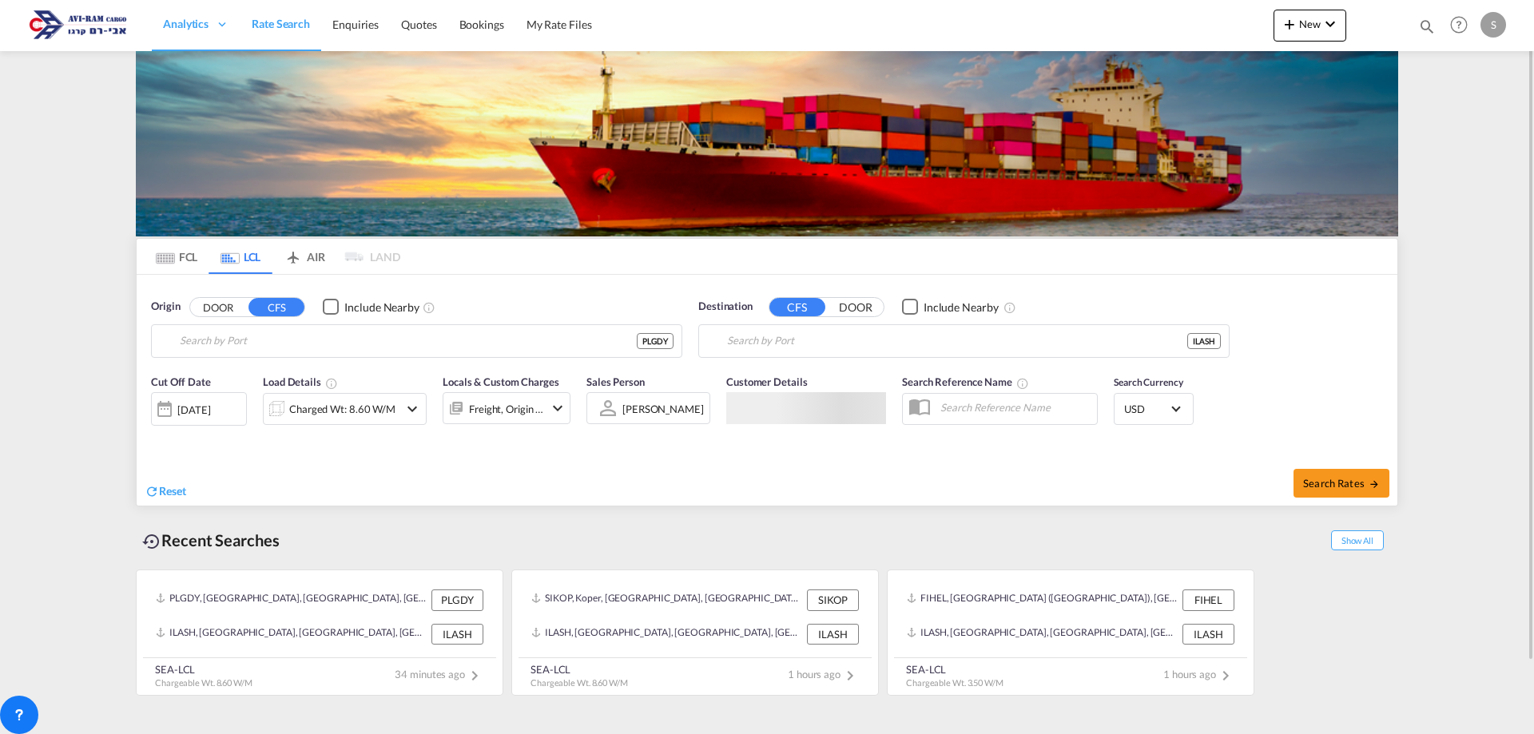
type input "[GEOGRAPHIC_DATA], PLGDY"
type input "Ashdod, ILASH"
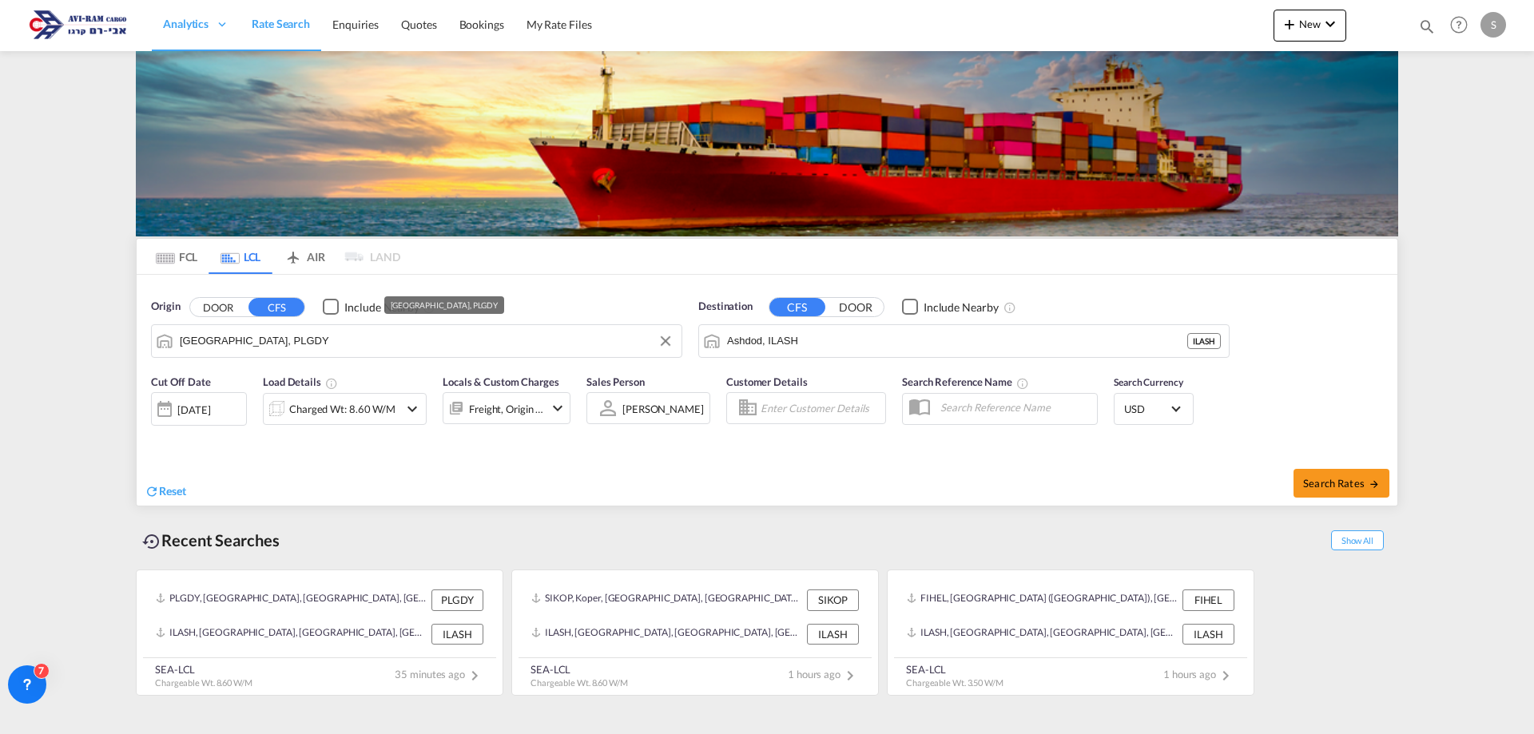
click at [280, 350] on input "[GEOGRAPHIC_DATA], PLGDY" at bounding box center [427, 341] width 494 height 24
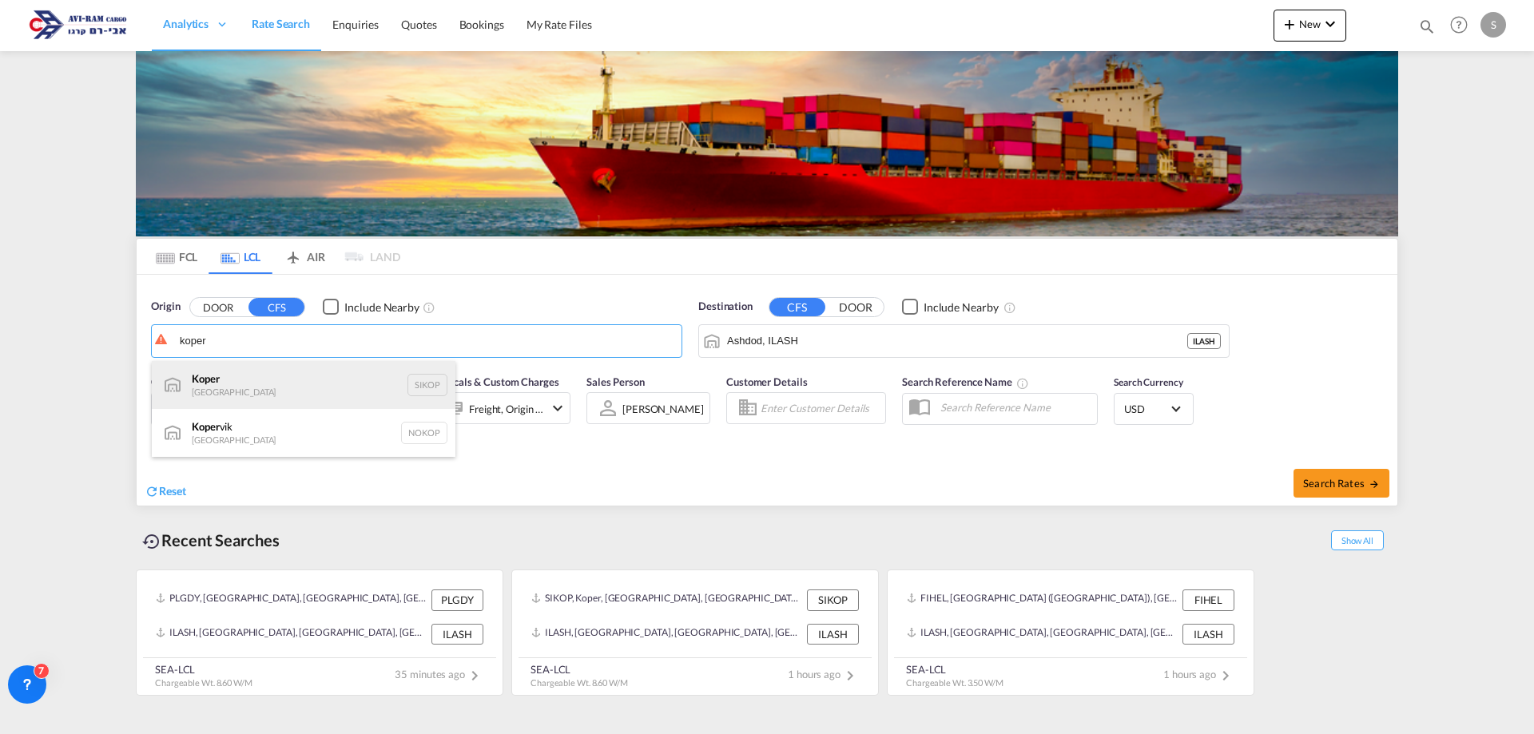
click at [285, 388] on div "Koper Slovenia SIKOP" at bounding box center [304, 385] width 304 height 48
type input "Koper, SIKOP"
click at [316, 410] on div "Charged Wt: 8.60 W/M" at bounding box center [342, 409] width 106 height 22
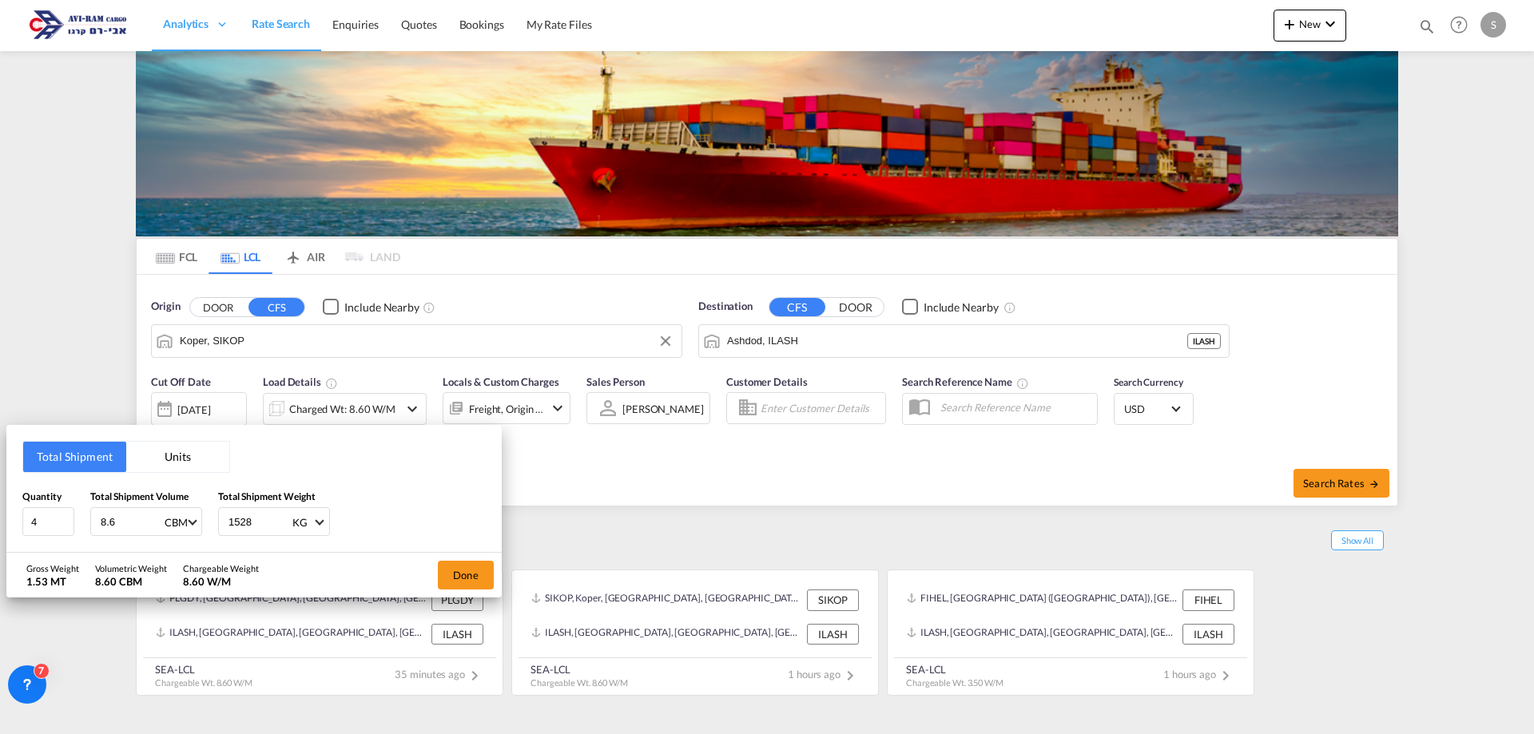
drag, startPoint x: 187, startPoint y: 464, endPoint x: 132, endPoint y: 487, distance: 59.8
click at [187, 463] on button "Units" at bounding box center [177, 457] width 103 height 30
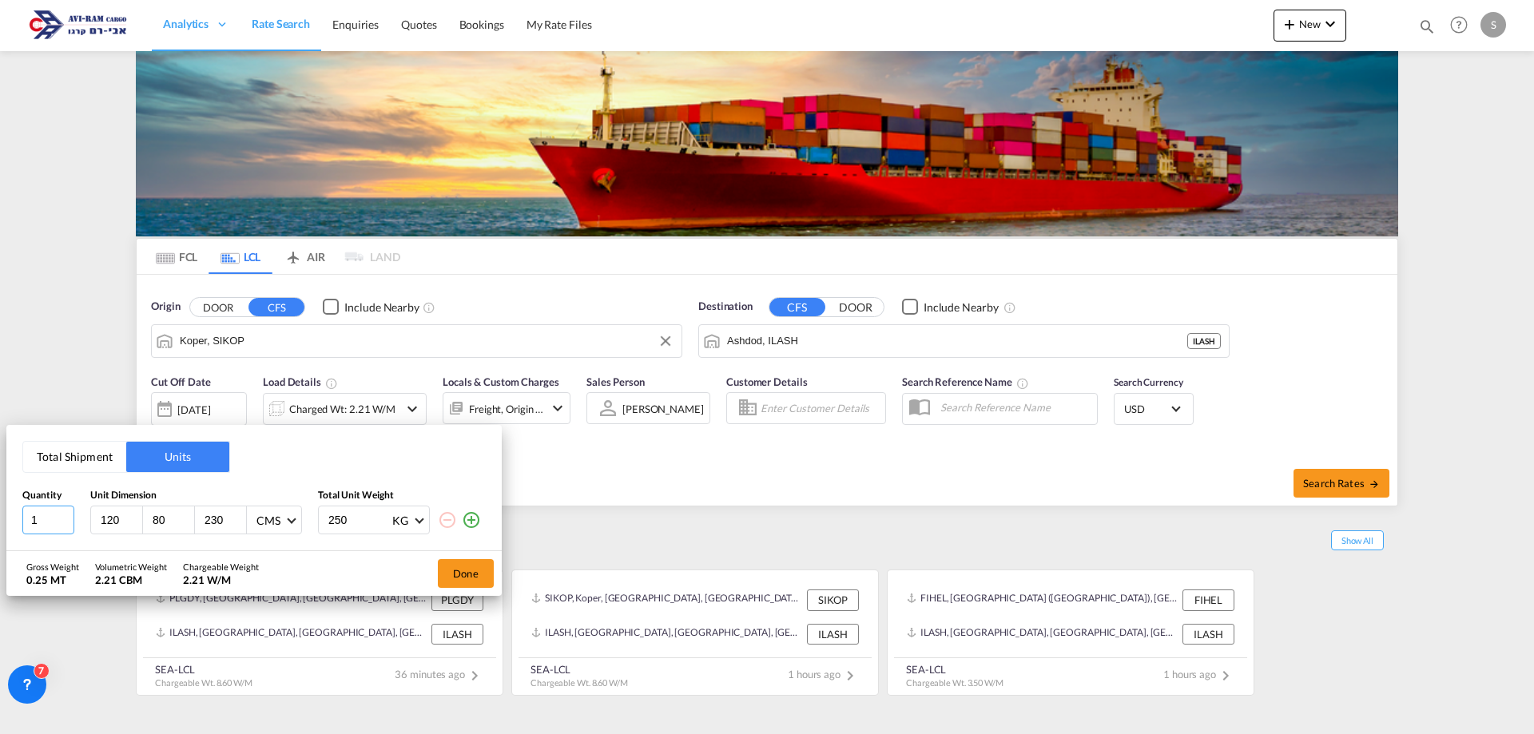
drag, startPoint x: 47, startPoint y: 526, endPoint x: 55, endPoint y: 524, distance: 8.1
click at [46, 525] on input "1" at bounding box center [48, 520] width 52 height 29
drag, startPoint x: 221, startPoint y: 519, endPoint x: 188, endPoint y: 520, distance: 33.6
click at [192, 519] on div "120 80 230 CMS CMS Inches" at bounding box center [196, 520] width 212 height 29
drag, startPoint x: 352, startPoint y: 522, endPoint x: 325, endPoint y: 519, distance: 27.4
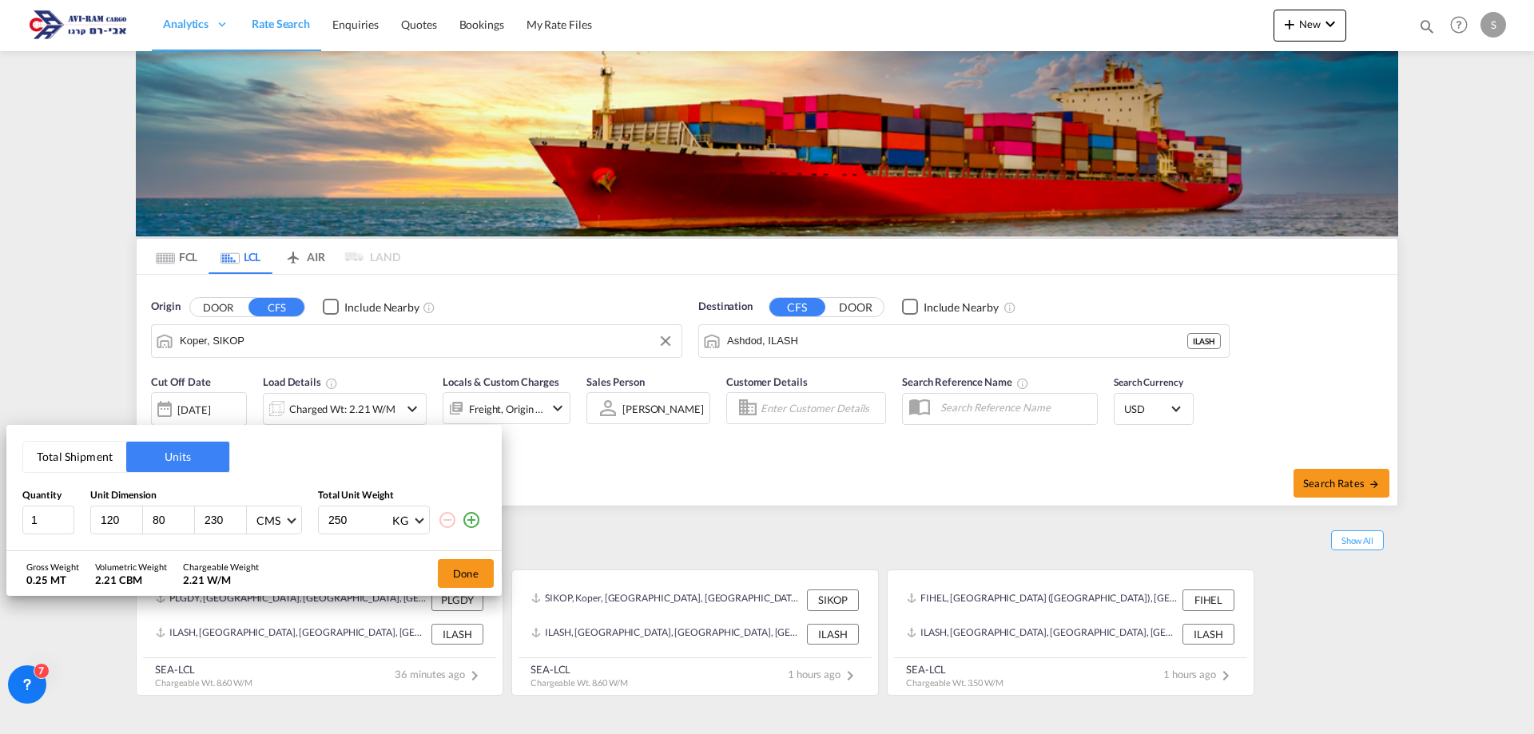
click at [325, 519] on div "250 KG KG LB" at bounding box center [374, 520] width 112 height 29
type input "398"
click at [464, 575] on button "Done" at bounding box center [466, 573] width 56 height 29
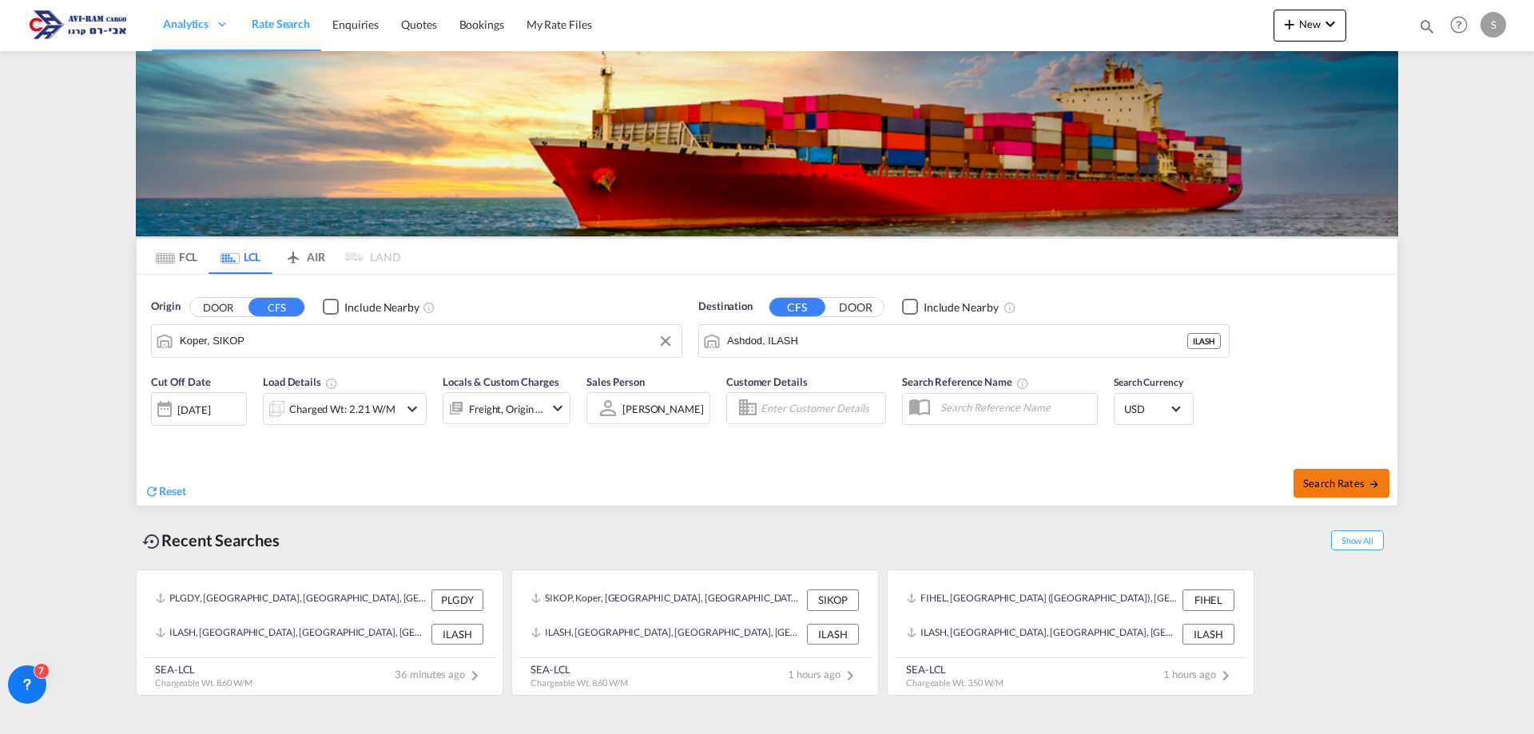
click at [1358, 492] on button "Search Rates" at bounding box center [1342, 483] width 96 height 29
type input "SIKOP to ILASH / [DATE]"
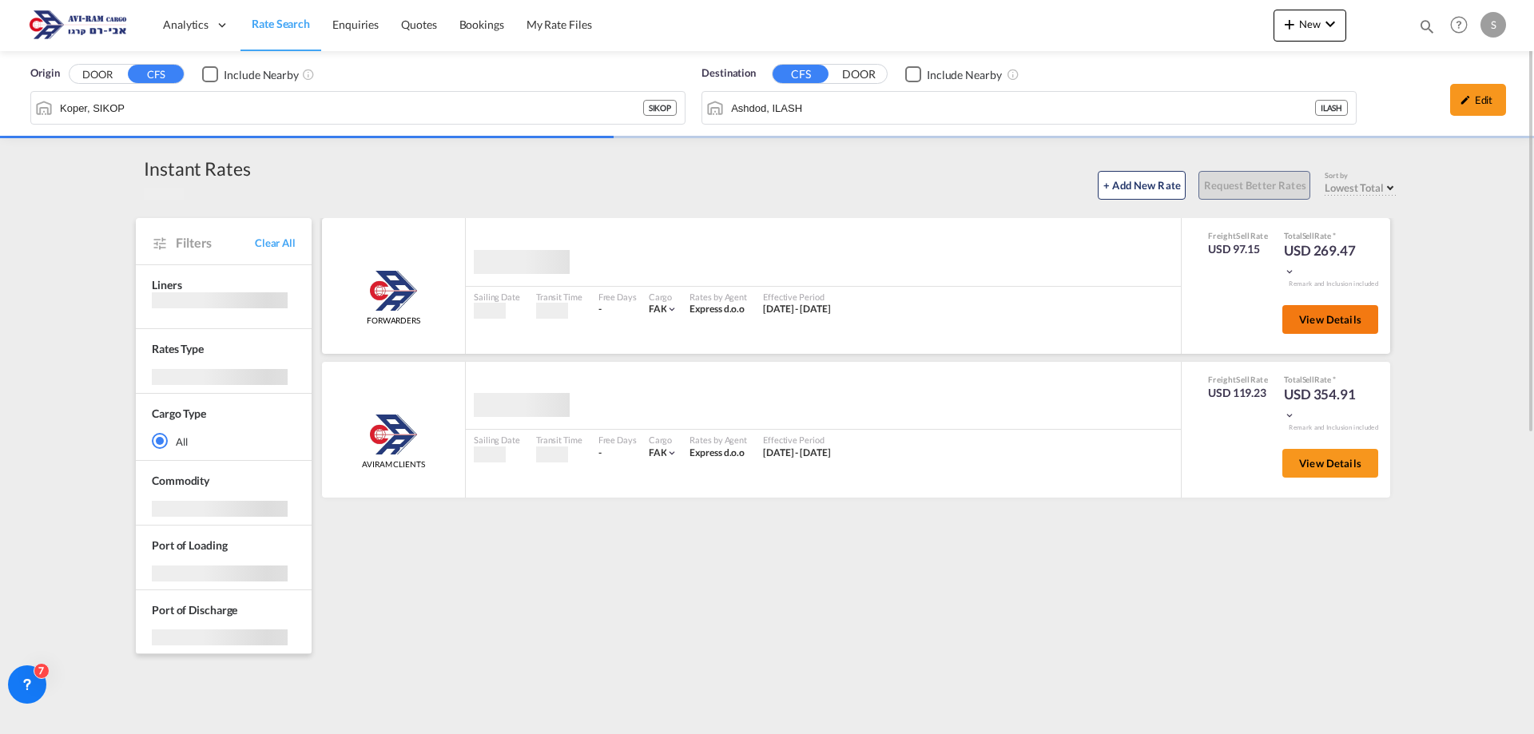
click at [1326, 320] on span "View Details" at bounding box center [1330, 319] width 62 height 13
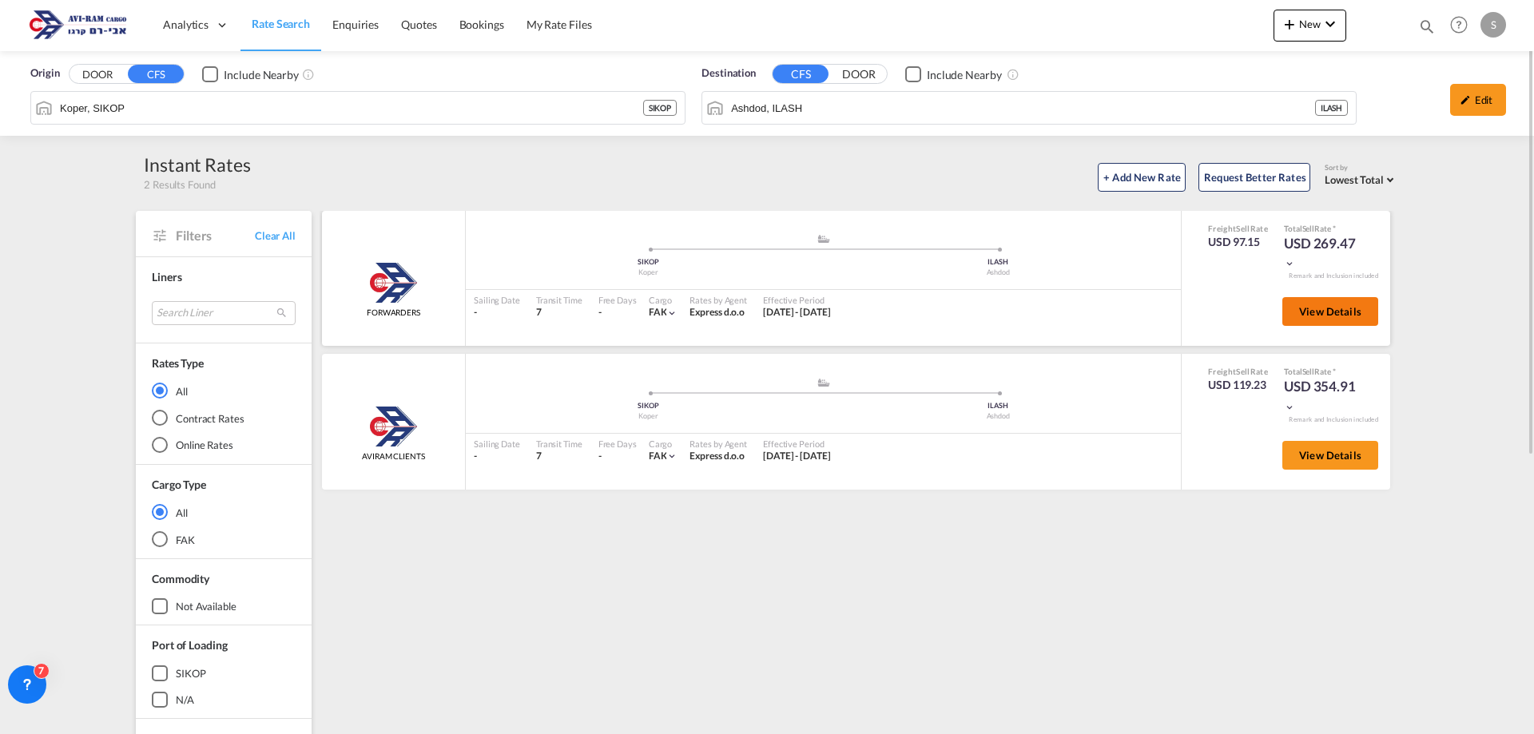
click at [1326, 320] on button "View Details" at bounding box center [1330, 311] width 96 height 29
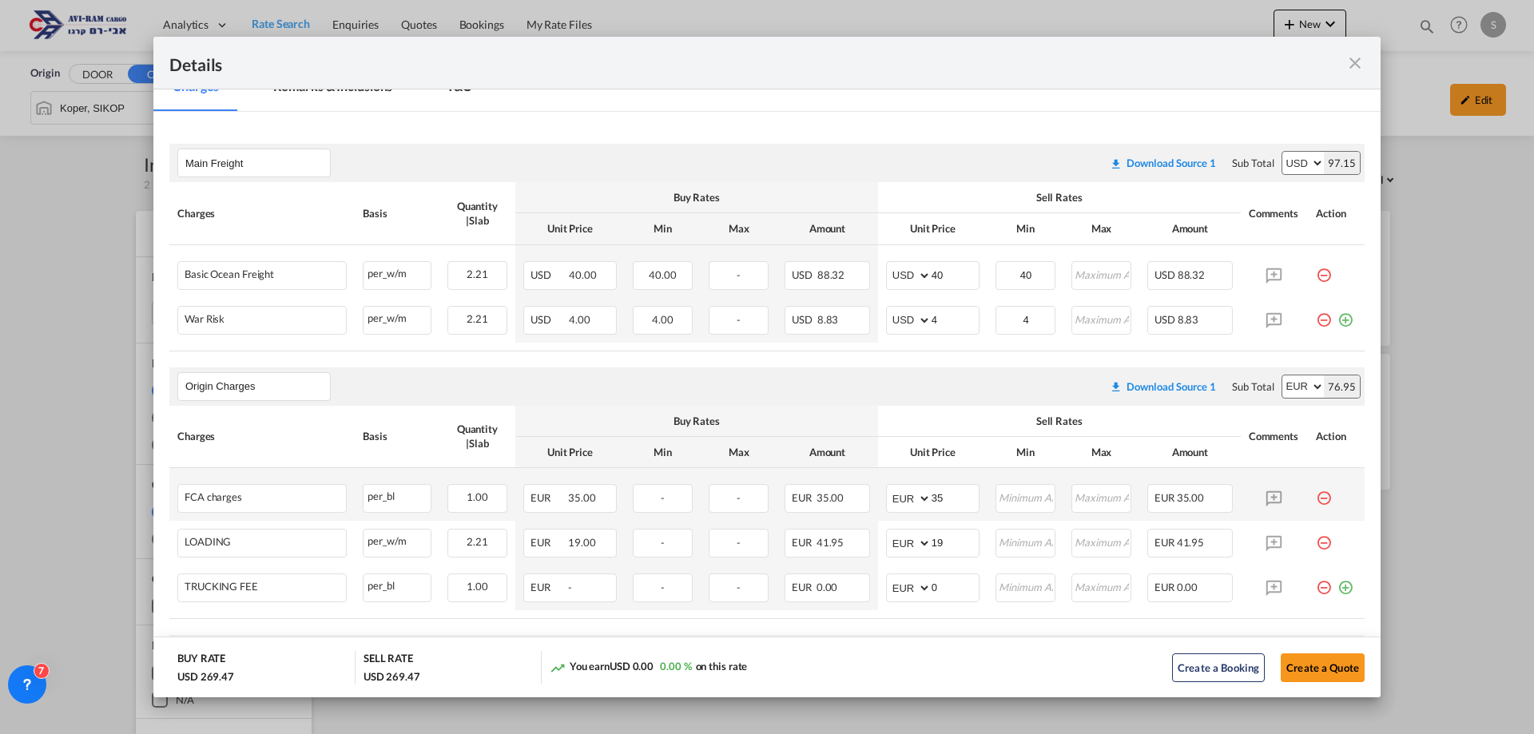
scroll to position [400, 0]
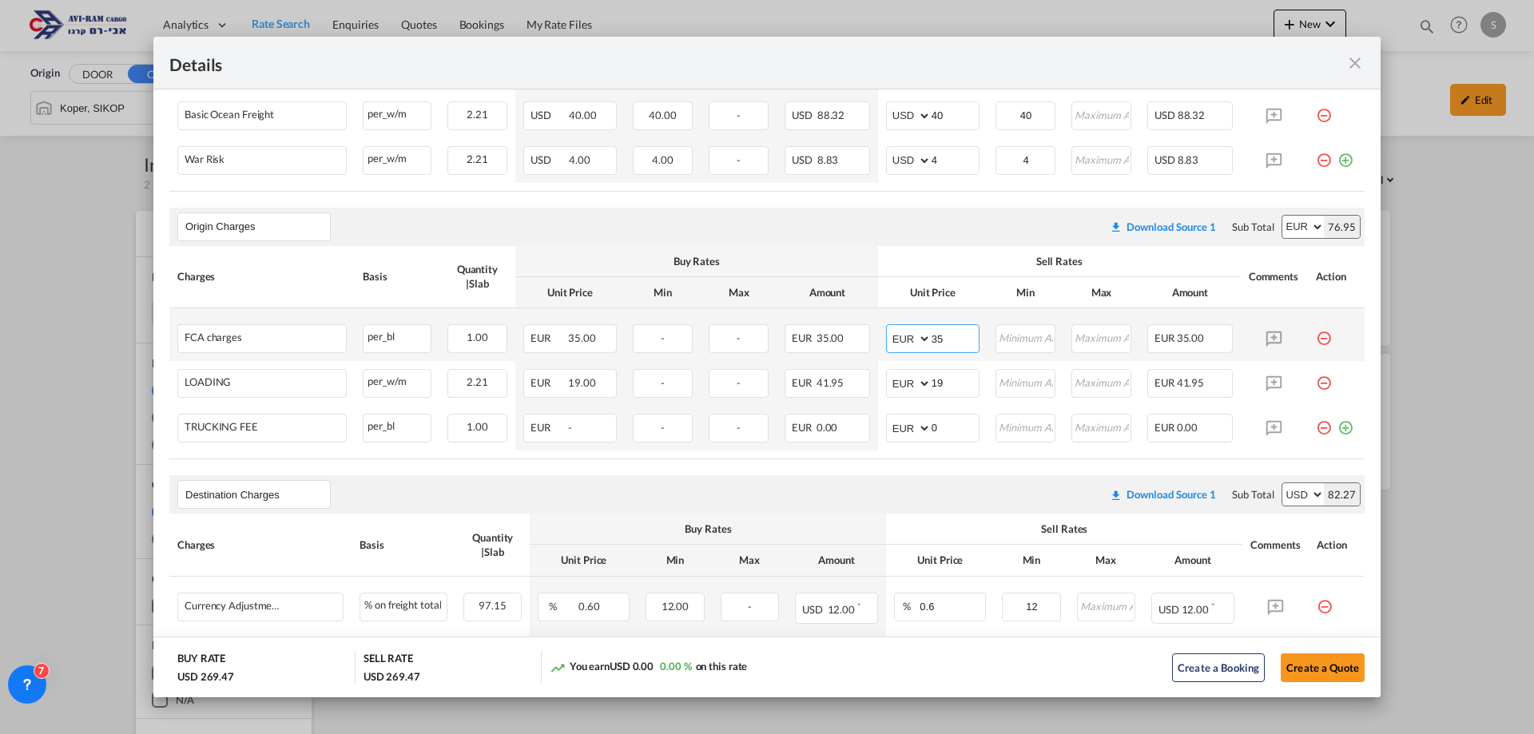
drag, startPoint x: 956, startPoint y: 338, endPoint x: 920, endPoint y: 339, distance: 36.0
click at [920, 339] on md-input-container "AED AFN ALL AMD ANG AOA ARS AUD AWG AZN BAM BBD BDT BGN BHD BIF BMD BND [PERSON…" at bounding box center [932, 338] width 93 height 29
click at [953, 341] on input "35" at bounding box center [955, 337] width 47 height 24
type input "40"
click at [882, 277] on th "Unit Price" at bounding box center [932, 292] width 109 height 31
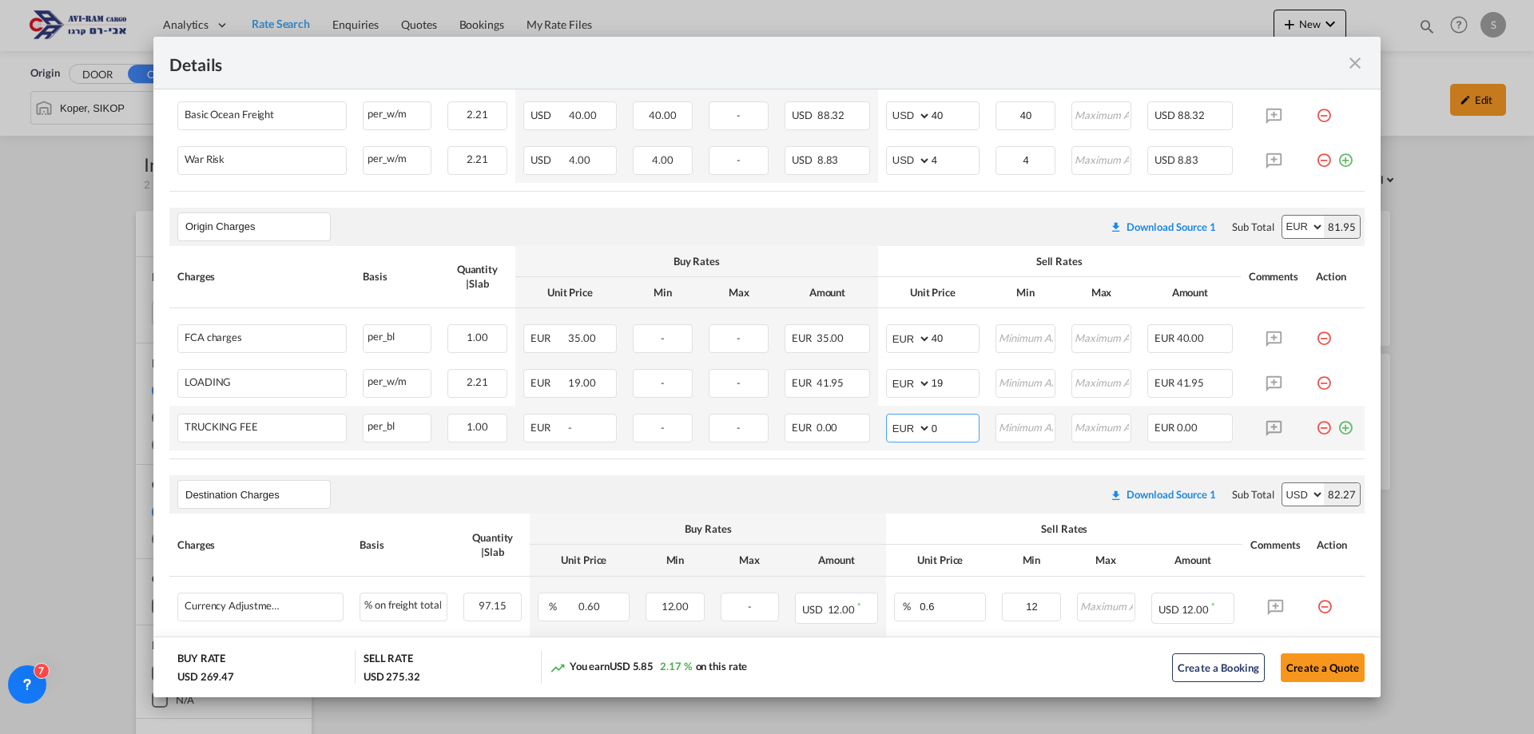
drag, startPoint x: 930, startPoint y: 427, endPoint x: 921, endPoint y: 427, distance: 9.6
click at [921, 427] on md-input-container "AED AFN ALL AMD ANG AOA ARS AUD AWG AZN BAM BBD BDT BGN BHD BIF BMD BND BOB BRL…" at bounding box center [932, 428] width 93 height 29
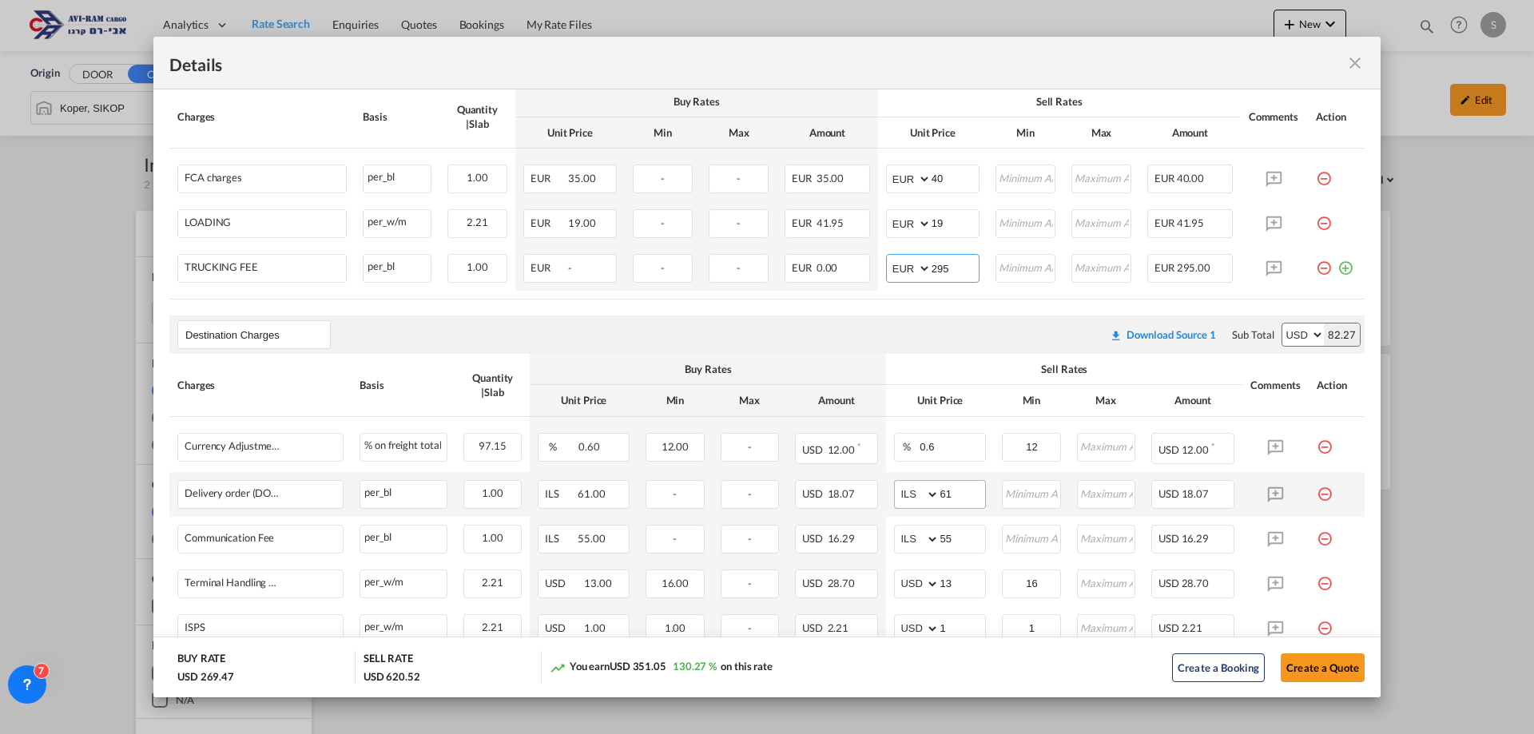
scroll to position [639, 0]
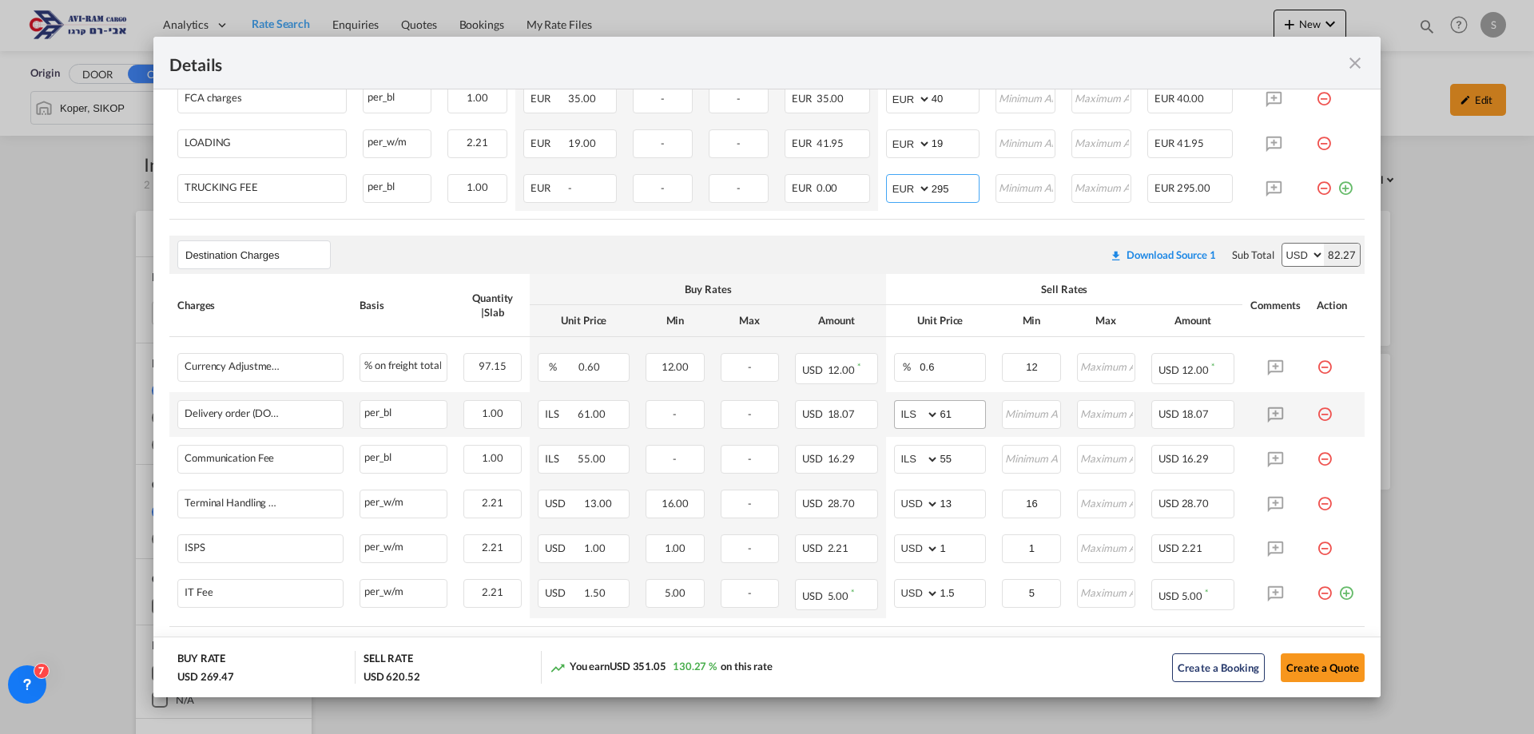
type input "295"
drag, startPoint x: 956, startPoint y: 421, endPoint x: 931, endPoint y: 418, distance: 25.8
click at [931, 418] on md-input-container "AED AFN ALL AMD ANG AOA ARS AUD AWG AZN BAM BBD BDT BGN BHD BIF BMD BND [PERSON…" at bounding box center [940, 414] width 92 height 29
type input "116"
type input "66"
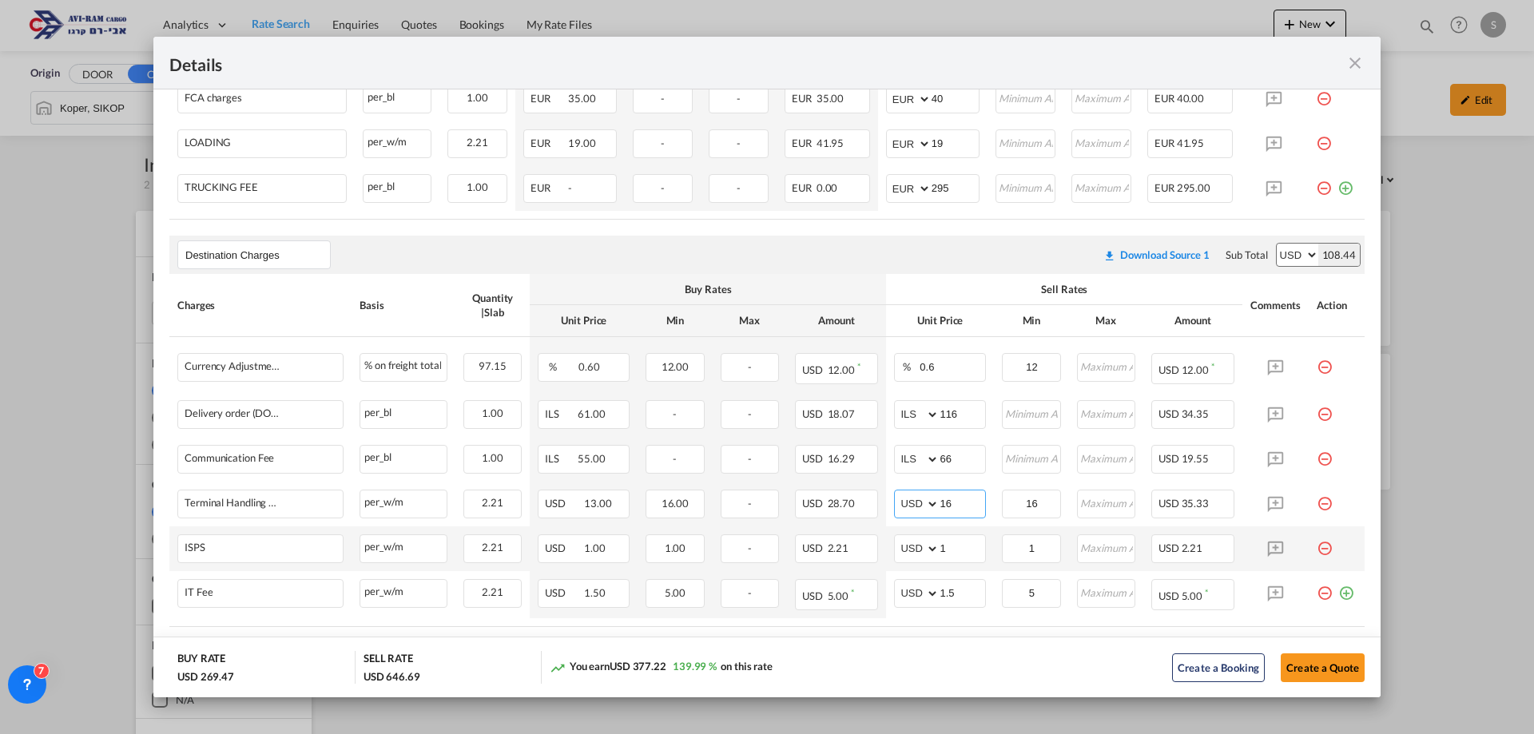
scroll to position [723, 0]
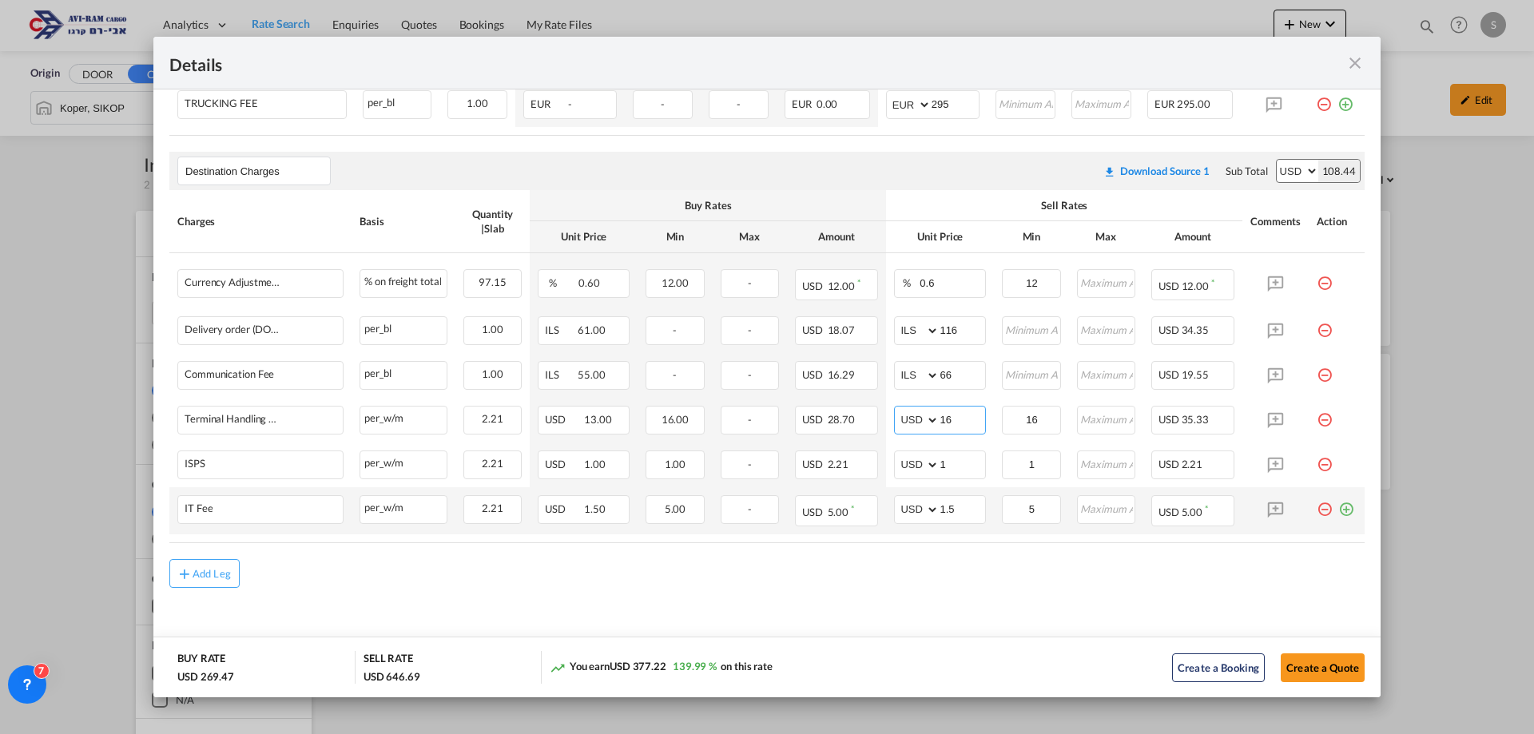
type input "16"
click at [1338, 511] on md-icon "icon-plus-circle-outline green-400-fg" at bounding box center [1346, 503] width 16 height 16
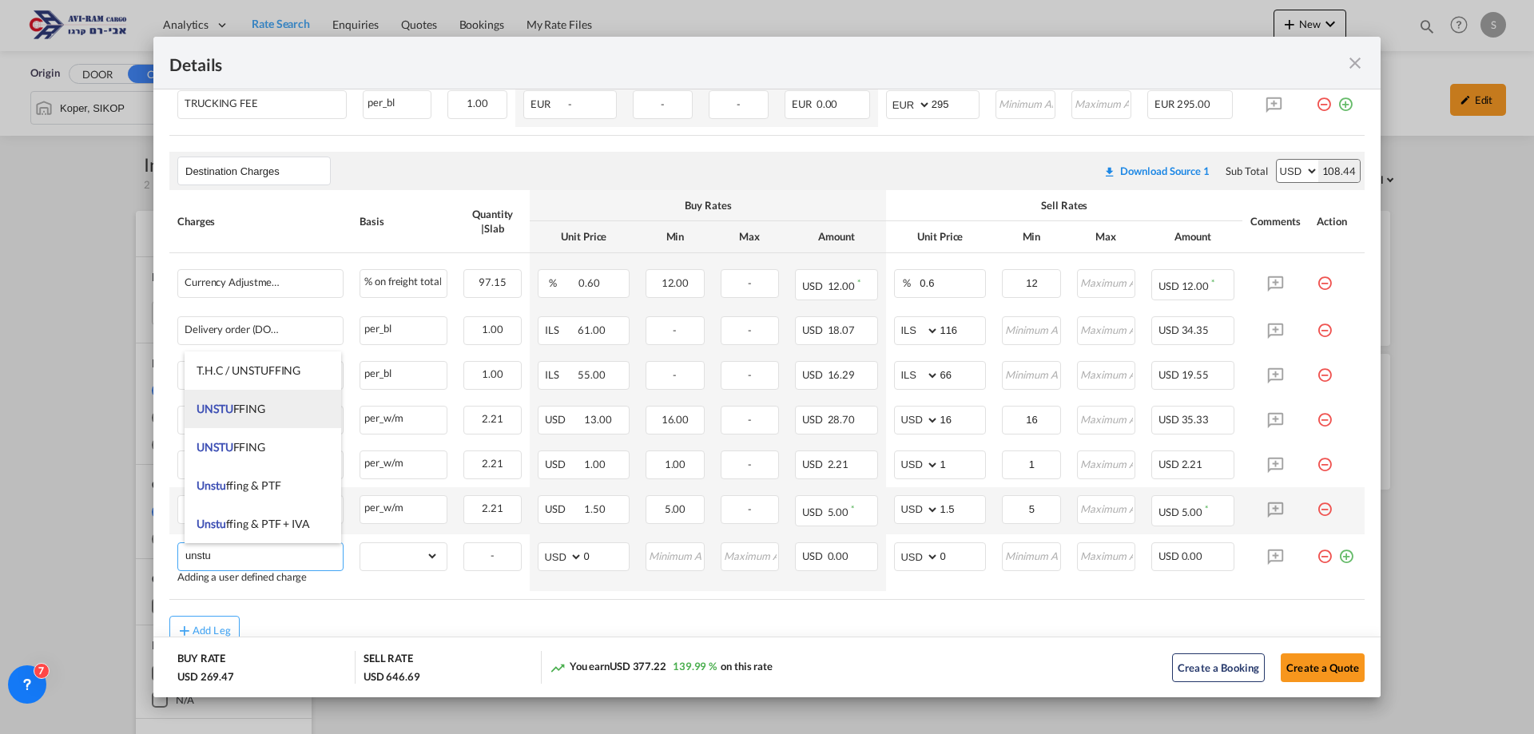
click at [276, 412] on li "UNSTU FFING" at bounding box center [263, 409] width 157 height 38
type input "UNSTUFFING"
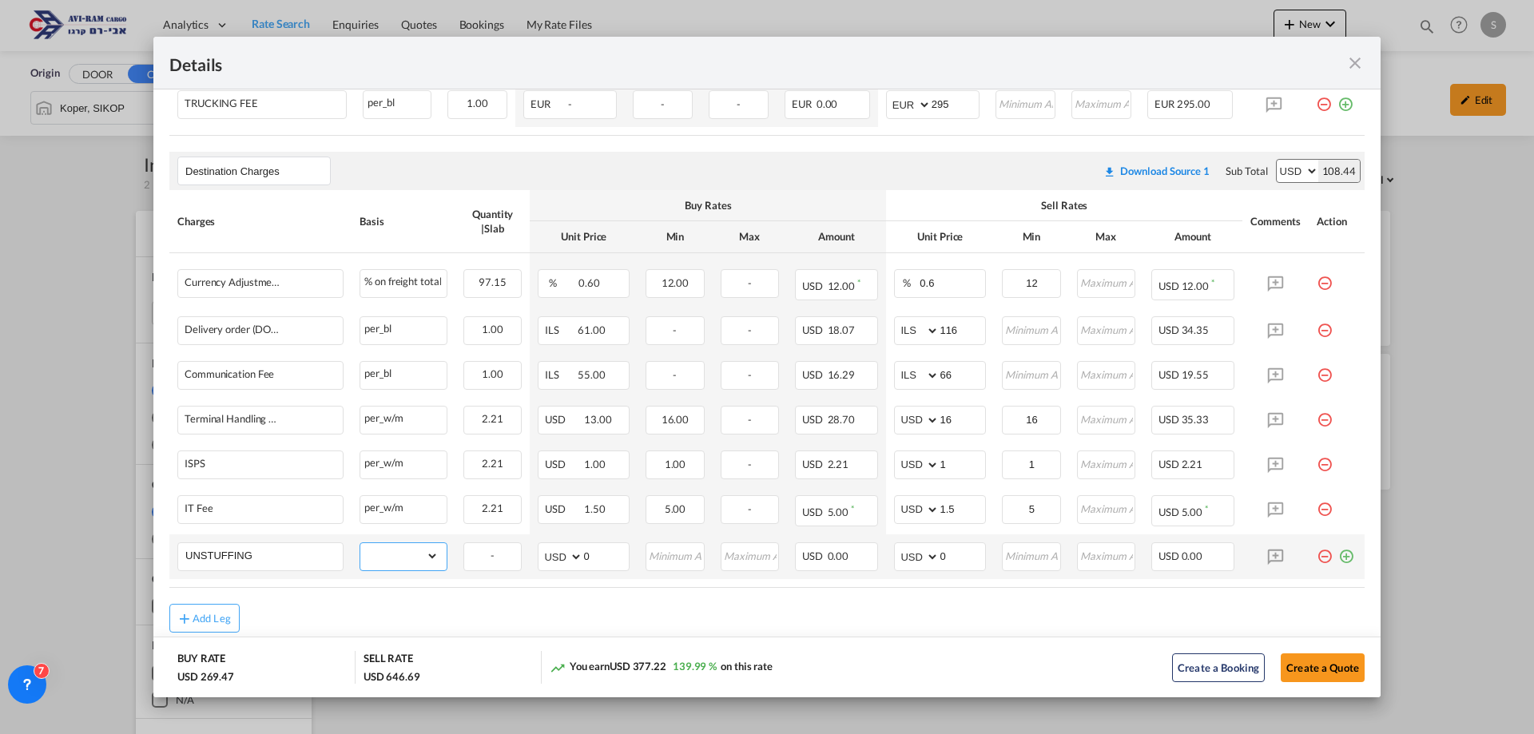
click at [389, 551] on select "gross_weight volumetric_weight per_shipment per_bl per_km per_hawb per_kg flat …" at bounding box center [399, 556] width 78 height 26
select select "per_ton"
click at [360, 543] on select "gross_weight volumetric_weight per_shipment per_bl per_km per_hawb per_kg flat …" at bounding box center [399, 556] width 78 height 26
drag, startPoint x: 957, startPoint y: 554, endPoint x: 902, endPoint y: 557, distance: 55.2
click at [905, 555] on md-input-container "AED AFN ALL AMD ANG AOA ARS AUD AWG AZN BAM BBD BDT BGN BHD BIF BMD BND BOB BRL…" at bounding box center [940, 557] width 92 height 29
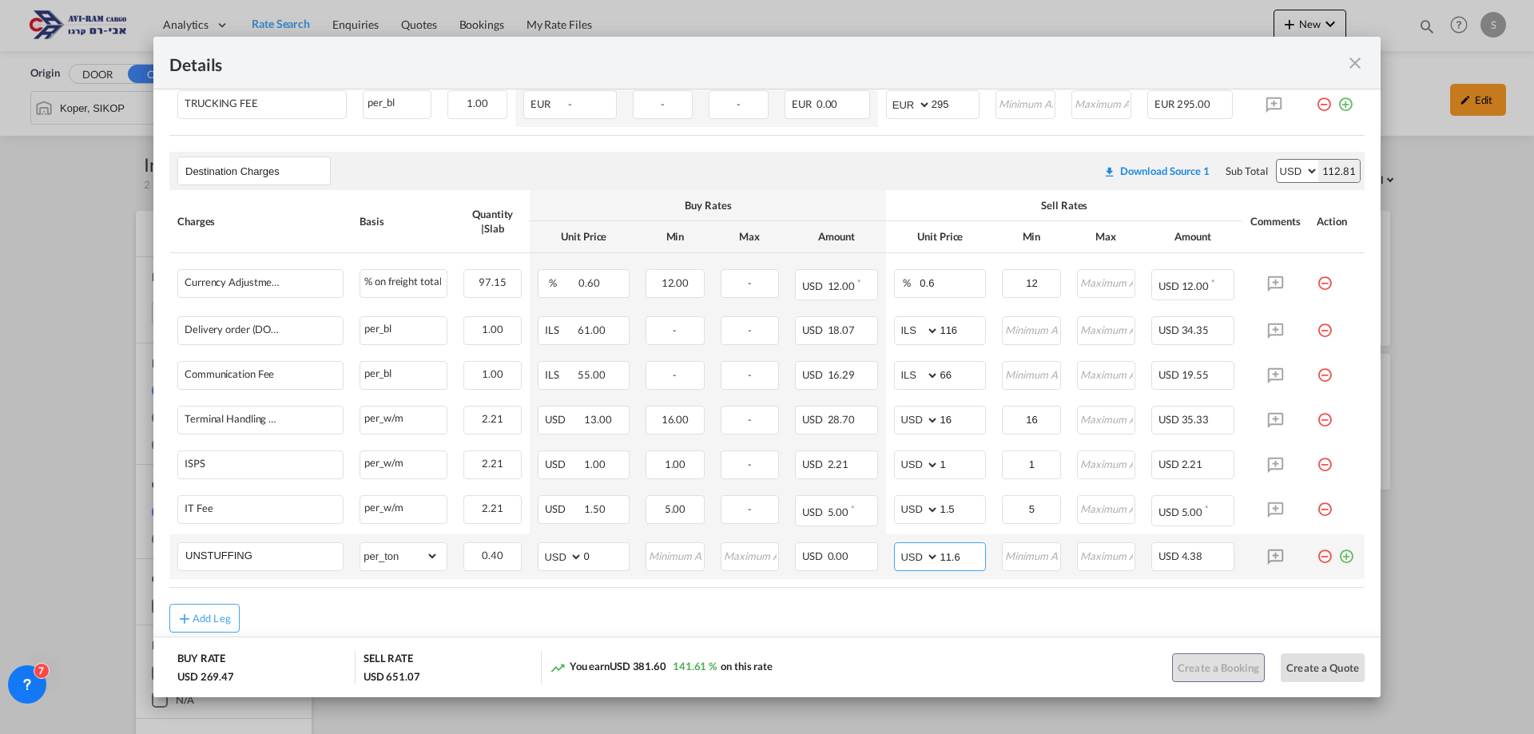
type input "11.6"
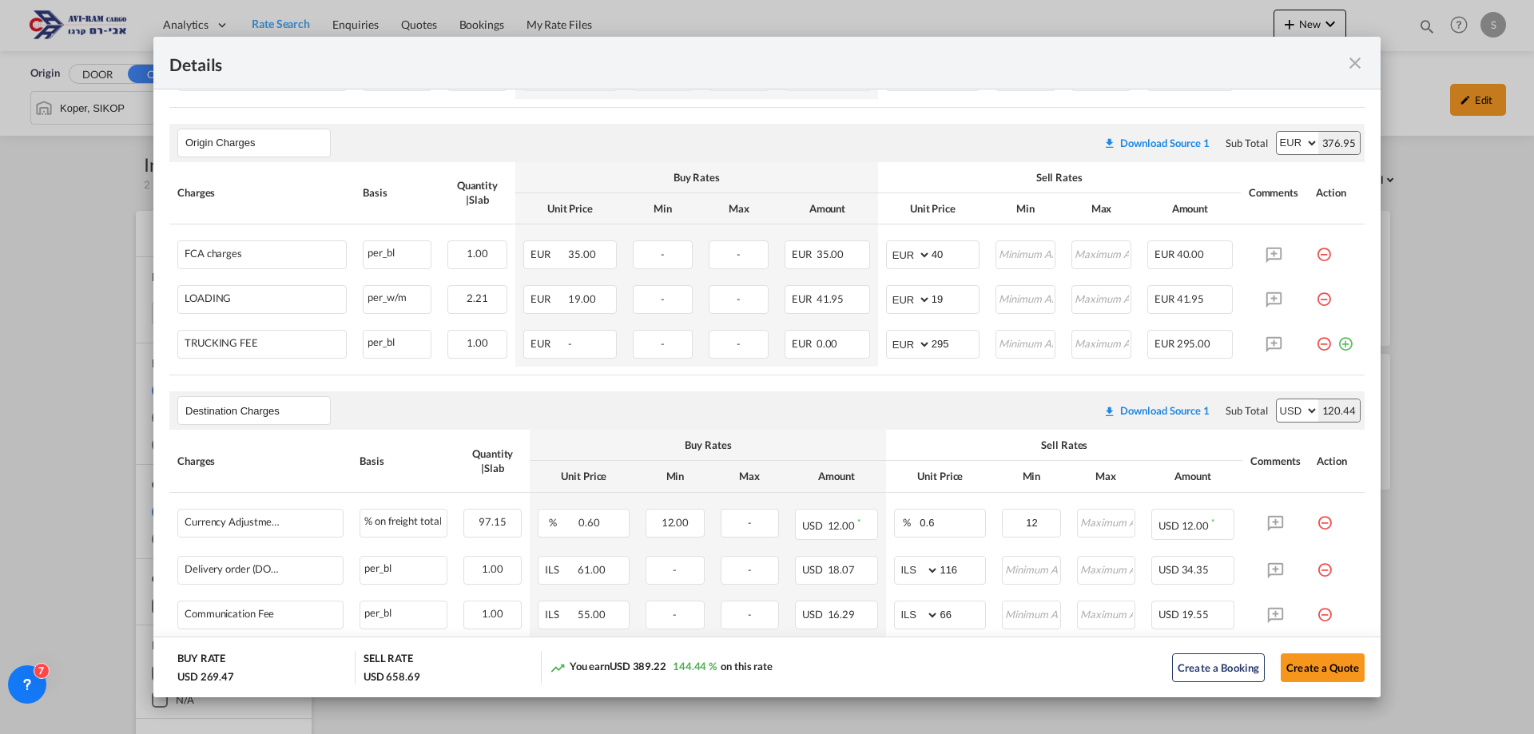
scroll to position [563, 0]
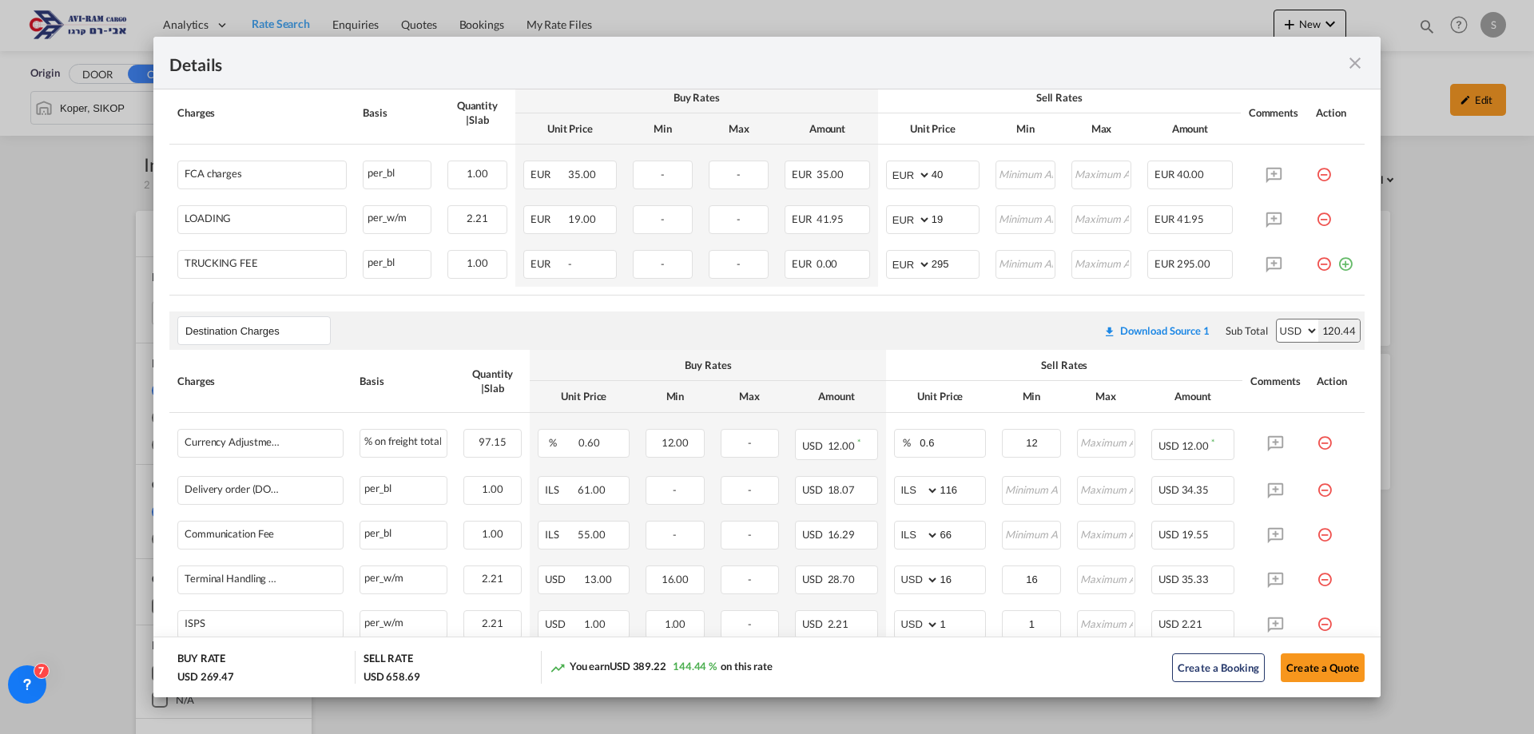
type input "12"
click at [1309, 665] on button "Create a Quote" at bounding box center [1323, 668] width 84 height 29
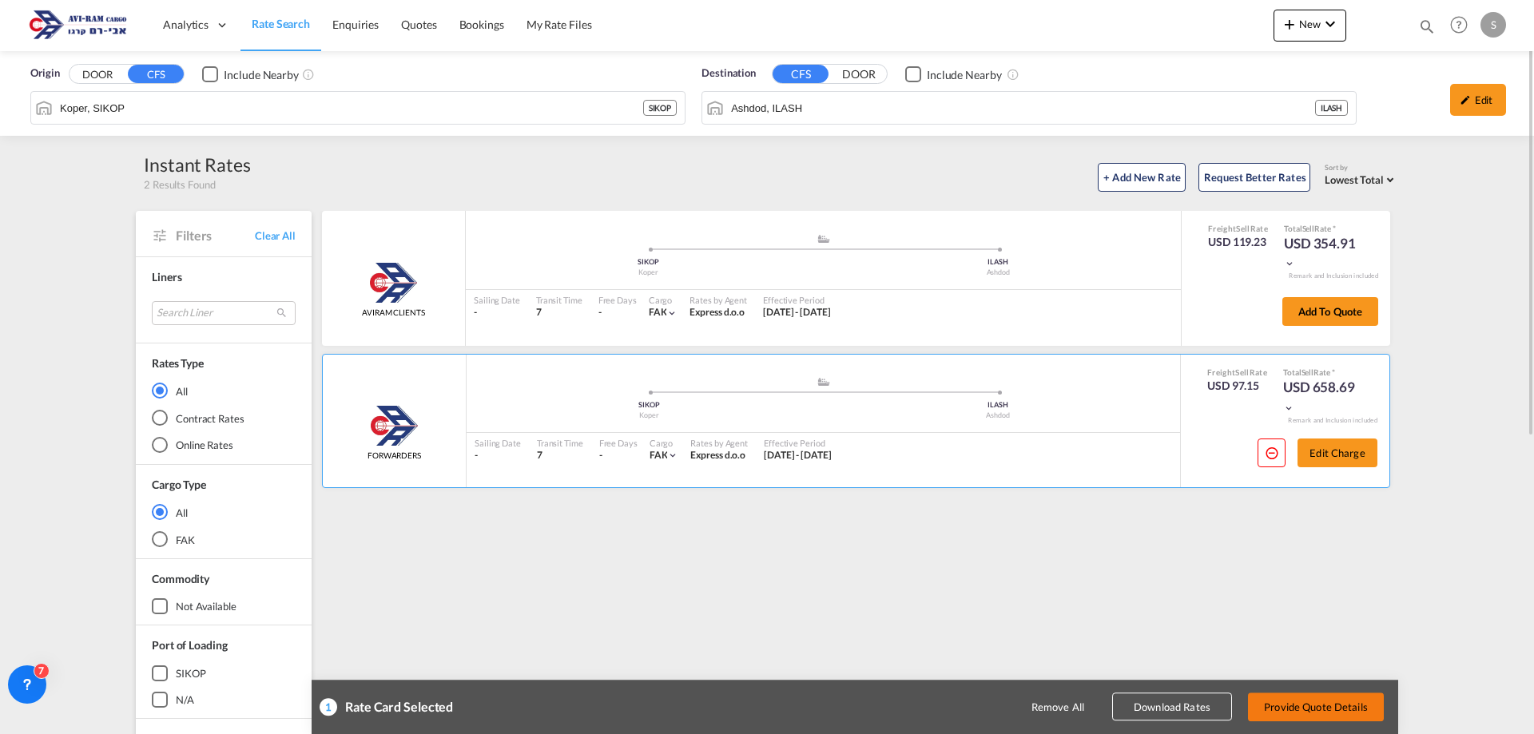
click at [1325, 705] on button "Provide Quote Details" at bounding box center [1316, 707] width 136 height 29
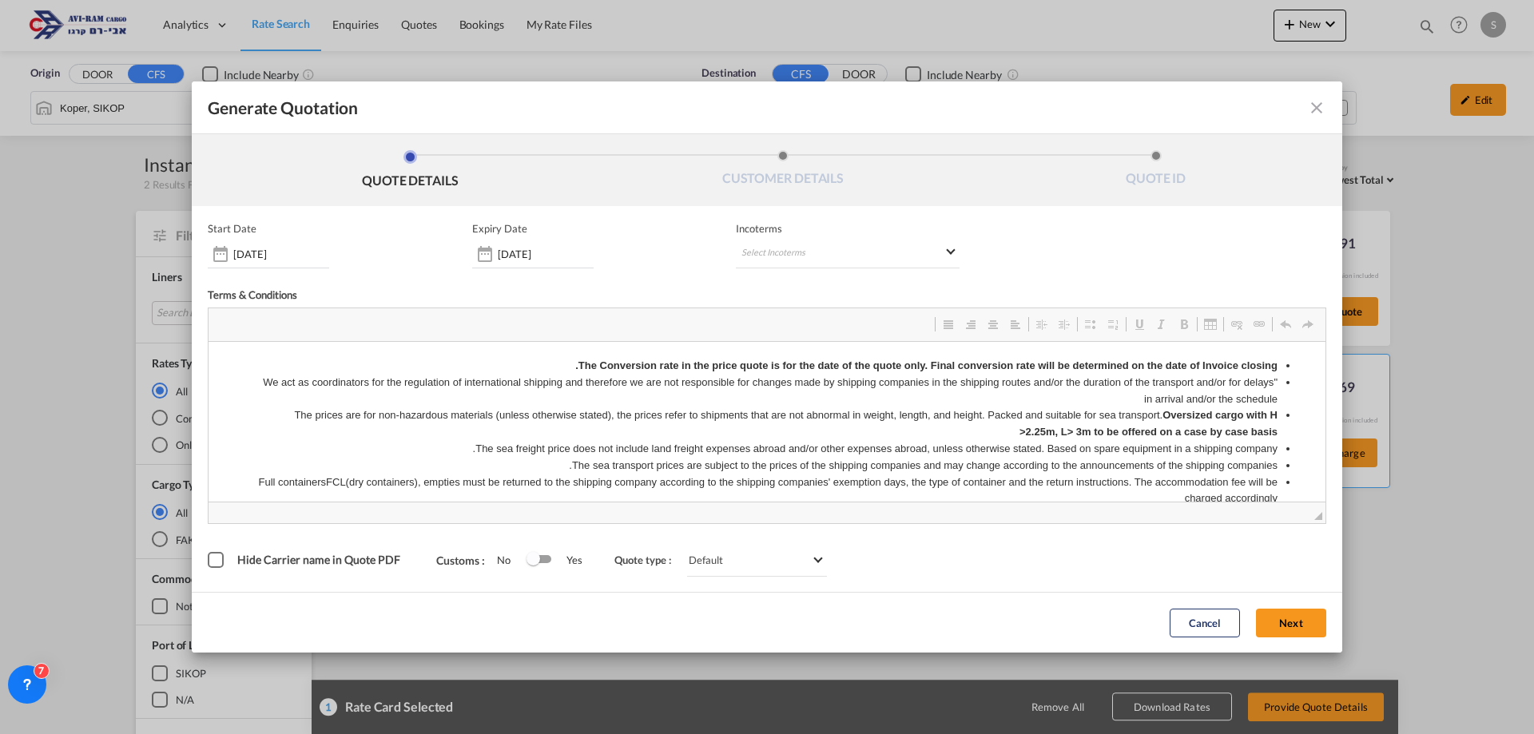
scroll to position [0, 0]
click at [547, 261] on div "[DATE]" at bounding box center [532, 254] width 121 height 29
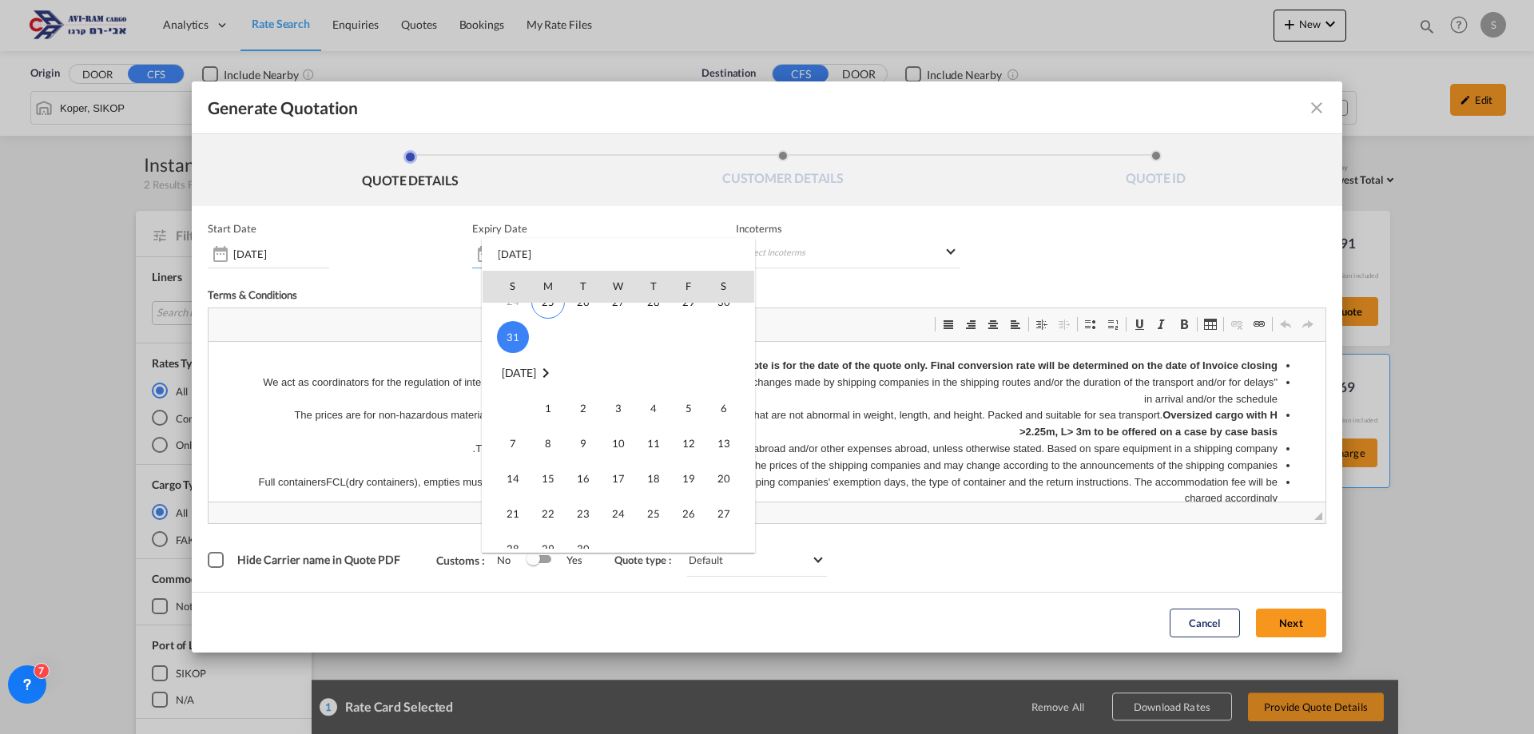
scroll to position [240, 0]
drag, startPoint x: 586, startPoint y: 466, endPoint x: 485, endPoint y: 20, distance: 457.1
click at [586, 466] on span "30" at bounding box center [583, 469] width 32 height 32
type input "[DATE]"
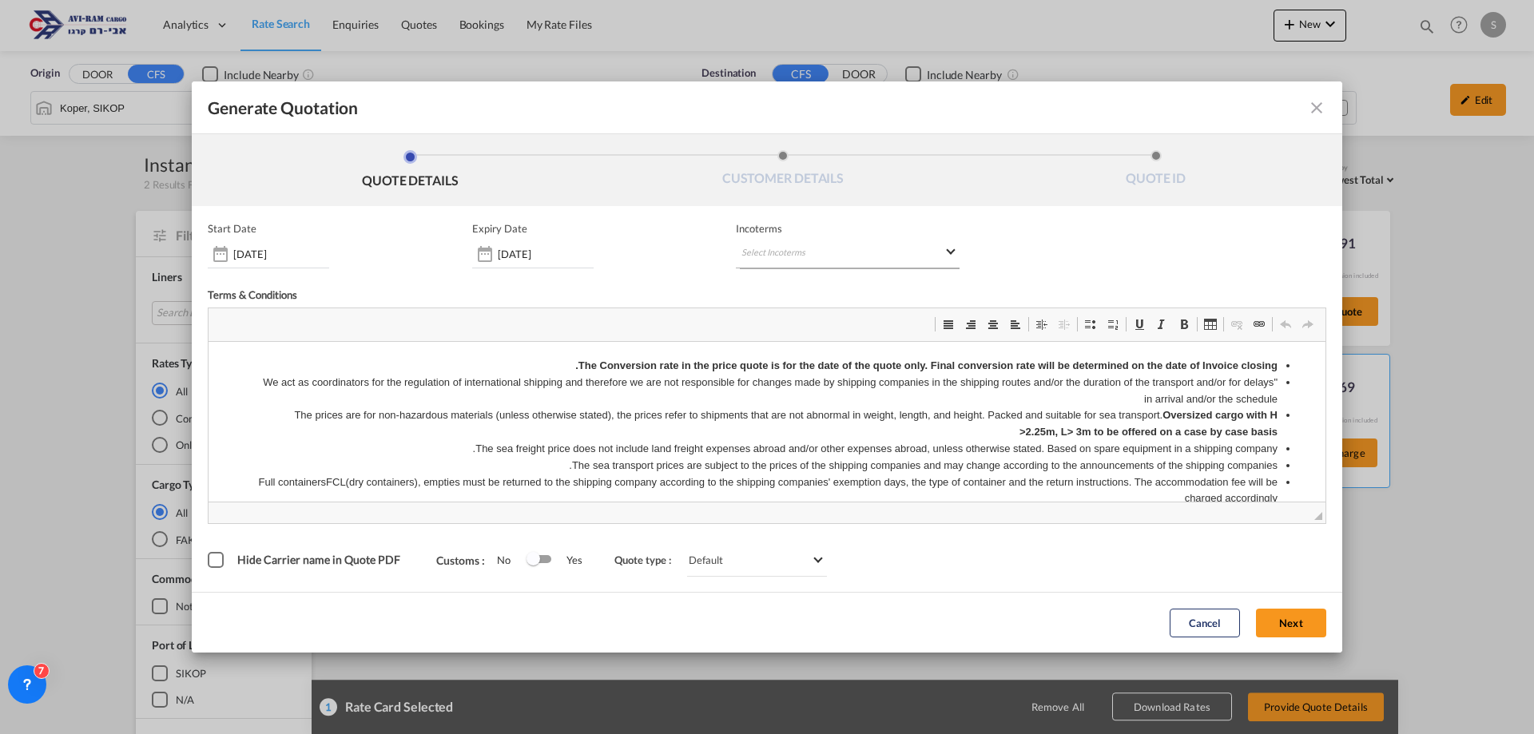
click at [783, 249] on md-select "Select Incoterms DAP - import Delivered at Place DAP - export Delivered at Plac…" at bounding box center [848, 254] width 224 height 29
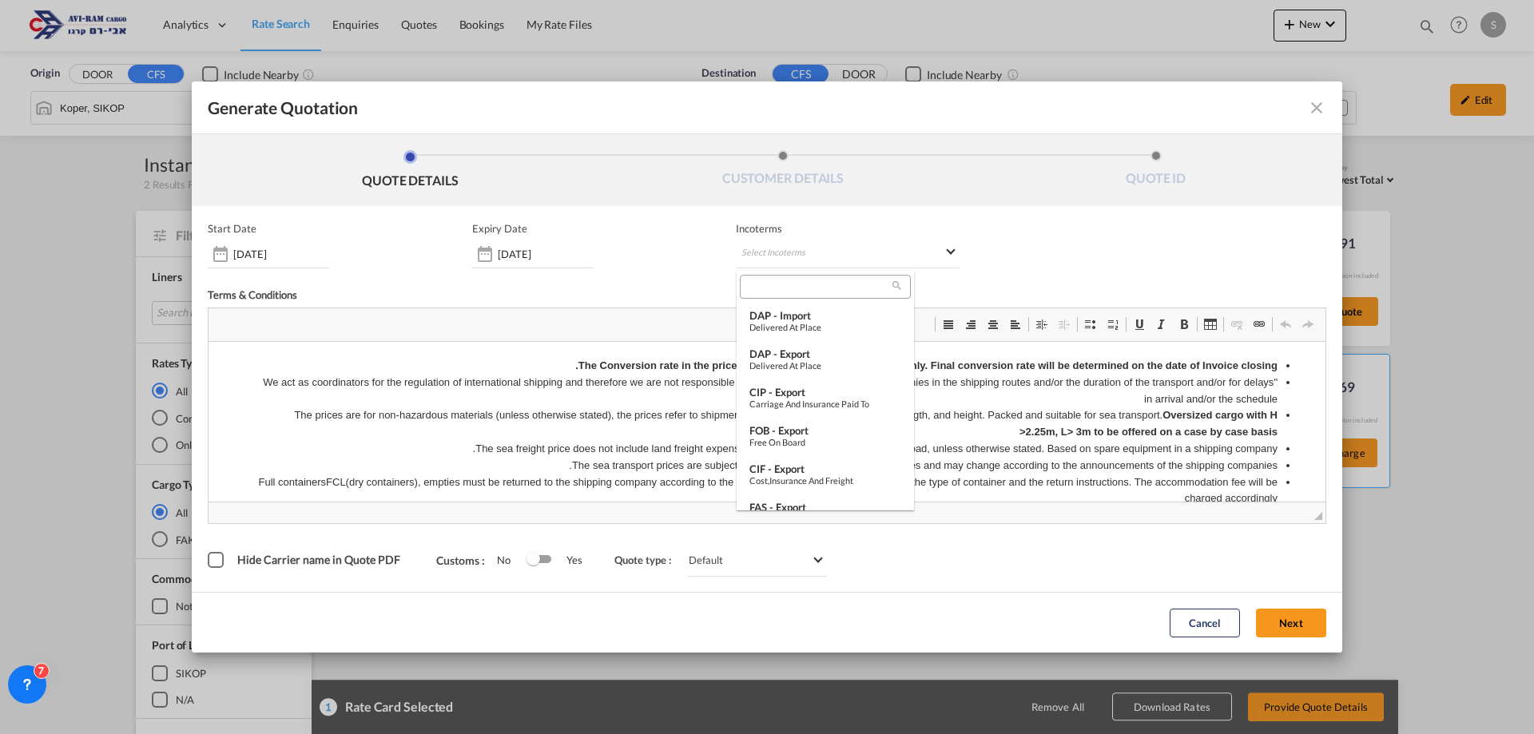
scroll to position [559, 0]
click at [825, 454] on div "Free on Board" at bounding box center [826, 458] width 152 height 10
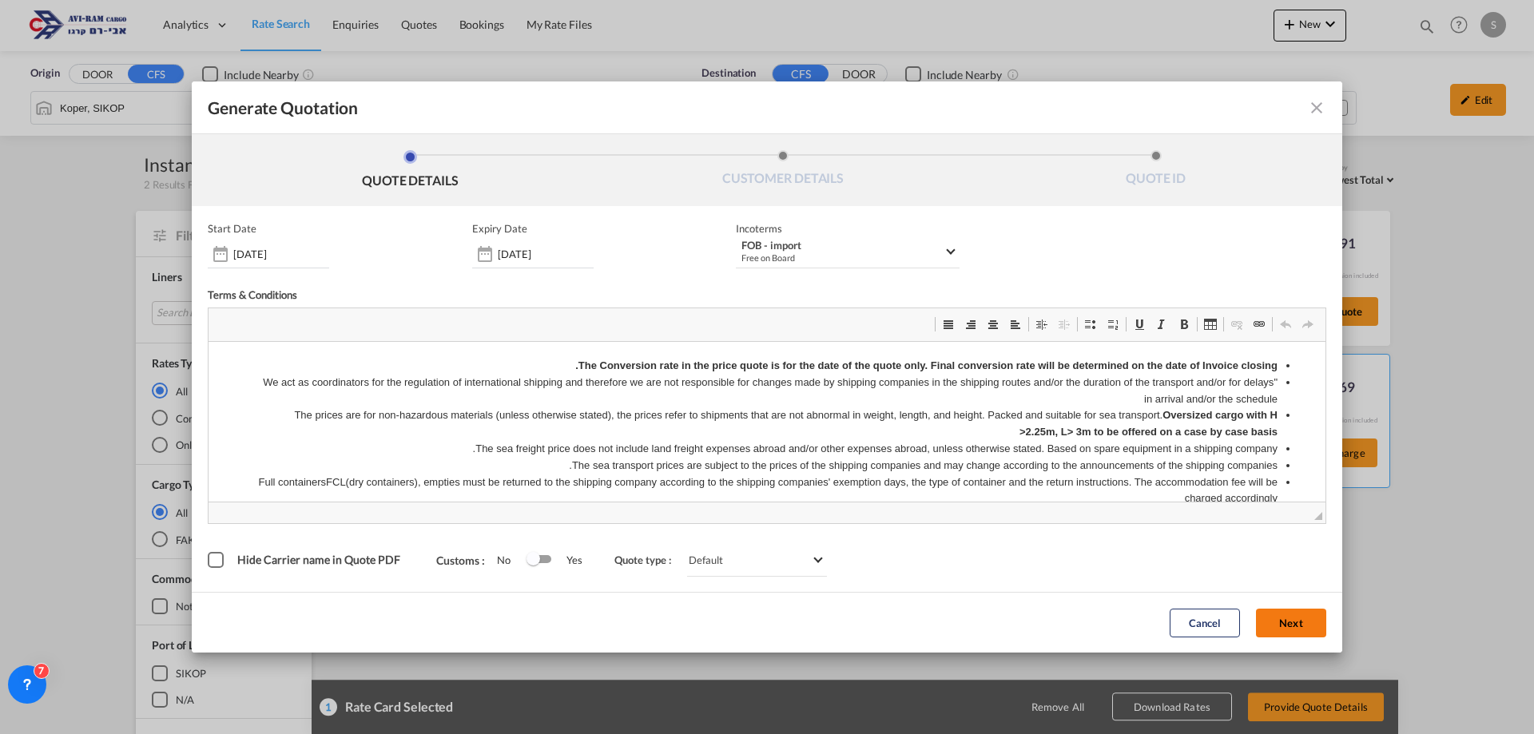
click at [1275, 617] on button "Next" at bounding box center [1291, 623] width 70 height 29
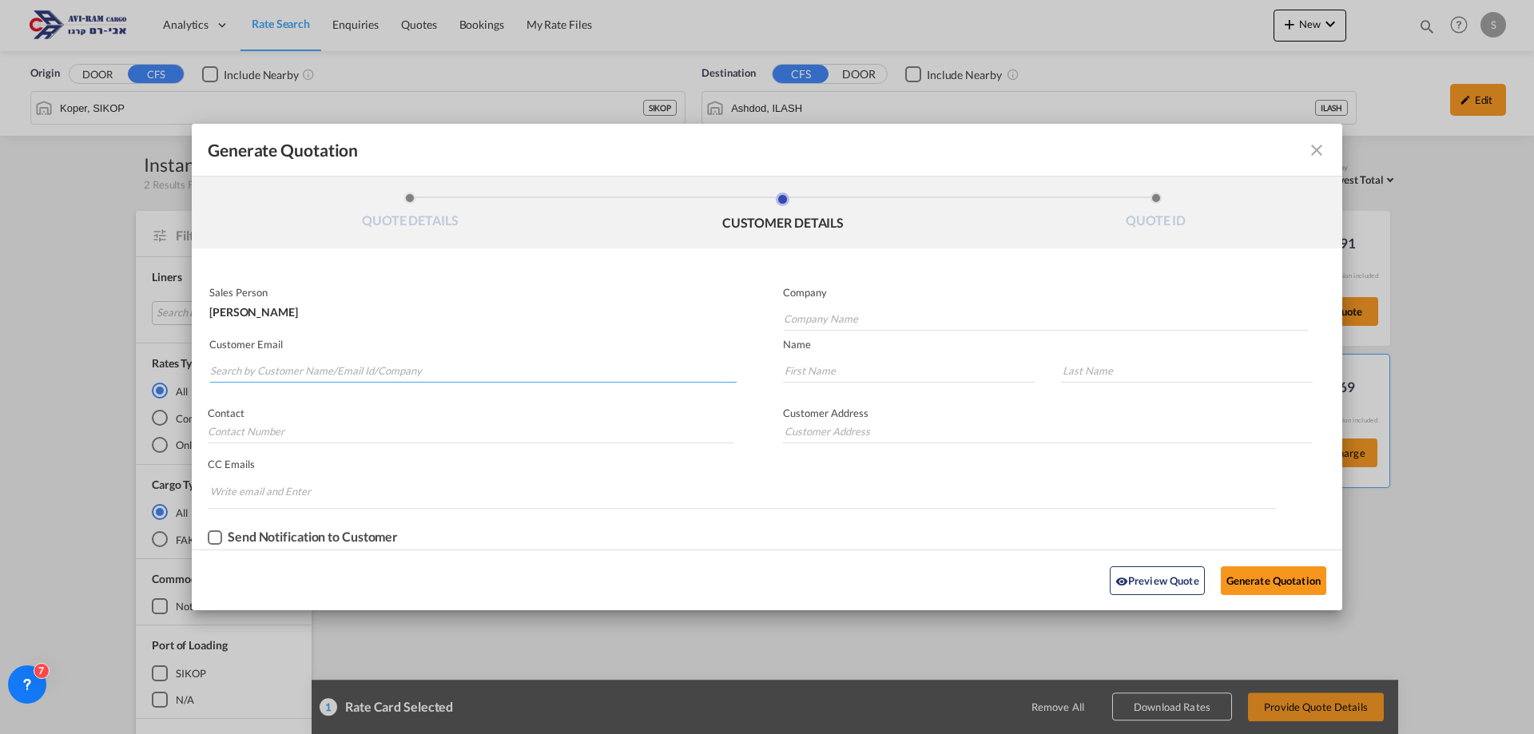
click at [429, 371] on input "Search by Customer Name/Email Id/Company" at bounding box center [473, 371] width 527 height 24
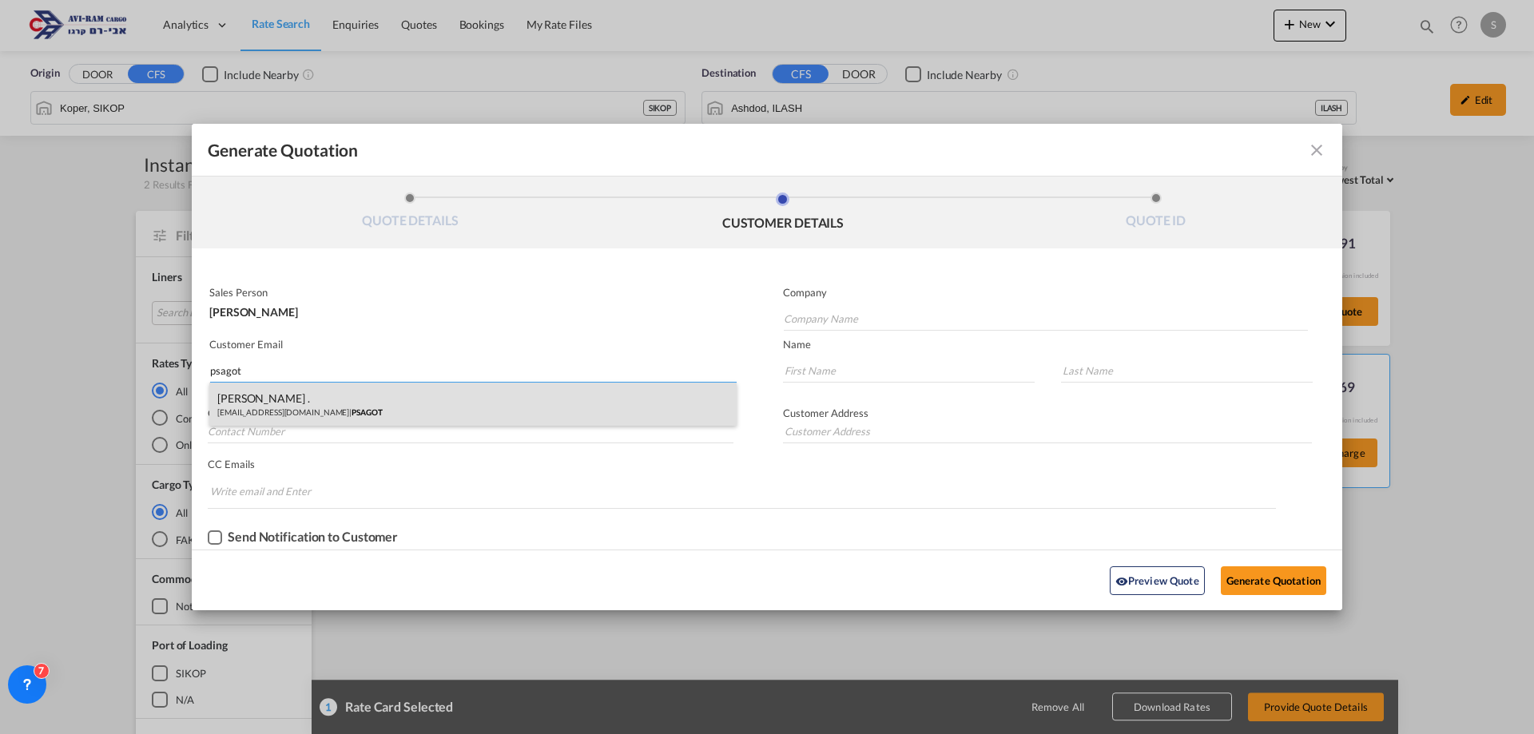
type input "psagot"
click at [389, 410] on div "[PERSON_NAME] . [EMAIL_ADDRESS][DOMAIN_NAME] | PSAGOT" at bounding box center [472, 404] width 527 height 43
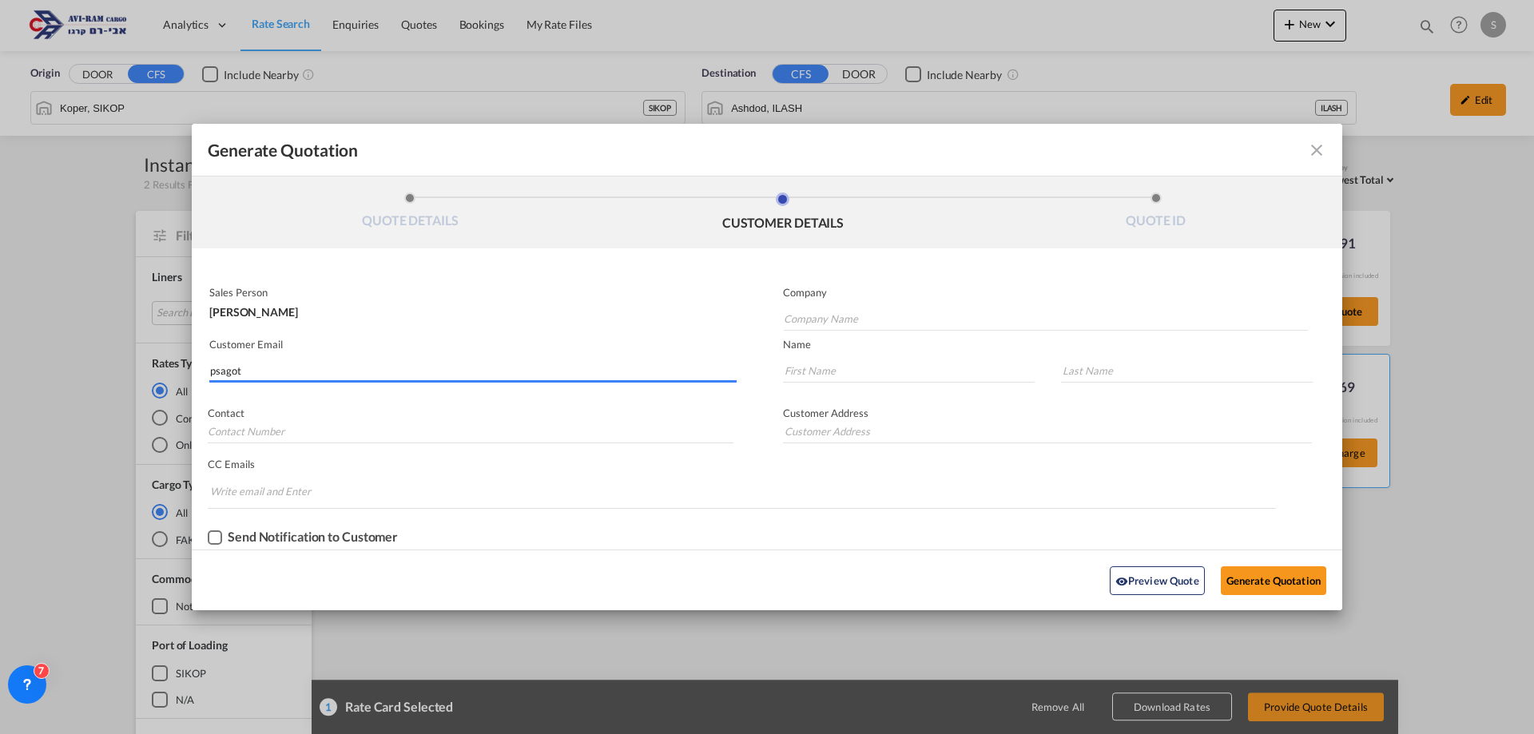
type input "PSAGOT"
type input "[EMAIL_ADDRESS][DOMAIN_NAME]"
type input "[PERSON_NAME]"
type input "."
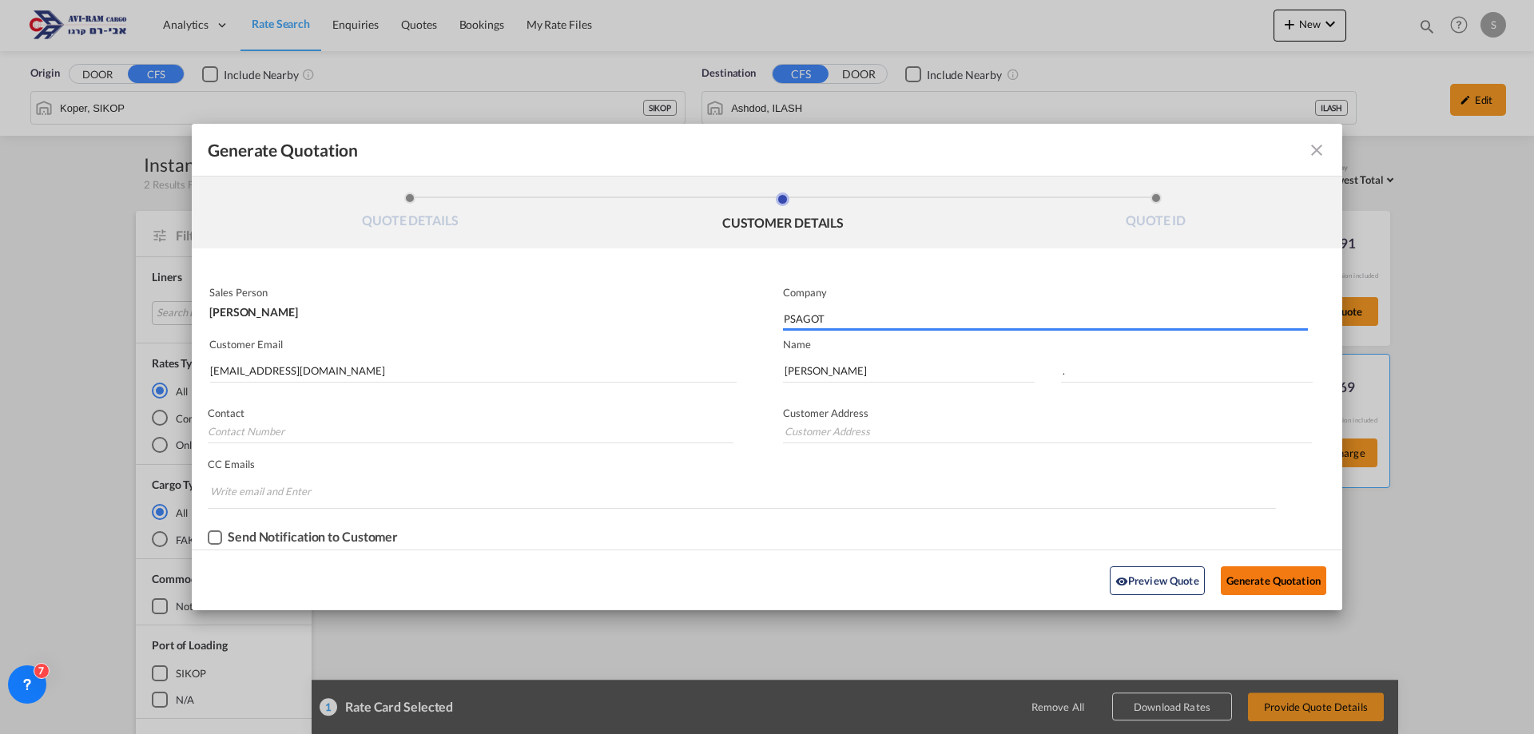
click at [1251, 583] on button "Generate Quotation" at bounding box center [1273, 581] width 105 height 29
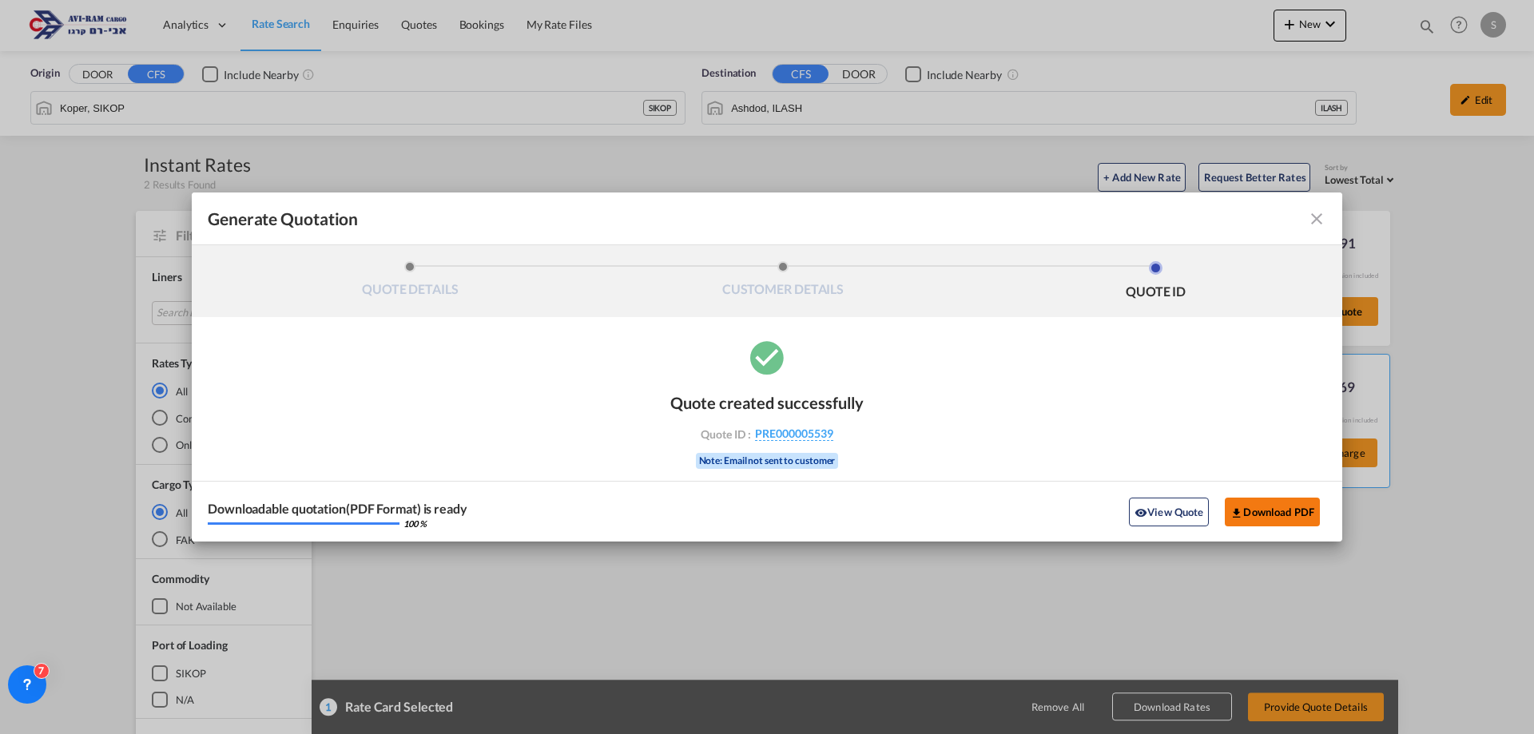
click at [1282, 506] on button "Download PDF" at bounding box center [1272, 512] width 95 height 29
click at [1322, 220] on md-icon "icon-close fg-AAA8AD cursor m-0" at bounding box center [1316, 218] width 19 height 19
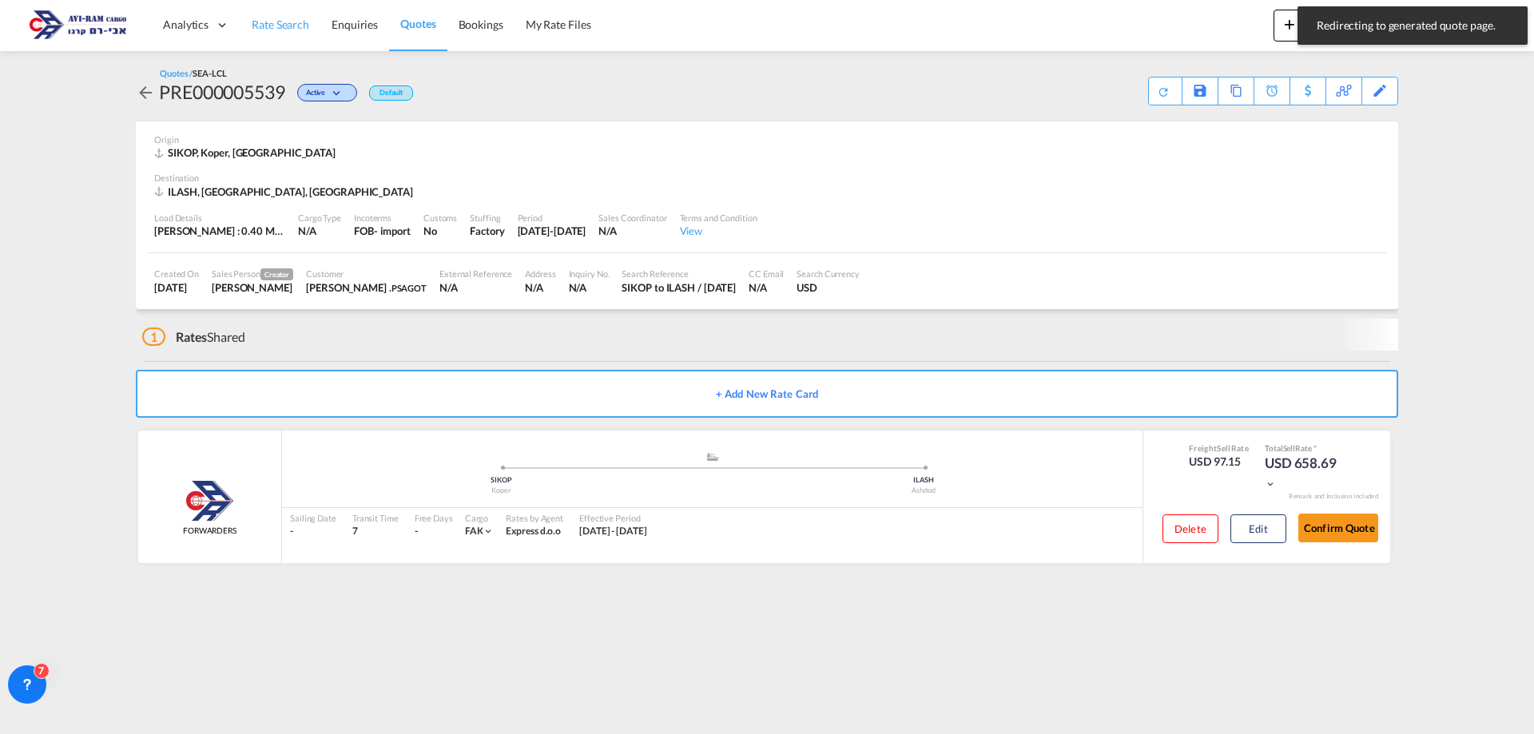
click at [284, 26] on span "Rate Search" at bounding box center [281, 25] width 58 height 14
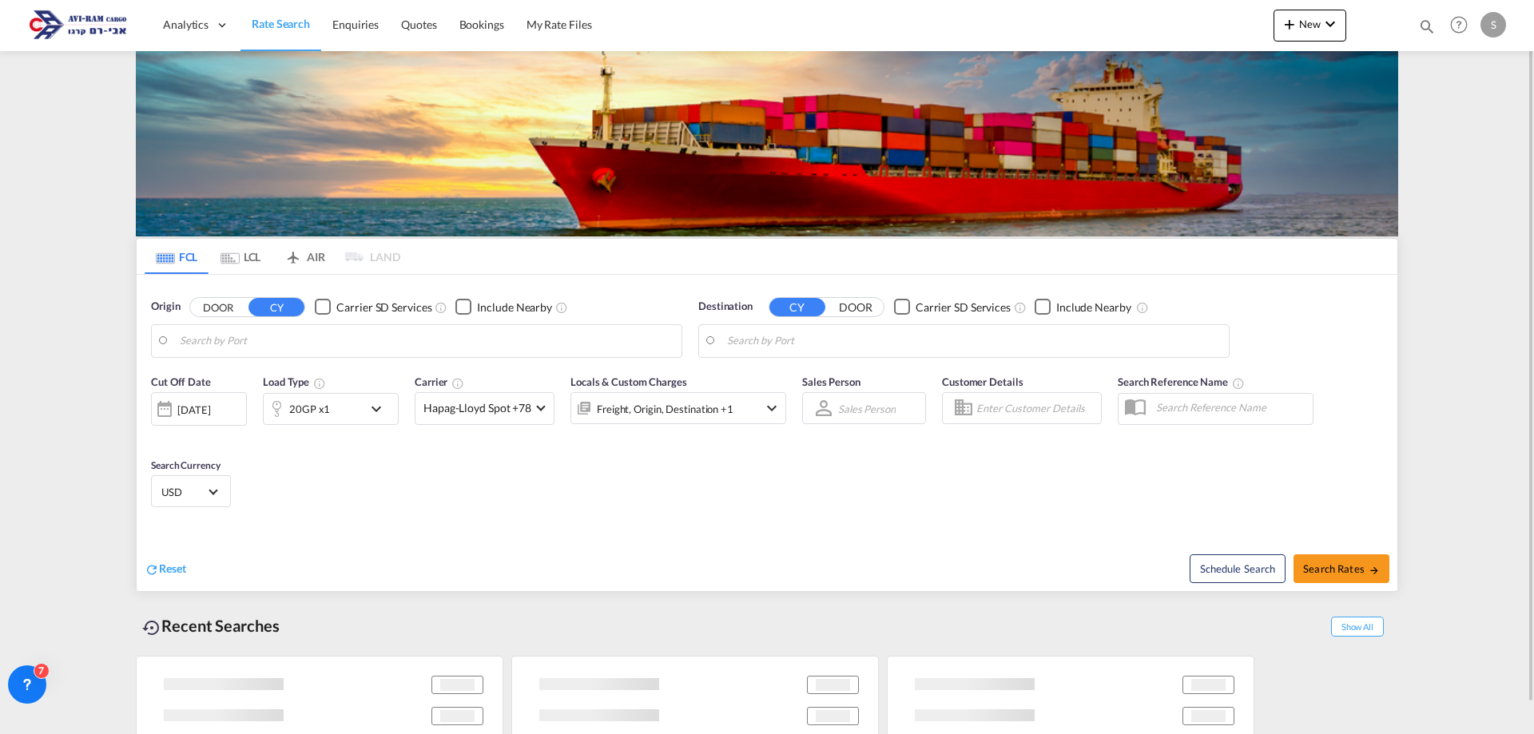
type input "Xingang, CNXGA"
type input "[GEOGRAPHIC_DATA], [GEOGRAPHIC_DATA]"
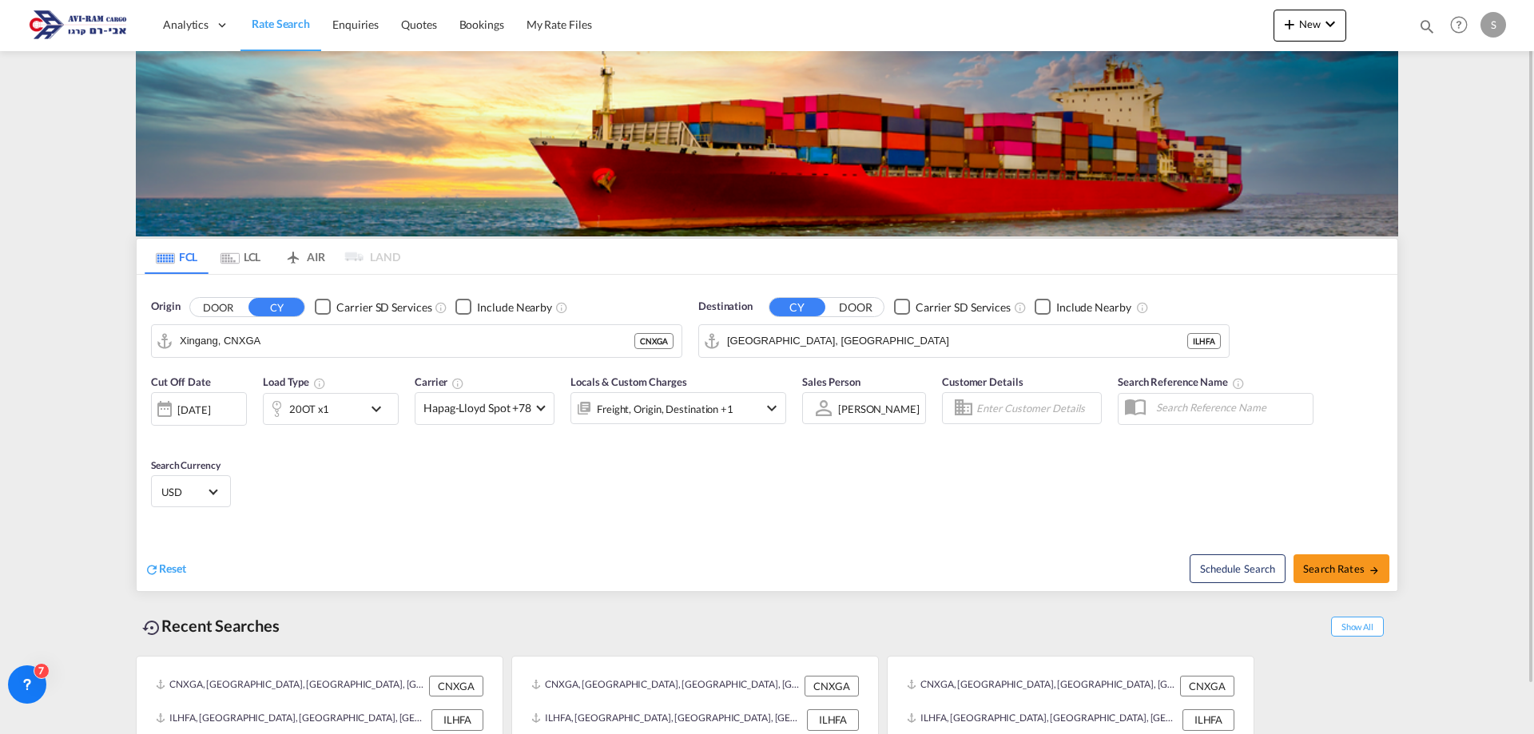
click at [258, 256] on md-tab-item "LCL" at bounding box center [241, 256] width 64 height 35
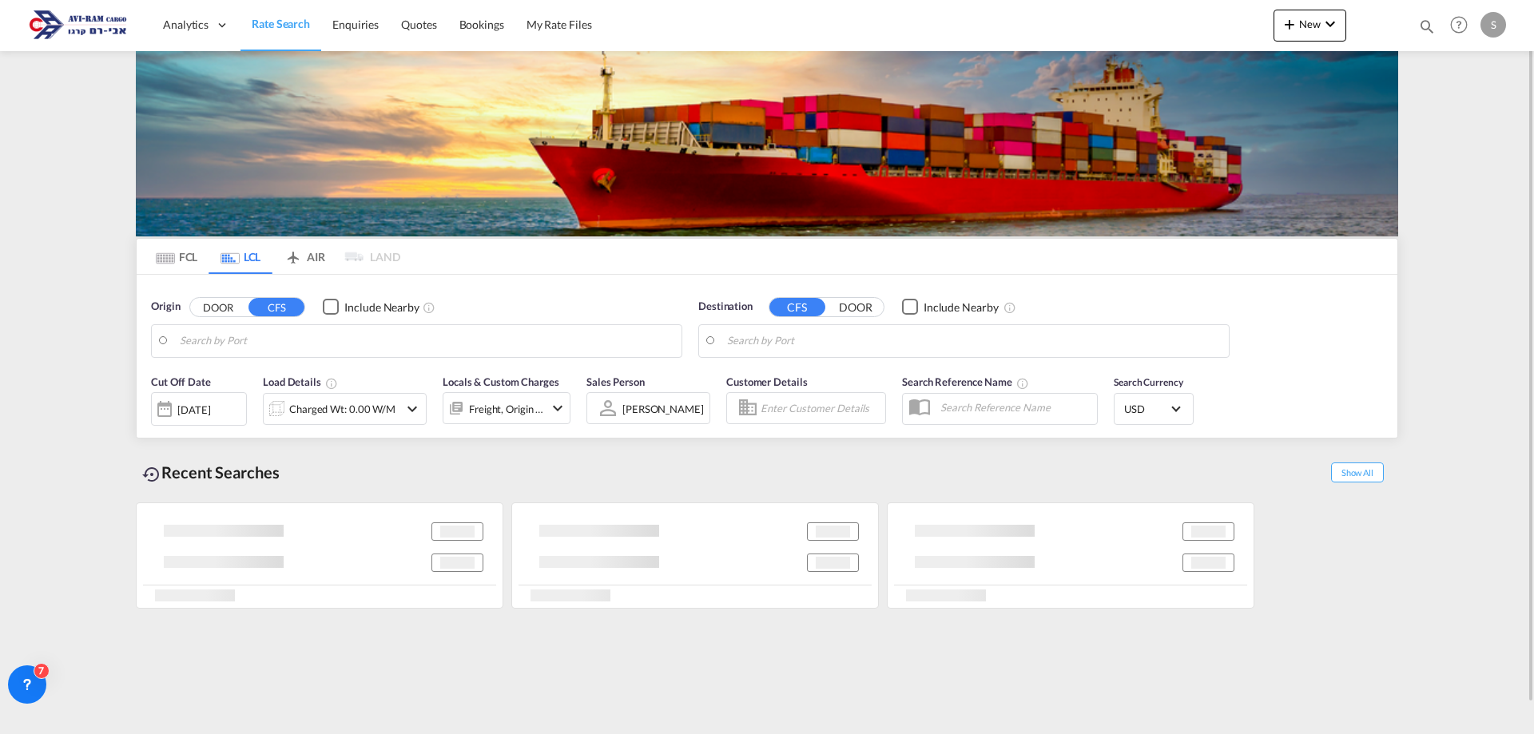
type input "Koper, SIKOP"
type input "Ashdod, ILASH"
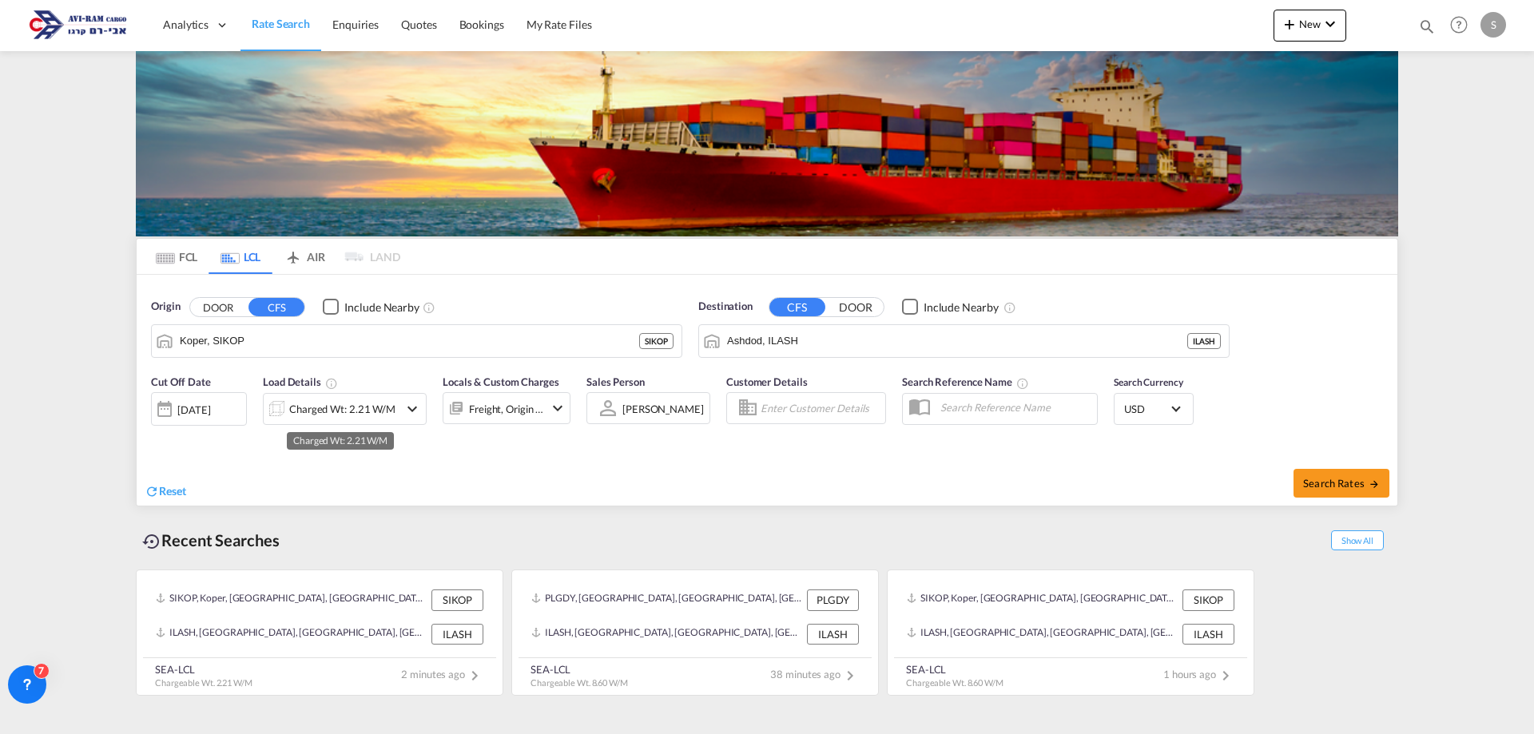
click at [324, 412] on div "Charged Wt: 2.21 W/M" at bounding box center [342, 409] width 106 height 22
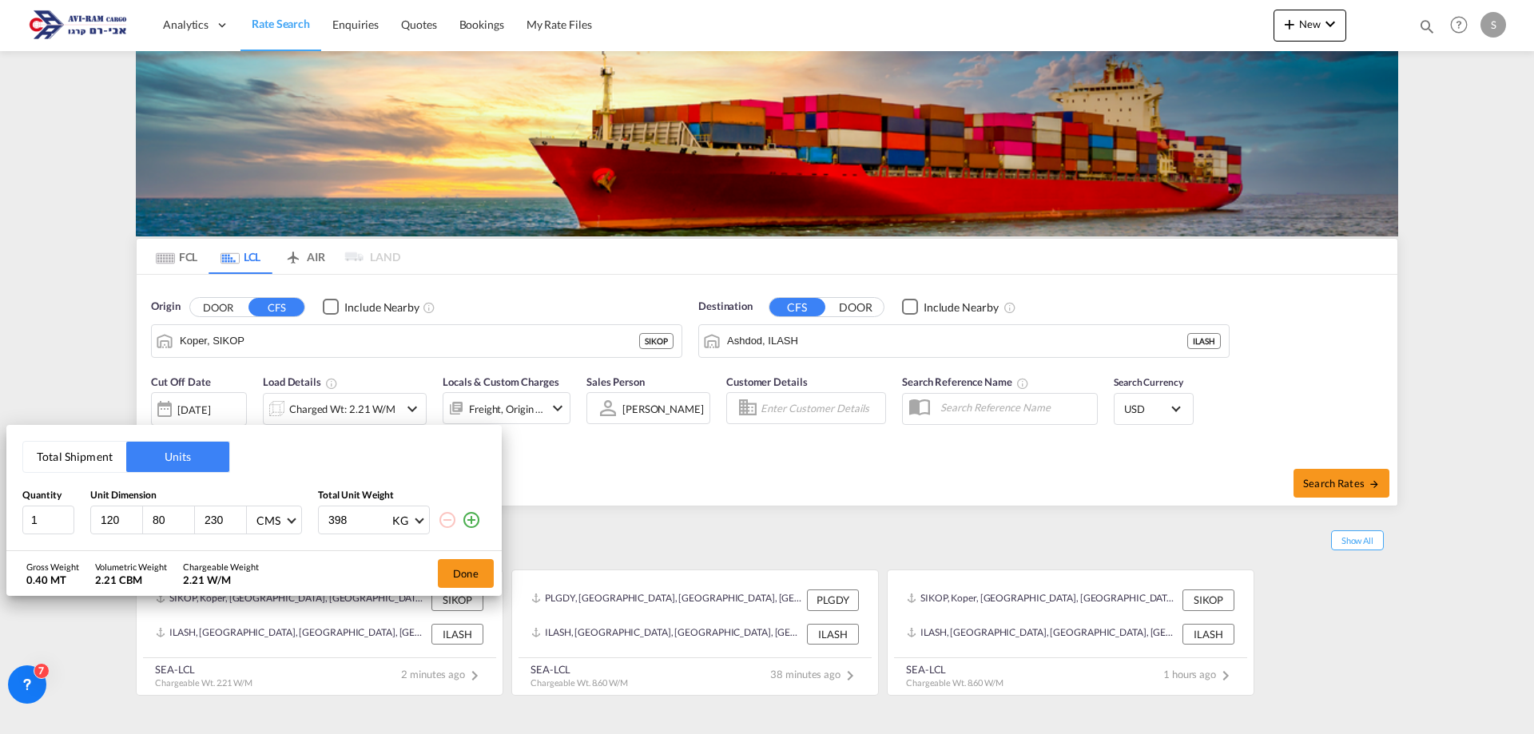
click at [101, 459] on button "Total Shipment" at bounding box center [74, 457] width 103 height 30
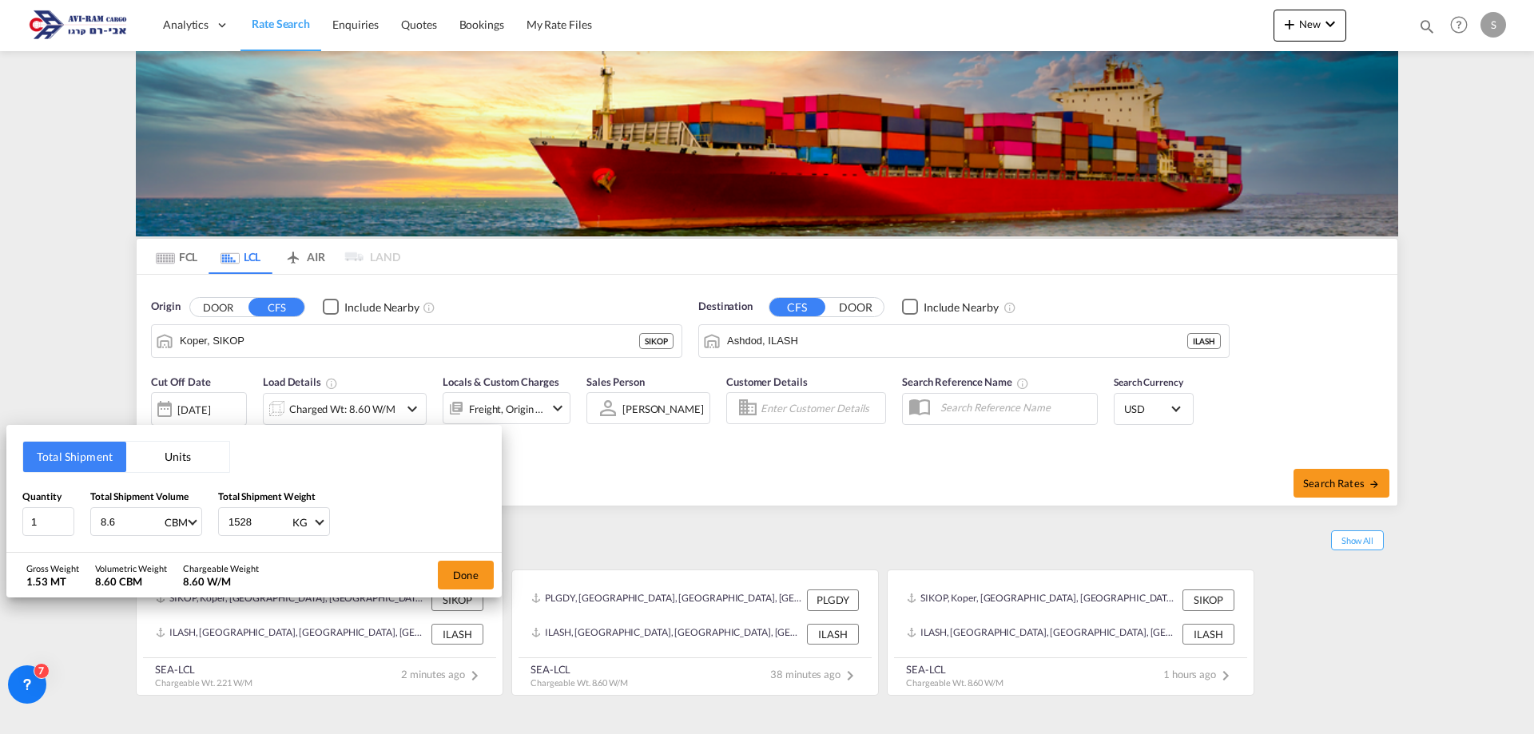
click at [169, 456] on button "Units" at bounding box center [177, 457] width 103 height 30
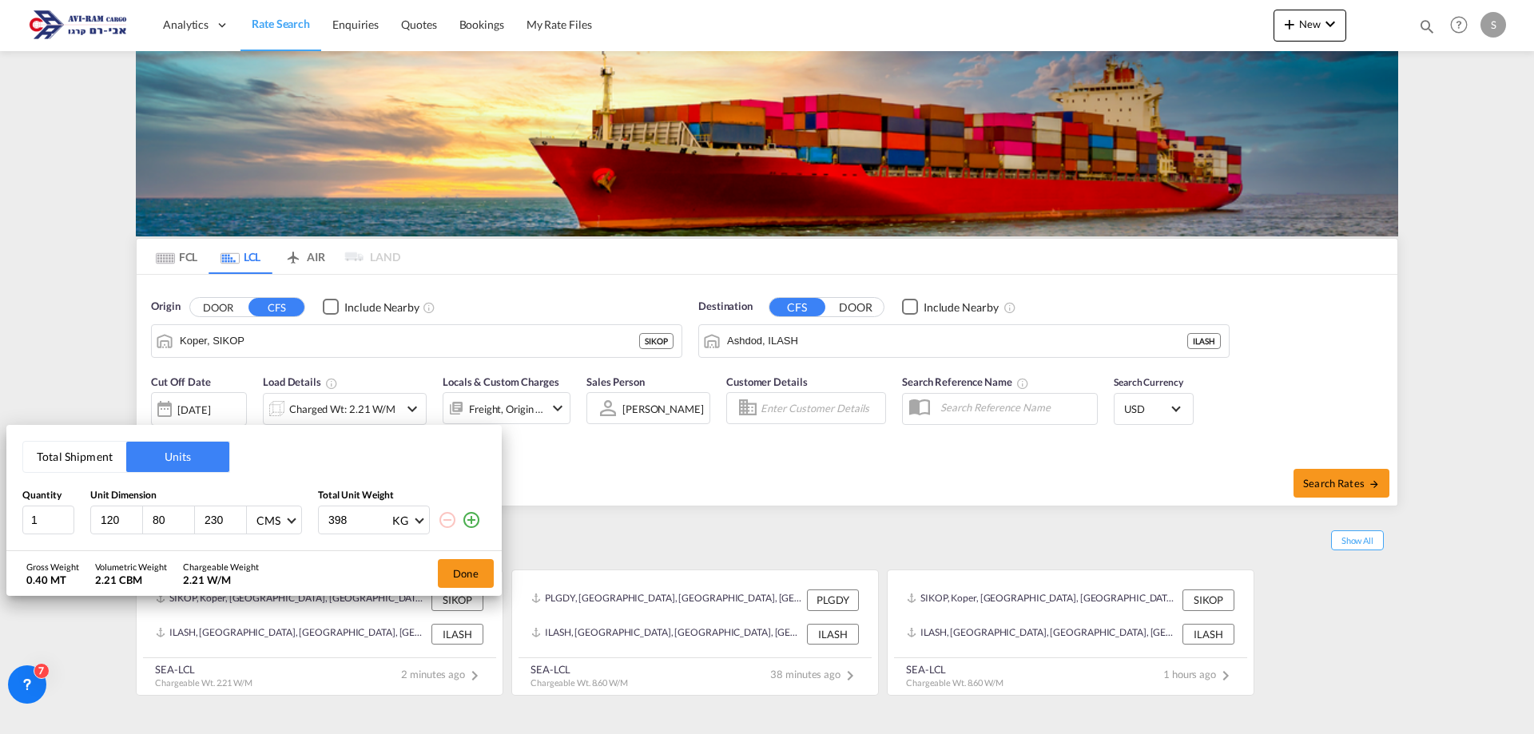
click at [58, 453] on button "Total Shipment" at bounding box center [74, 457] width 103 height 30
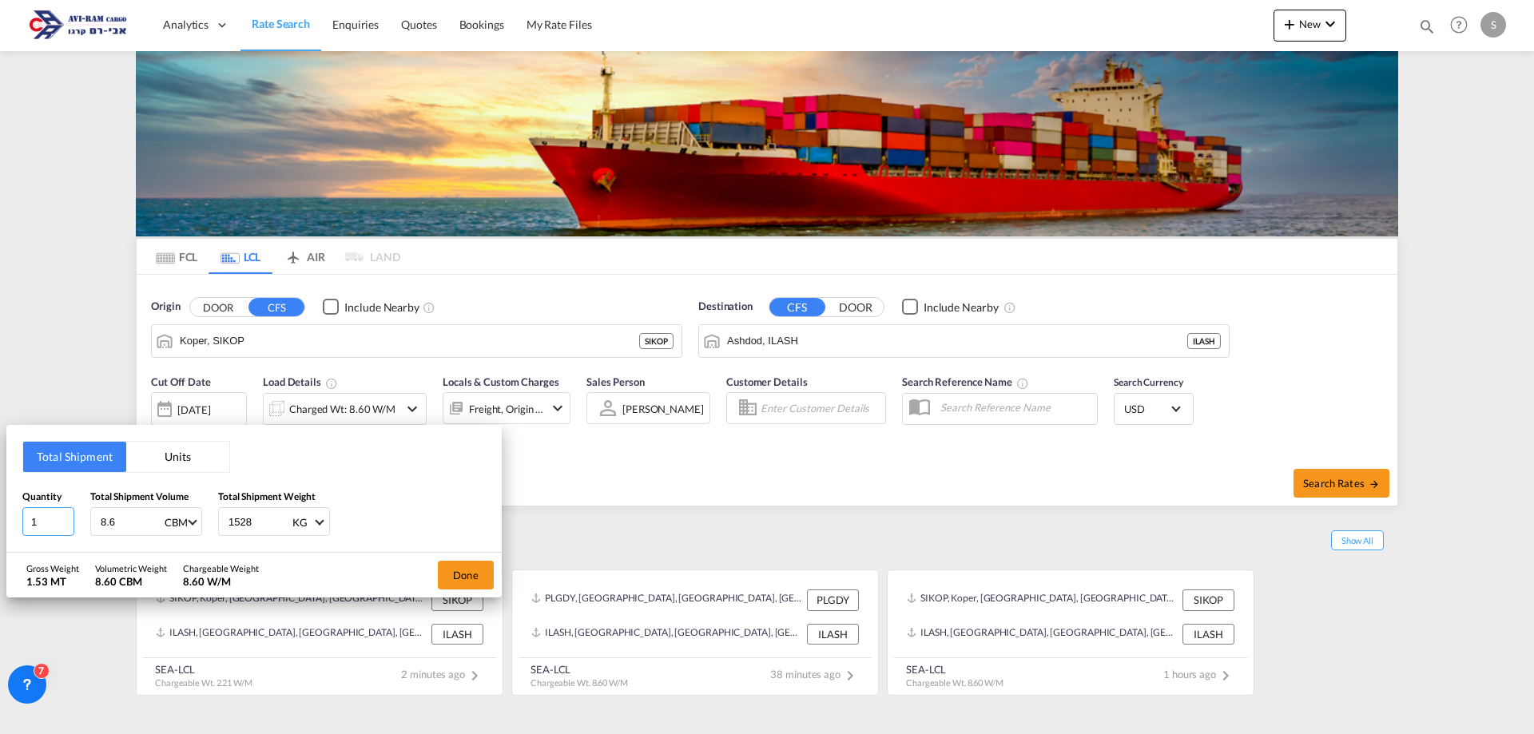
drag, startPoint x: 49, startPoint y: 516, endPoint x: 15, endPoint y: 511, distance: 33.9
click at [15, 511] on div "Total Shipment Units Quantity 1 Total Shipment Volume 8.6 CBM CBM CFT Total Shi…" at bounding box center [253, 489] width 495 height 128
type input "3"
type input "7.6"
type input "1130"
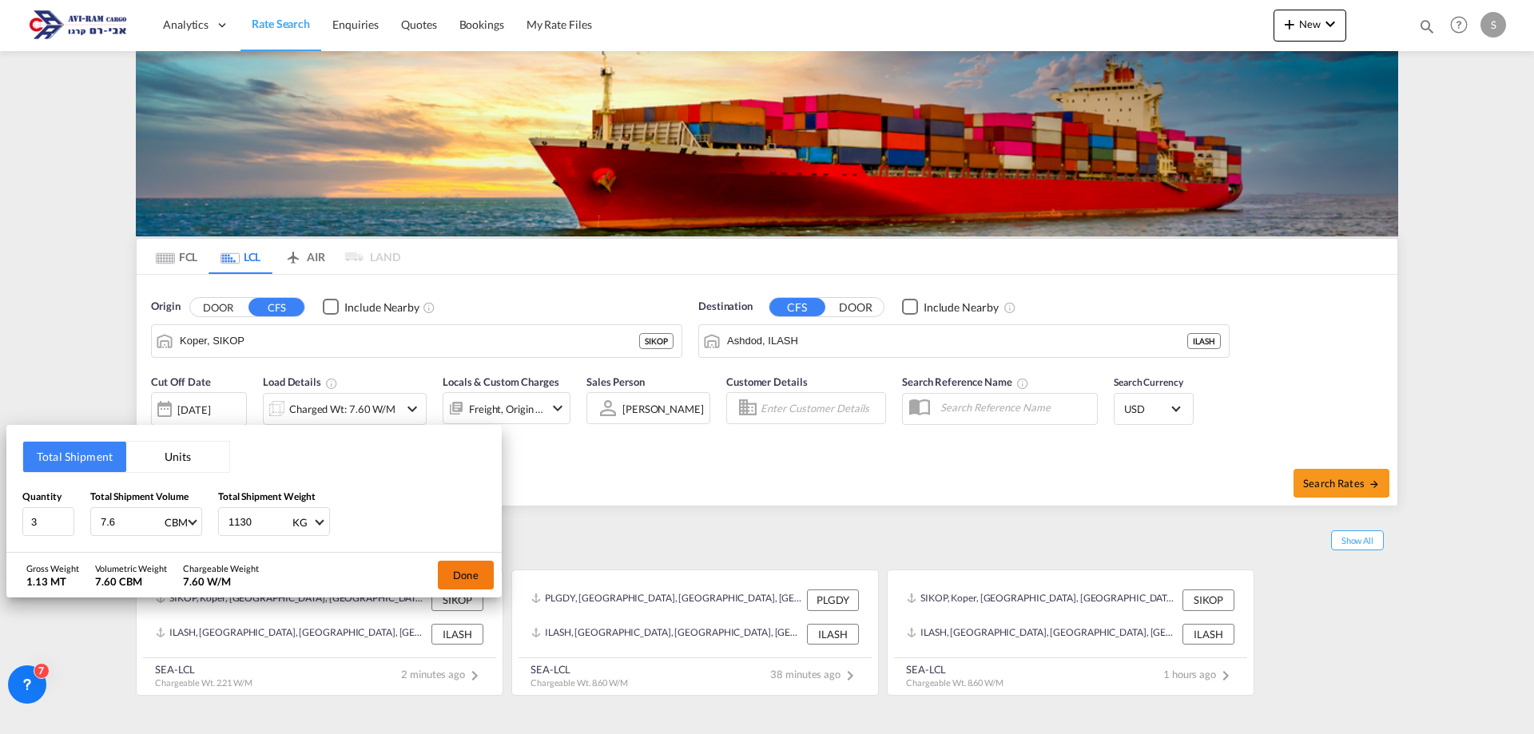
click at [459, 577] on button "Done" at bounding box center [466, 575] width 56 height 29
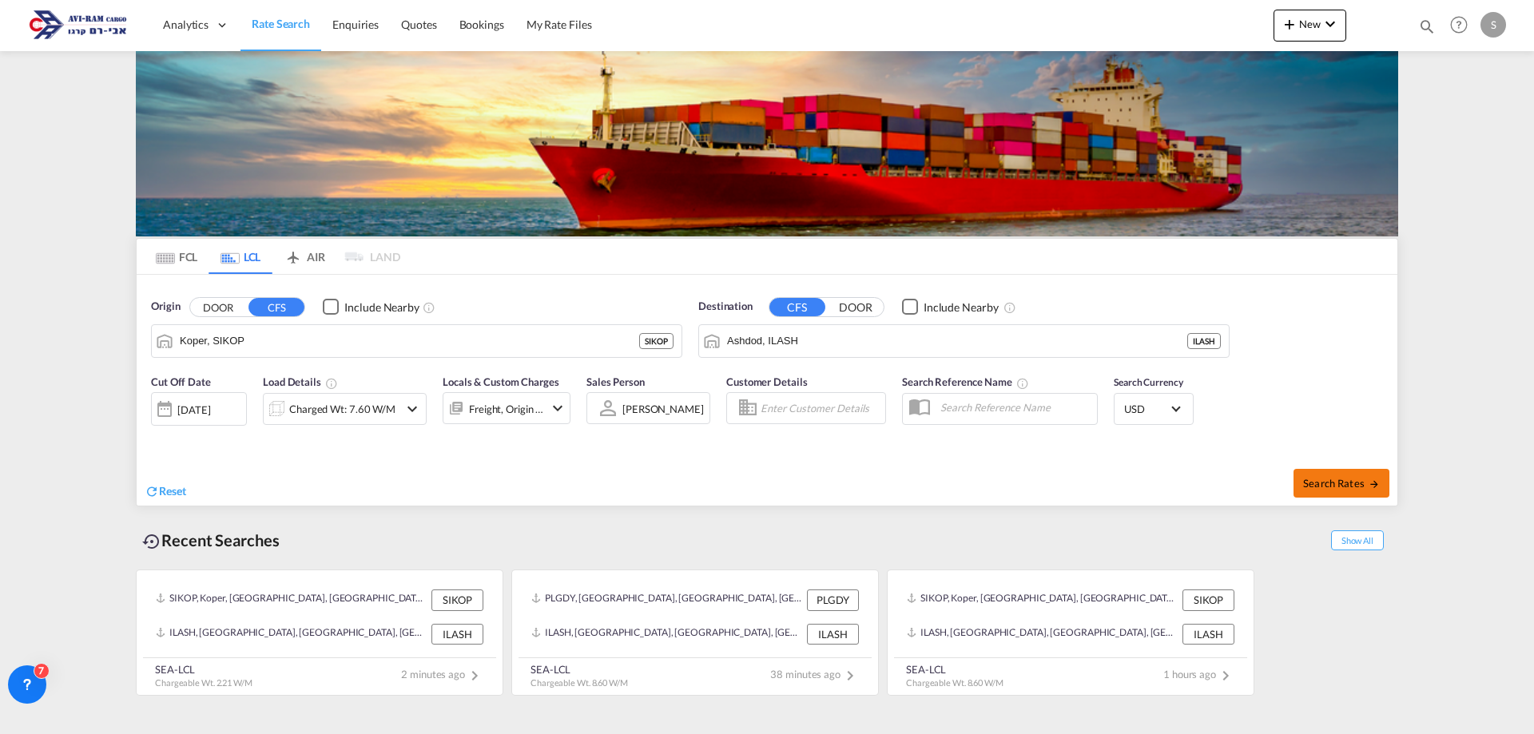
click at [1354, 479] on span "Search Rates" at bounding box center [1341, 483] width 77 height 13
type input "SIKOP to ILASH / [DATE]"
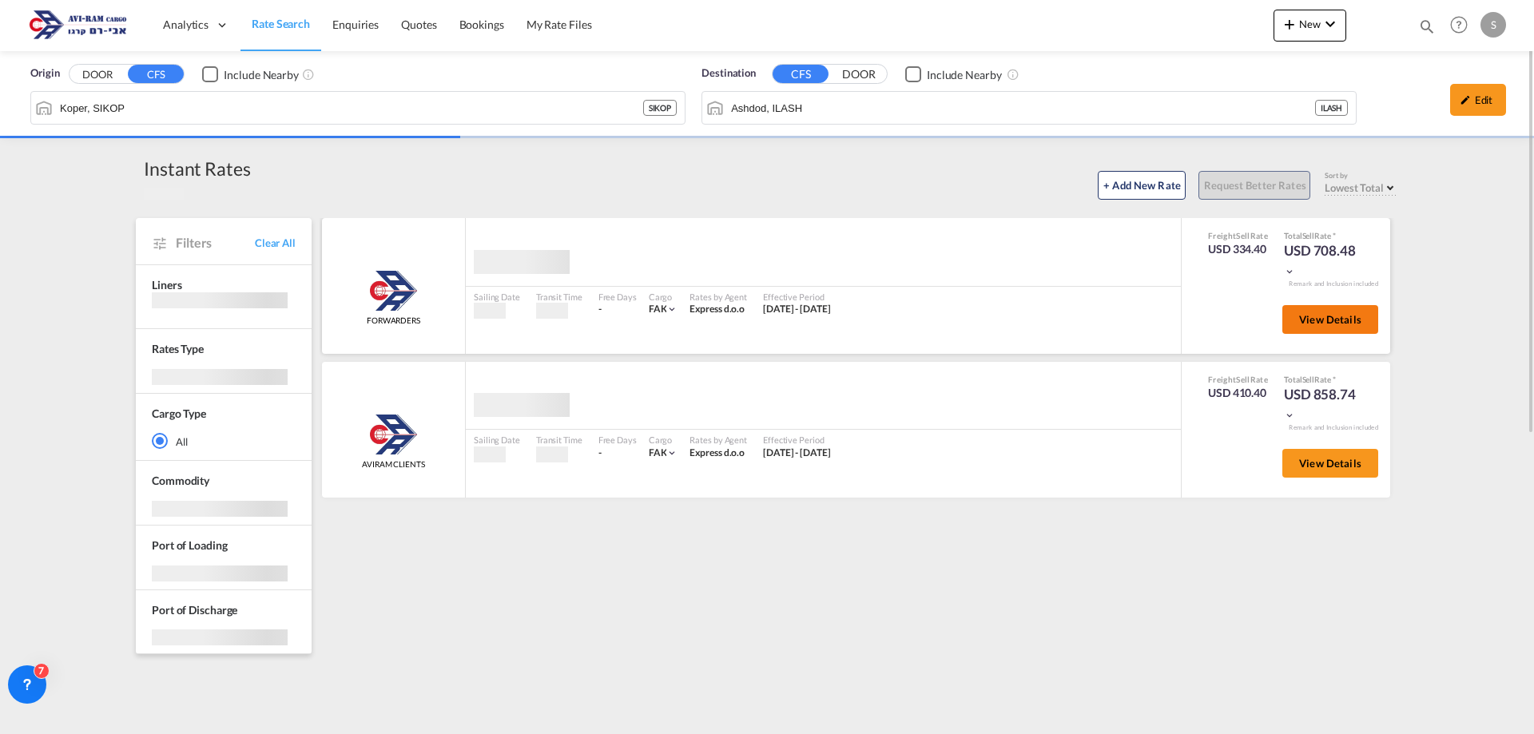
click at [1303, 321] on span "View Details" at bounding box center [1330, 319] width 62 height 13
click at [1327, 318] on span "View Details" at bounding box center [1330, 319] width 62 height 13
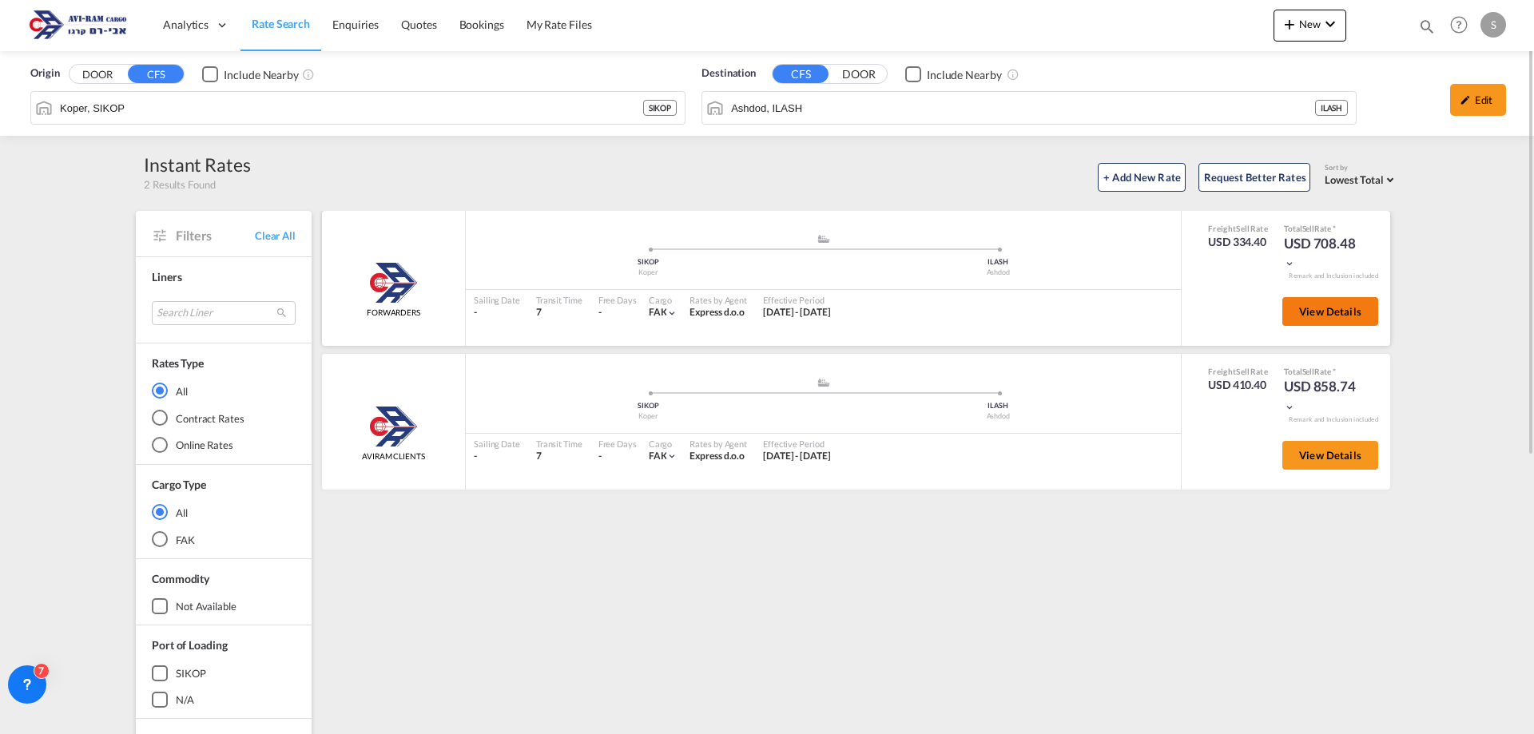
click at [1327, 318] on span "View Details" at bounding box center [1330, 311] width 62 height 13
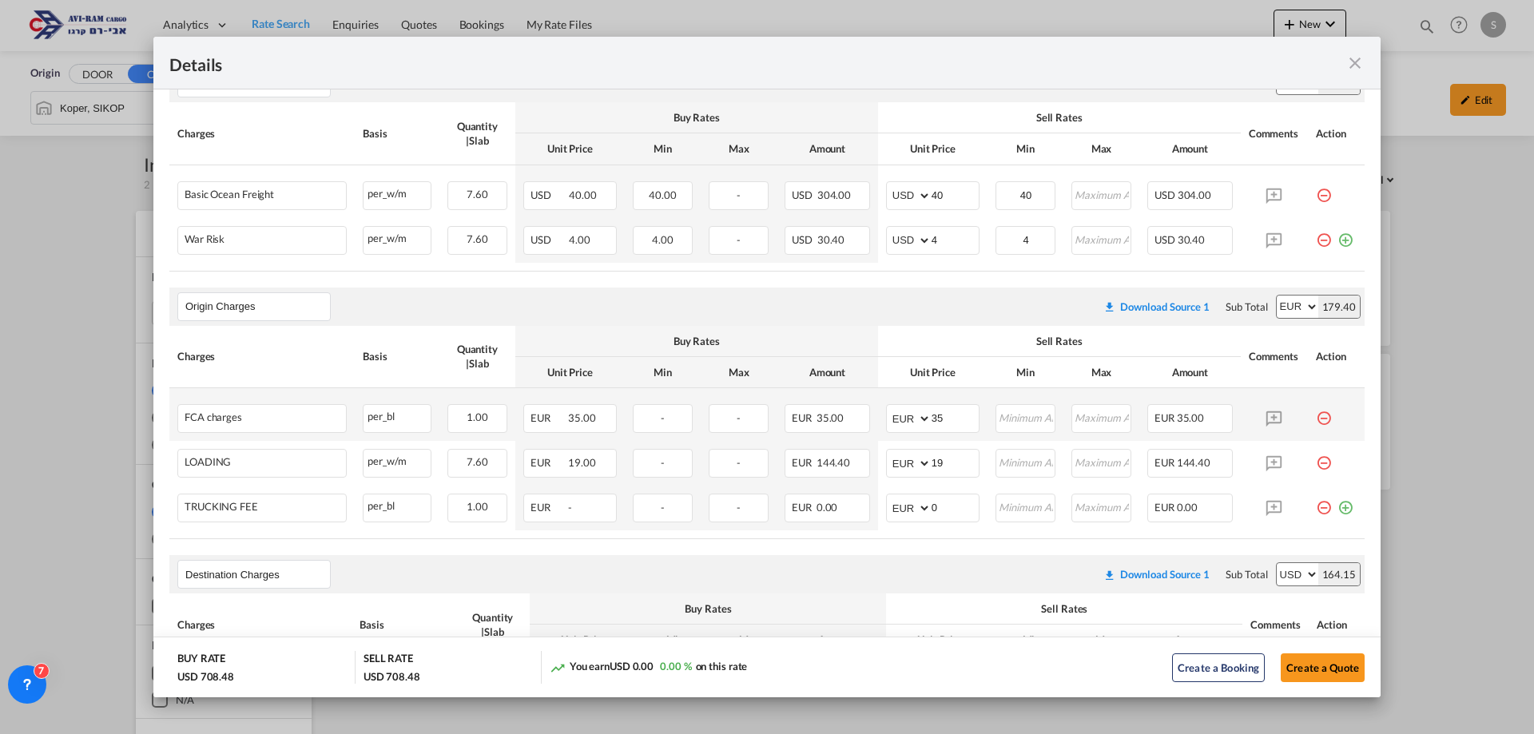
scroll to position [400, 0]
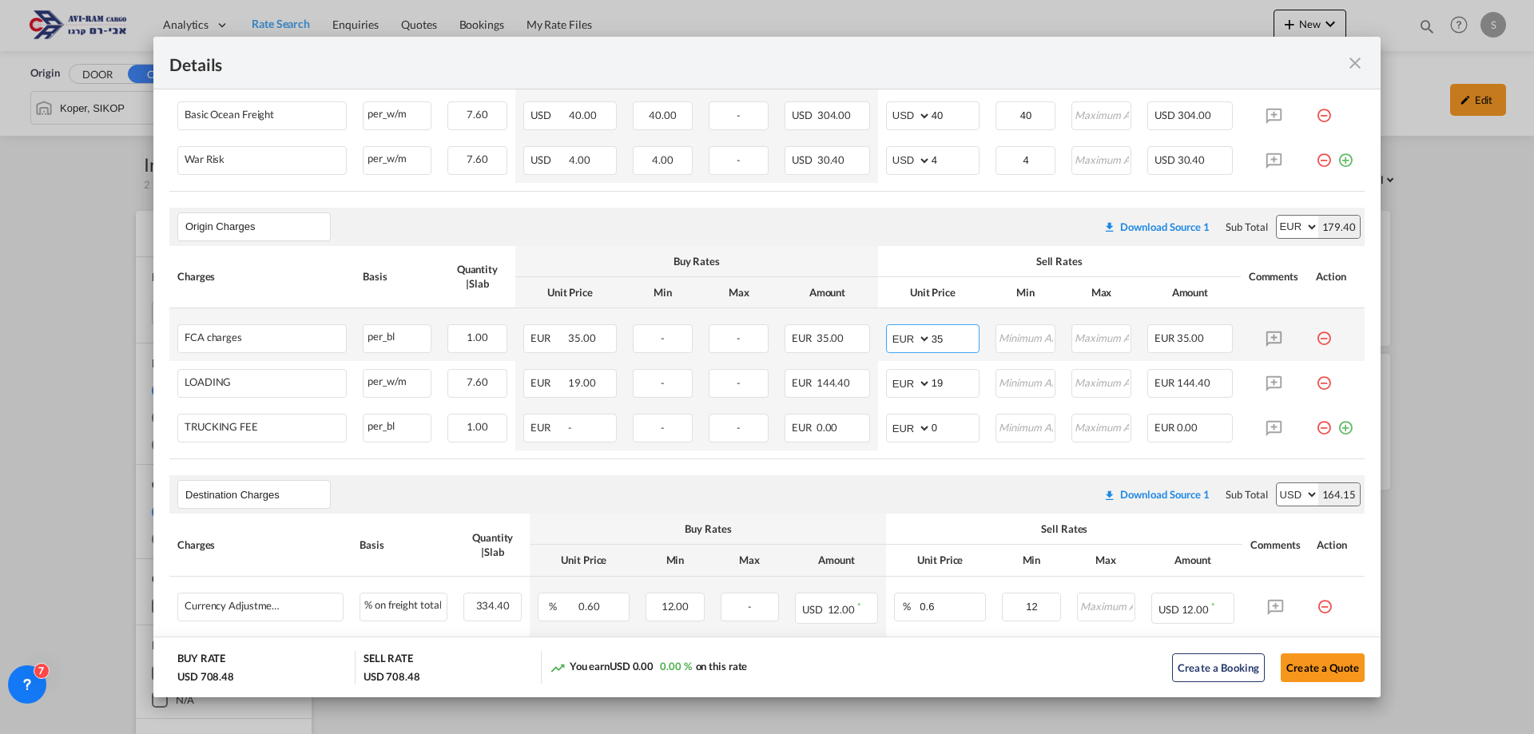
drag, startPoint x: 938, startPoint y: 335, endPoint x: 901, endPoint y: 336, distance: 37.6
click at [901, 336] on md-input-container "AED AFN ALL AMD ANG AOA ARS AUD AWG AZN BAM BBD BDT BGN BHD BIF BMD BND [PERSON…" at bounding box center [932, 338] width 93 height 29
type input "40"
click at [927, 245] on div "Origin Charges Please enter leg name Leg Name Already Exists Download Source 1 …" at bounding box center [766, 227] width 1195 height 38
drag, startPoint x: 959, startPoint y: 426, endPoint x: 898, endPoint y: 423, distance: 60.8
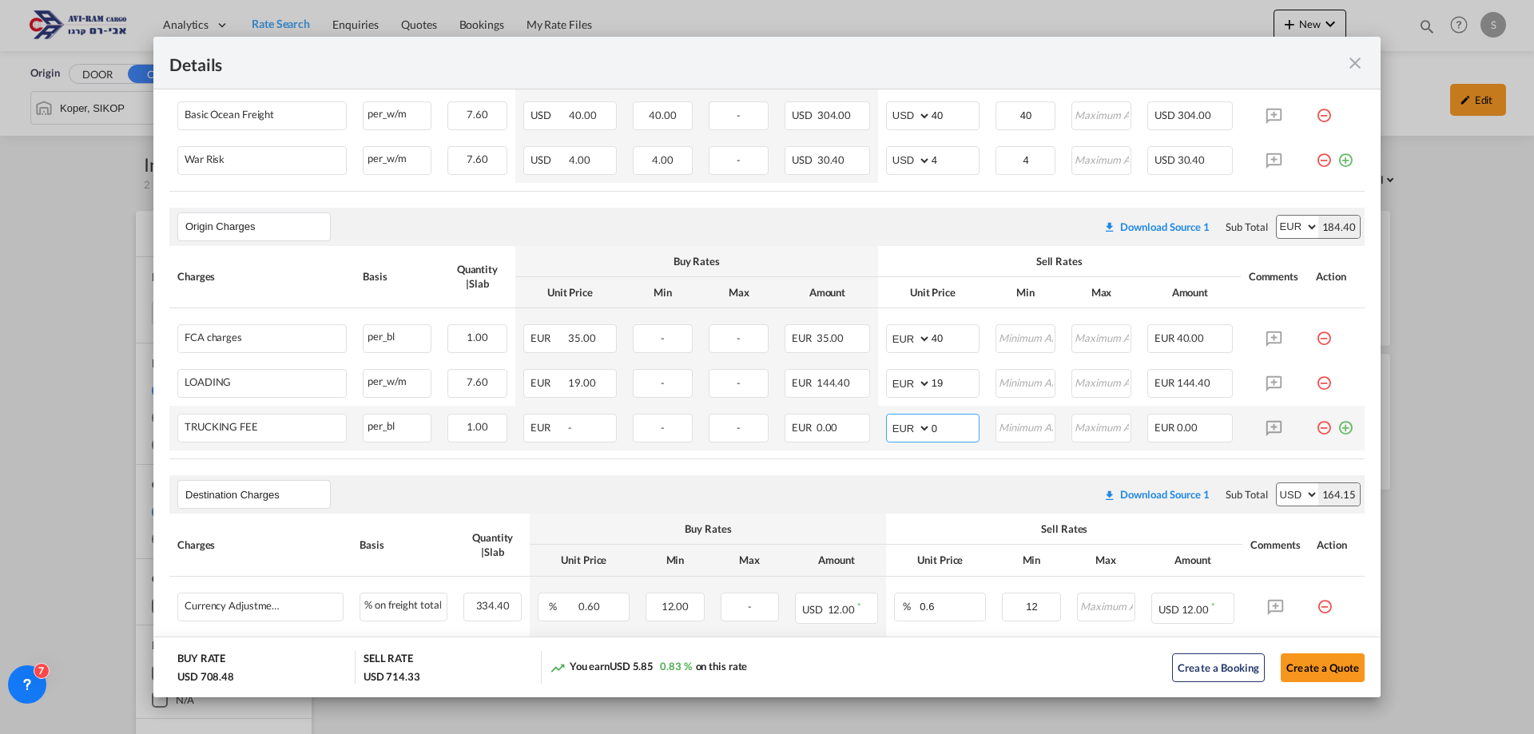
click at [898, 423] on md-input-container "AED AFN ALL AMD ANG AOA ARS AUD AWG AZN BAM BBD BDT BGN BHD BIF BMD BND BOB BRL…" at bounding box center [932, 428] width 93 height 29
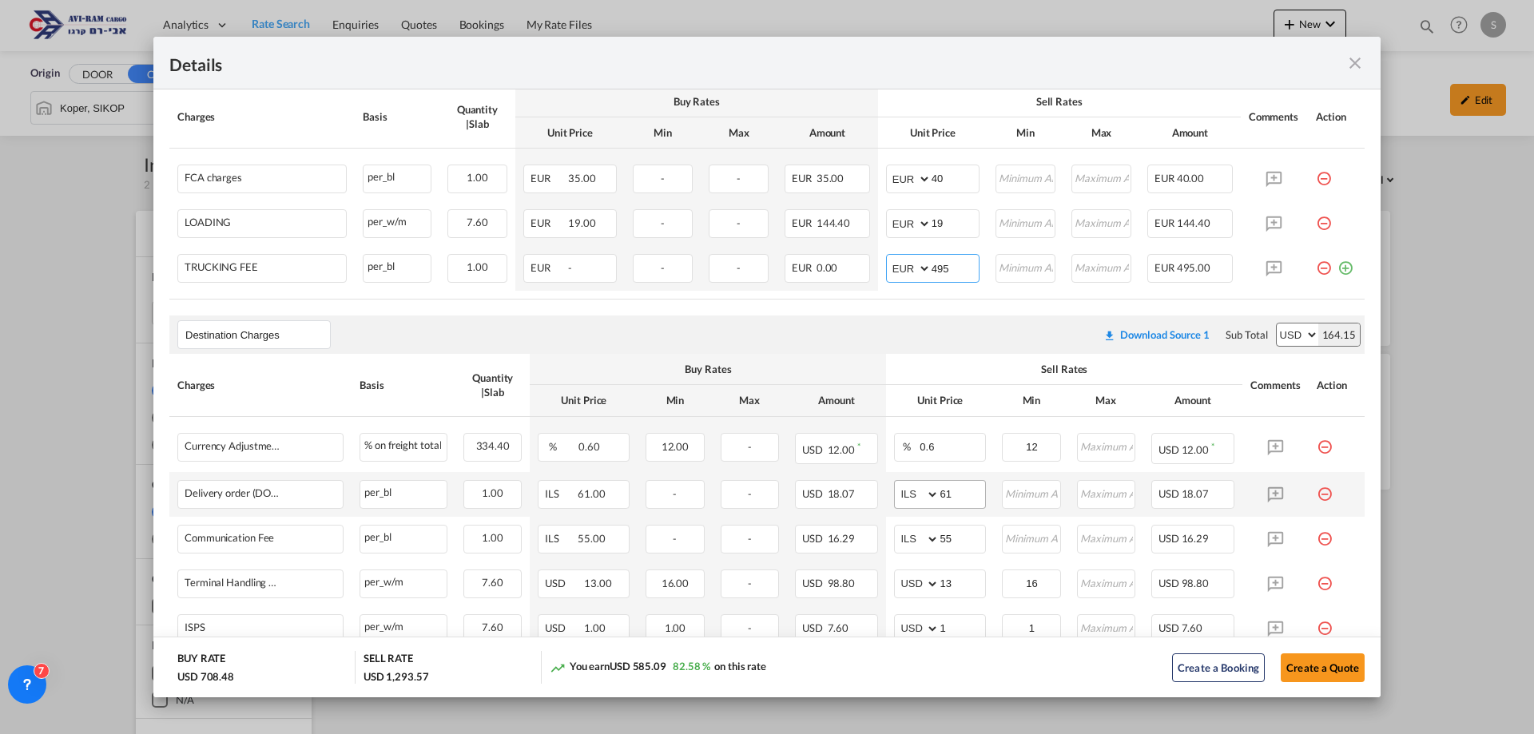
type input "495"
drag, startPoint x: 956, startPoint y: 490, endPoint x: 901, endPoint y: 486, distance: 56.1
click at [896, 487] on md-input-container "AED AFN ALL AMD ANG AOA ARS AUD AWG AZN BAM BBD BDT BGN BHD BIF BMD BND [PERSON…" at bounding box center [940, 494] width 92 height 29
type input "116"
type input "66"
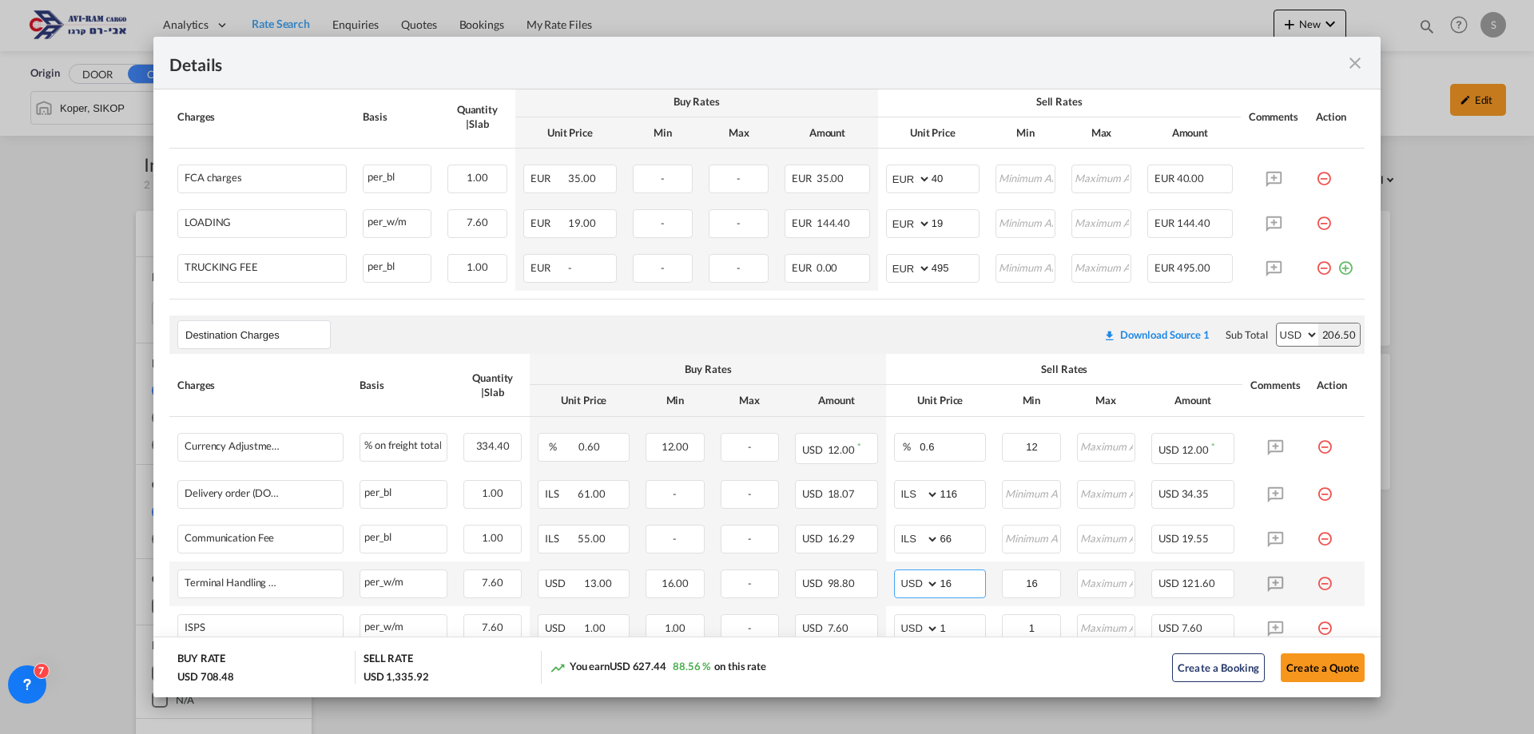
scroll to position [720, 0]
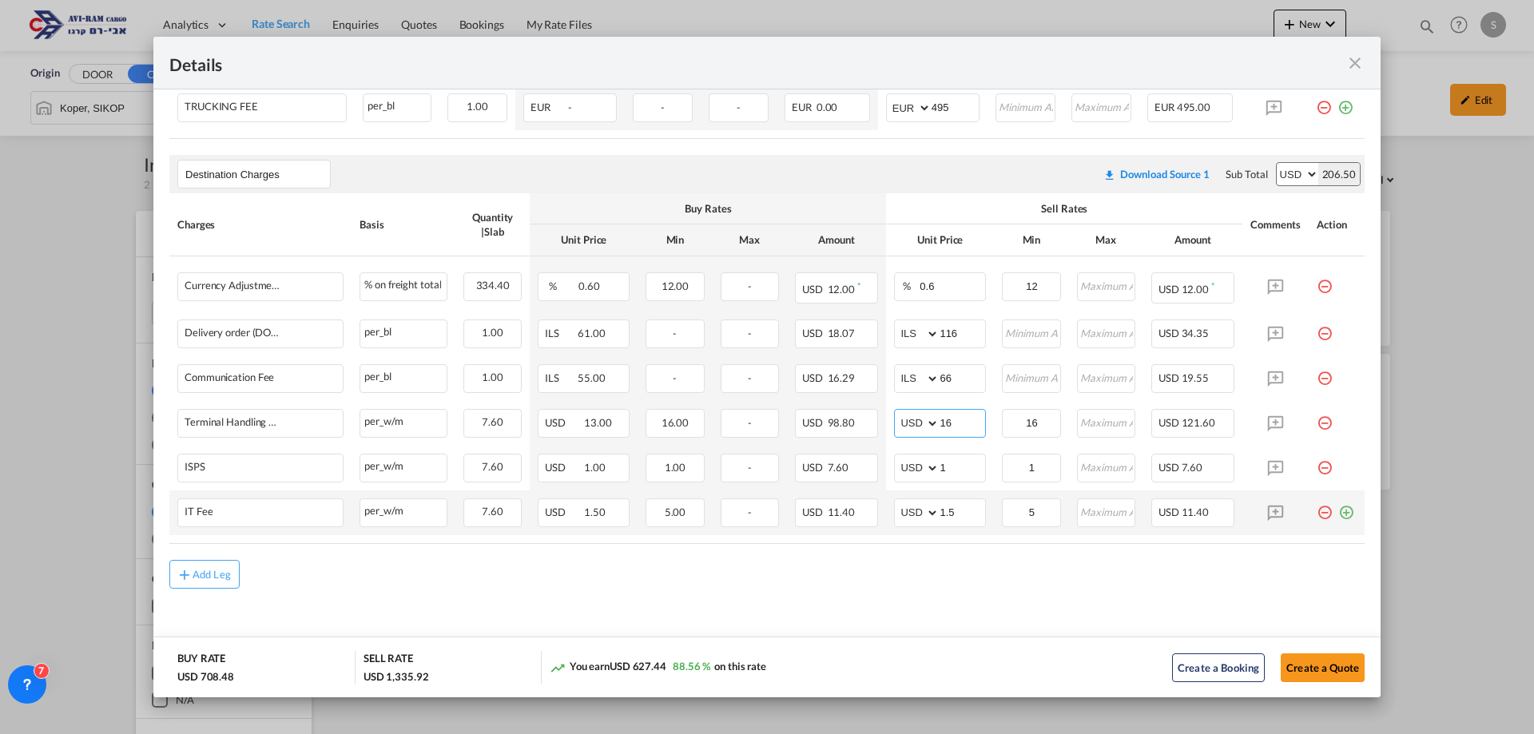
type input "16"
click at [1338, 511] on md-icon "icon-plus-circle-outline green-400-fg" at bounding box center [1346, 507] width 16 height 16
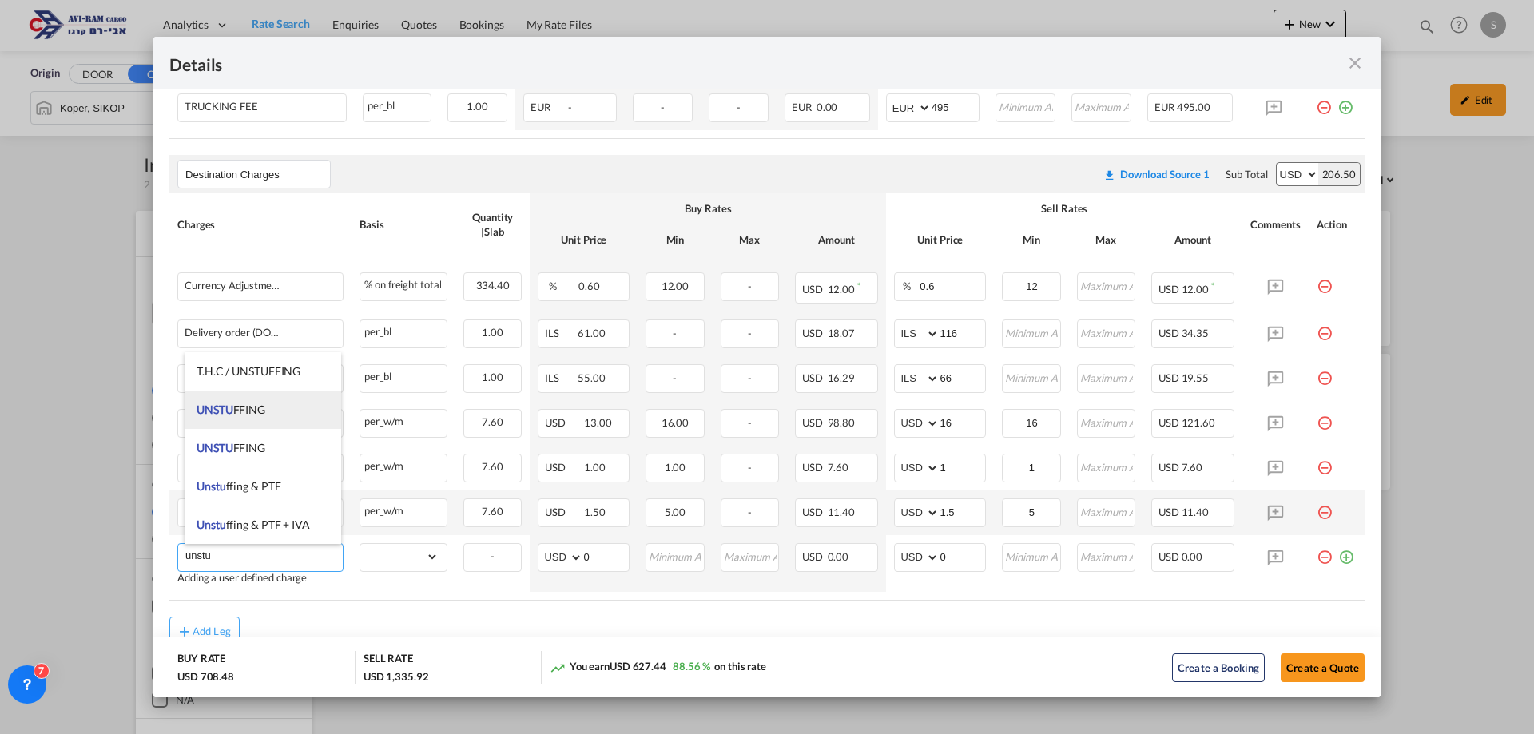
click at [238, 404] on span "UNSTU FFING" at bounding box center [231, 410] width 69 height 14
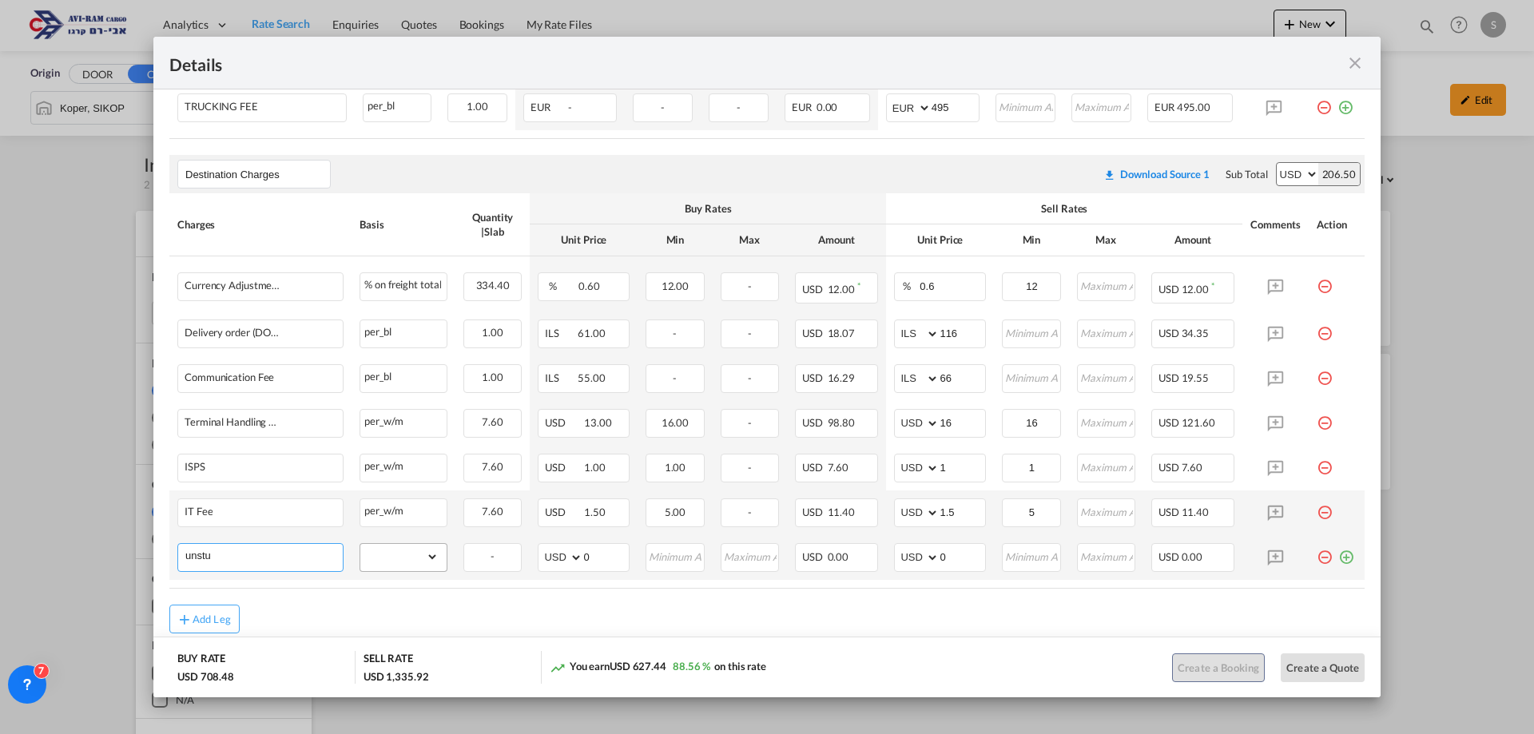
type input "UNSTUFFING"
click at [400, 559] on select "gross_weight volumetric_weight per_shipment per_bl per_km per_hawb per_kg flat …" at bounding box center [399, 557] width 78 height 26
select select "per_ton"
click at [360, 544] on select "gross_weight volumetric_weight per_shipment per_bl per_km per_hawb per_kg flat …" at bounding box center [399, 557] width 78 height 26
drag, startPoint x: 960, startPoint y: 556, endPoint x: 878, endPoint y: 551, distance: 81.6
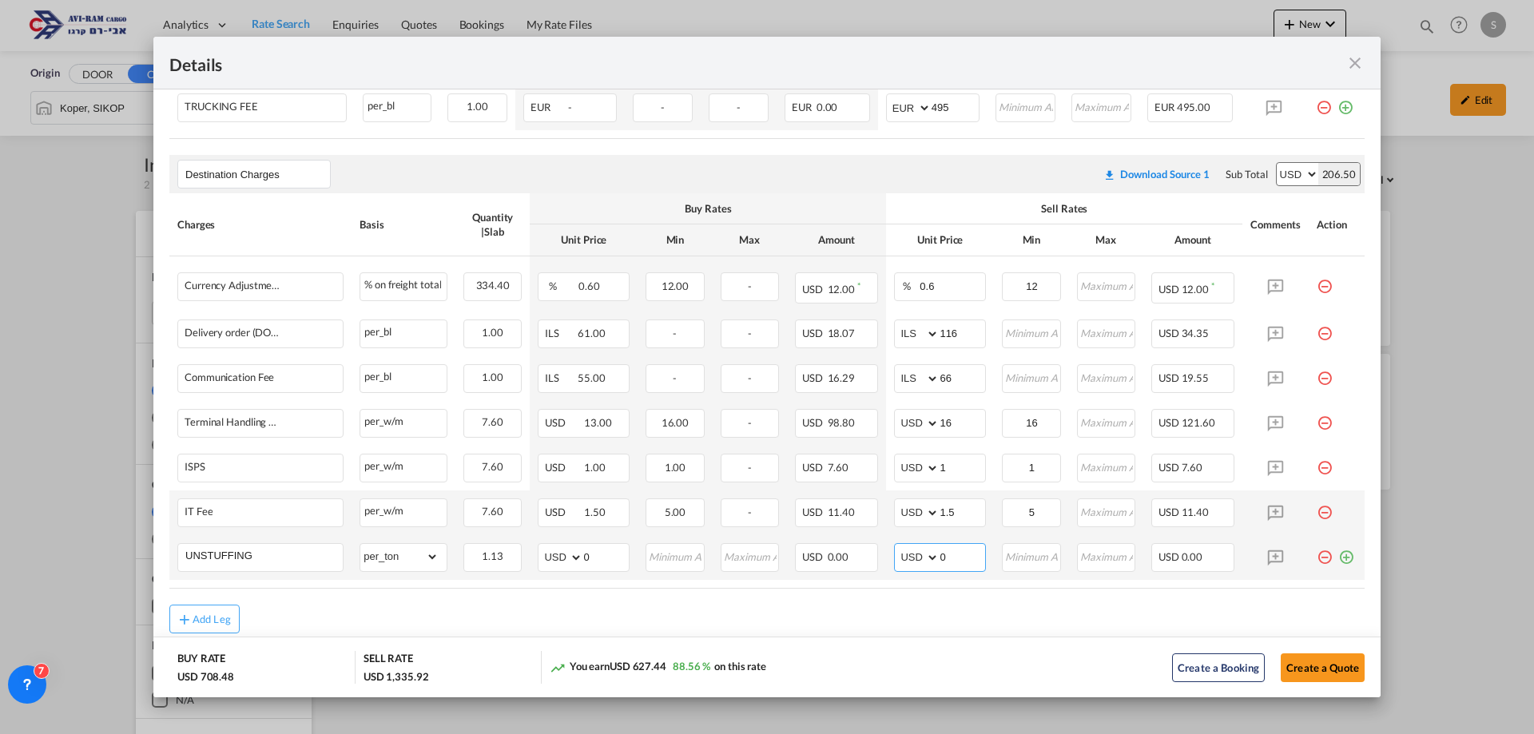
click at [878, 551] on tr "UNSTUFFING Please Enter Already Exists gross_weight volumetric_weight per_shipm…" at bounding box center [766, 557] width 1195 height 45
type input "11.6"
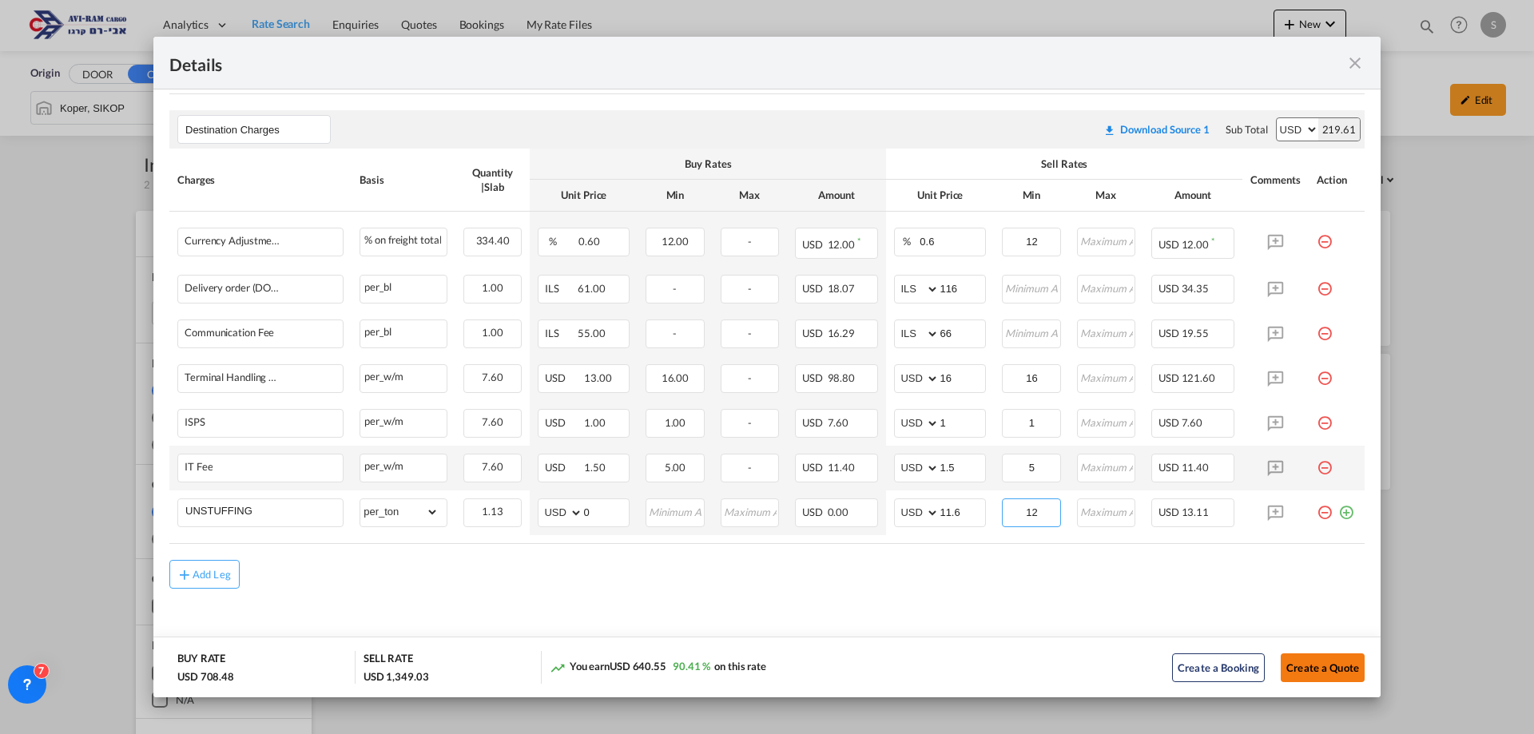
type input "12"
click at [1306, 677] on button "Create a Quote" at bounding box center [1323, 668] width 84 height 29
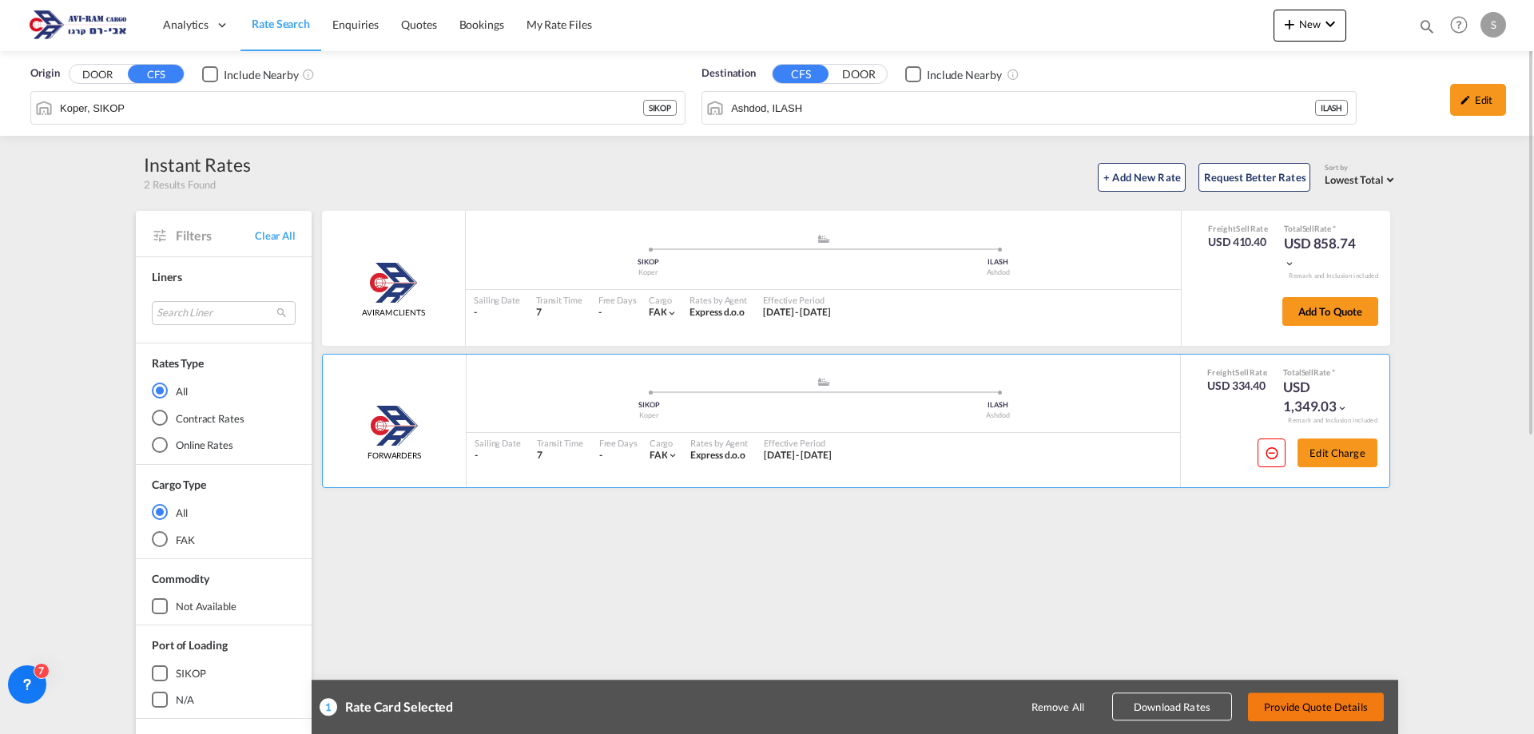
click at [1328, 709] on button "Provide Quote Details" at bounding box center [1316, 707] width 136 height 29
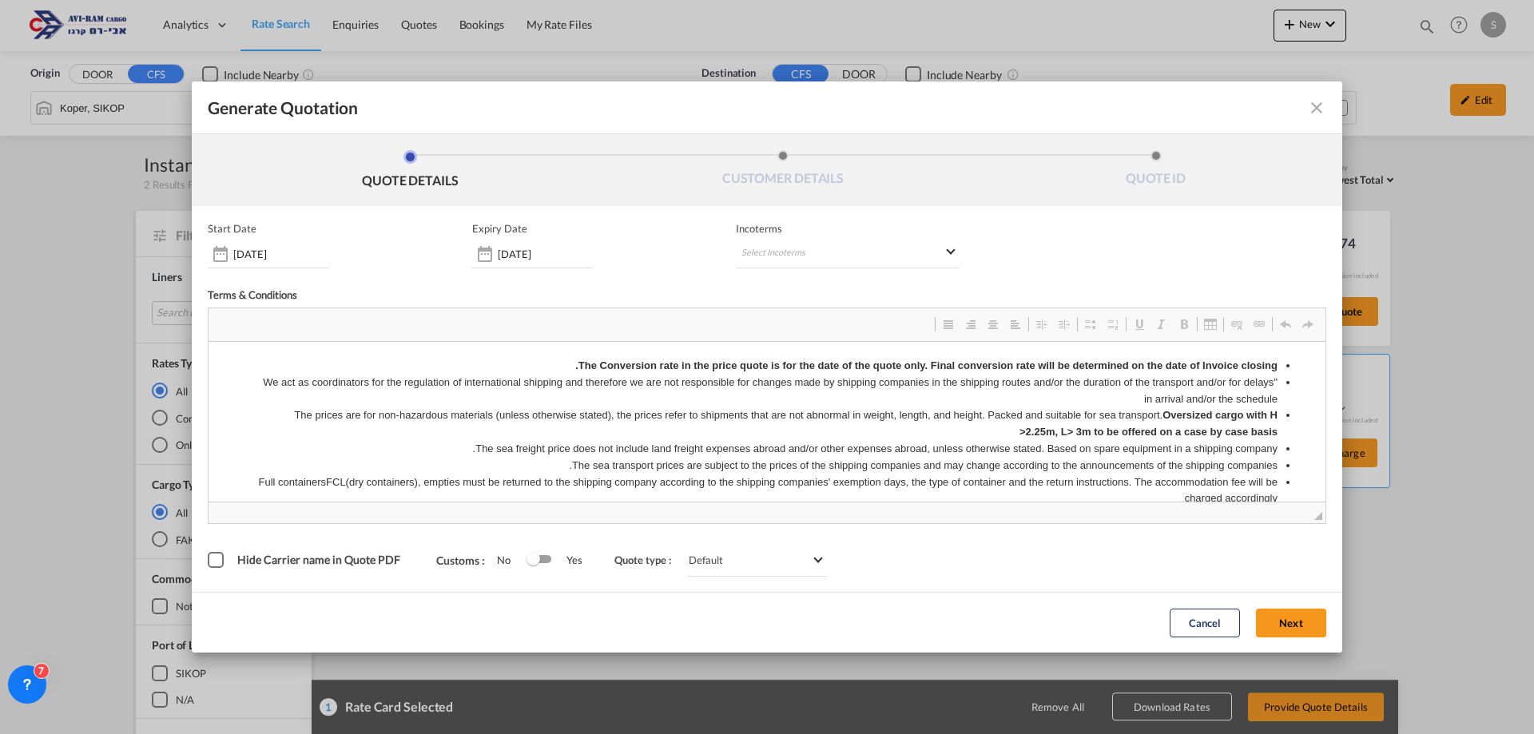
scroll to position [0, 0]
click at [785, 251] on md-select "Select Incoterms DAP - import Delivered at Place DAP - export Delivered at Plac…" at bounding box center [848, 254] width 224 height 29
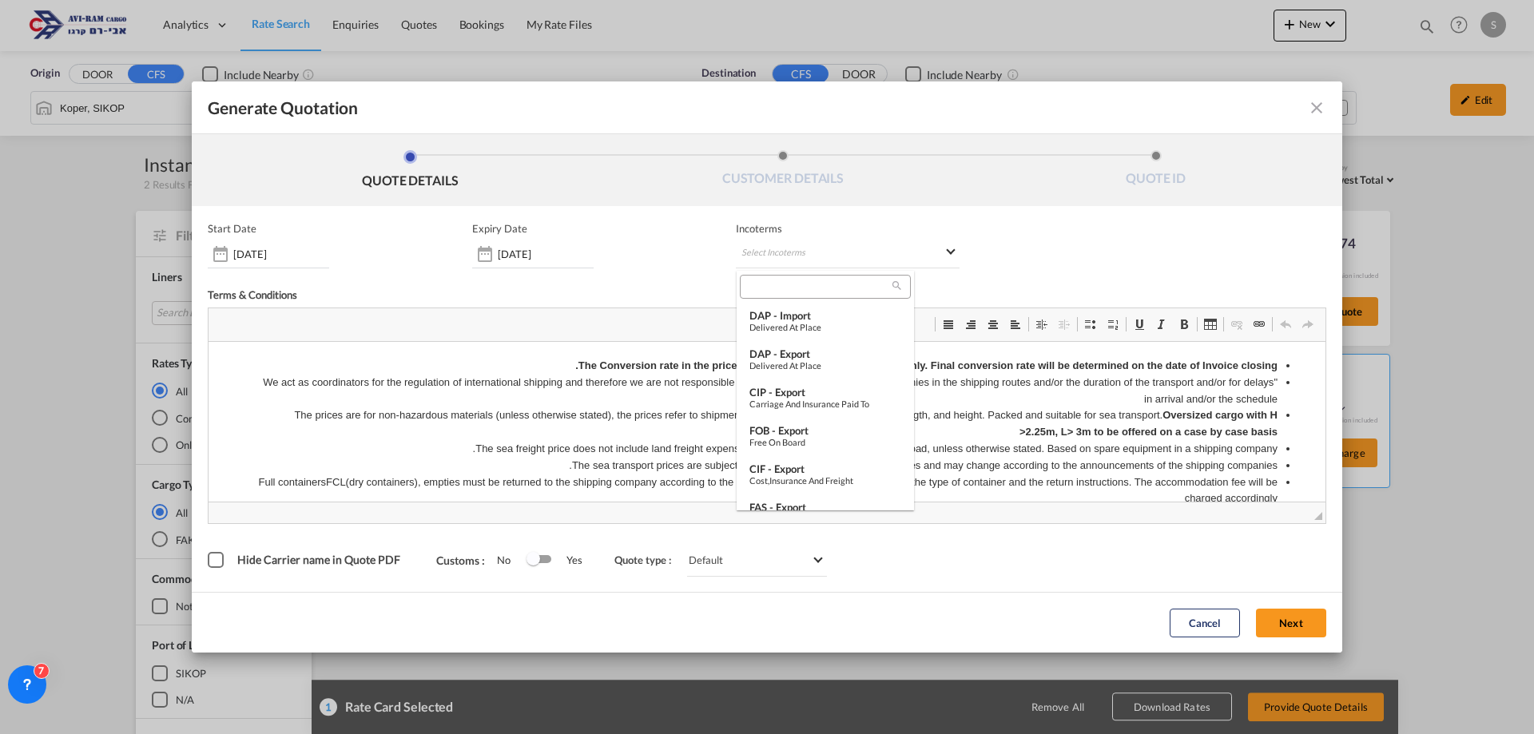
click at [536, 256] on md-backdrop at bounding box center [767, 367] width 1534 height 734
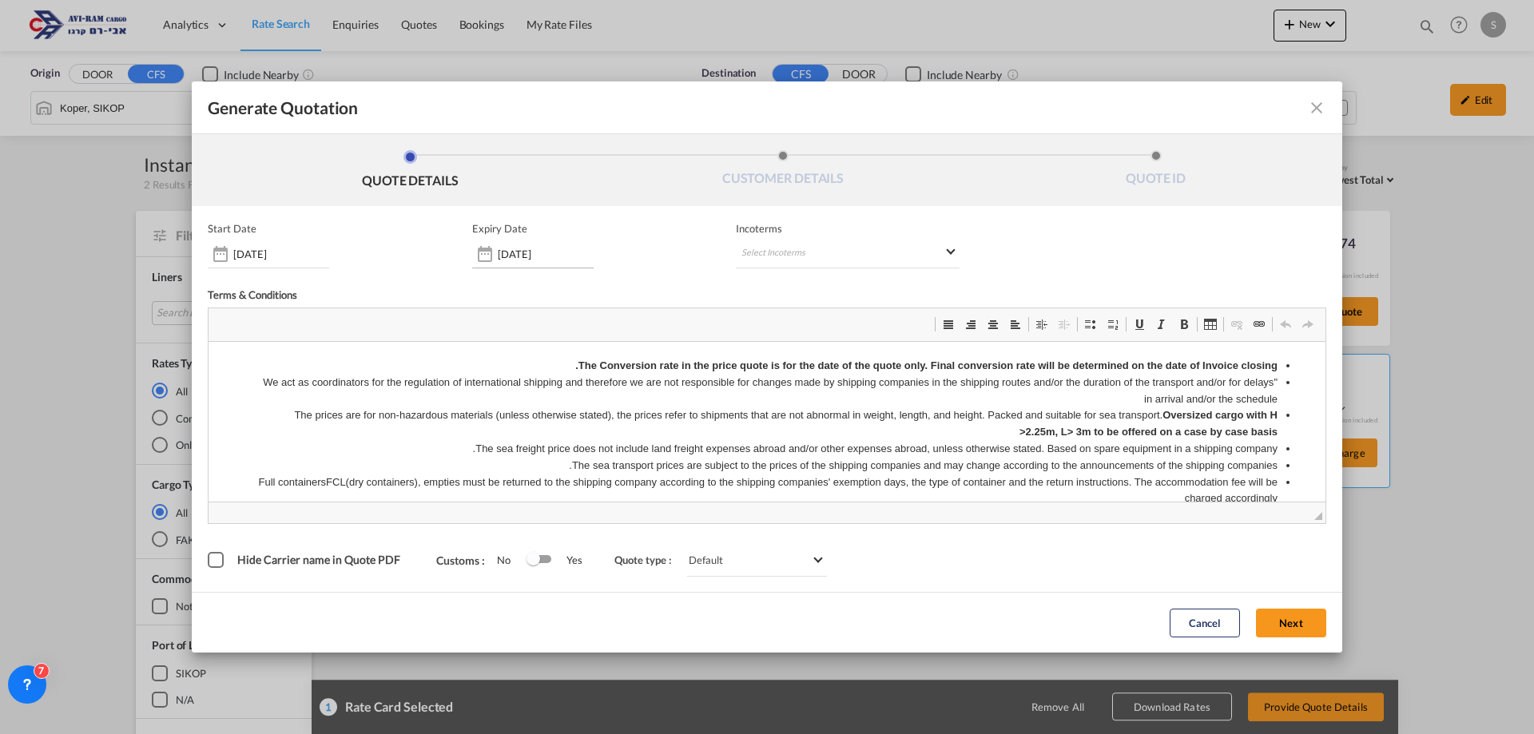
click at [536, 255] on input "[DATE]" at bounding box center [546, 254] width 96 height 13
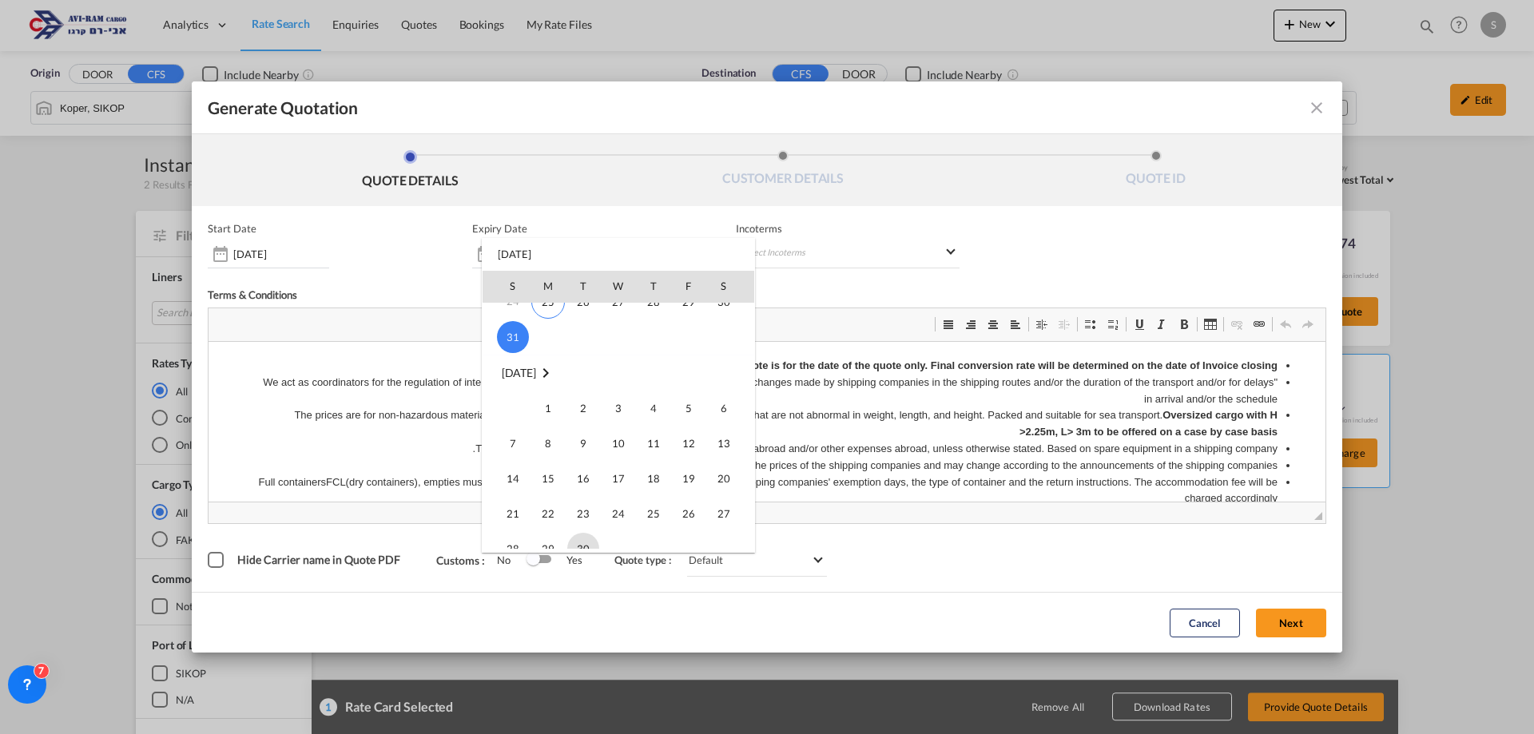
scroll to position [320, 0]
click at [580, 389] on span "30" at bounding box center [583, 389] width 32 height 32
type input "[DATE]"
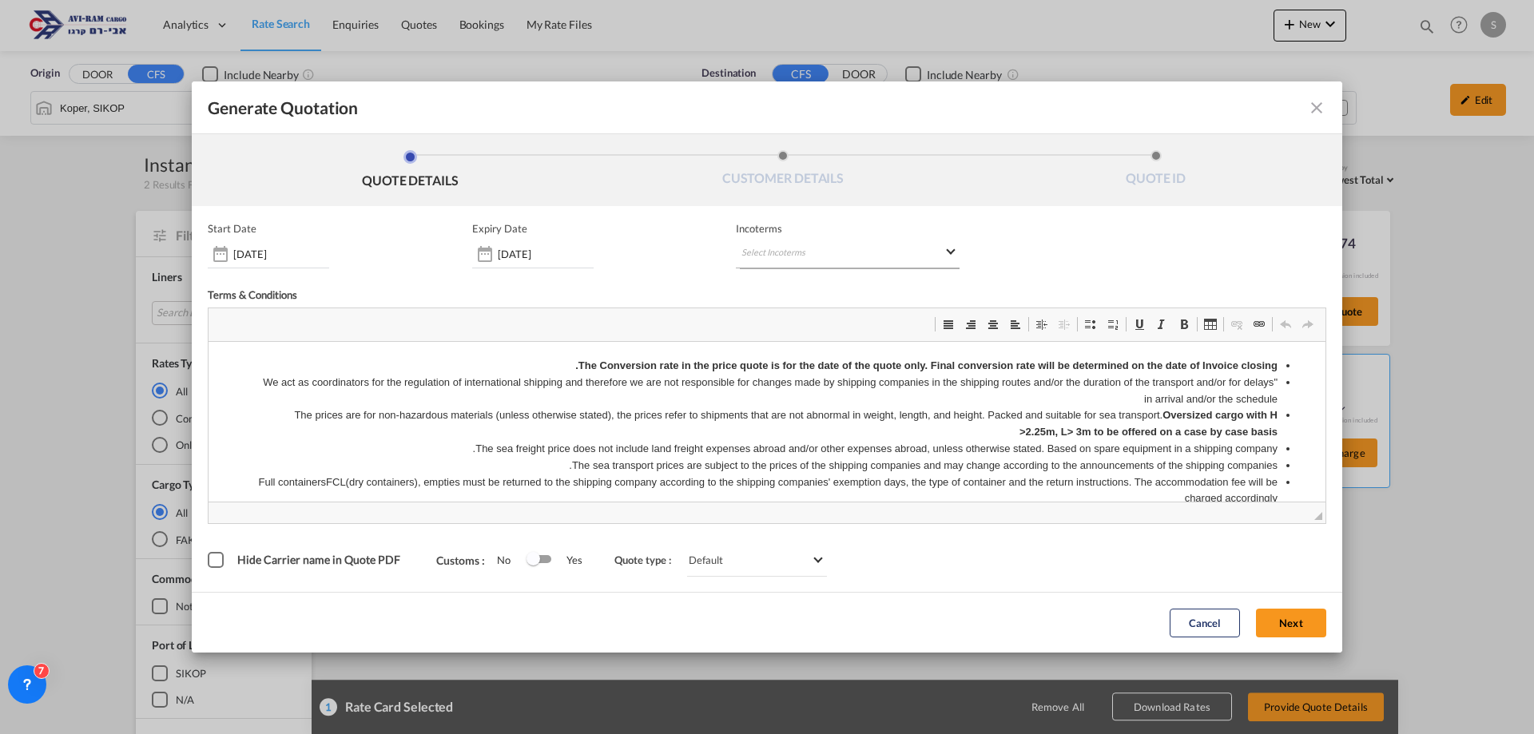
click at [787, 254] on md-select "Select Incoterms" at bounding box center [848, 254] width 224 height 29
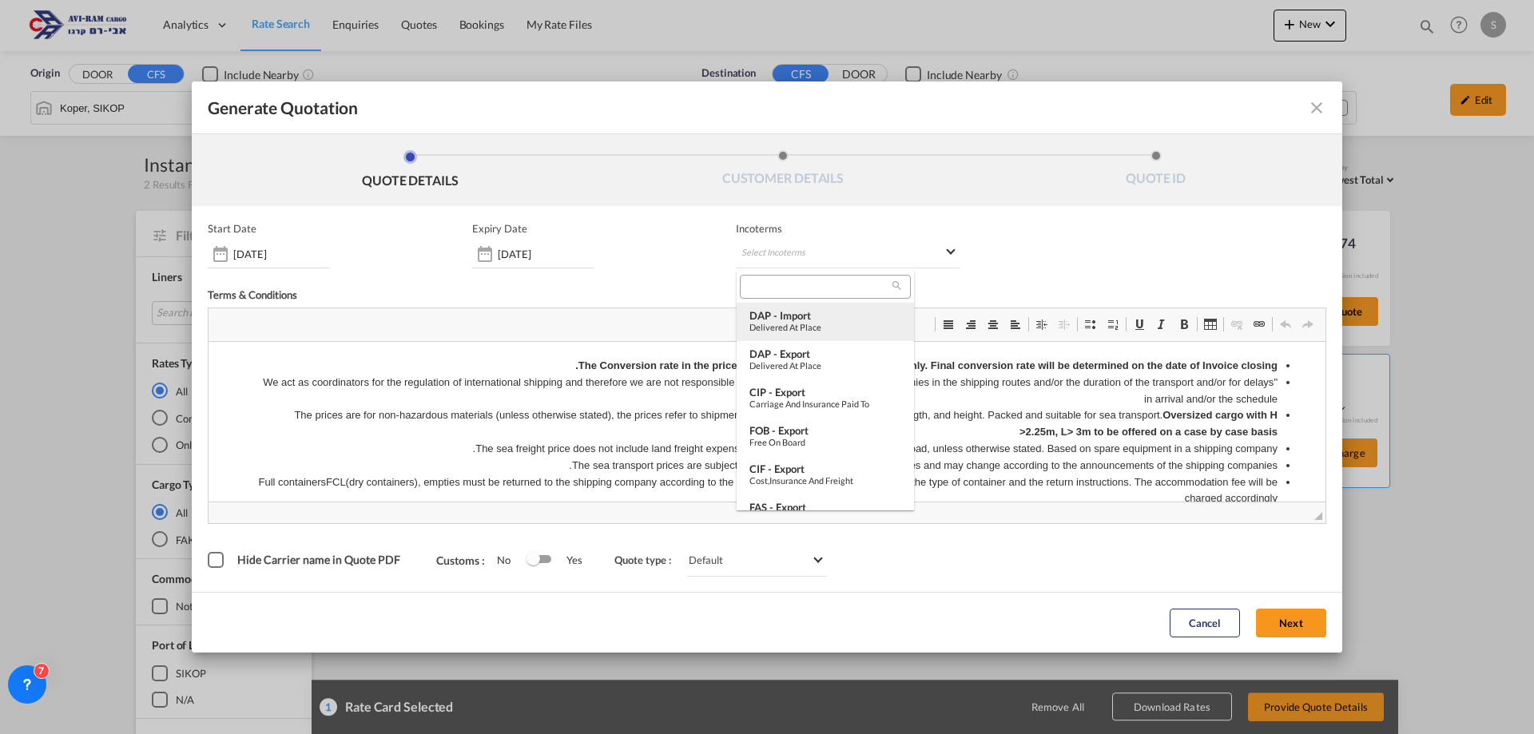
scroll to position [559, 0]
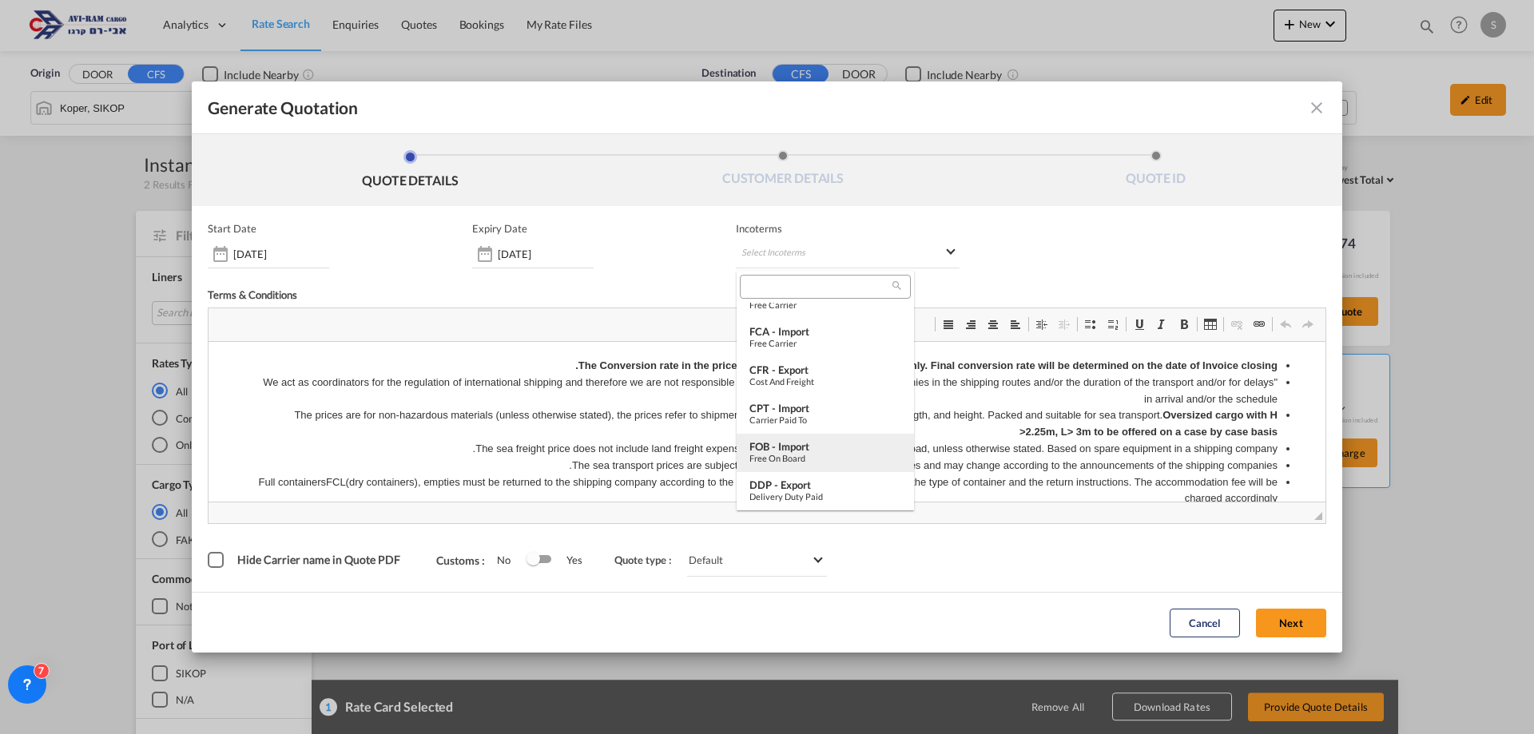
click at [825, 447] on div "FOB - import" at bounding box center [826, 446] width 152 height 13
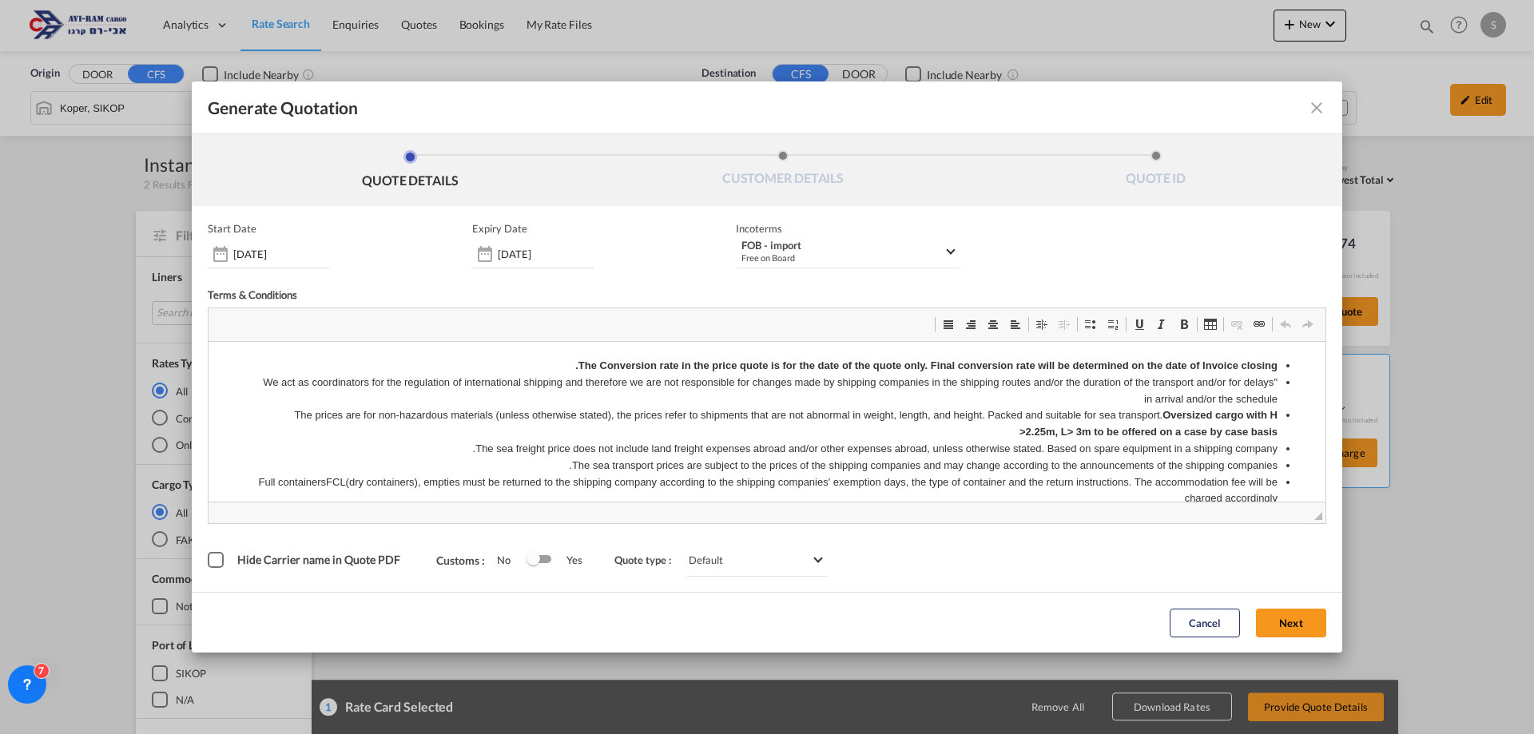
click at [1305, 632] on button "Next" at bounding box center [1291, 623] width 70 height 29
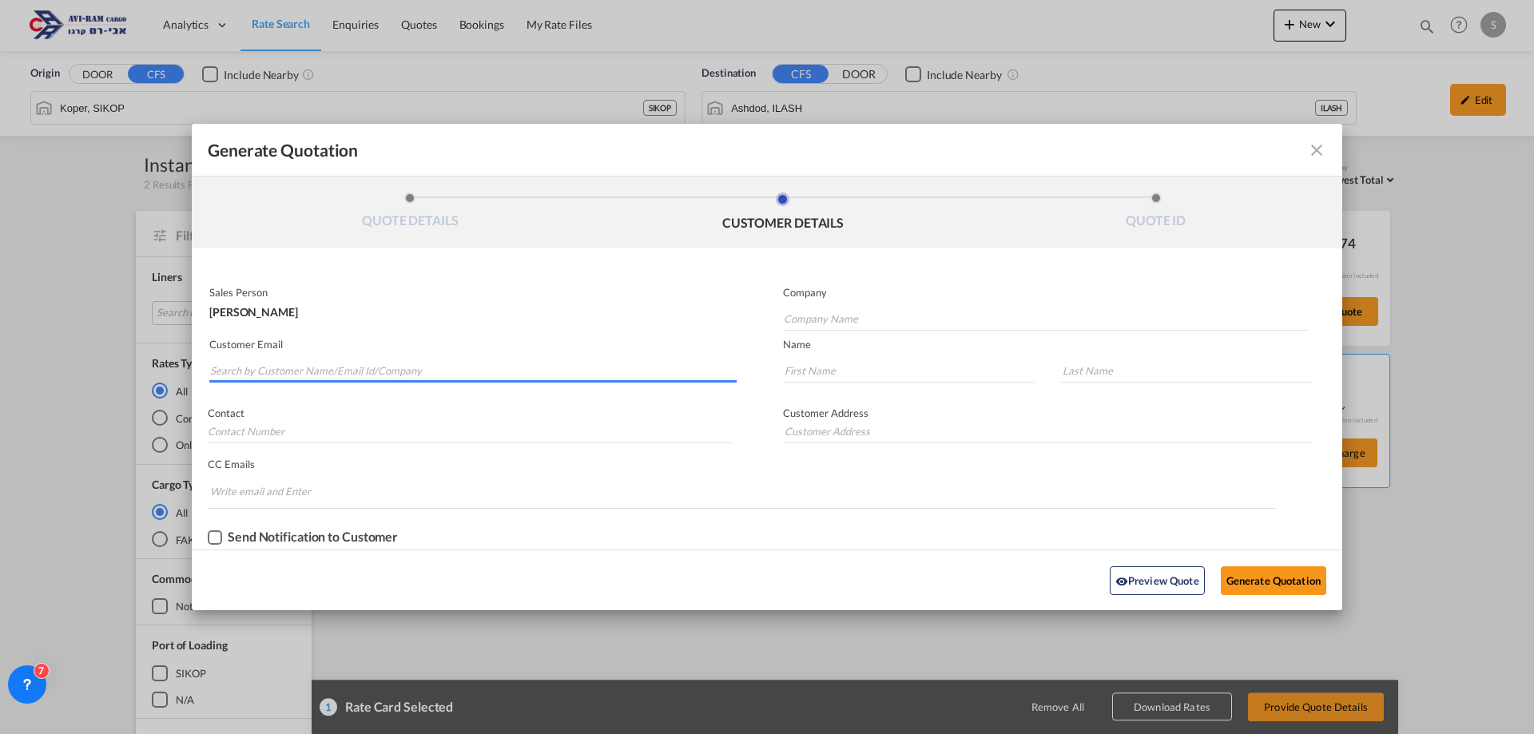
click at [366, 373] on input "Search by Customer Name/Email Id/Company" at bounding box center [473, 371] width 527 height 24
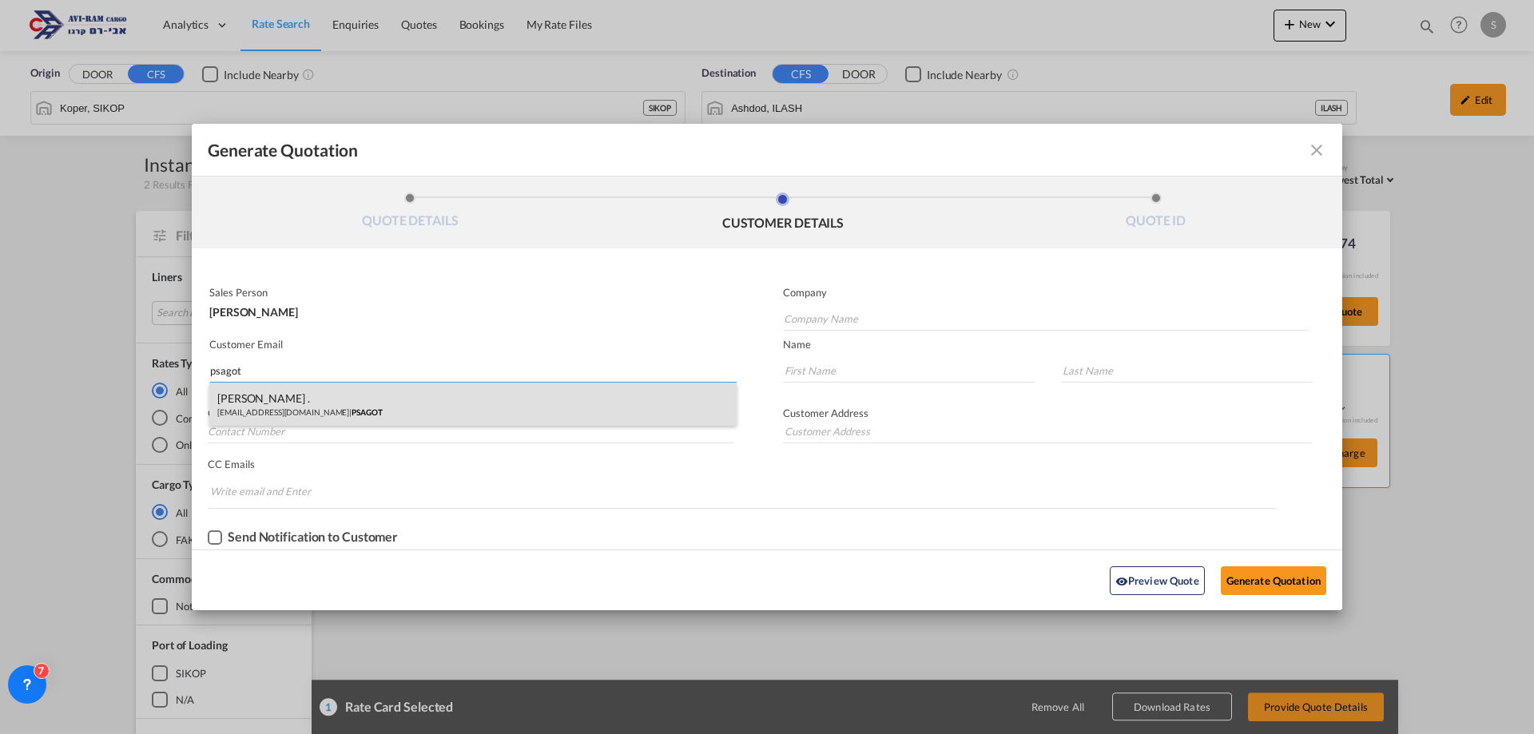
type input "psagot"
click at [351, 405] on div "[PERSON_NAME] . [EMAIL_ADDRESS][DOMAIN_NAME] | PSAGOT" at bounding box center [472, 404] width 527 height 43
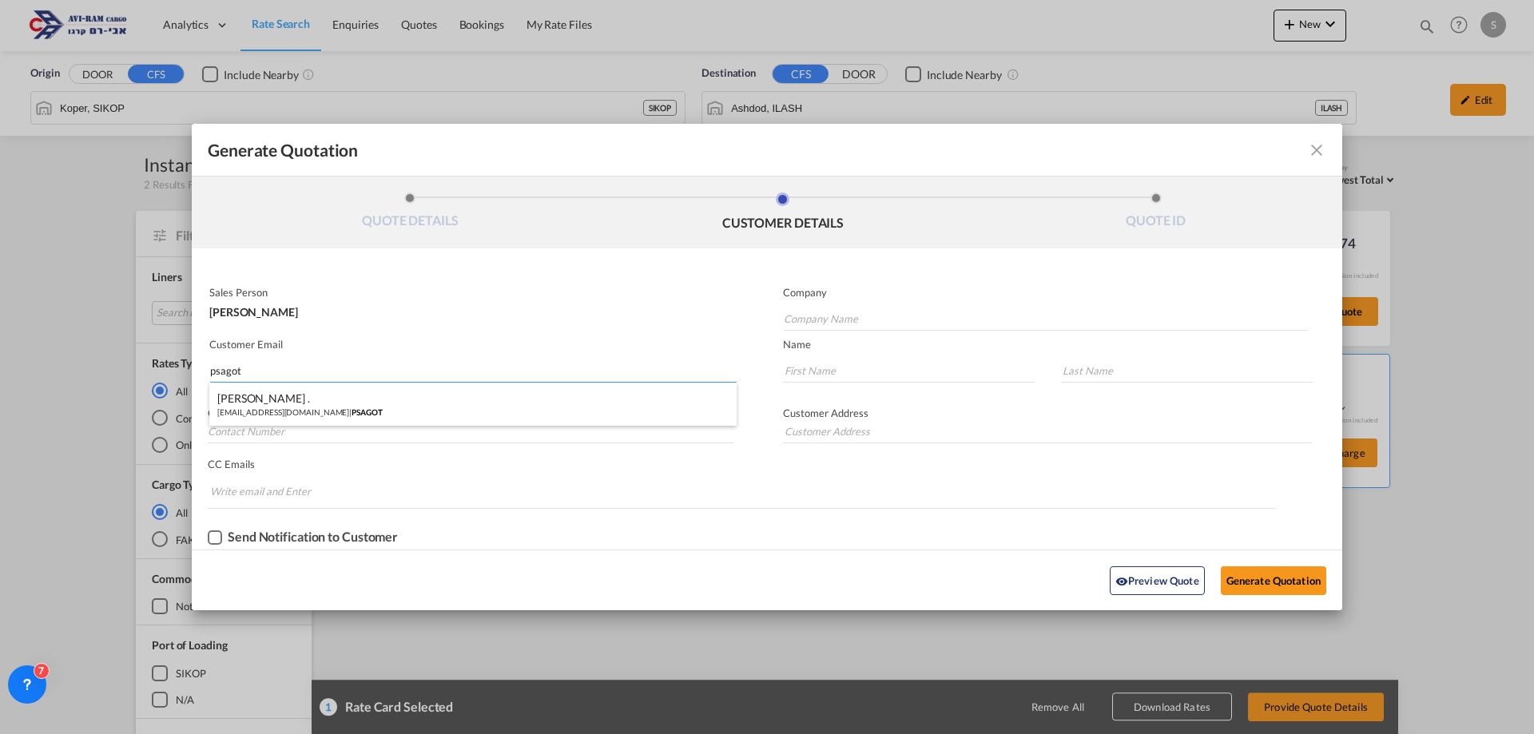
type input "PSAGOT"
type input "[EMAIL_ADDRESS][DOMAIN_NAME]"
type input "[PERSON_NAME]"
type input "."
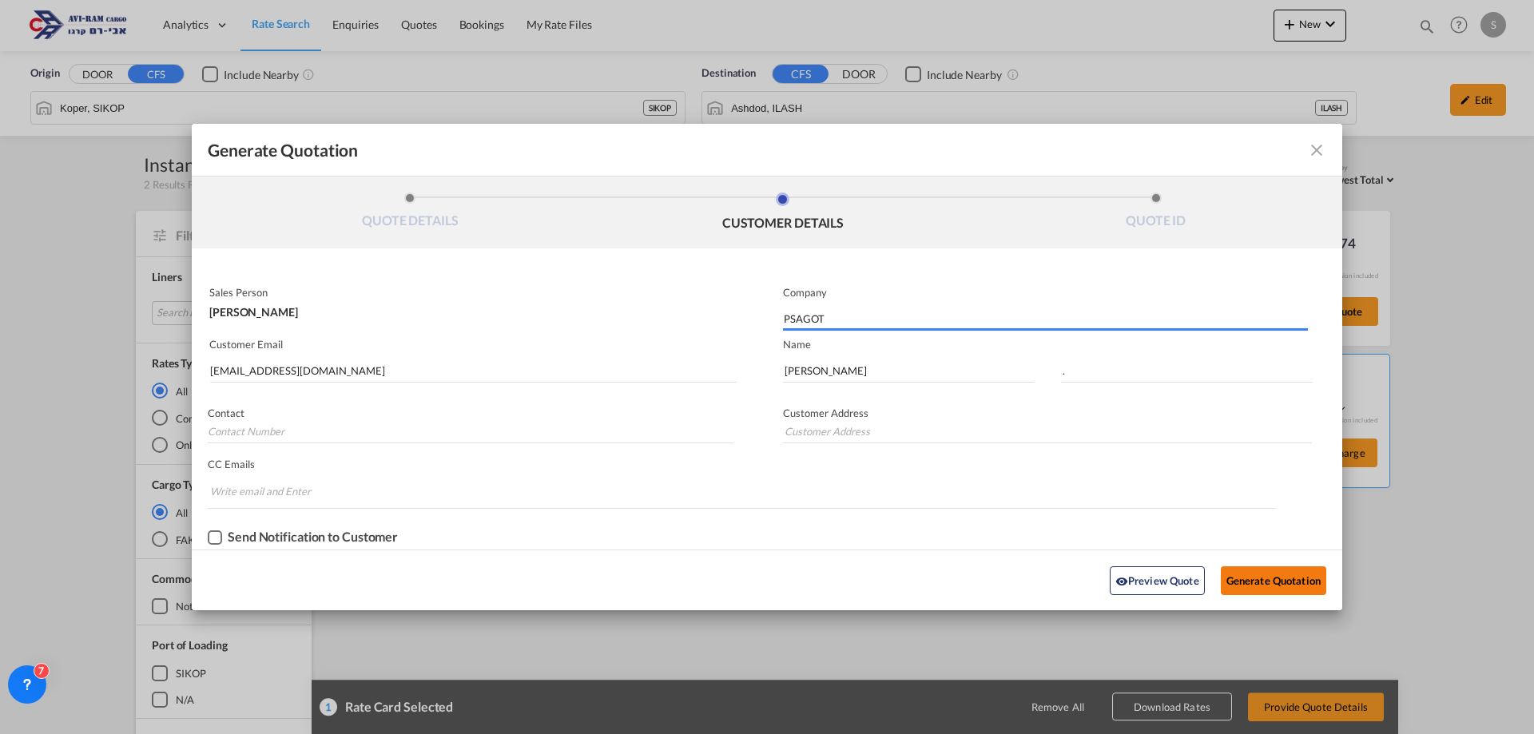
click at [1283, 589] on button "Generate Quotation" at bounding box center [1273, 581] width 105 height 29
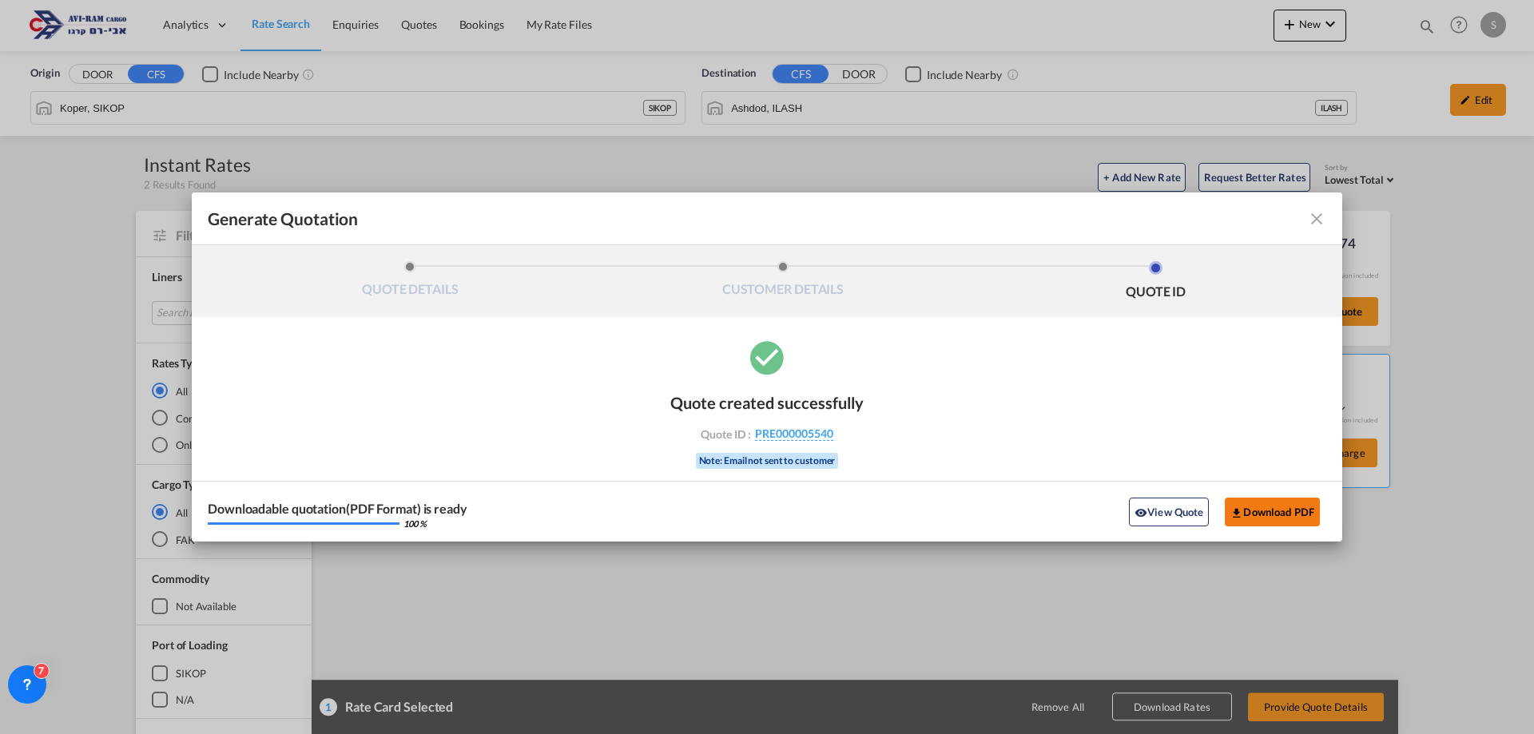
click at [1278, 511] on button "Download PDF" at bounding box center [1272, 512] width 95 height 29
click at [1313, 221] on md-icon "icon-close fg-AAA8AD cursor m-0" at bounding box center [1316, 218] width 19 height 19
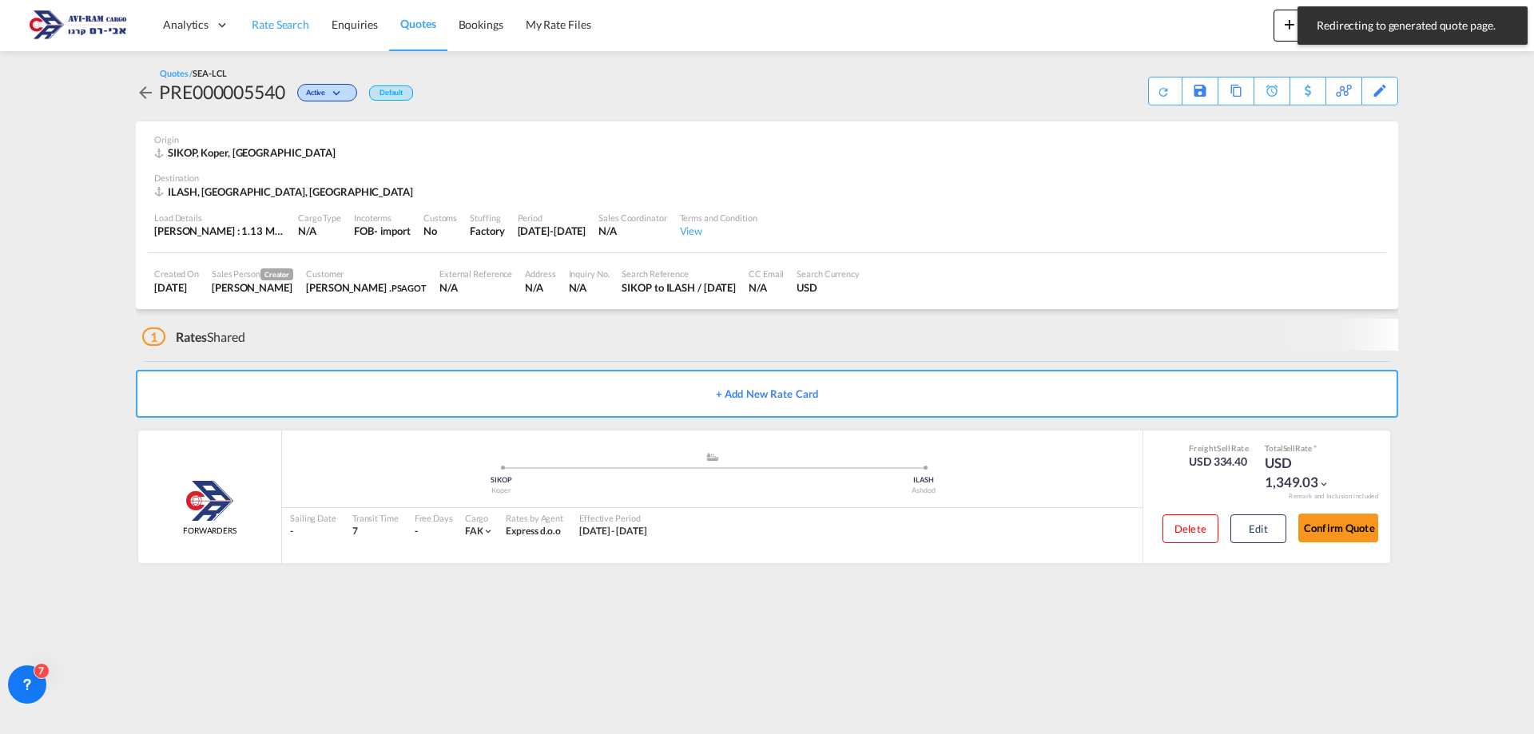
click at [287, 28] on span "Rate Search" at bounding box center [281, 25] width 58 height 14
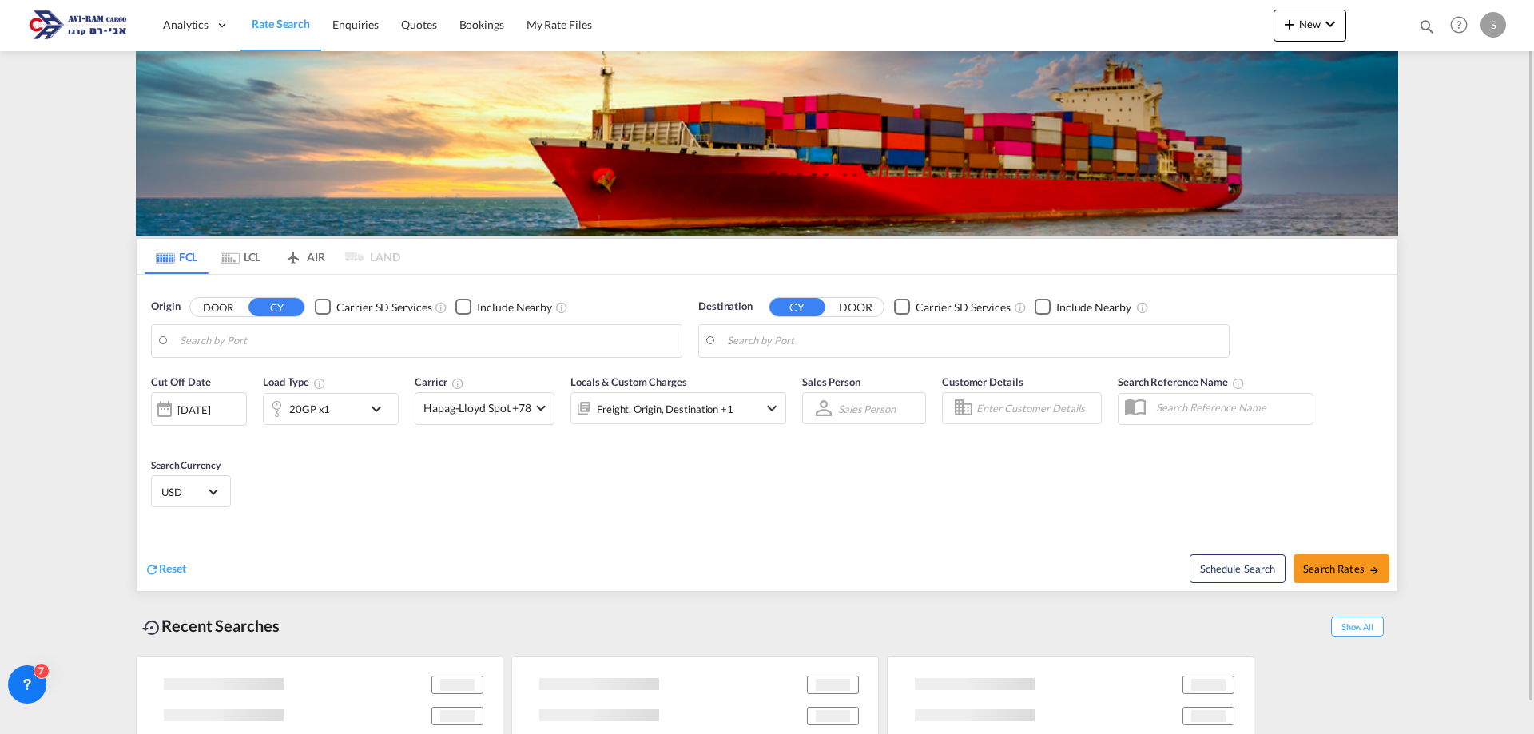
type input "Xingang, CNXGA"
type input "[GEOGRAPHIC_DATA], [GEOGRAPHIC_DATA]"
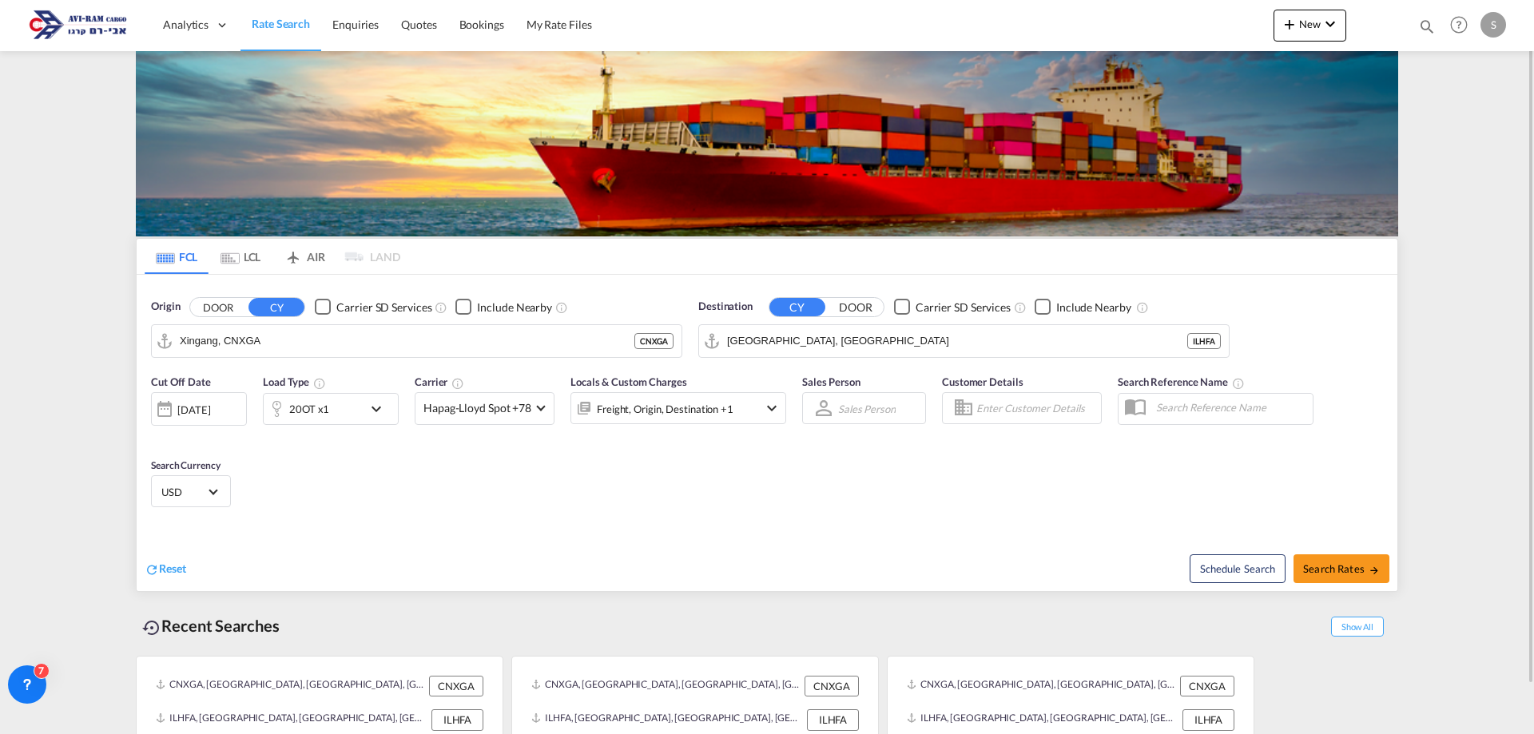
click at [258, 260] on md-tab-item "LCL" at bounding box center [241, 256] width 64 height 35
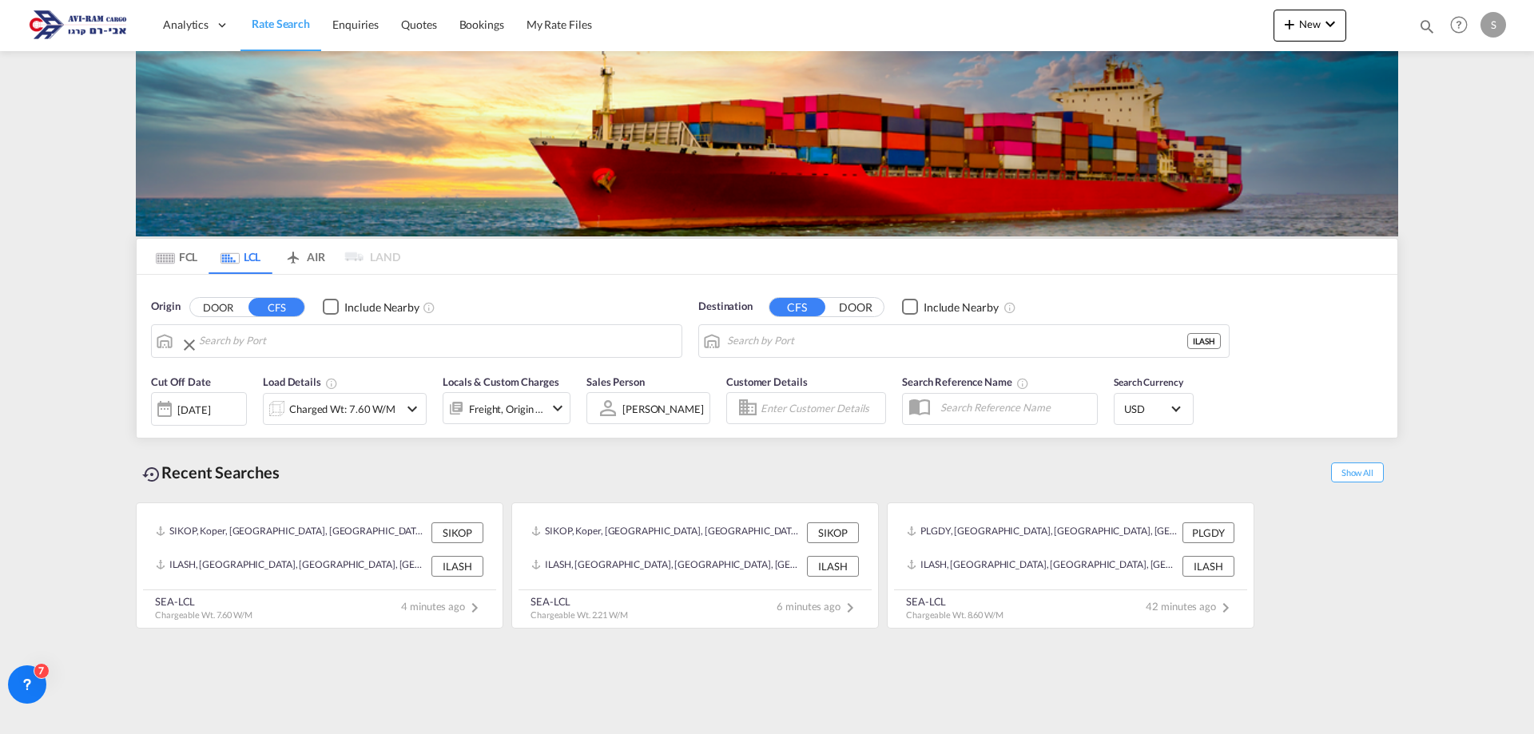
type input "Koper, SIKOP"
type input "Ashdod, ILASH"
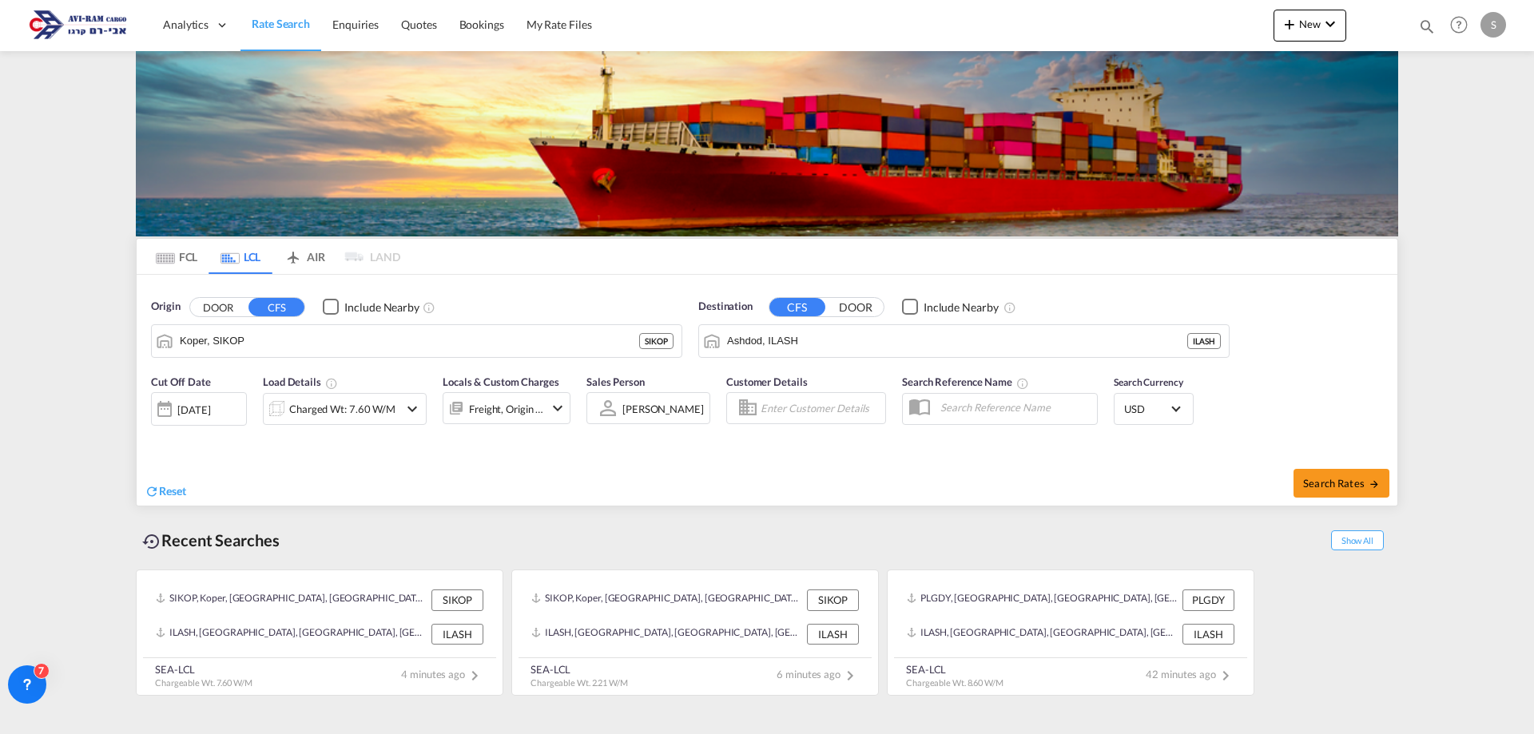
click at [328, 423] on div "Charged Wt: 7.60 W/M" at bounding box center [331, 409] width 135 height 32
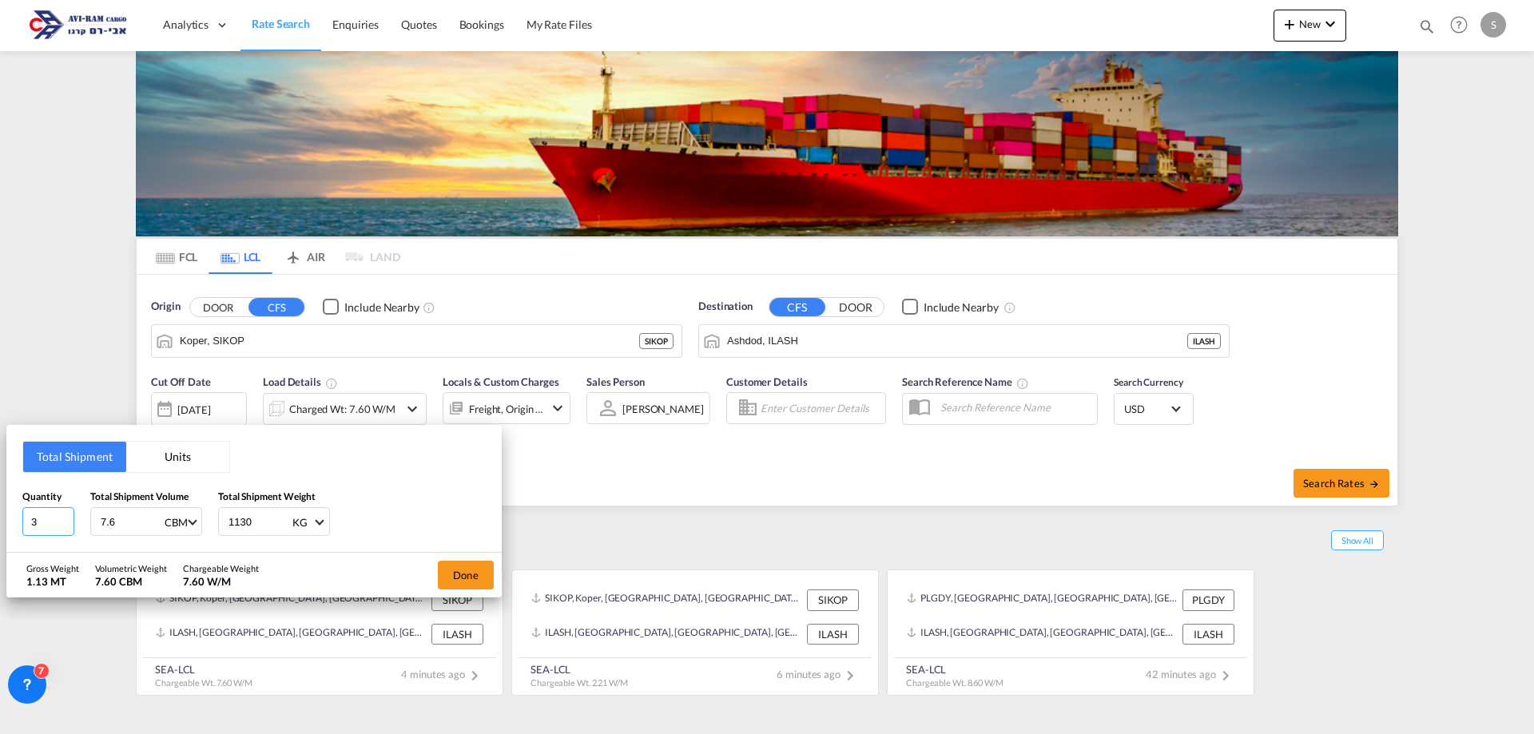
drag, startPoint x: 30, startPoint y: 523, endPoint x: 17, endPoint y: 523, distance: 12.8
click at [16, 523] on div "Total Shipment Units Quantity 3 Total Shipment Volume 7.6 CBM CBM CFT Total Shi…" at bounding box center [253, 489] width 495 height 128
type input "4"
type input "17.9"
type input "1840"
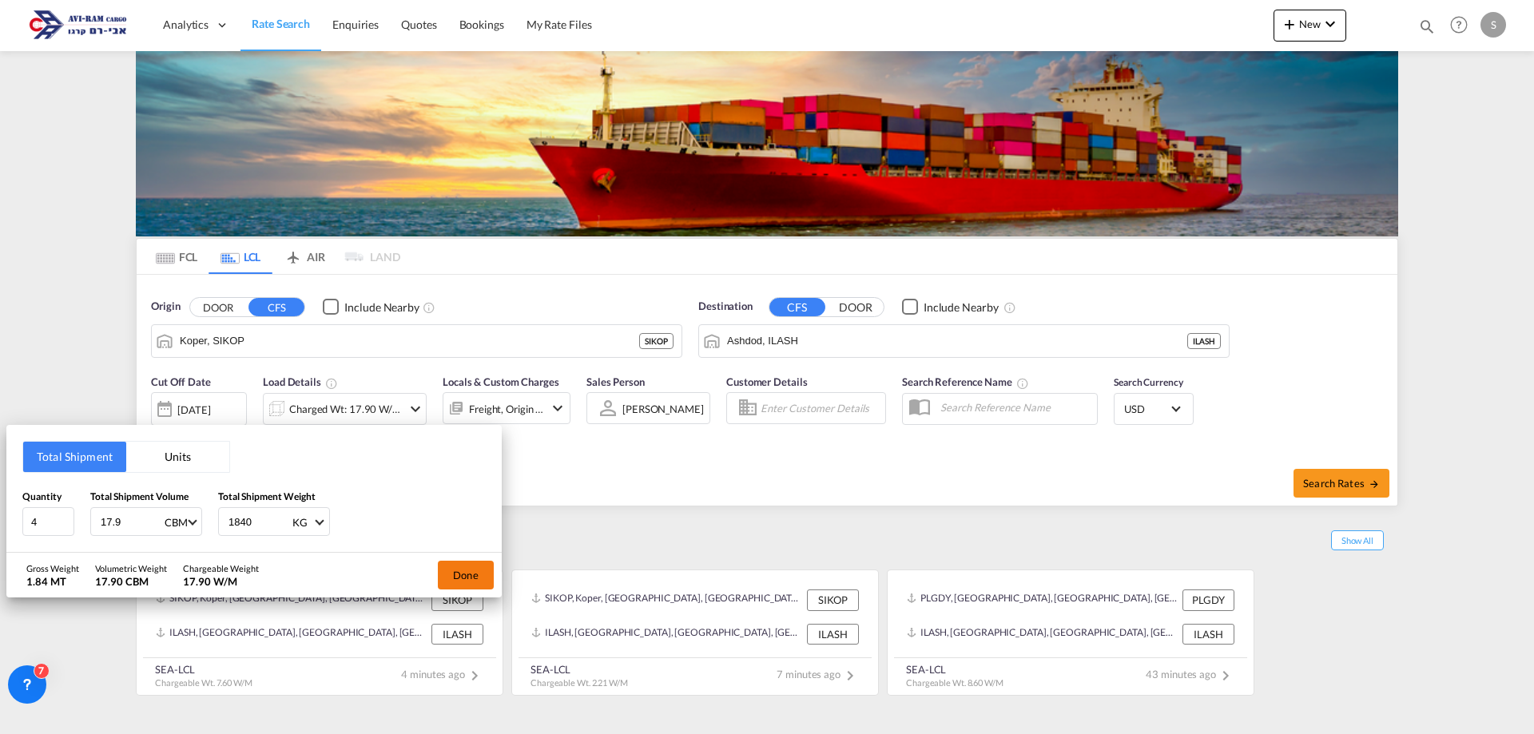
click at [487, 580] on button "Done" at bounding box center [466, 575] width 56 height 29
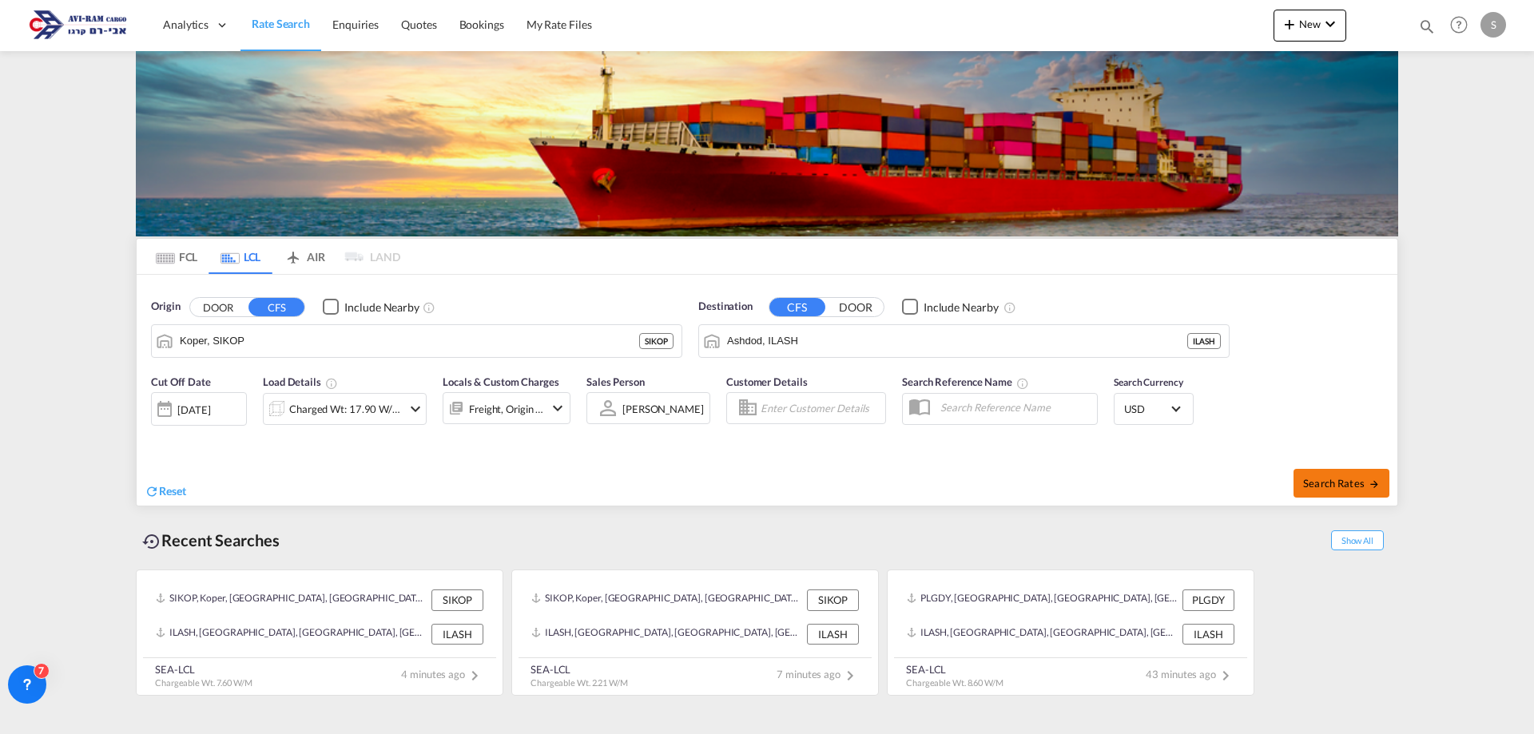
click at [1327, 485] on span "Search Rates" at bounding box center [1341, 483] width 77 height 13
type input "SIKOP to ILASH / [DATE]"
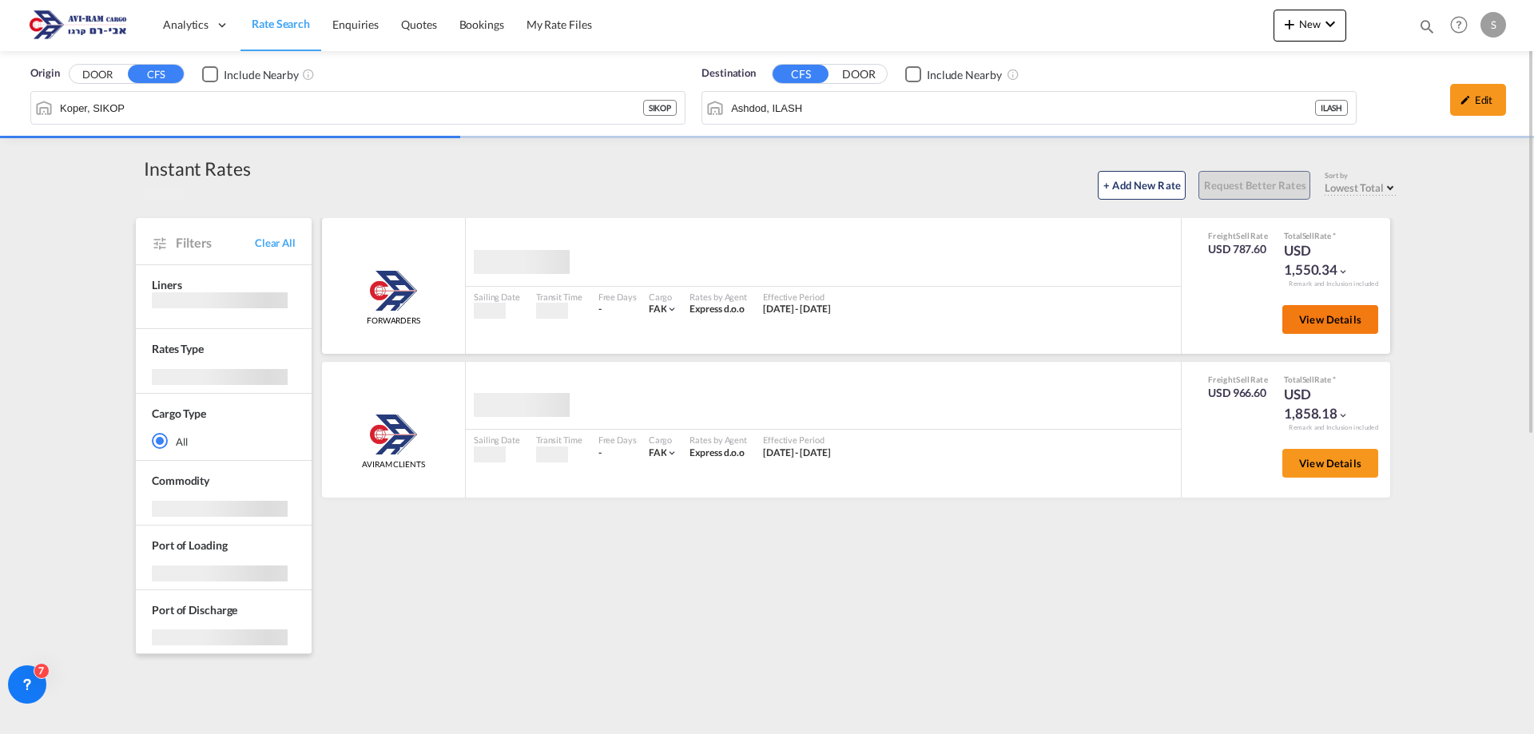
click at [1351, 317] on span "View Details" at bounding box center [1330, 319] width 62 height 13
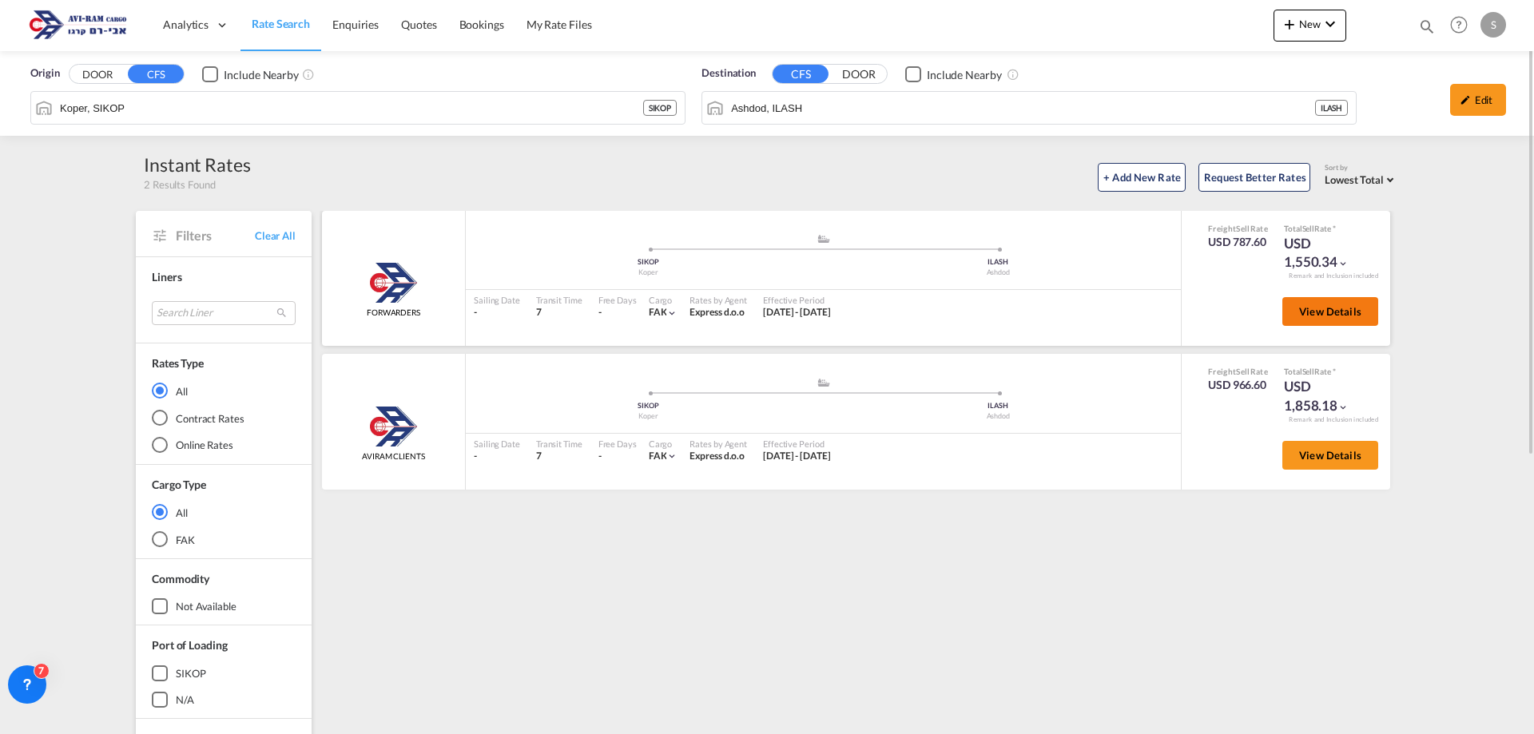
click at [1351, 317] on span "View Details" at bounding box center [1330, 311] width 62 height 13
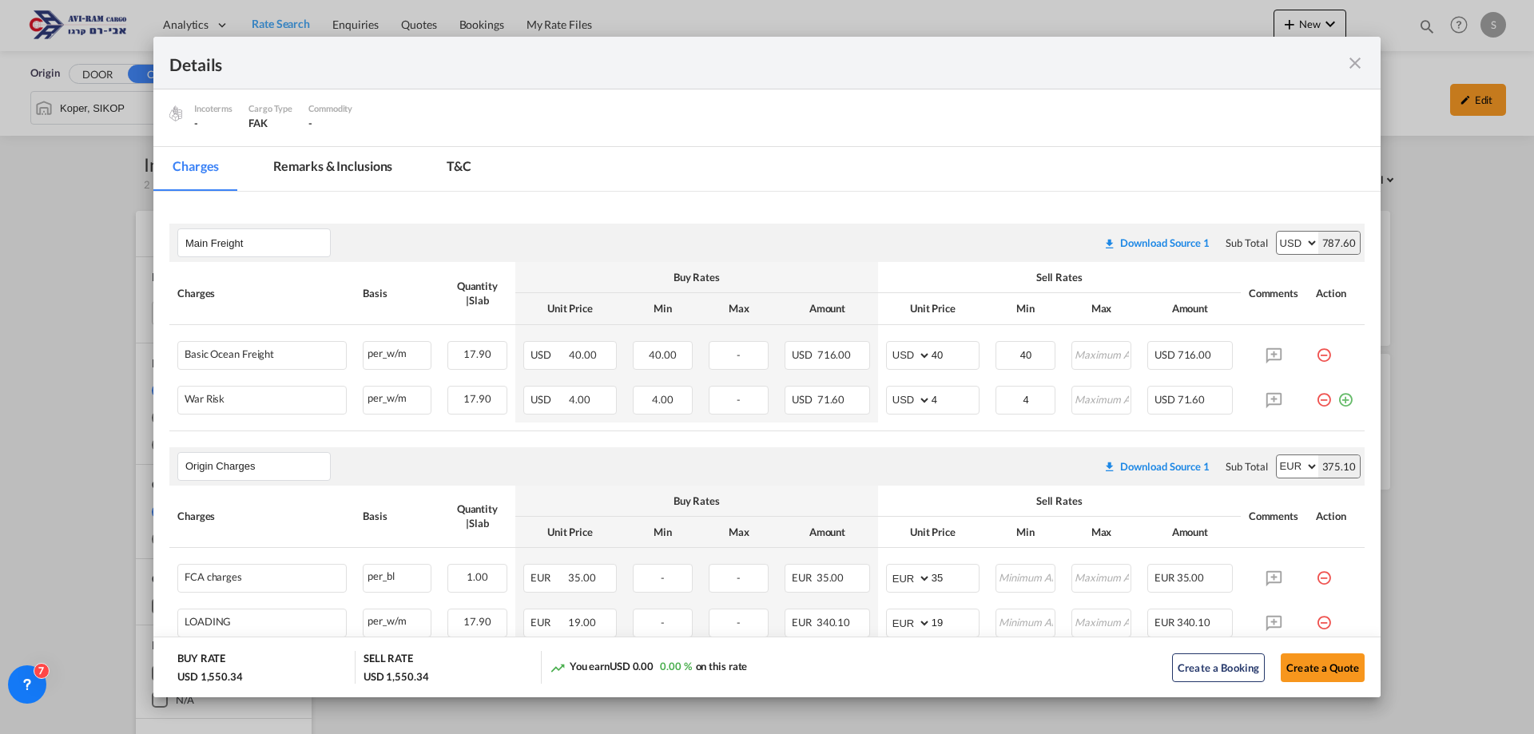
scroll to position [320, 0]
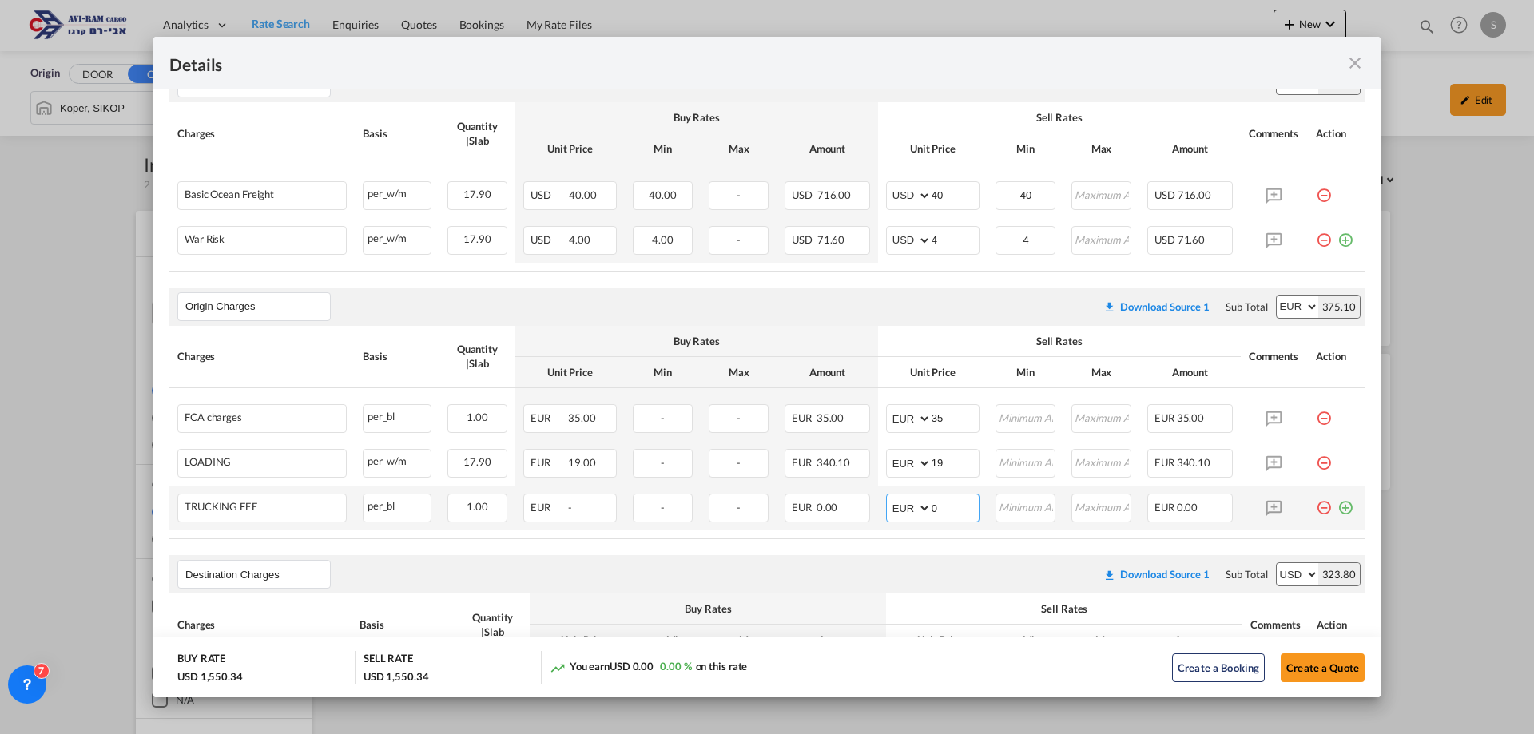
drag, startPoint x: 933, startPoint y: 499, endPoint x: 906, endPoint y: 502, distance: 27.3
click at [906, 502] on md-input-container "AED AFN ALL AMD ANG AOA ARS AUD AWG AZN BAM BBD BDT BGN BHD BIF BMD BND BOB BRL…" at bounding box center [932, 508] width 93 height 29
type input "870"
drag, startPoint x: 946, startPoint y: 448, endPoint x: 935, endPoint y: 455, distance: 13.3
click at [934, 455] on td "AED AFN ALL AMD ANG AOA ARS AUD AWG AZN BAM BBD BDT BGN BHD BIF BMD BND [PERSON…" at bounding box center [932, 463] width 109 height 45
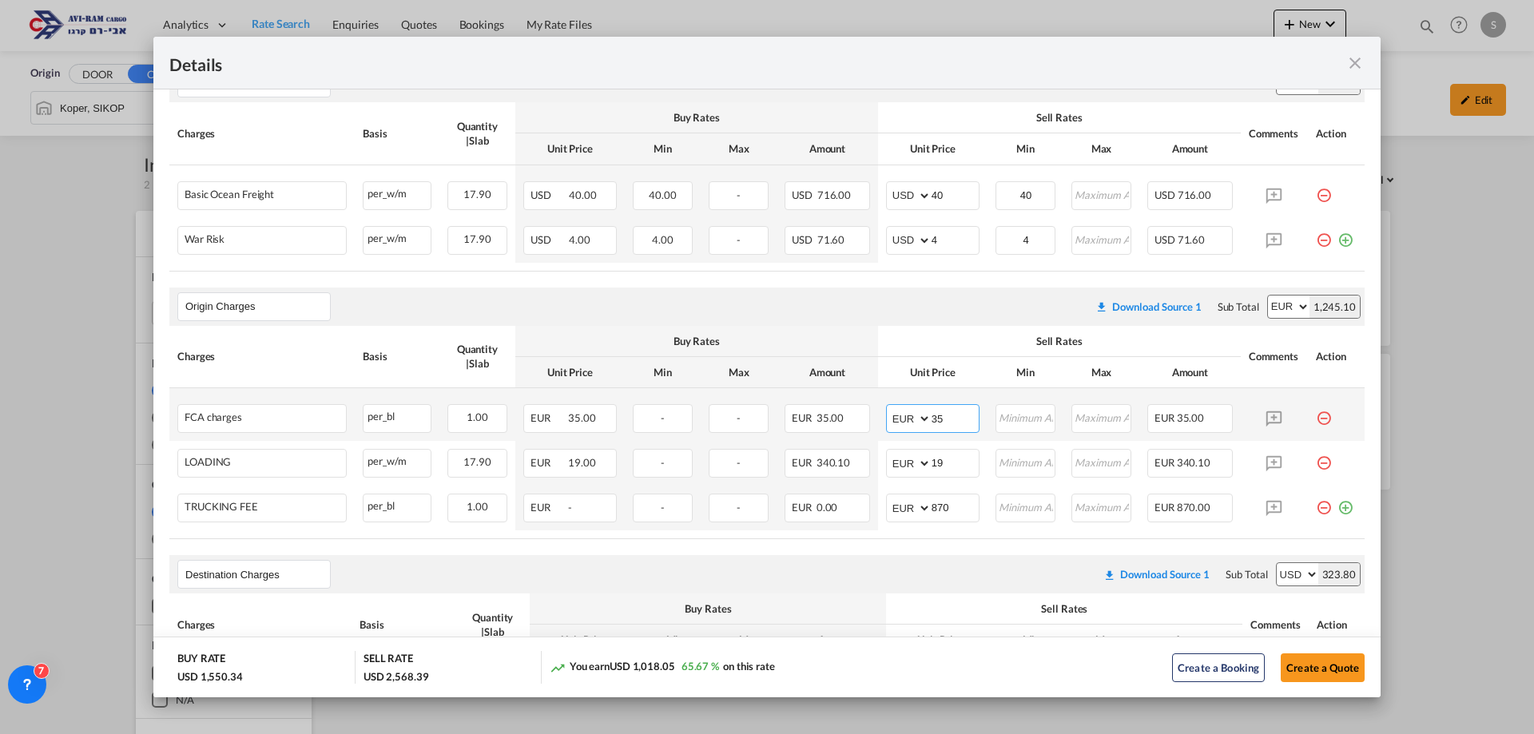
click at [951, 418] on input "35" at bounding box center [955, 417] width 47 height 24
drag, startPoint x: 949, startPoint y: 414, endPoint x: 901, endPoint y: 411, distance: 48.1
click at [903, 411] on md-input-container "AED AFN ALL AMD ANG AOA ARS AUD AWG AZN BAM BBD BDT BGN BHD BIF BMD BND [PERSON…" at bounding box center [932, 418] width 93 height 29
type input "40"
drag, startPoint x: 1335, startPoint y: 504, endPoint x: 1243, endPoint y: 467, distance: 99.3
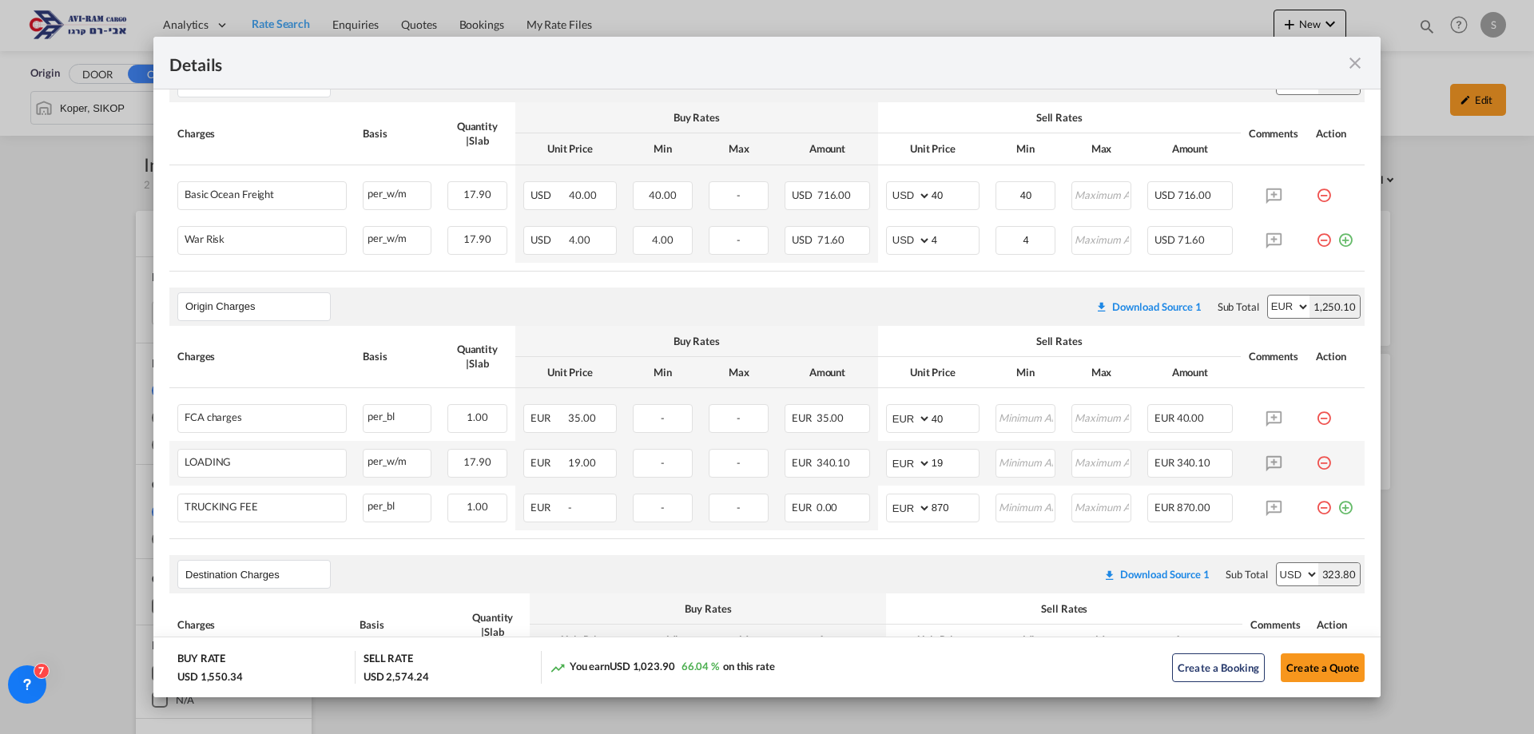
click at [1338, 504] on md-icon "icon-plus-circle-outline green-400-fg" at bounding box center [1346, 502] width 16 height 16
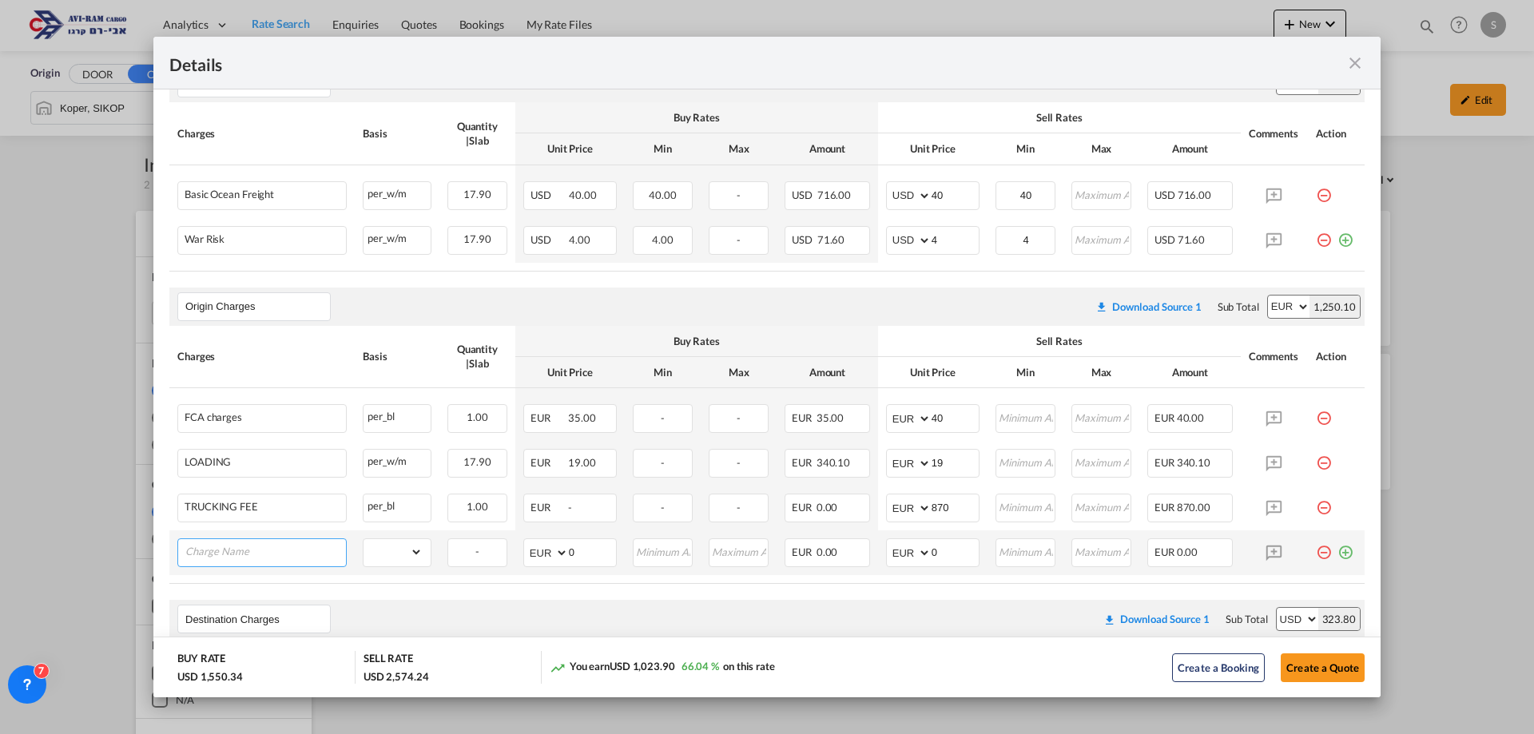
click at [196, 556] on input "Charge Name" at bounding box center [265, 551] width 161 height 24
paste input "Extra costs for cargo longer than 299 cm"
type input "Extra costs for cargo longer than 299 cm"
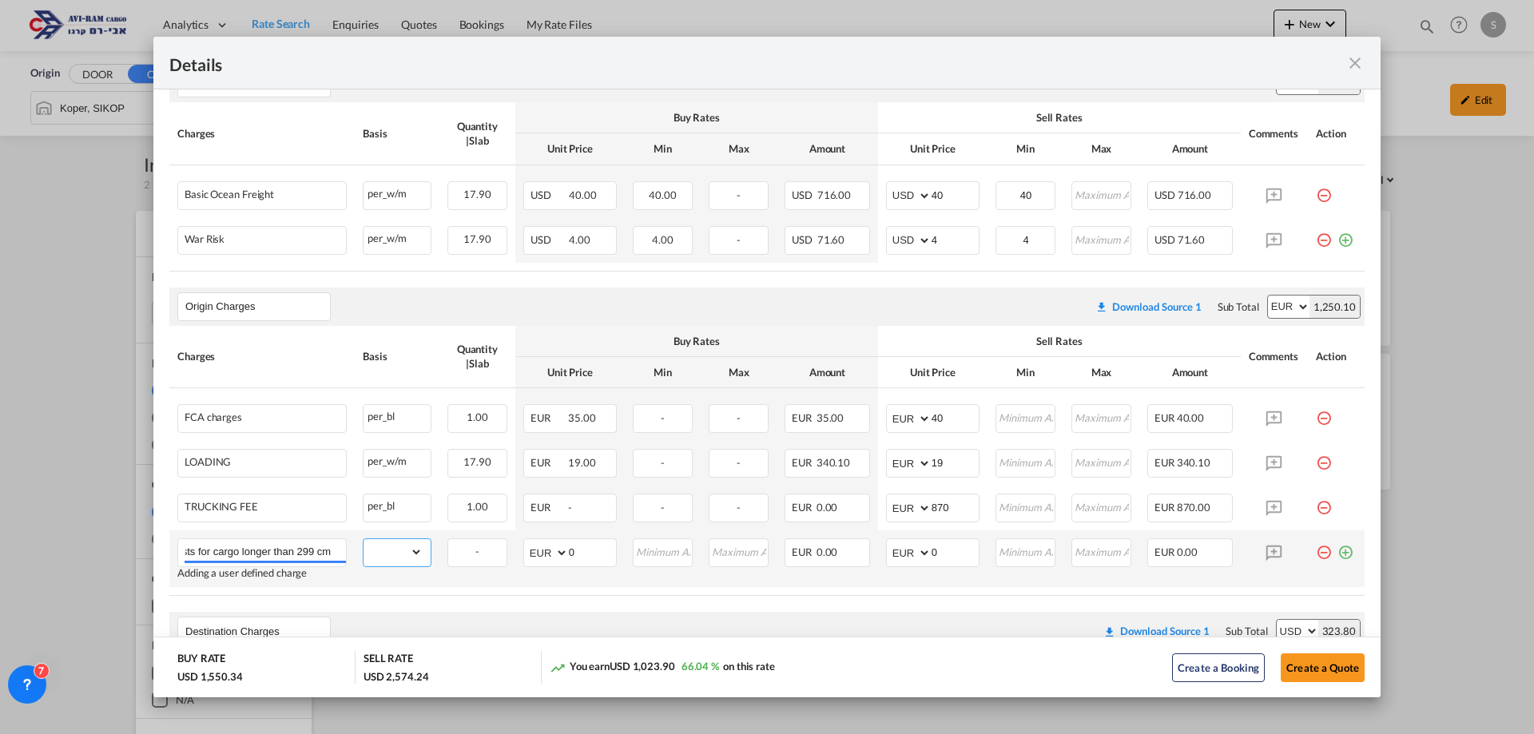
click at [380, 550] on select "gross_weight volumetric_weight per_shipment per_bl per_km per_hawb per_kg flat …" at bounding box center [393, 552] width 59 height 26
select select "per_shipment"
click at [364, 539] on select "gross_weight volumetric_weight per_shipment per_bl per_km per_hawb per_kg flat …" at bounding box center [393, 552] width 59 height 26
drag, startPoint x: 929, startPoint y: 547, endPoint x: 901, endPoint y: 543, distance: 27.5
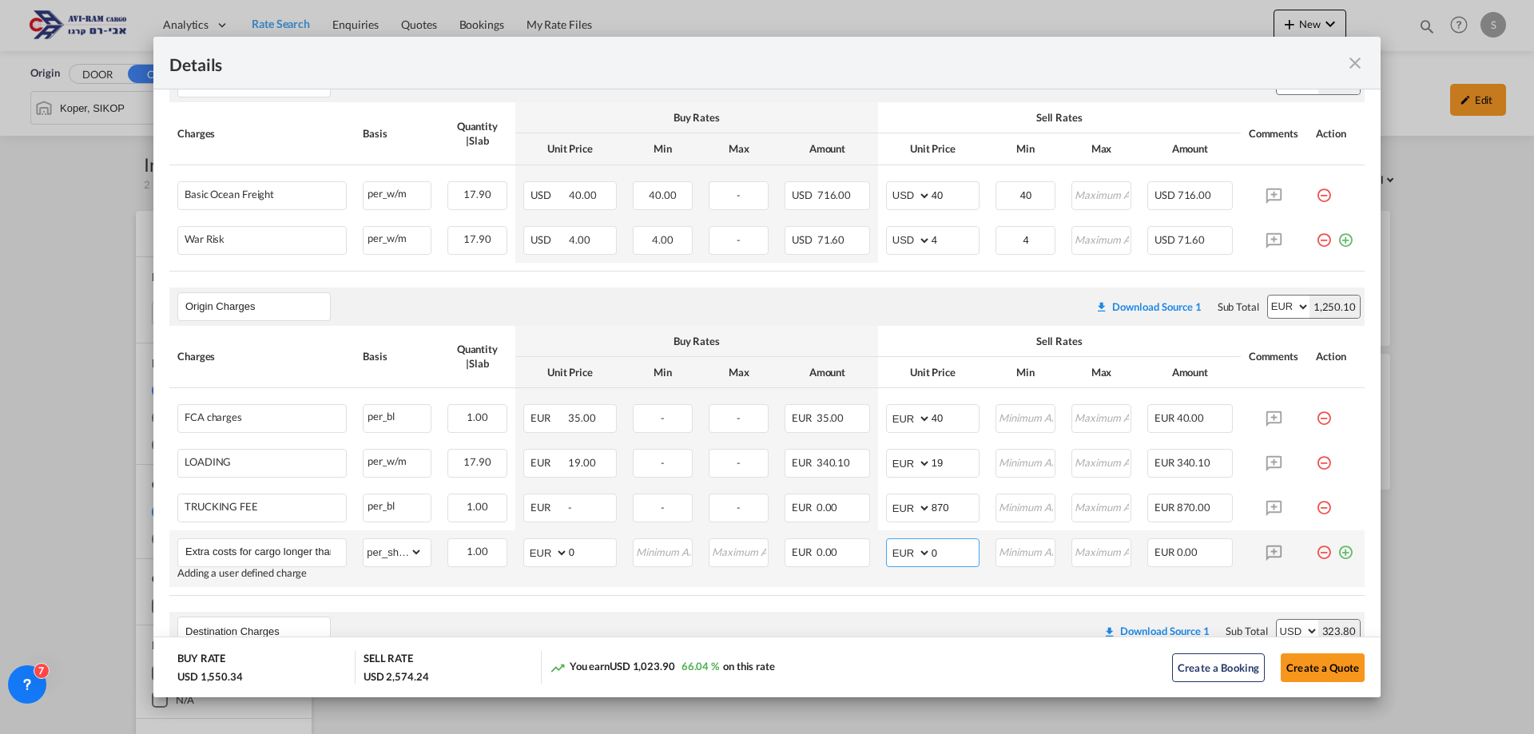
click at [901, 543] on md-input-container "AED AFN ALL AMD ANG AOA ARS AUD AWG AZN BAM BBD BDT BGN BHD BIF BMD BND BOB BRL…" at bounding box center [932, 553] width 93 height 29
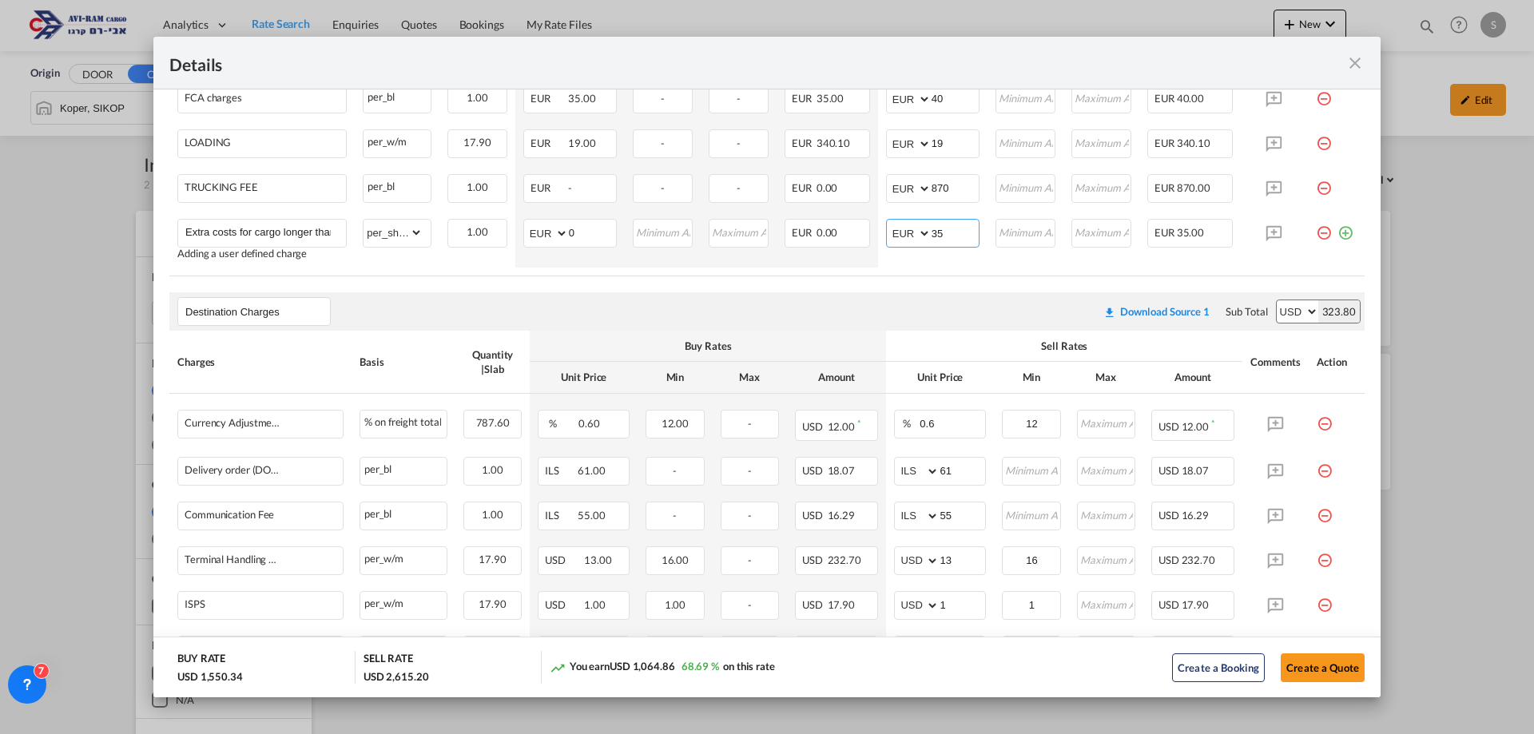
scroll to position [719, 0]
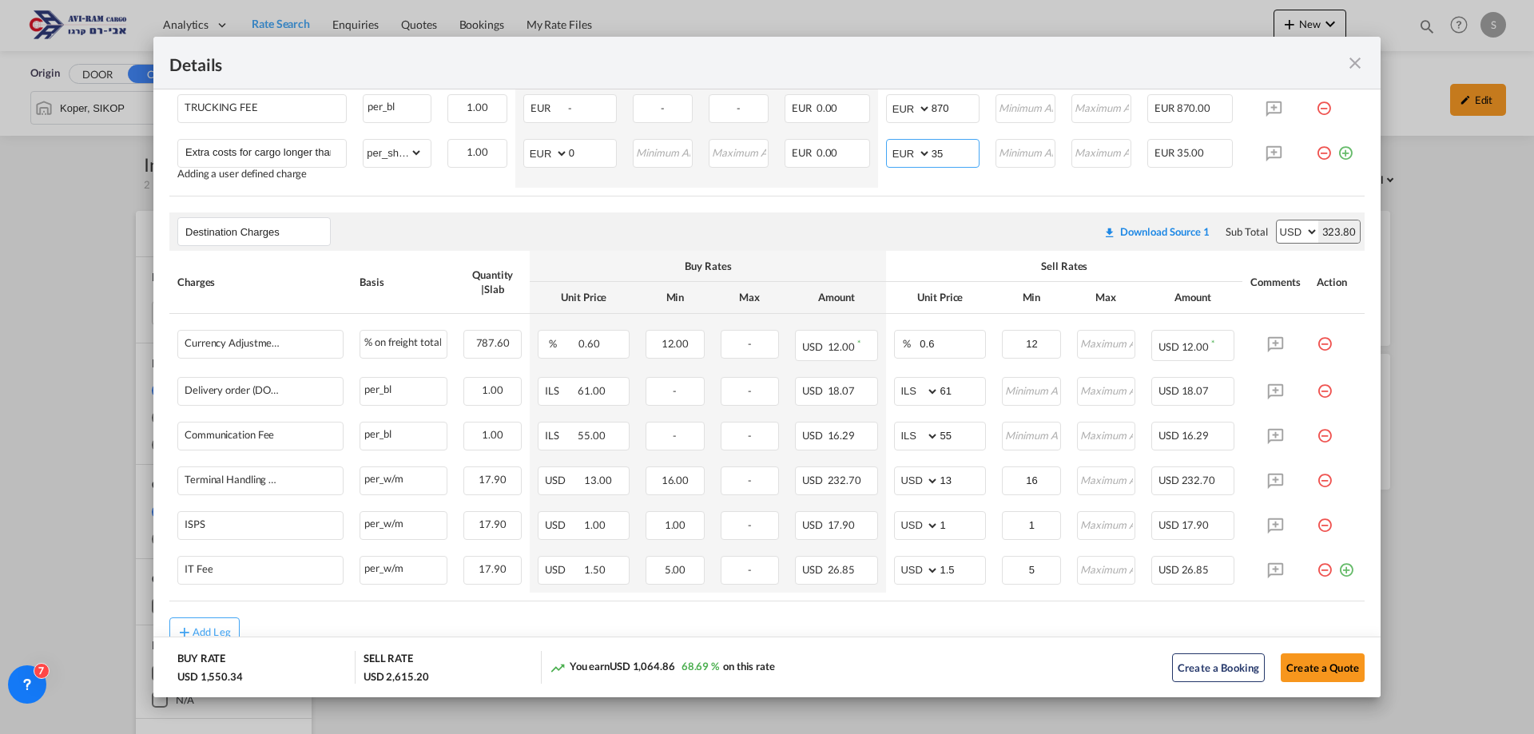
type input "35"
click at [897, 228] on div "Destination Charges Please enter leg name Leg Name Already Exists Download Sour…" at bounding box center [766, 232] width 1195 height 38
drag, startPoint x: 929, startPoint y: 387, endPoint x: 895, endPoint y: 408, distance: 40.6
click at [894, 411] on td "AED AFN ALL AMD ANG AOA ARS AUD AWG AZN BAM BBD BDT BGN BHD BIF BMD BND [PERSON…" at bounding box center [940, 391] width 108 height 45
type input "116"
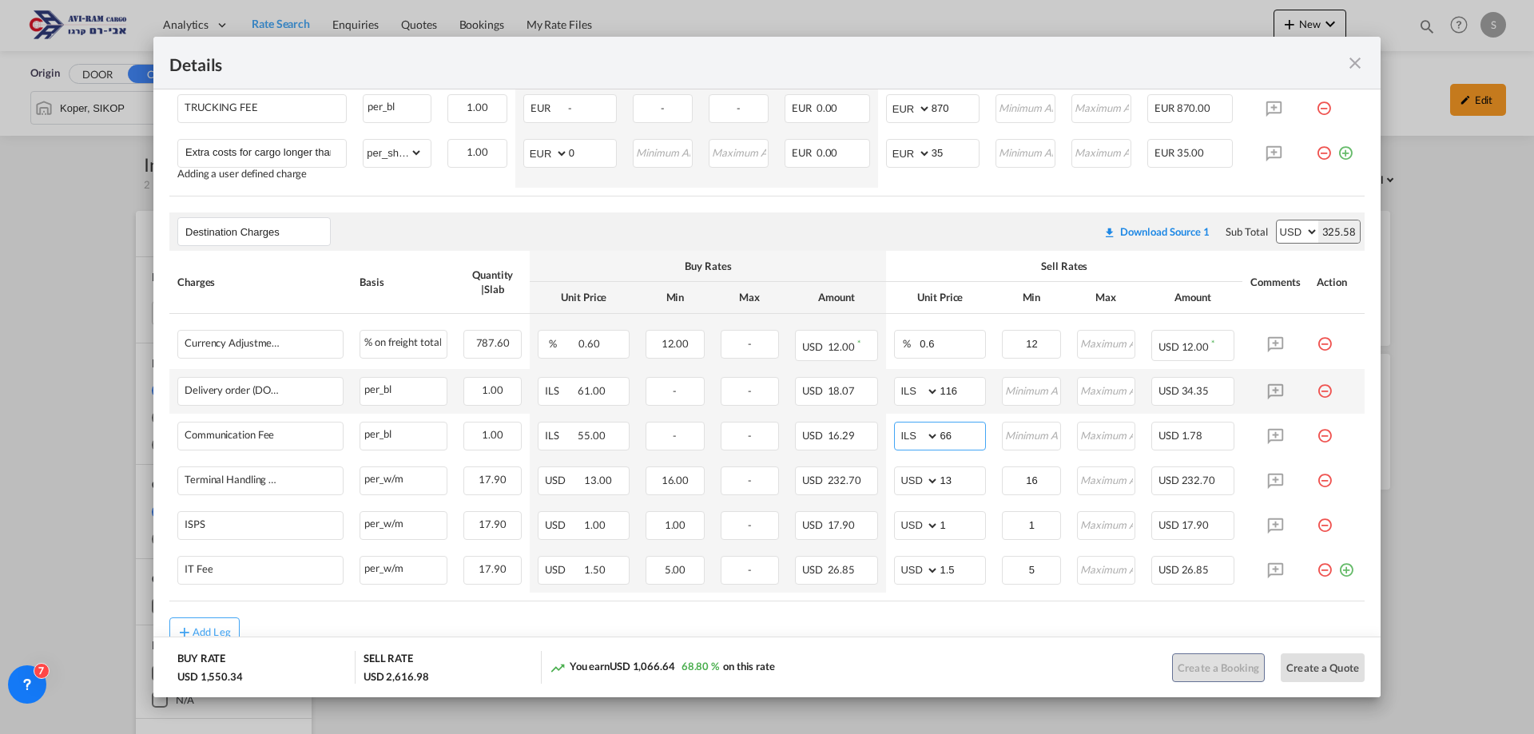
type input "66"
type input "16"
click at [1338, 572] on md-icon "icon-plus-circle-outline green-400-fg" at bounding box center [1346, 564] width 16 height 16
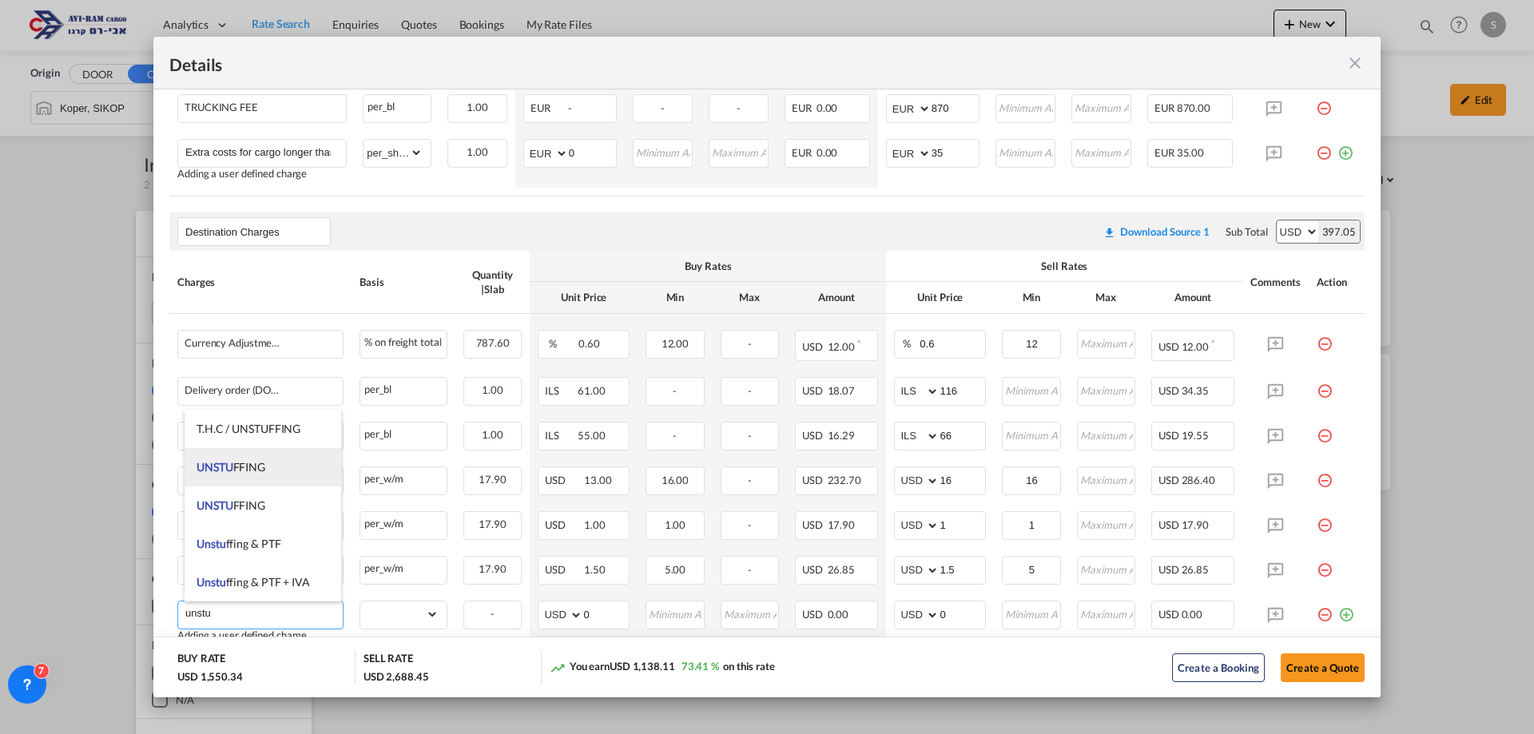
click at [253, 460] on span "UNSTU FFING" at bounding box center [231, 467] width 69 height 14
type input "UNSTUFFING"
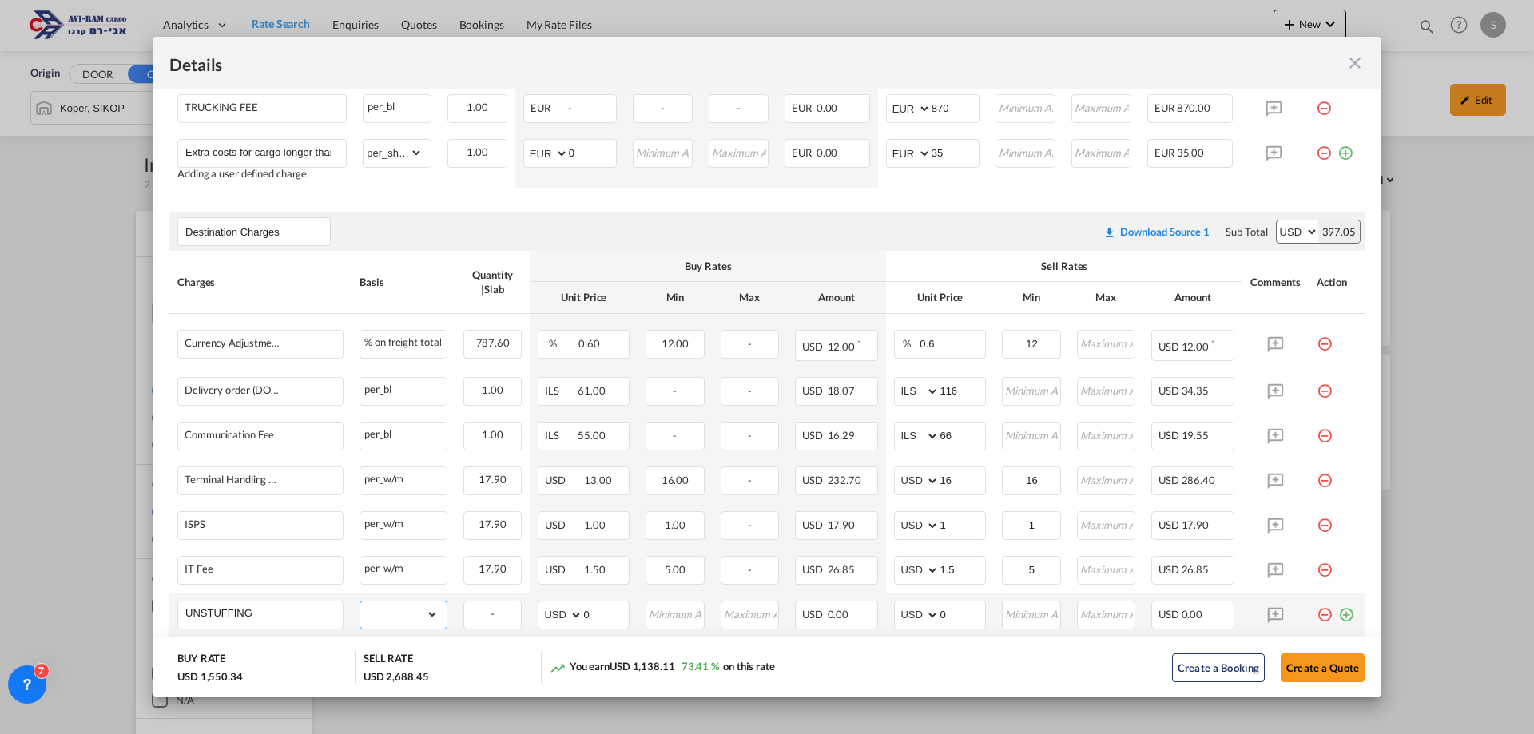
click at [389, 610] on select "gross_weight volumetric_weight per_shipment per_bl per_km per_hawb per_kg flat …" at bounding box center [399, 615] width 78 height 26
select select "per_ton"
click at [360, 602] on select "gross_weight volumetric_weight per_shipment per_bl per_km per_hawb per_kg flat …" at bounding box center [399, 615] width 78 height 26
drag, startPoint x: 956, startPoint y: 612, endPoint x: 885, endPoint y: 604, distance: 71.6
click at [886, 604] on td "AED AFN ALL AMD ANG AOA ARS AUD AWG AZN BAM BBD BDT BGN BHD BIF BMD BND [PERSON…" at bounding box center [940, 615] width 108 height 45
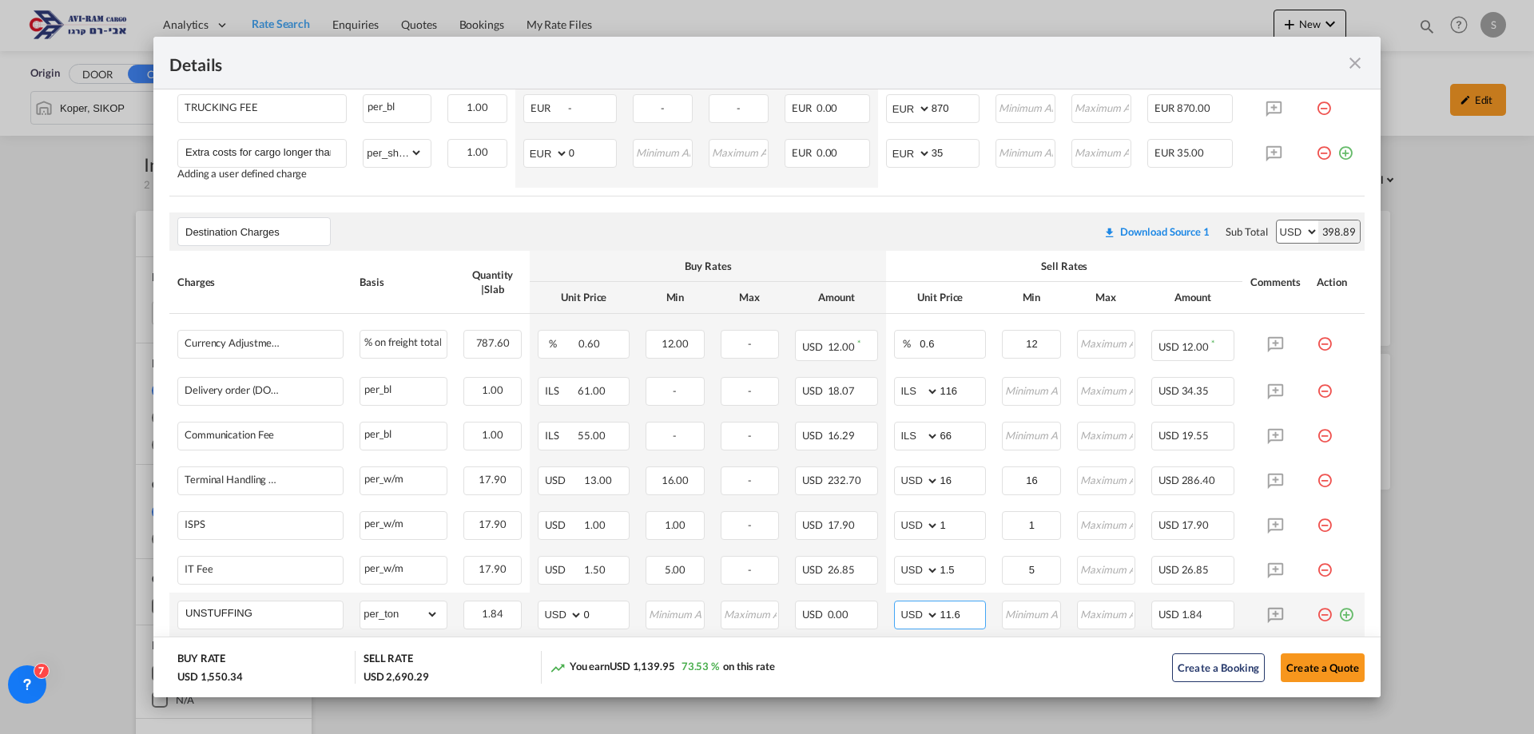
type input "11.6"
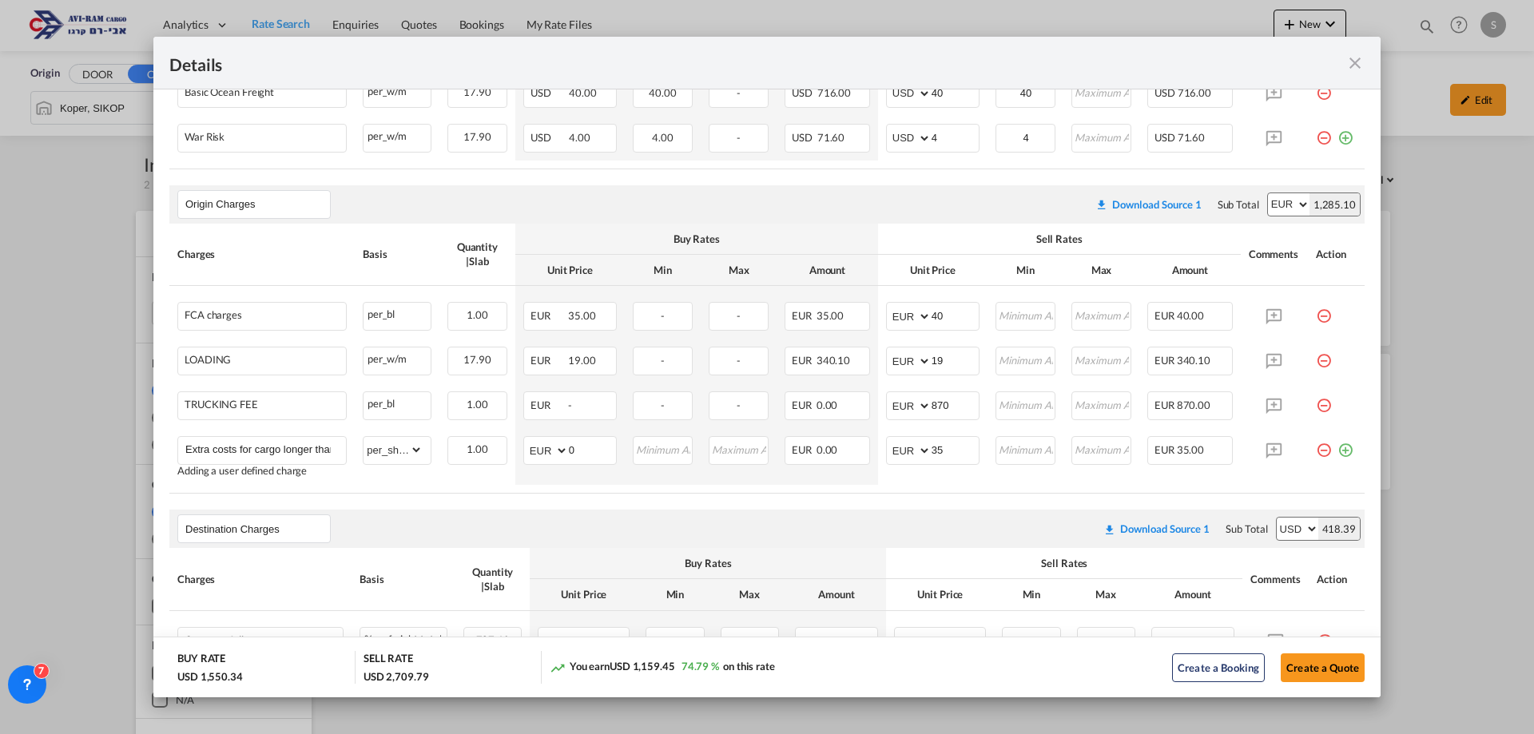
scroll to position [262, 0]
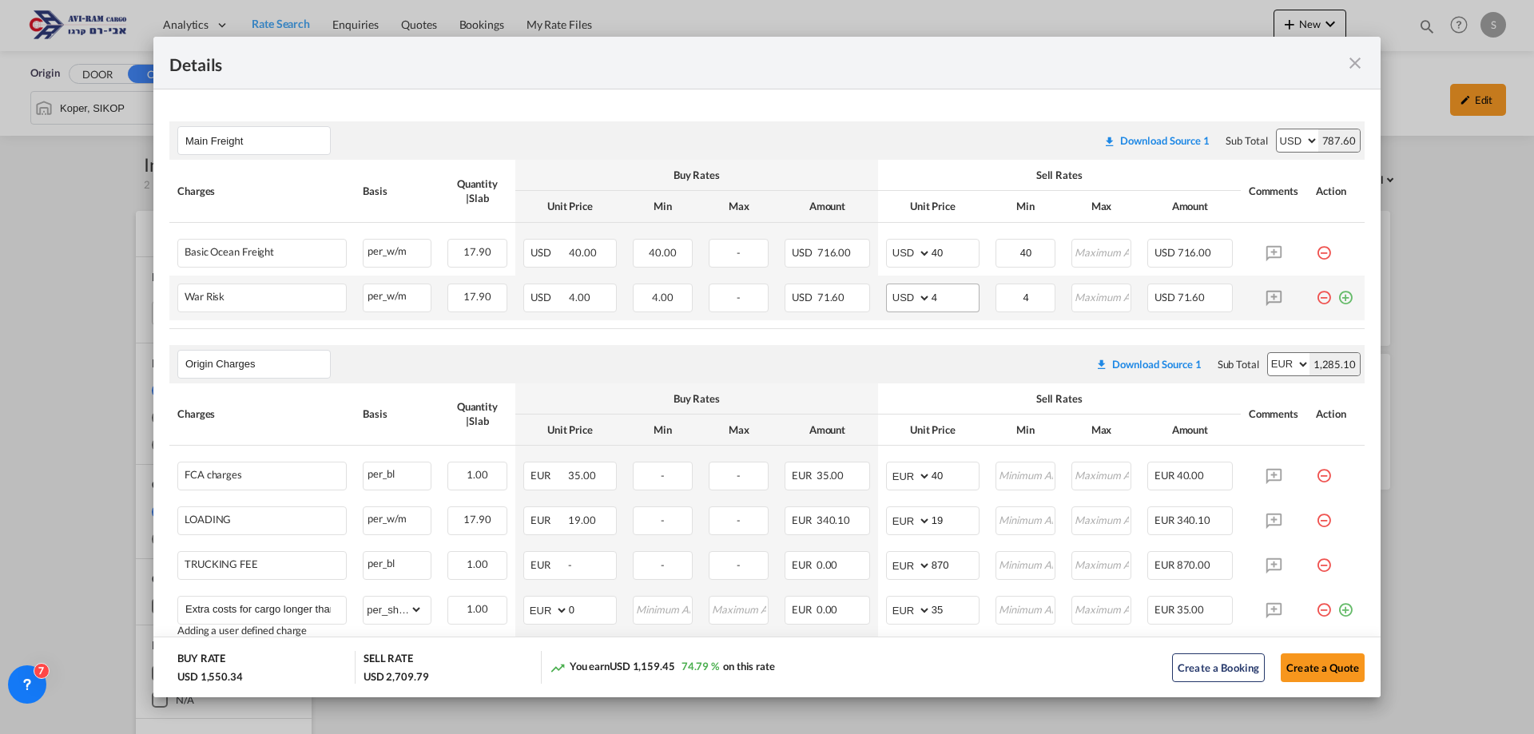
type input "12"
drag, startPoint x: 946, startPoint y: 296, endPoint x: 838, endPoint y: 304, distance: 108.2
click at [838, 304] on tr "War Risk Please Enter Already Exists per_w/m per_w/m can not applied for this c…" at bounding box center [766, 298] width 1195 height 45
type input "2"
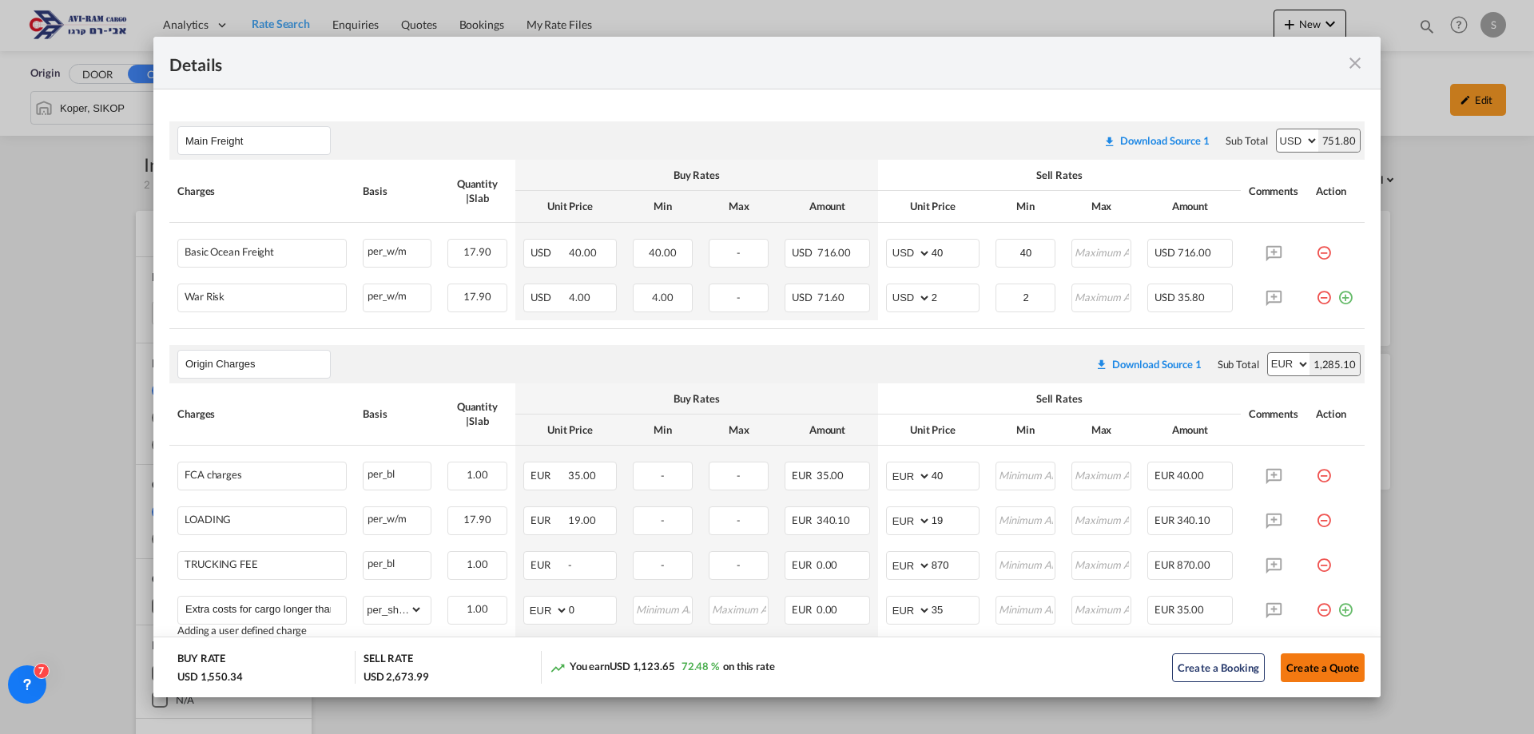
click at [1305, 671] on button "Create a Quote" at bounding box center [1323, 668] width 84 height 29
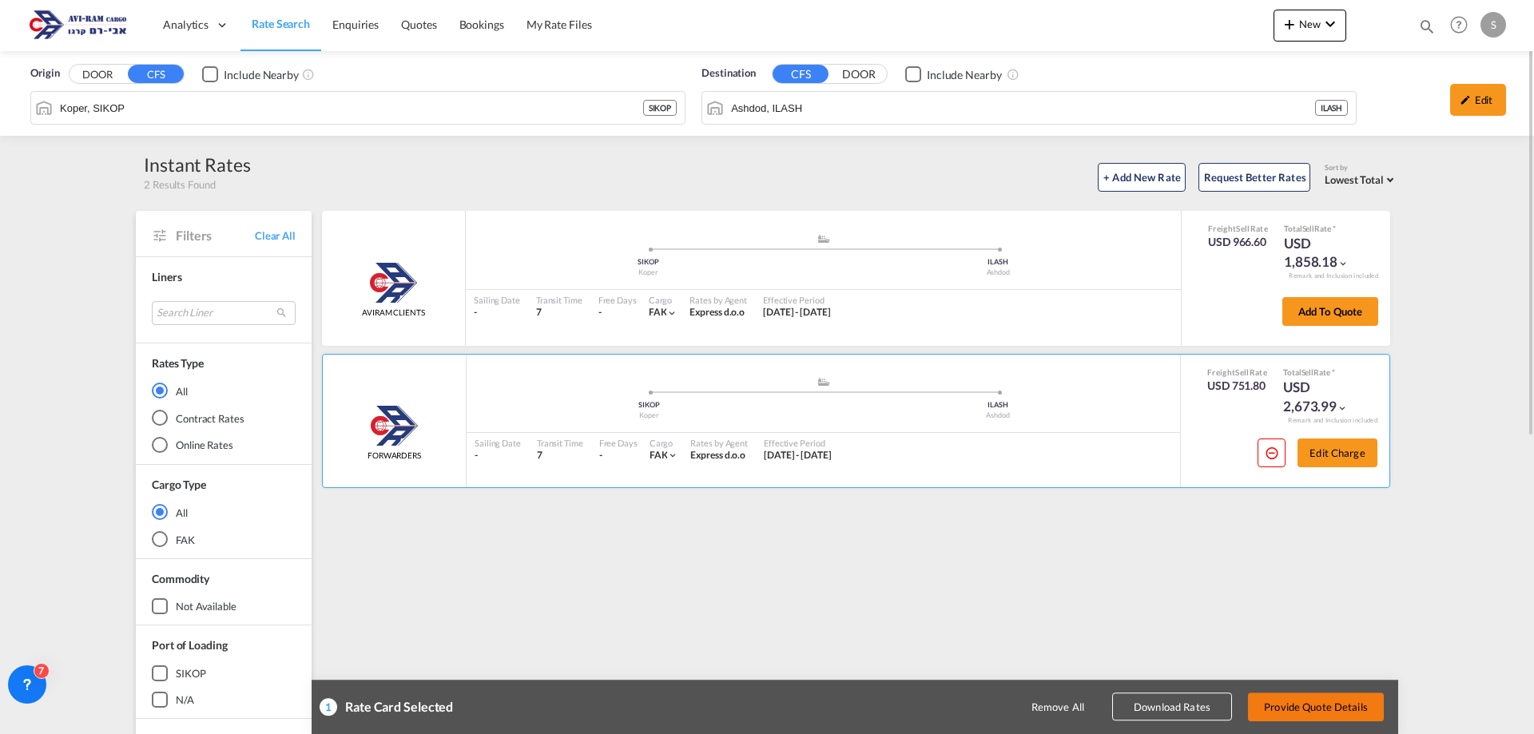
click at [1317, 709] on button "Provide Quote Details" at bounding box center [1316, 707] width 136 height 29
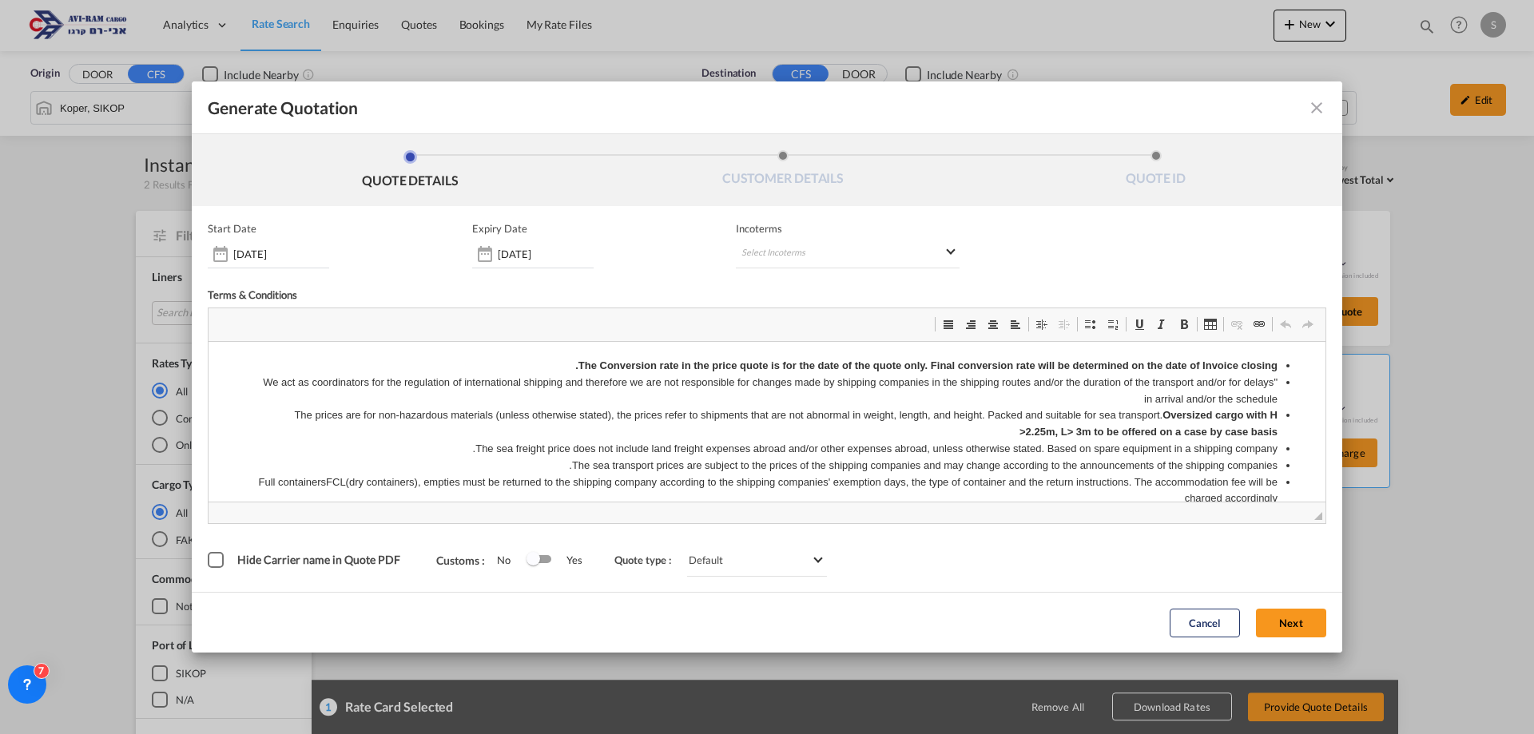
scroll to position [0, 0]
click at [833, 249] on md-select "Select Incoterms DAP - import Delivered at Place DAP - export Delivered at Plac…" at bounding box center [848, 254] width 224 height 29
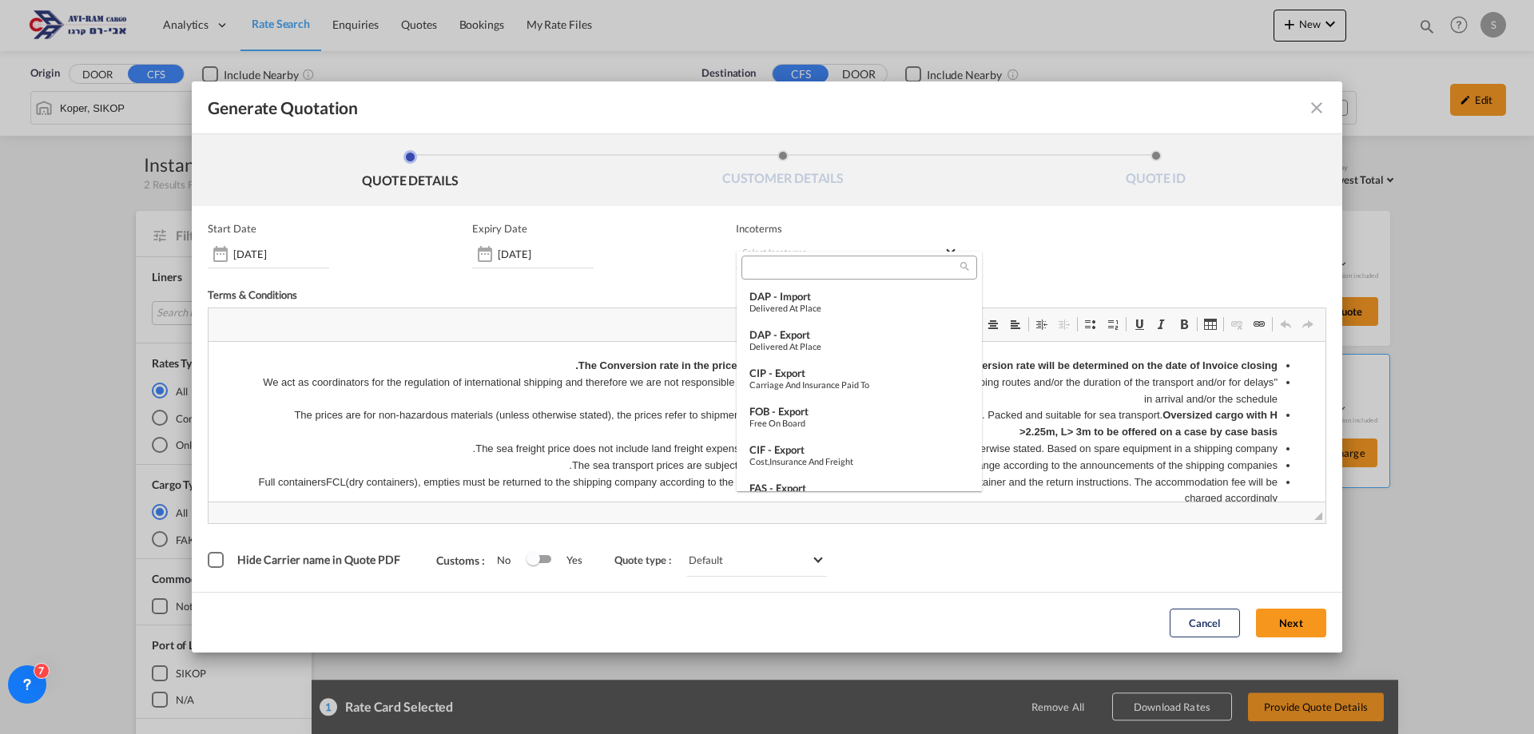
click at [543, 256] on md-backdrop at bounding box center [767, 367] width 1534 height 734
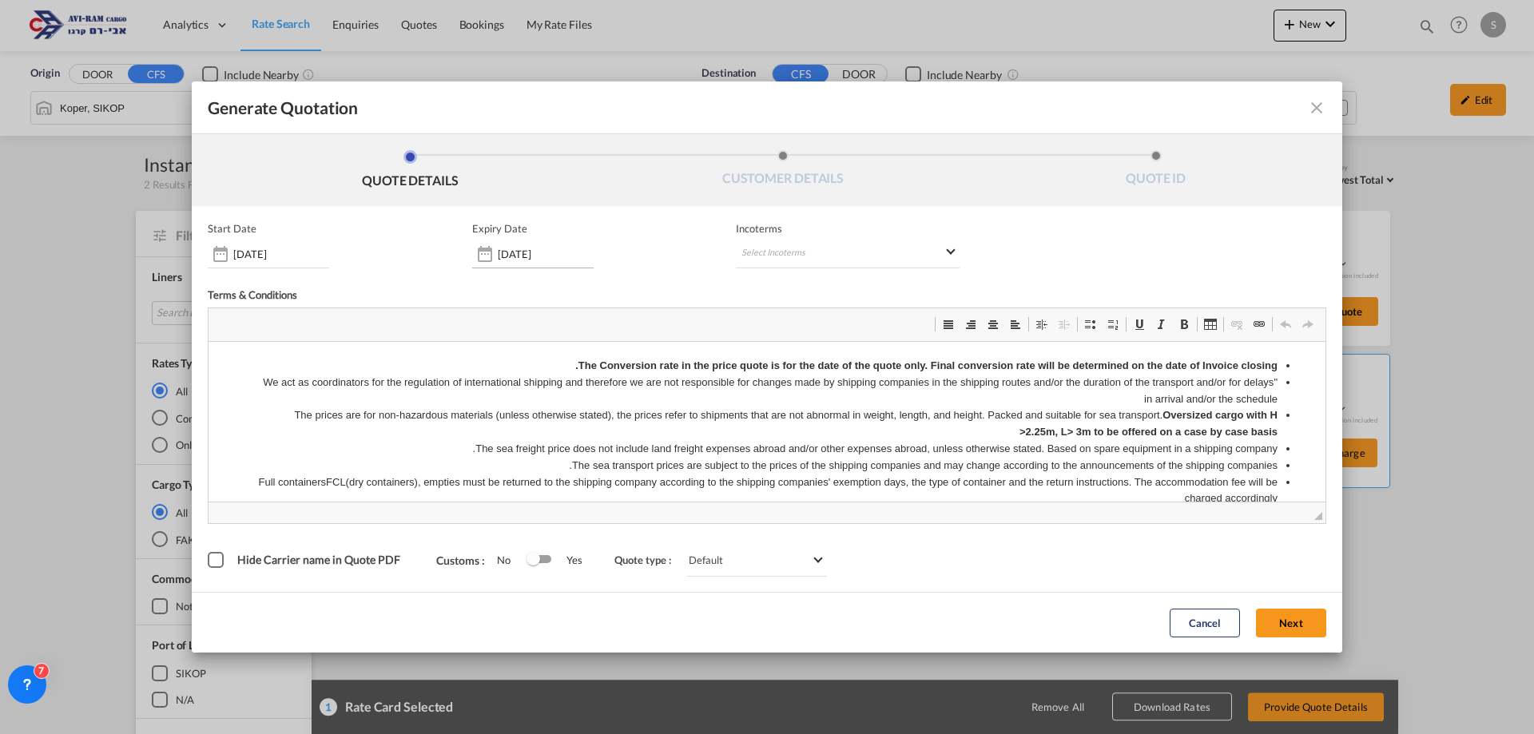
click at [531, 251] on input "[DATE]" at bounding box center [546, 254] width 96 height 13
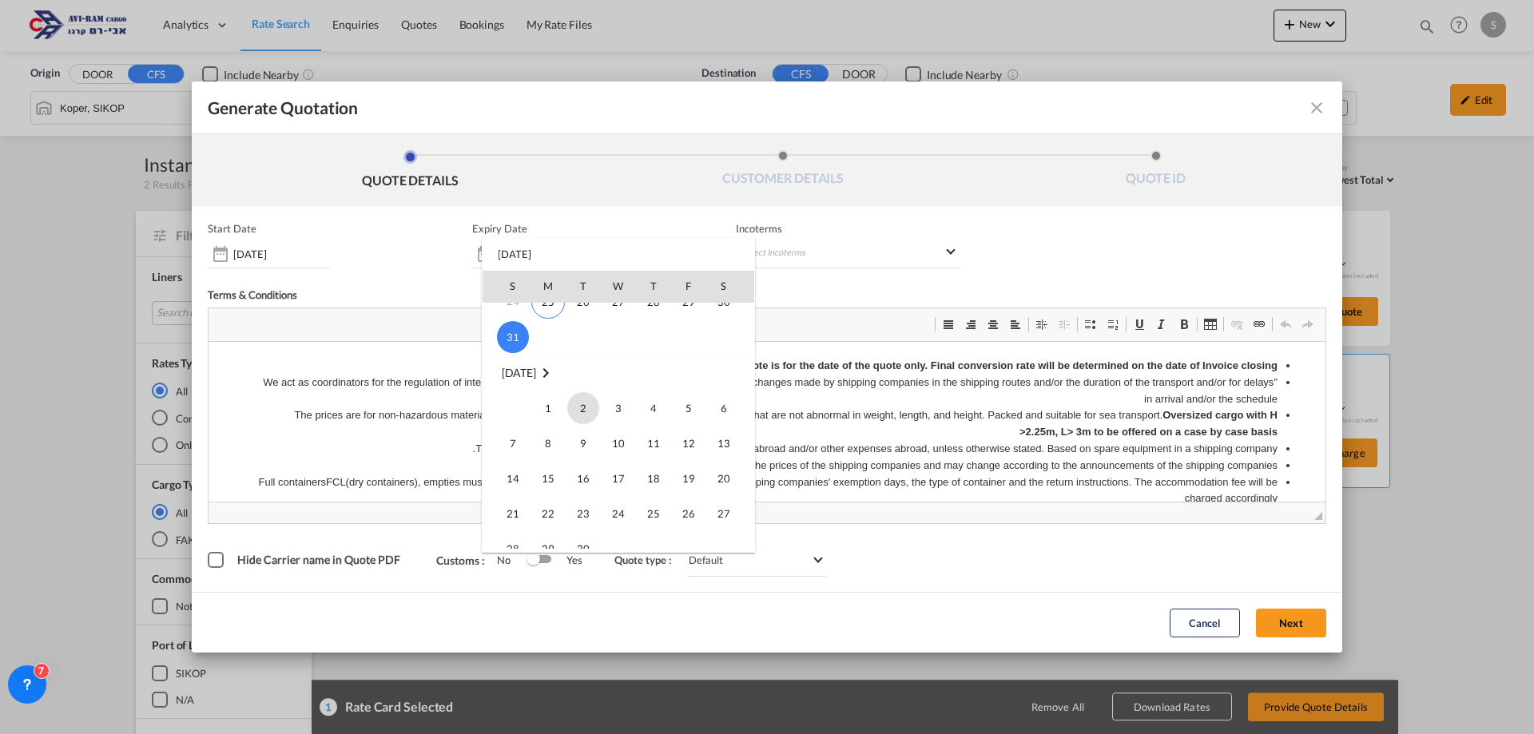
scroll to position [240, 0]
click at [579, 458] on span "30" at bounding box center [583, 469] width 32 height 32
type input "[DATE]"
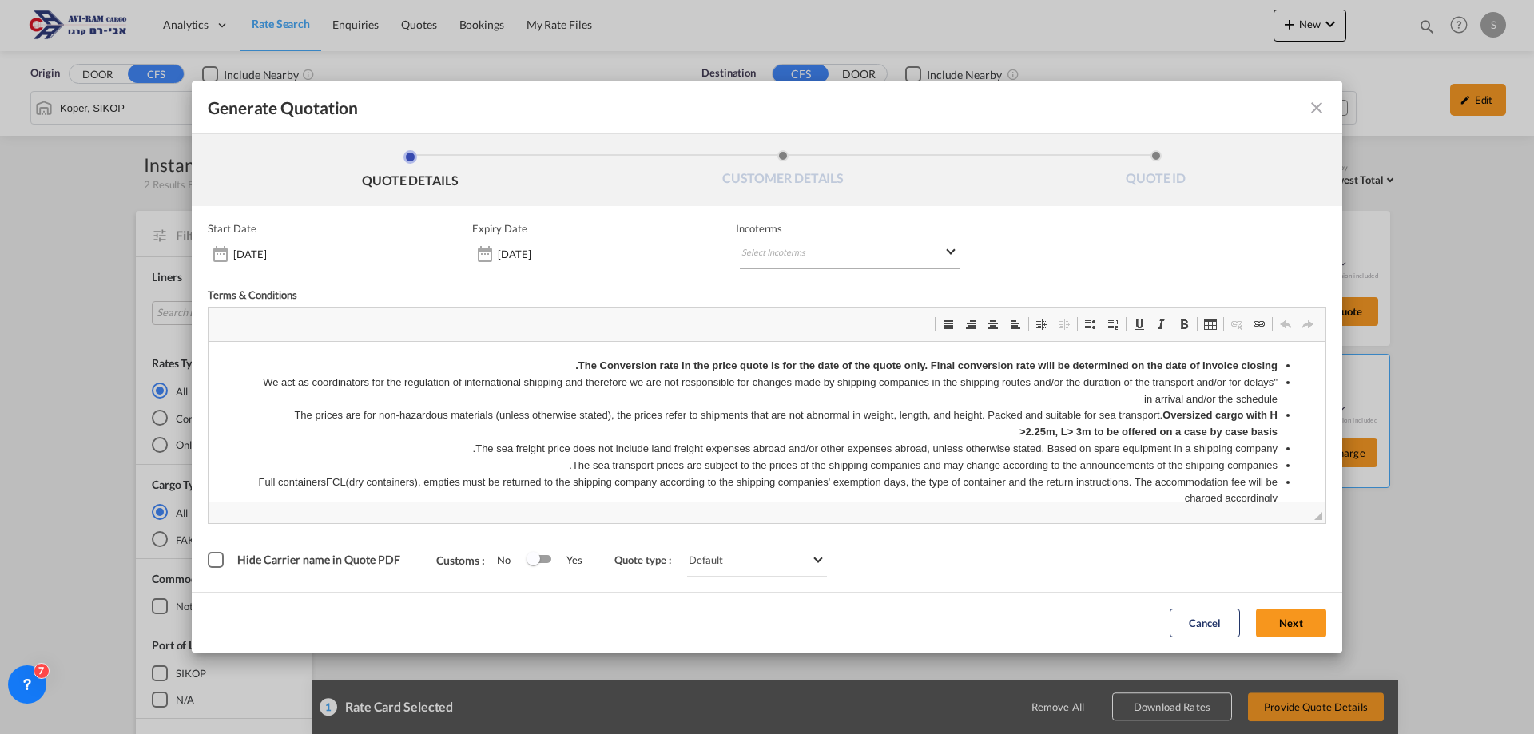
click at [775, 249] on md-select "Select Incoterms" at bounding box center [848, 254] width 224 height 29
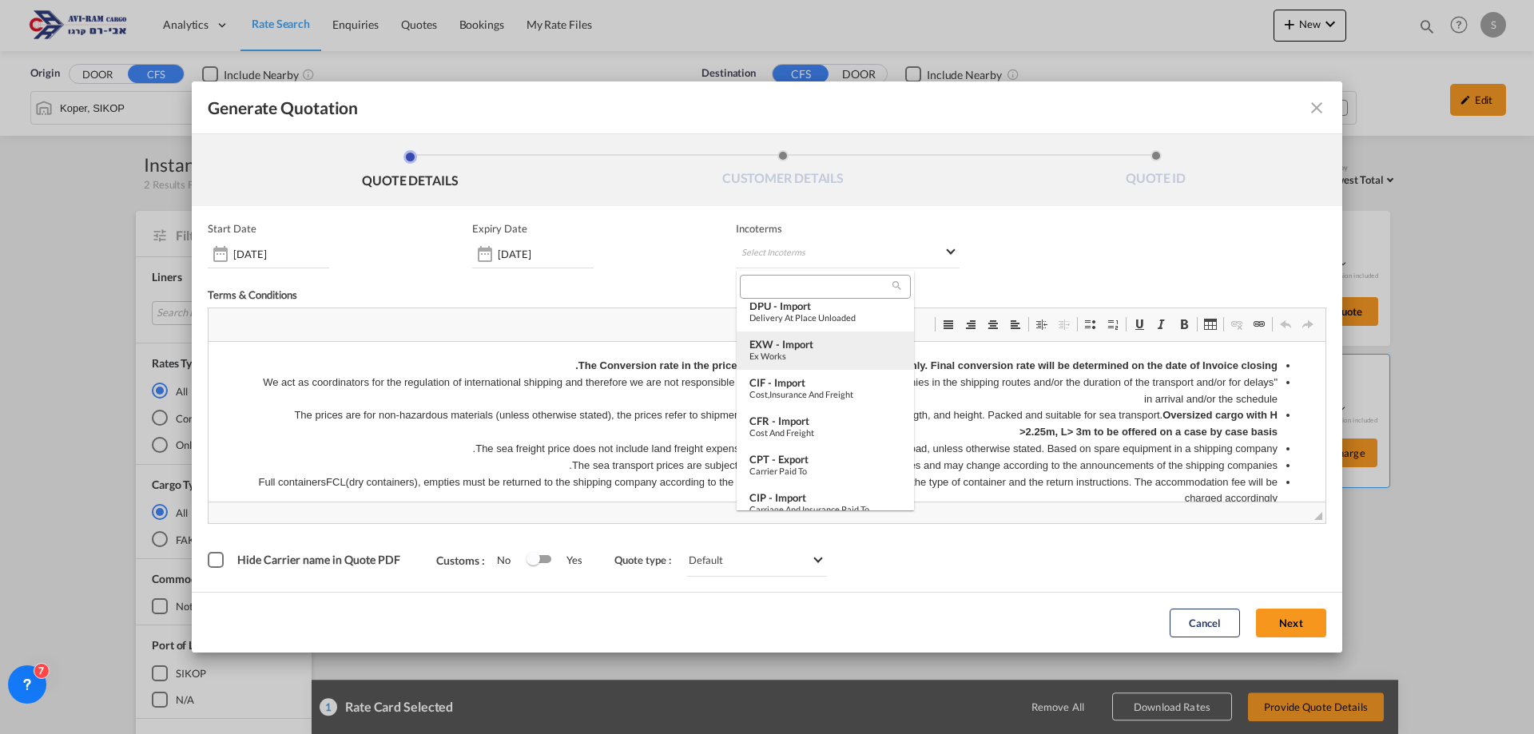
click at [807, 340] on div "EXW - import" at bounding box center [826, 344] width 152 height 13
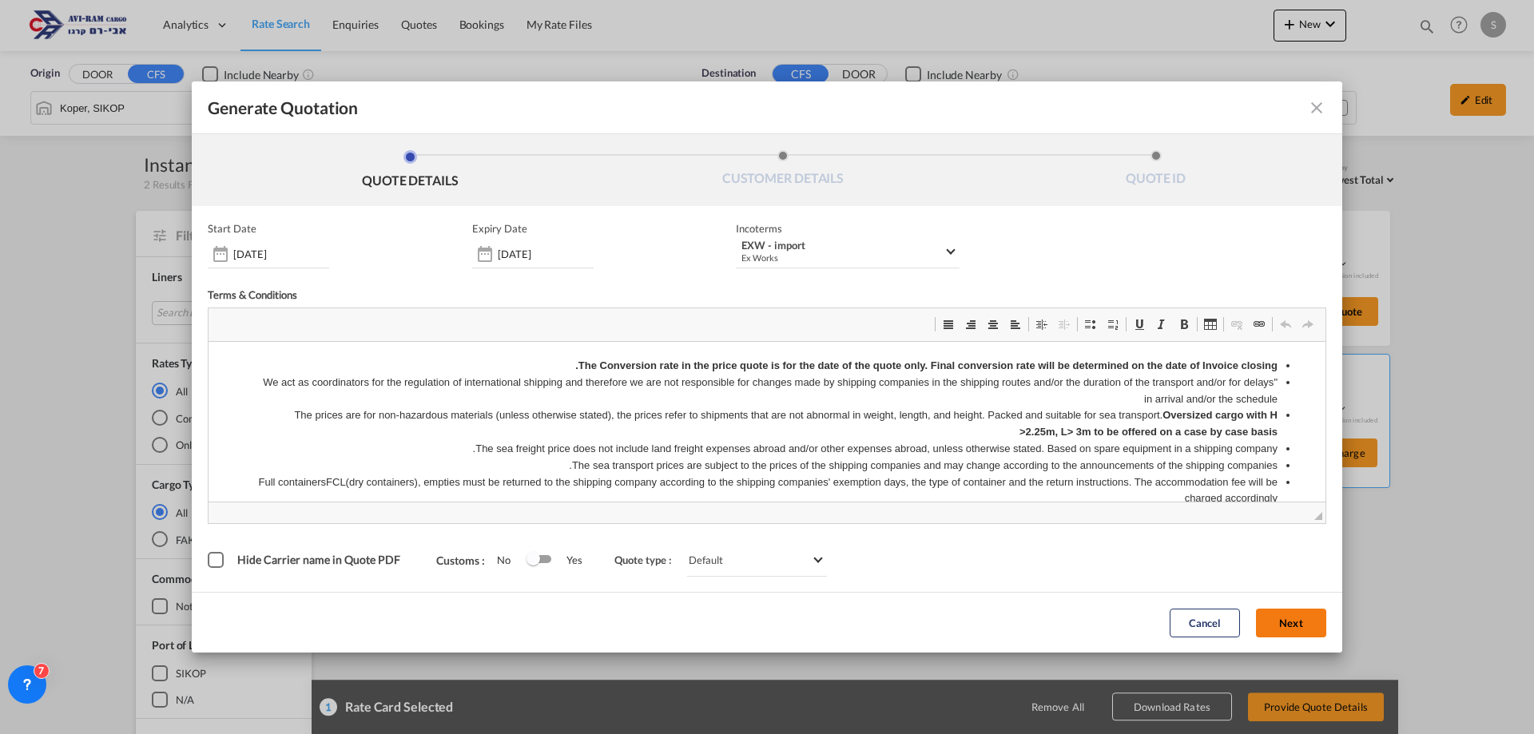
click at [1282, 620] on button "Next" at bounding box center [1291, 623] width 70 height 29
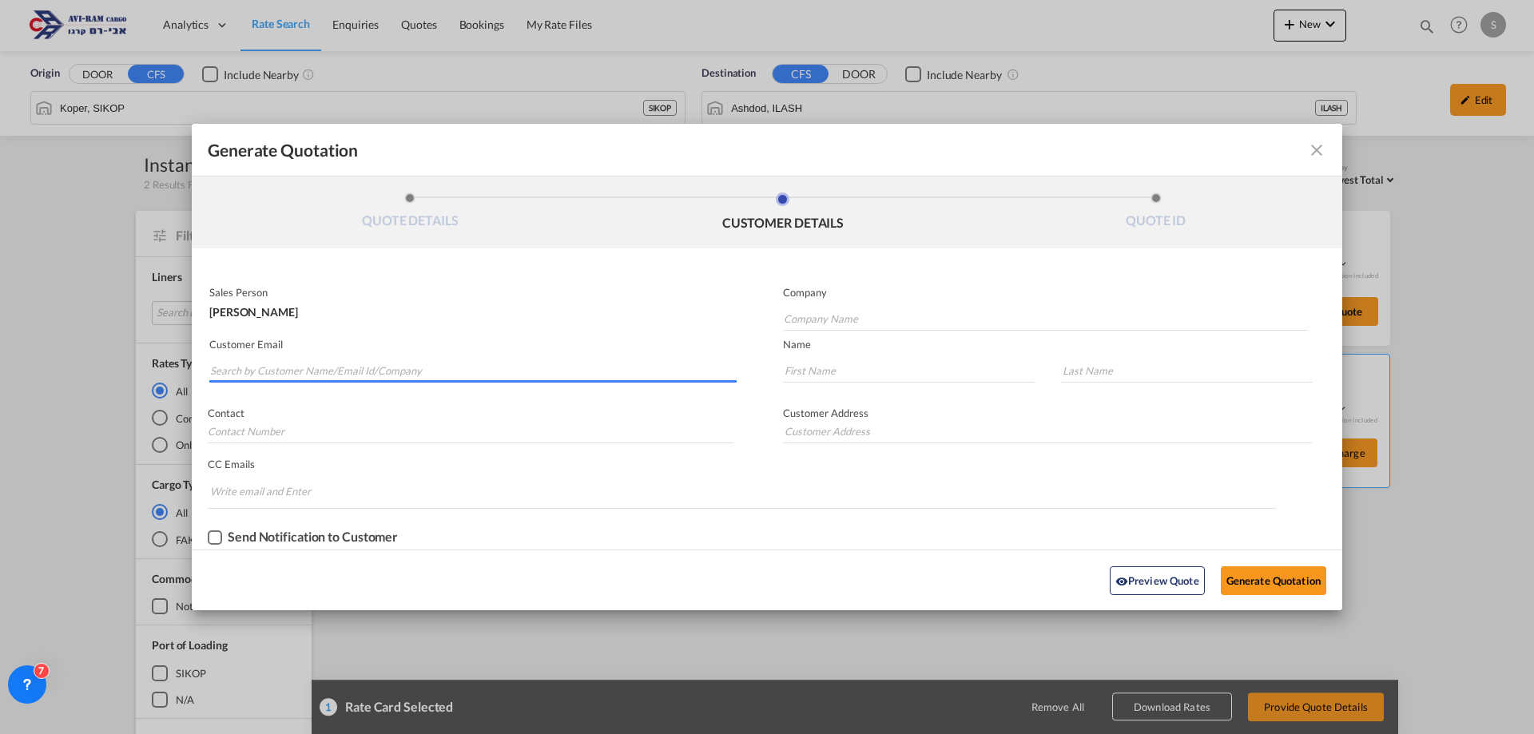
click at [258, 370] on input "Search by Customer Name/Email Id/Company" at bounding box center [473, 371] width 527 height 24
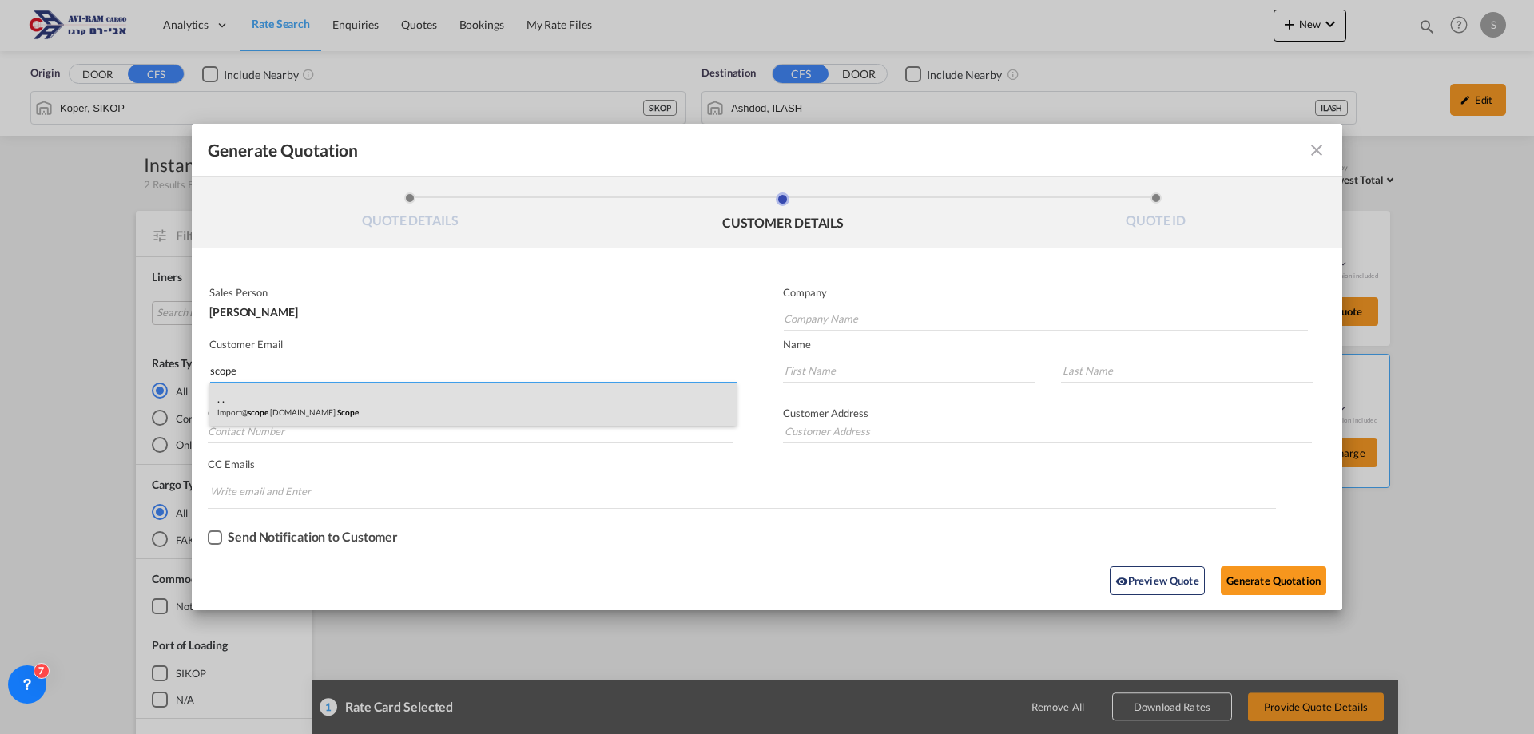
type input "scope"
click at [319, 408] on div ". . import@ scope .[DOMAIN_NAME] | Scope" at bounding box center [472, 404] width 527 height 43
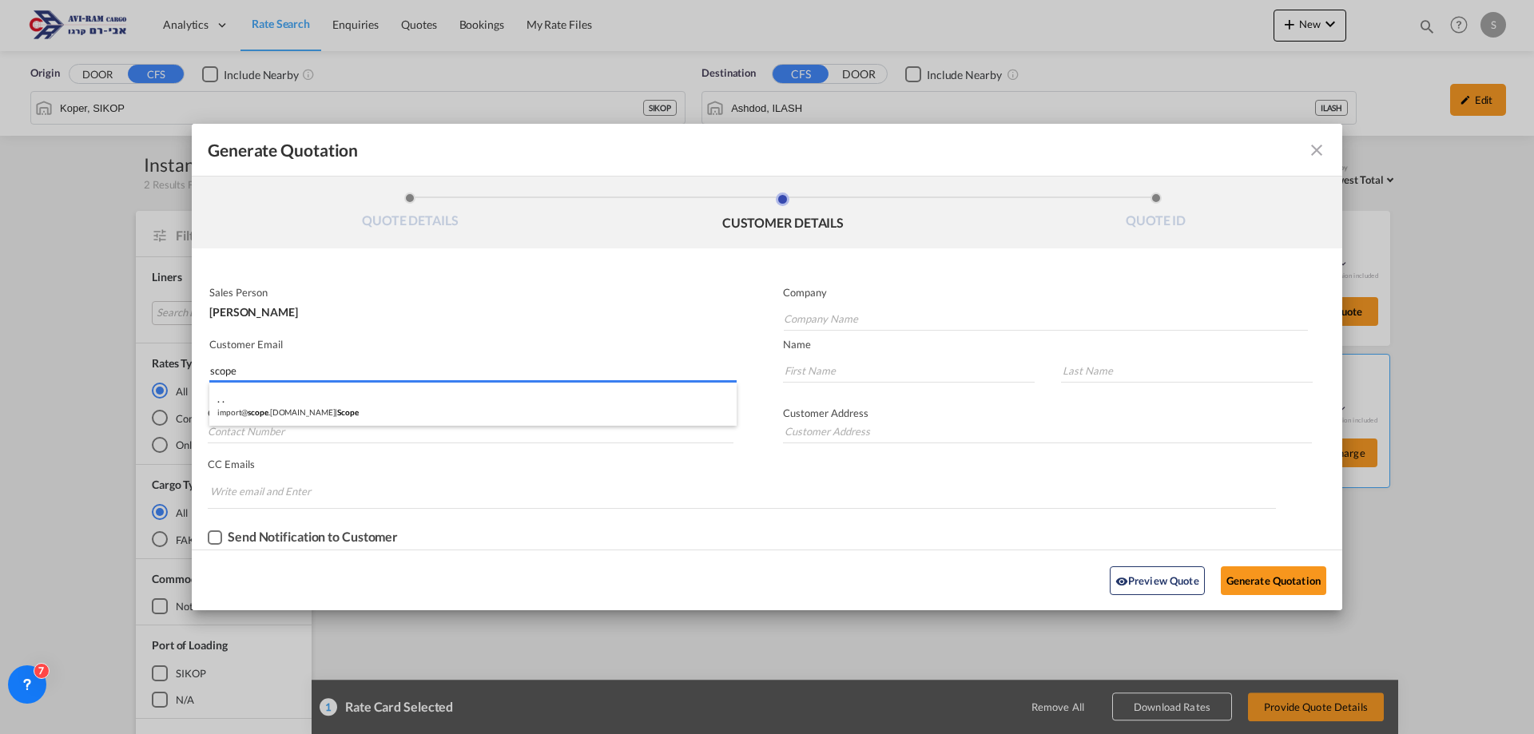
type input "Scope"
type input "[EMAIL_ADDRESS][DOMAIN_NAME]"
type input "."
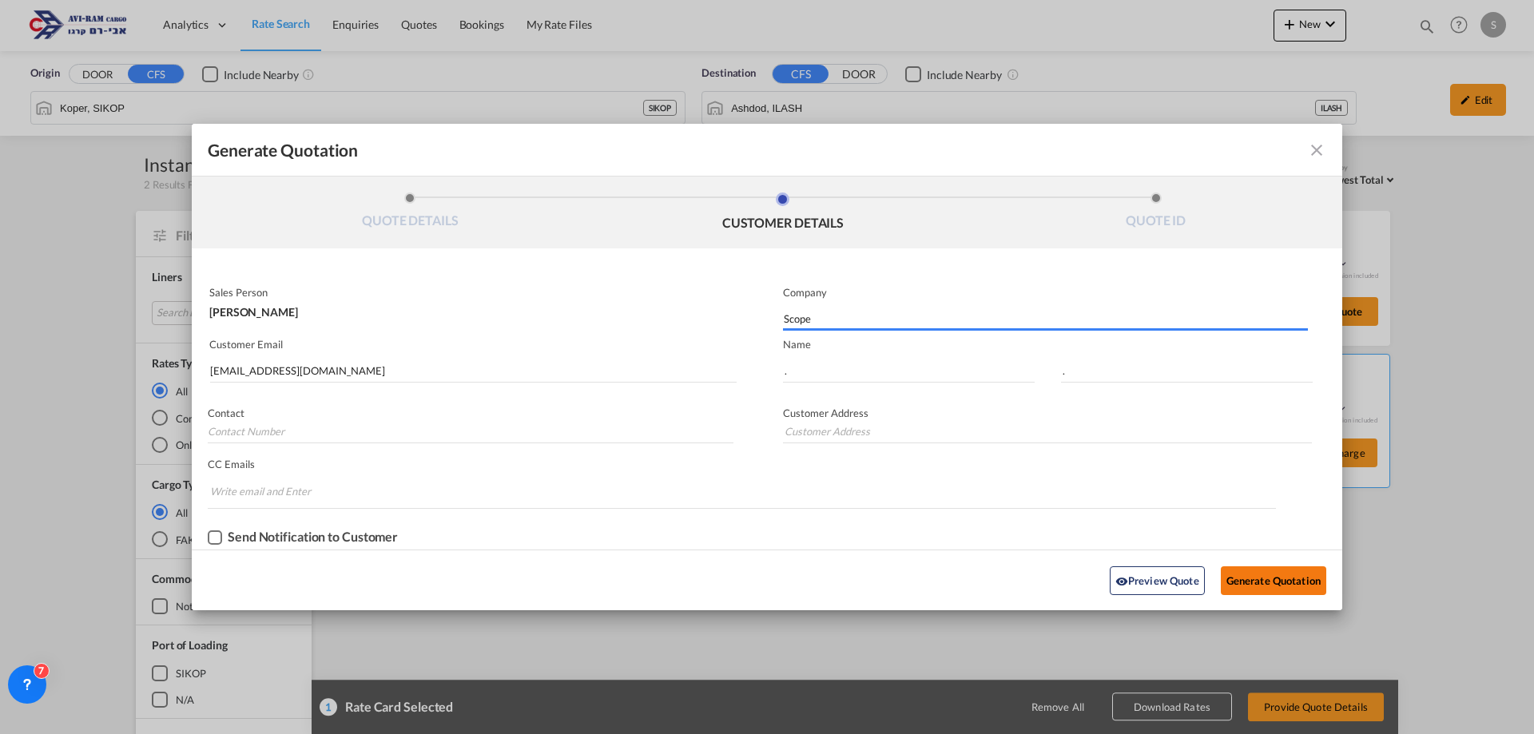
click at [1252, 574] on button "Generate Quotation" at bounding box center [1273, 581] width 105 height 29
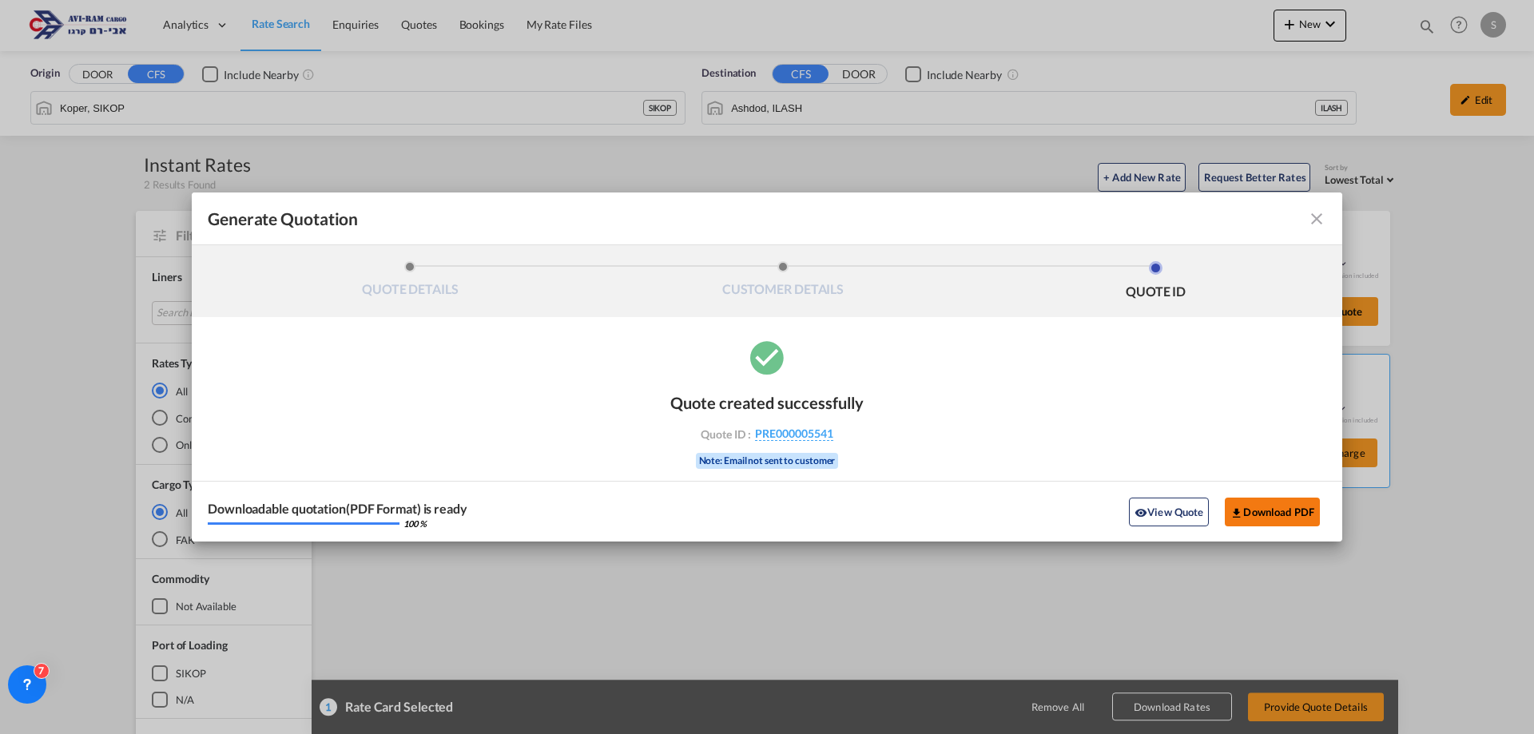
click at [1271, 507] on button "Download PDF" at bounding box center [1272, 512] width 95 height 29
click at [1322, 220] on md-icon "icon-close fg-AAA8AD cursor m-0" at bounding box center [1316, 218] width 19 height 19
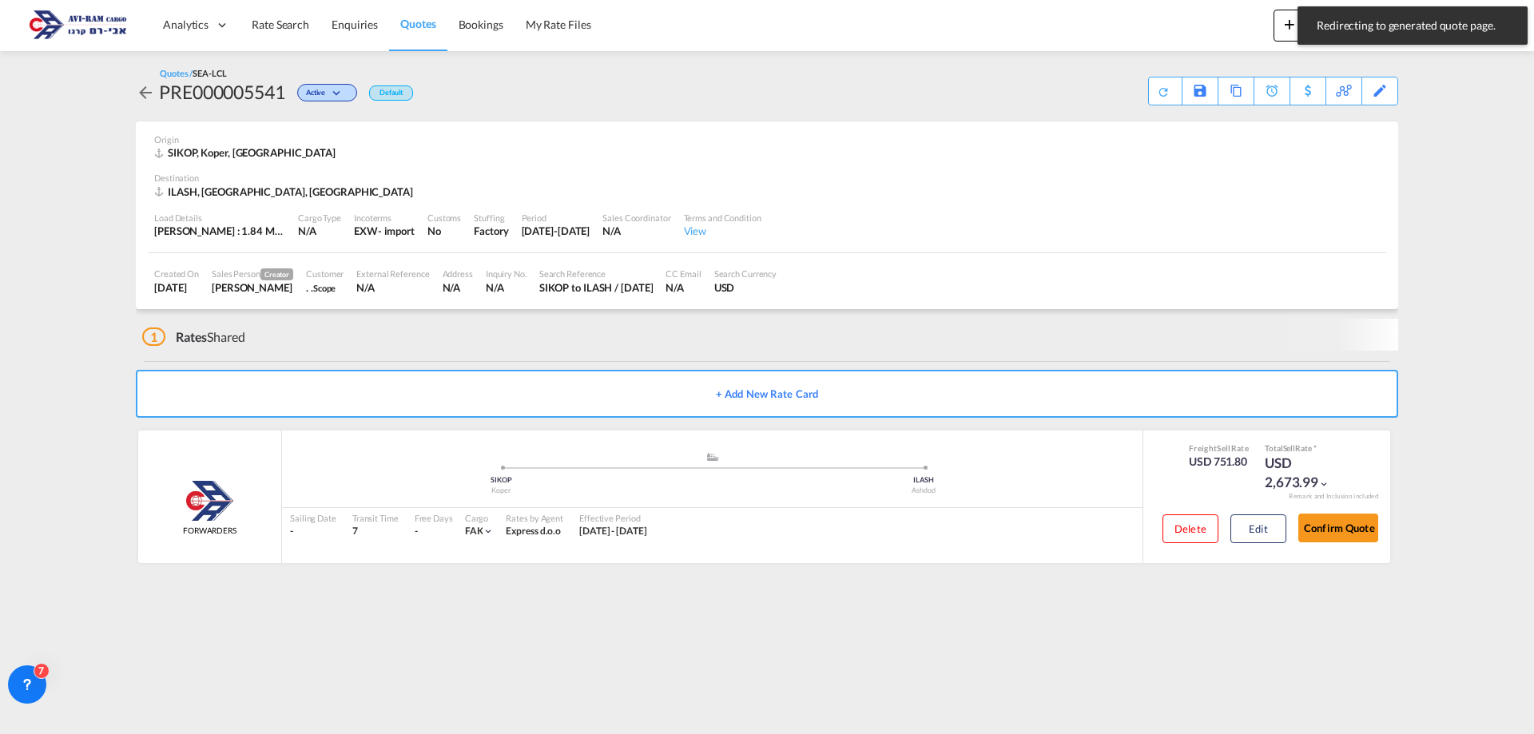
click at [292, 26] on span "Rate Search" at bounding box center [281, 25] width 58 height 14
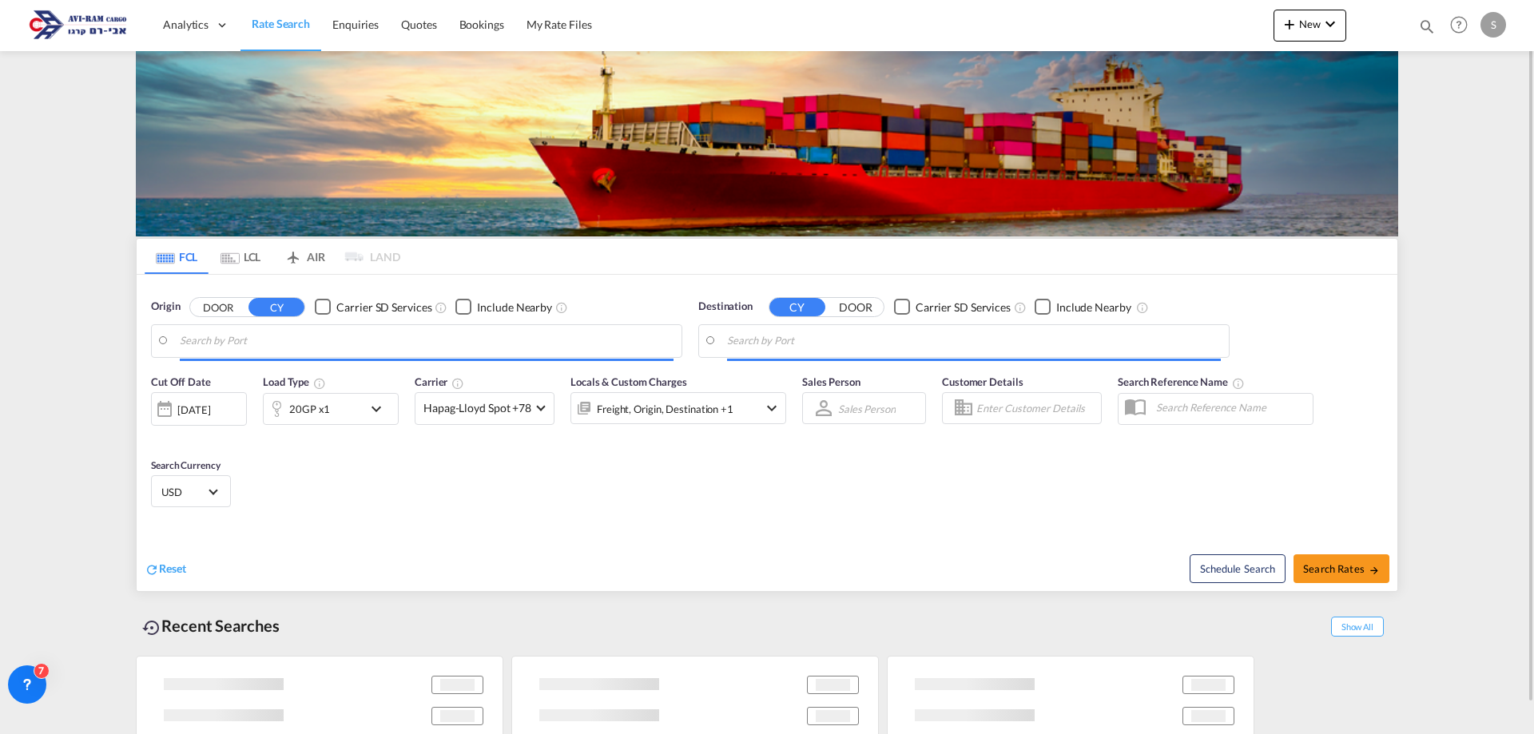
click at [242, 260] on md-tab-item "LCL" at bounding box center [241, 256] width 64 height 35
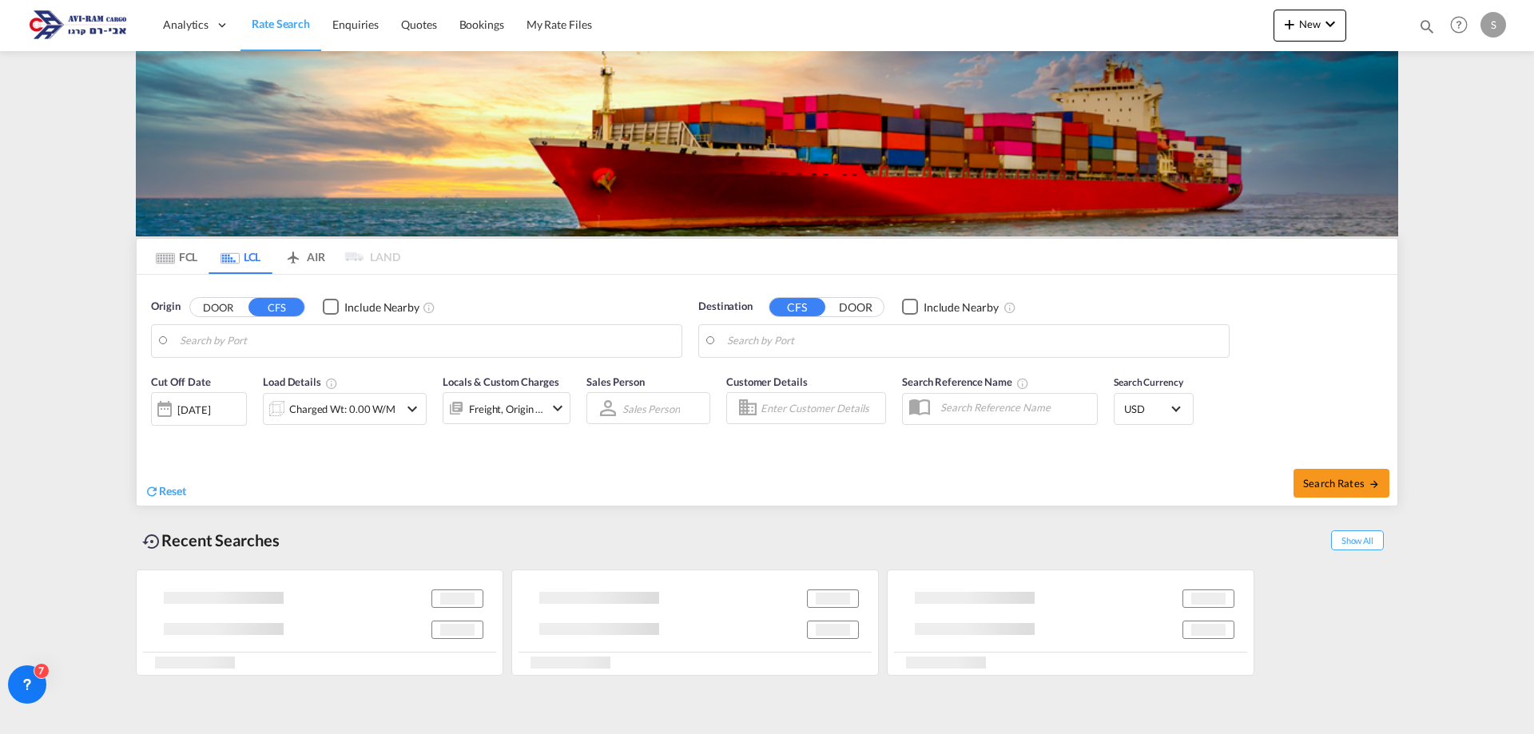
type input "Koper, SIKOP"
type input "Ashdod, ILASH"
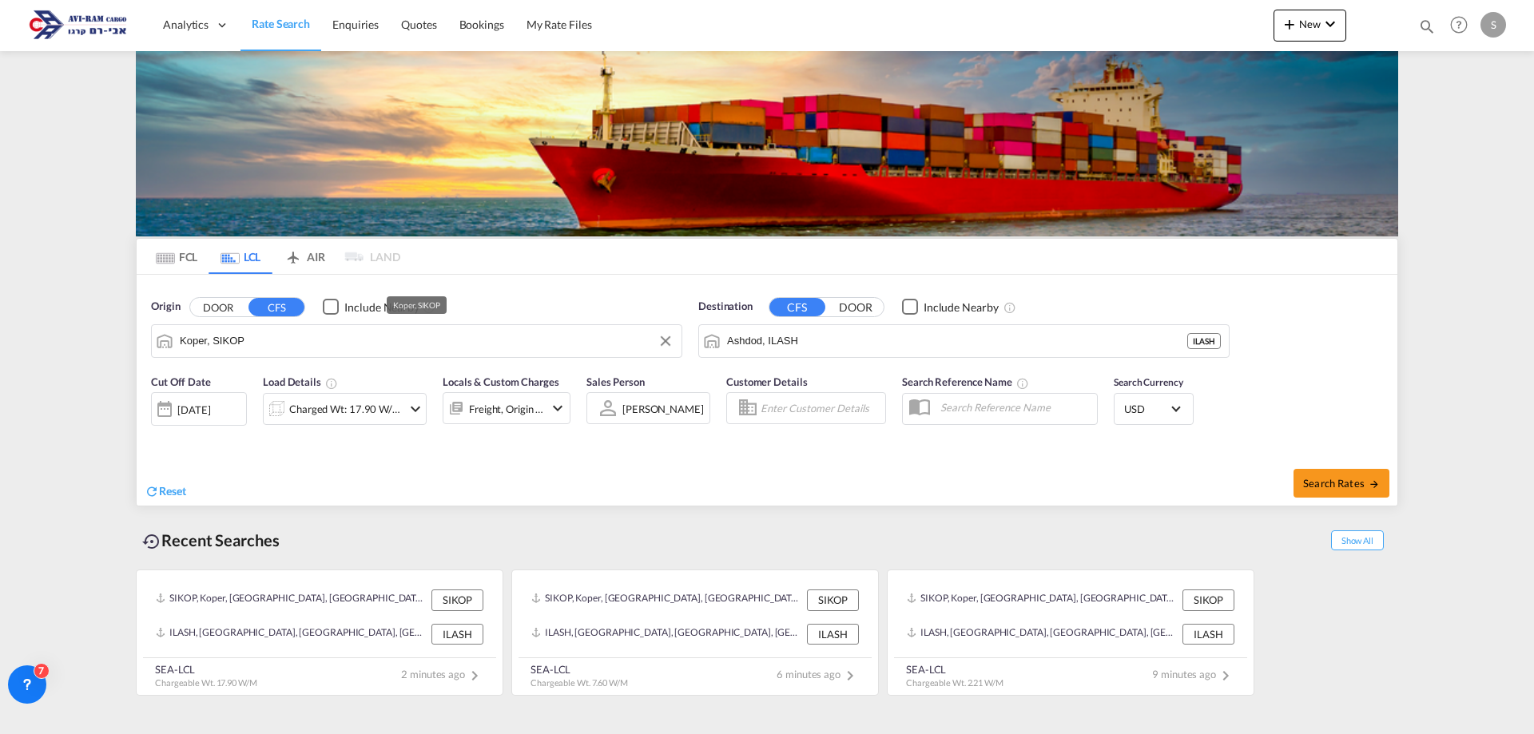
click at [262, 342] on input "Koper, SIKOP" at bounding box center [427, 341] width 494 height 24
click at [248, 386] on div "[GEOGRAPHIC_DATA] [GEOGRAPHIC_DATA] PLGDY" at bounding box center [304, 385] width 304 height 48
type input "[GEOGRAPHIC_DATA], PLGDY"
click at [1316, 484] on span "Search Rates" at bounding box center [1341, 483] width 77 height 13
type input "PLGDY to ILASH / [DATE]"
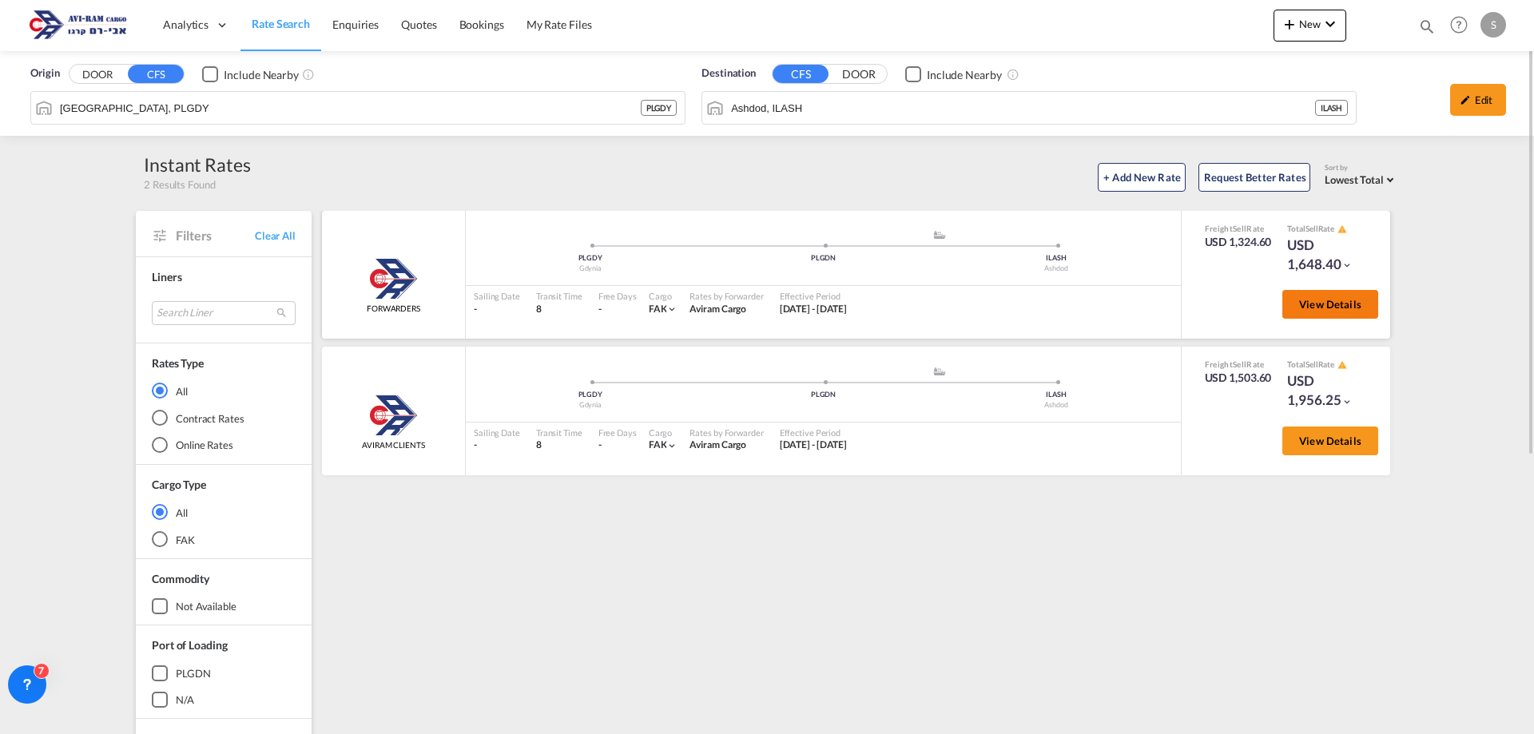
click at [1323, 304] on span "View Details" at bounding box center [1330, 304] width 62 height 13
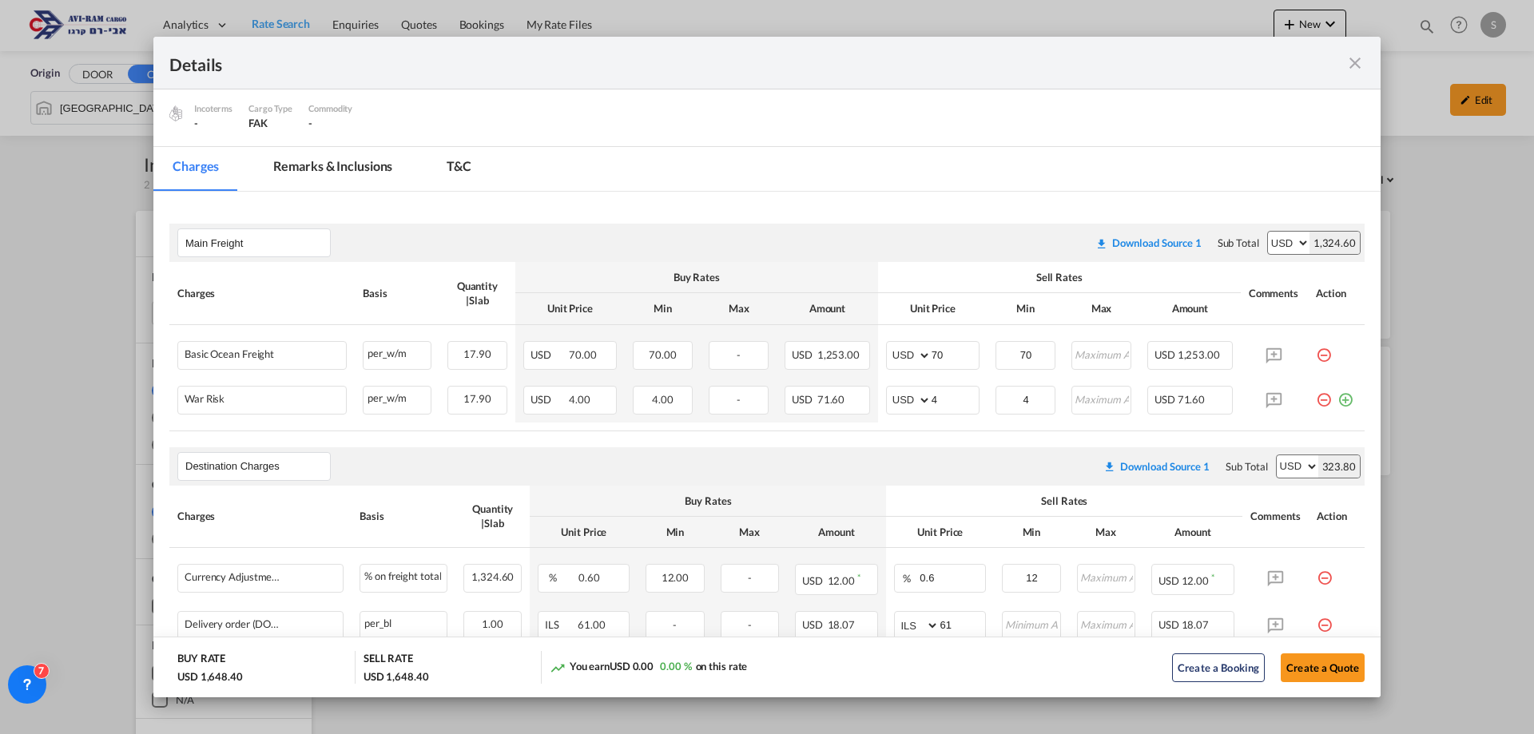
scroll to position [320, 0]
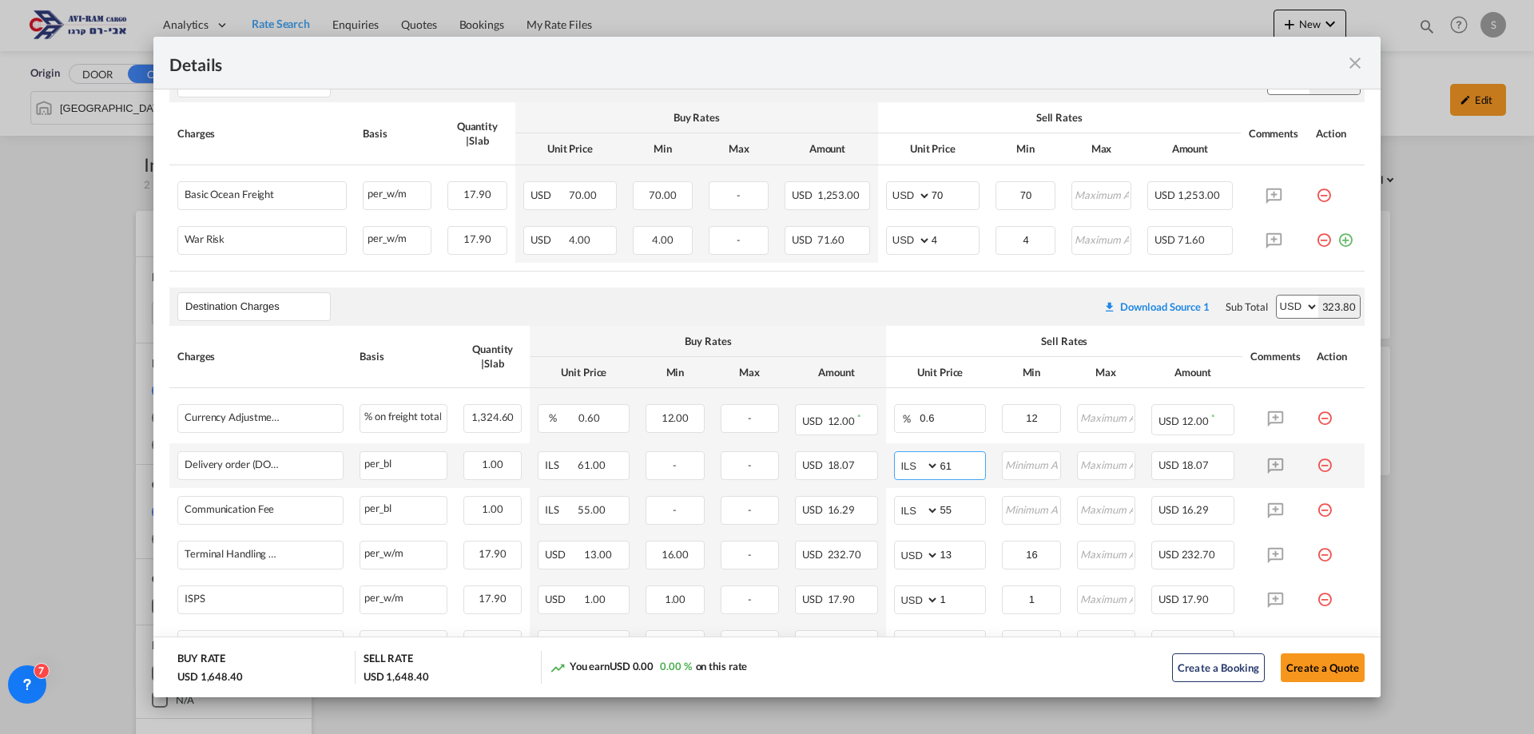
drag, startPoint x: 958, startPoint y: 471, endPoint x: 913, endPoint y: 468, distance: 45.6
click at [913, 468] on md-input-container "AED AFN ALL AMD ANG AOA ARS AUD AWG AZN BAM BBD BDT BGN BHD BIF BMD BND [PERSON…" at bounding box center [940, 465] width 92 height 29
type input "116"
type input "66"
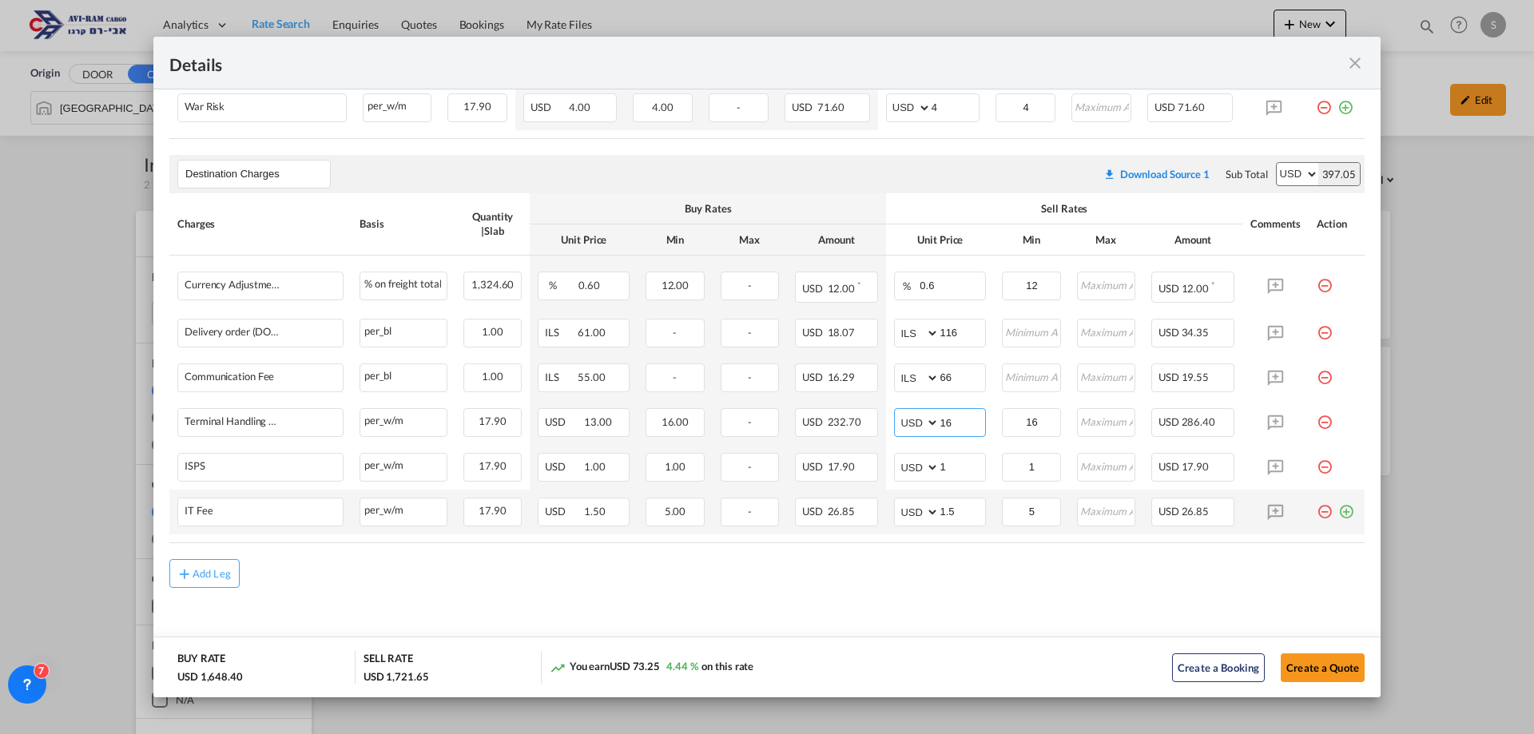
type input "16"
click at [1338, 510] on md-icon "icon-plus-circle-outline green-400-fg" at bounding box center [1346, 506] width 16 height 16
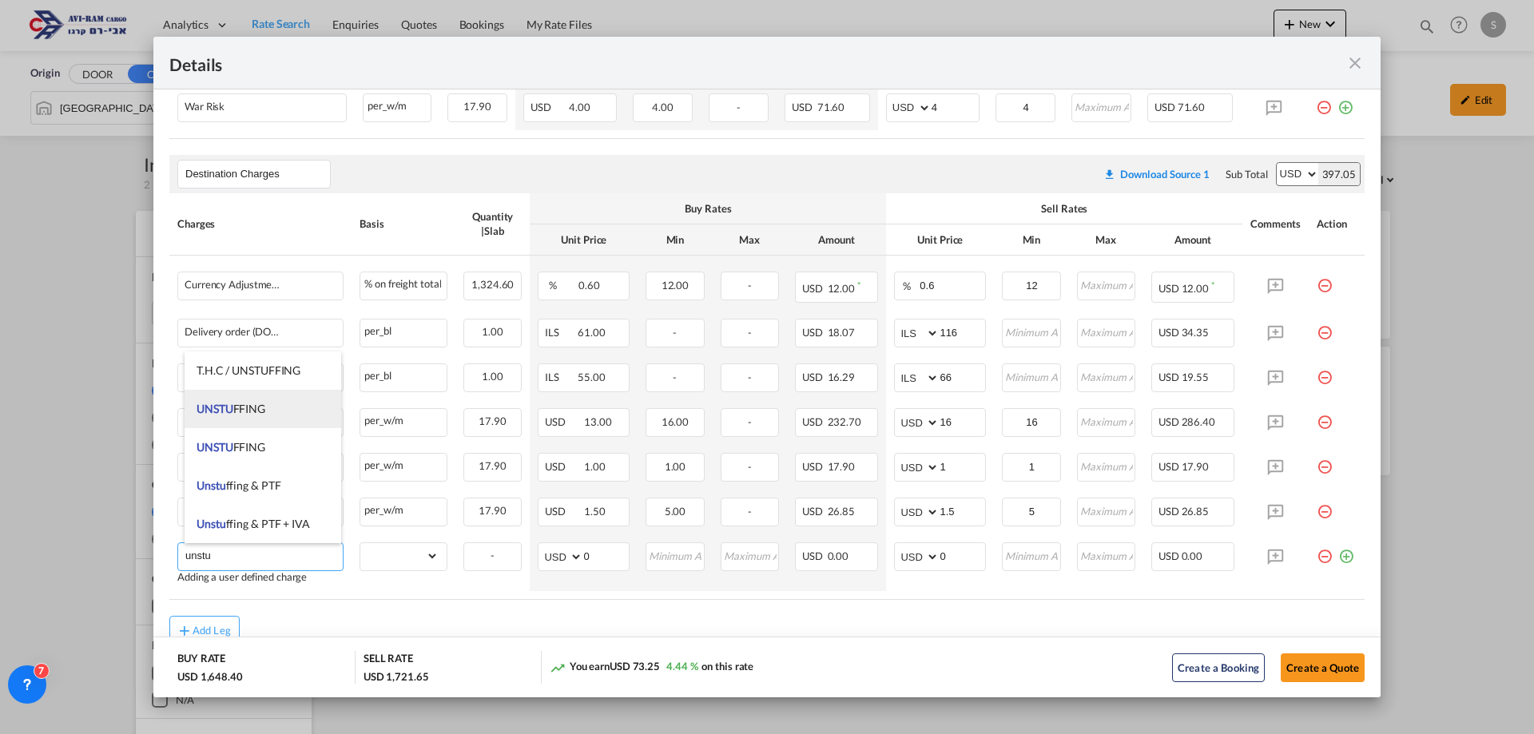
click at [253, 406] on span "UNSTU FFING" at bounding box center [231, 409] width 69 height 14
type input "UNSTUFFING"
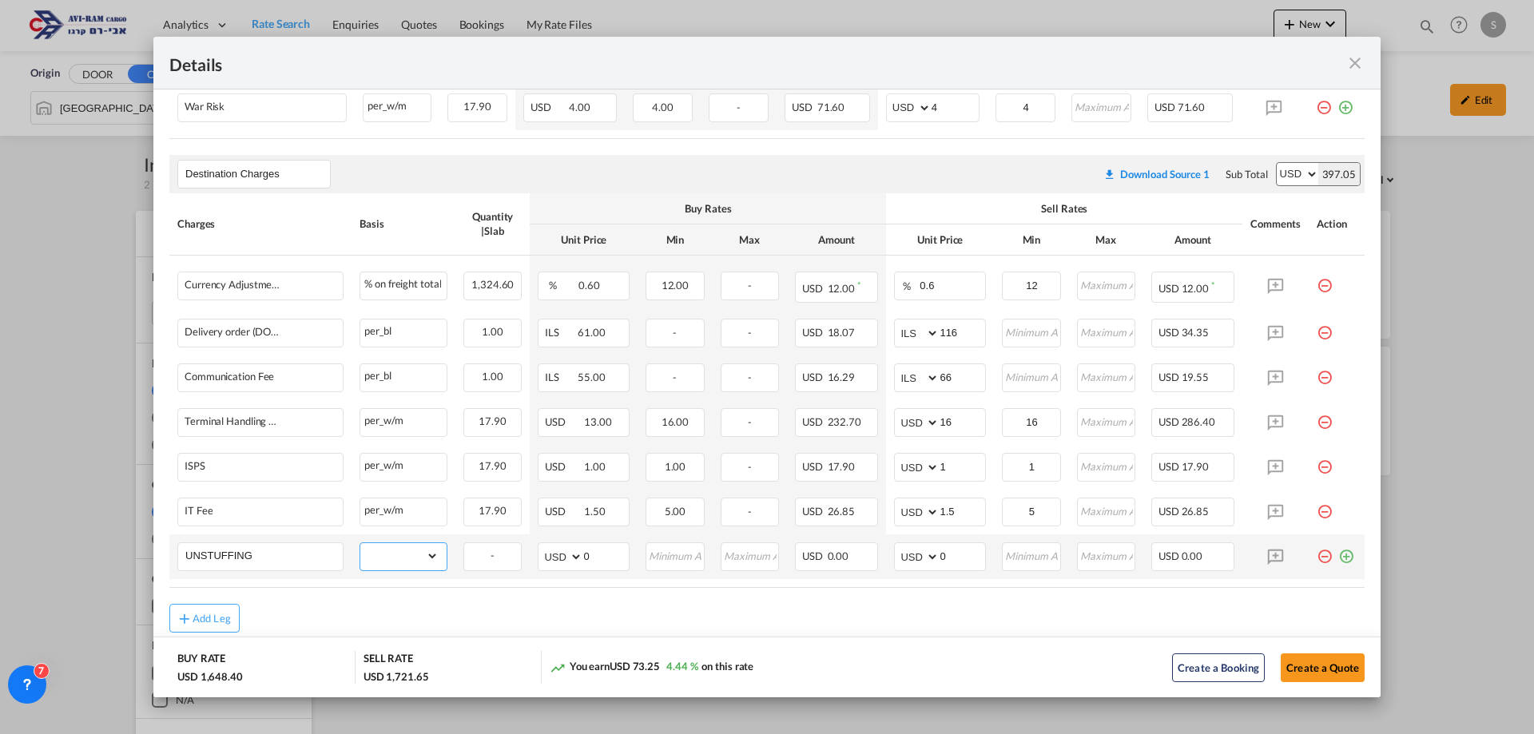
click at [390, 568] on select "gross_weight volumetric_weight per_shipment per_bl per_km per_hawb per_kg flat …" at bounding box center [399, 556] width 78 height 26
select select "per_ton"
click at [360, 543] on select "gross_weight volumetric_weight per_shipment per_bl per_km per_hawb per_kg flat …" at bounding box center [399, 556] width 78 height 26
drag, startPoint x: 931, startPoint y: 551, endPoint x: 914, endPoint y: 556, distance: 17.5
click at [915, 555] on md-input-container "AED AFN ALL AMD ANG AOA ARS AUD AWG AZN BAM BBD BDT BGN BHD BIF BMD BND BOB BRL…" at bounding box center [940, 557] width 92 height 29
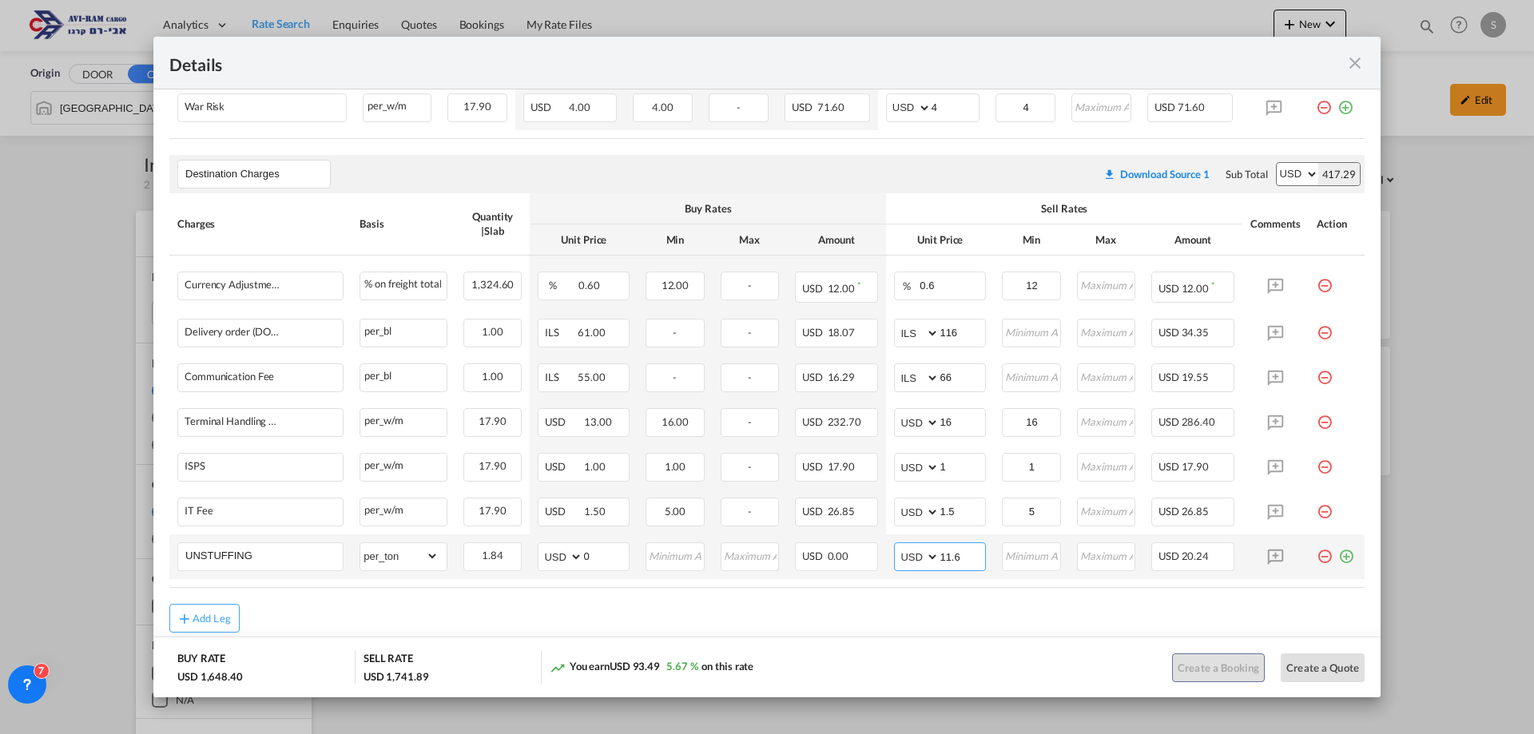
type input "11.6"
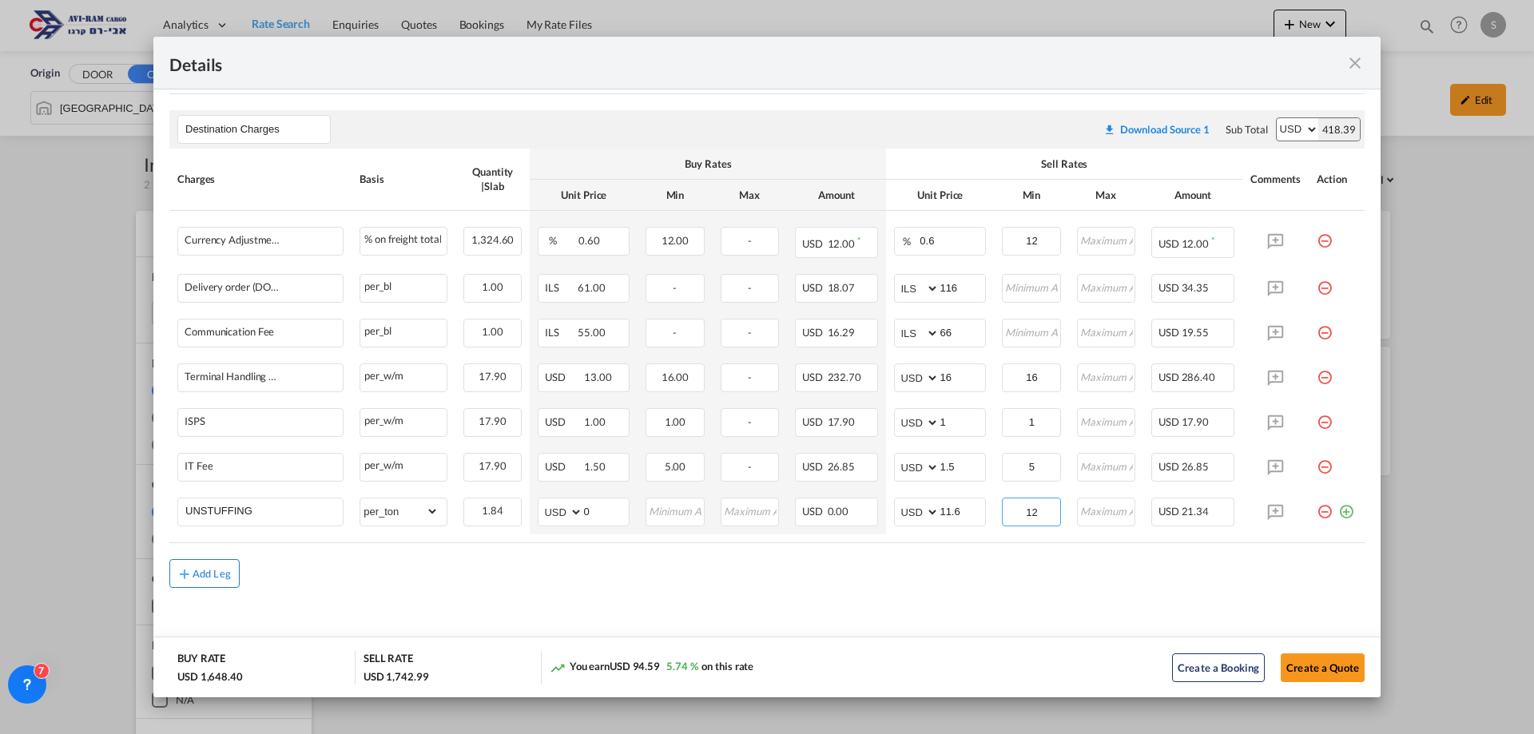
type input "12"
click at [202, 578] on div "Add Leg" at bounding box center [212, 574] width 38 height 10
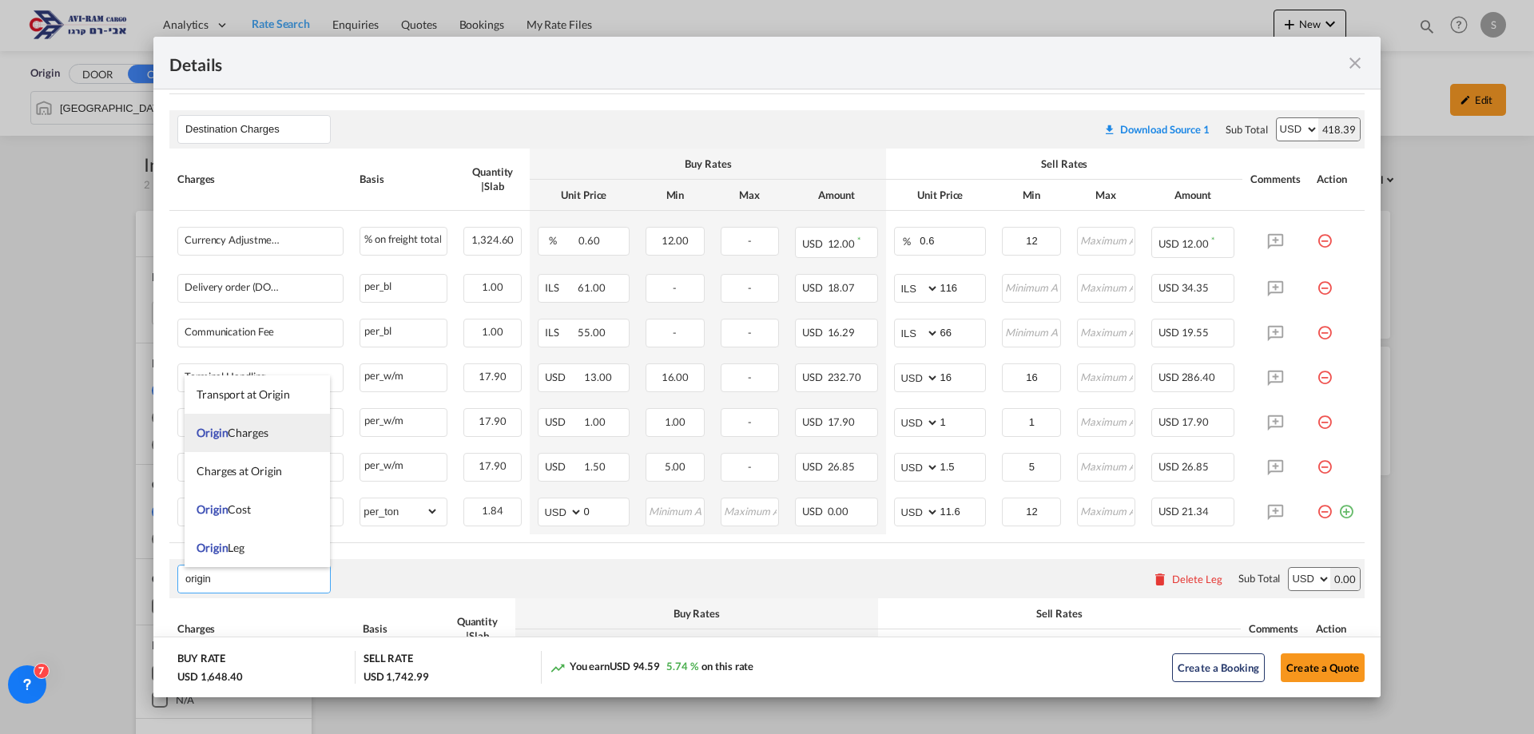
click at [249, 432] on span "Origin Charges" at bounding box center [233, 433] width 72 height 14
type input "Origin Charges"
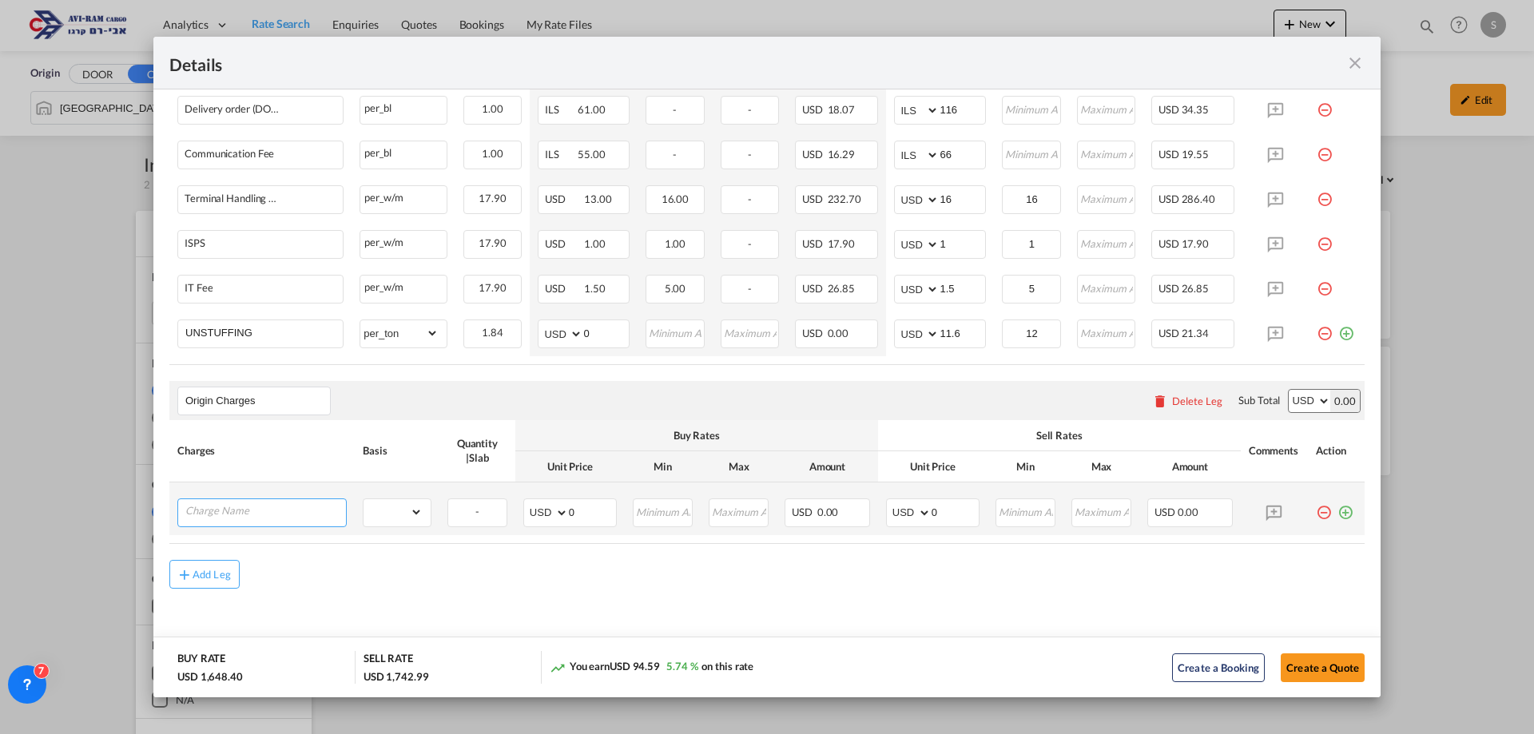
click at [318, 503] on input "Charge Name" at bounding box center [265, 511] width 161 height 24
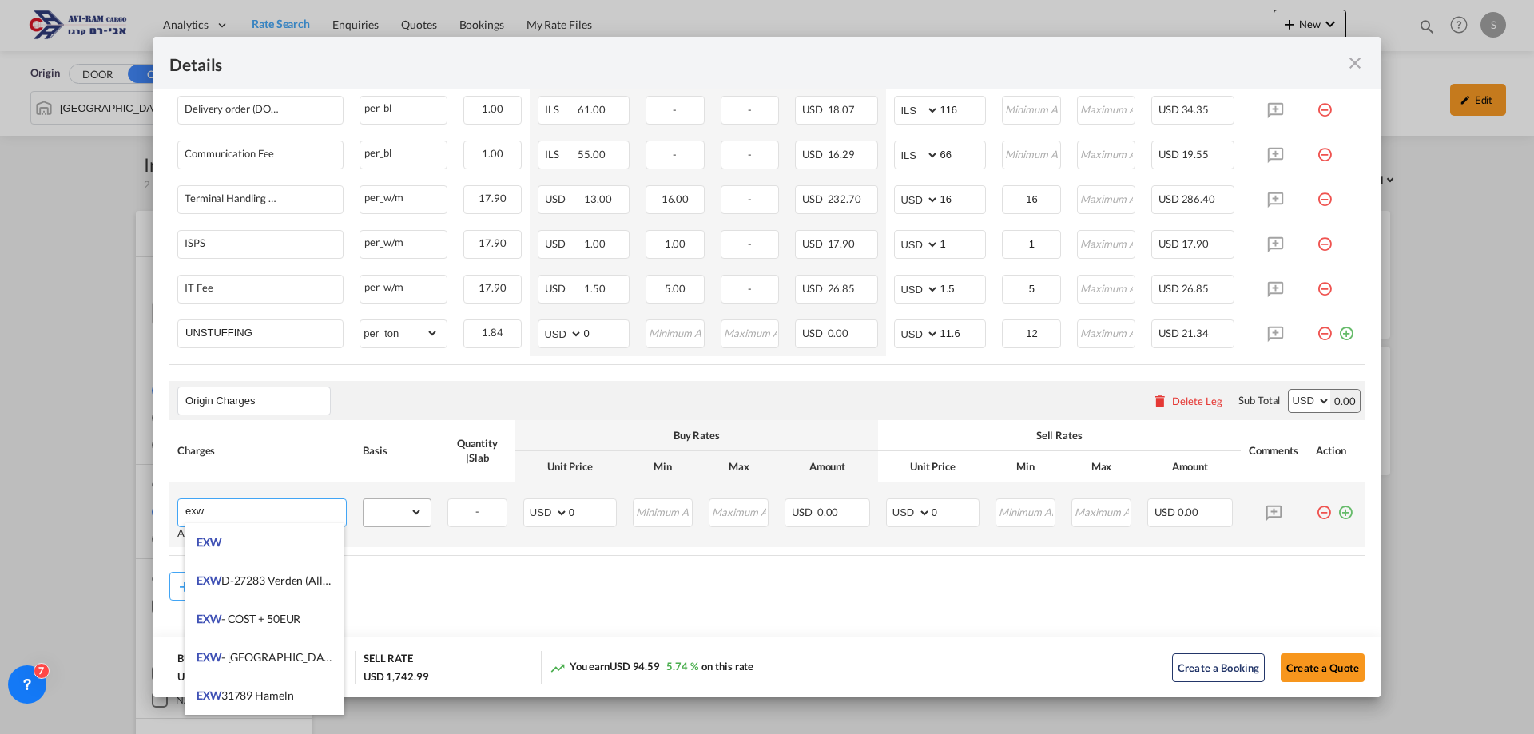
click at [265, 547] on li "EXW" at bounding box center [265, 542] width 160 height 38
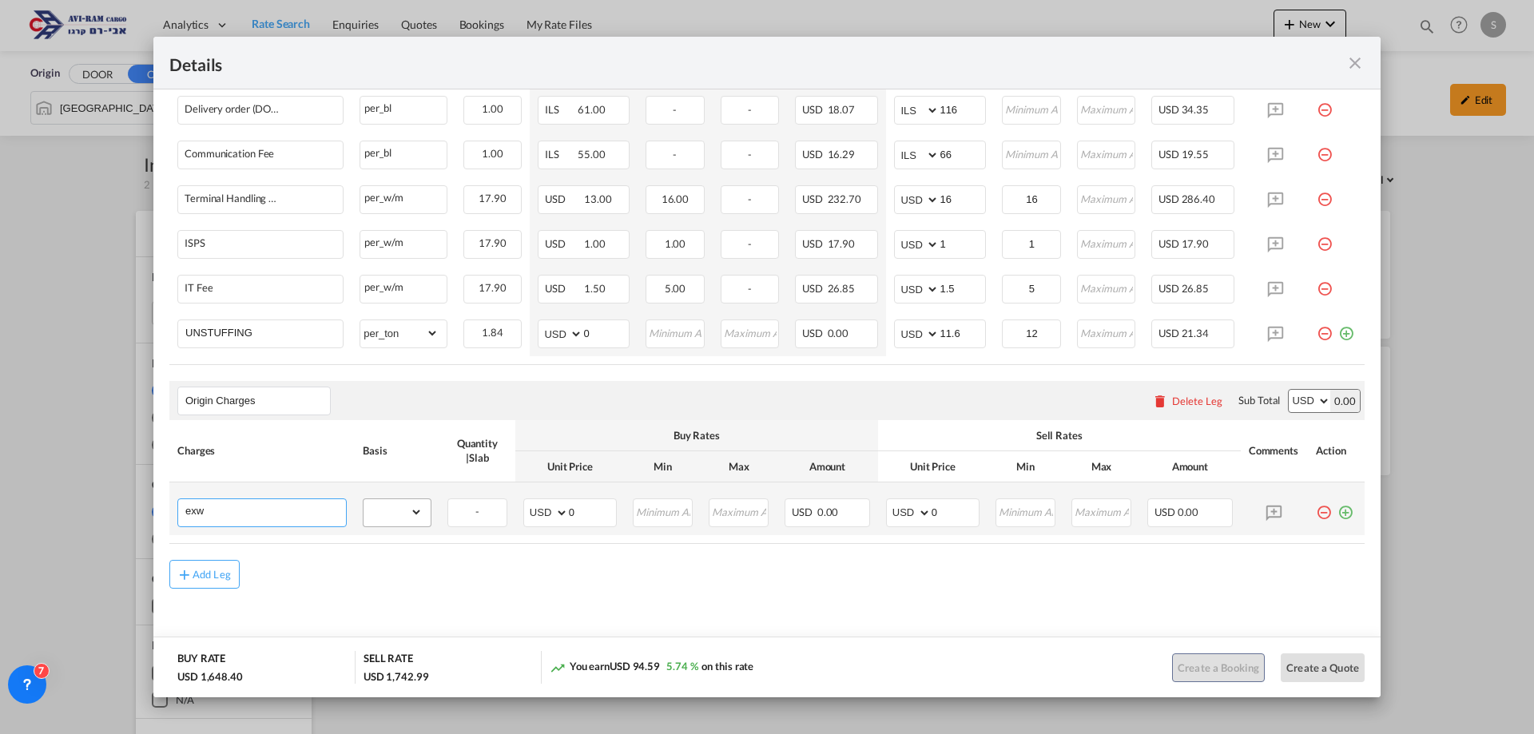
type input "EXW"
click at [380, 515] on select "gross_weight volumetric_weight per_shipment per_bl per_km per_hawb per_kg flat …" at bounding box center [393, 512] width 59 height 26
select select "per_shipment"
click at [364, 499] on select "gross_weight volumetric_weight per_shipment per_bl per_km per_hawb per_kg flat …" at bounding box center [393, 512] width 59 height 26
drag, startPoint x: 933, startPoint y: 498, endPoint x: 901, endPoint y: 503, distance: 32.4
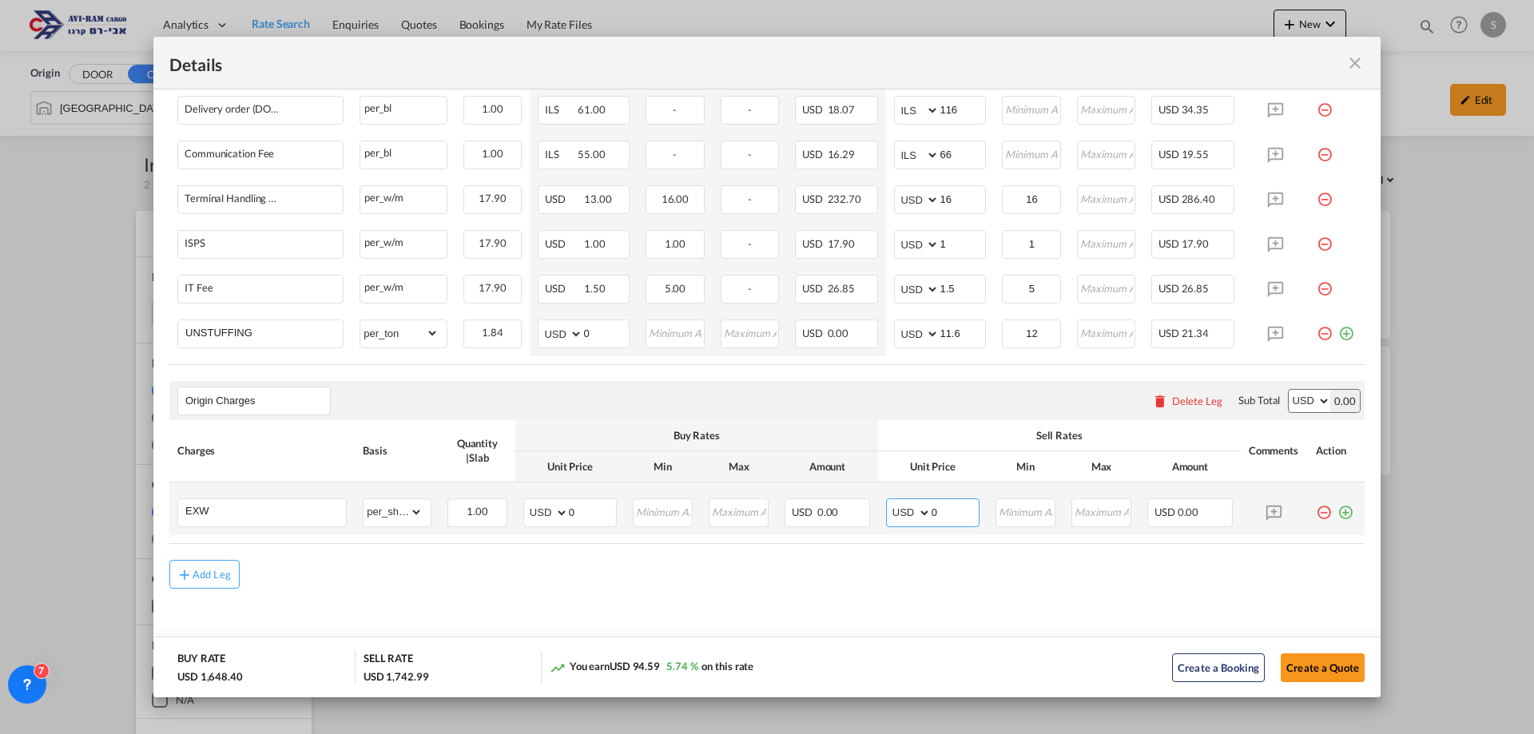
click at [900, 503] on md-input-container "AED AFN ALL AMD ANG AOA ARS AUD AWG AZN BAM BBD BDT BGN BHD BIF BMD BND BOB BRL…" at bounding box center [932, 513] width 93 height 29
type input "950"
click at [1343, 676] on button "Create a Quote" at bounding box center [1323, 668] width 84 height 29
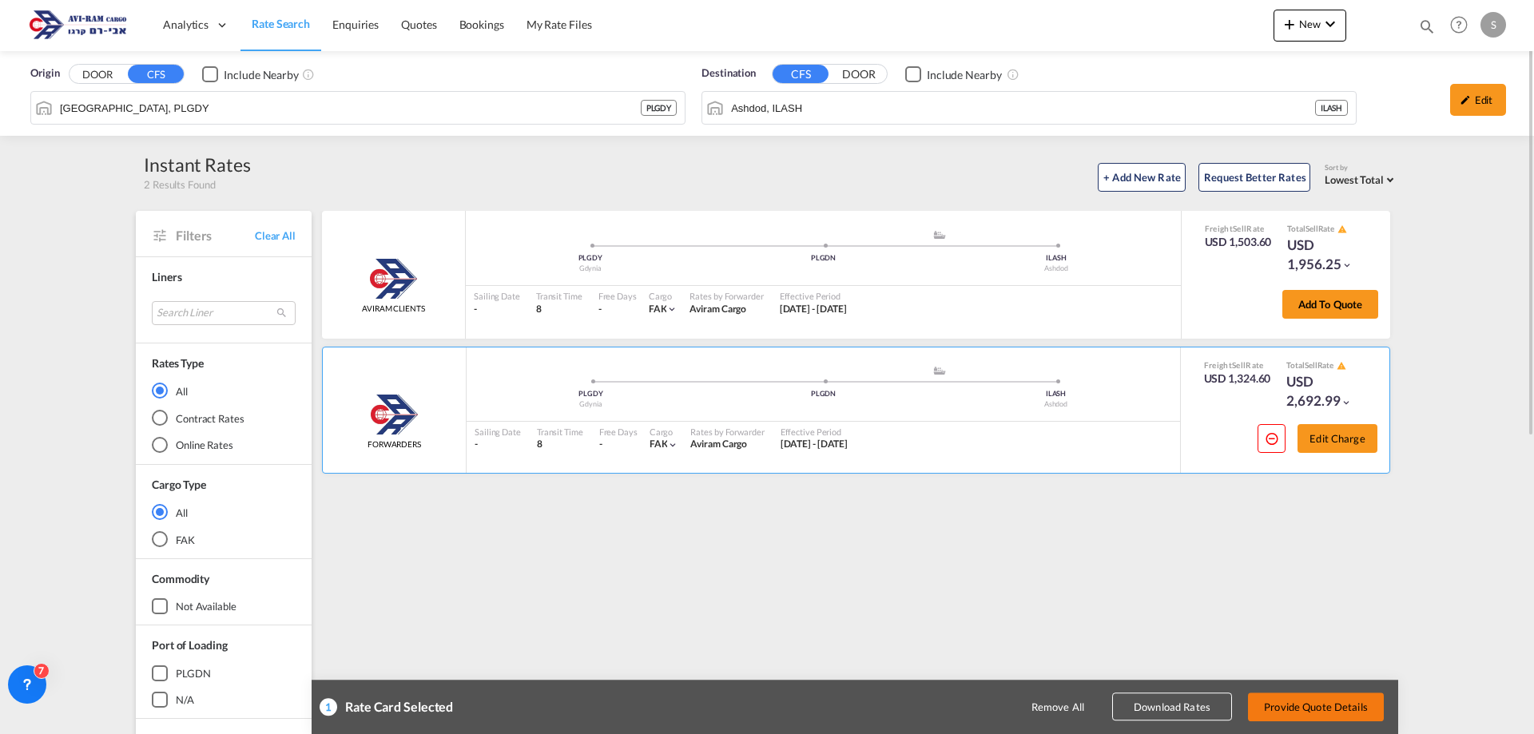
click at [1342, 704] on button "Provide Quote Details" at bounding box center [1316, 707] width 136 height 29
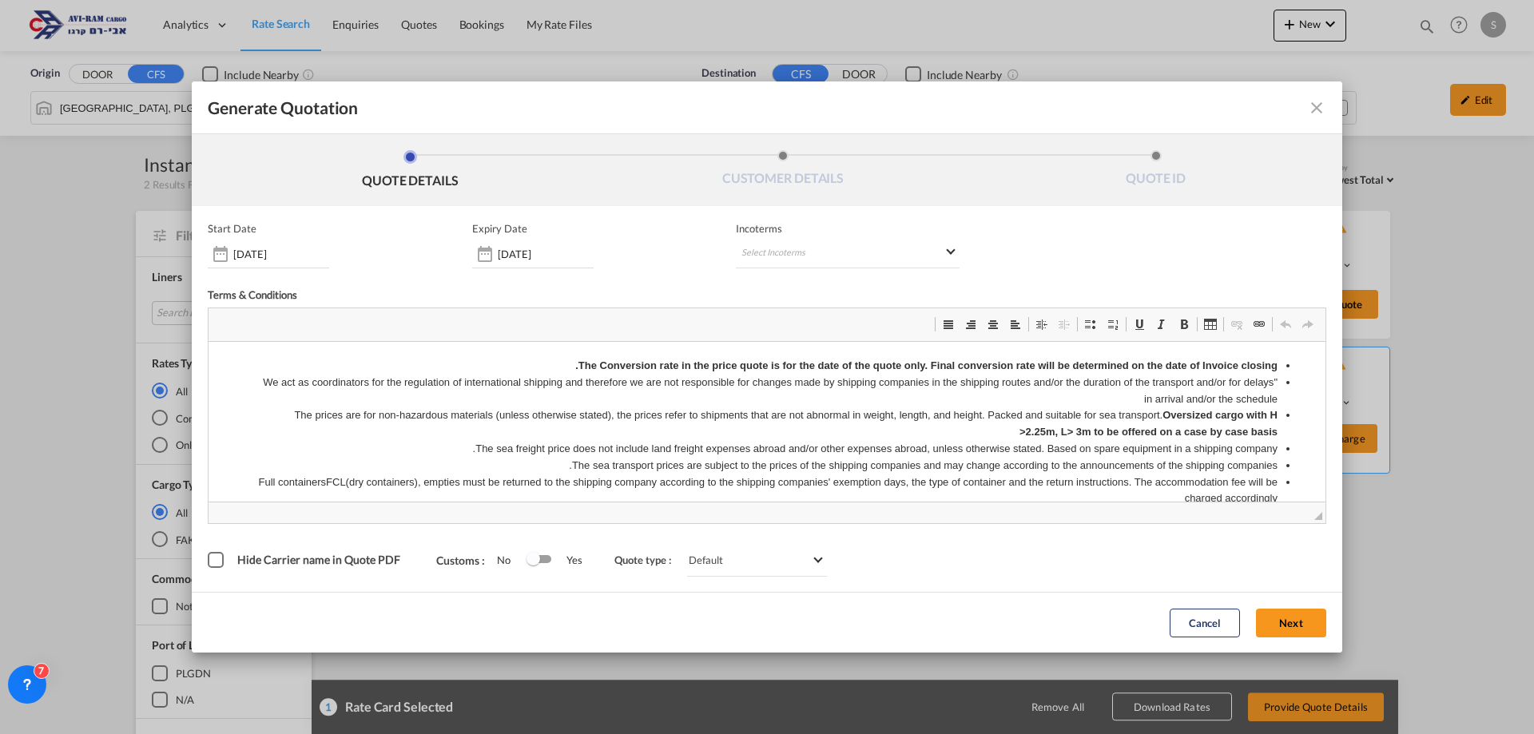
scroll to position [0, 0]
click at [567, 266] on div "[DATE]" at bounding box center [532, 254] width 121 height 29
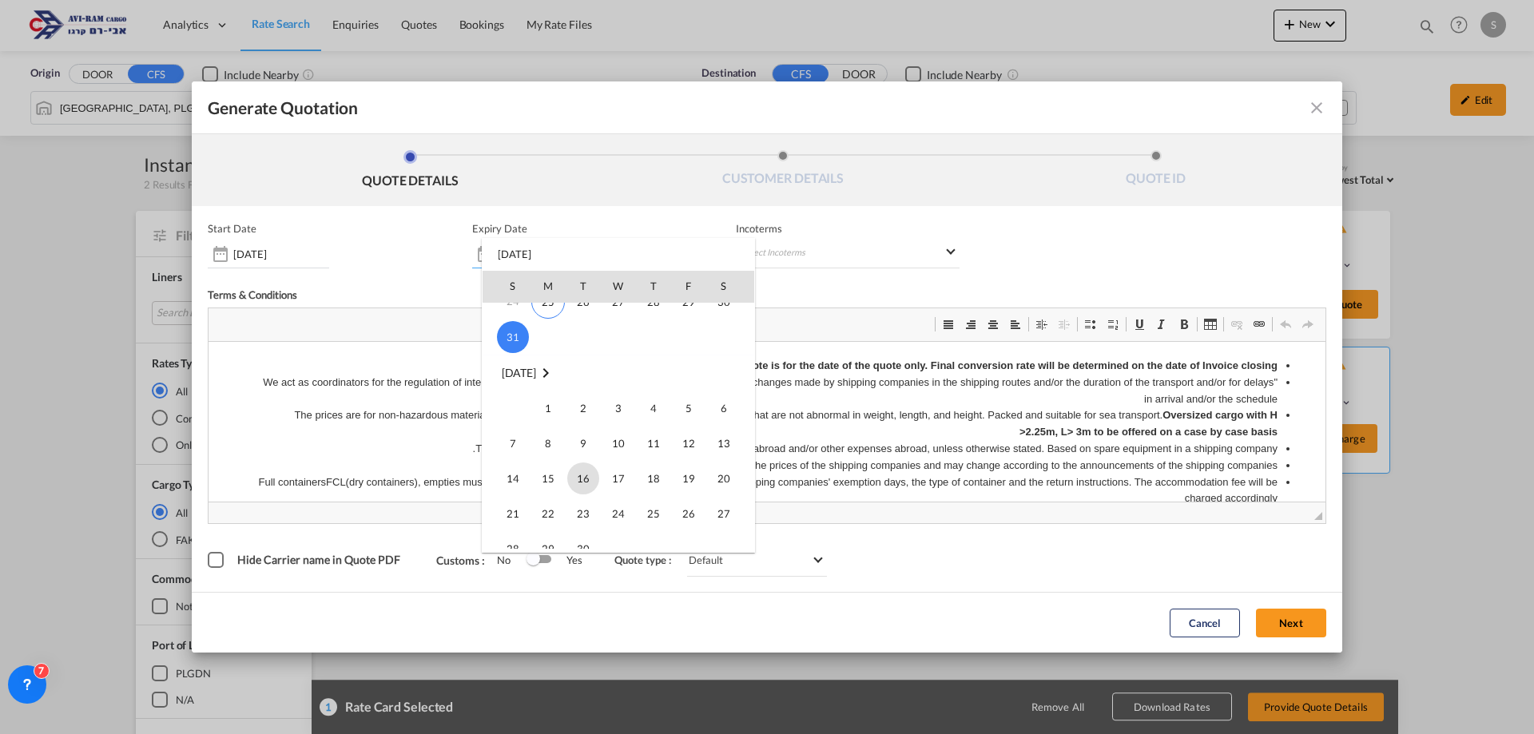
scroll to position [240, 0]
click at [581, 463] on span "30" at bounding box center [583, 469] width 32 height 32
type input "[DATE]"
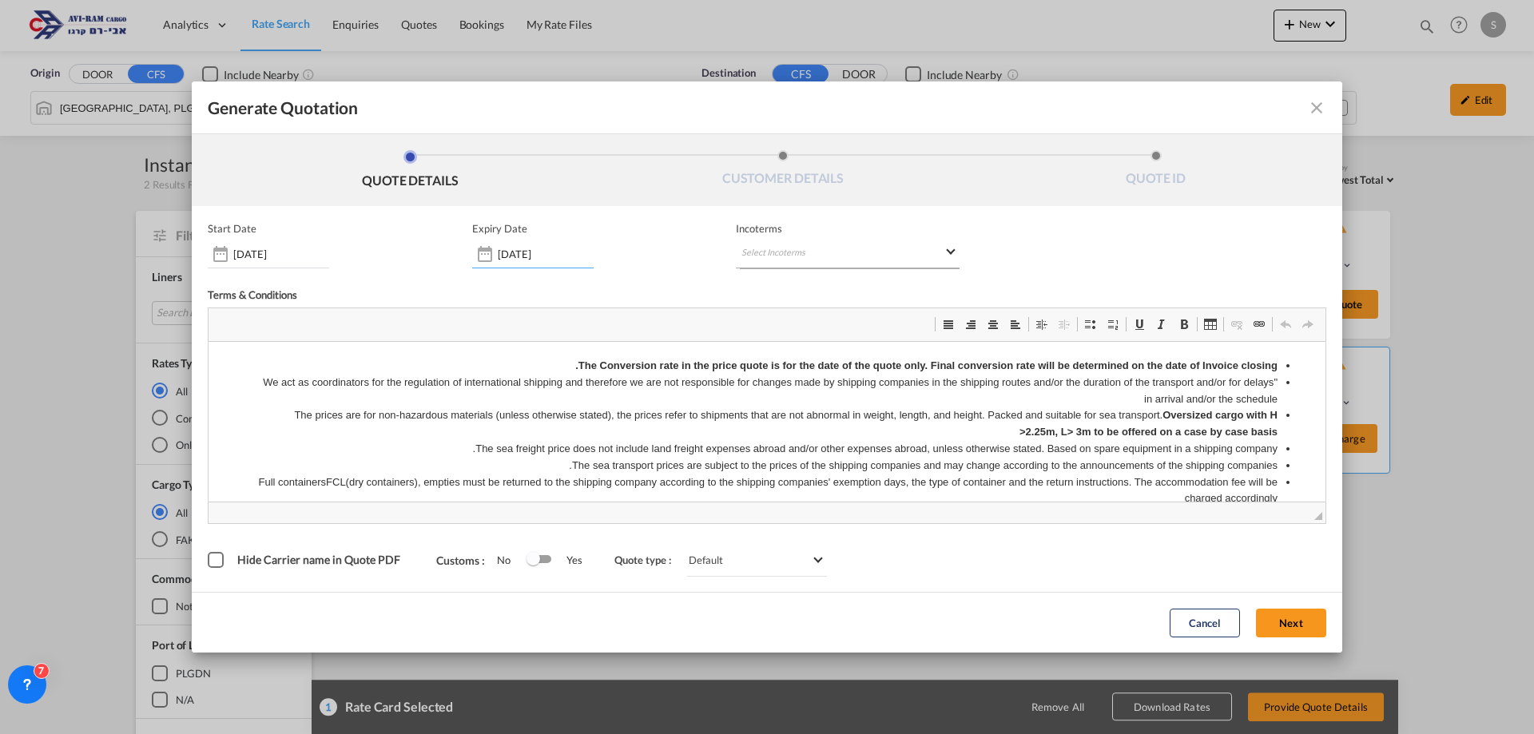
click at [781, 260] on md-select "Select Incoterms DAP - import Delivered at Place DAP - export Delivered at Plac…" at bounding box center [848, 254] width 224 height 29
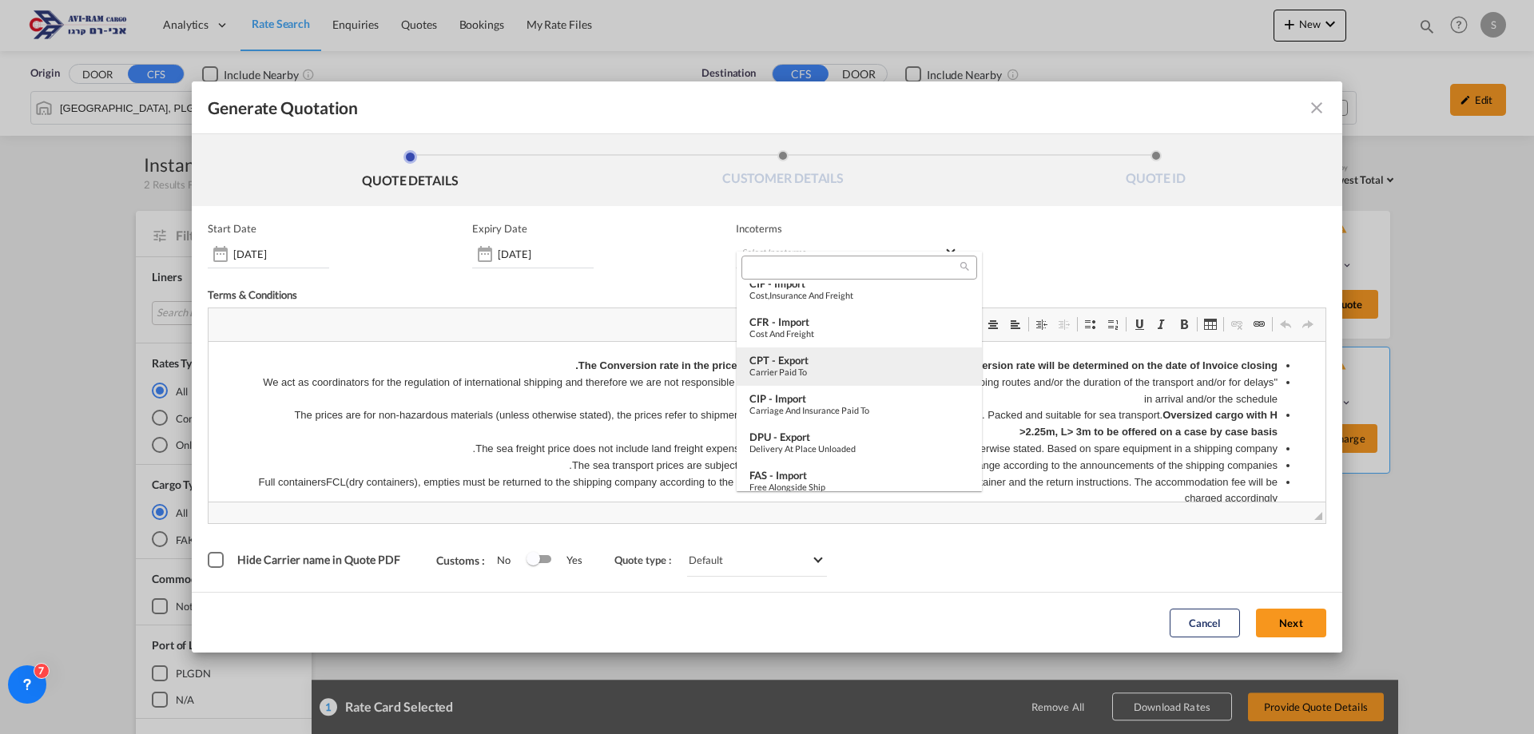
scroll to position [160, 0]
click at [829, 410] on div "EXW - import" at bounding box center [860, 405] width 220 height 13
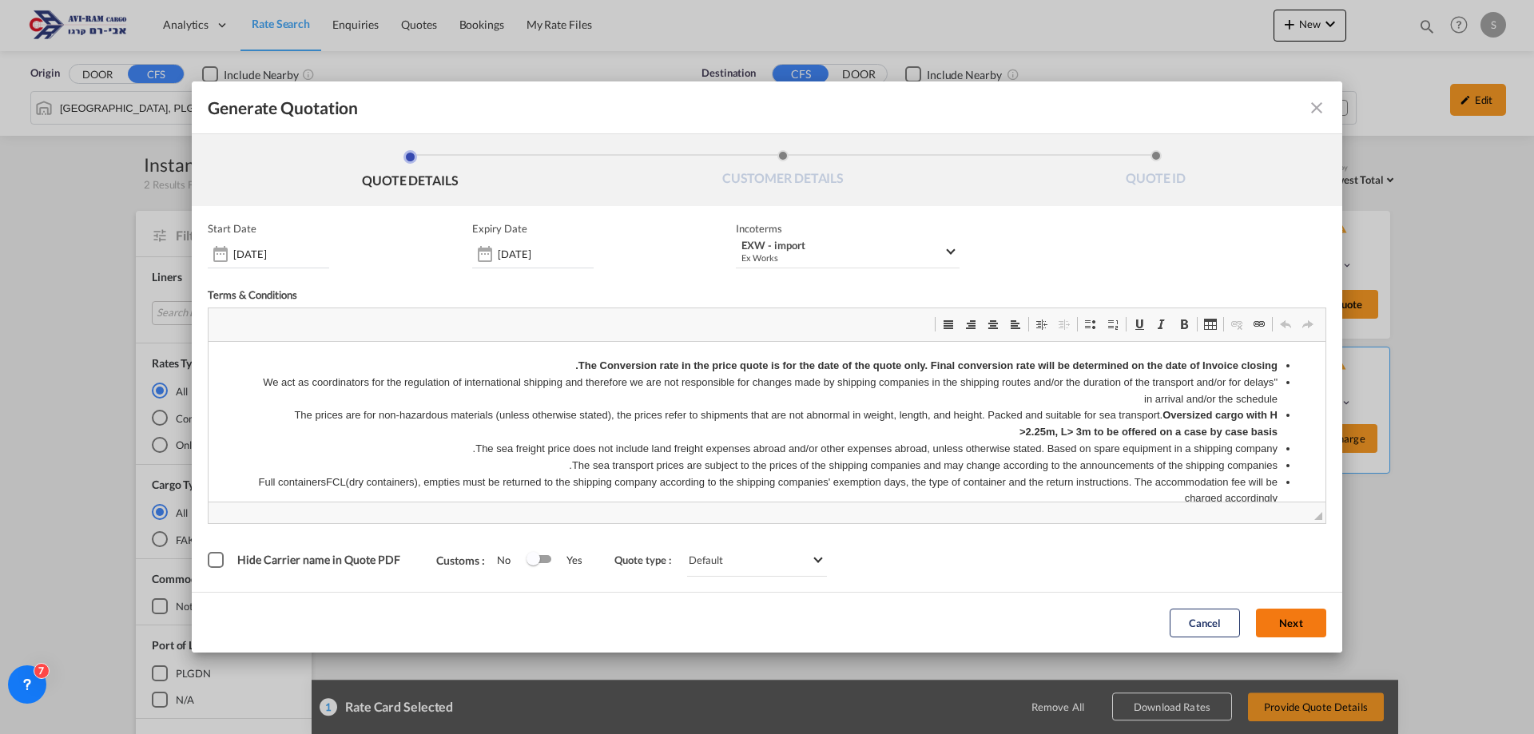
click at [1279, 618] on button "Next" at bounding box center [1291, 623] width 70 height 29
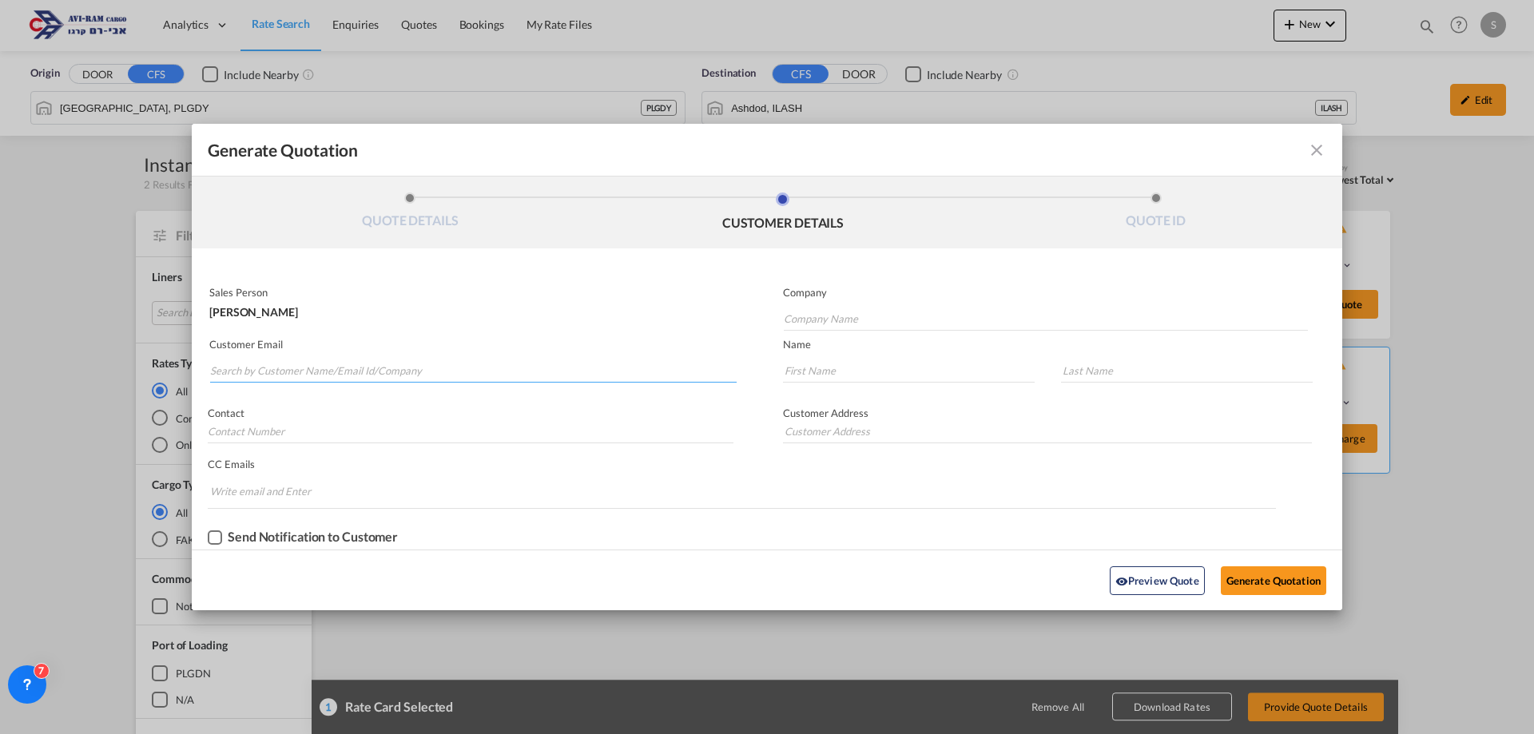
click at [332, 373] on input "Search by Customer Name/Email Id/Company" at bounding box center [473, 371] width 527 height 24
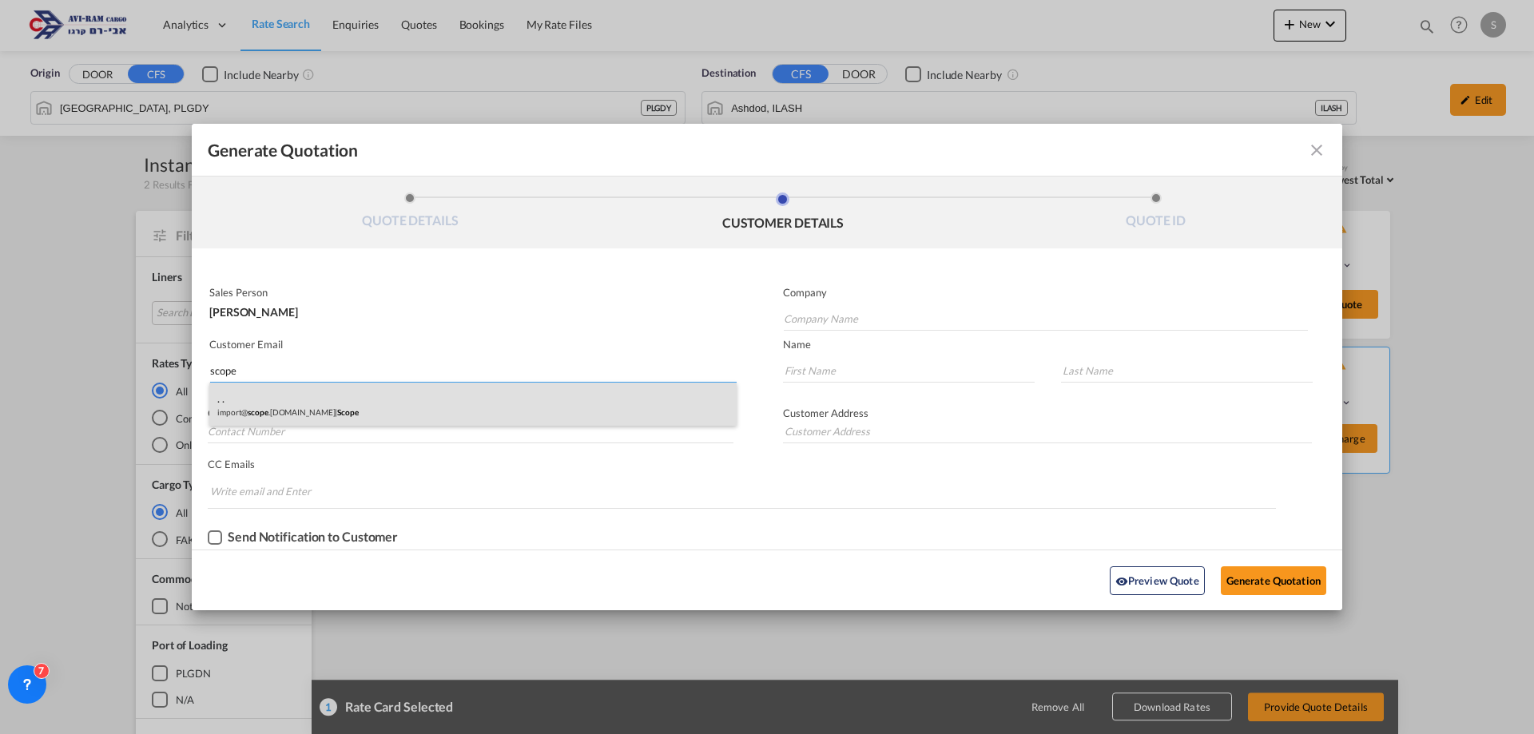
type input "scope"
click at [303, 416] on div ". . import@ scope .[DOMAIN_NAME] | Scope" at bounding box center [472, 404] width 527 height 43
type input "Scope"
type input "[EMAIL_ADDRESS][DOMAIN_NAME]"
type input "."
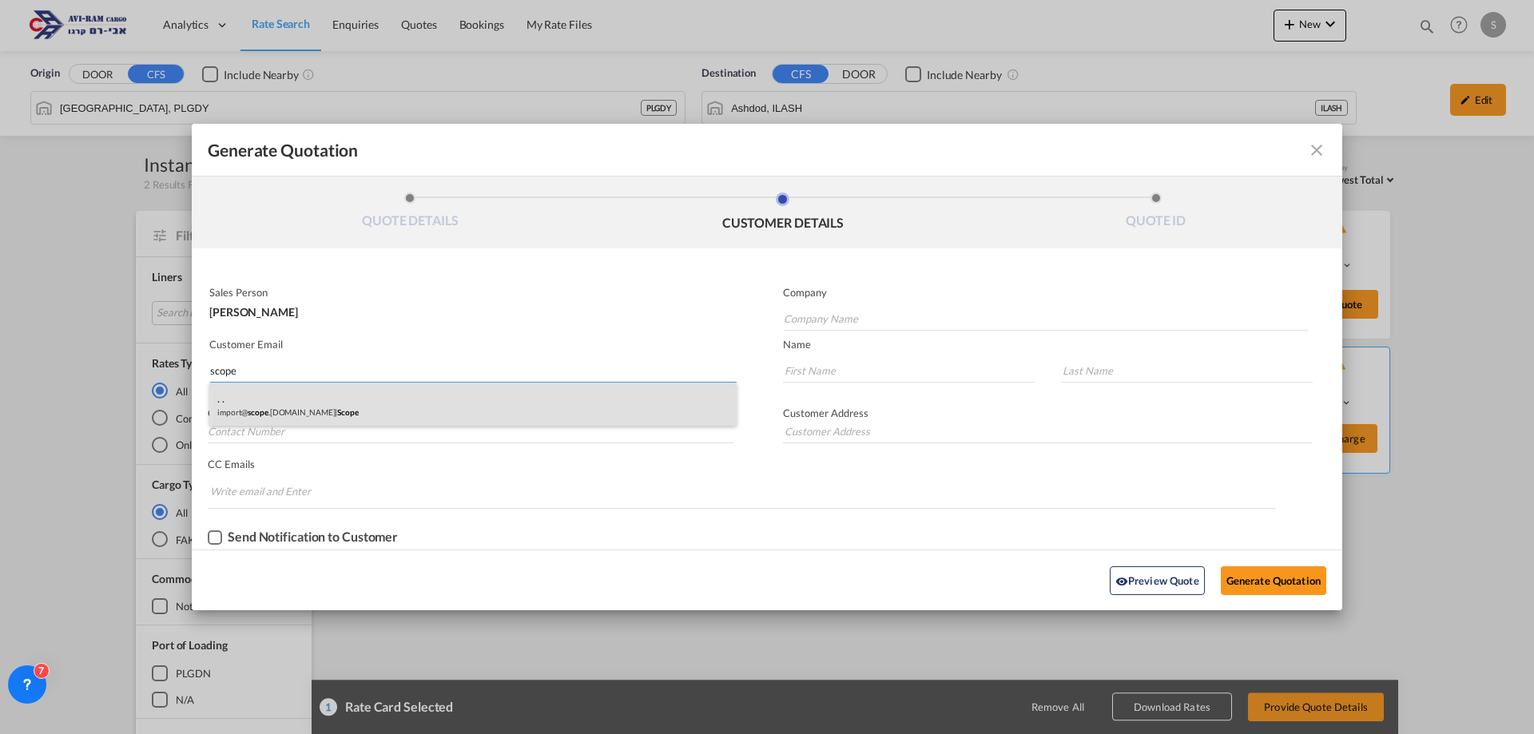
type input "."
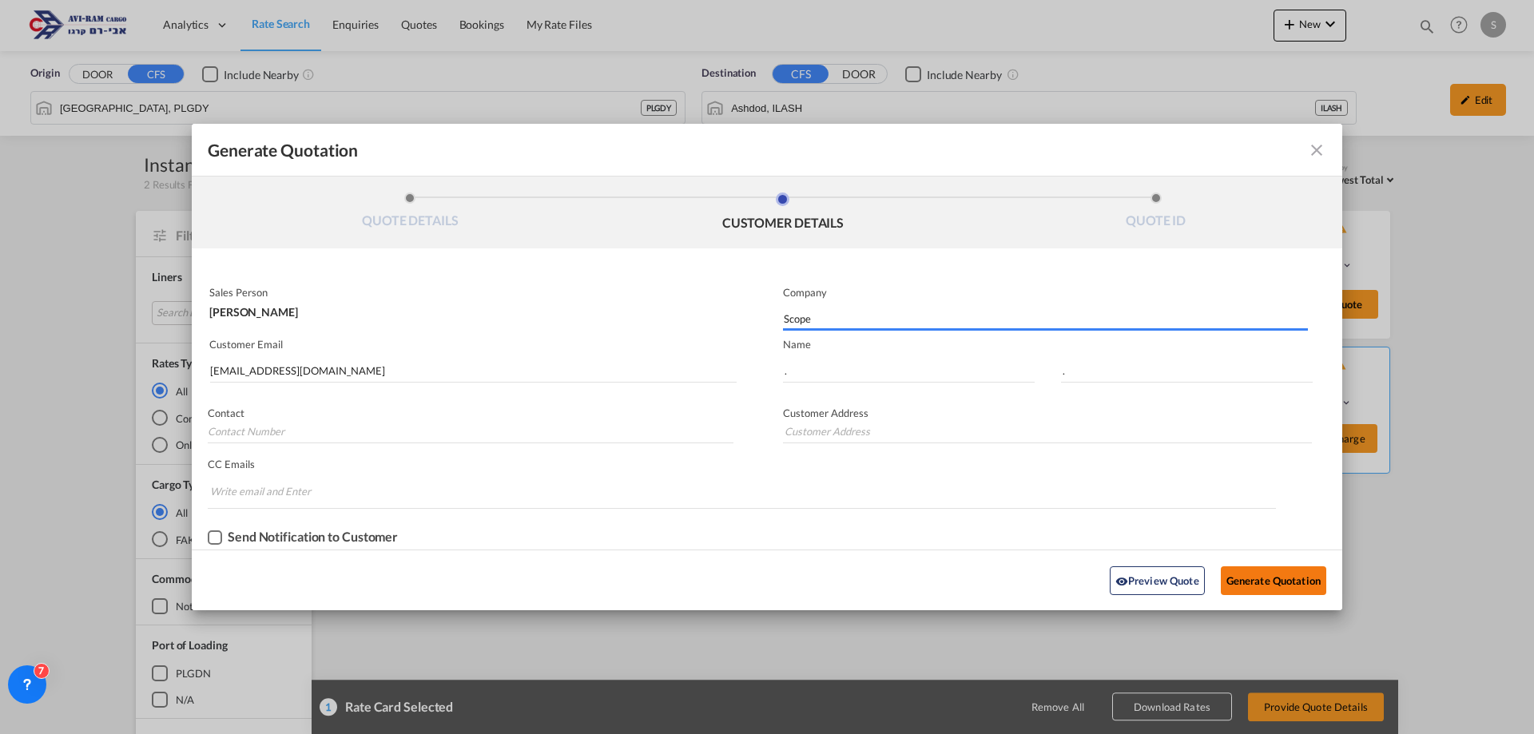
click at [1266, 575] on button "Generate Quotation" at bounding box center [1273, 581] width 105 height 29
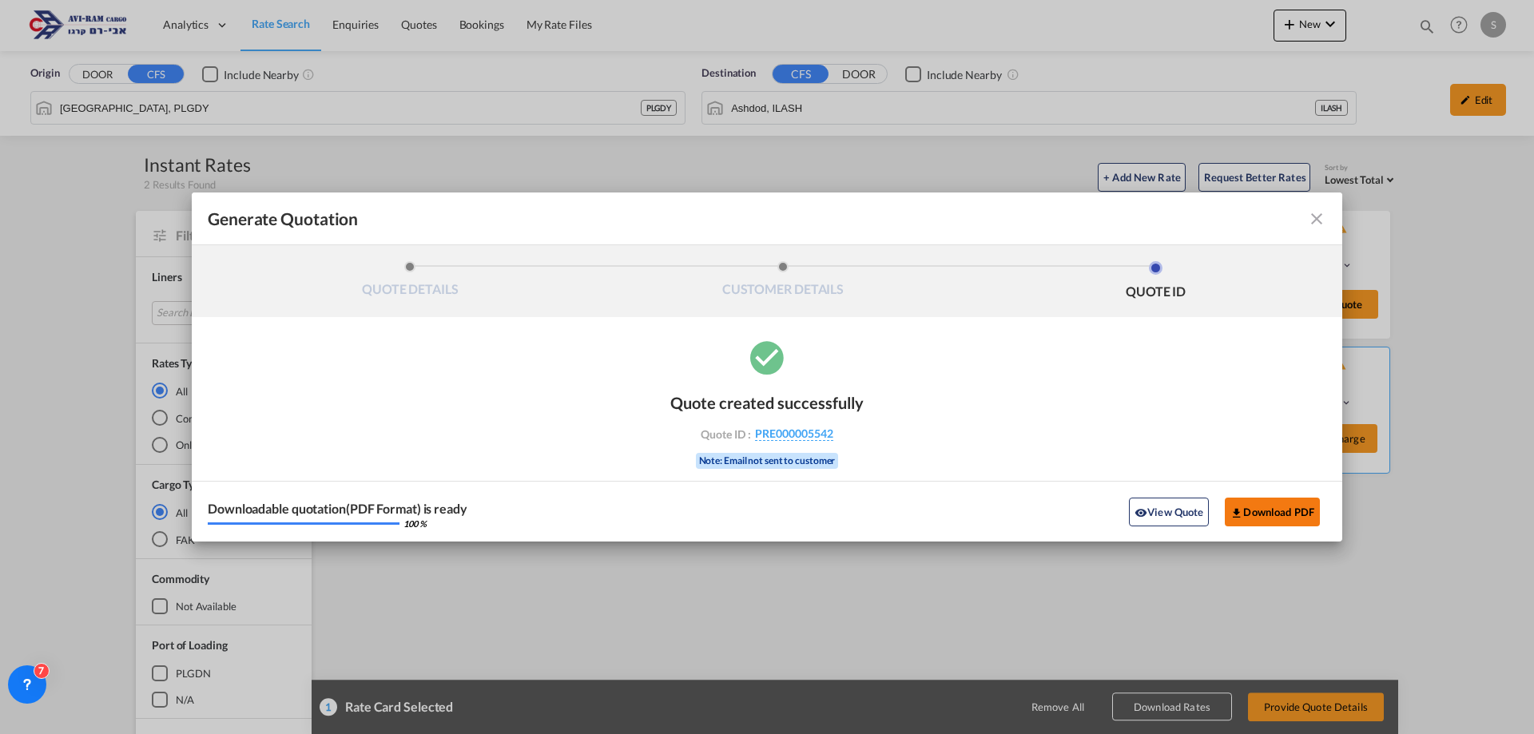
click at [1276, 511] on button "Download PDF" at bounding box center [1272, 512] width 95 height 29
